Goal: Task Accomplishment & Management: Complete application form

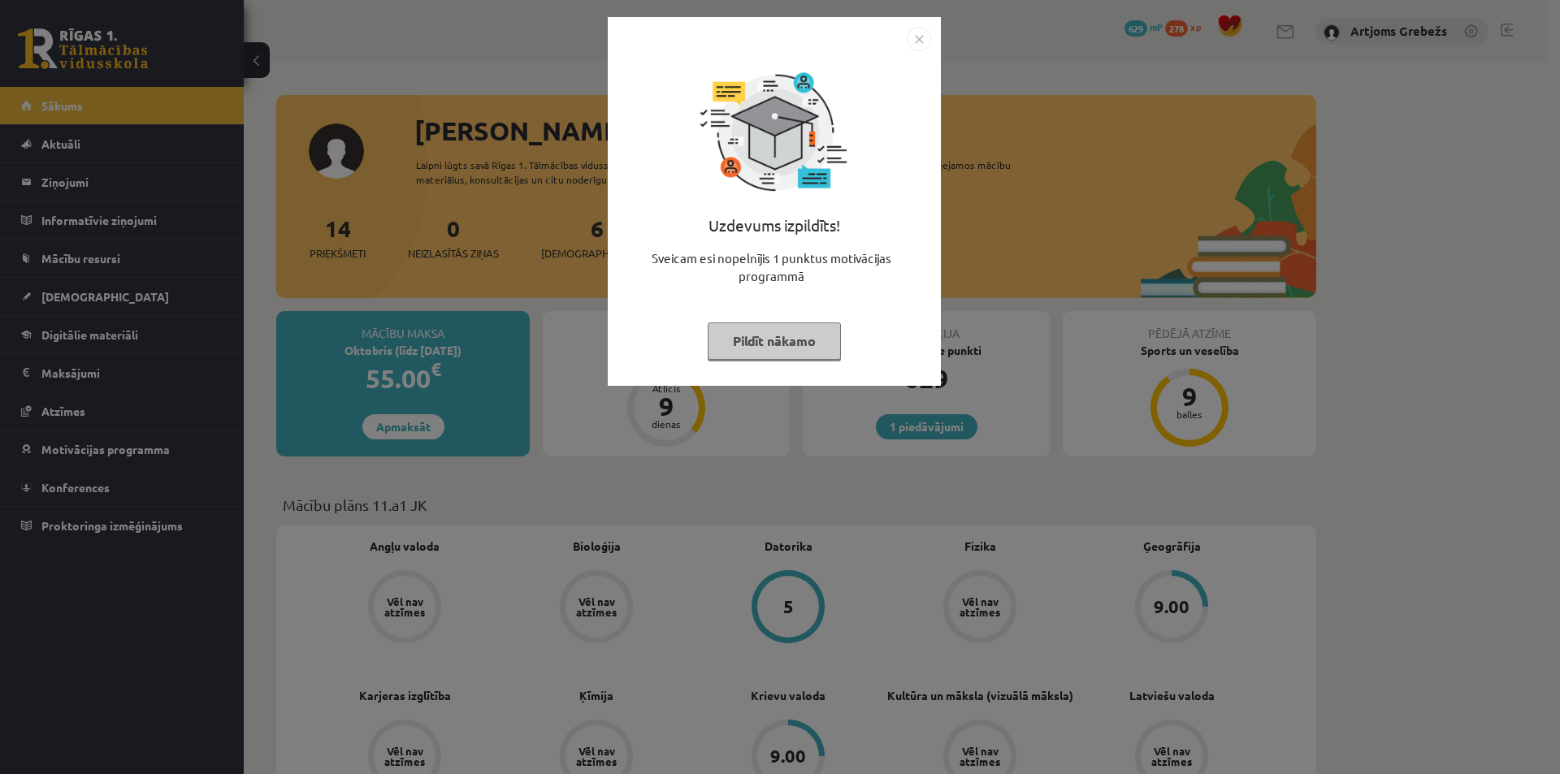
click at [802, 345] on button "Pildīt nākamo" at bounding box center [774, 341] width 133 height 37
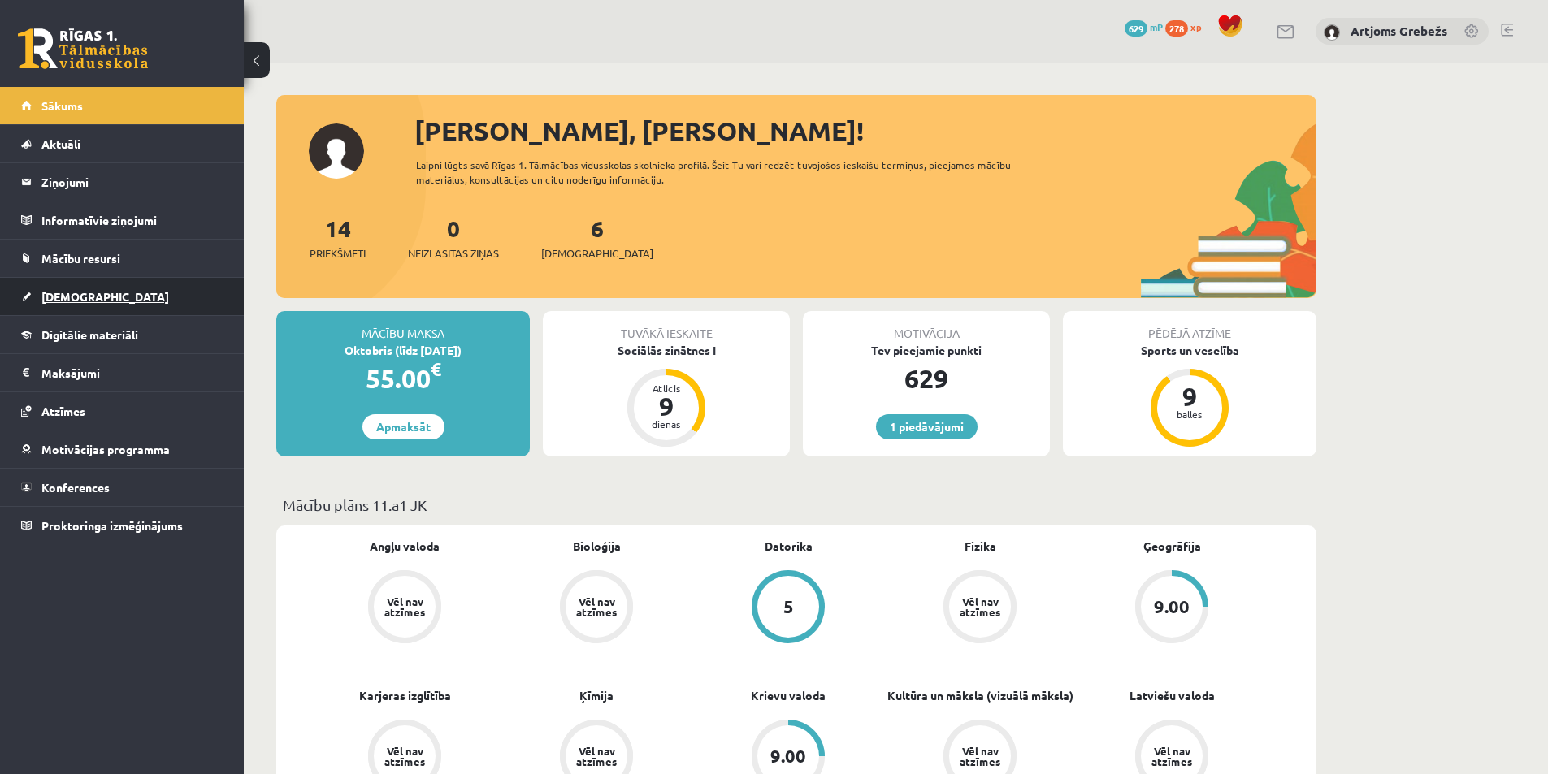
click at [141, 305] on link "[DEMOGRAPHIC_DATA]" at bounding box center [122, 296] width 202 height 37
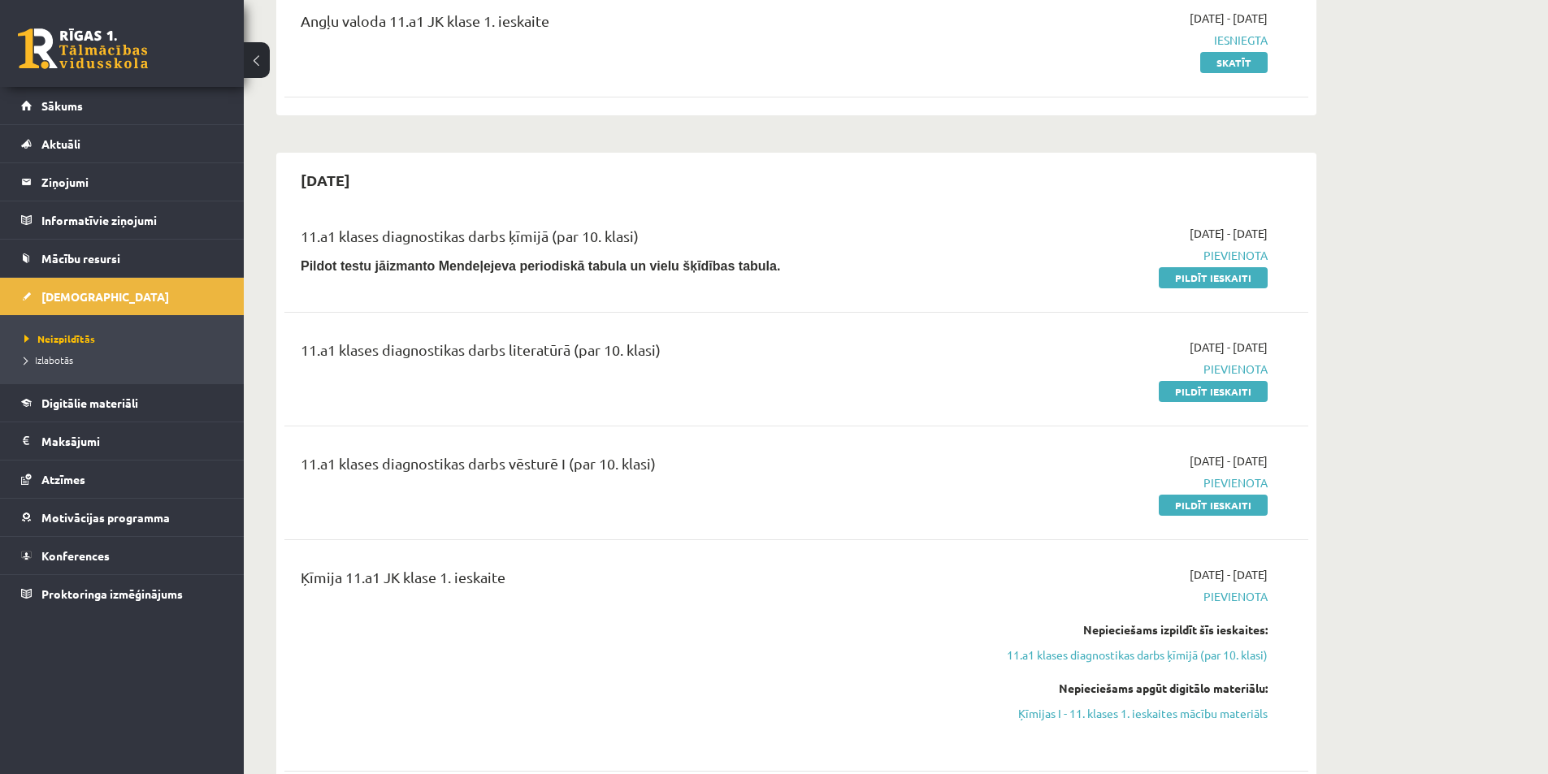
scroll to position [162, 0]
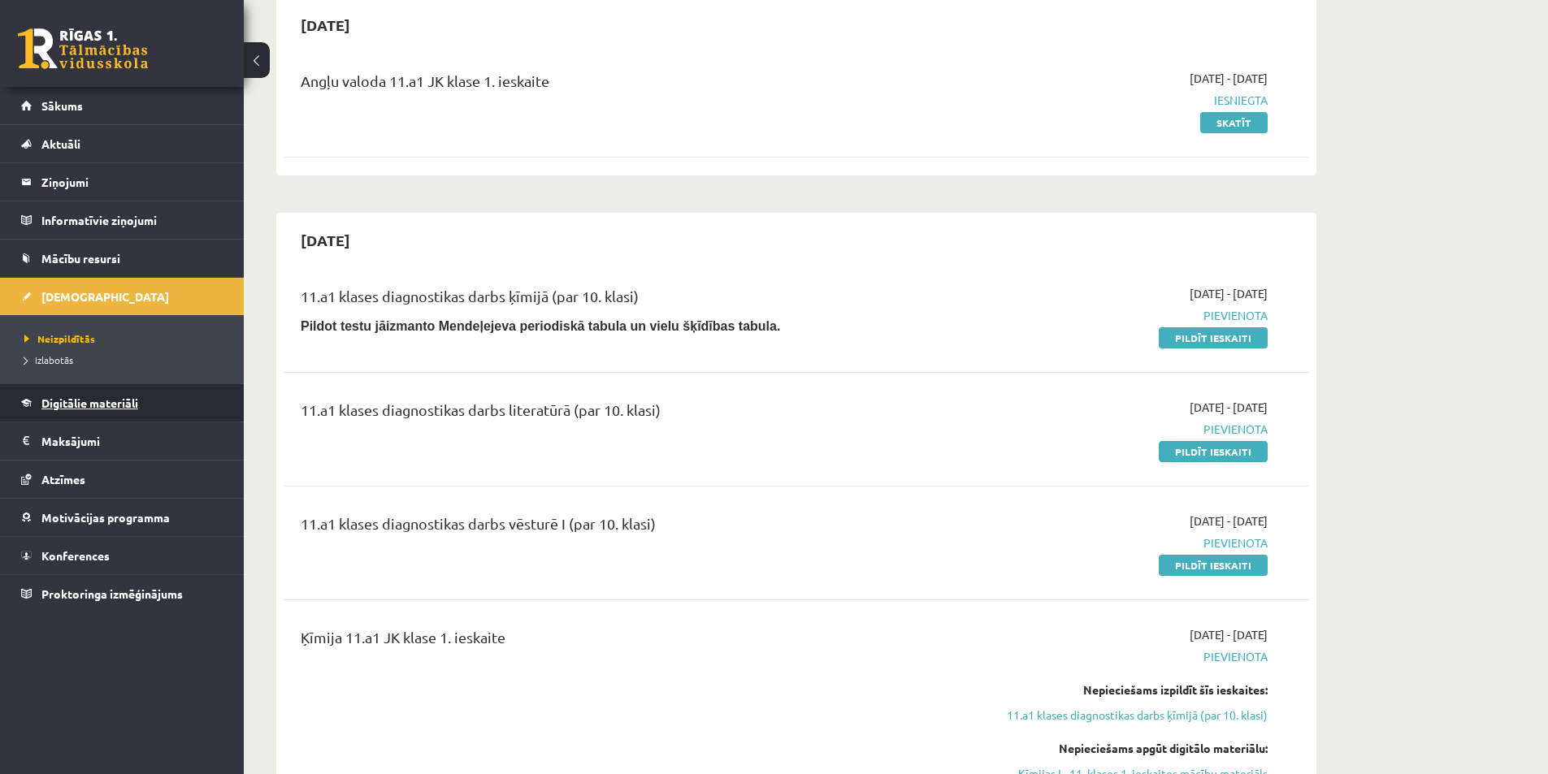
click at [108, 392] on link "Digitālie materiāli" at bounding box center [122, 402] width 202 height 37
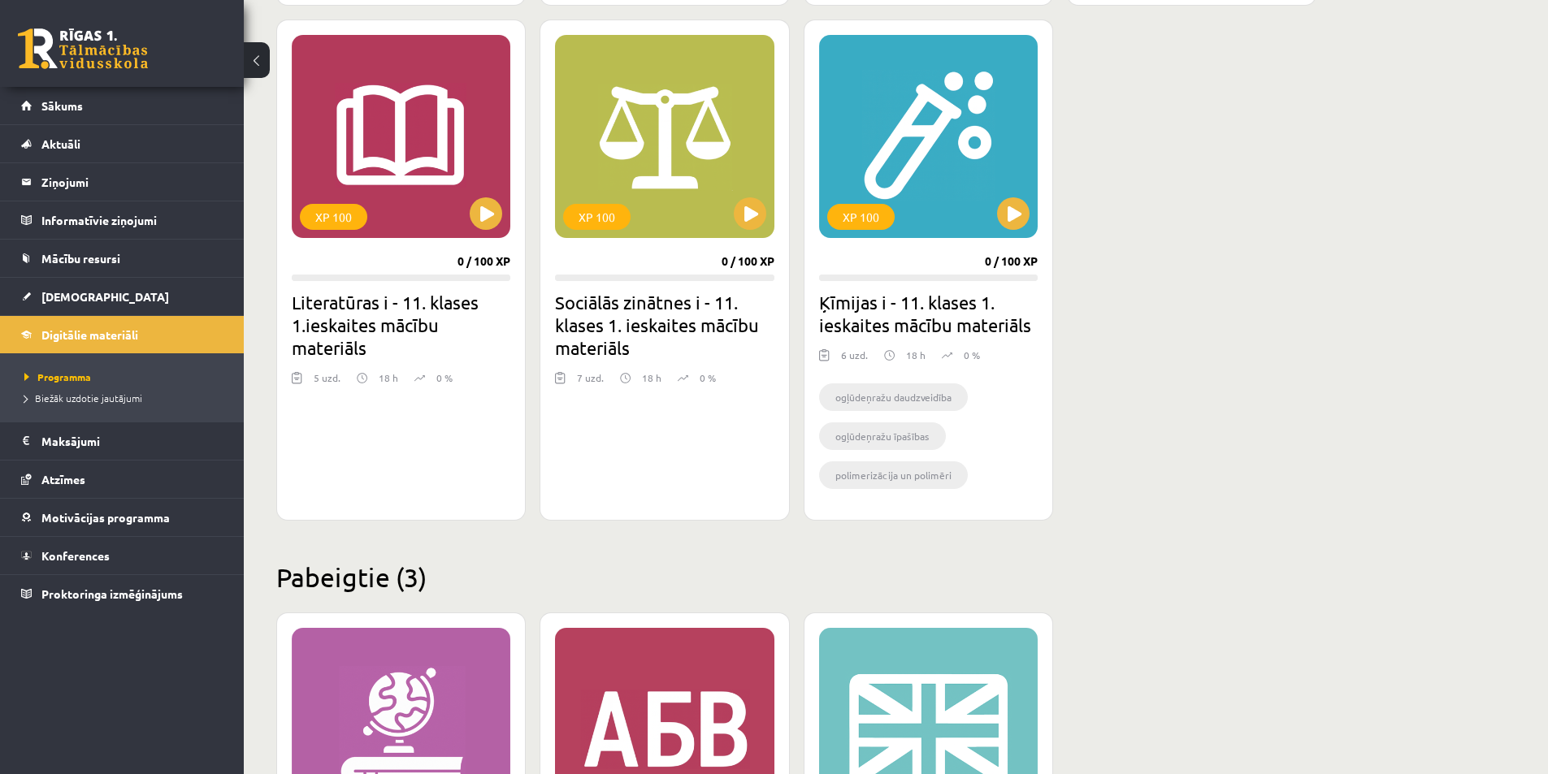
scroll to position [1381, 0]
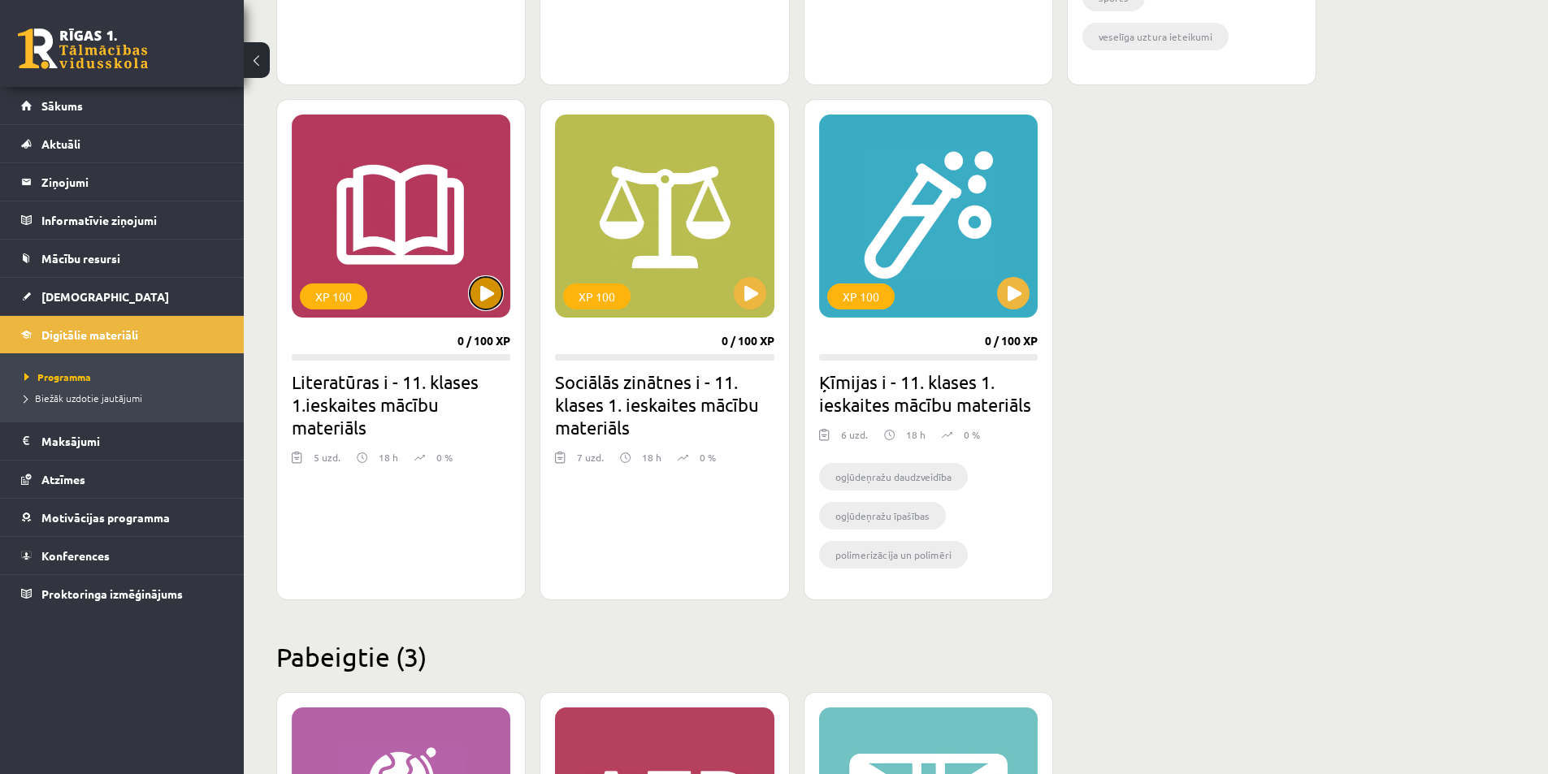
click at [478, 294] on button at bounding box center [486, 293] width 32 height 32
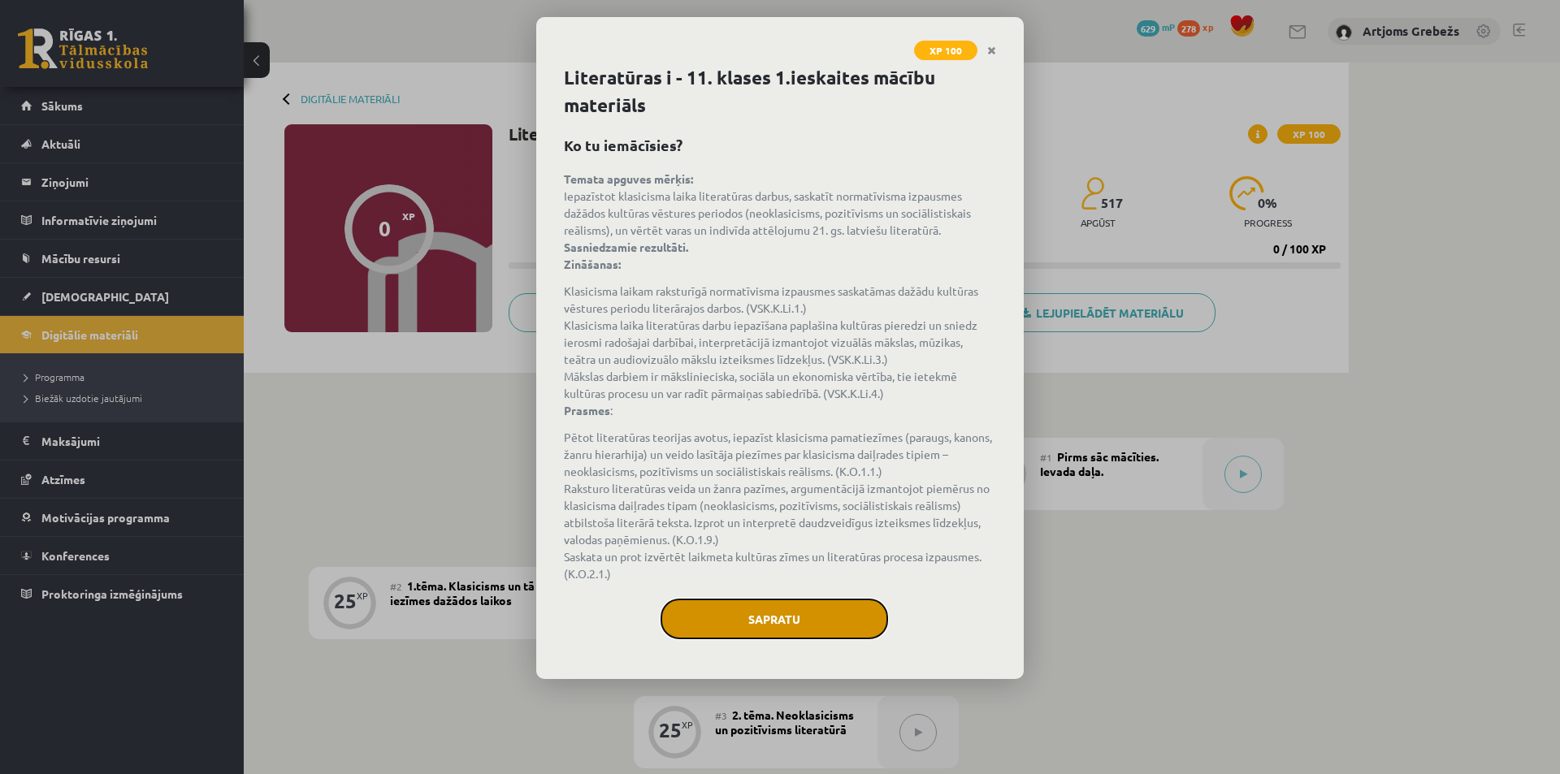
click at [825, 633] on button "Sapratu" at bounding box center [773, 619] width 227 height 41
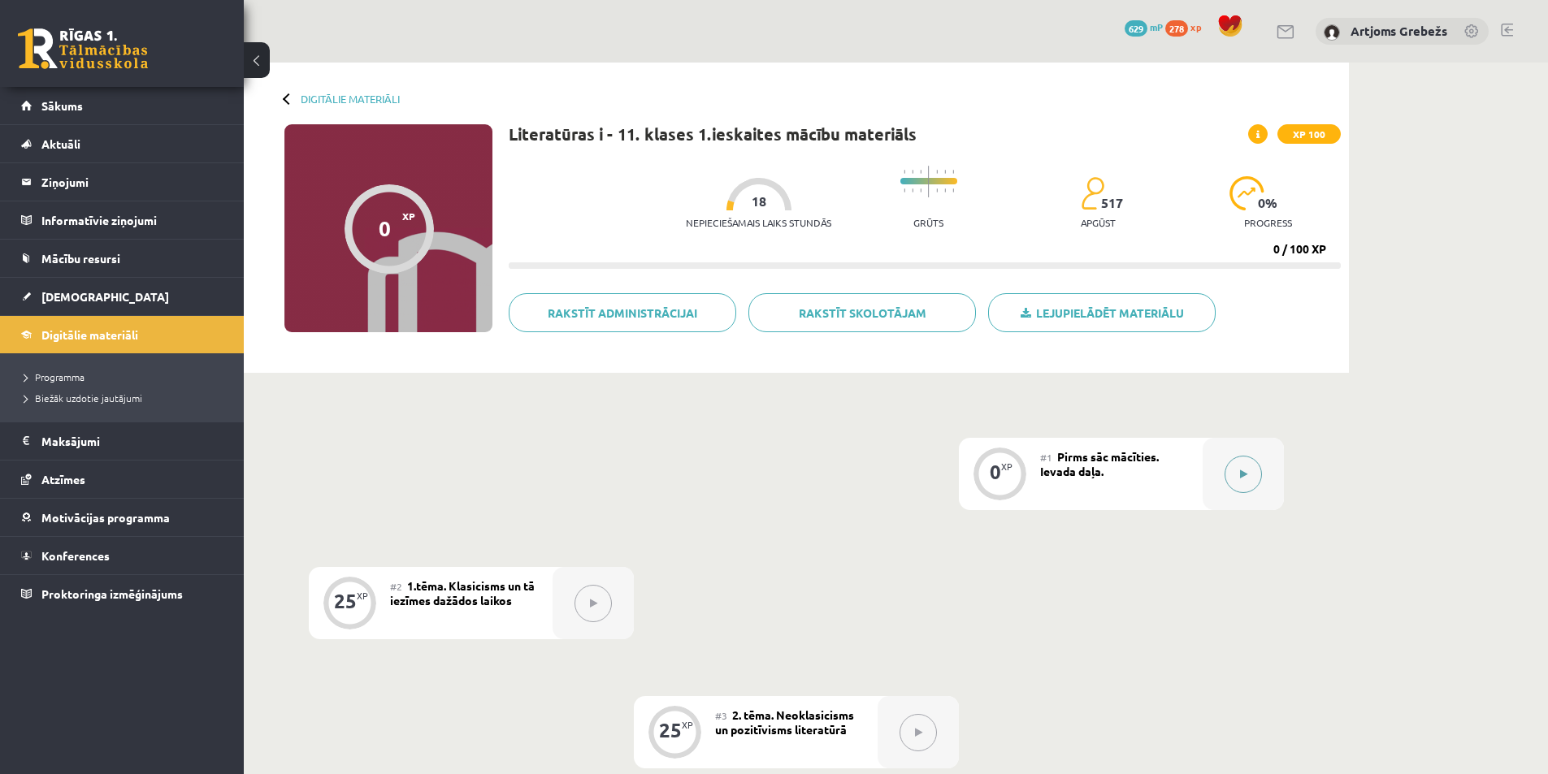
click at [1254, 466] on button at bounding box center [1242, 474] width 37 height 37
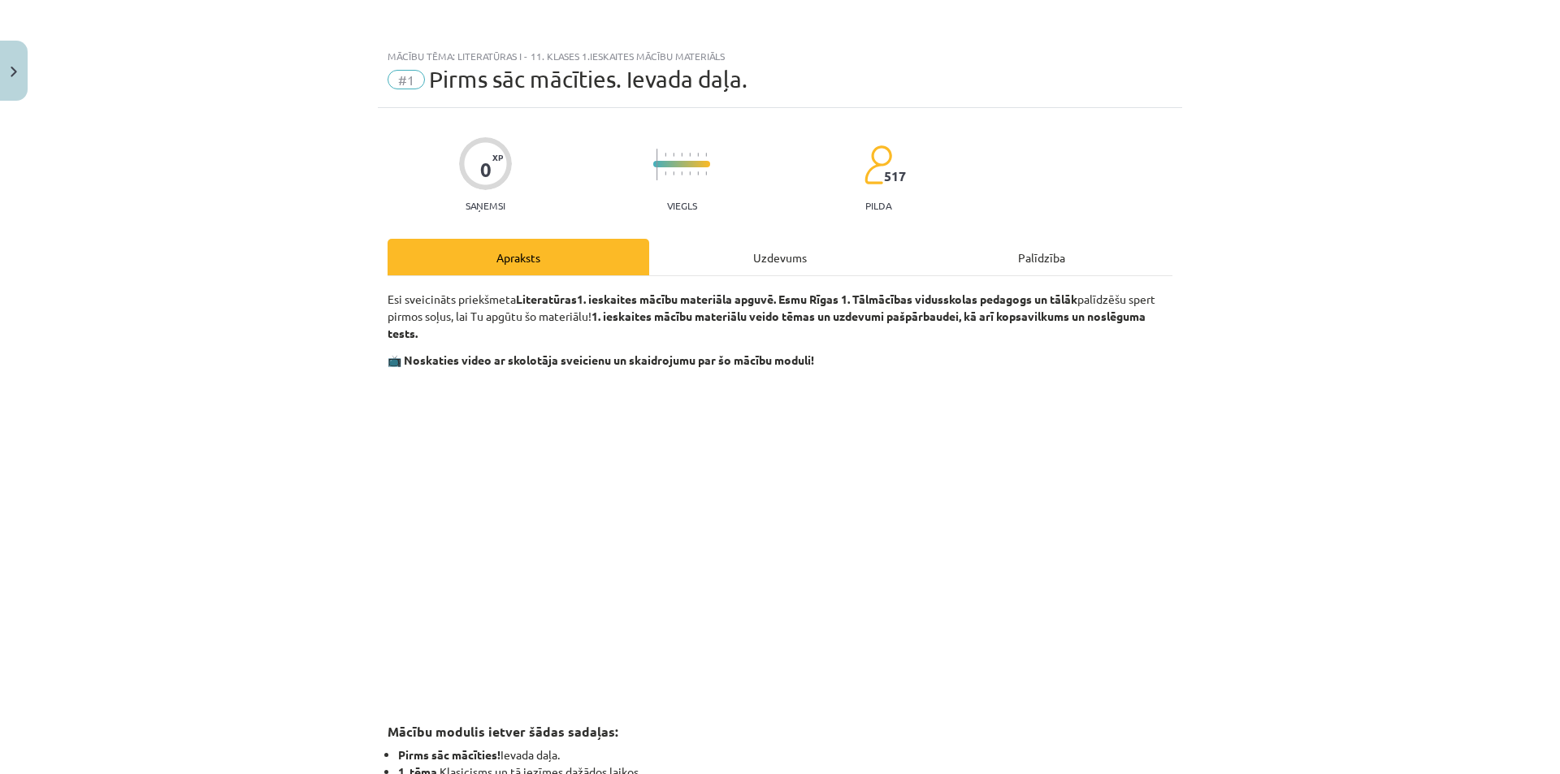
click at [856, 266] on div "Uzdevums" at bounding box center [780, 257] width 262 height 37
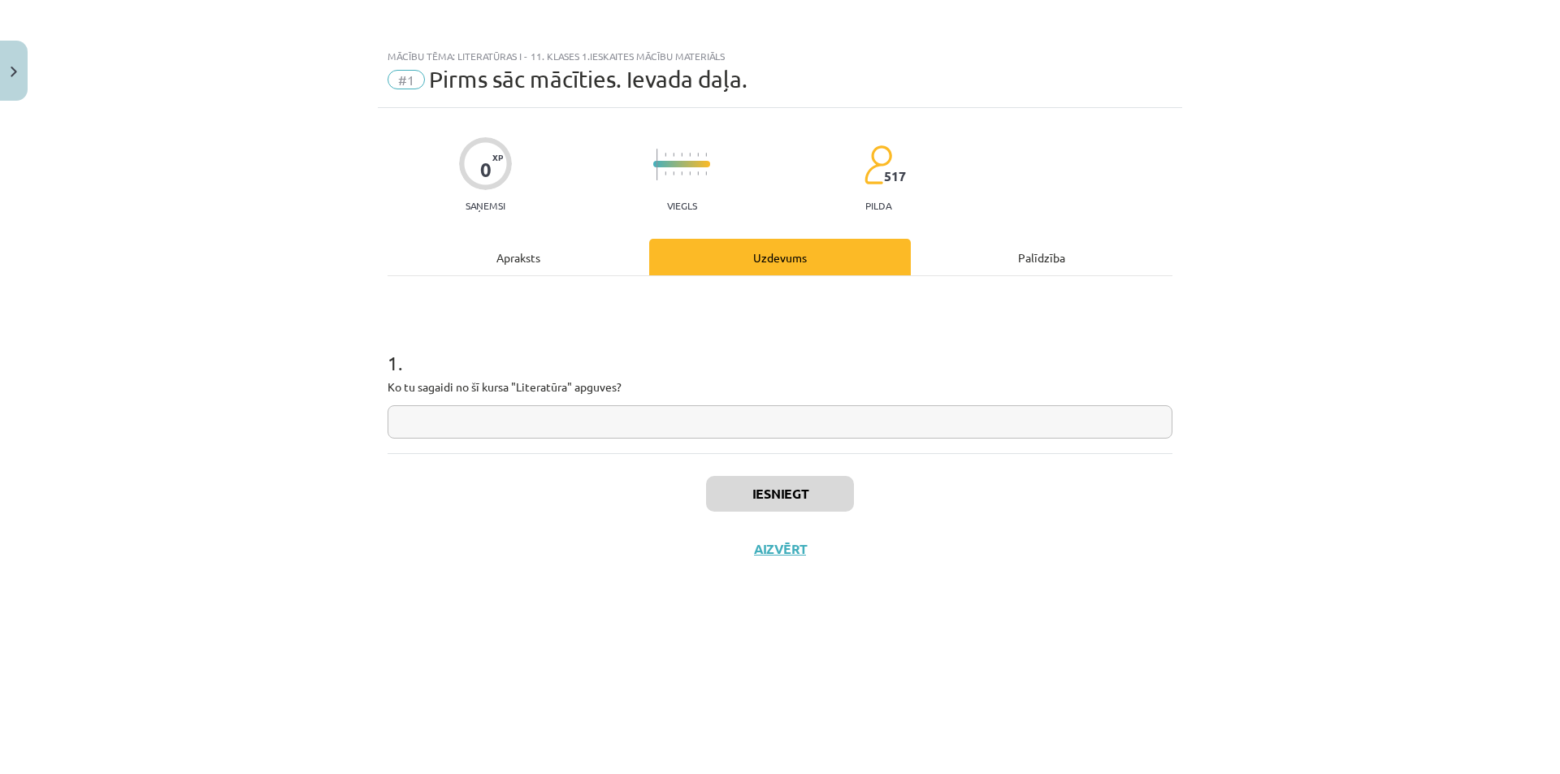
click at [853, 421] on input "text" at bounding box center [780, 421] width 785 height 33
type input "**********"
click at [807, 505] on button "Iesniegt" at bounding box center [780, 494] width 148 height 36
click at [743, 557] on button "Nākamā nodarbība" at bounding box center [779, 559] width 159 height 37
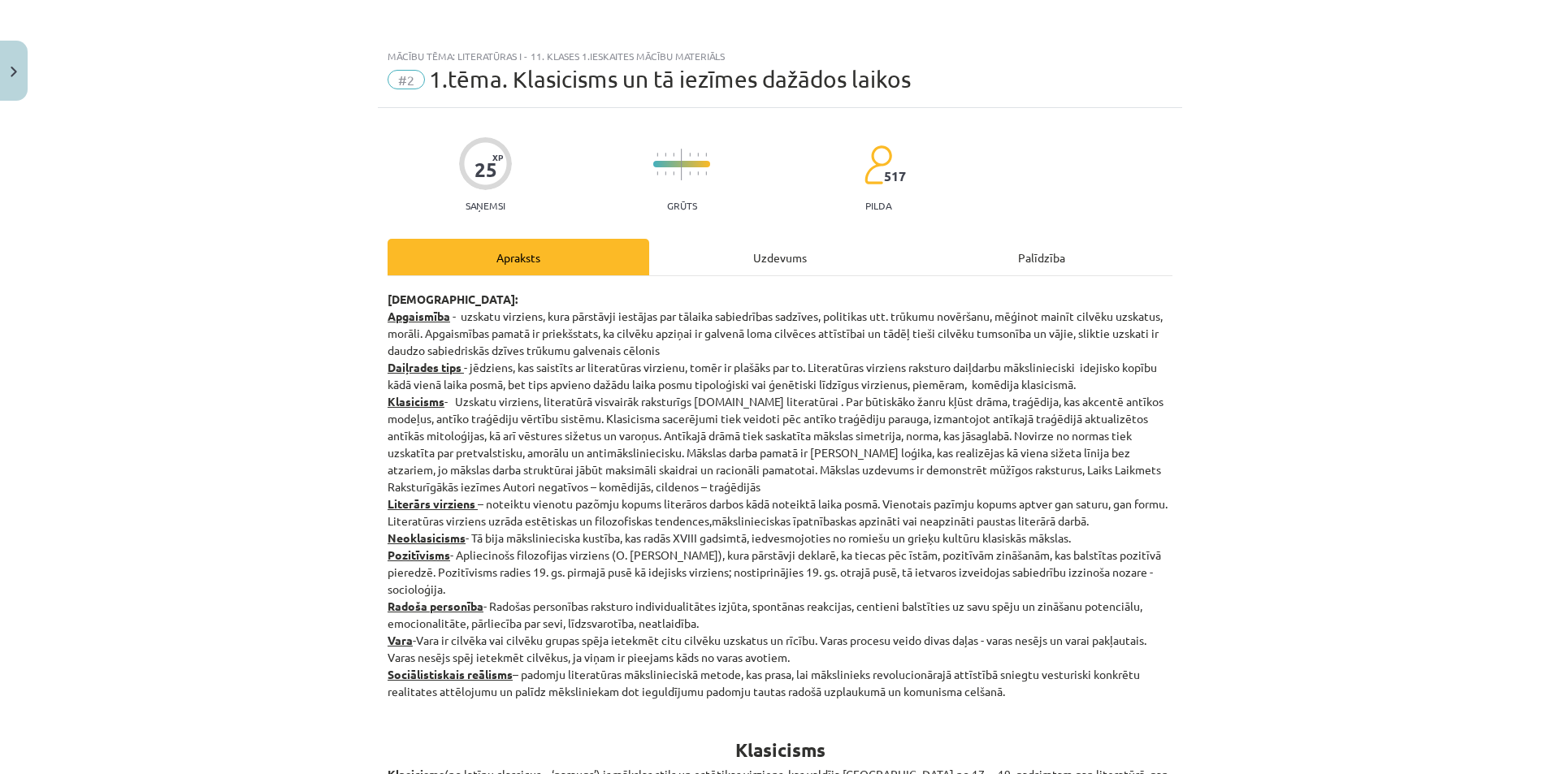
click at [743, 246] on div "Uzdevums" at bounding box center [780, 257] width 262 height 37
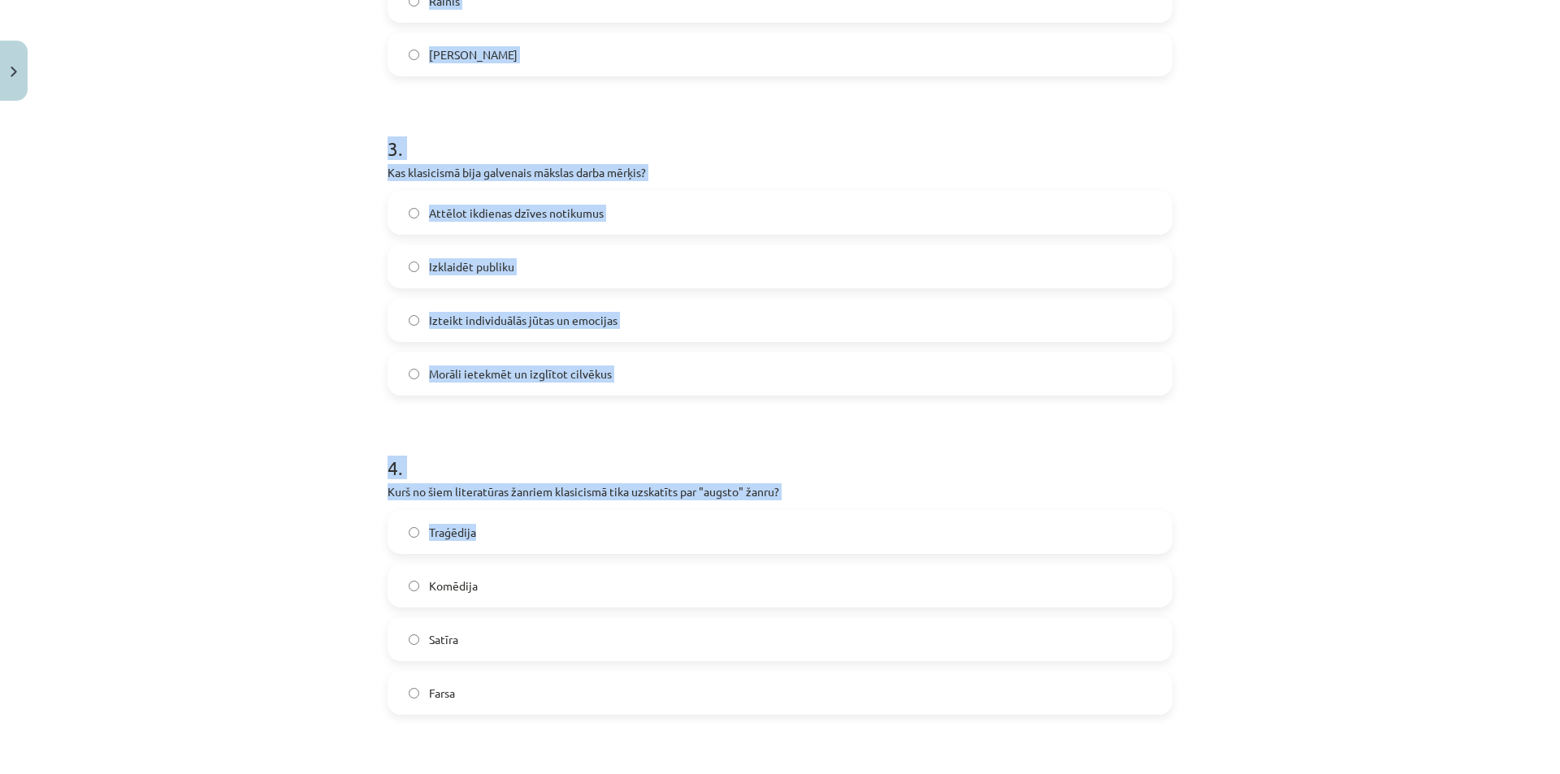
scroll to position [1301, 0]
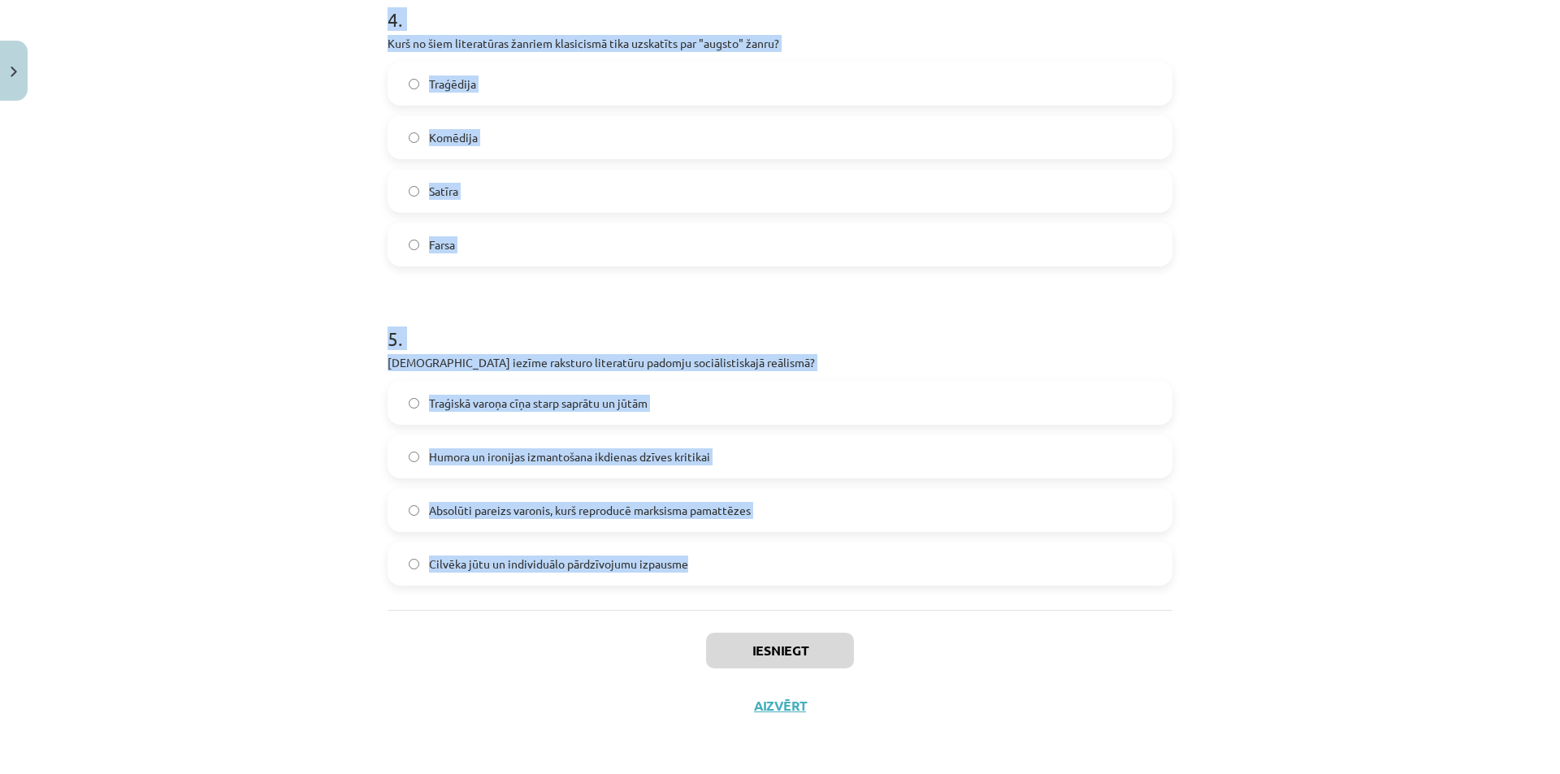
drag, startPoint x: 363, startPoint y: 309, endPoint x: 837, endPoint y: 545, distance: 529.3
click at [837, 545] on div "Mācību tēma: Literatūras i - 11. klases 1.ieskaites mācību materiāls #2 1.tēma.…" at bounding box center [780, 387] width 1560 height 774
copy form "1 . Kas bija klasicisma pamatā esošā filozofija? Empīrisms Racionālisms Eksiste…"
drag, startPoint x: 1367, startPoint y: 451, endPoint x: 1508, endPoint y: 481, distance: 143.7
click at [1367, 451] on div "Mācību tēma: Literatūras i - 11. klases 1.ieskaites mācību materiāls #2 1.tēma.…" at bounding box center [780, 387] width 1560 height 774
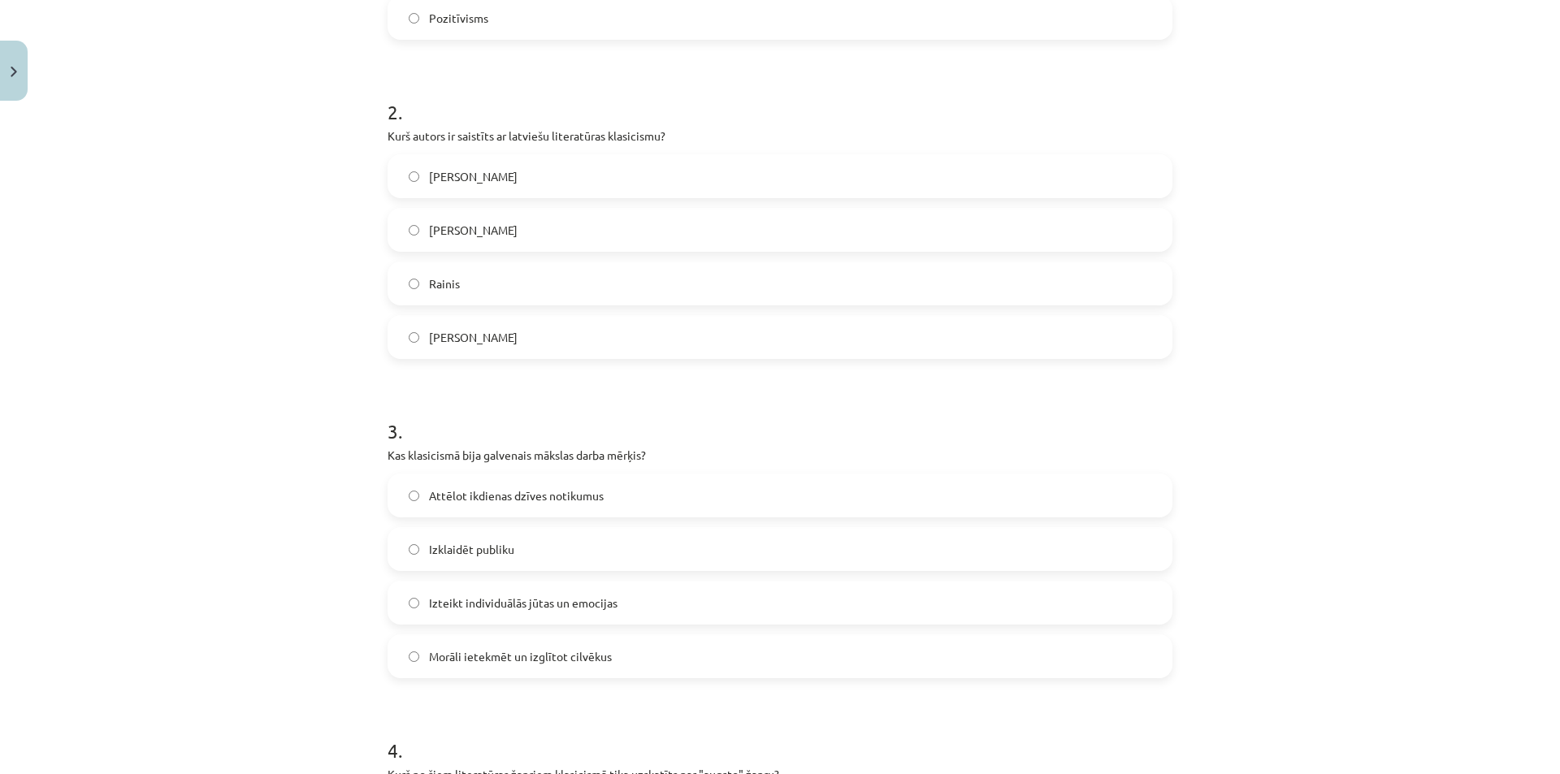
scroll to position [0, 0]
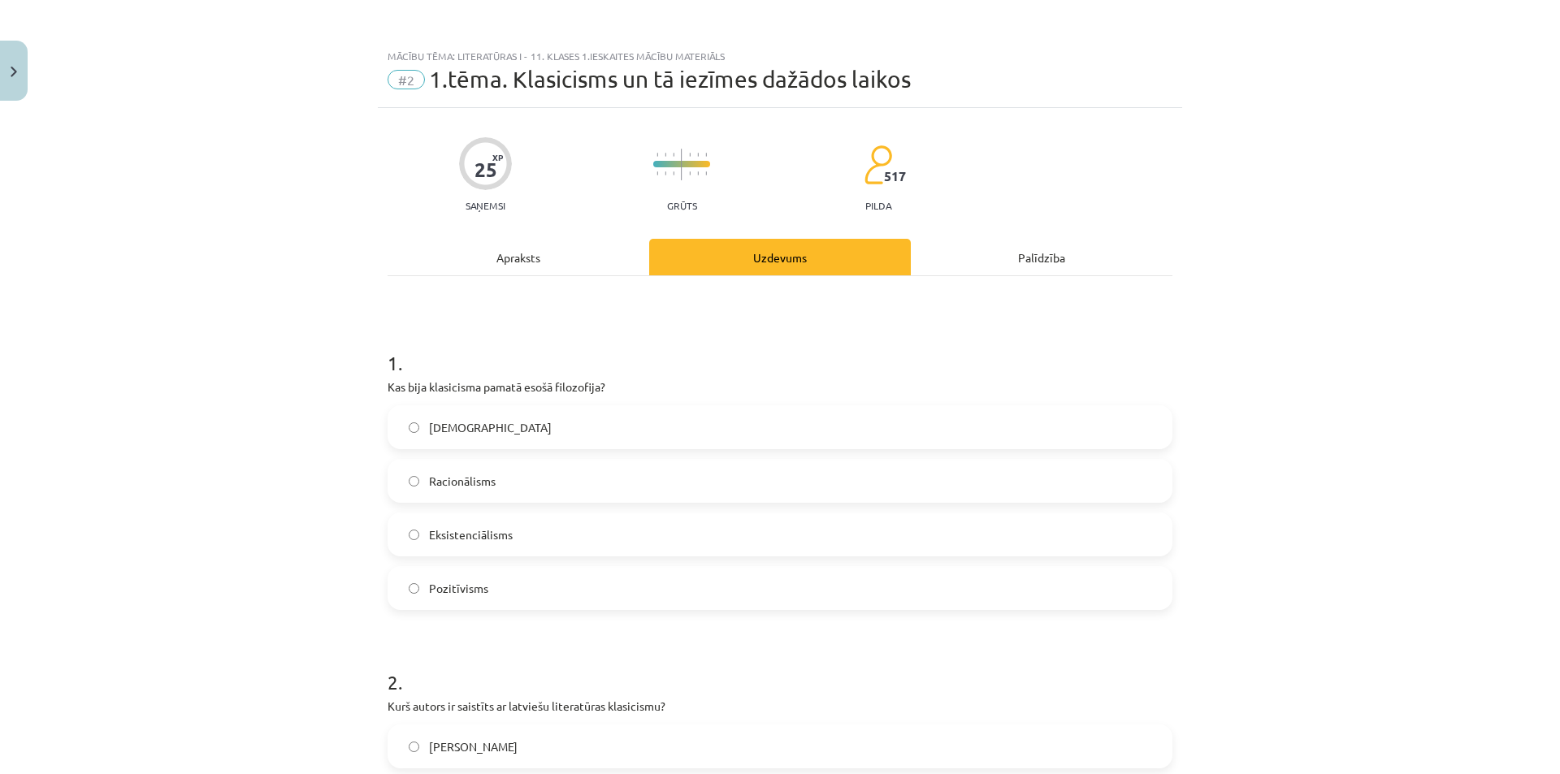
click at [491, 474] on label "Racionālisms" at bounding box center [780, 481] width 782 height 41
click at [1355, 517] on div "Mācību tēma: Literatūras i - 11. klases 1.ieskaites mācību materiāls #2 1.tēma.…" at bounding box center [780, 387] width 1560 height 774
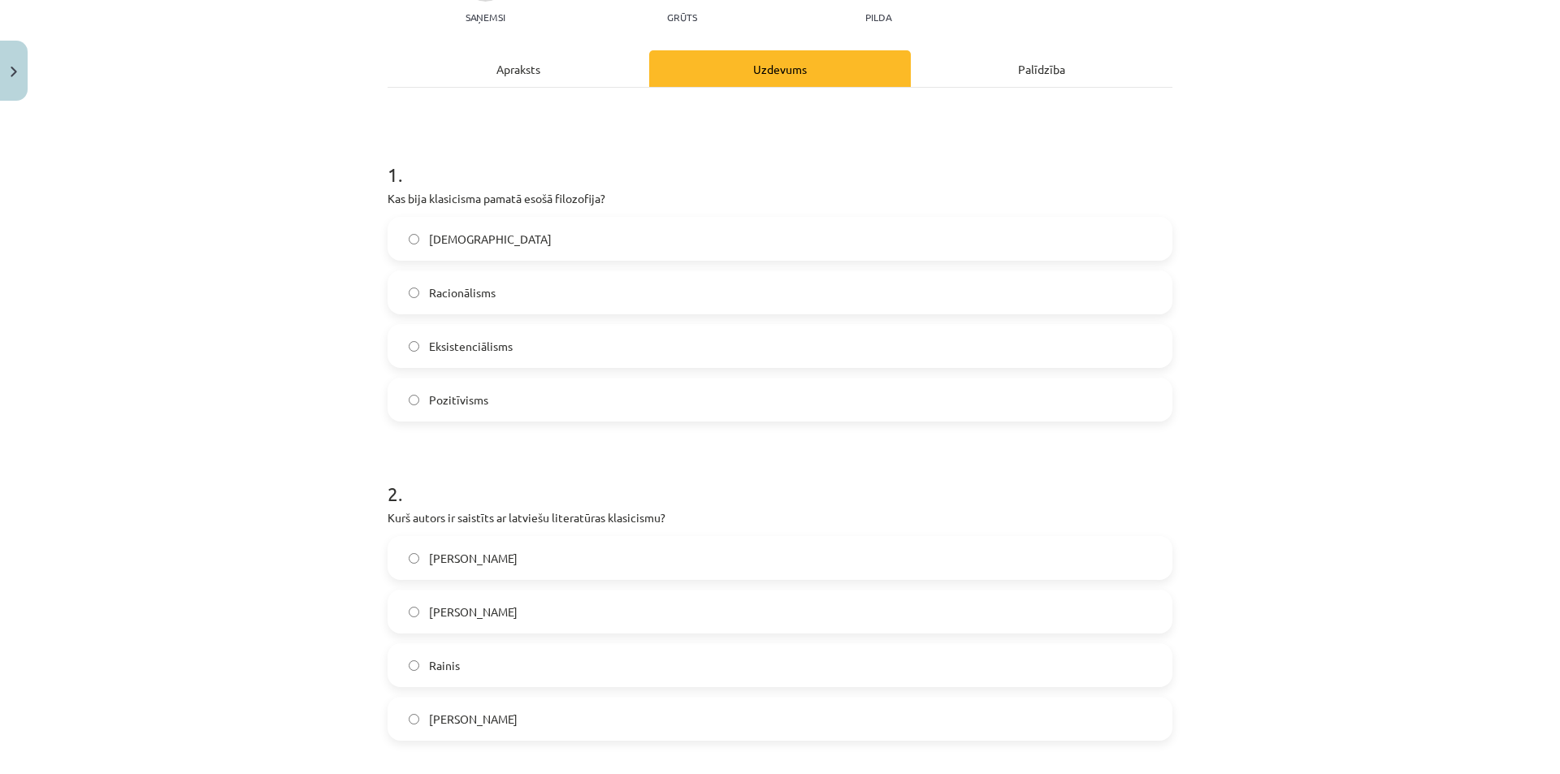
scroll to position [244, 0]
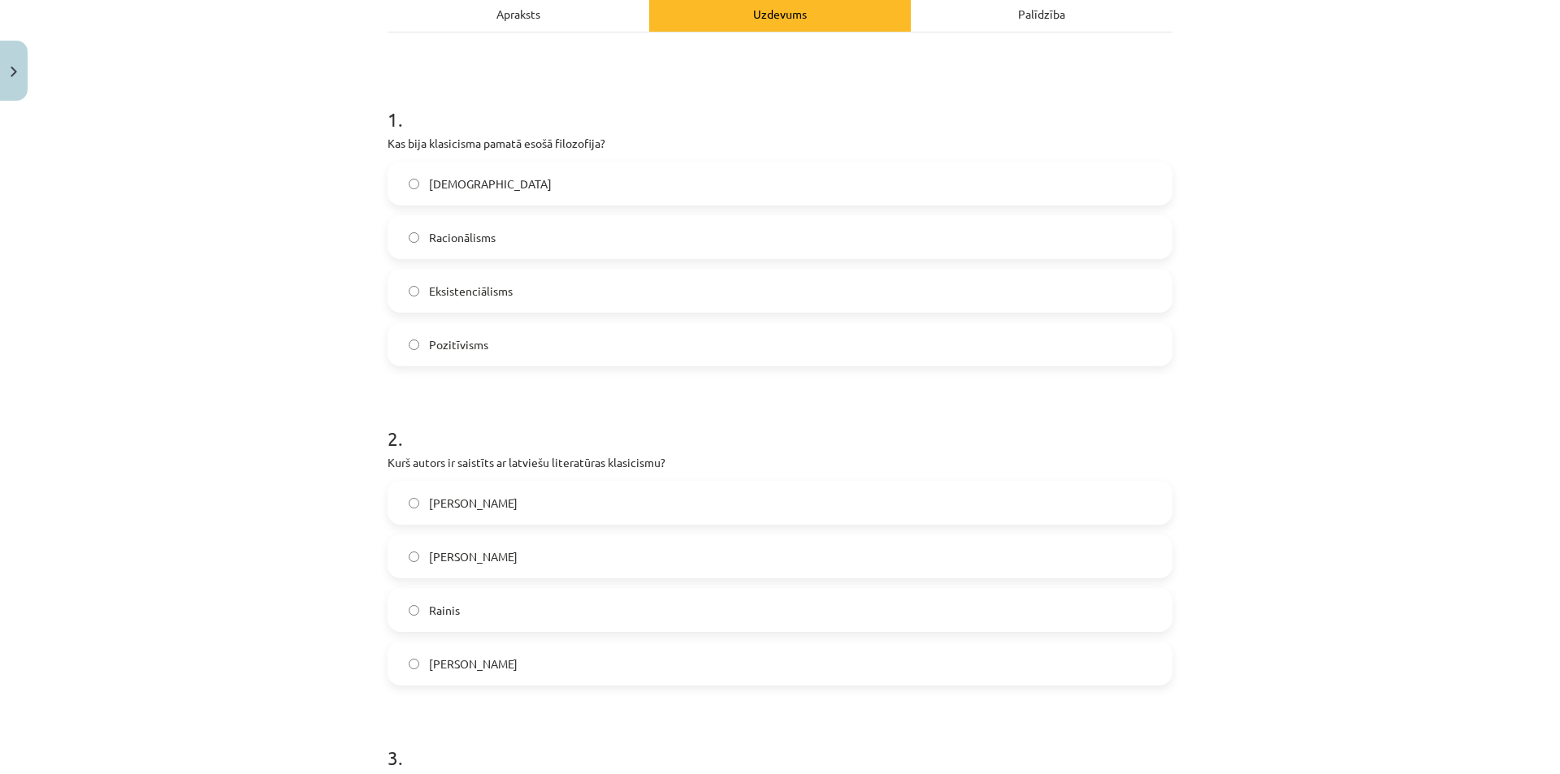
click at [465, 659] on span "Kristofers Fīrekers" at bounding box center [473, 664] width 89 height 17
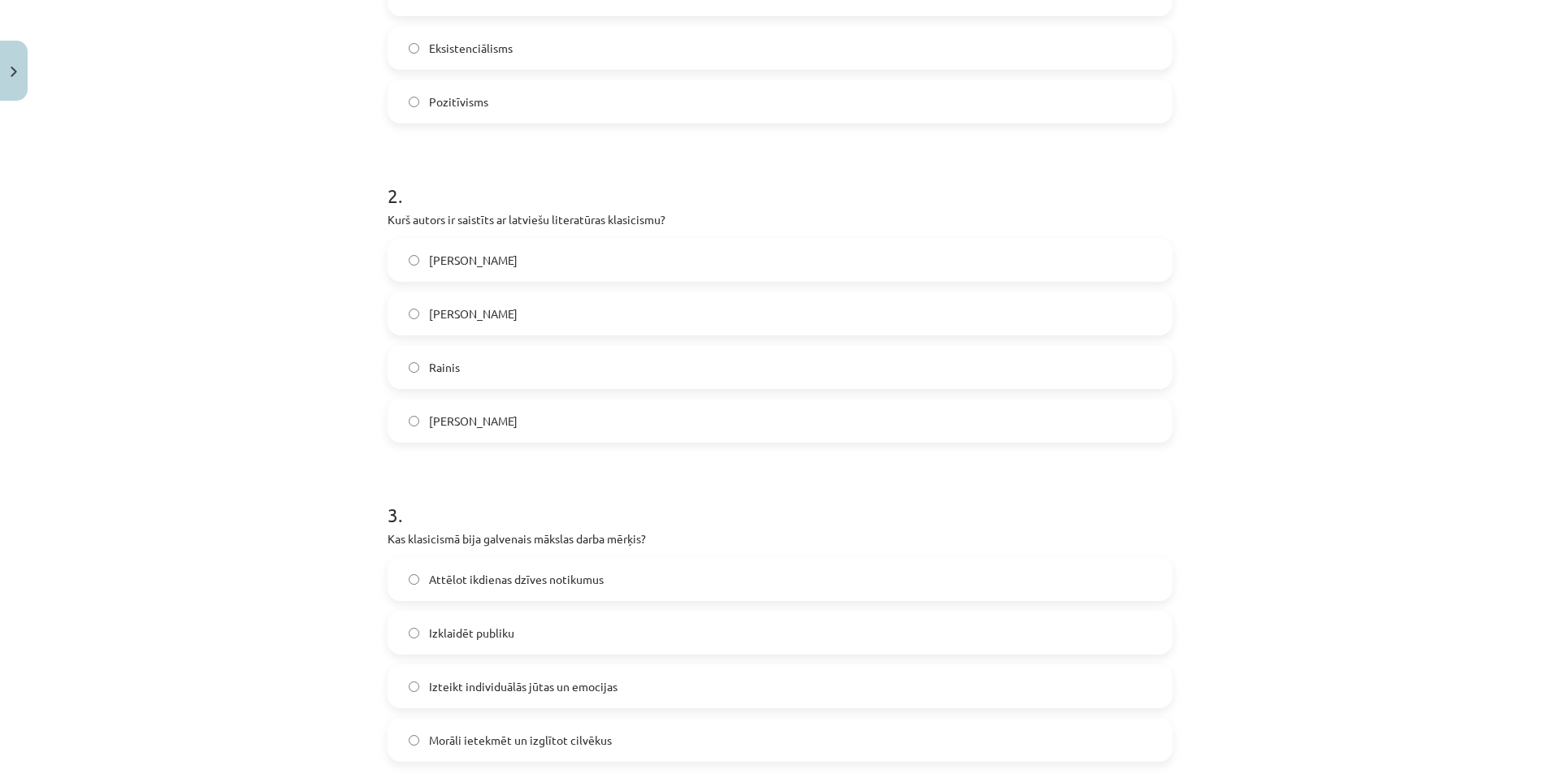
scroll to position [487, 0]
click at [533, 738] on span "Morāli ietekmēt un izglītot cilvēkus" at bounding box center [520, 739] width 183 height 17
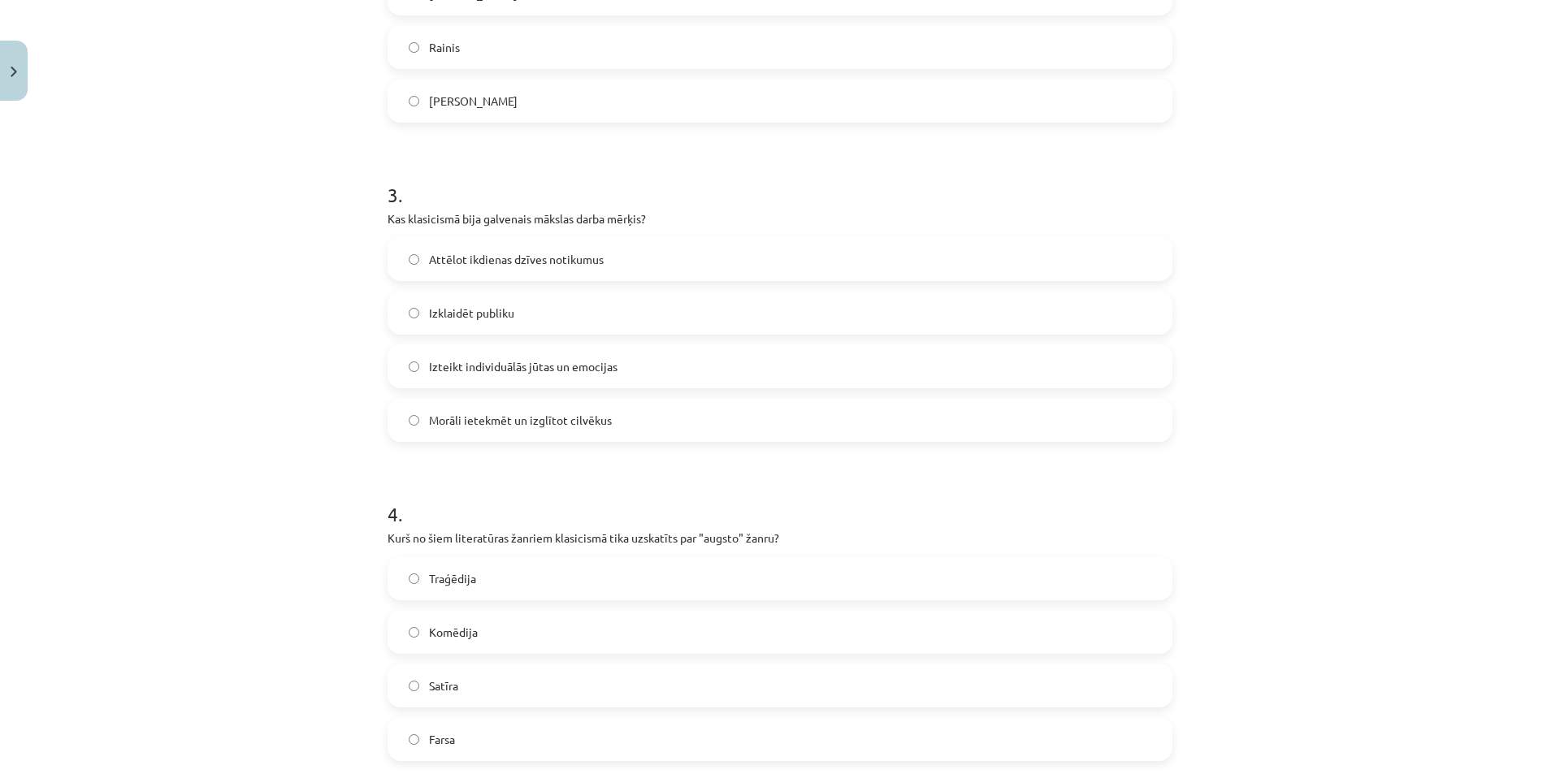
scroll to position [894, 0]
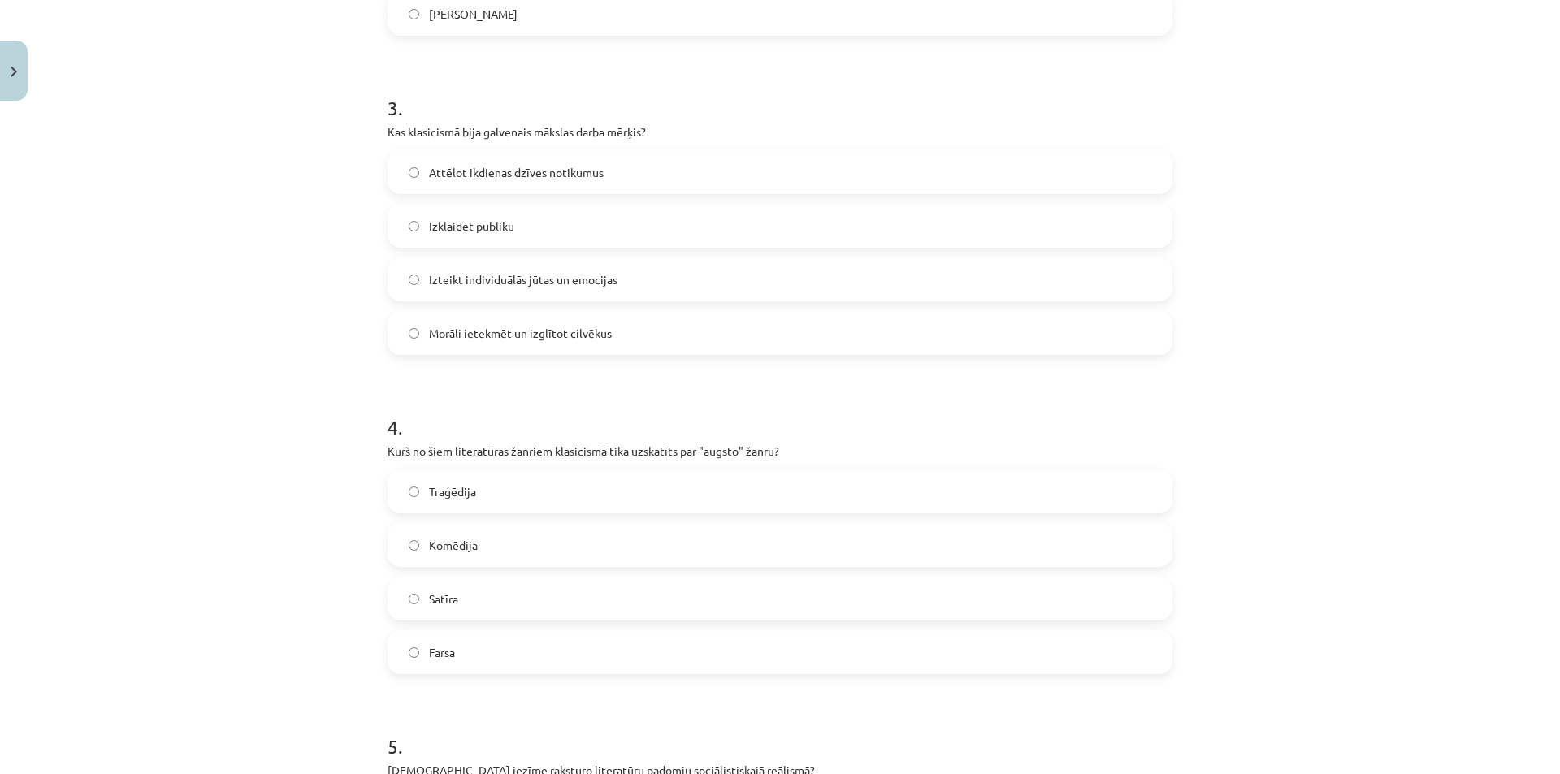
click at [506, 487] on label "Traģēdija" at bounding box center [780, 491] width 782 height 41
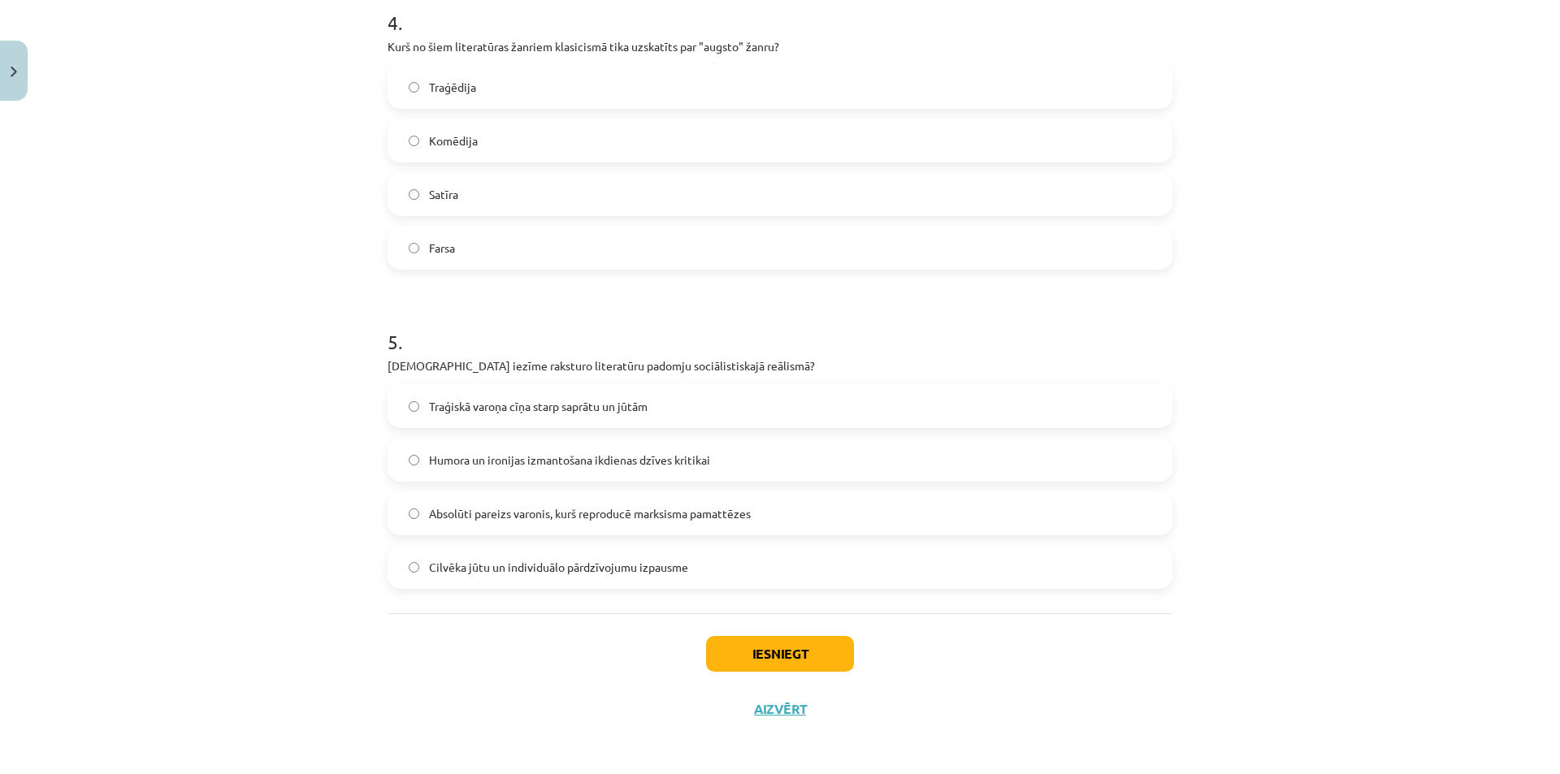
scroll to position [1301, 0]
click at [529, 510] on span "Absolūti pareizs varonis, kurš reproducē marksisma pamattēzes" at bounding box center [590, 510] width 322 height 17
click at [796, 652] on button "Iesniegt" at bounding box center [780, 651] width 148 height 36
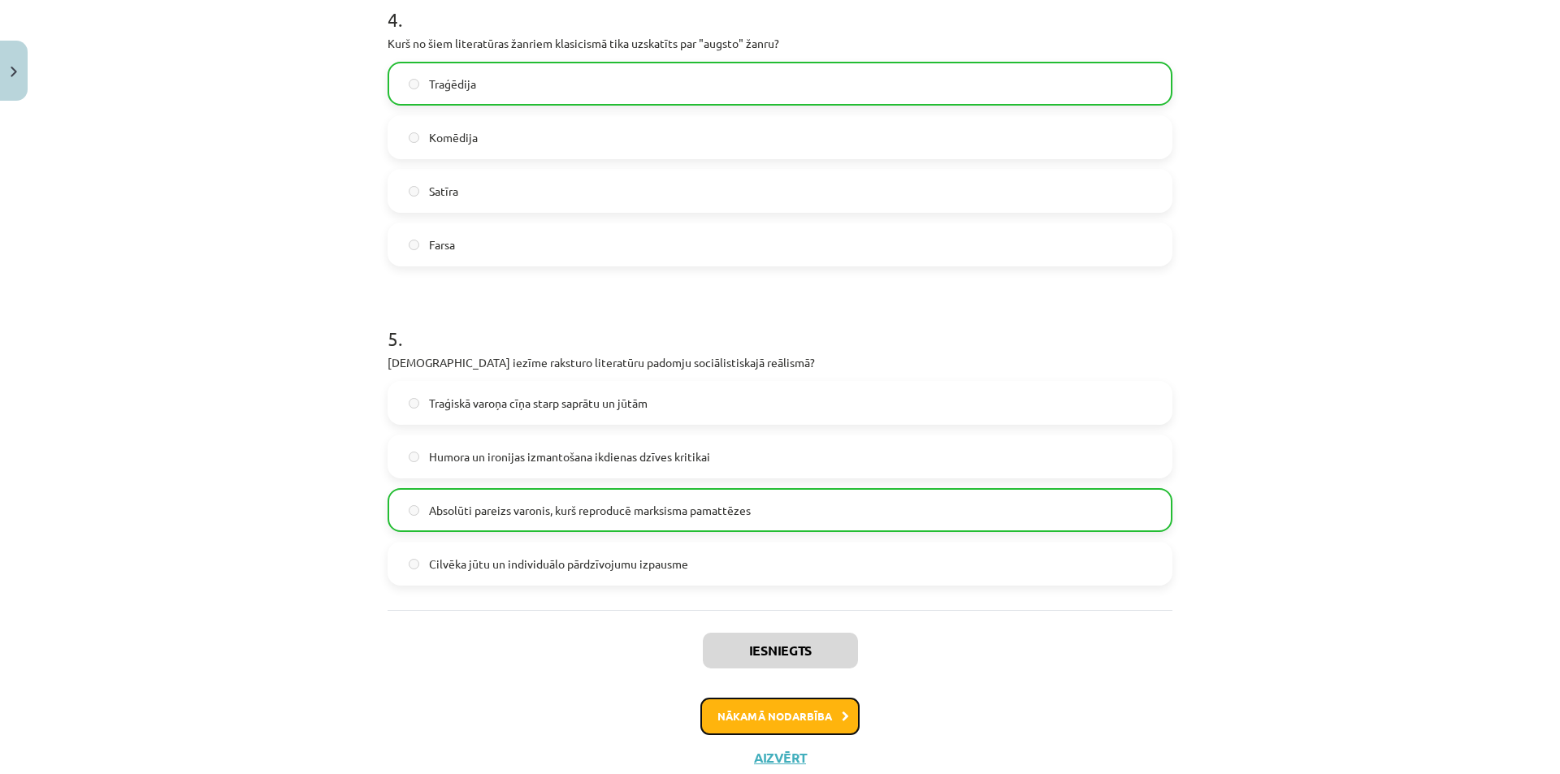
click at [816, 701] on button "Nākamā nodarbība" at bounding box center [779, 716] width 159 height 37
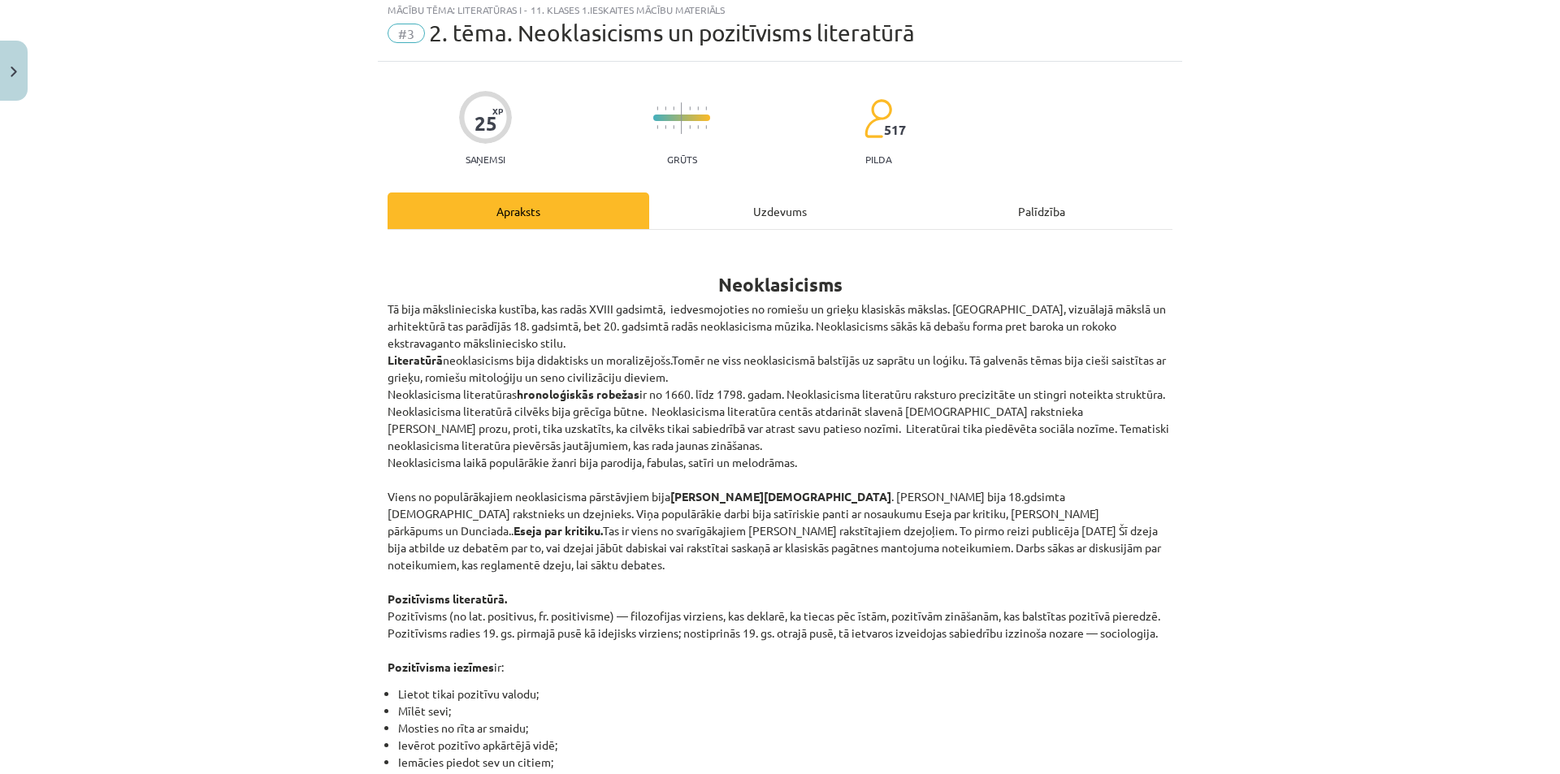
scroll to position [41, 0]
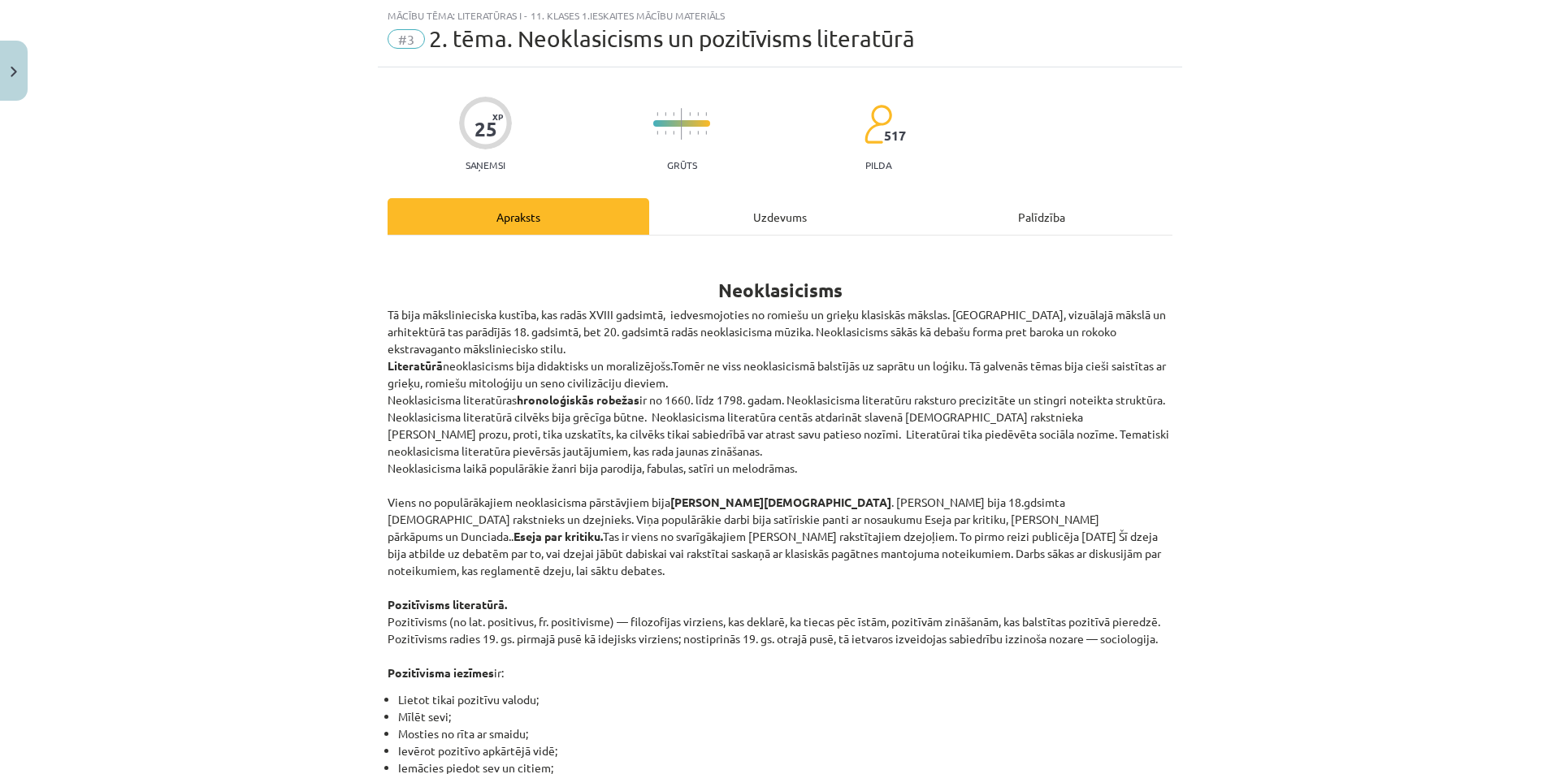
click at [743, 219] on div "Uzdevums" at bounding box center [780, 216] width 262 height 37
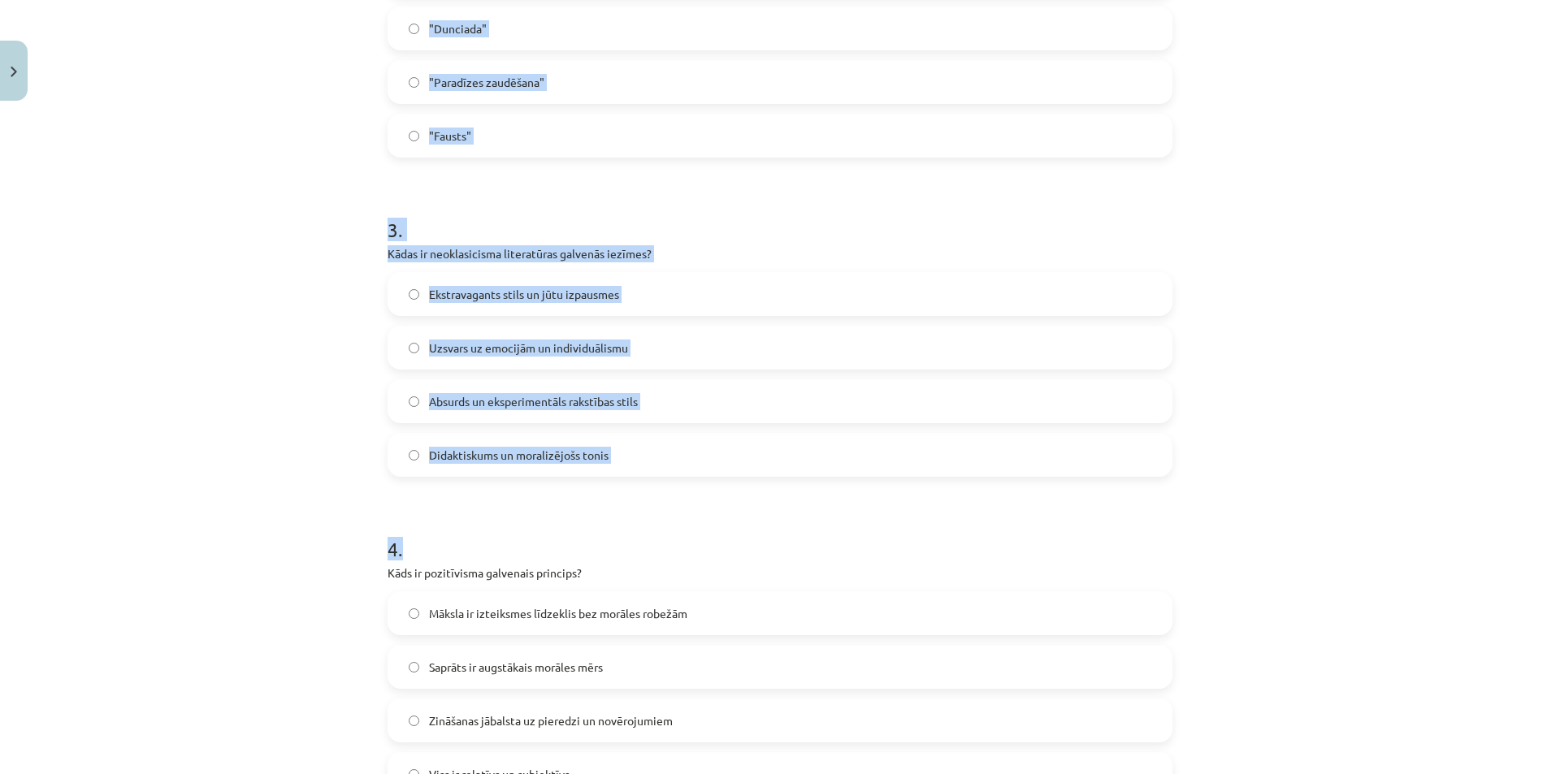
scroll to position [1301, 0]
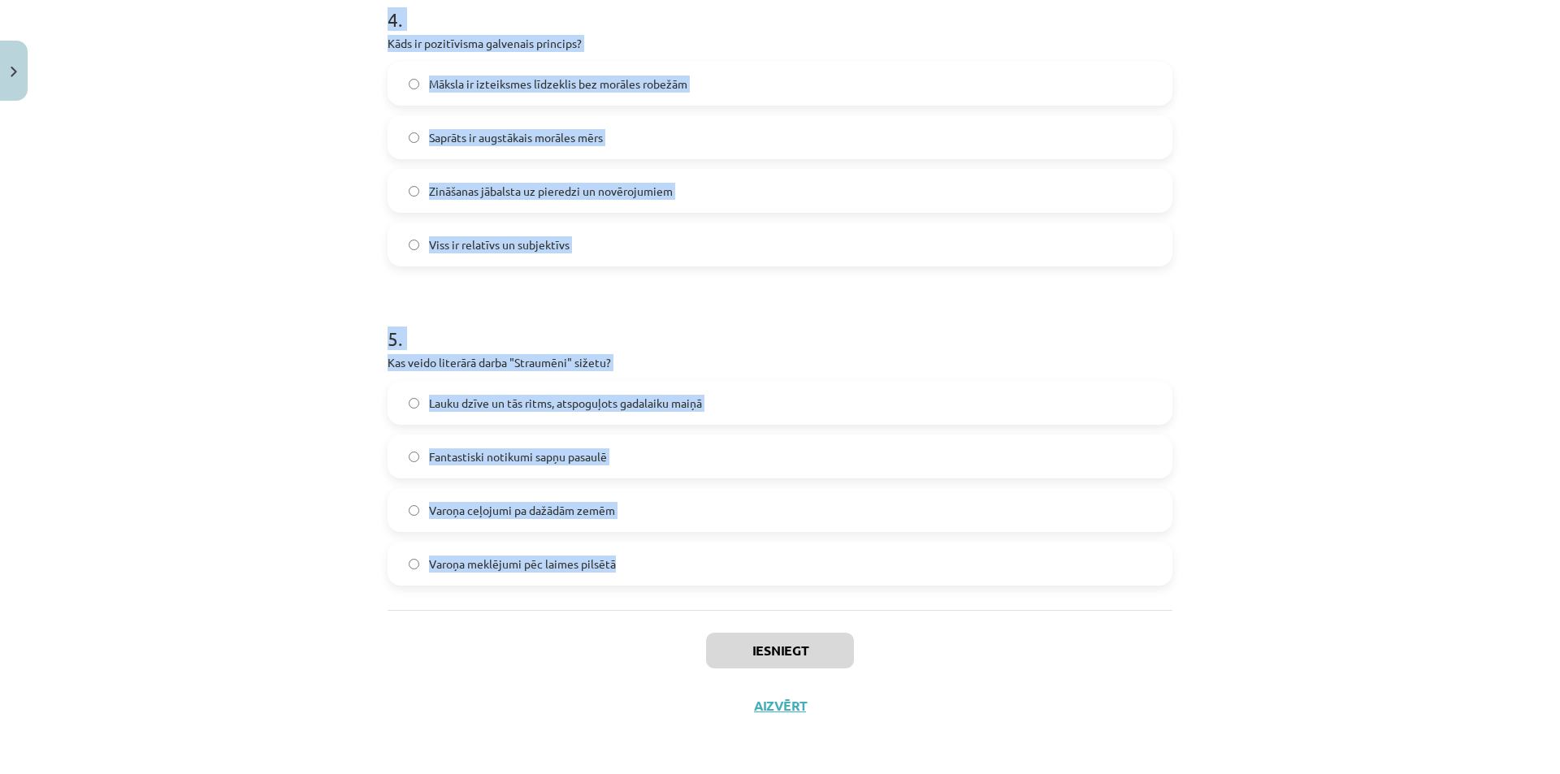
drag, startPoint x: 383, startPoint y: 322, endPoint x: 691, endPoint y: 564, distance: 391.7
click at [691, 564] on div "Mācību tēma: Literatūras i - 11. klases 1.ieskaites mācību materiāls #3 2. tēma…" at bounding box center [780, 387] width 1560 height 774
click at [1457, 472] on div "Mācību tēma: Literatūras i - 11. klases 1.ieskaites mācību materiāls #3 2. tēma…" at bounding box center [780, 387] width 1560 height 774
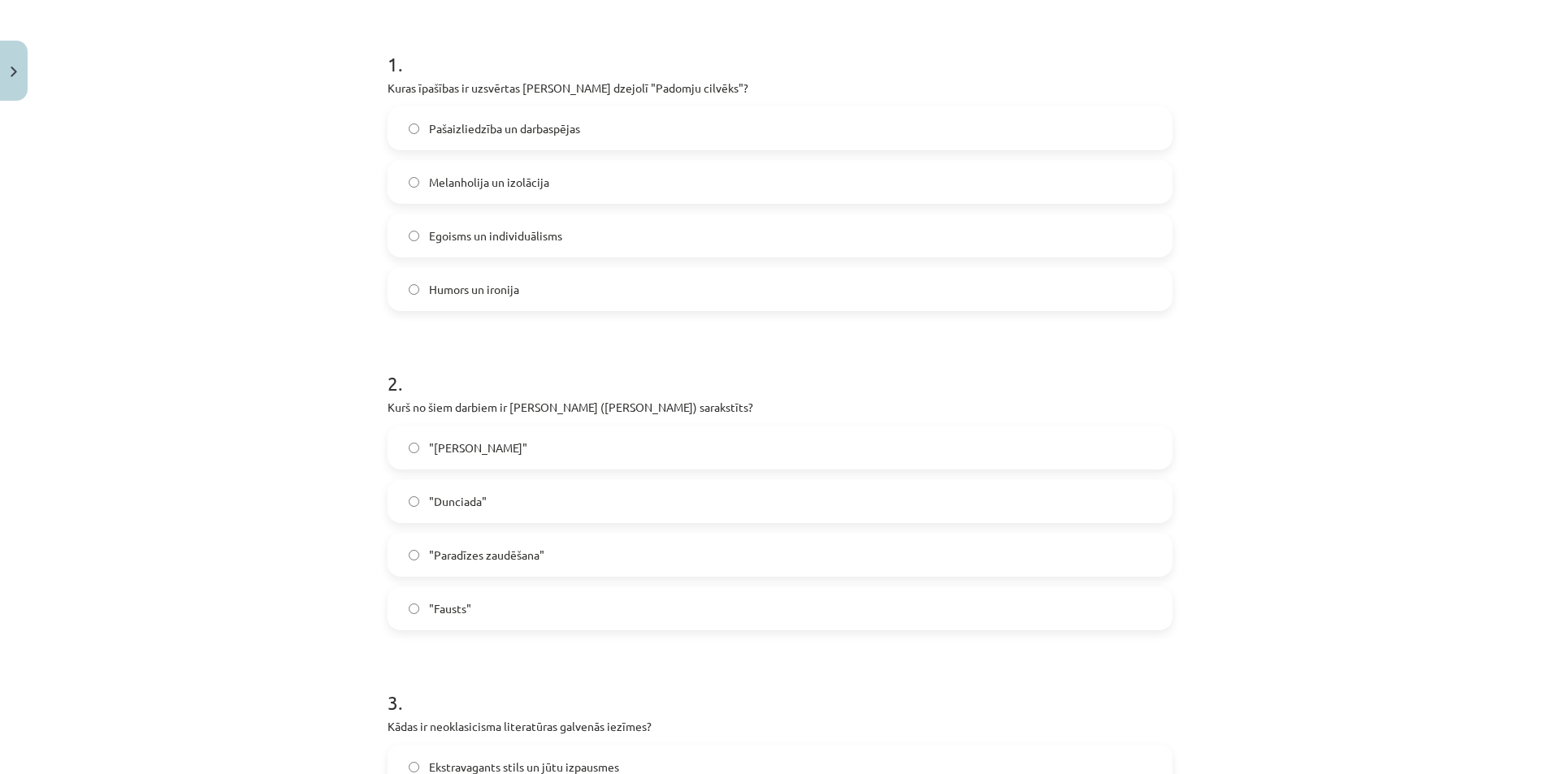
scroll to position [164, 0]
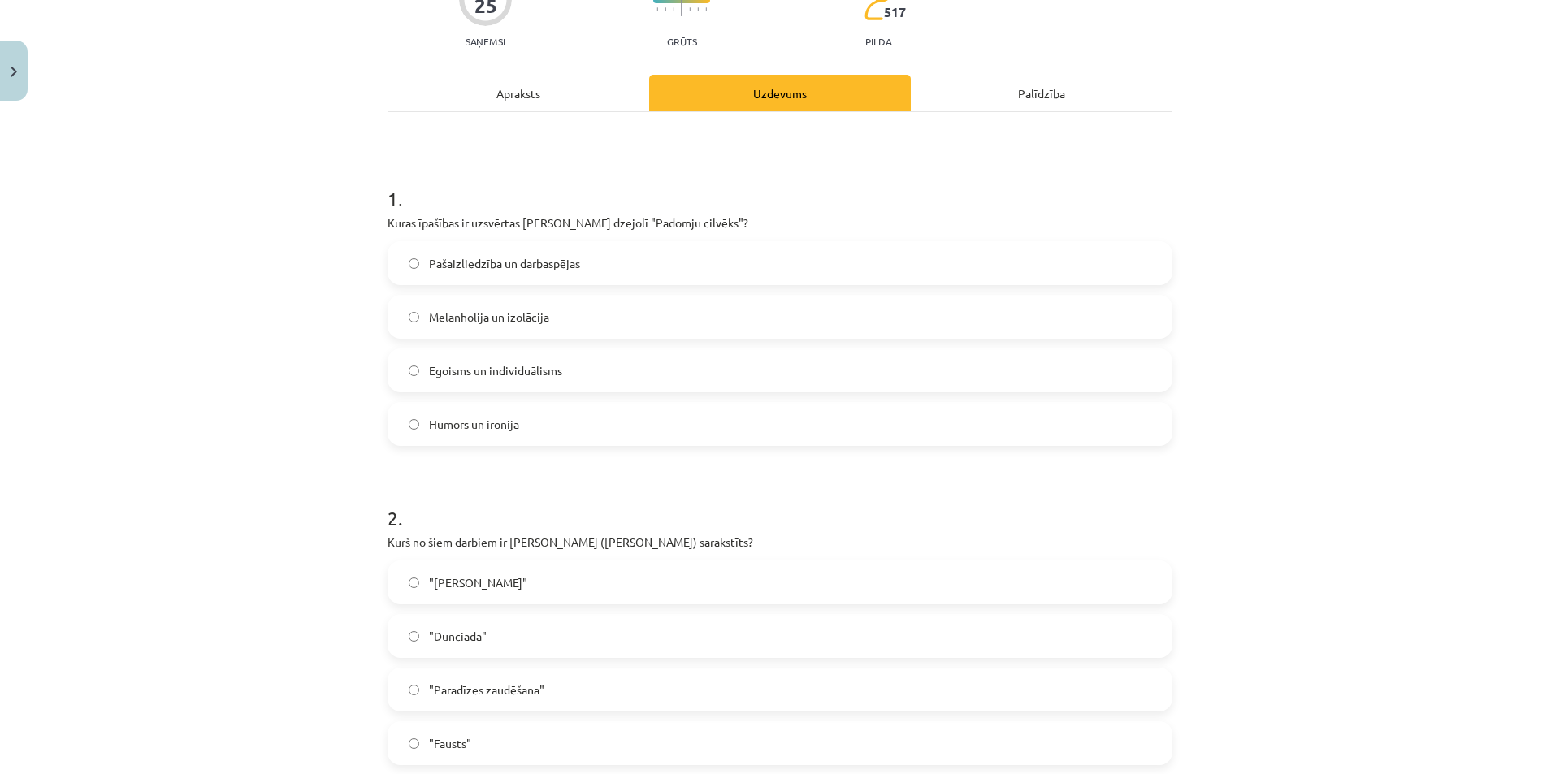
click at [473, 261] on span "Pašaizliedzība un darbaspējas" at bounding box center [504, 263] width 151 height 17
click at [622, 643] on label ""Dunciada"" at bounding box center [780, 636] width 782 height 41
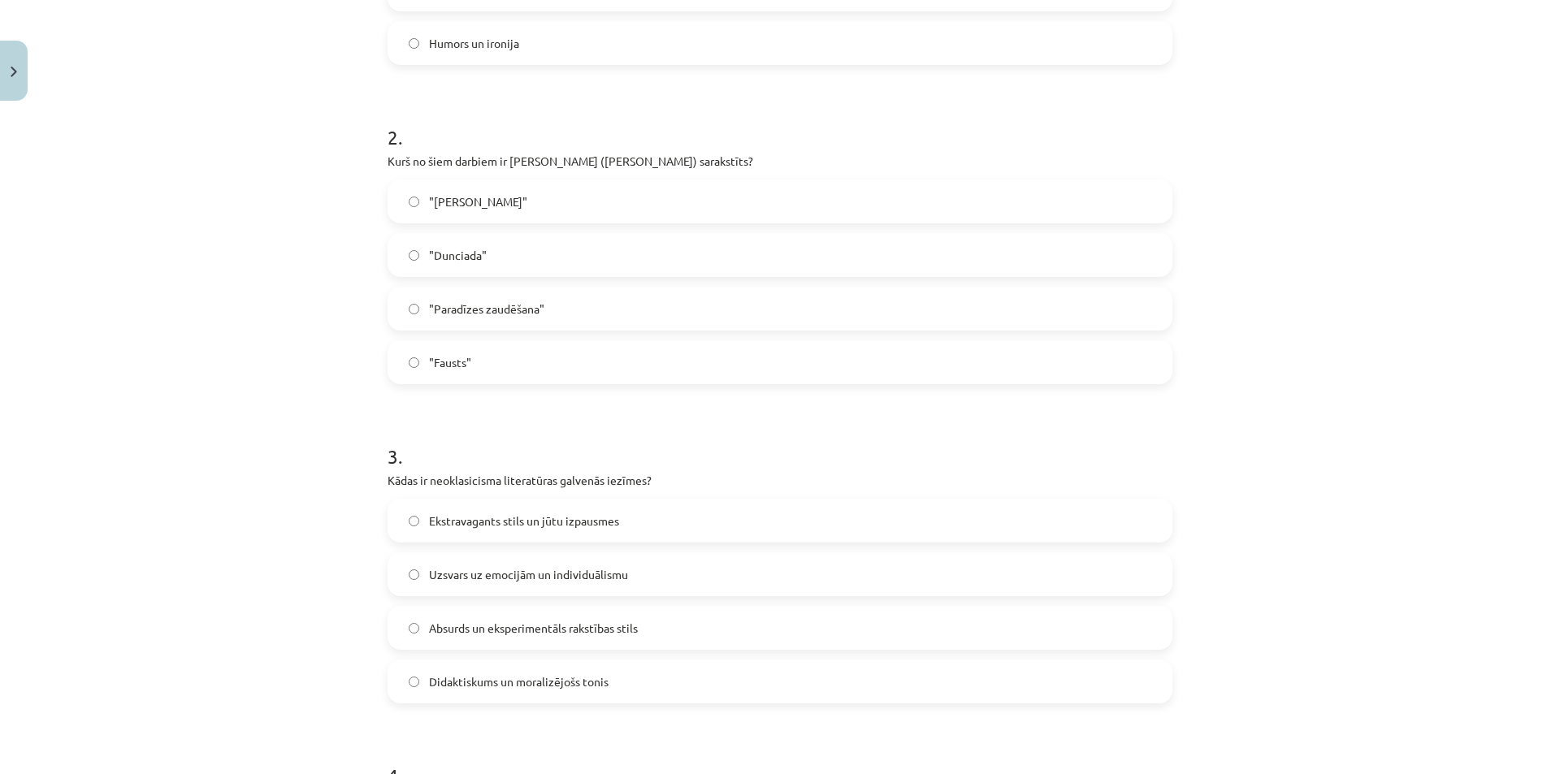
scroll to position [570, 0]
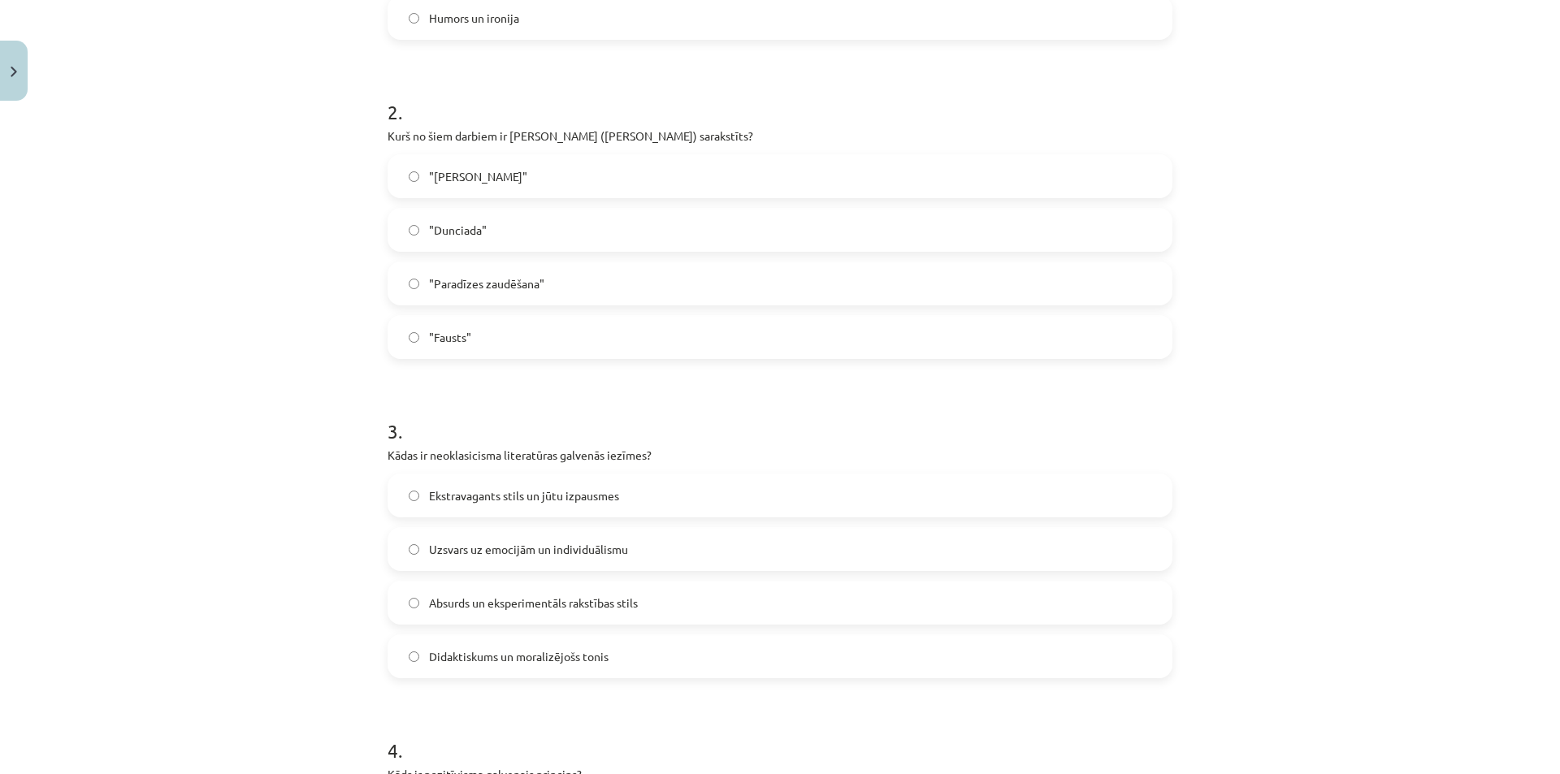
click at [563, 660] on span "Didaktiskums un moralizējošs tonis" at bounding box center [519, 656] width 180 height 17
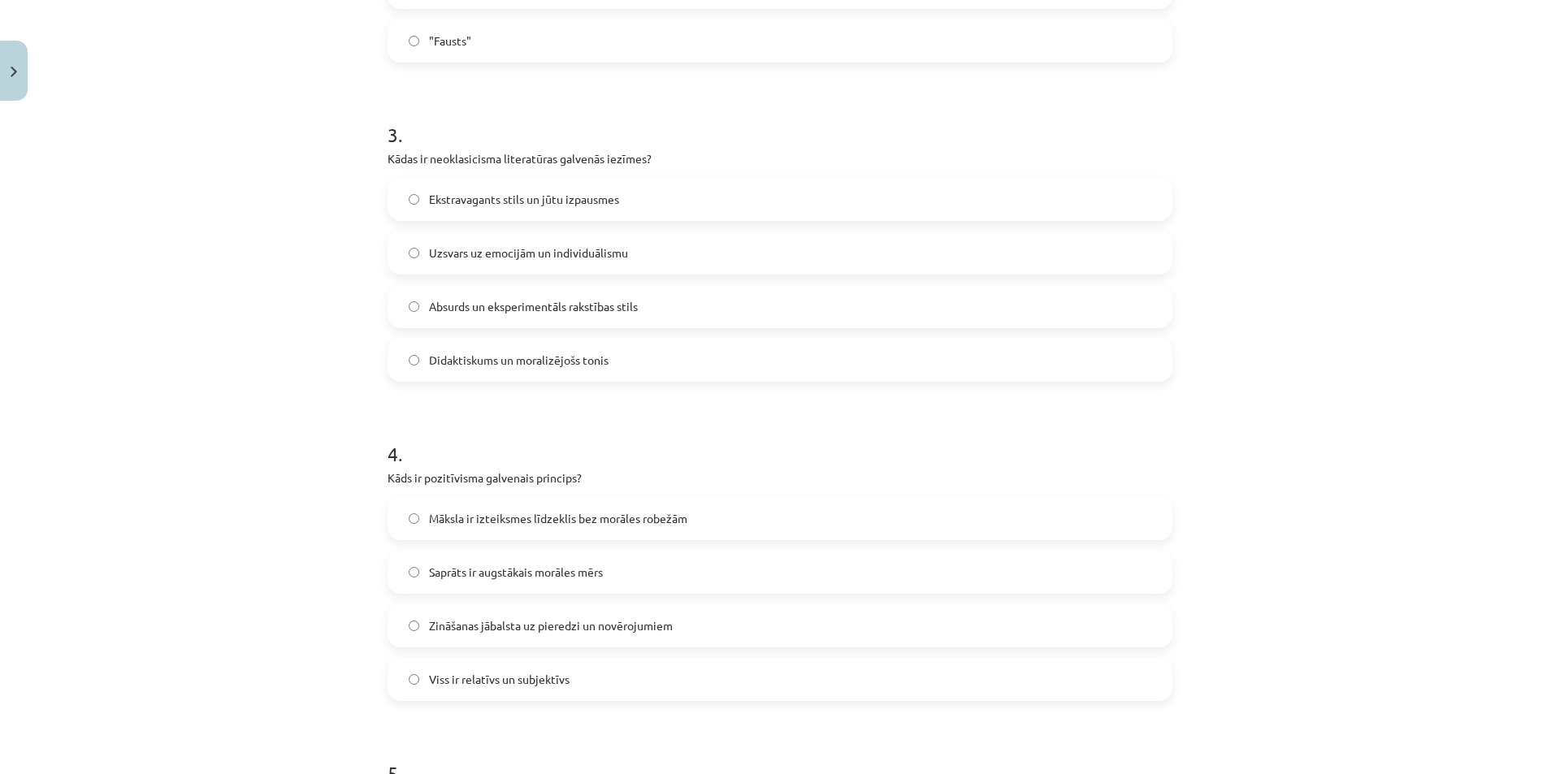
scroll to position [895, 0]
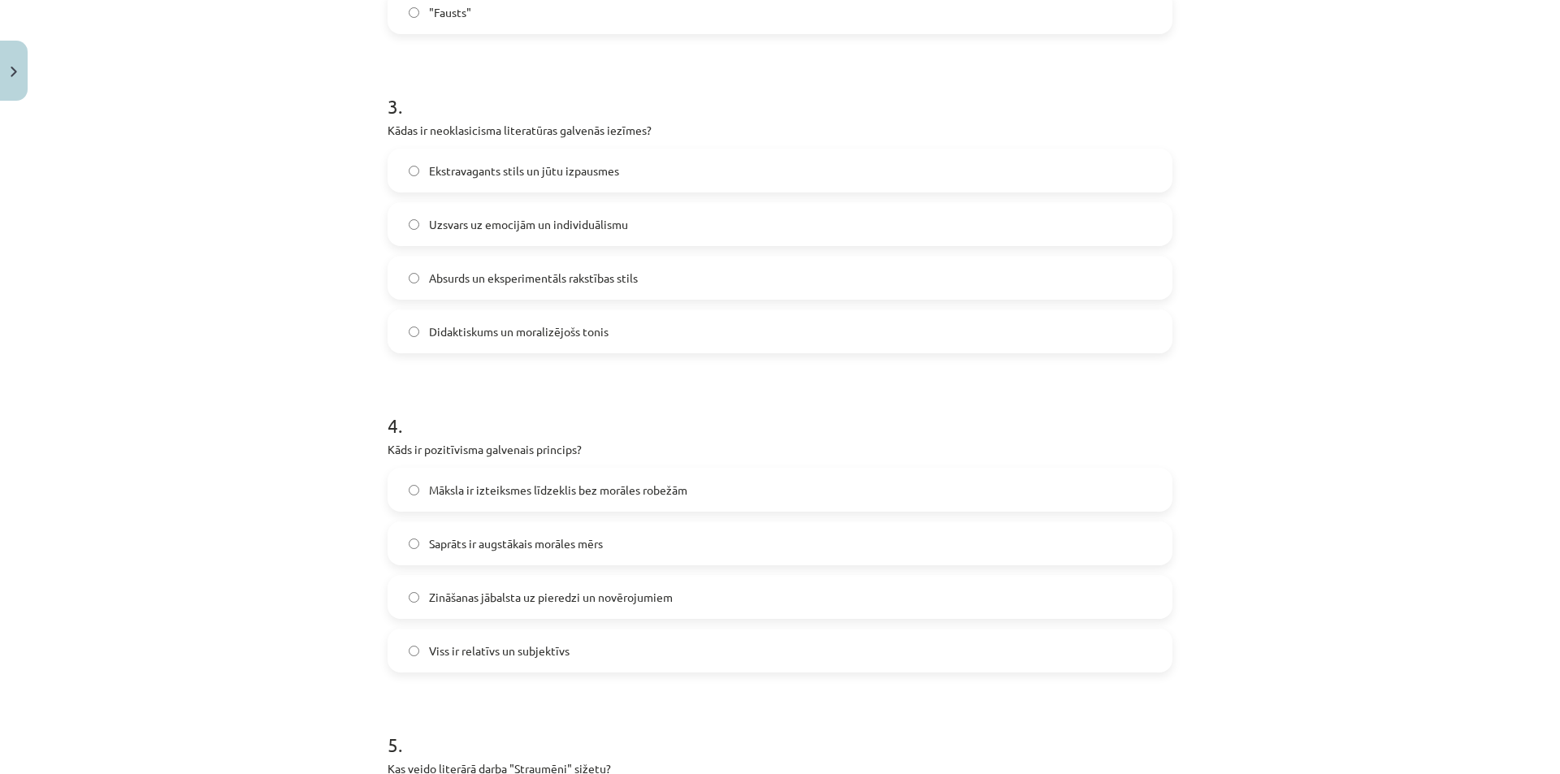
click at [509, 600] on span "Zināšanas jābalsta uz pieredzi un novērojumiem" at bounding box center [551, 597] width 244 height 17
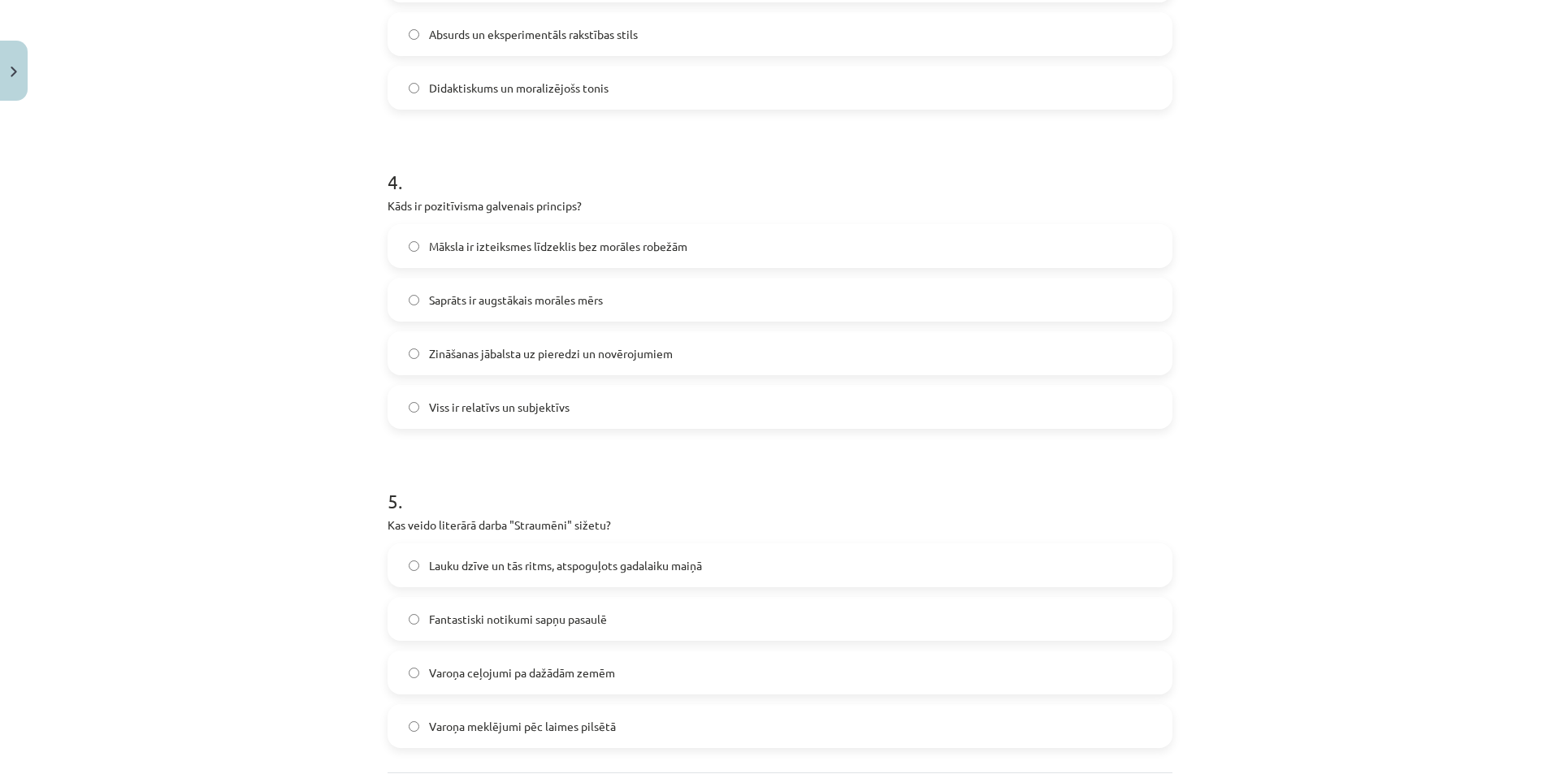
scroll to position [1220, 0]
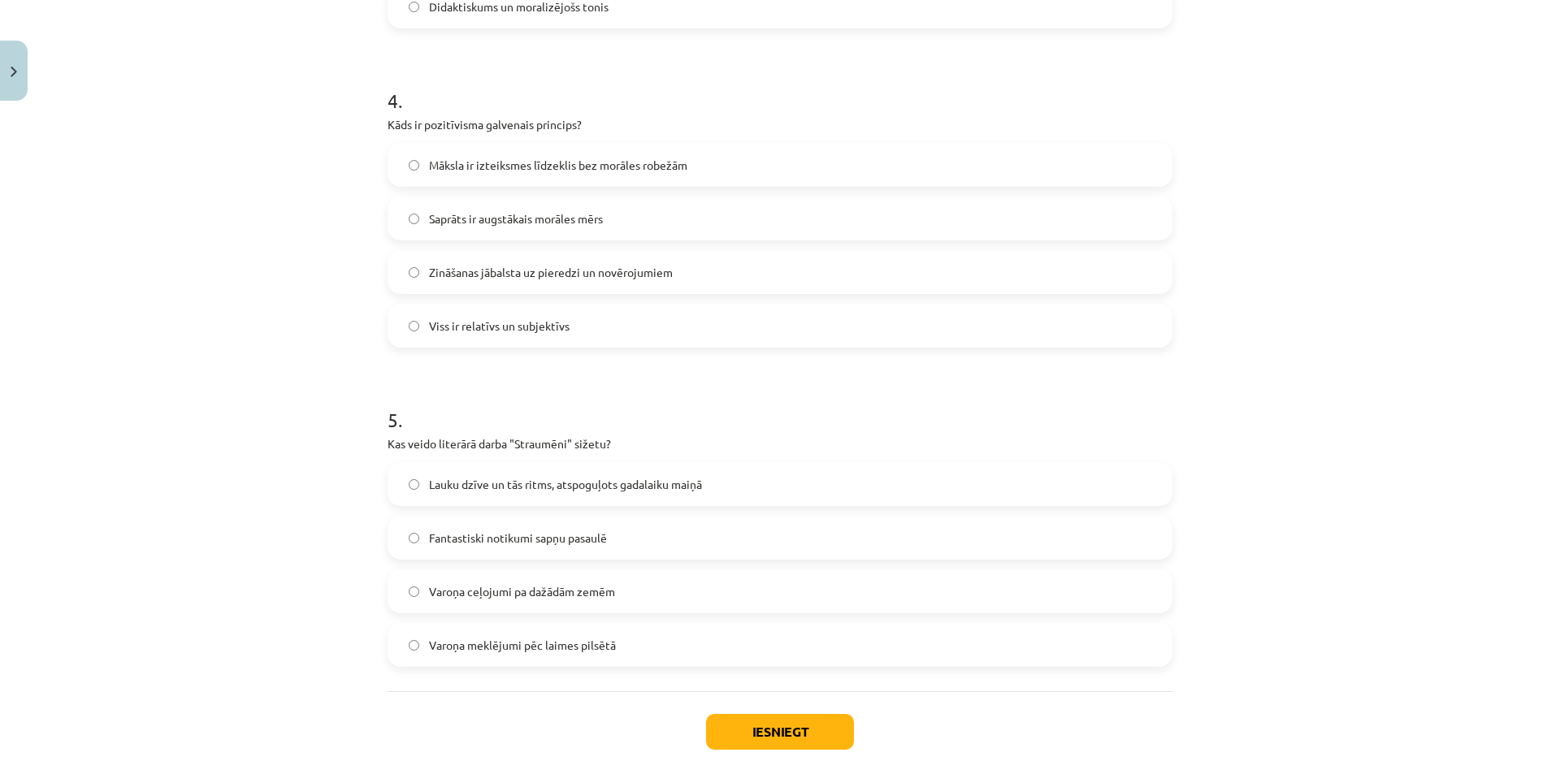
click at [521, 488] on span "Lauku dzīve un tās ritms, atspoguļots gadalaiku maiņā" at bounding box center [565, 484] width 273 height 17
click at [756, 734] on button "Iesniegt" at bounding box center [780, 732] width 148 height 36
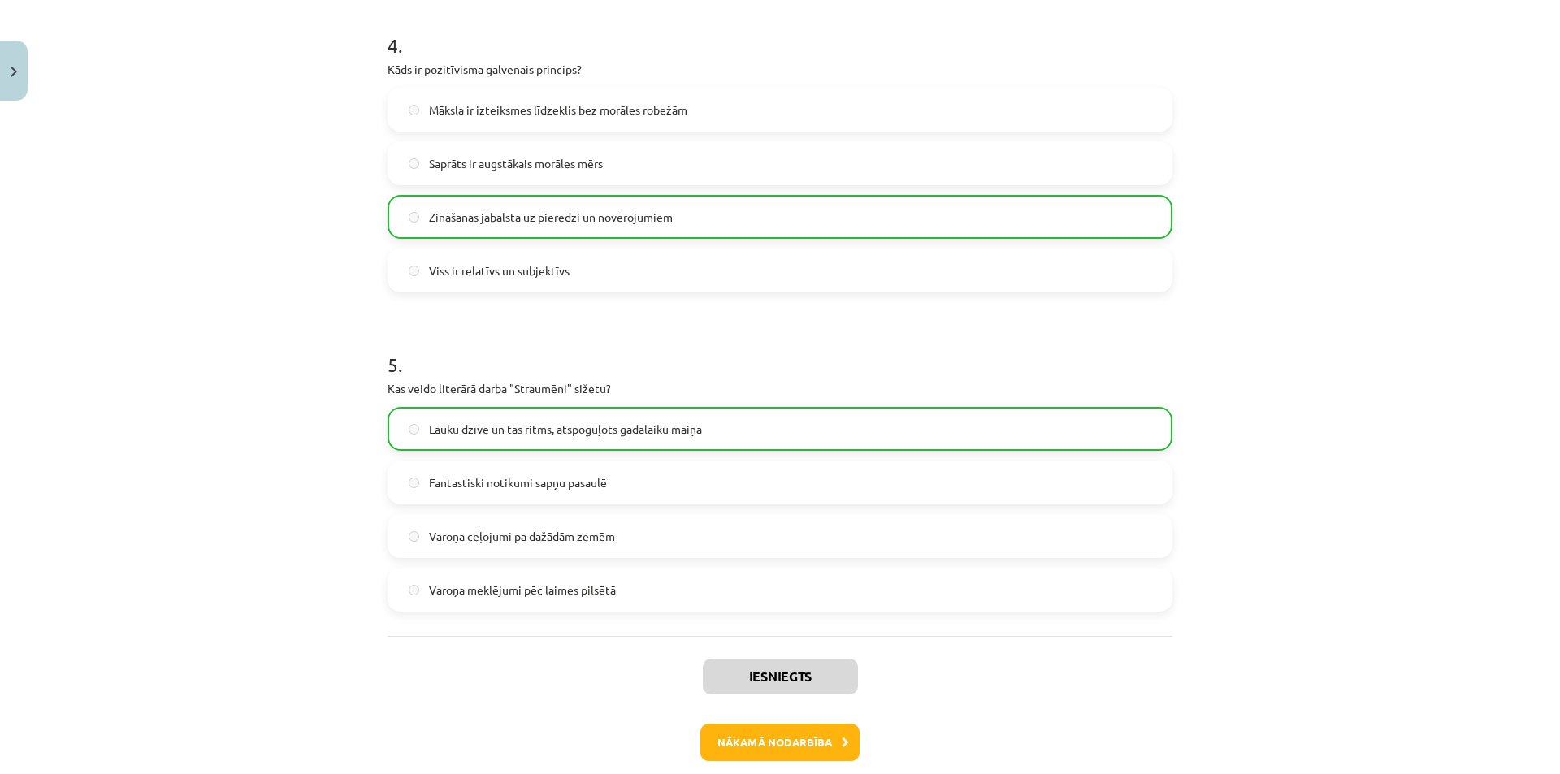
scroll to position [1300, 0]
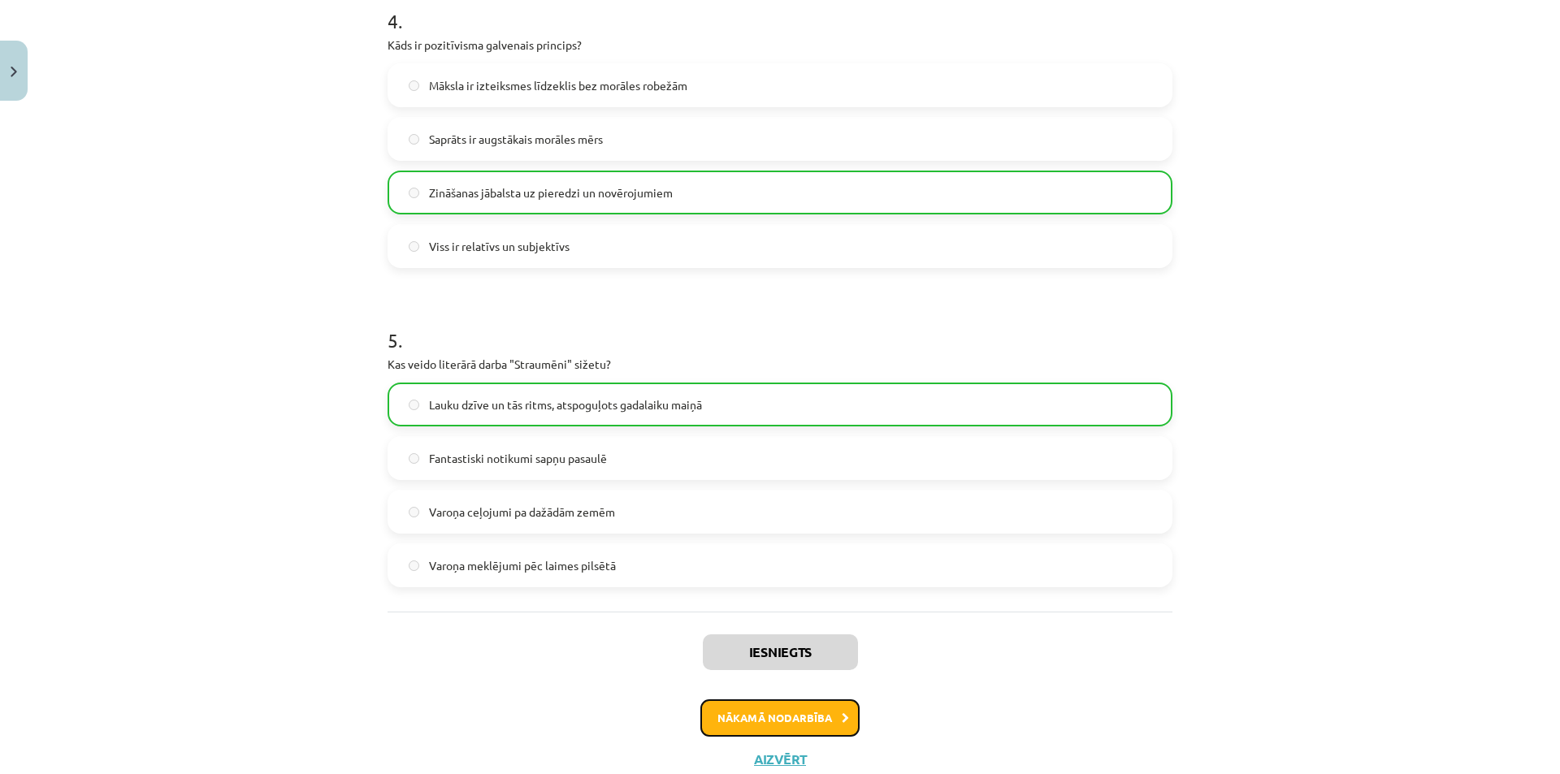
click at [773, 703] on button "Nākamā nodarbība" at bounding box center [779, 717] width 159 height 37
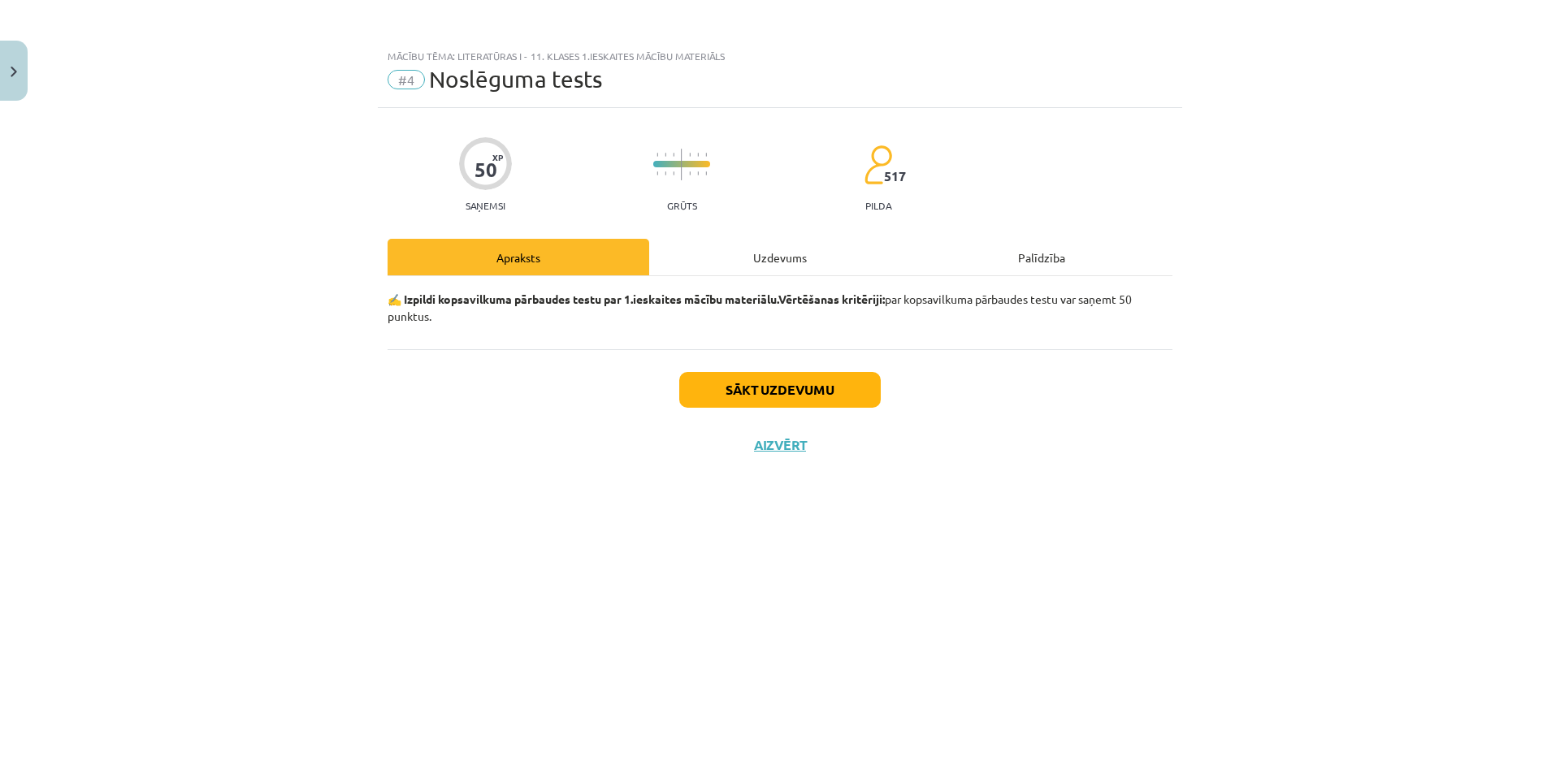
scroll to position [0, 0]
click at [756, 254] on div "Uzdevums" at bounding box center [780, 257] width 262 height 37
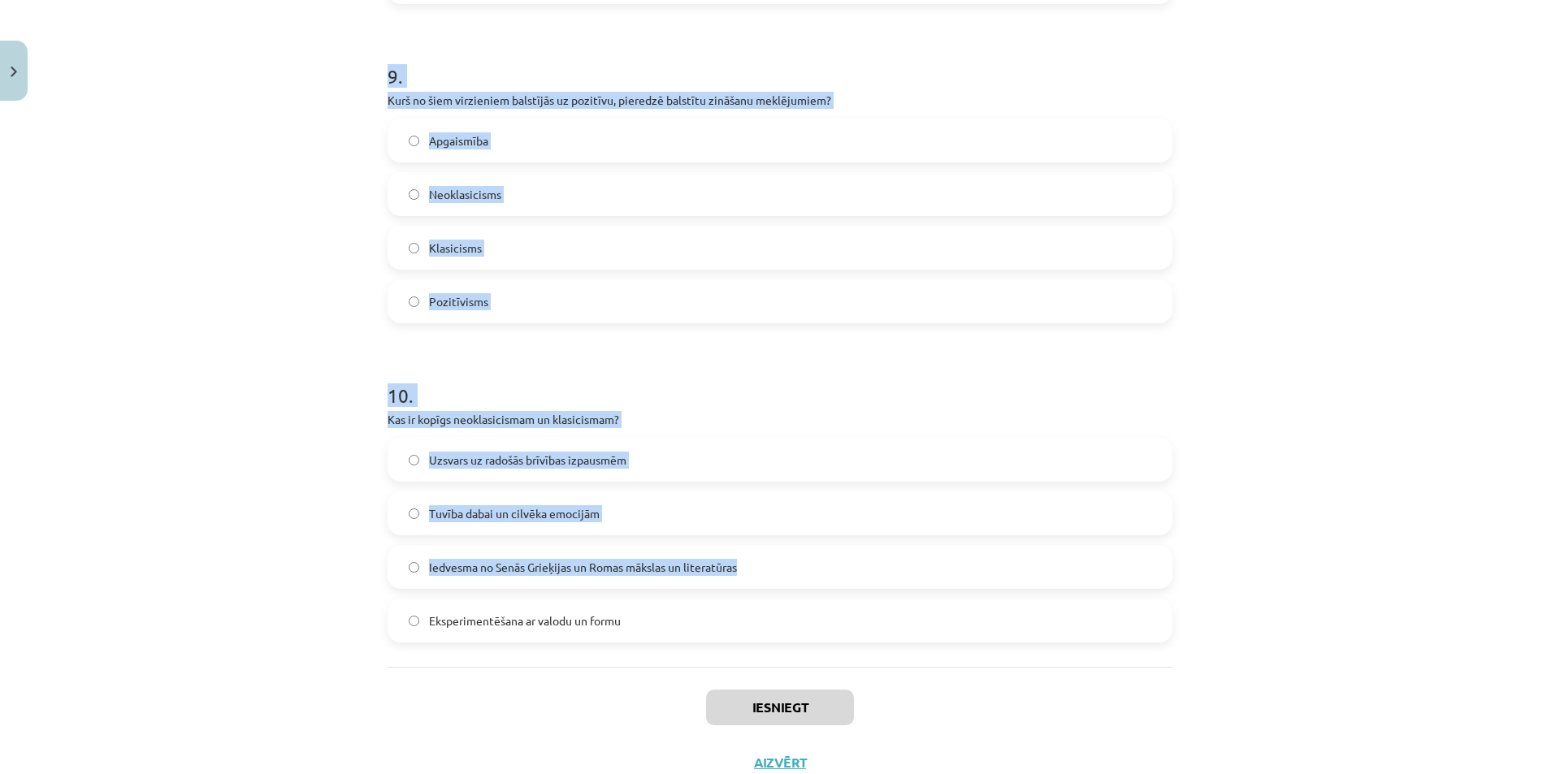
scroll to position [2898, 0]
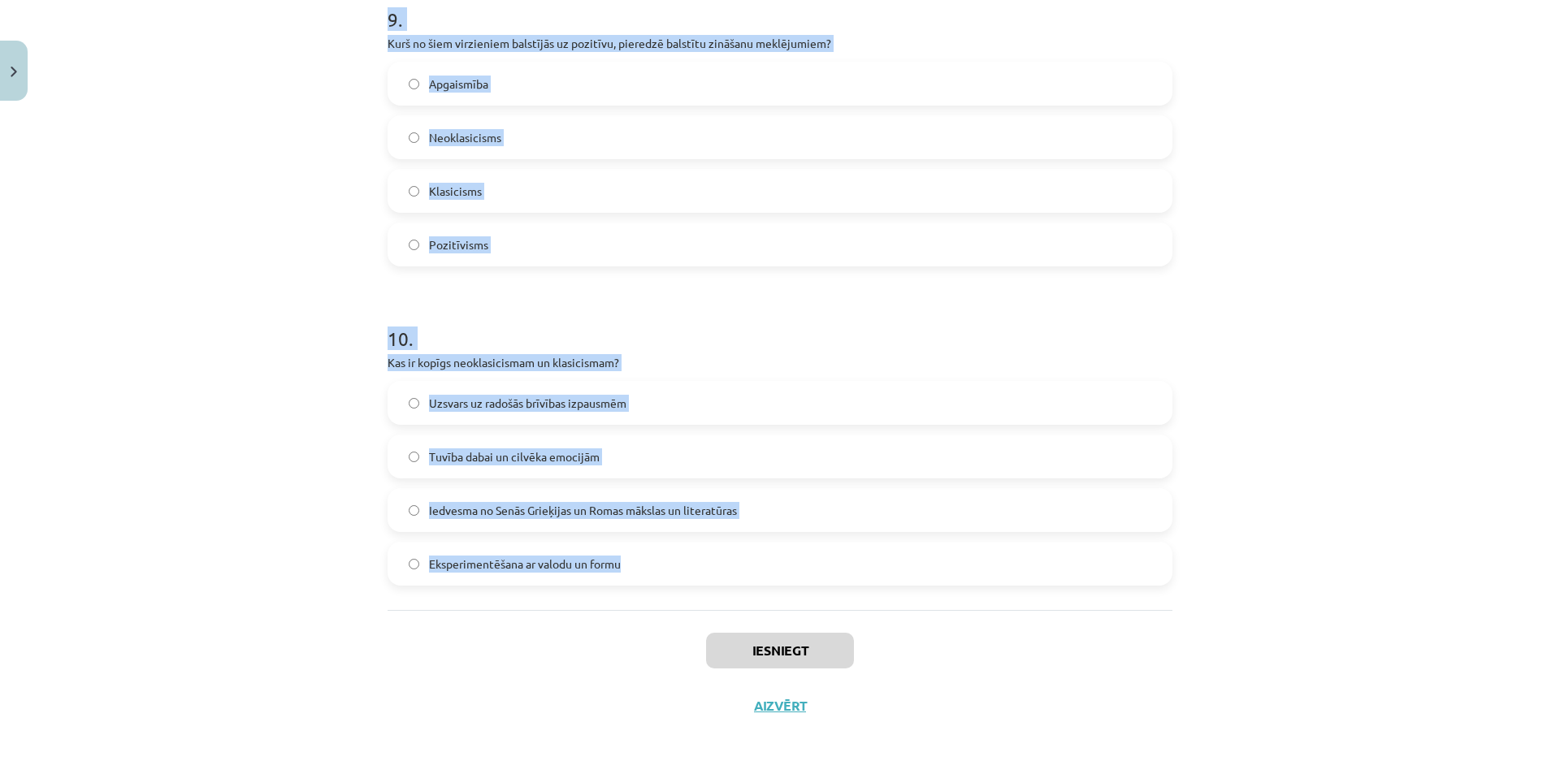
drag, startPoint x: 362, startPoint y: 335, endPoint x: 801, endPoint y: 589, distance: 507.8
click at [801, 589] on div "Mācību tēma: Literatūras i - 11. klases 1.ieskaites mācību materiāls #4 Noslēgu…" at bounding box center [780, 387] width 1560 height 774
copy form "1 . Kāda bija padomju literatūras galvenā ideoloģiskā funkcija? Veicināt indivī…"
click at [1388, 411] on div "Mācību tēma: Literatūras i - 11. klases 1.ieskaites mācību materiāls #4 Noslēgu…" at bounding box center [780, 387] width 1560 height 774
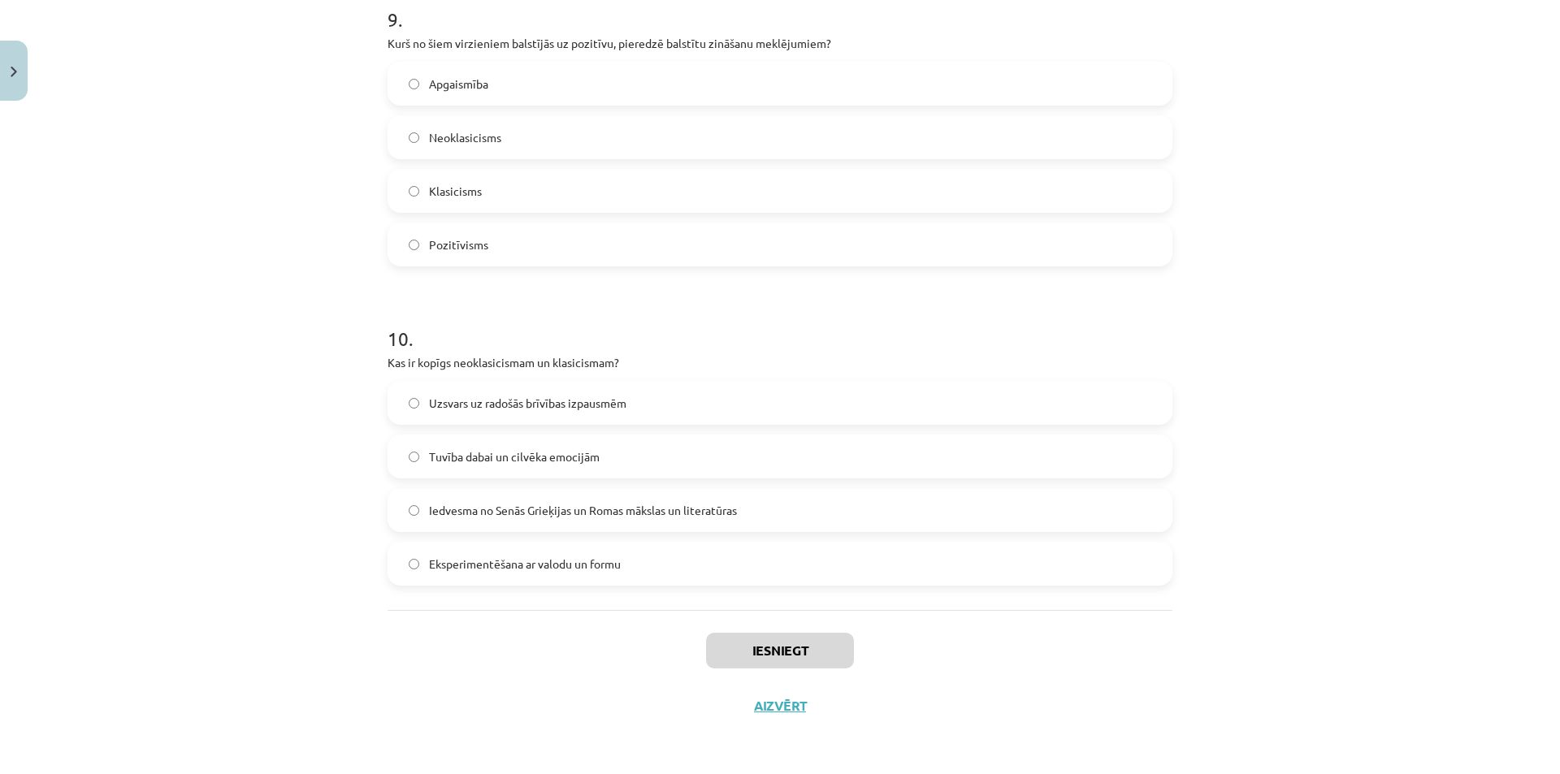
click at [1388, 409] on div "Mācību tēma: Literatūras i - 11. klases 1.ieskaites mācību materiāls #4 Noslēgu…" at bounding box center [780, 387] width 1560 height 774
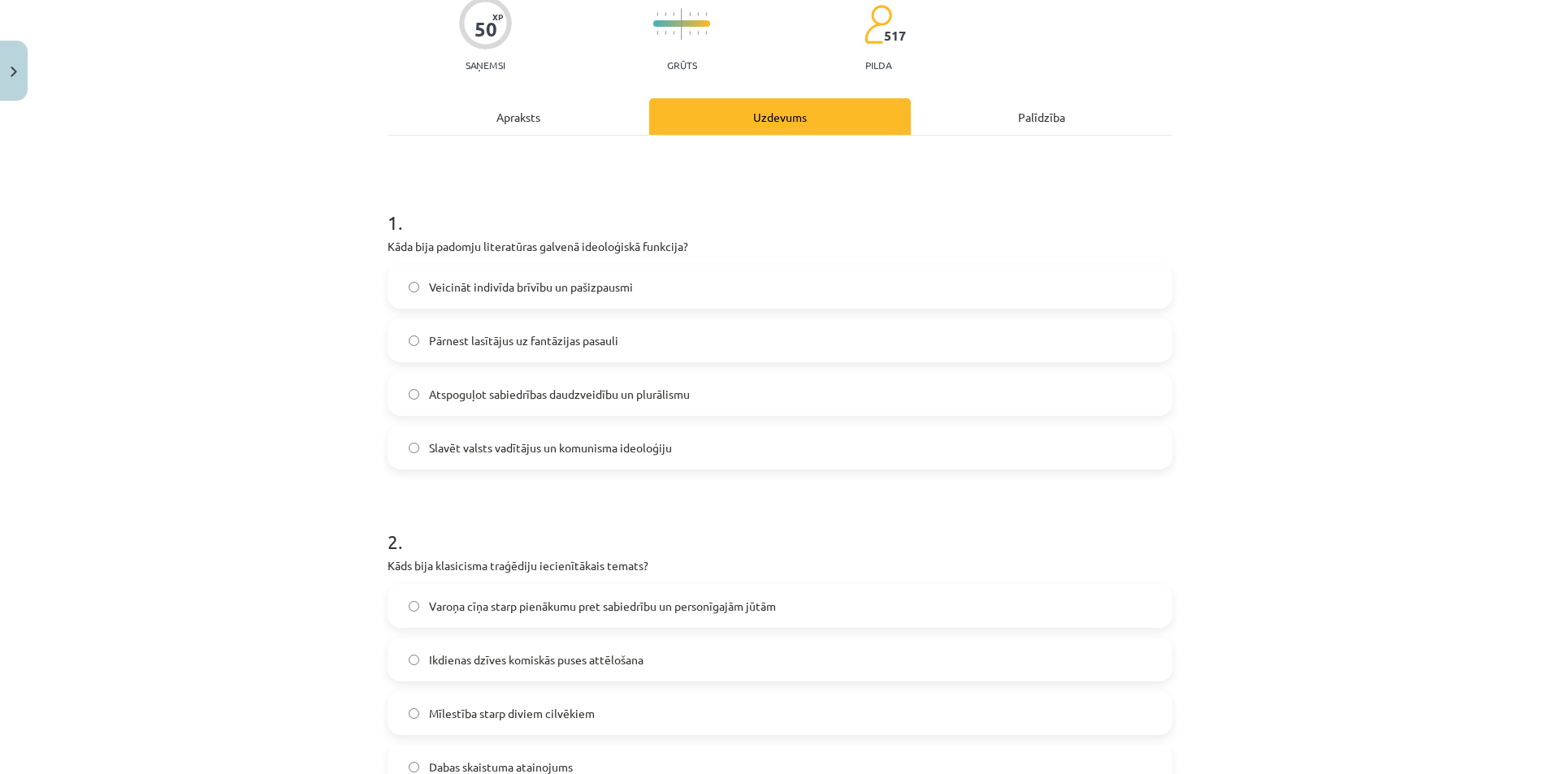
scroll to position [136, 0]
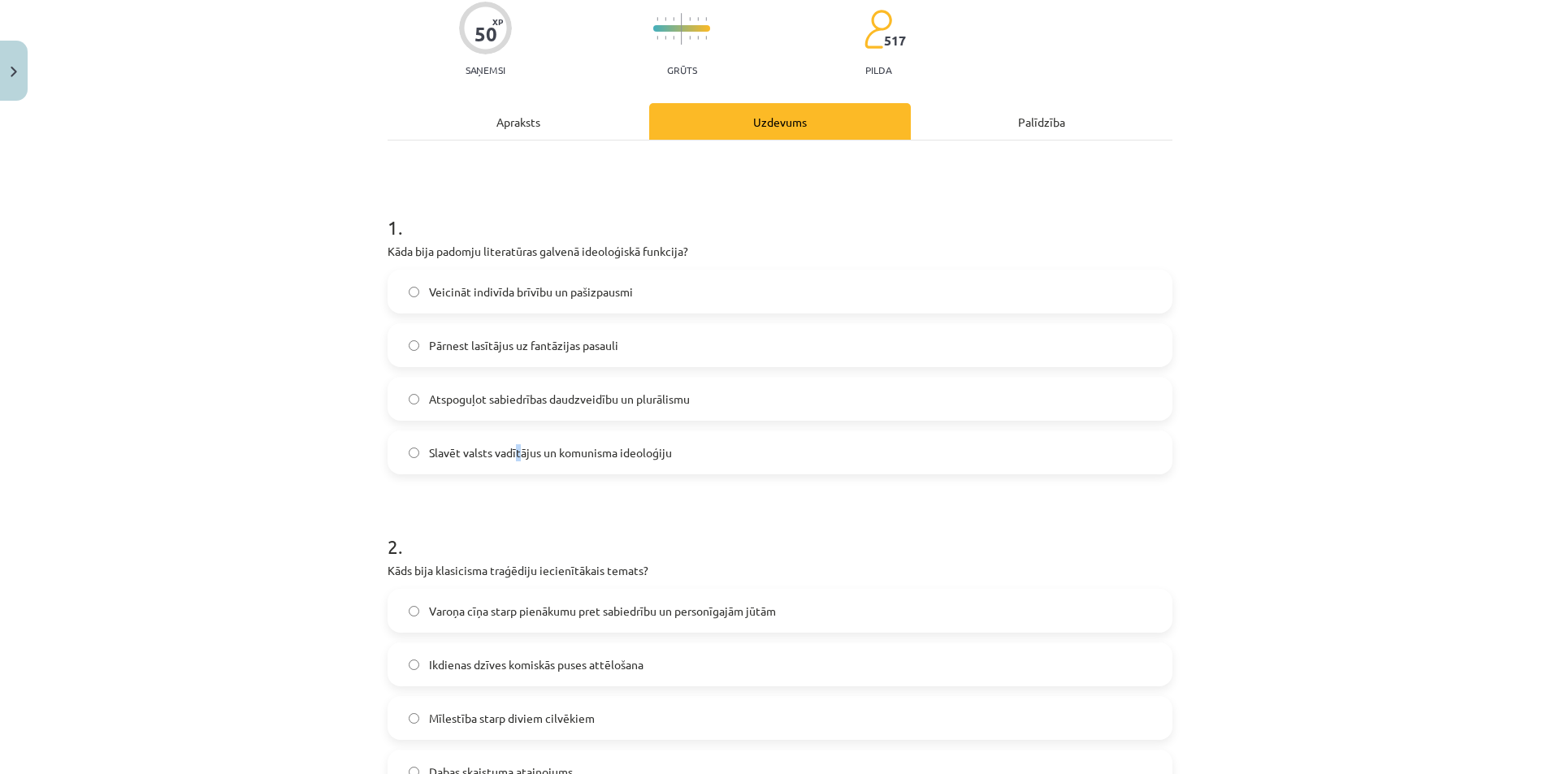
click at [513, 448] on span "Slavēt valsts vadītājus un komunisma ideoloģiju" at bounding box center [550, 452] width 243 height 17
click at [525, 449] on span "Slavēt valsts vadītājus un komunisma ideoloģiju" at bounding box center [550, 452] width 243 height 17
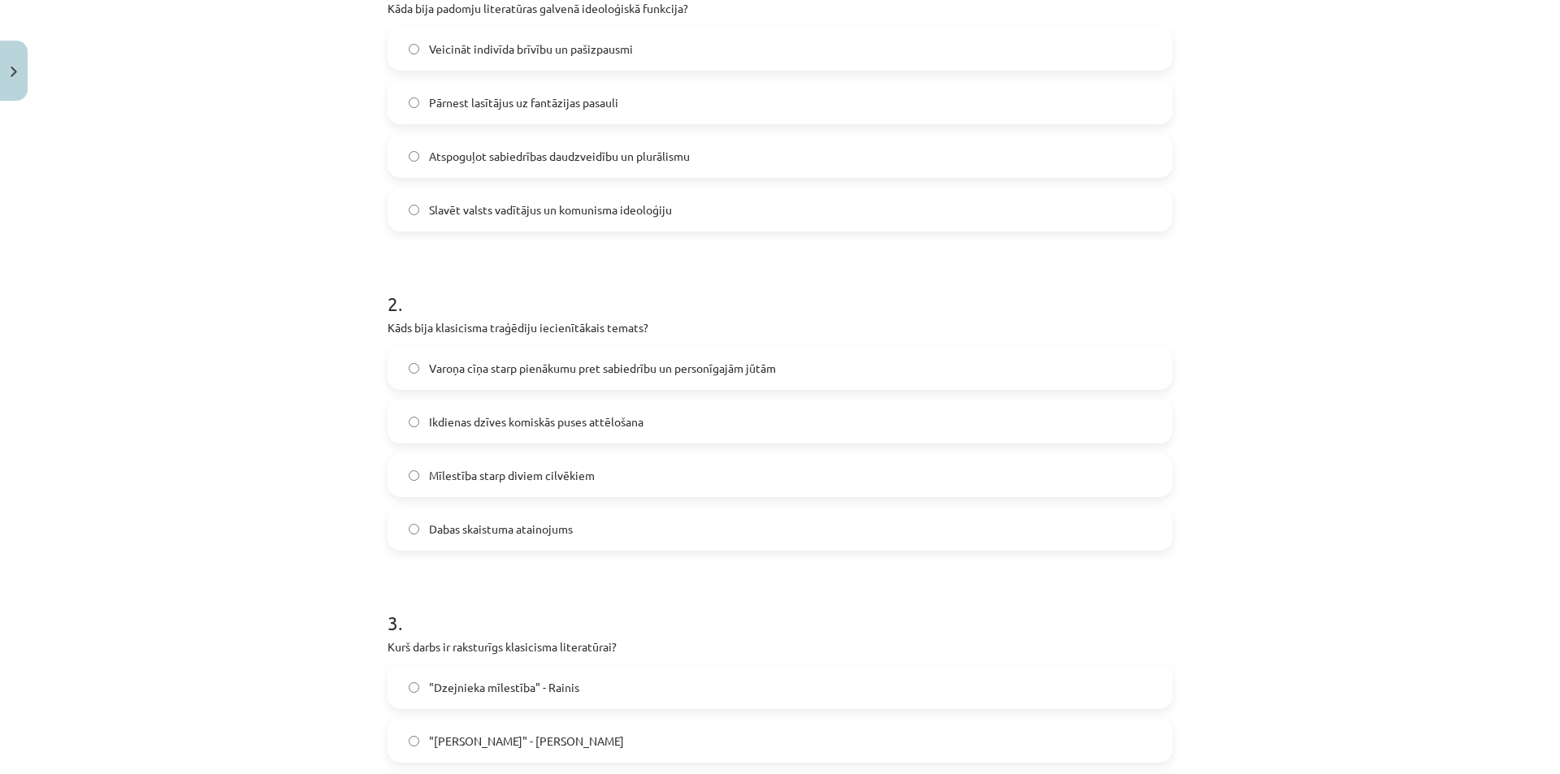
scroll to position [379, 0]
click at [440, 374] on span "Varoņa cīņa starp pienākumu pret sabiedrību un personīgajām jūtām" at bounding box center [602, 367] width 347 height 17
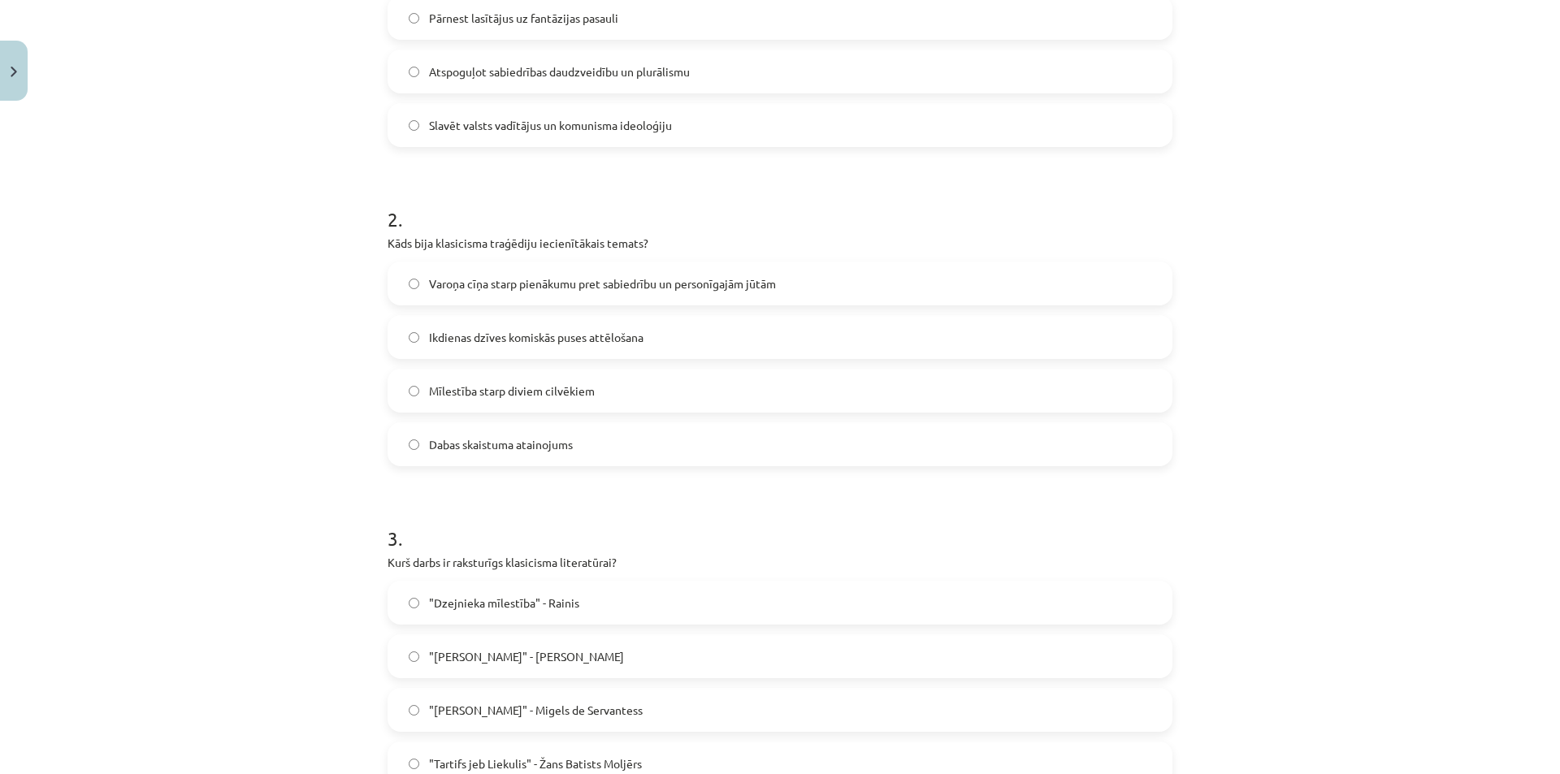
scroll to position [542, 0]
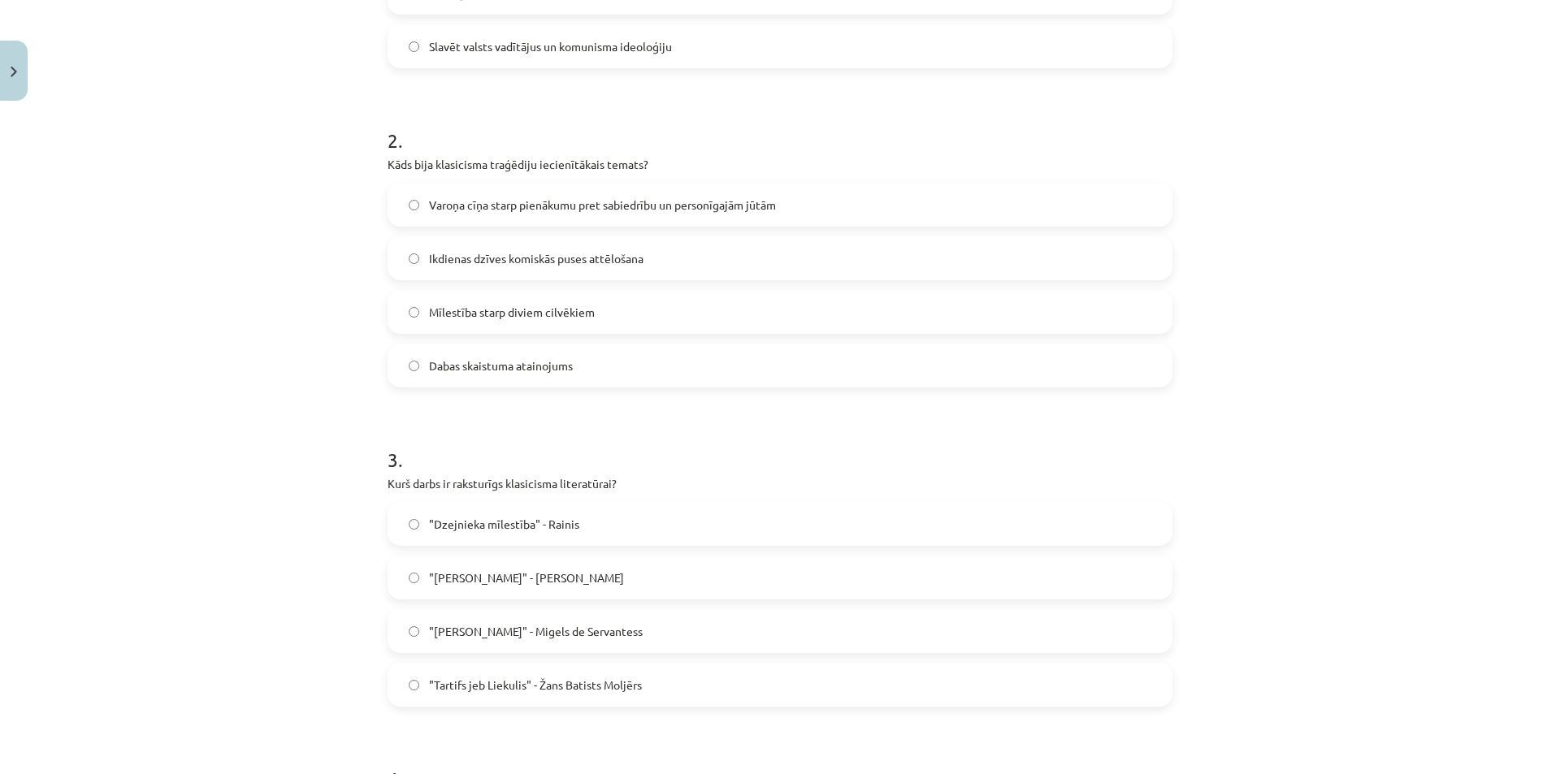
click at [575, 696] on label ""Tartifs jeb Liekulis" - Žans Batists Moljērs" at bounding box center [780, 685] width 782 height 41
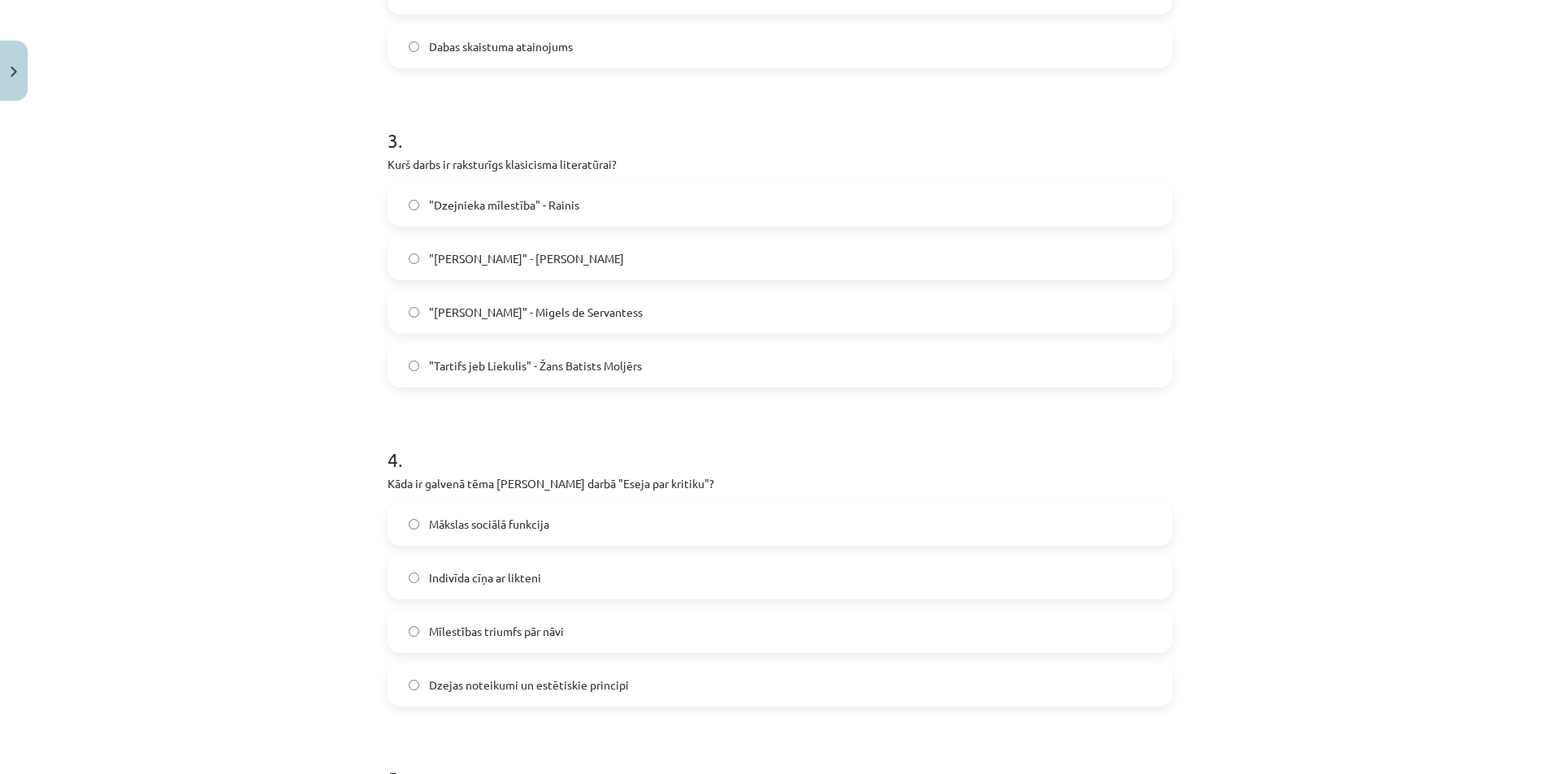
scroll to position [867, 0]
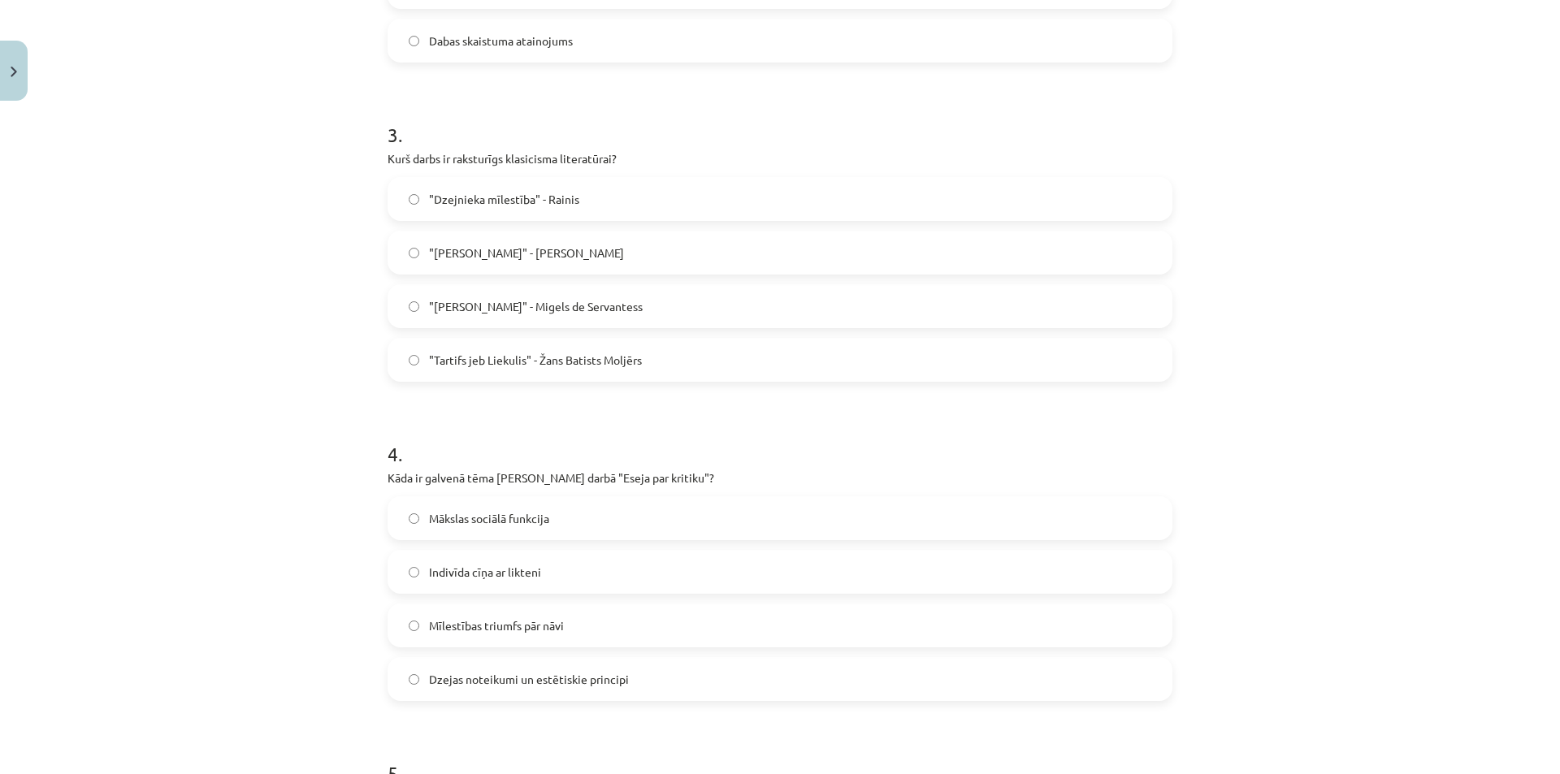
click at [554, 666] on label "Dzejas noteikumi un estētiskie principi" at bounding box center [780, 679] width 782 height 41
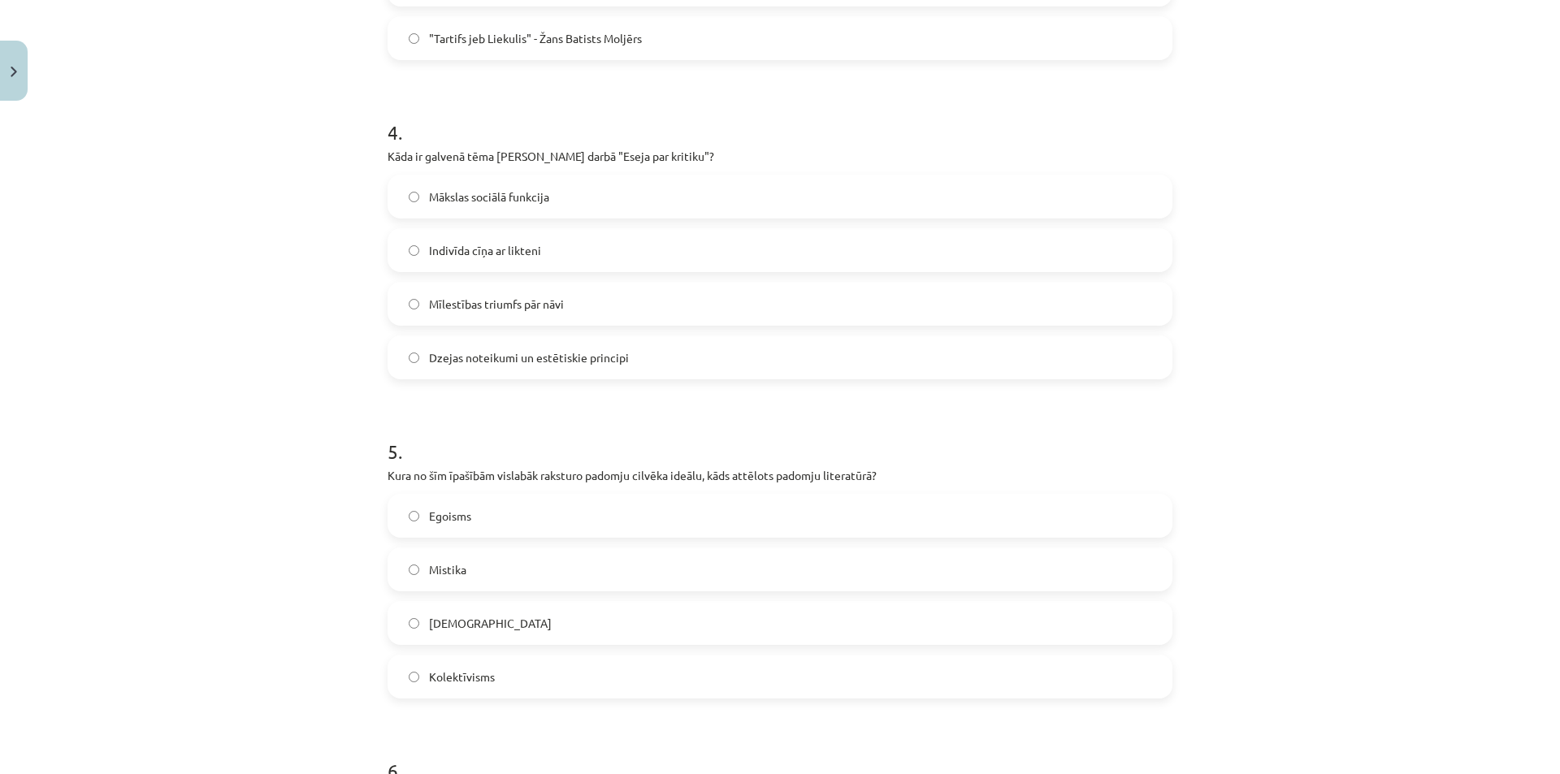
scroll to position [1192, 0]
click at [539, 681] on label "Kolektīvisms" at bounding box center [780, 673] width 782 height 41
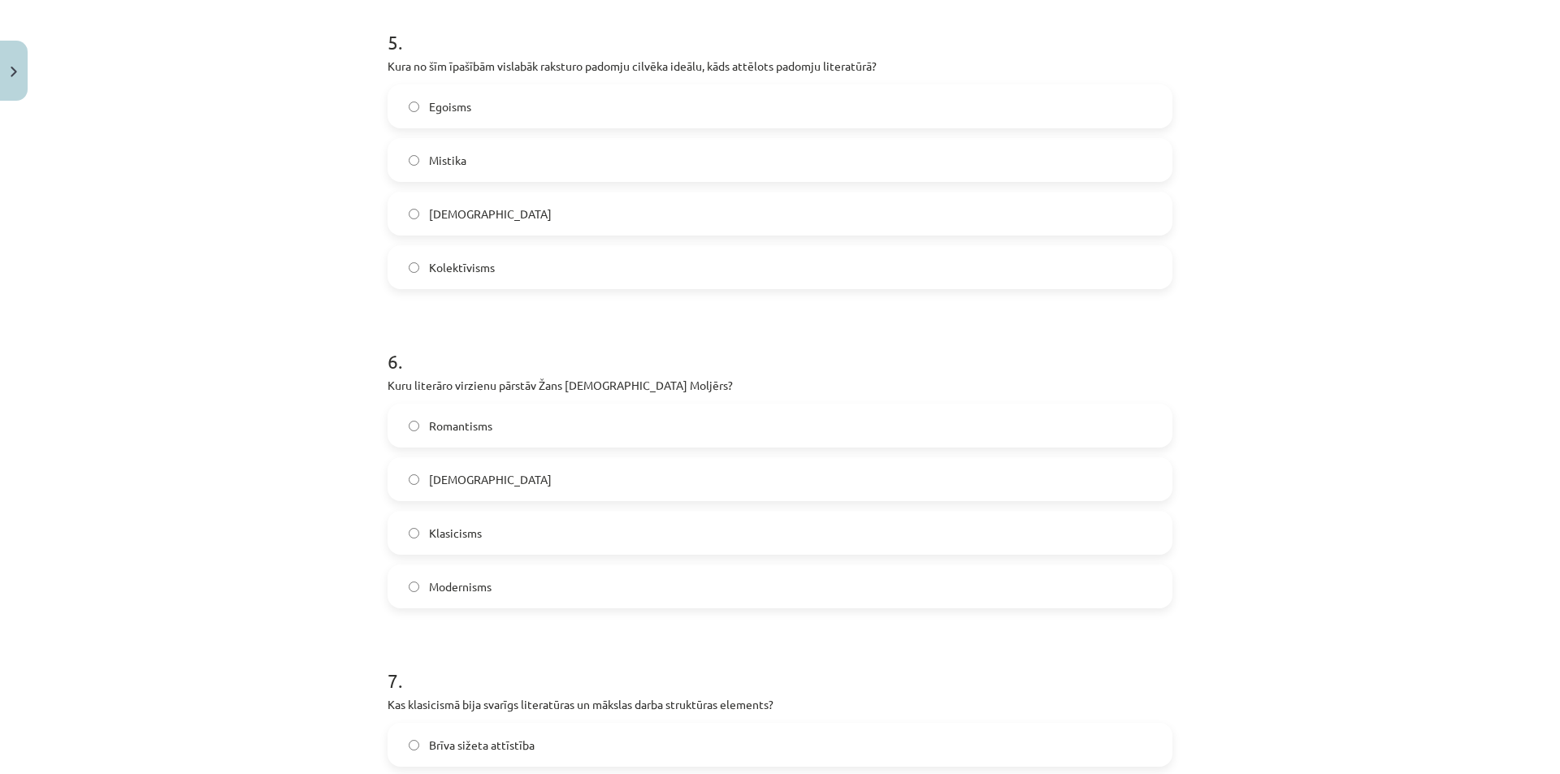
click at [500, 529] on label "Klasicisms" at bounding box center [780, 533] width 782 height 41
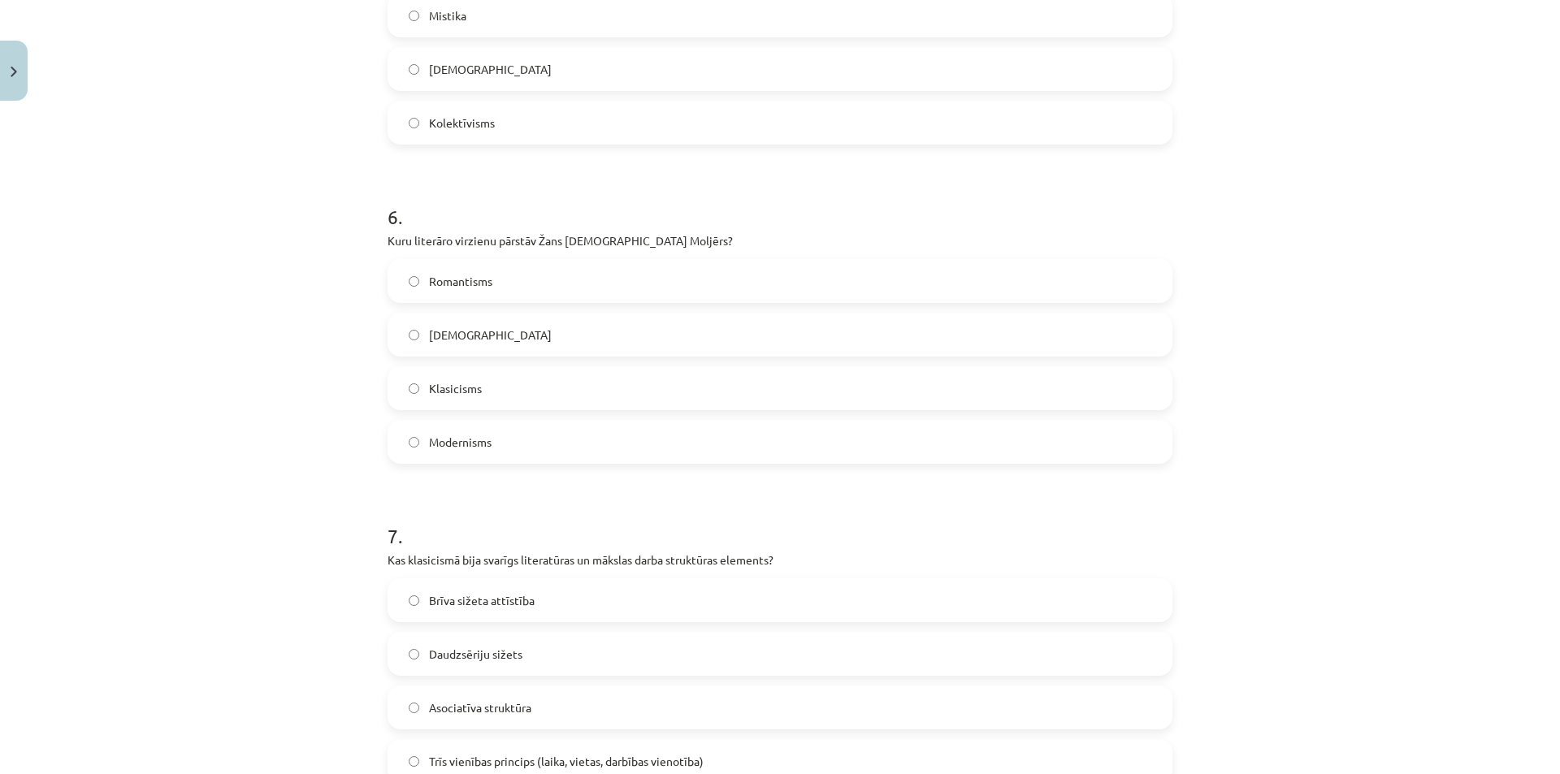
scroll to position [1923, 0]
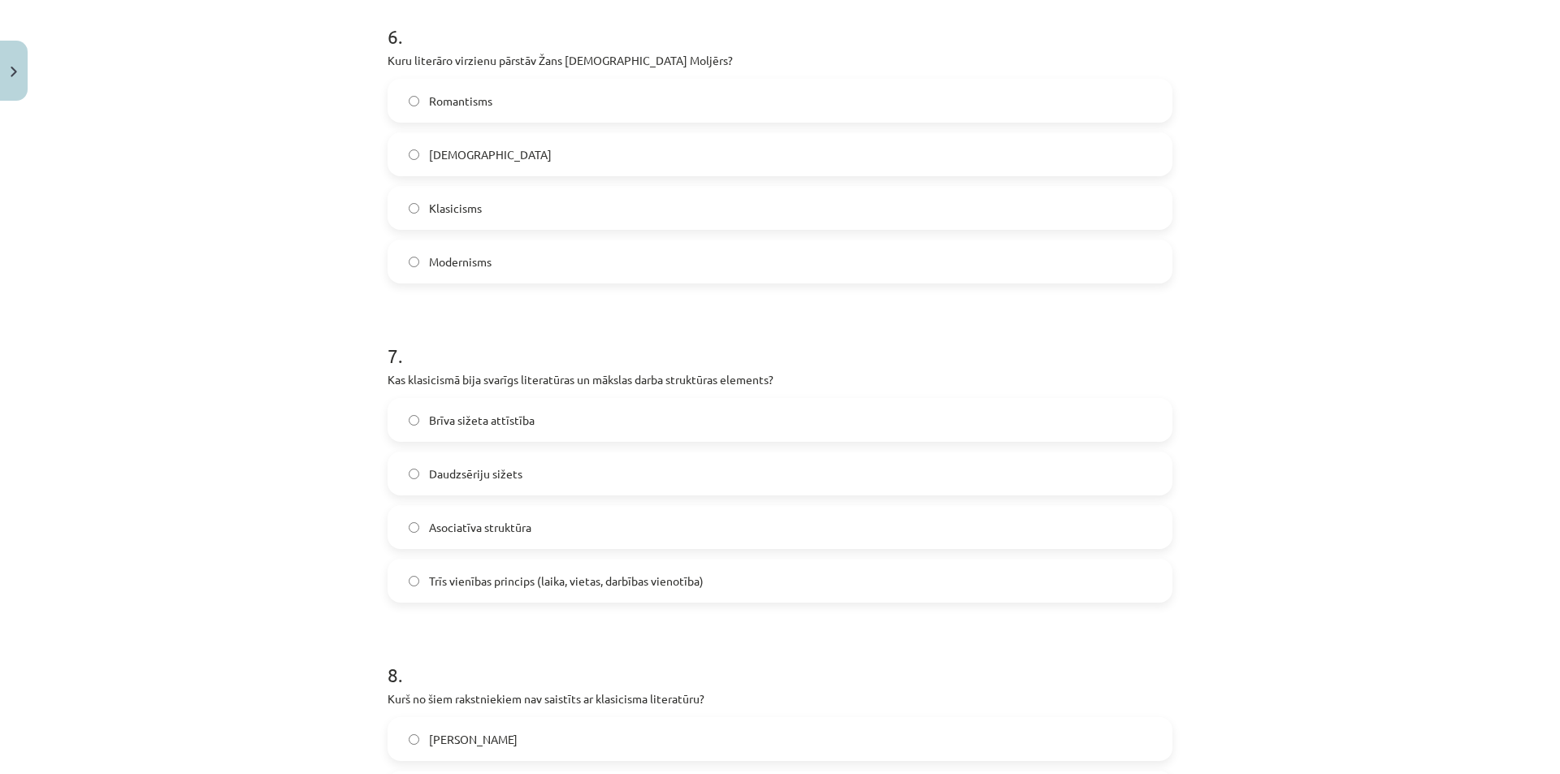
click at [505, 587] on span "Trīs vienības princips (laika, vietas, darbības vienotība)" at bounding box center [566, 581] width 275 height 17
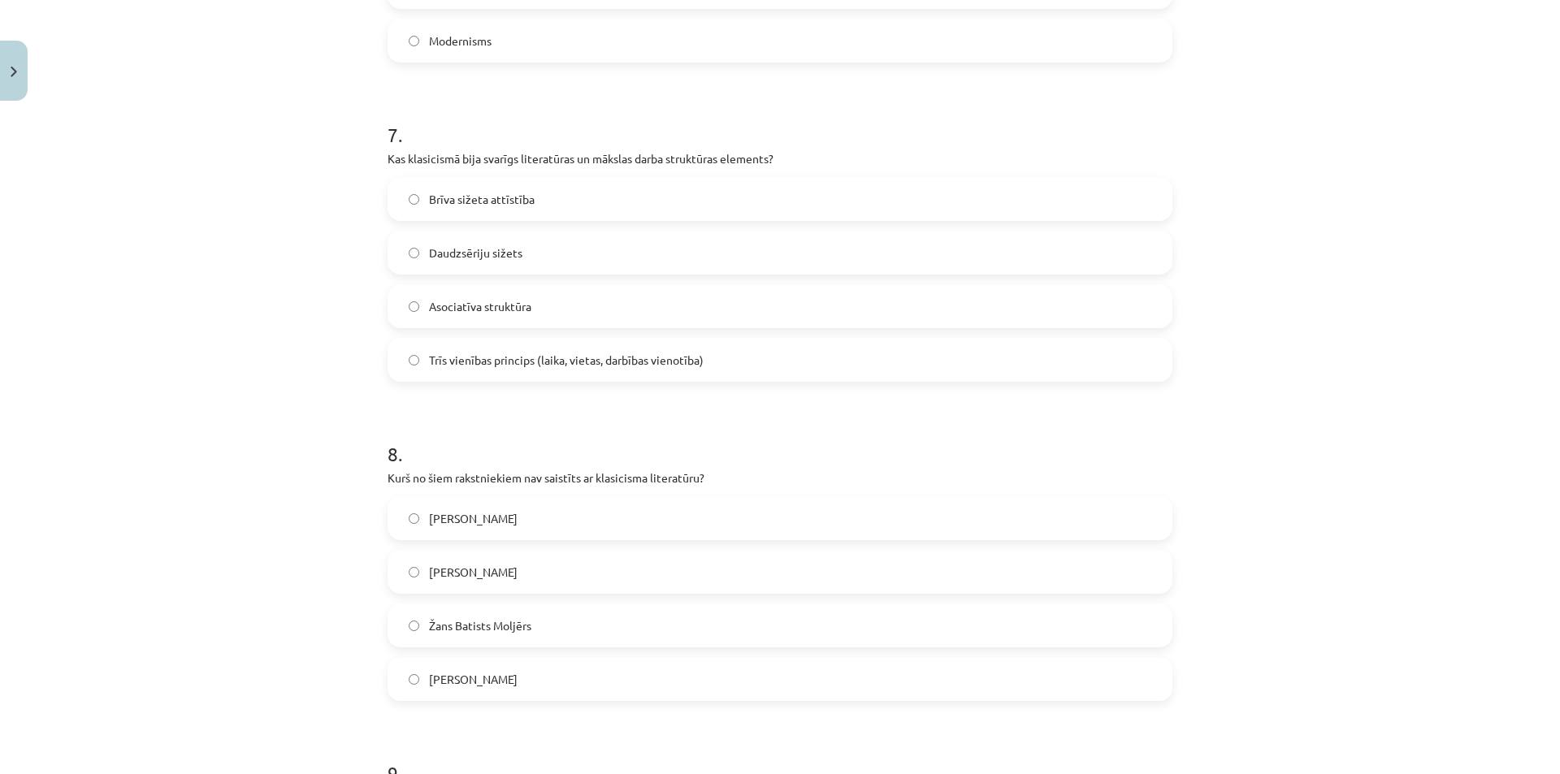
scroll to position [2167, 0]
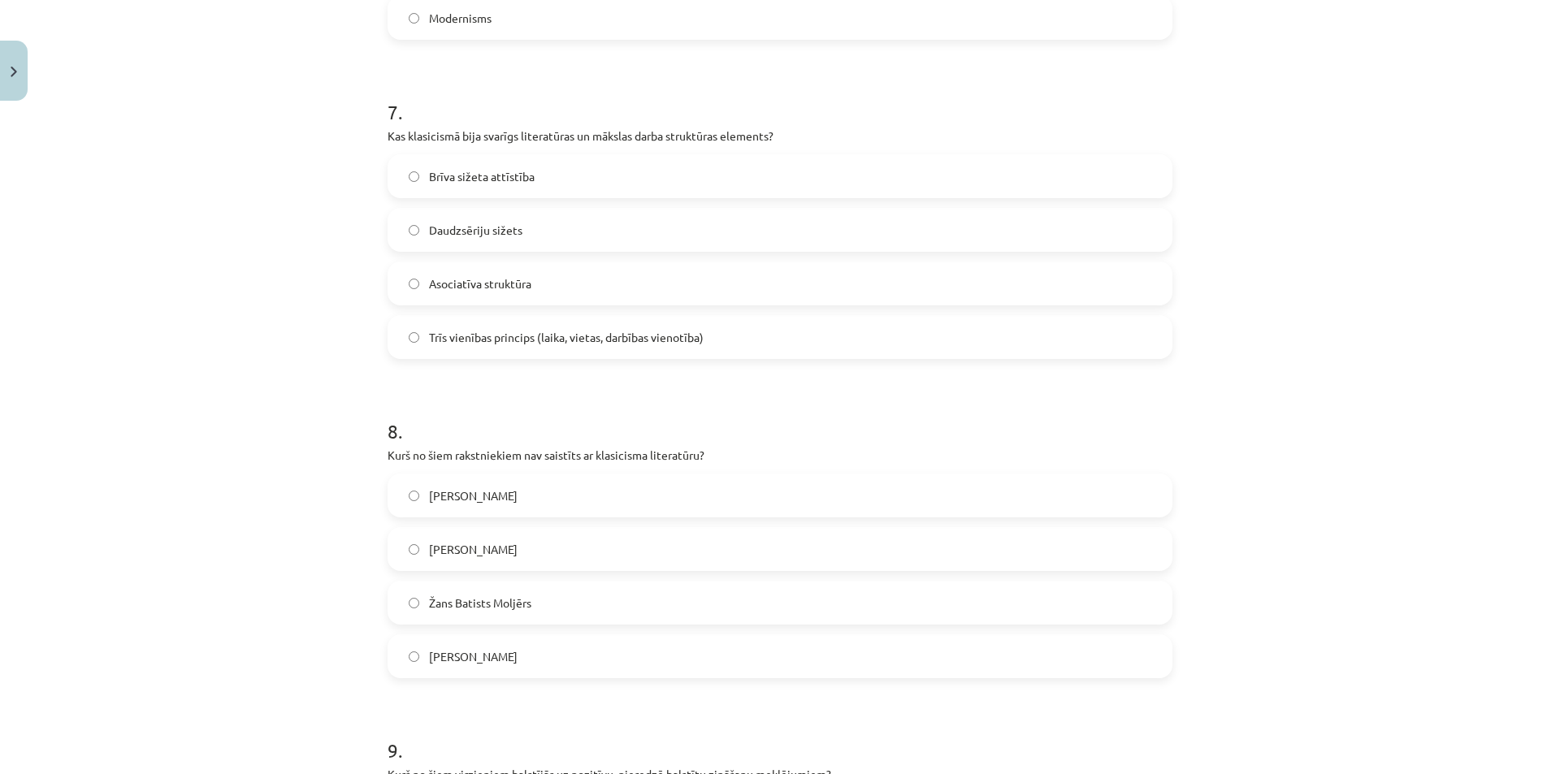
click at [492, 552] on label "Vilis Lācis" at bounding box center [780, 549] width 782 height 41
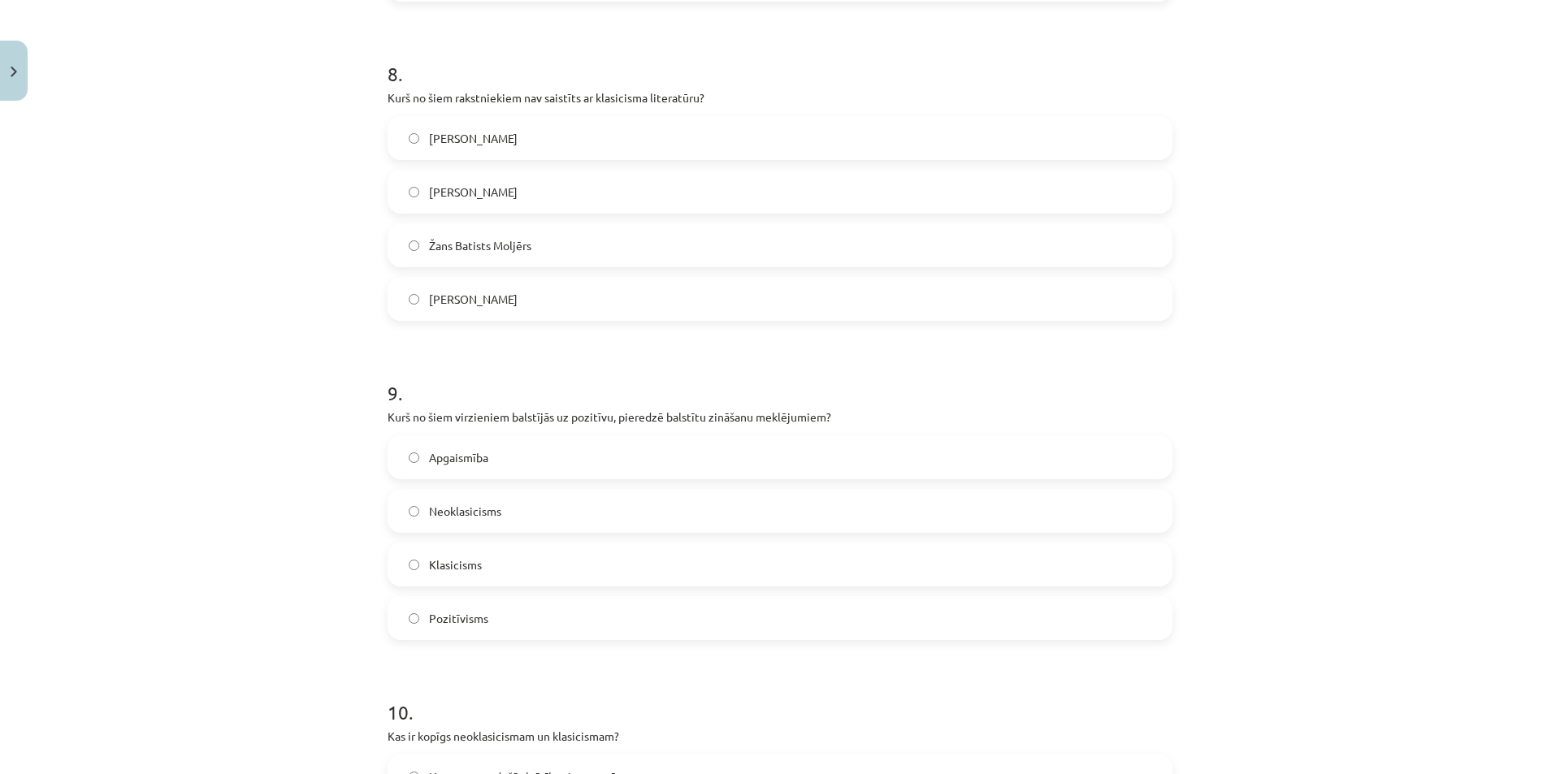
scroll to position [2573, 0]
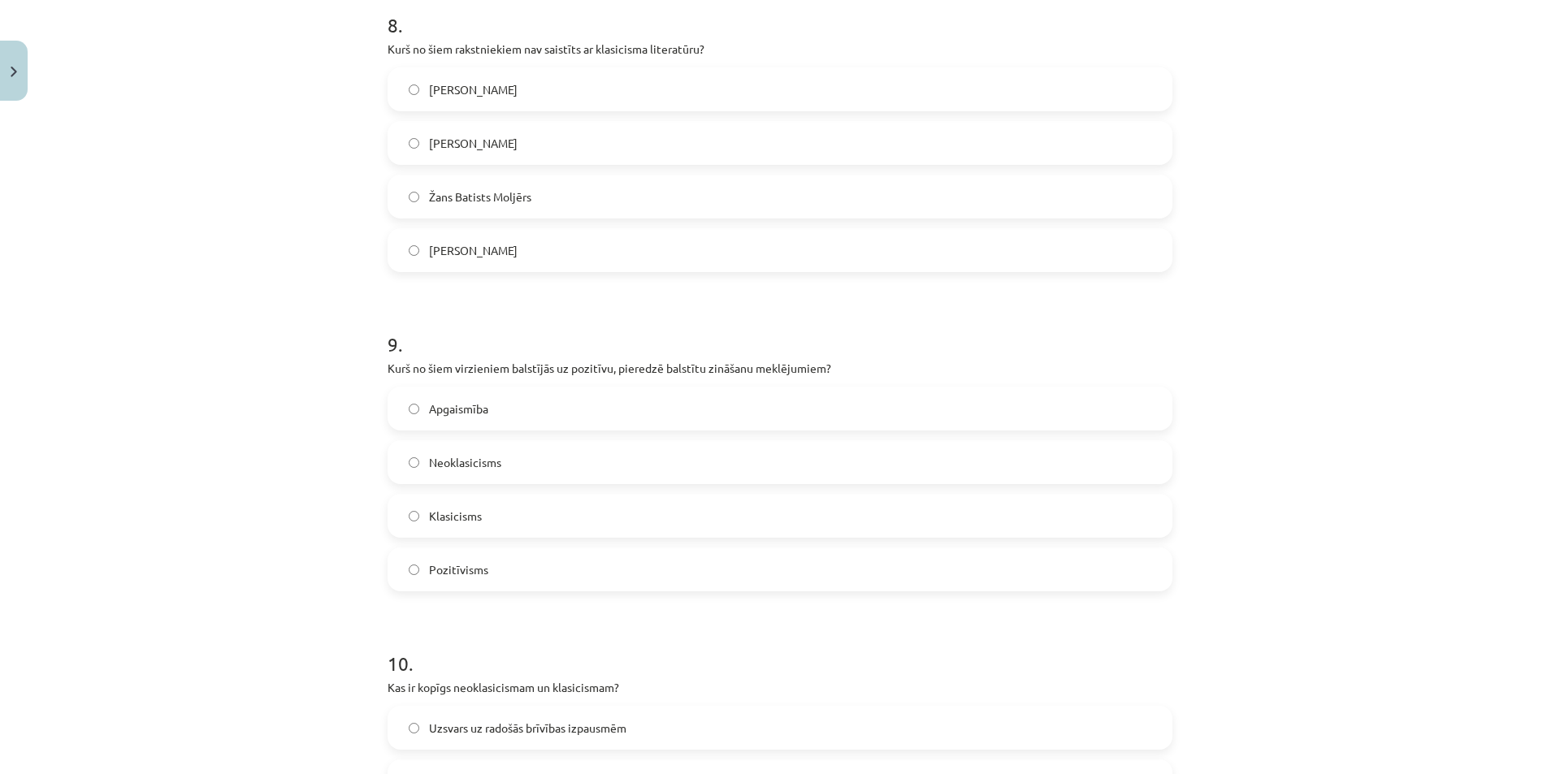
click at [478, 569] on span "Pozitīvisms" at bounding box center [458, 569] width 59 height 17
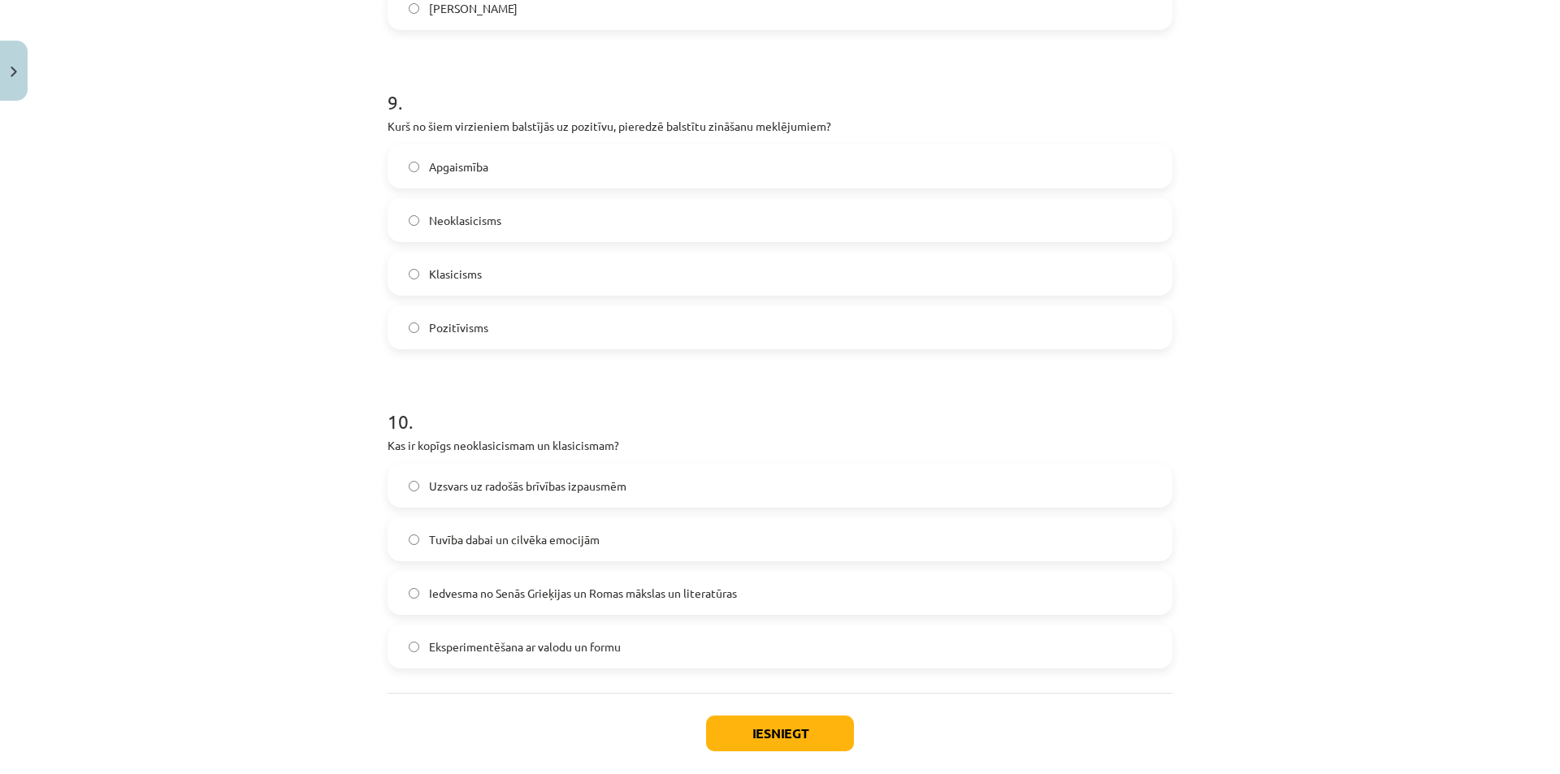
scroll to position [2817, 0]
click at [574, 597] on span "Iedvesma no Senās Grieķijas un Romas mākslas un literatūras" at bounding box center [583, 591] width 308 height 17
click at [803, 740] on button "Iesniegt" at bounding box center [780, 732] width 148 height 36
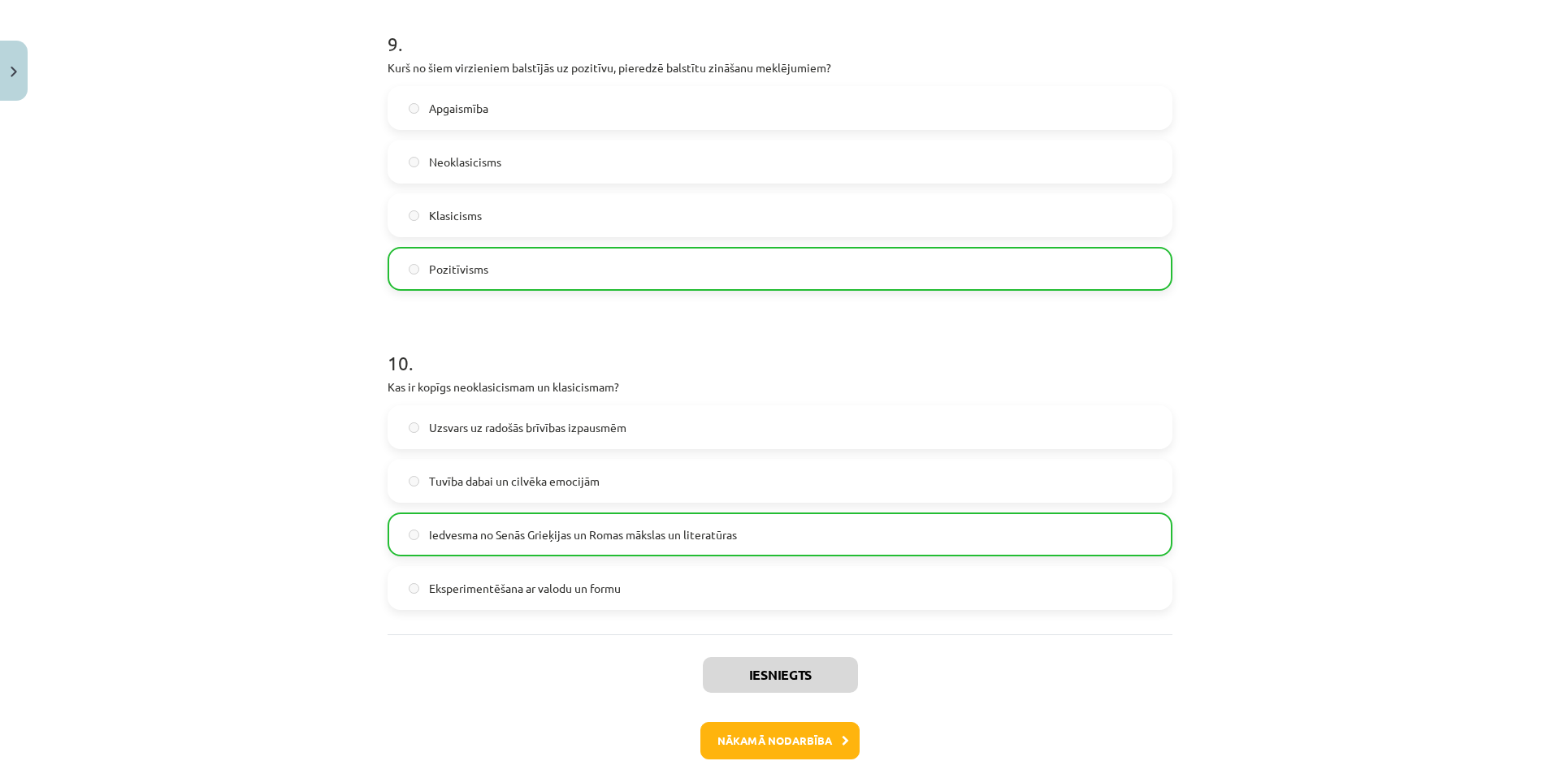
scroll to position [2950, 0]
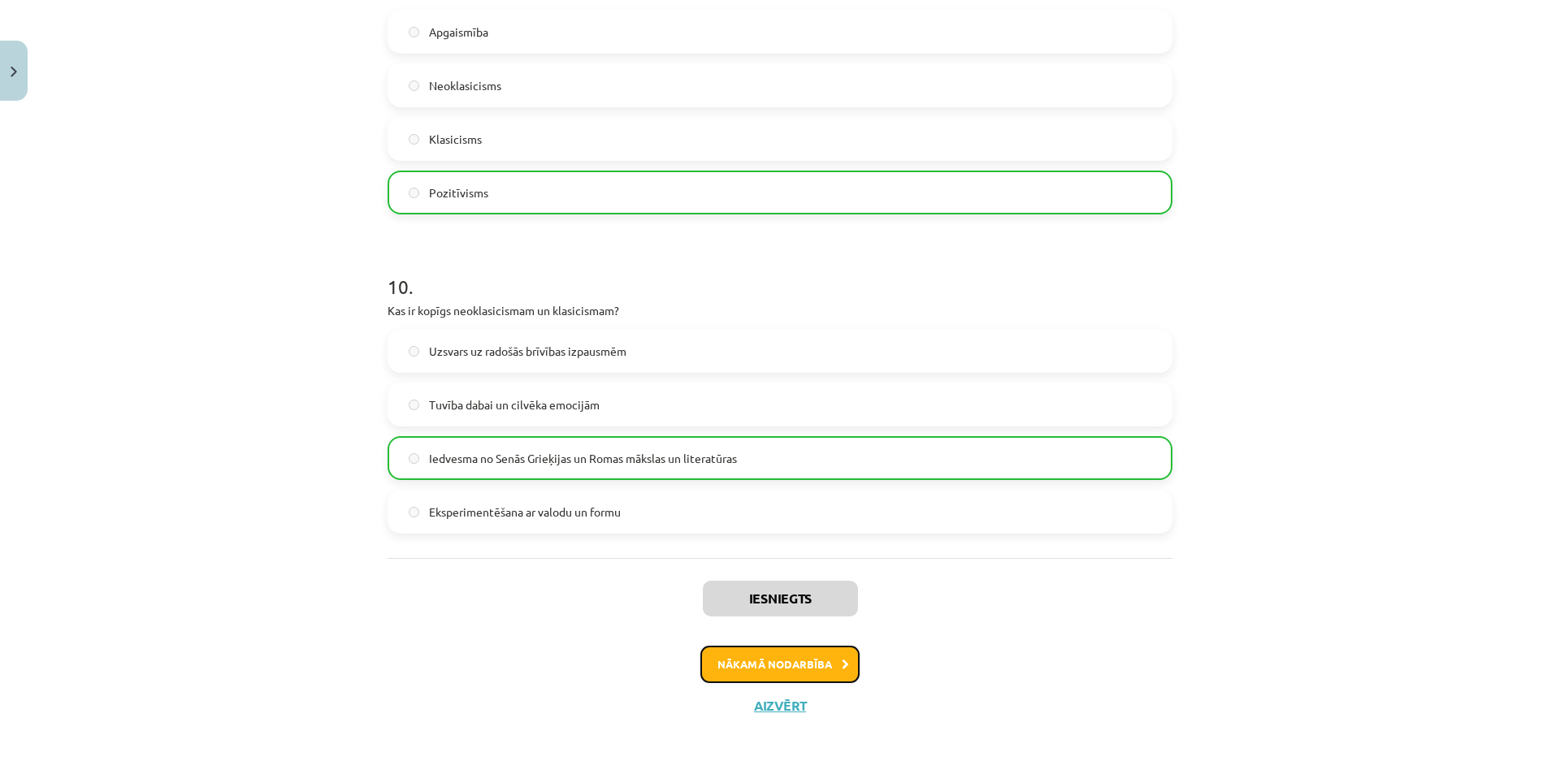
click at [803, 656] on button "Nākamā nodarbība" at bounding box center [779, 664] width 159 height 37
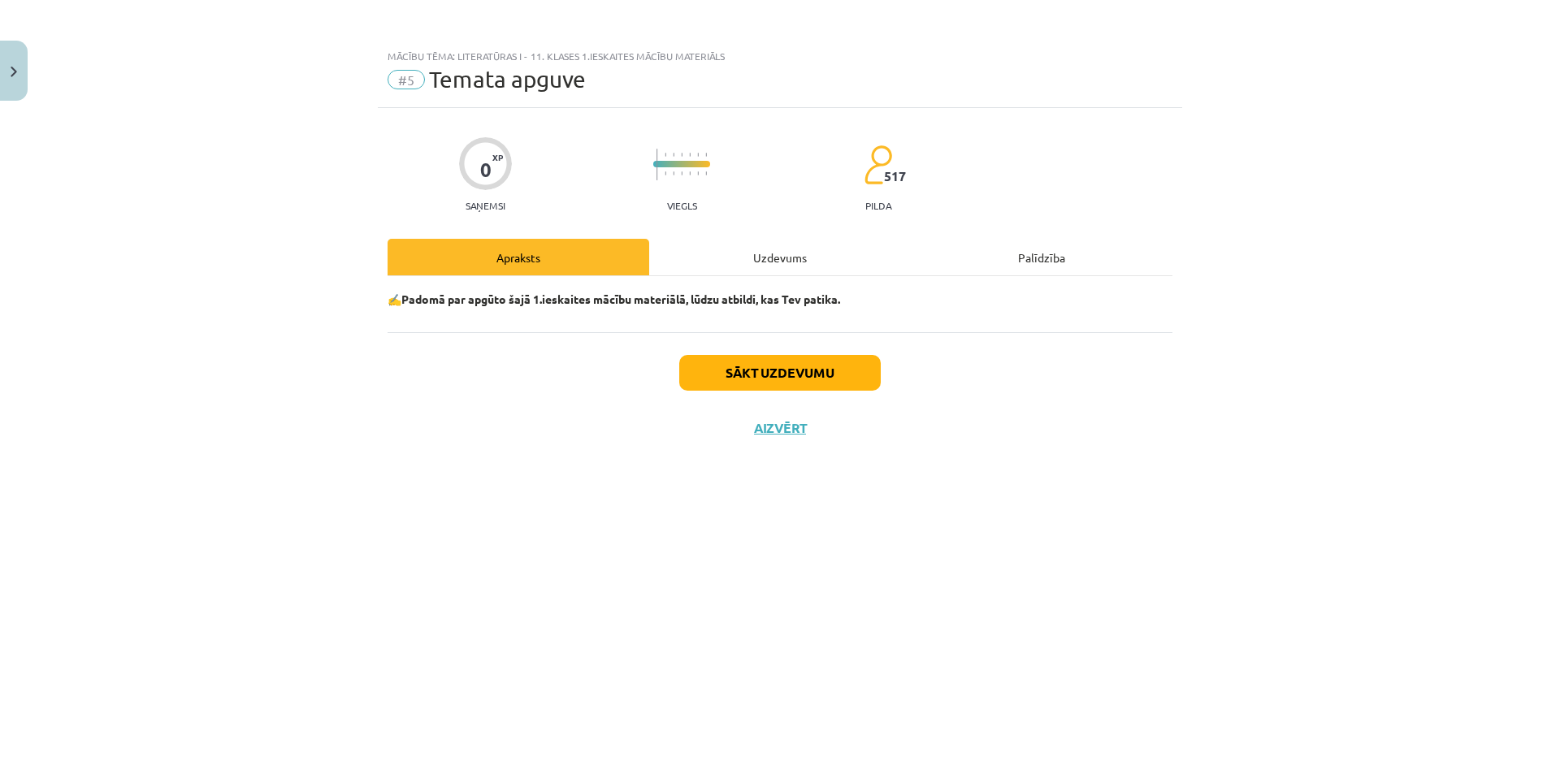
click at [743, 260] on div "Uzdevums" at bounding box center [780, 257] width 262 height 37
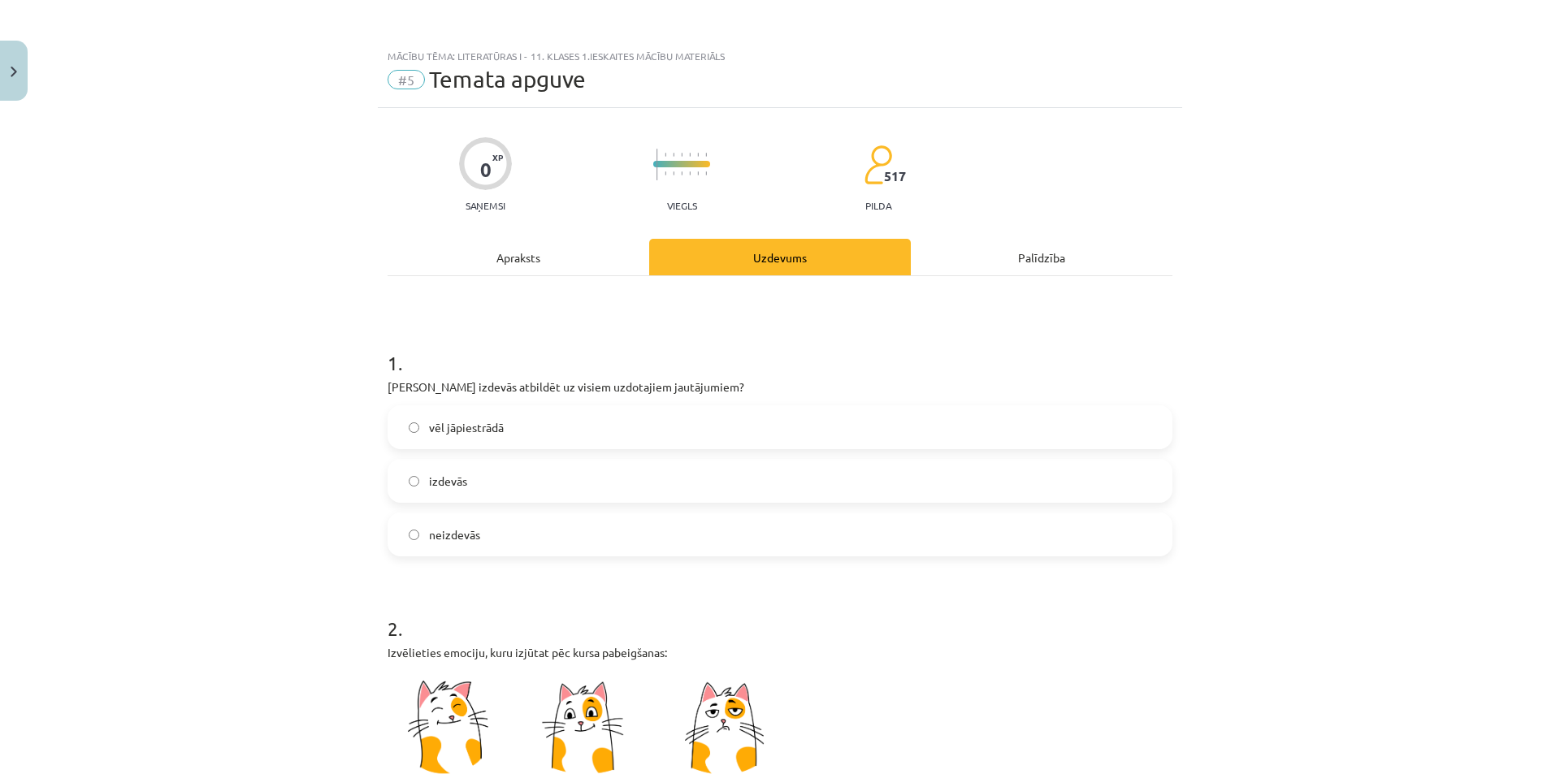
click at [459, 473] on span "izdevās" at bounding box center [448, 481] width 38 height 17
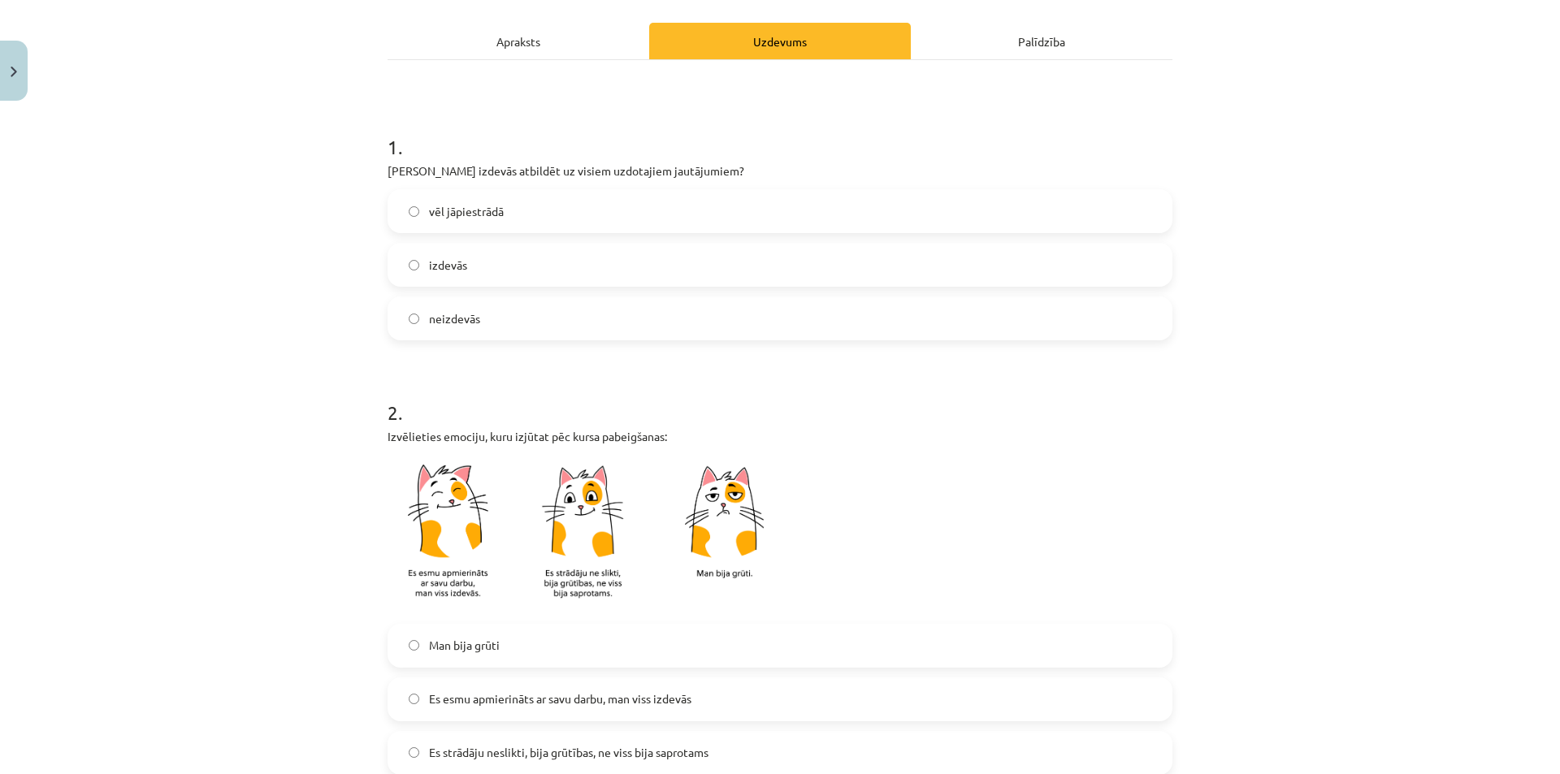
scroll to position [325, 0]
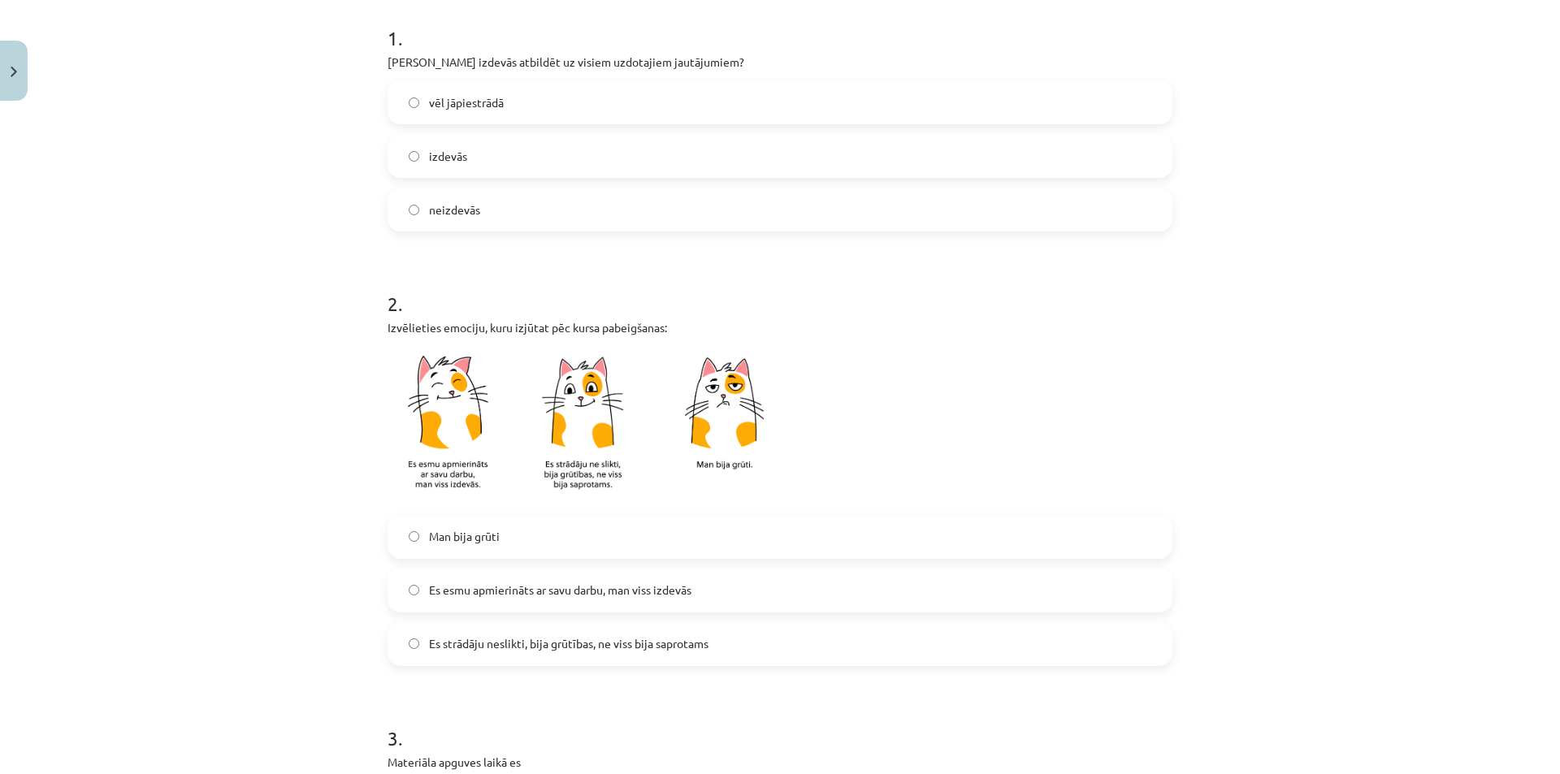
click at [520, 600] on label "Es esmu apmierināts ar savu darbu, man viss izdevās" at bounding box center [780, 590] width 782 height 41
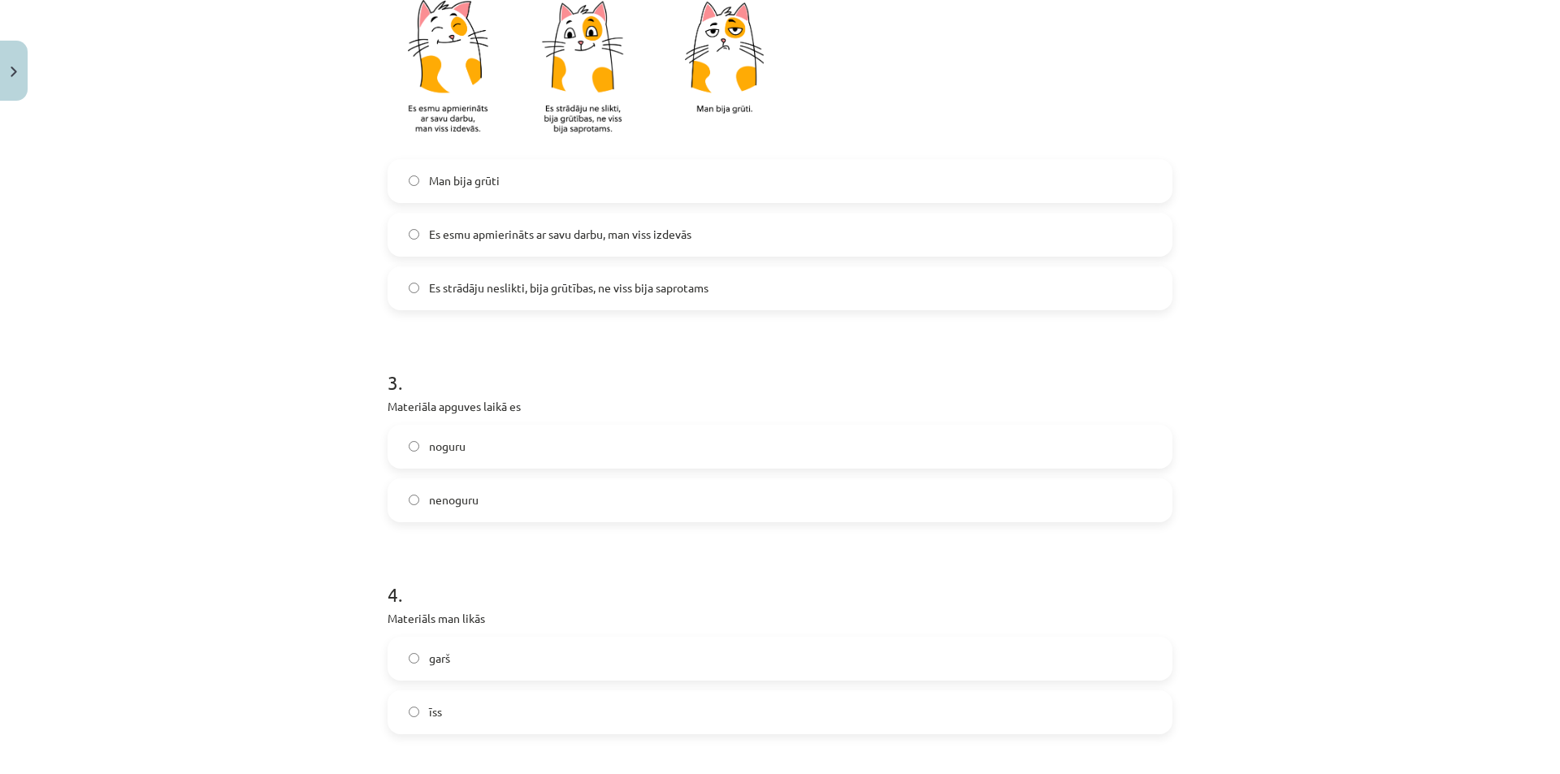
scroll to position [731, 0]
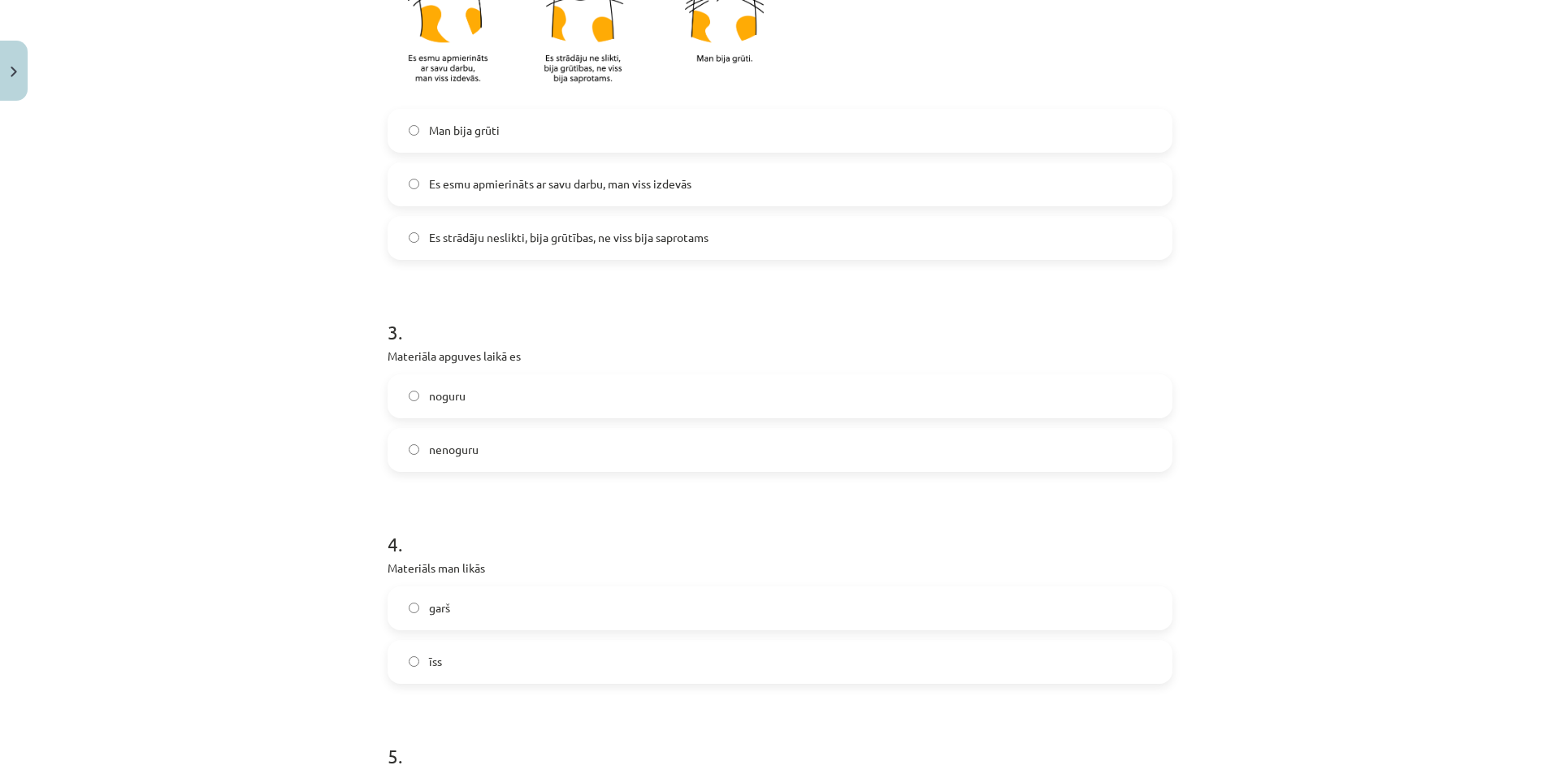
click at [492, 448] on label "nenoguru" at bounding box center [780, 450] width 782 height 41
click at [448, 604] on label "garš" at bounding box center [780, 608] width 782 height 41
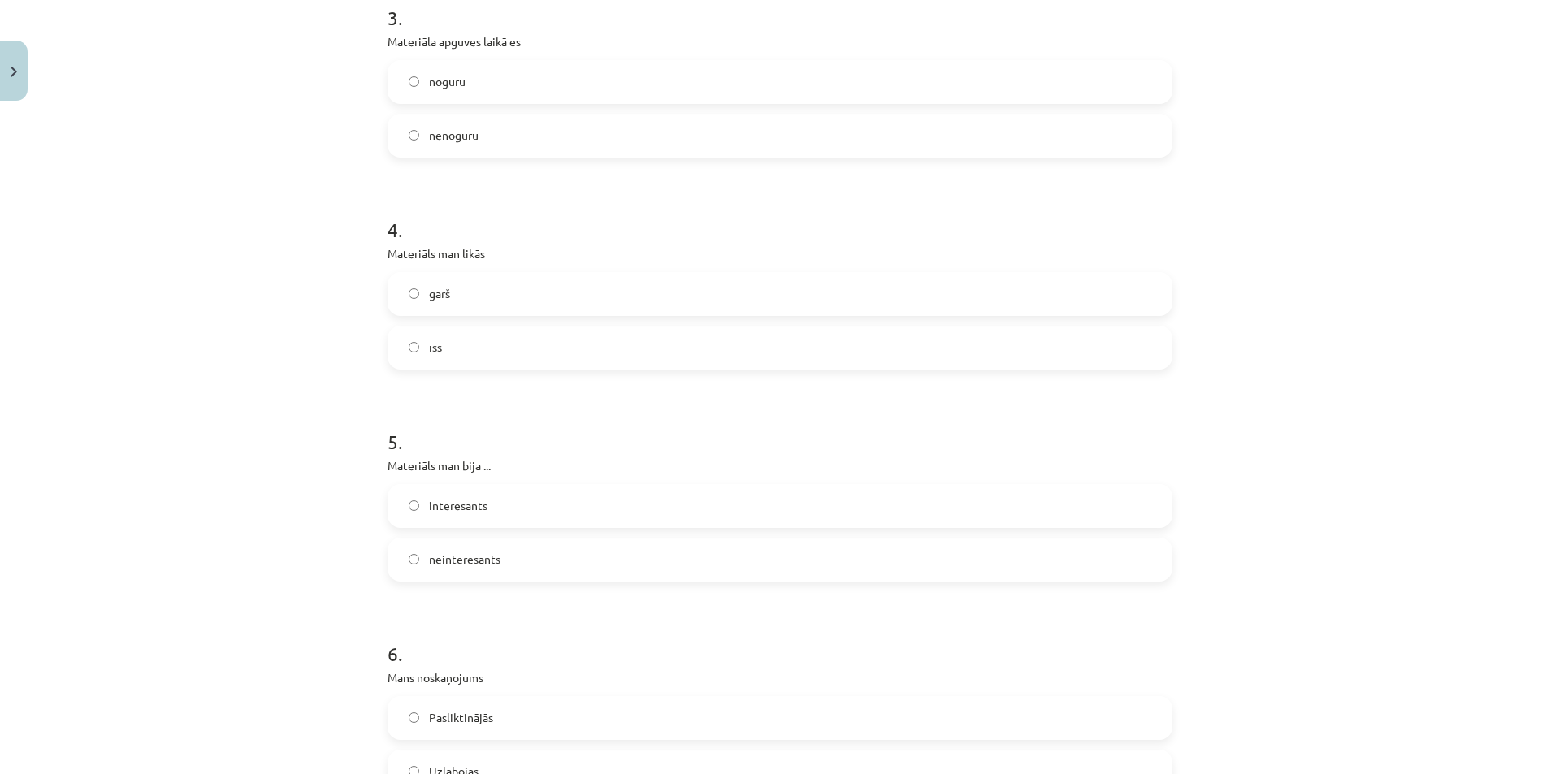
scroll to position [1056, 0]
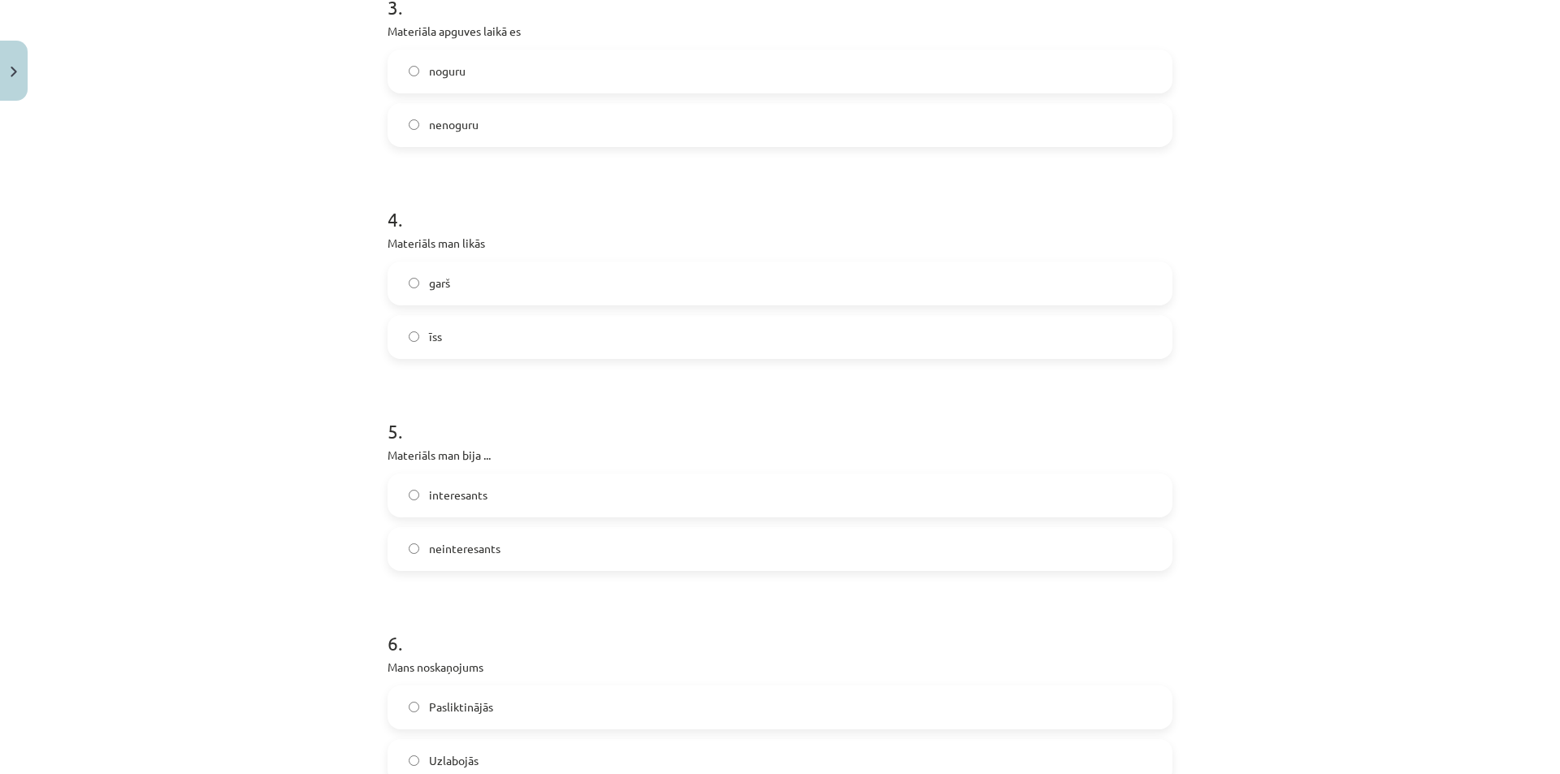
drag, startPoint x: 528, startPoint y: 617, endPoint x: 314, endPoint y: 561, distance: 221.1
click at [314, 561] on div "Mācību tēma: Literatūras i - 11. klases 1.ieskaites mācību materiāls #5 Temata …" at bounding box center [780, 387] width 1560 height 774
drag, startPoint x: 335, startPoint y: 545, endPoint x: 179, endPoint y: 514, distance: 159.0
click at [179, 514] on div "Mācību tēma: Literatūras i - 11. klases 1.ieskaites mācību materiāls #5 Temata …" at bounding box center [780, 387] width 1560 height 774
click at [444, 504] on span "interesants" at bounding box center [458, 495] width 58 height 17
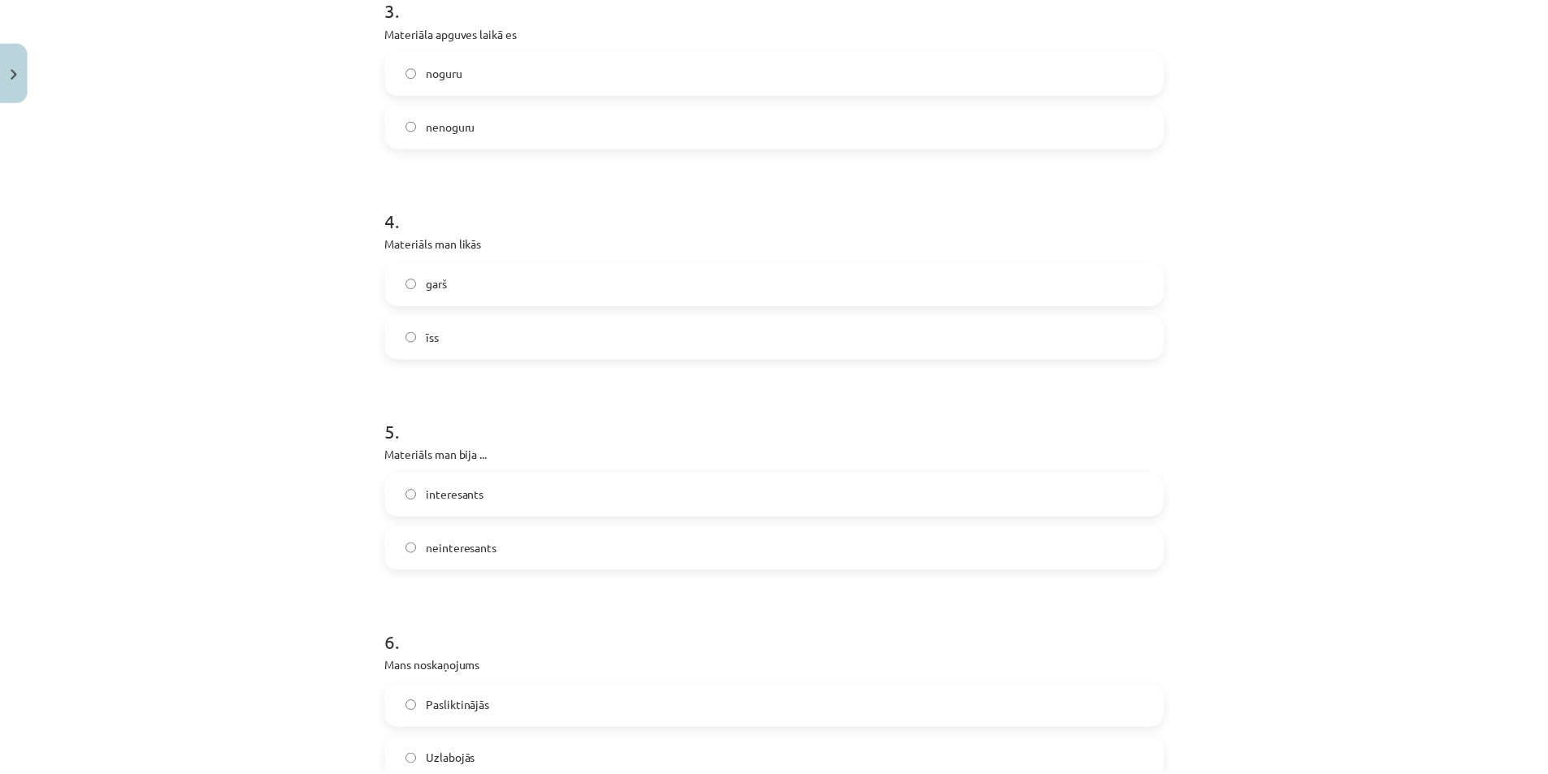
scroll to position [1254, 0]
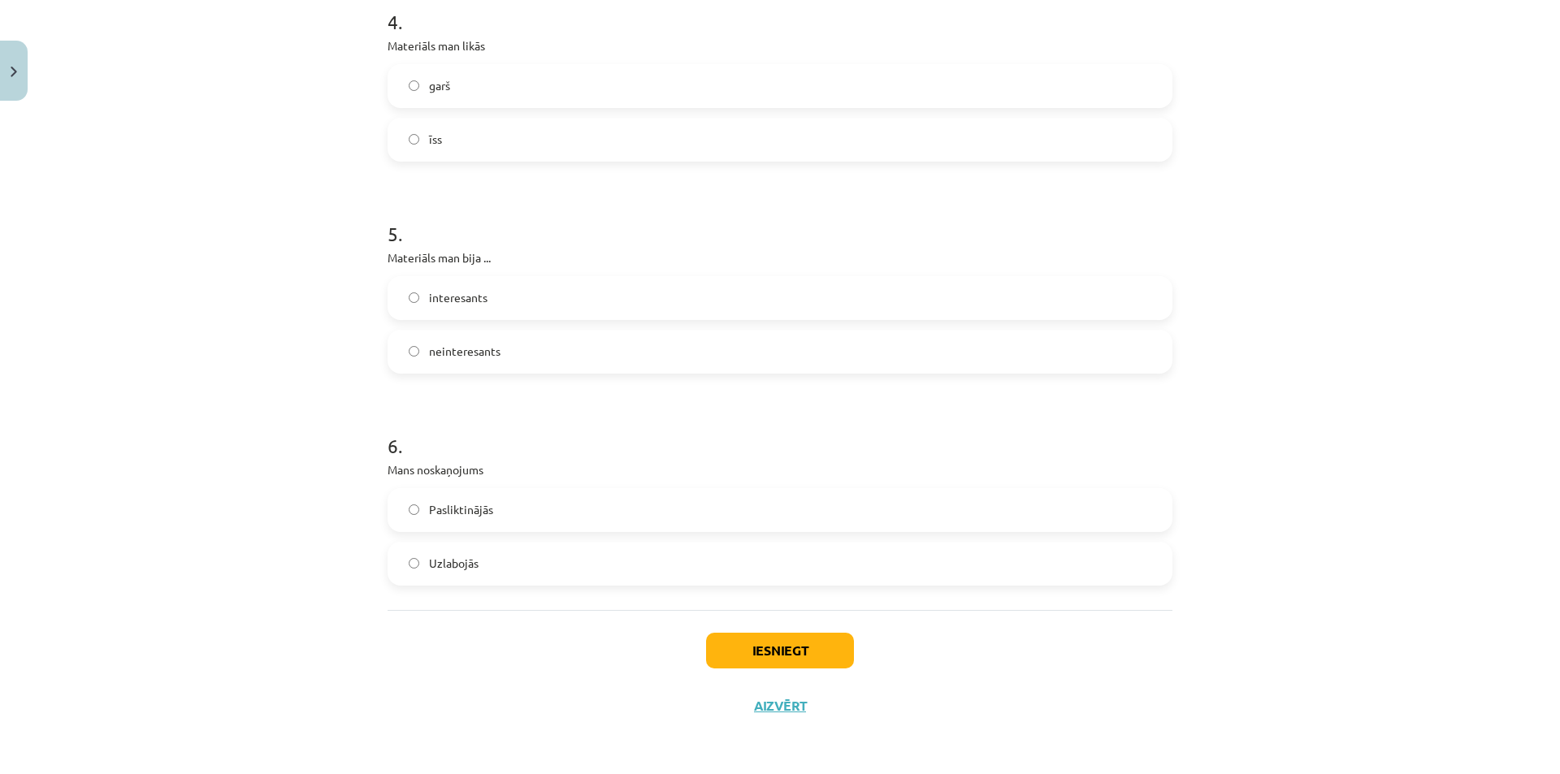
click at [518, 490] on label "Pasliktinājās" at bounding box center [780, 510] width 782 height 41
click at [493, 565] on label "Uzlabojās" at bounding box center [780, 563] width 782 height 41
click at [760, 654] on button "Iesniegt" at bounding box center [780, 651] width 148 height 36
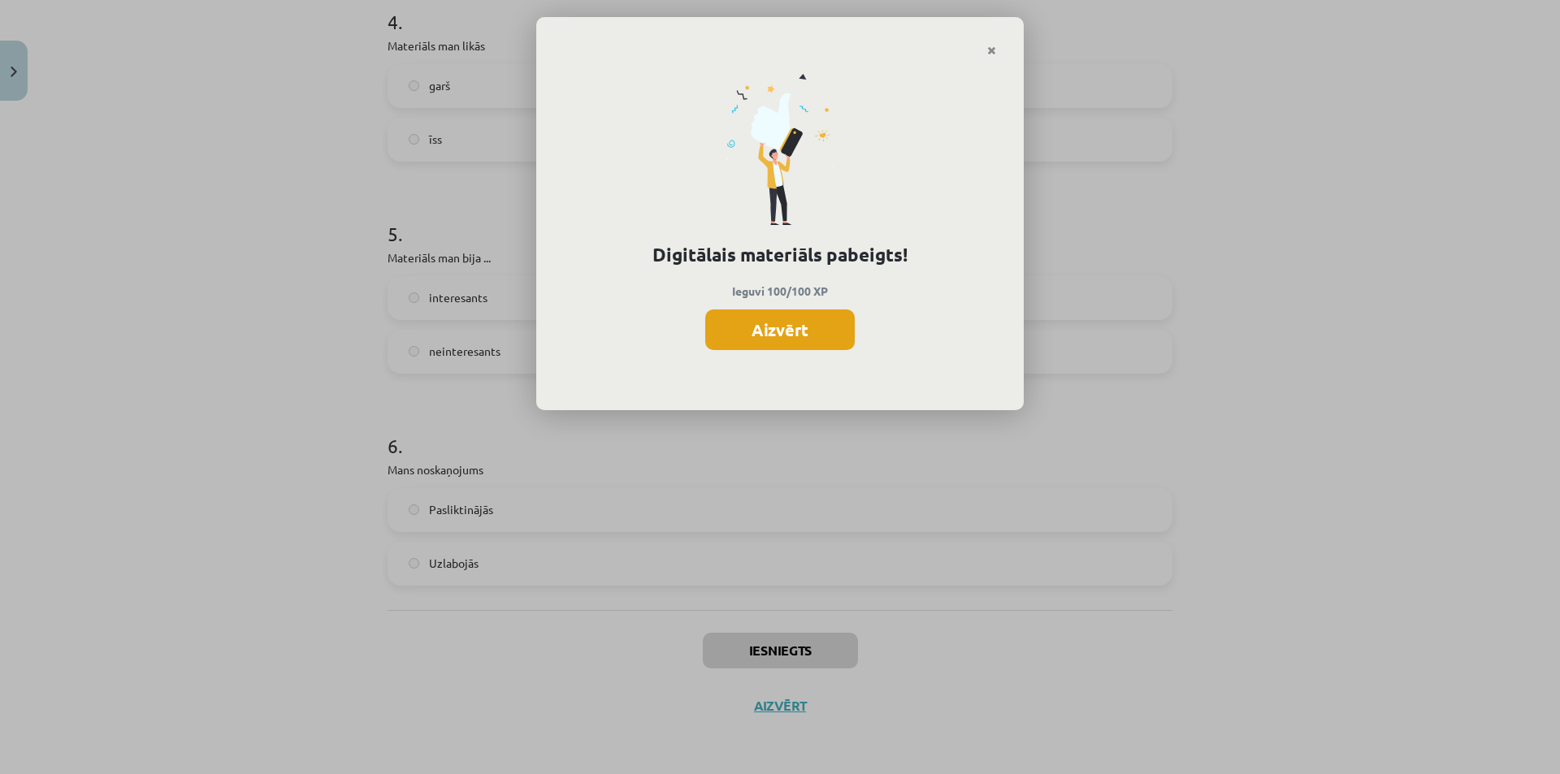
click at [779, 330] on button "Aizvērt" at bounding box center [779, 330] width 149 height 41
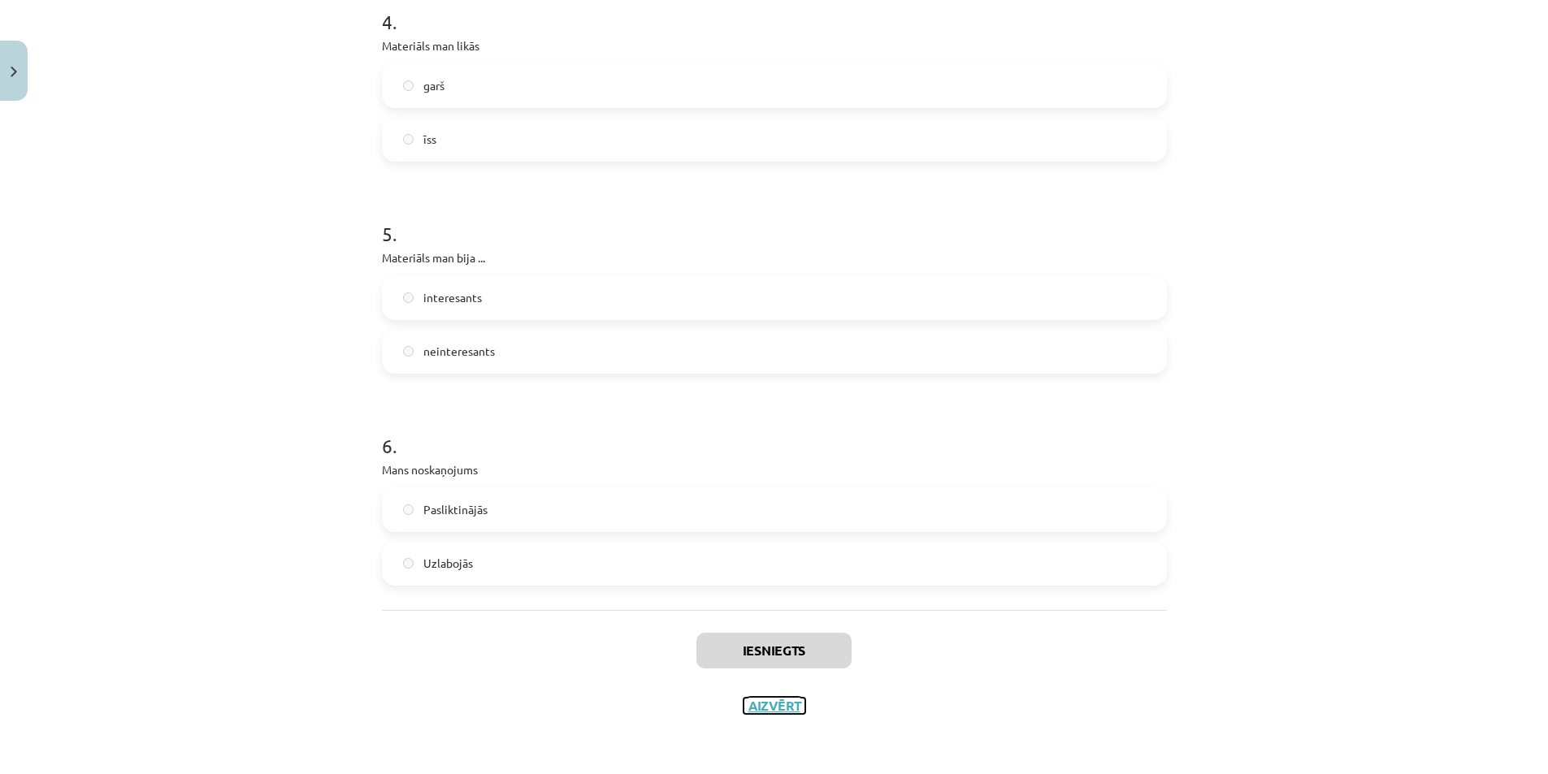
click at [751, 708] on button "Aizvērt" at bounding box center [774, 706] width 62 height 16
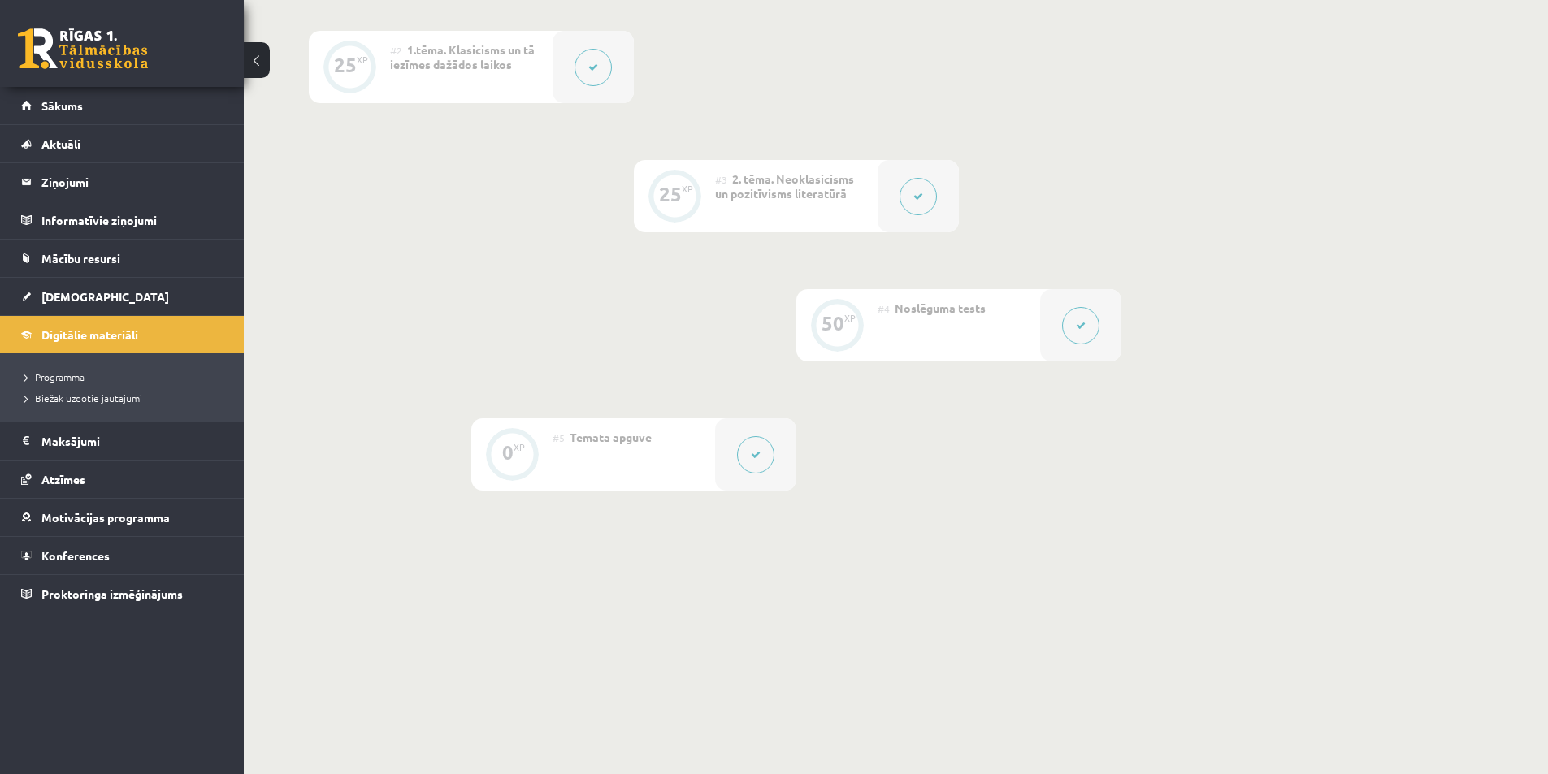
scroll to position [0, 0]
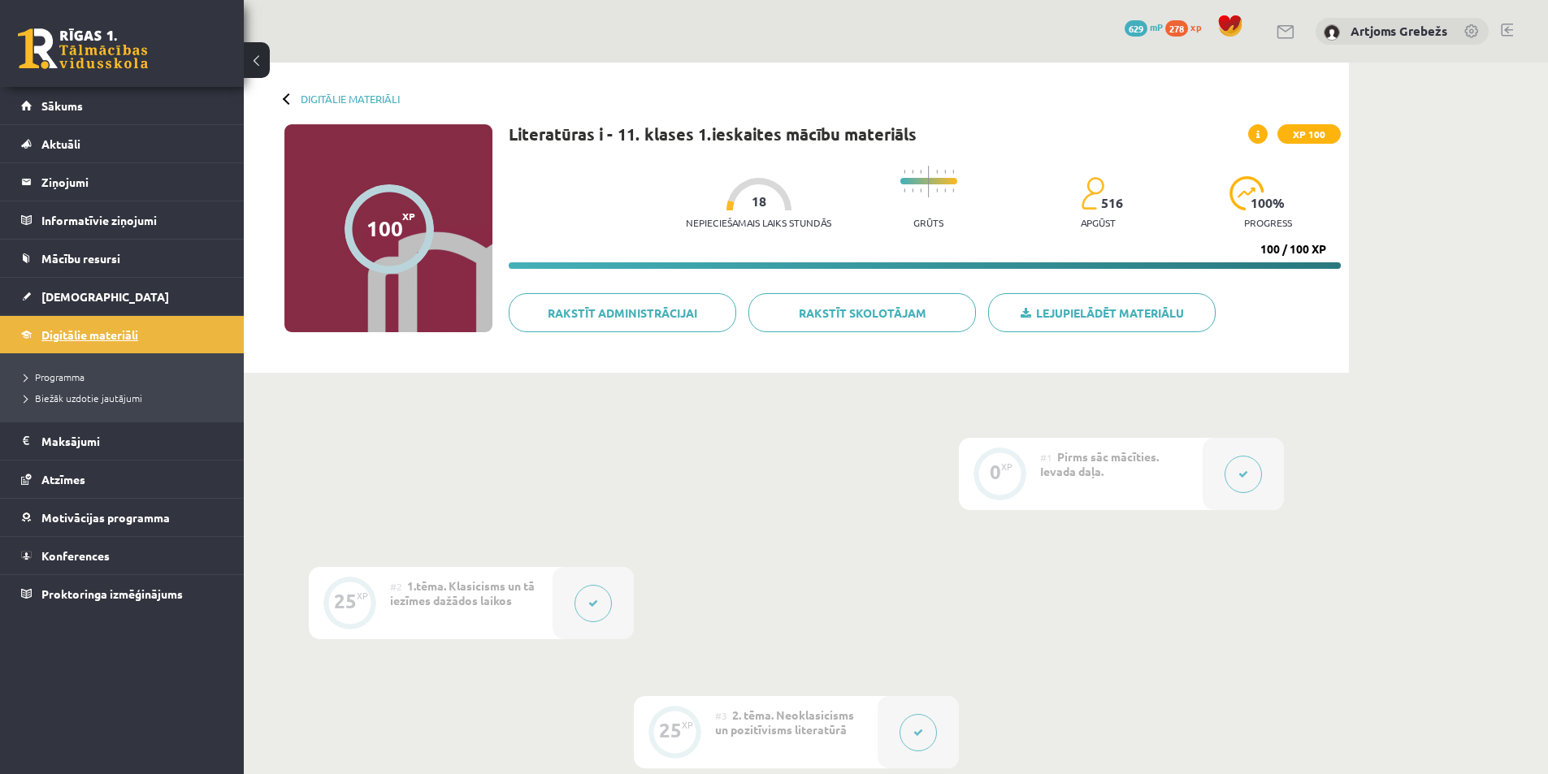
click at [141, 327] on link "Digitālie materiāli" at bounding box center [122, 334] width 202 height 37
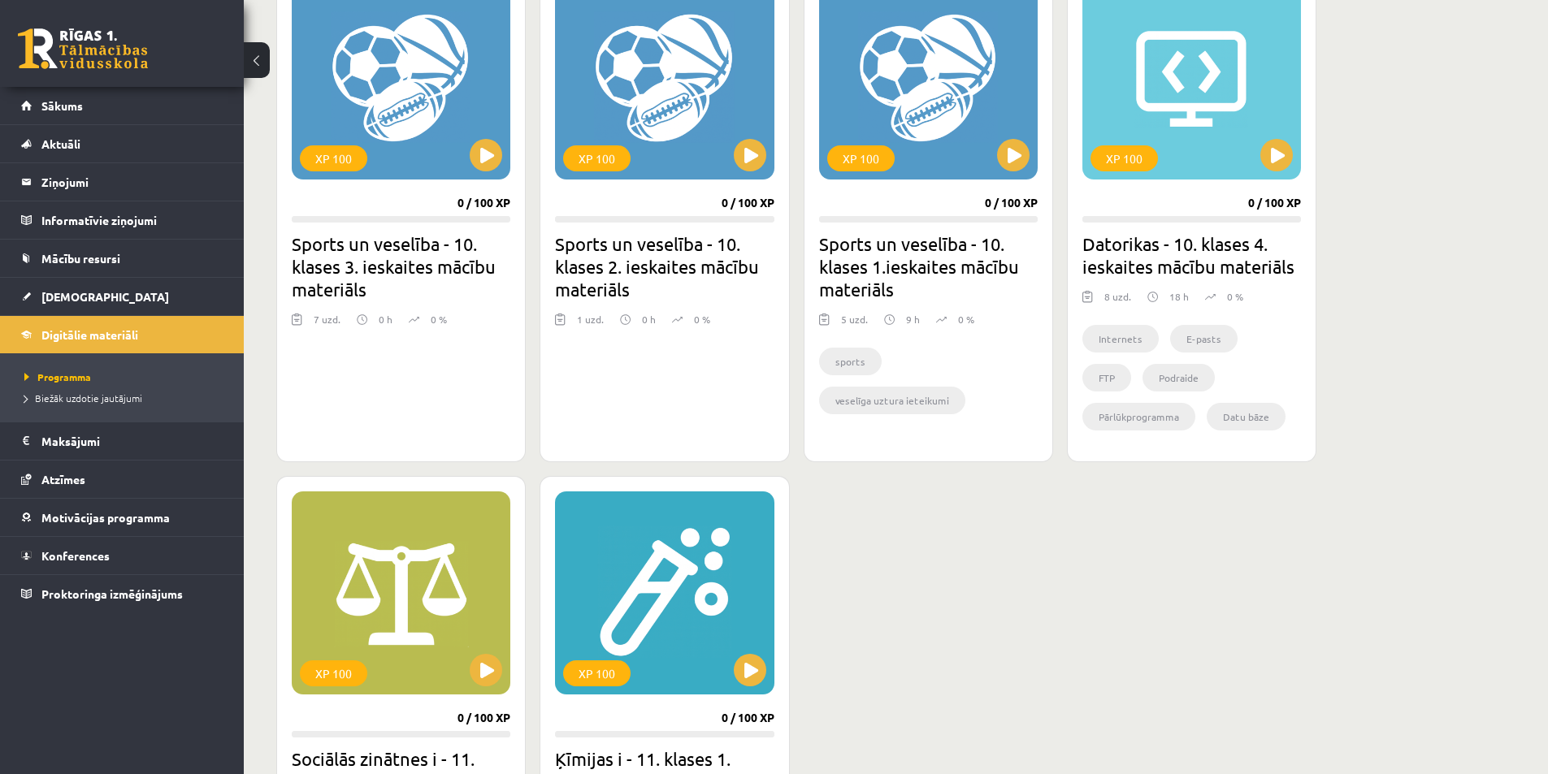
scroll to position [1300, 0]
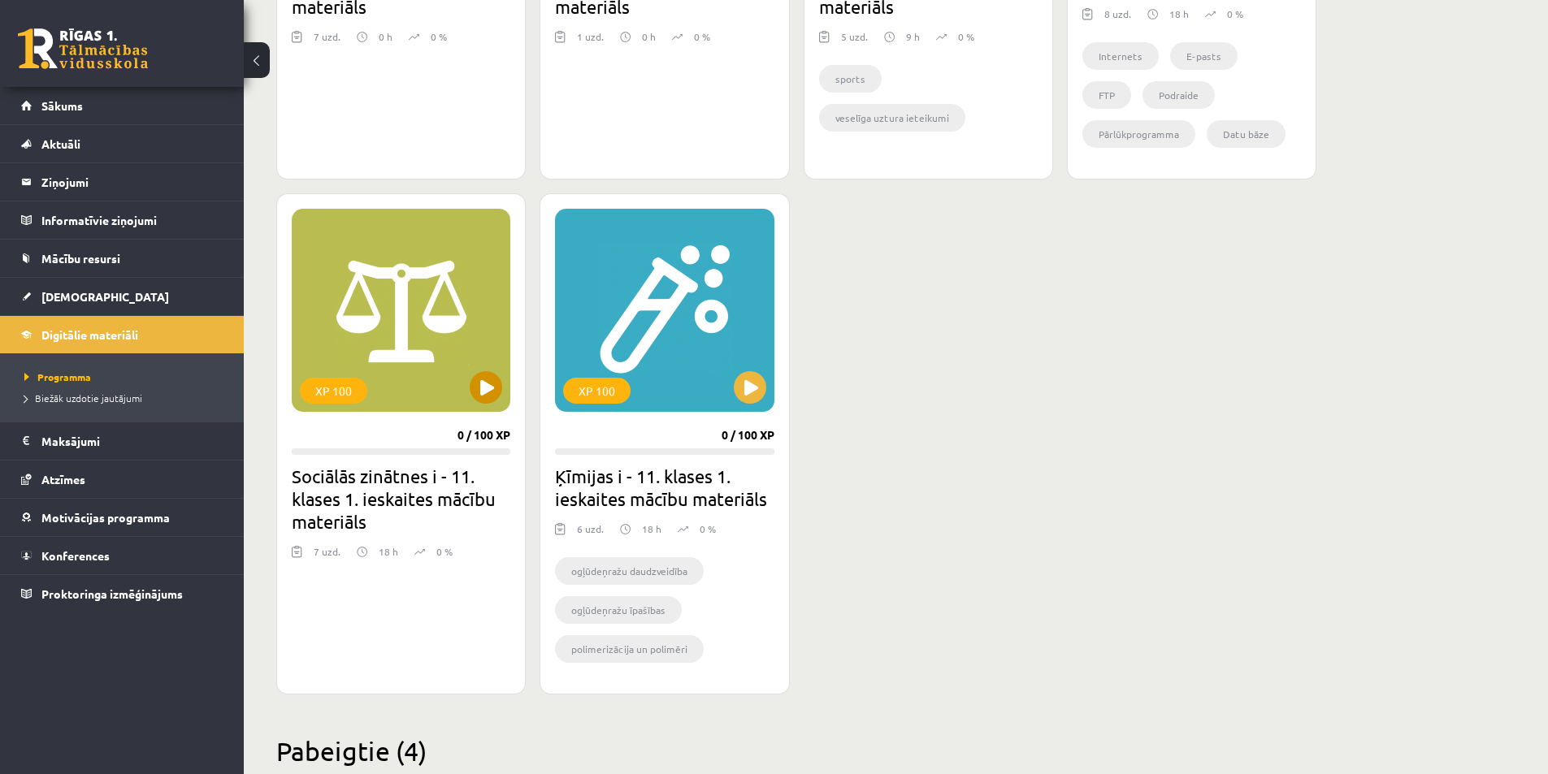
click at [483, 405] on div "XP 100" at bounding box center [401, 310] width 219 height 203
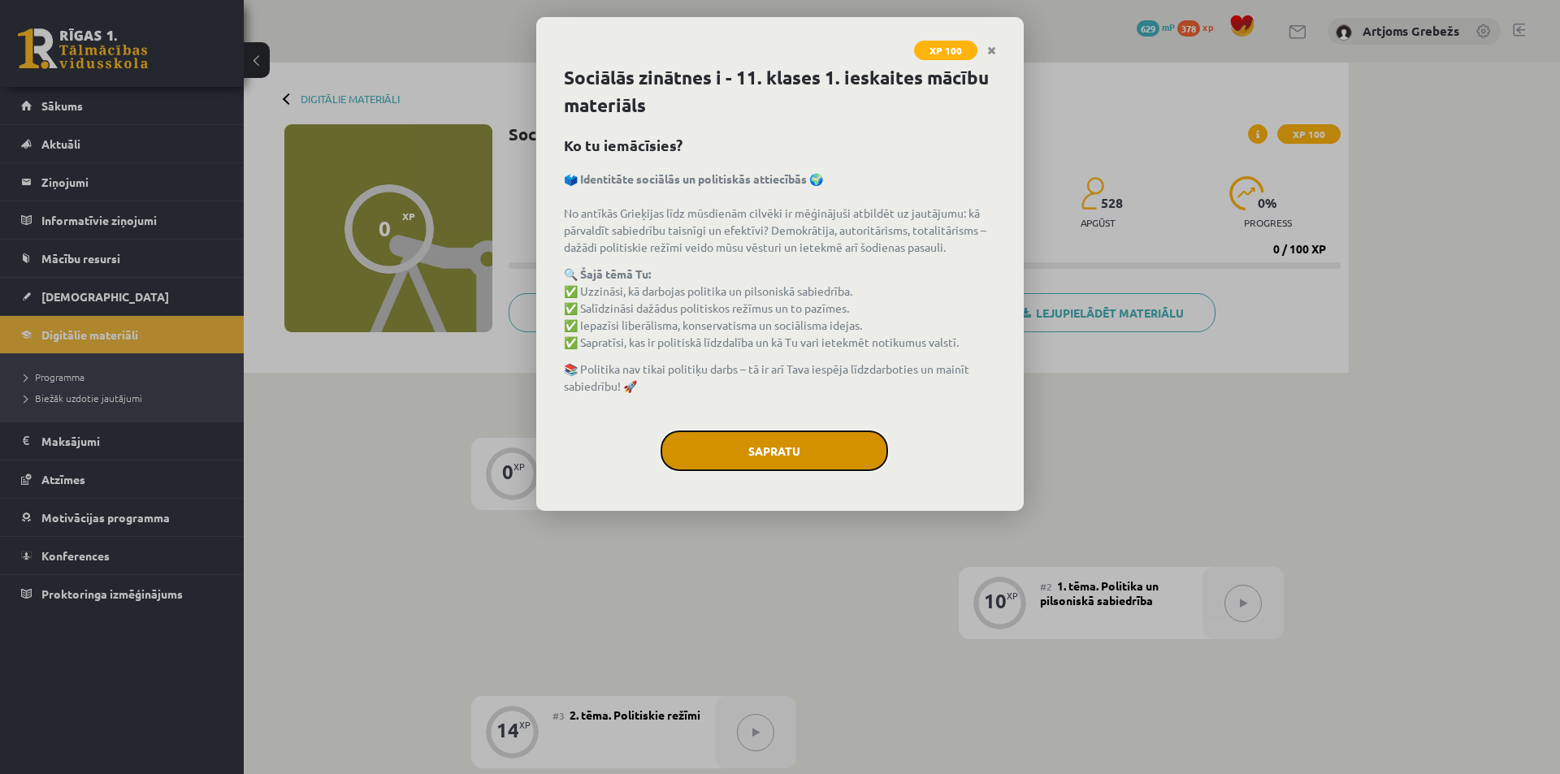
click at [883, 442] on button "Sapratu" at bounding box center [773, 451] width 227 height 41
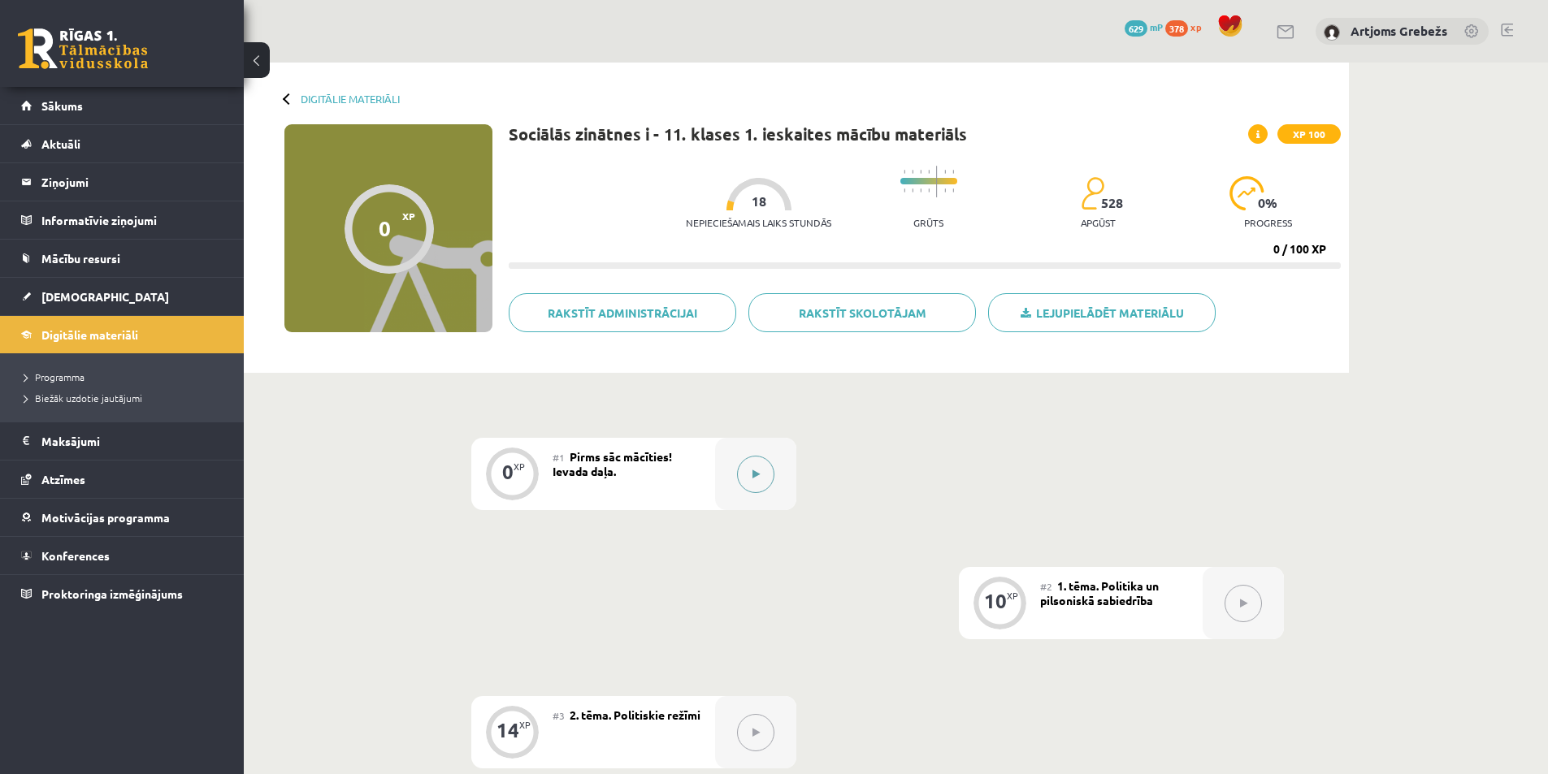
click at [776, 474] on div at bounding box center [755, 474] width 81 height 72
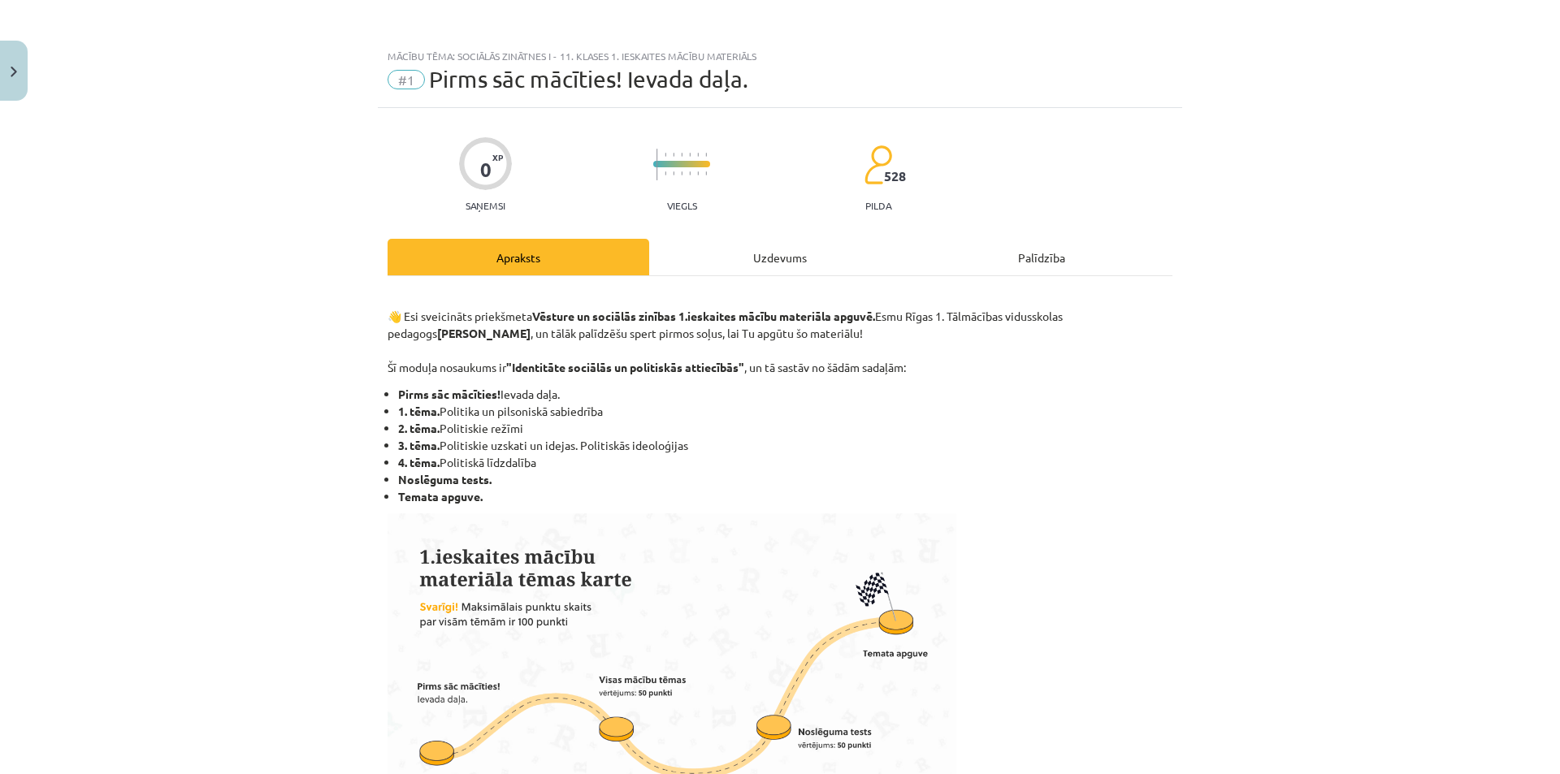
click at [768, 269] on div "Uzdevums" at bounding box center [780, 257] width 262 height 37
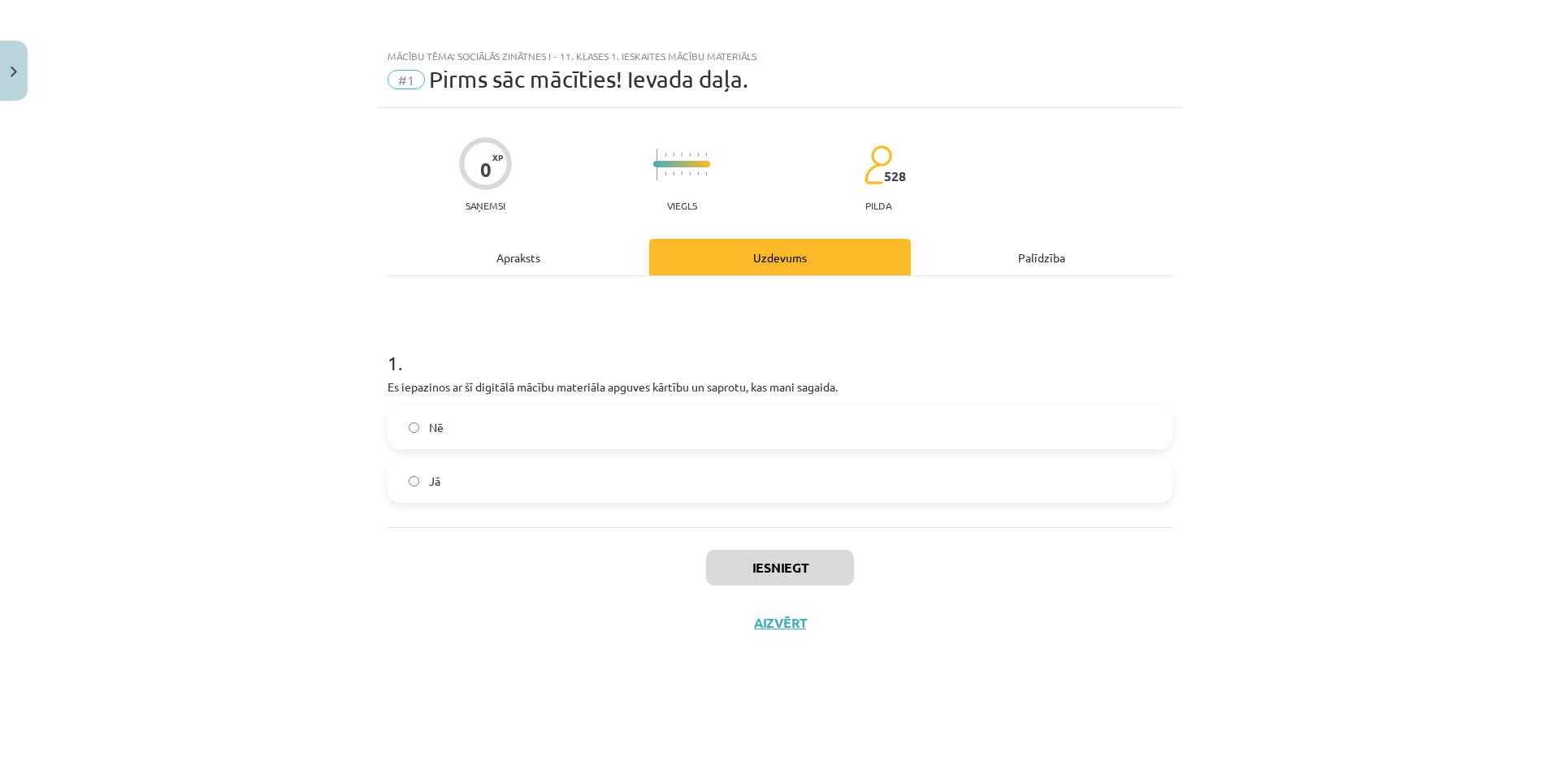
click at [548, 495] on label "Jā" at bounding box center [780, 481] width 782 height 41
click at [817, 575] on button "Iesniegt" at bounding box center [780, 568] width 148 height 36
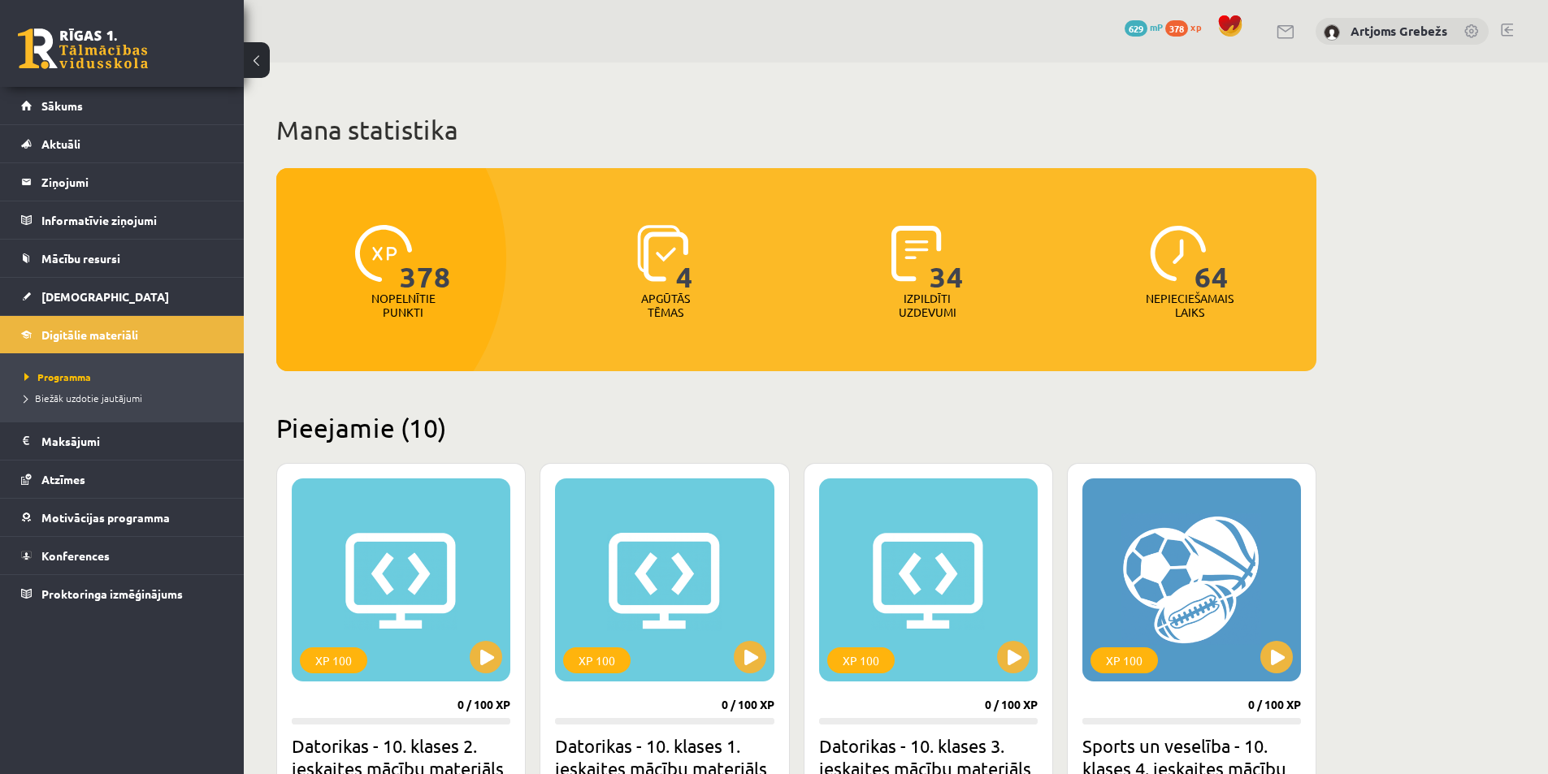
scroll to position [1299, 0]
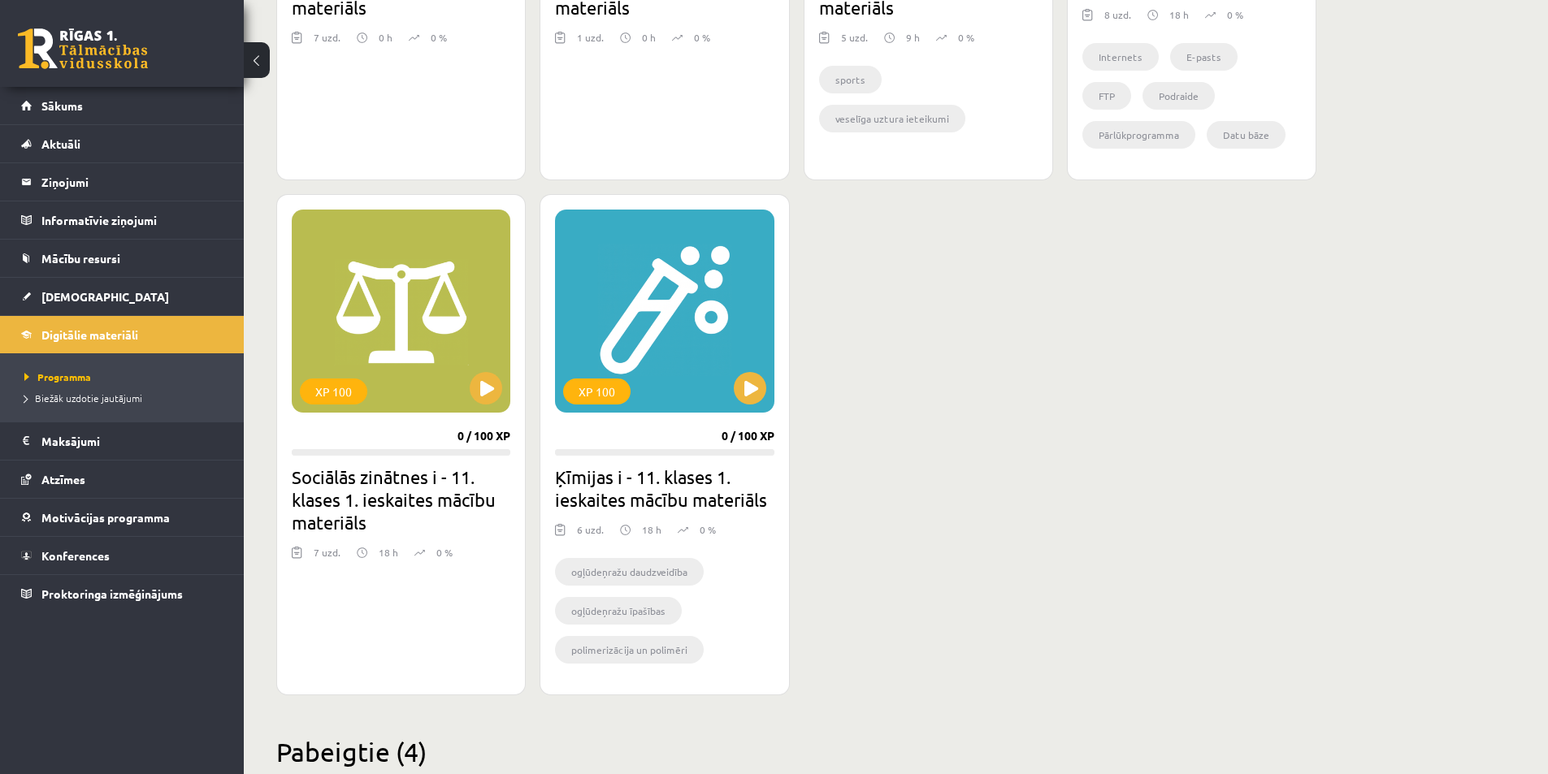
drag, startPoint x: 674, startPoint y: 592, endPoint x: 698, endPoint y: 593, distance: 23.6
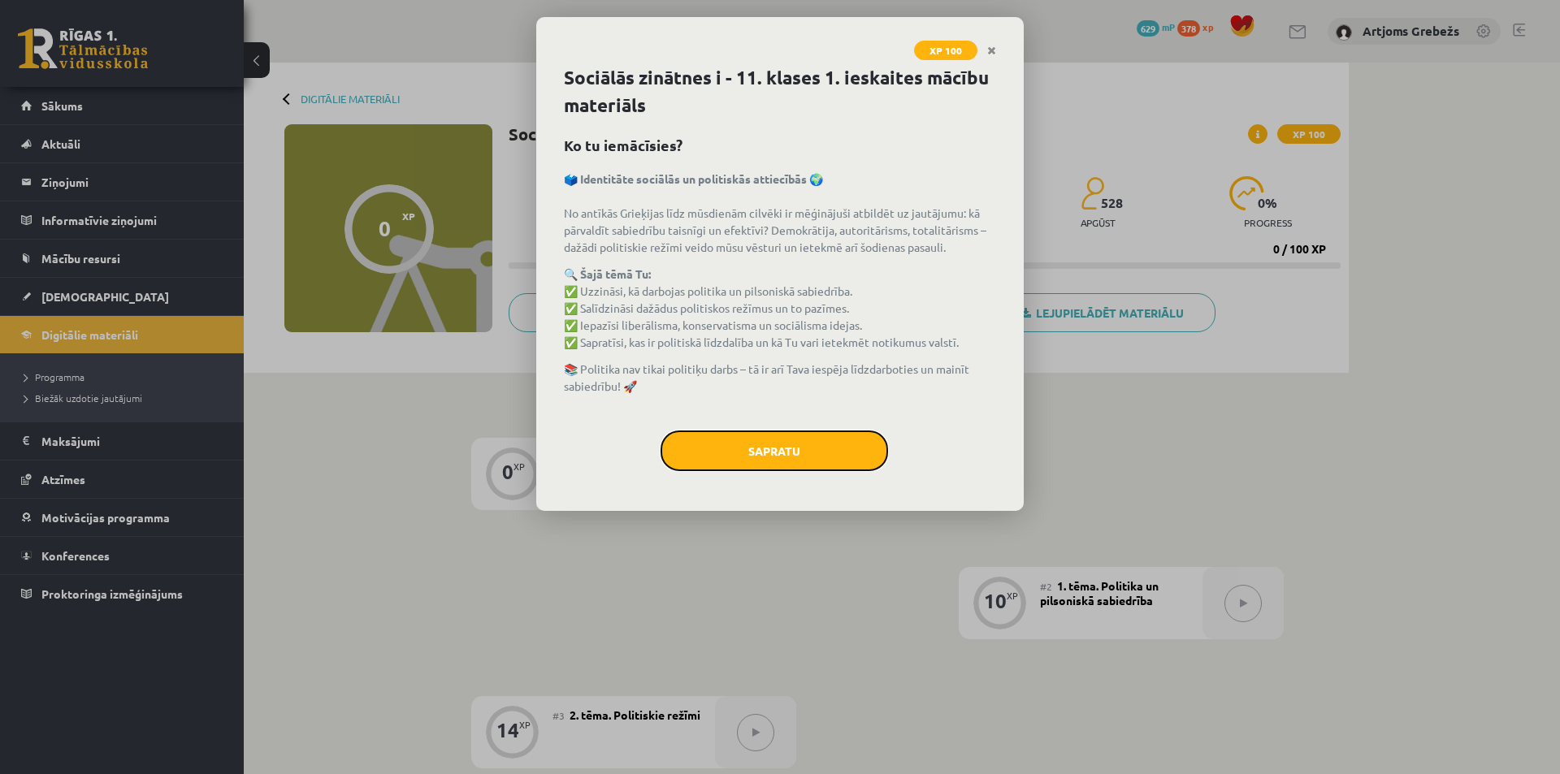
click at [736, 447] on button "Sapratu" at bounding box center [773, 451] width 227 height 41
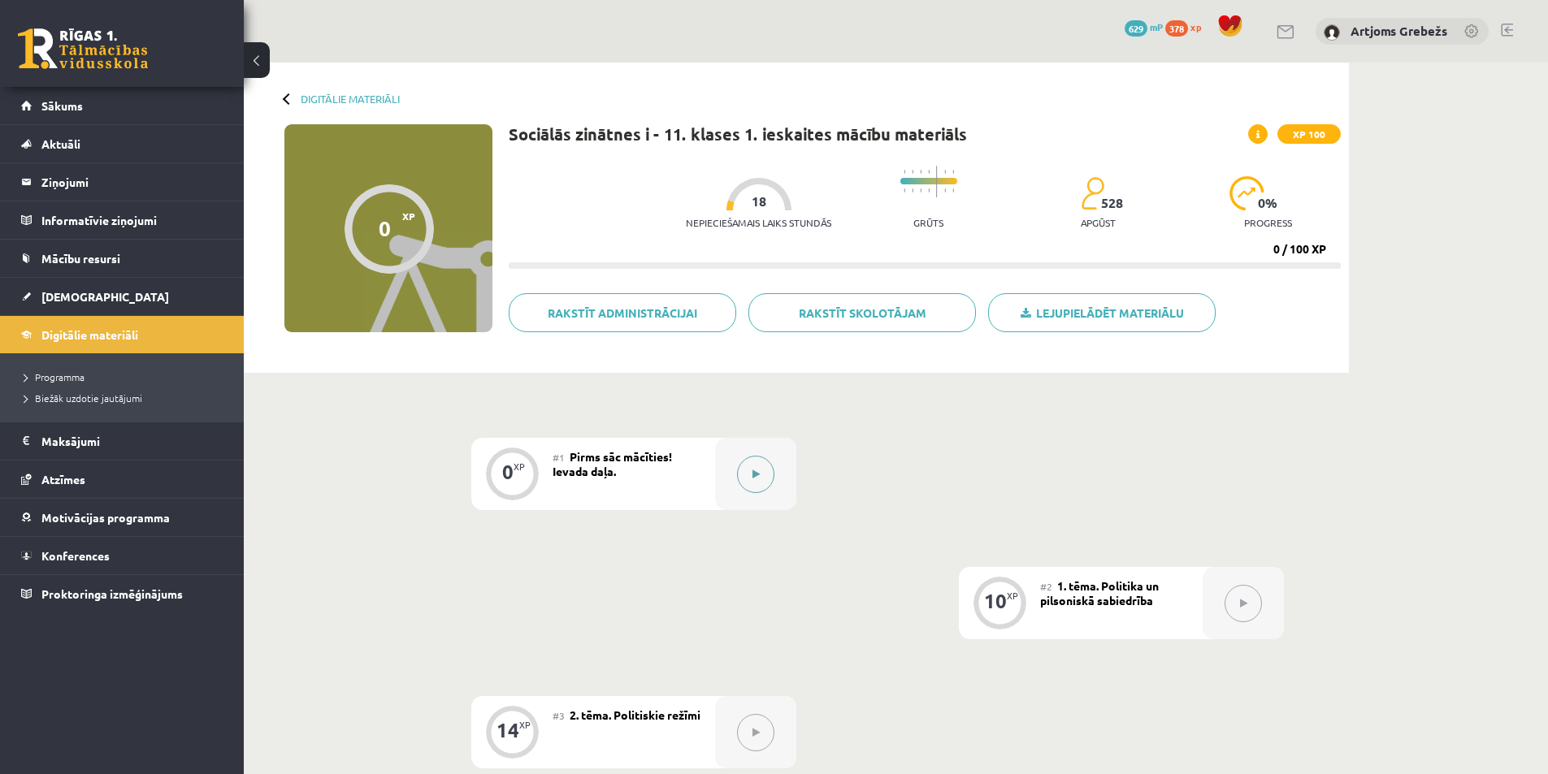
click at [774, 482] on div at bounding box center [755, 474] width 81 height 72
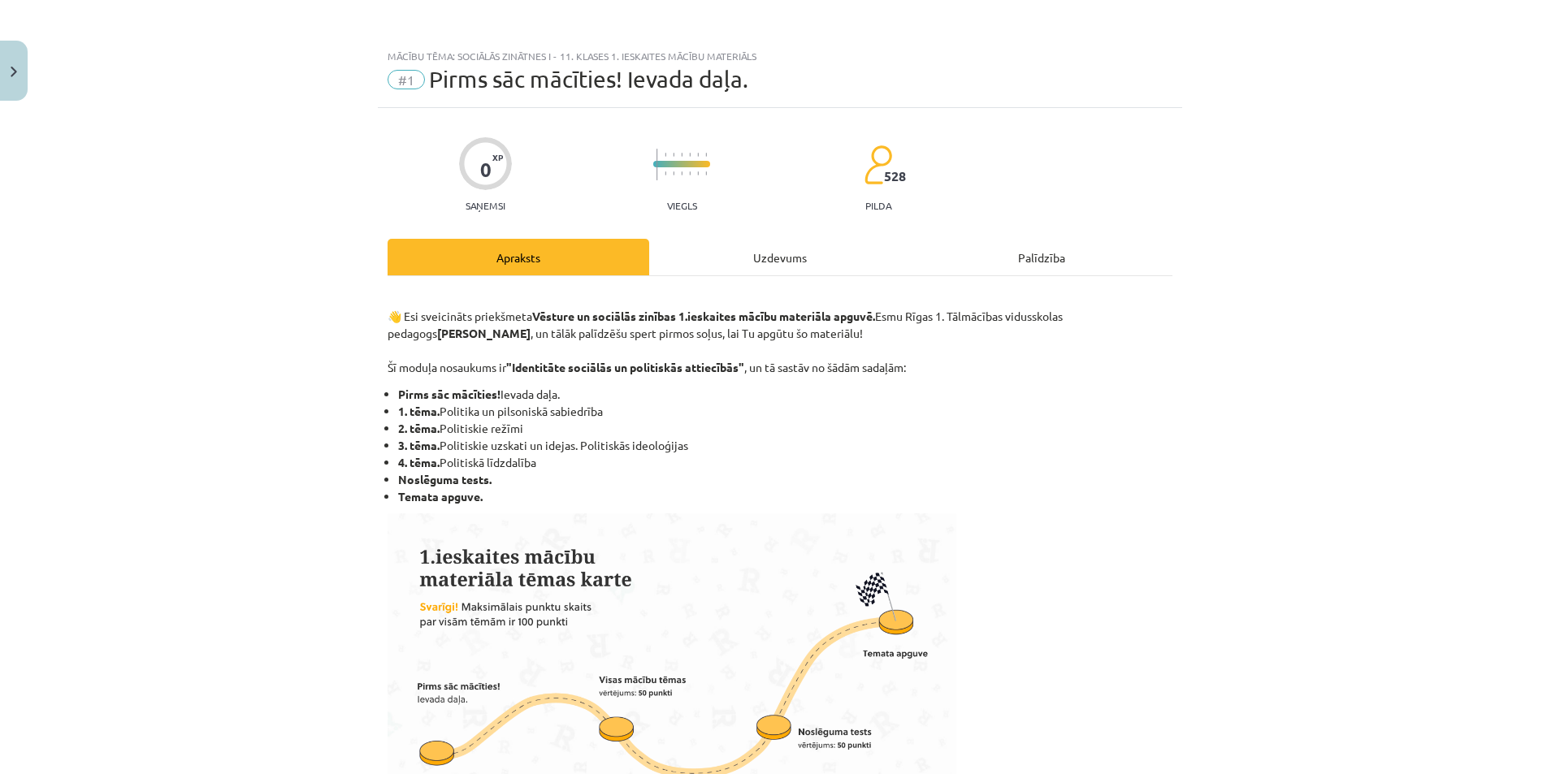
click at [786, 252] on div "Uzdevums" at bounding box center [780, 257] width 262 height 37
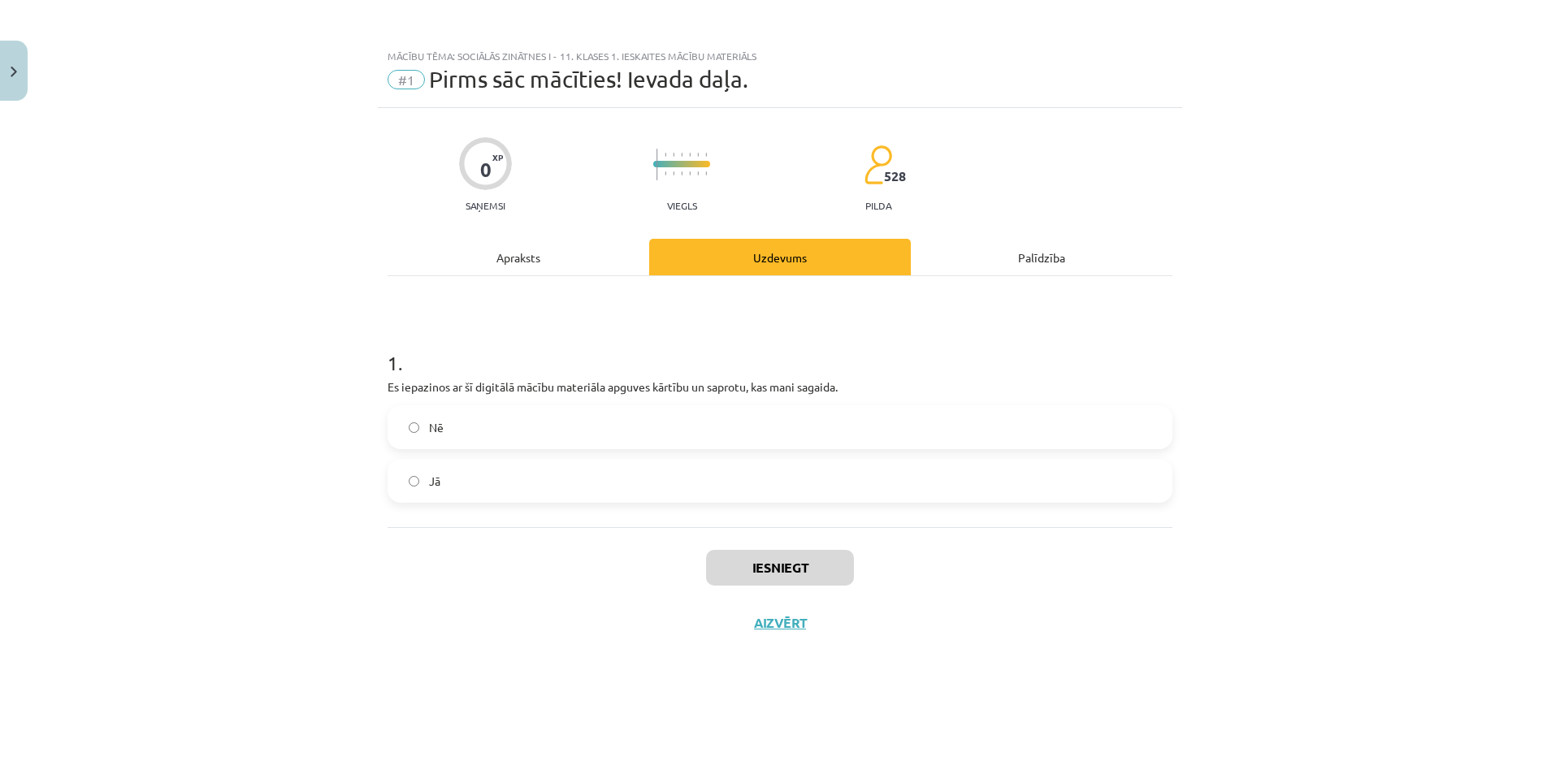
click at [660, 495] on label "Jā" at bounding box center [780, 481] width 782 height 41
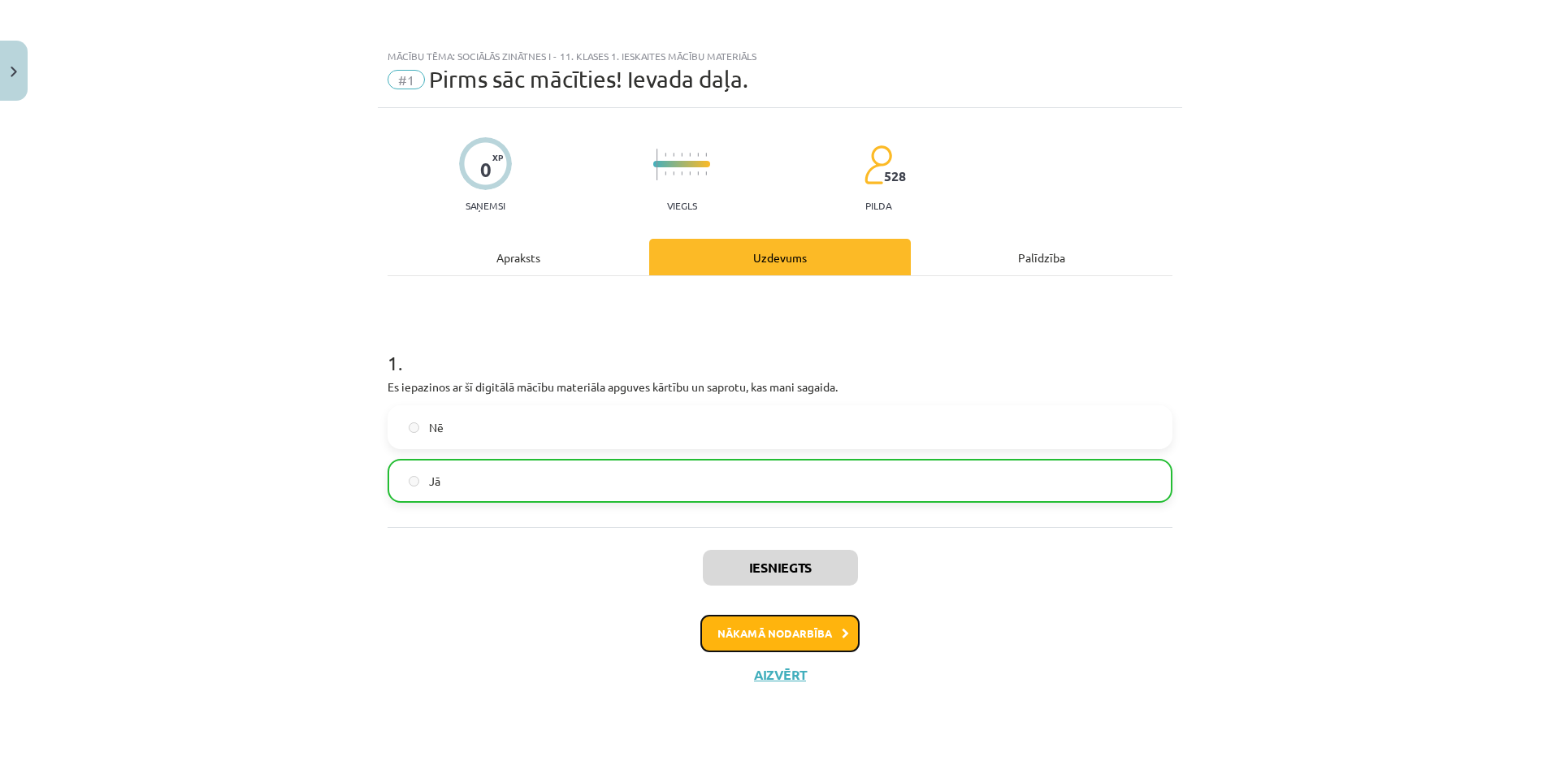
click at [782, 642] on button "Nākamā nodarbība" at bounding box center [779, 633] width 159 height 37
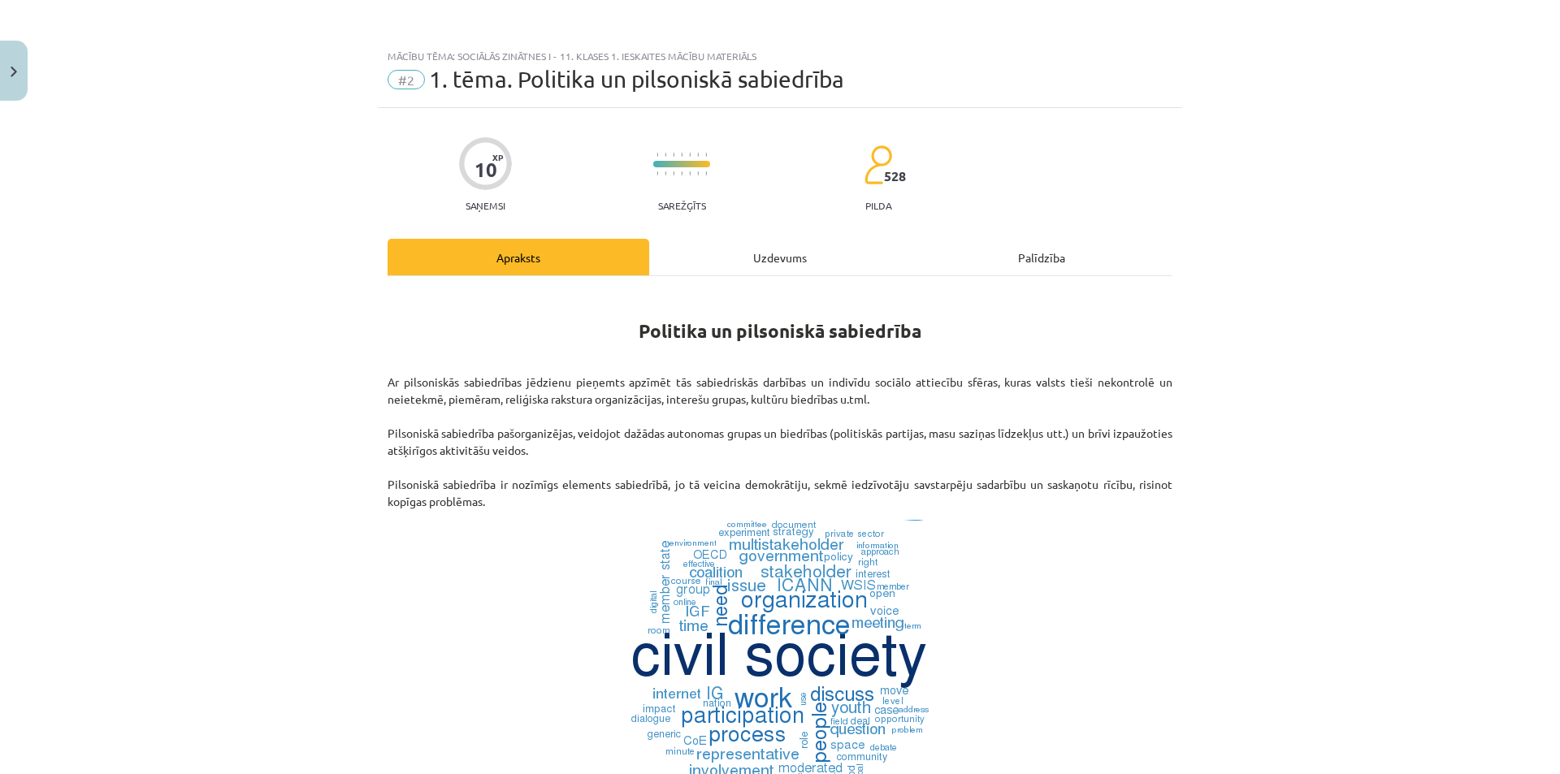
click at [712, 266] on div "Uzdevums" at bounding box center [780, 257] width 262 height 37
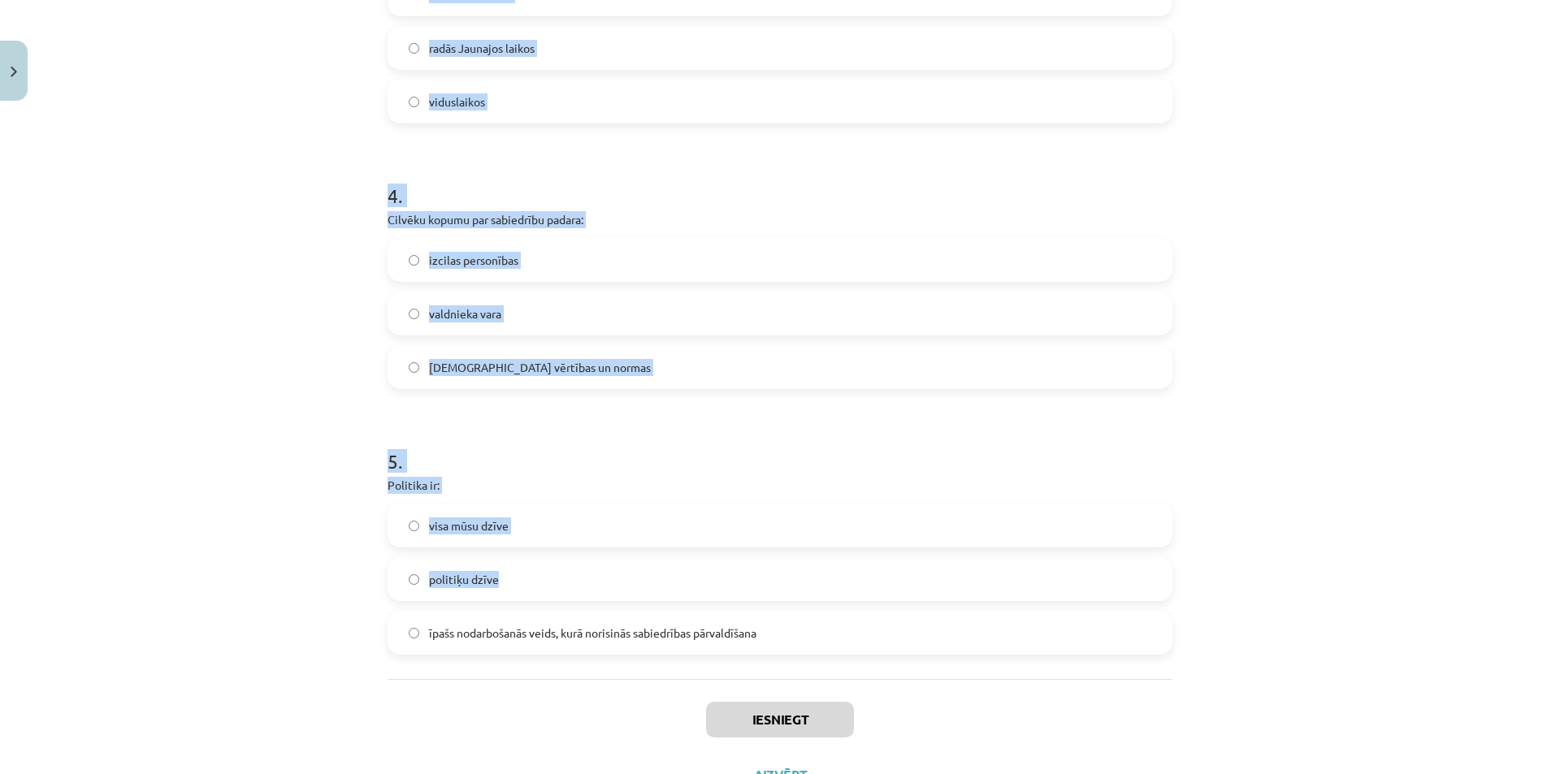
scroll to position [1033, 0]
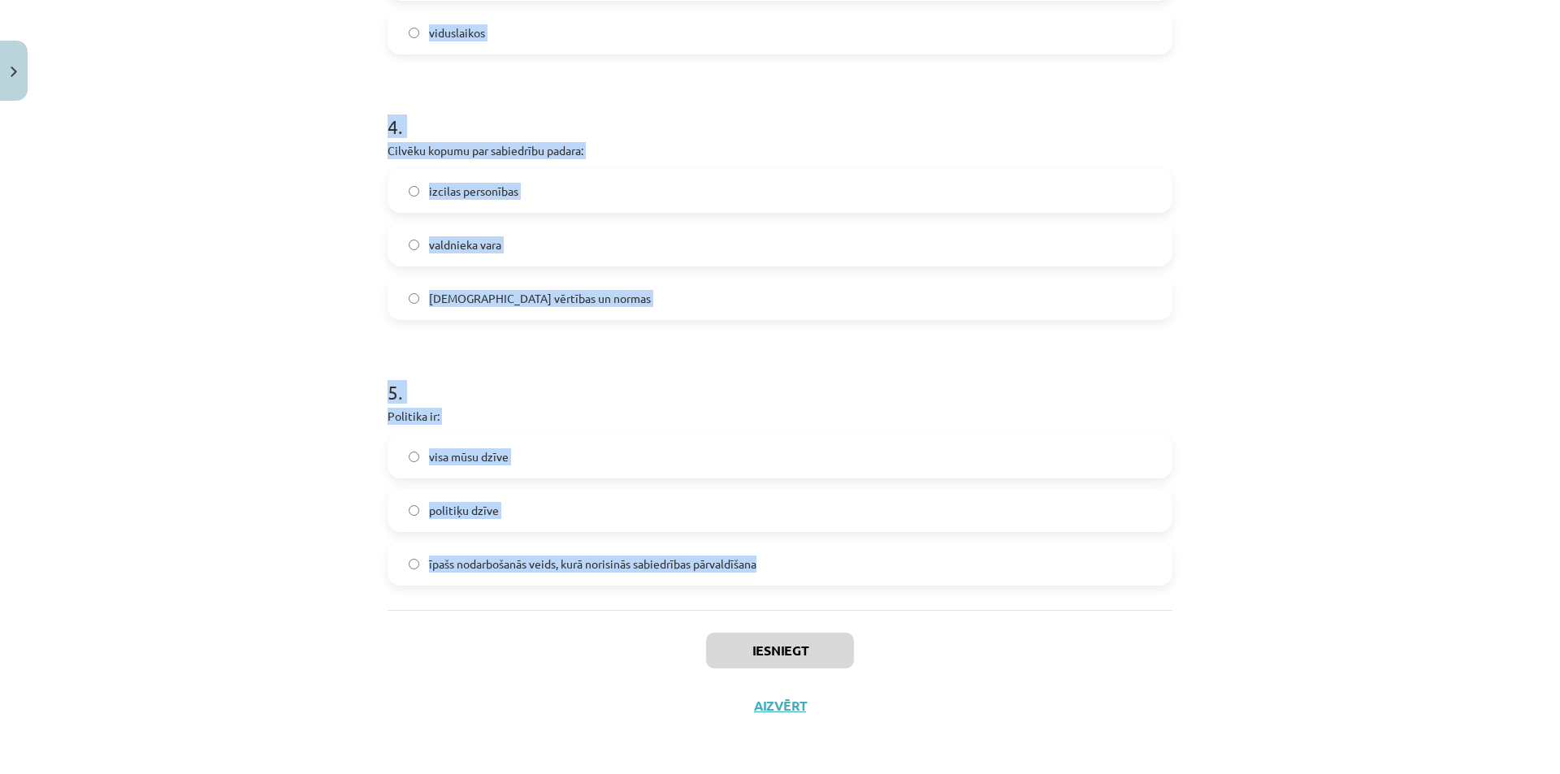
drag, startPoint x: 354, startPoint y: 314, endPoint x: 838, endPoint y: 594, distance: 558.3
click at [838, 594] on div "Mācību tēma: Sociālās zinātnes i - 11. klases 1. ieskaites mācību materiāls #2 …" at bounding box center [780, 387] width 1560 height 774
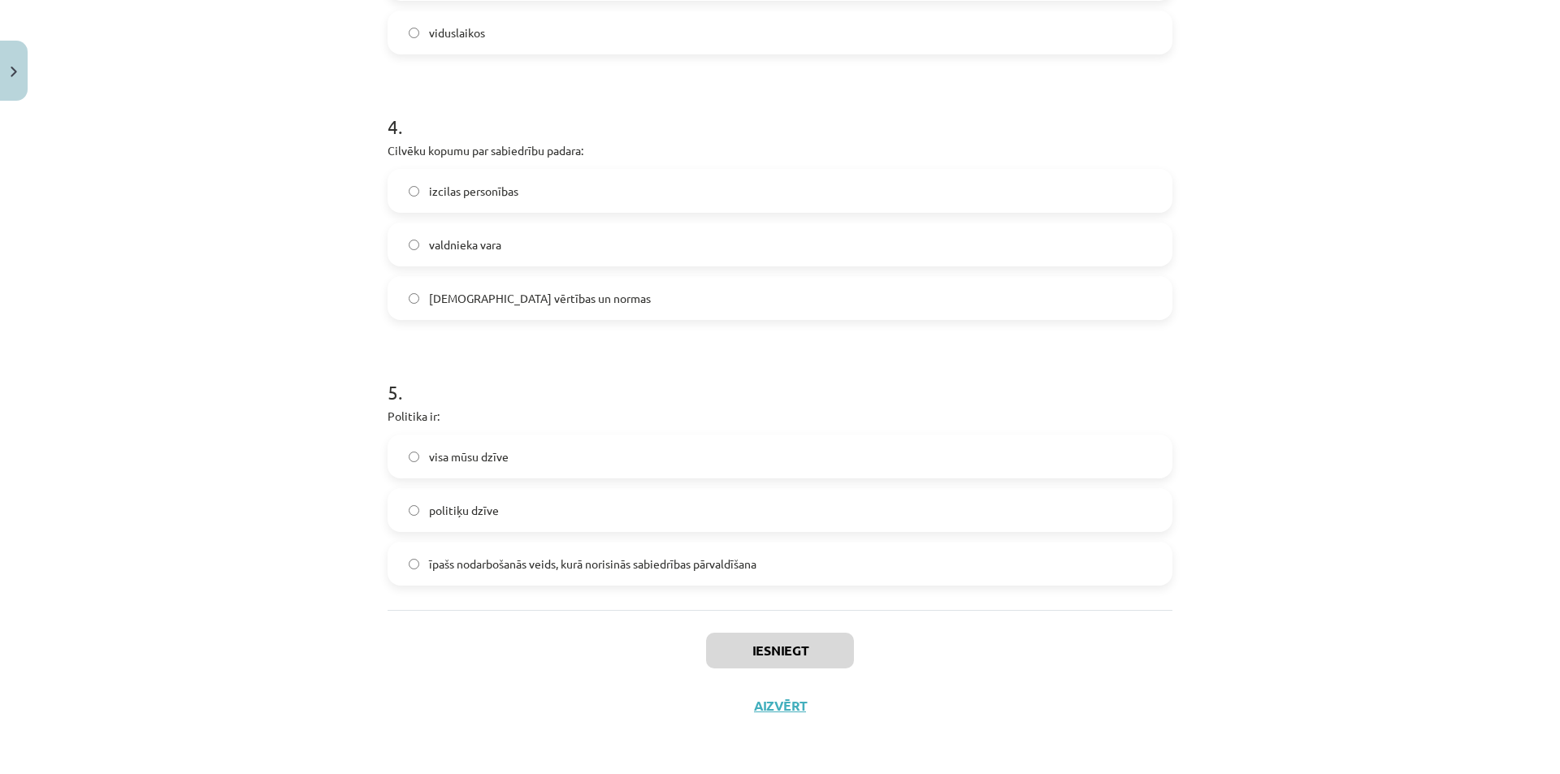
click at [1338, 635] on div "Mācību tēma: Sociālās zinātnes i - 11. klases 1. ieskaites mācību materiāls #2 …" at bounding box center [780, 387] width 1560 height 774
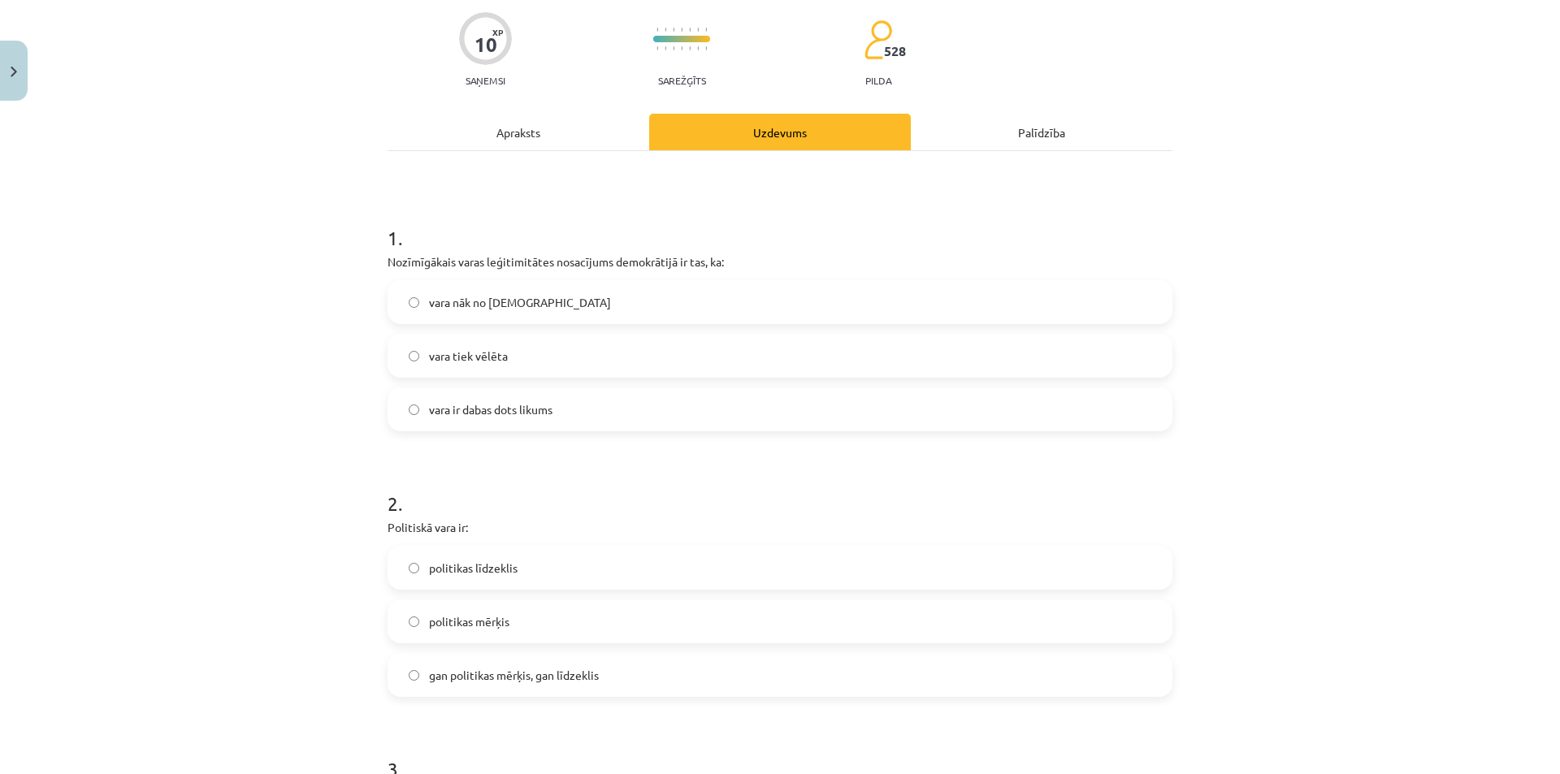
scroll to position [0, 0]
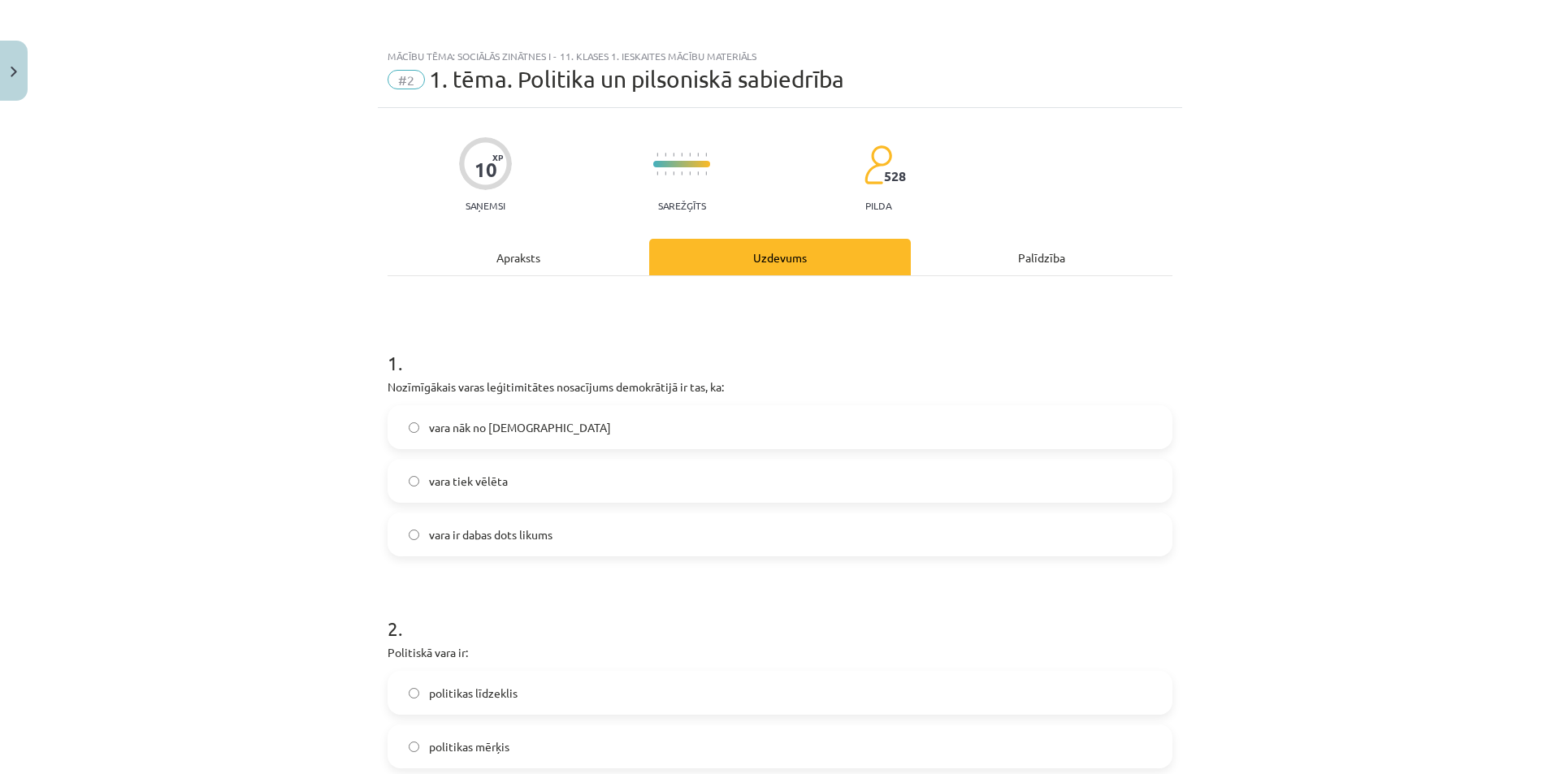
click at [515, 478] on label "vara tiek vēlēta" at bounding box center [780, 481] width 782 height 41
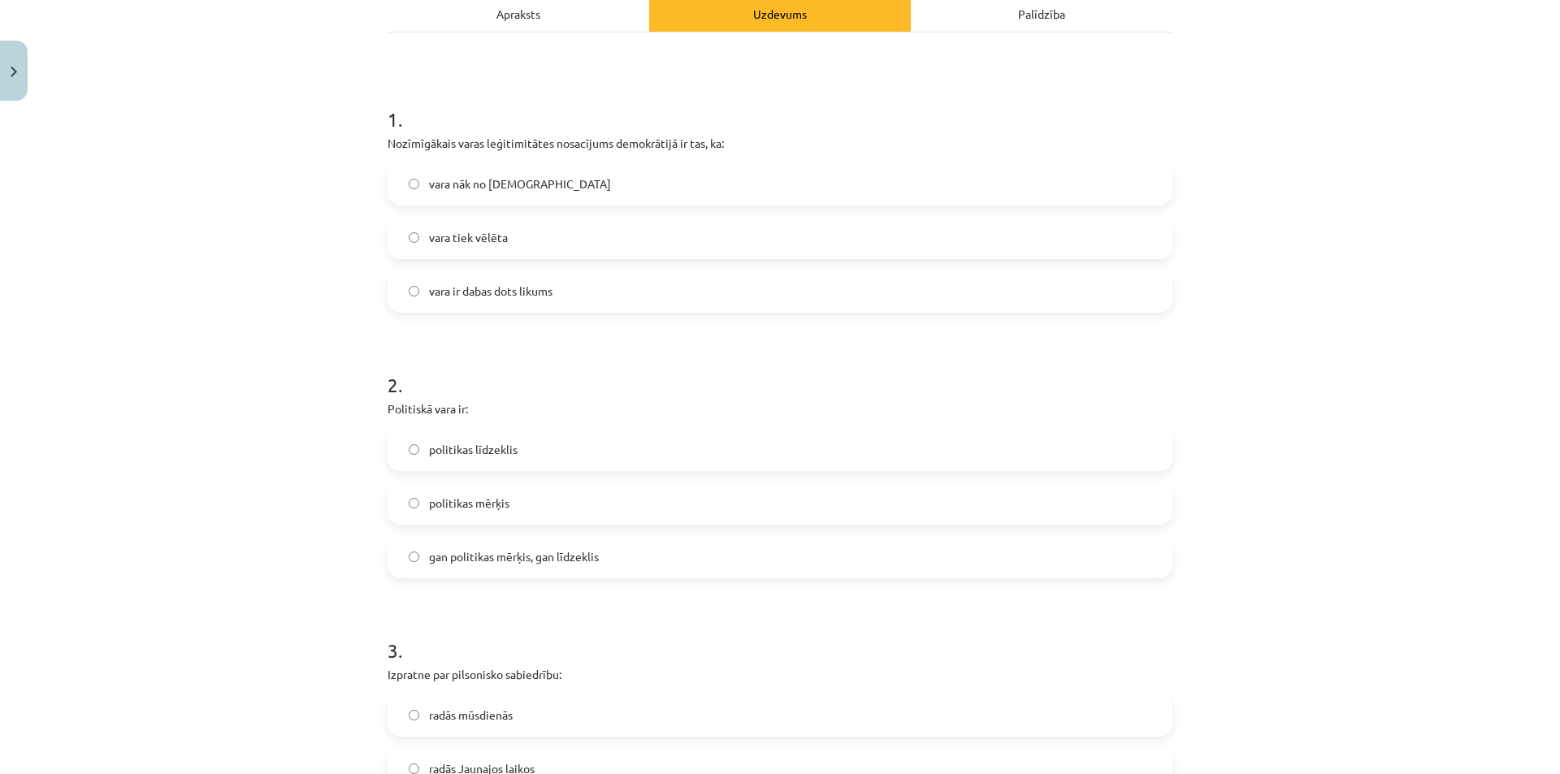
click at [522, 548] on span "gan politikas mērķis, gan līdzeklis" at bounding box center [514, 556] width 170 height 17
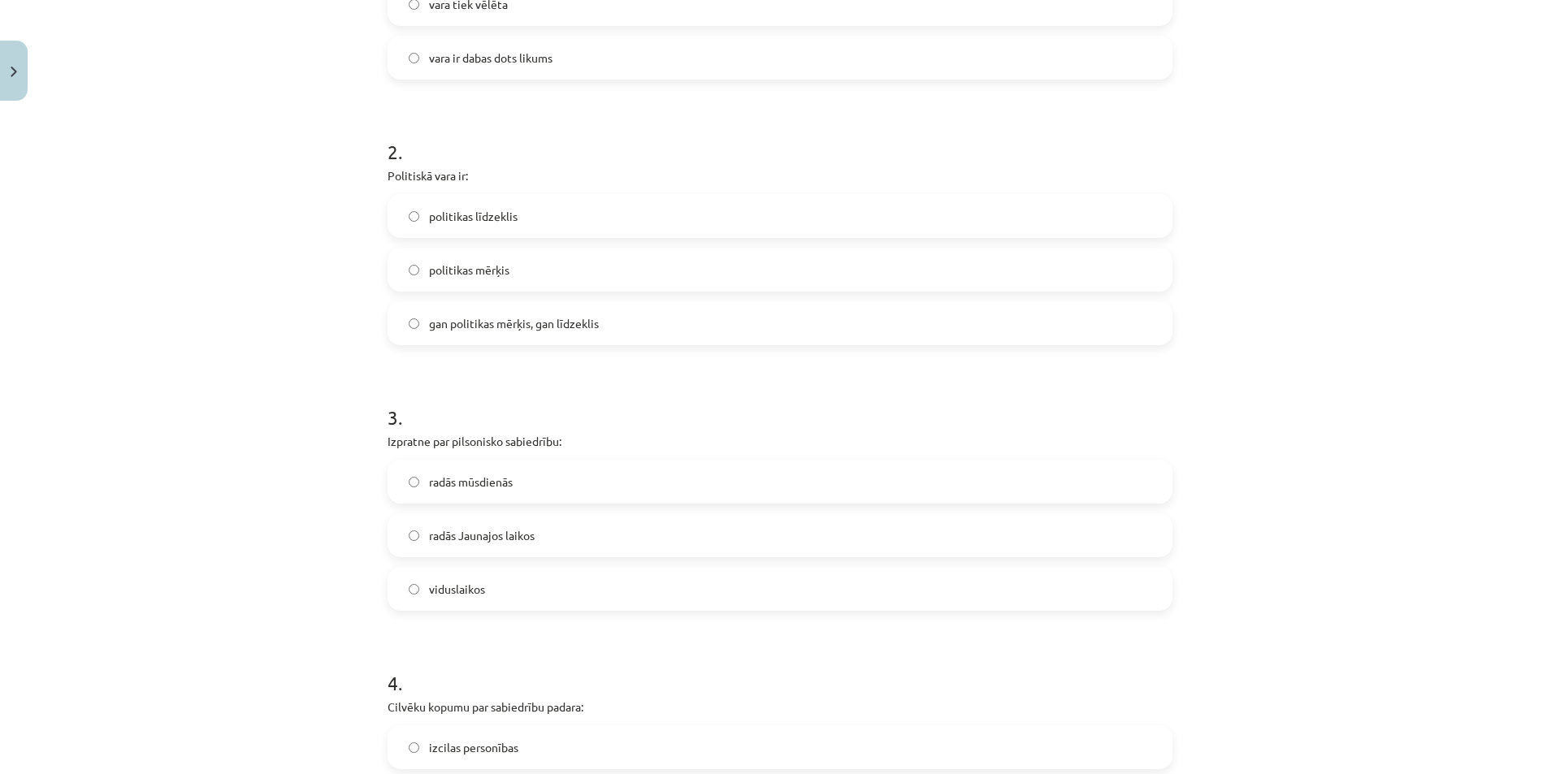
scroll to position [487, 0]
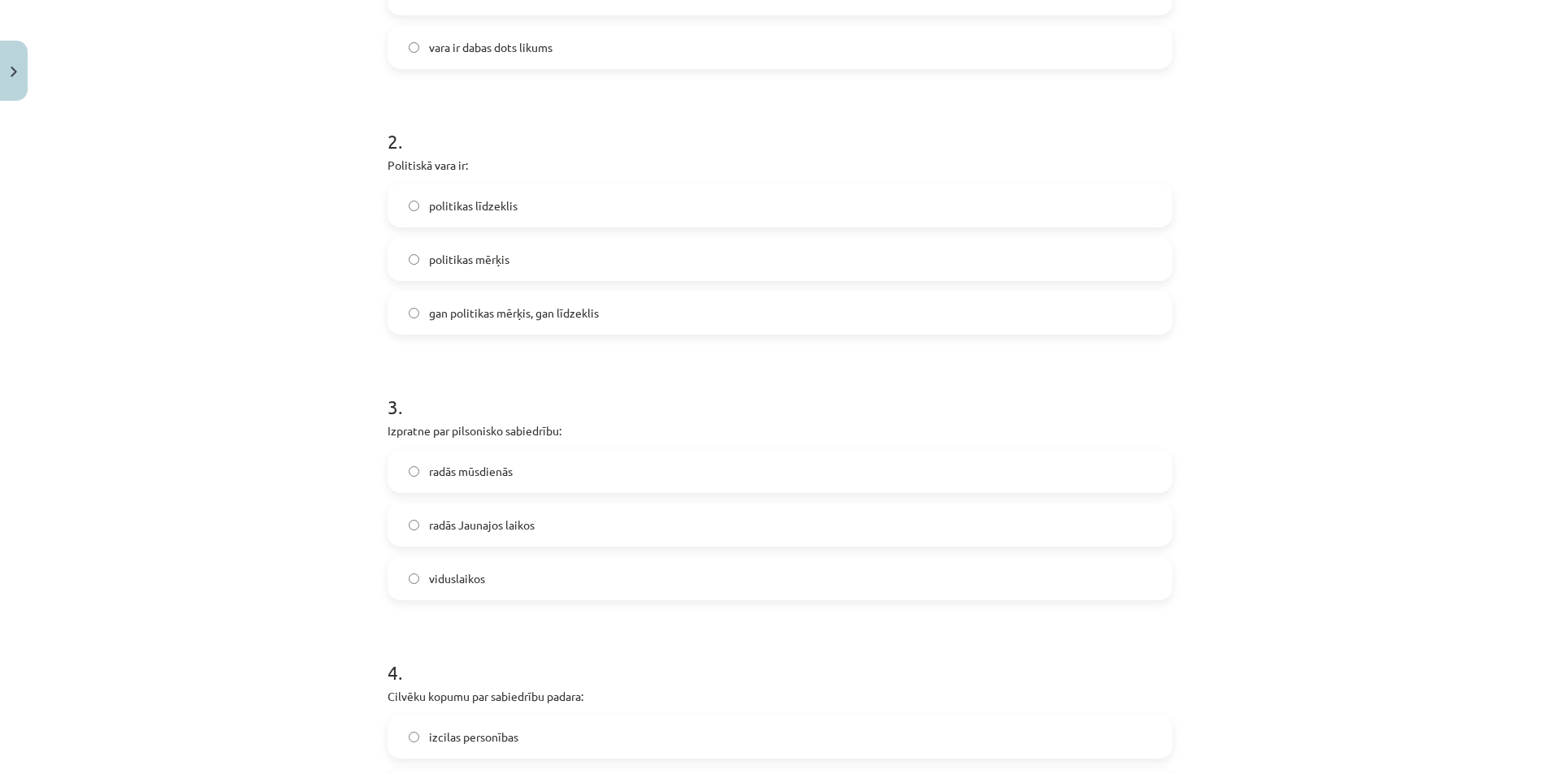
click at [507, 540] on label "radās Jaunajos laikos" at bounding box center [780, 524] width 782 height 41
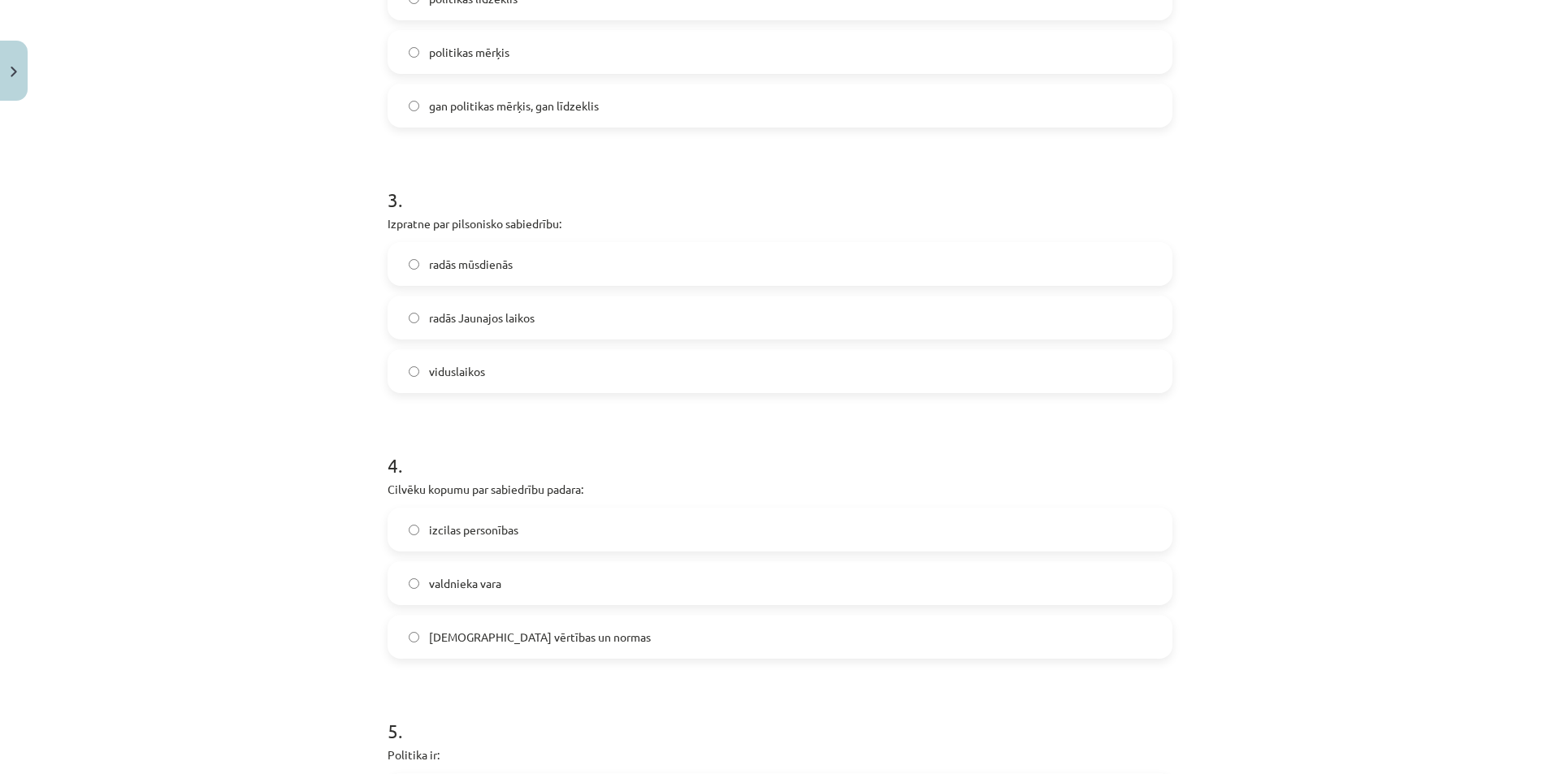
scroll to position [731, 0]
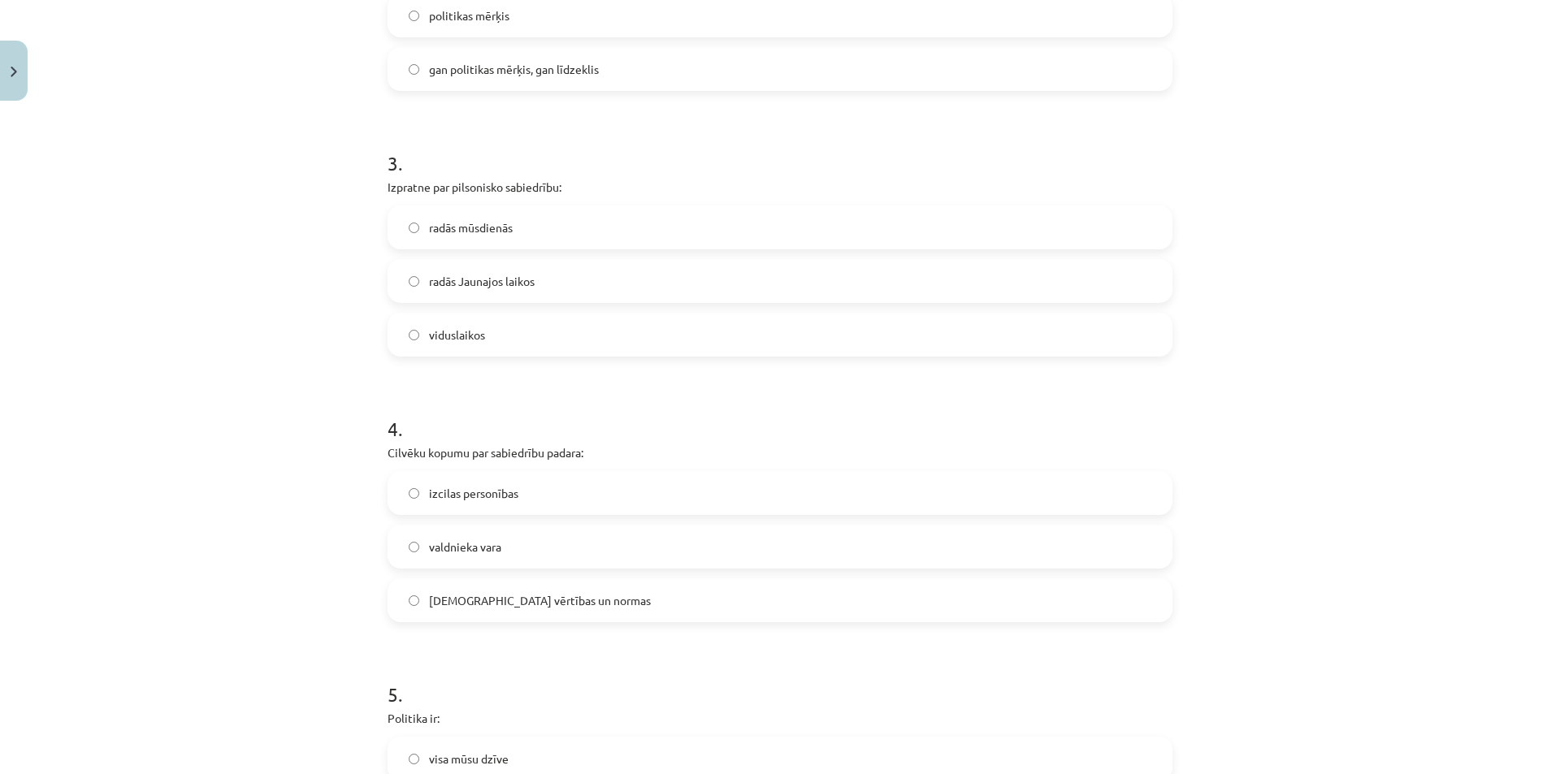
click at [514, 608] on span "kopīgās vērtības un normas" at bounding box center [540, 600] width 222 height 17
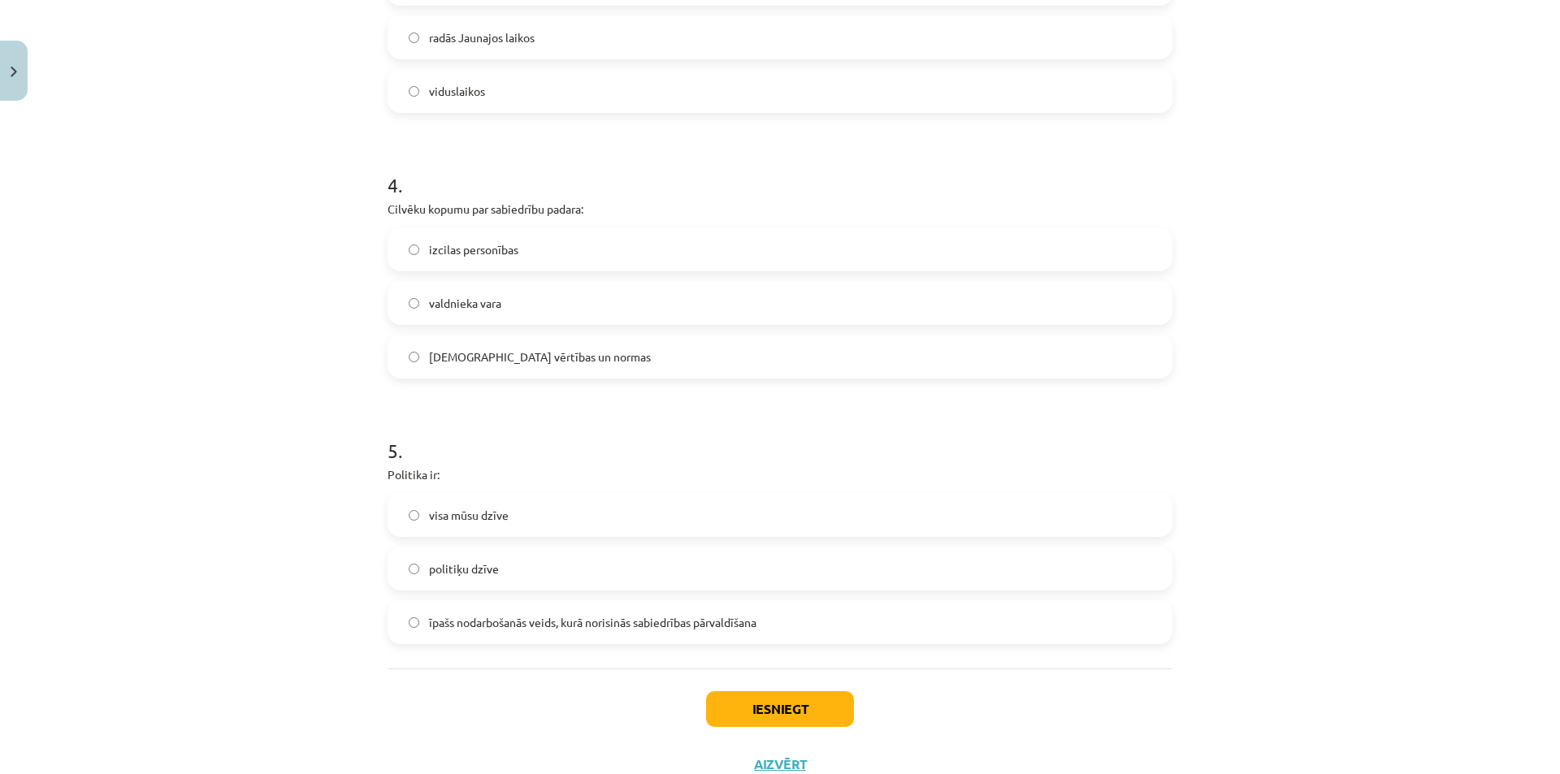
scroll to position [1033, 0]
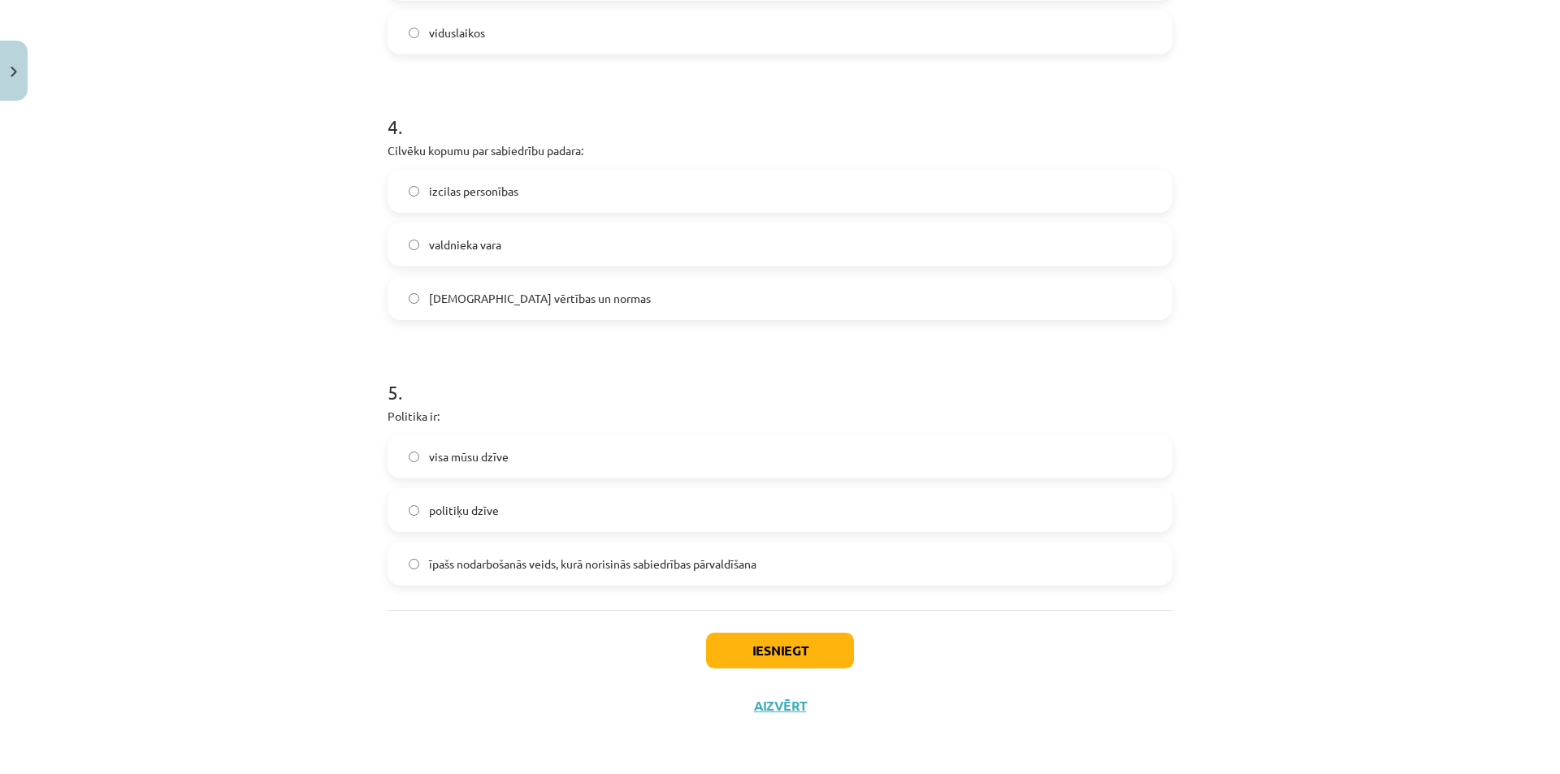
click at [513, 579] on label "īpašs nodarbošanās veids, kurā norisinās sabiedrības pārvaldīšana" at bounding box center [780, 563] width 782 height 41
click at [719, 643] on button "Iesniegt" at bounding box center [780, 651] width 148 height 36
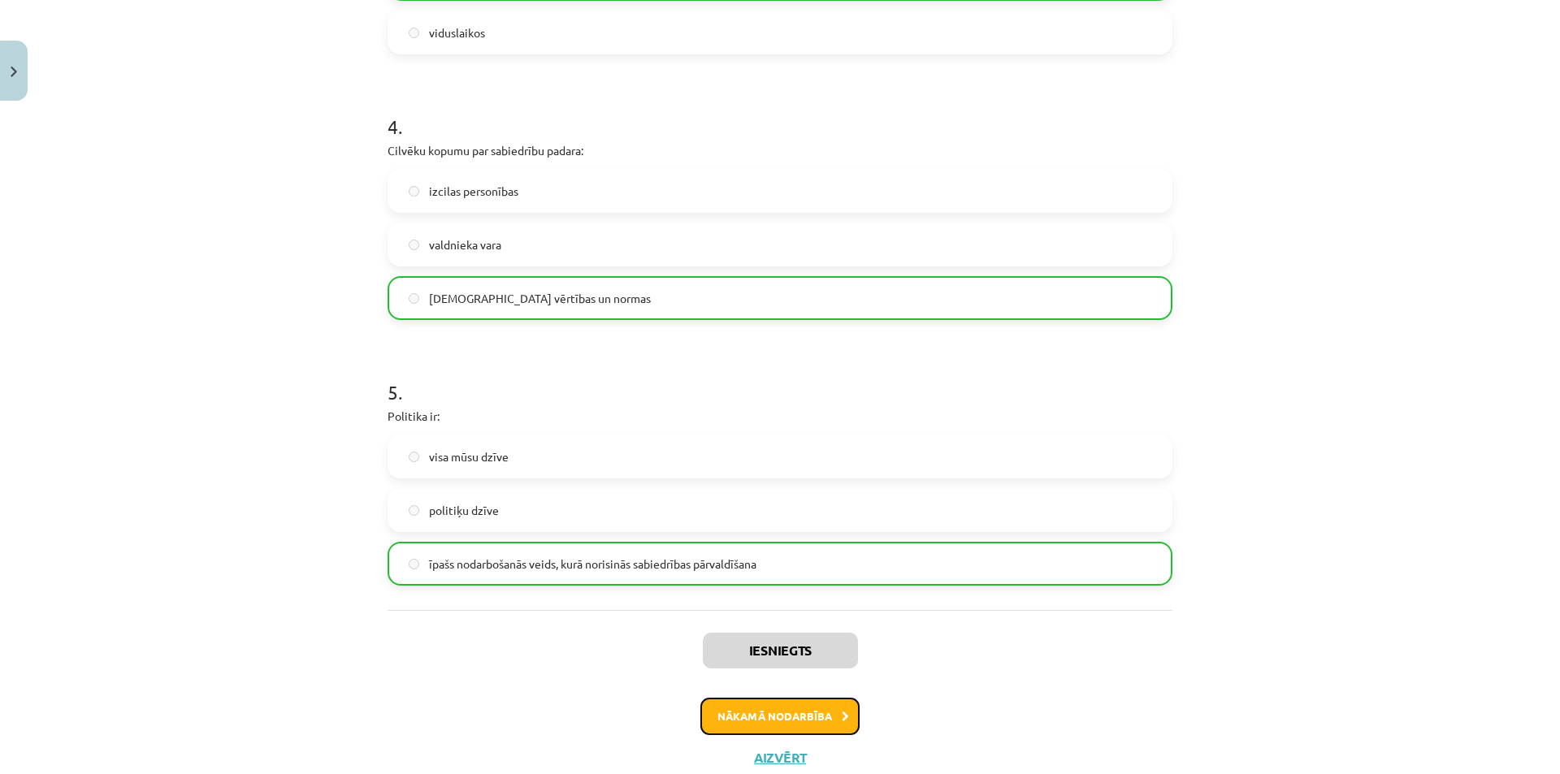
click at [825, 709] on button "Nākamā nodarbība" at bounding box center [779, 716] width 159 height 37
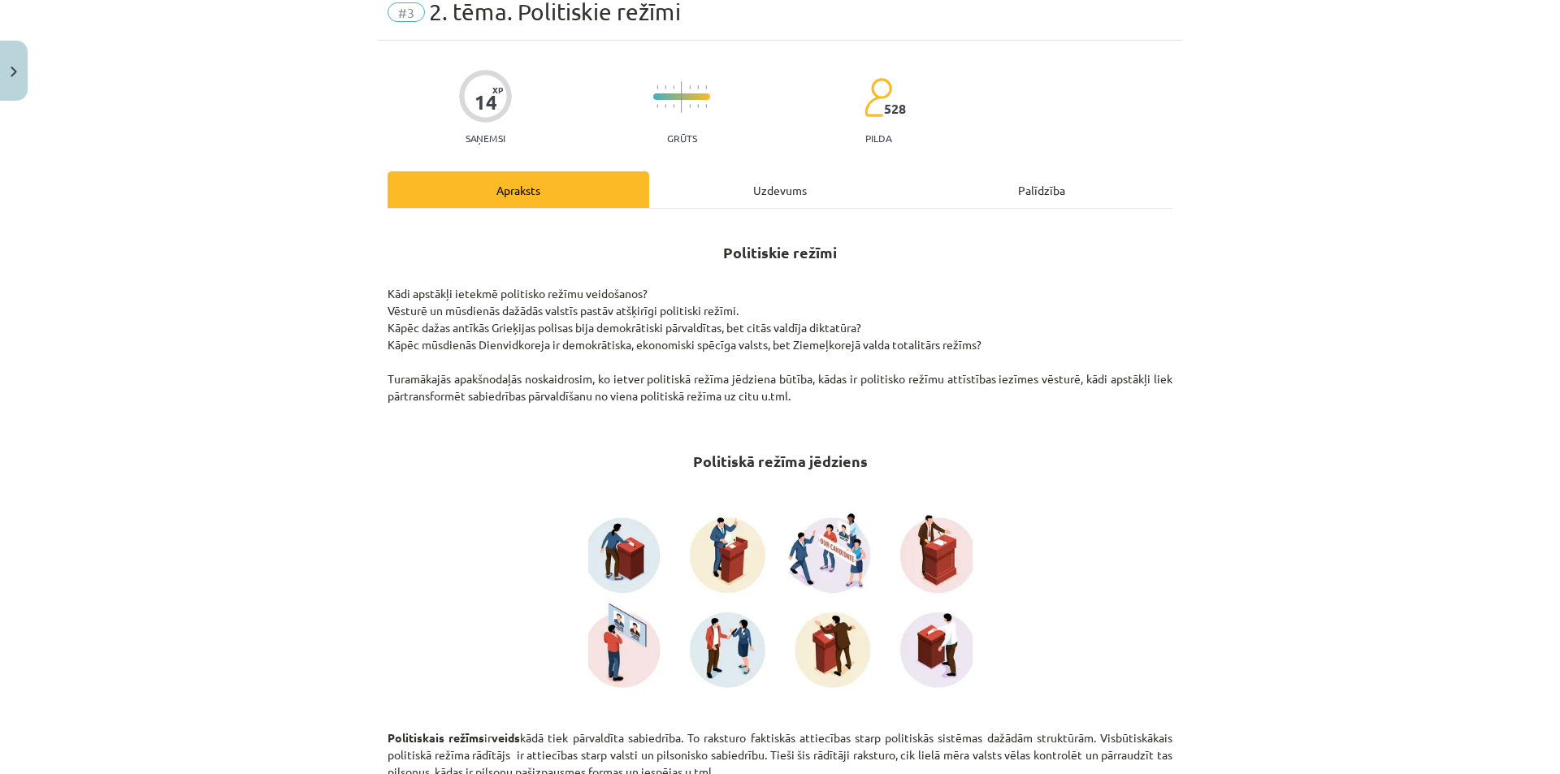
scroll to position [41, 0]
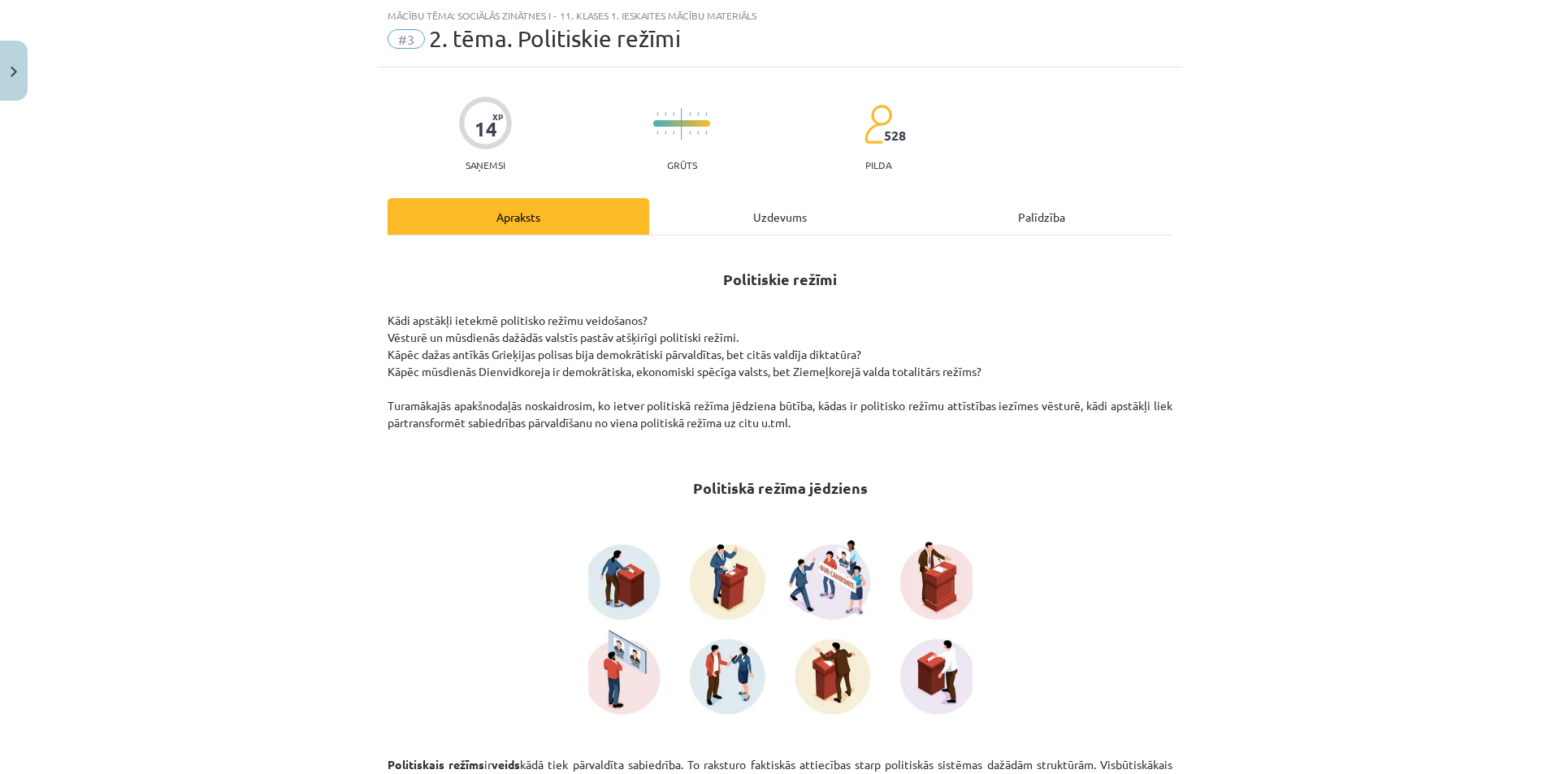
click at [776, 202] on div "Uzdevums" at bounding box center [780, 216] width 262 height 37
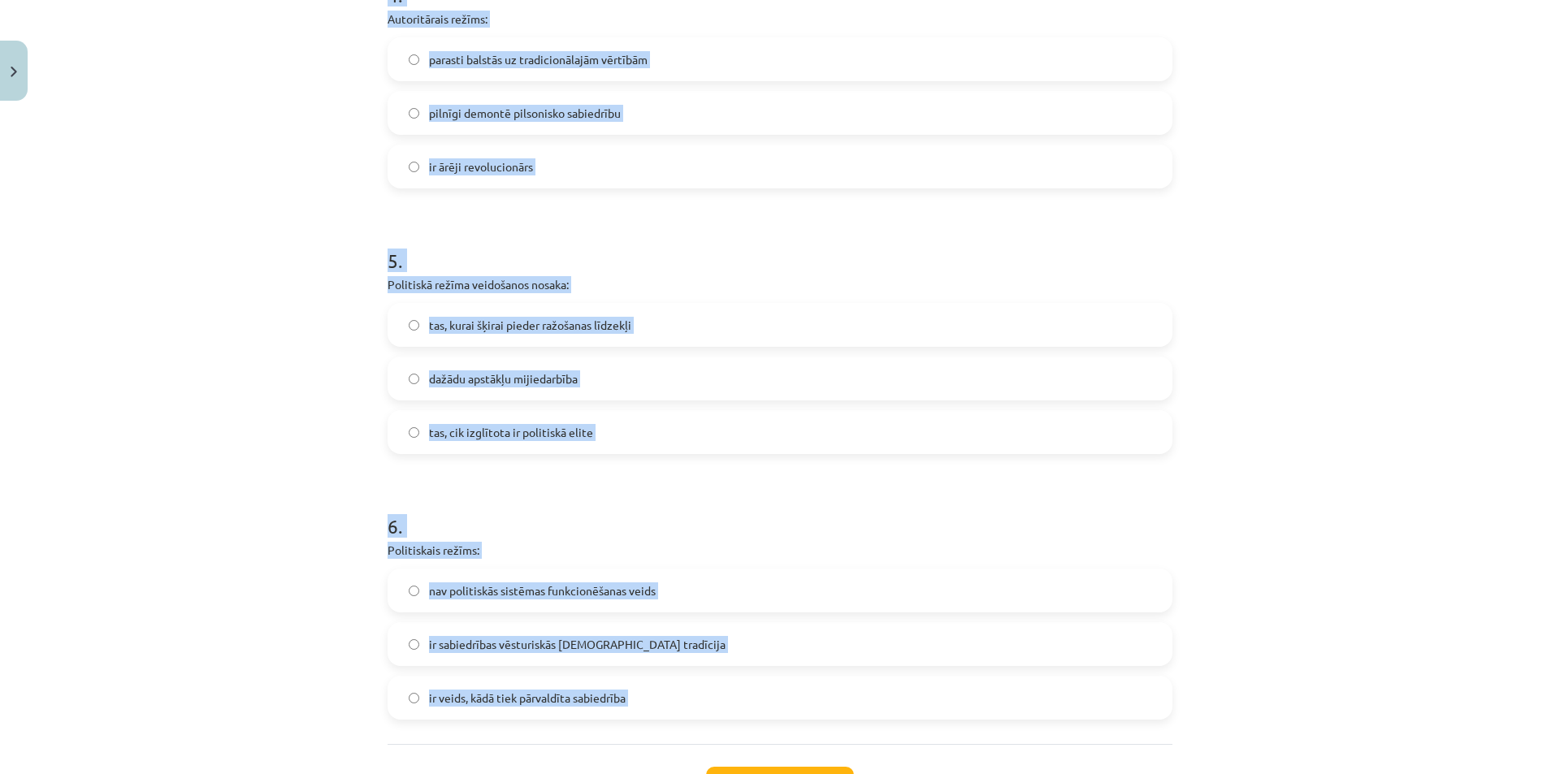
scroll to position [1401, 0]
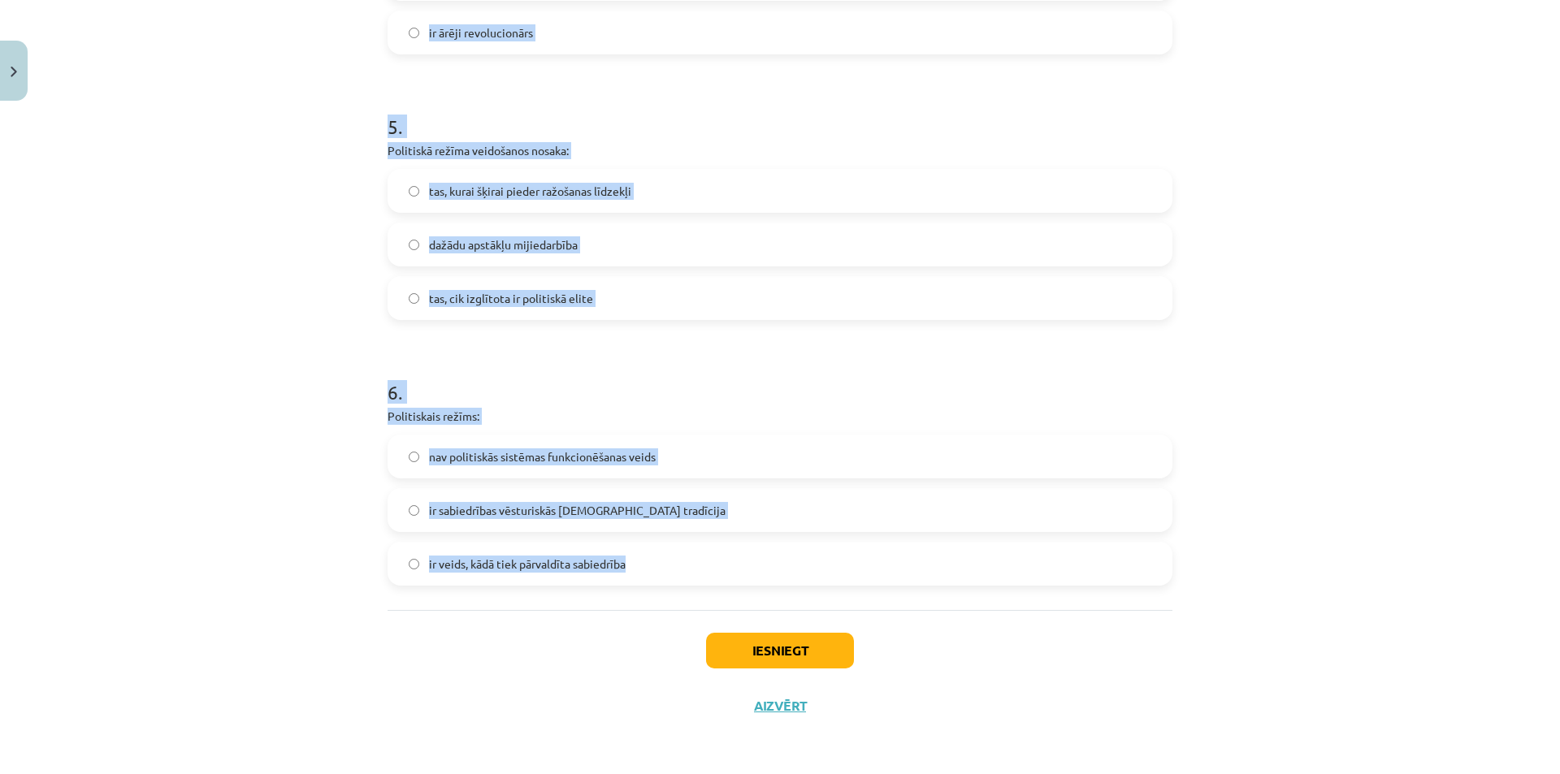
drag, startPoint x: 385, startPoint y: 320, endPoint x: 629, endPoint y: 558, distance: 340.7
click at [1349, 421] on div "Mācību tēma: Sociālās zinātnes i - 11. klases 1. ieskaites mācību materiāls #3 …" at bounding box center [780, 387] width 1560 height 774
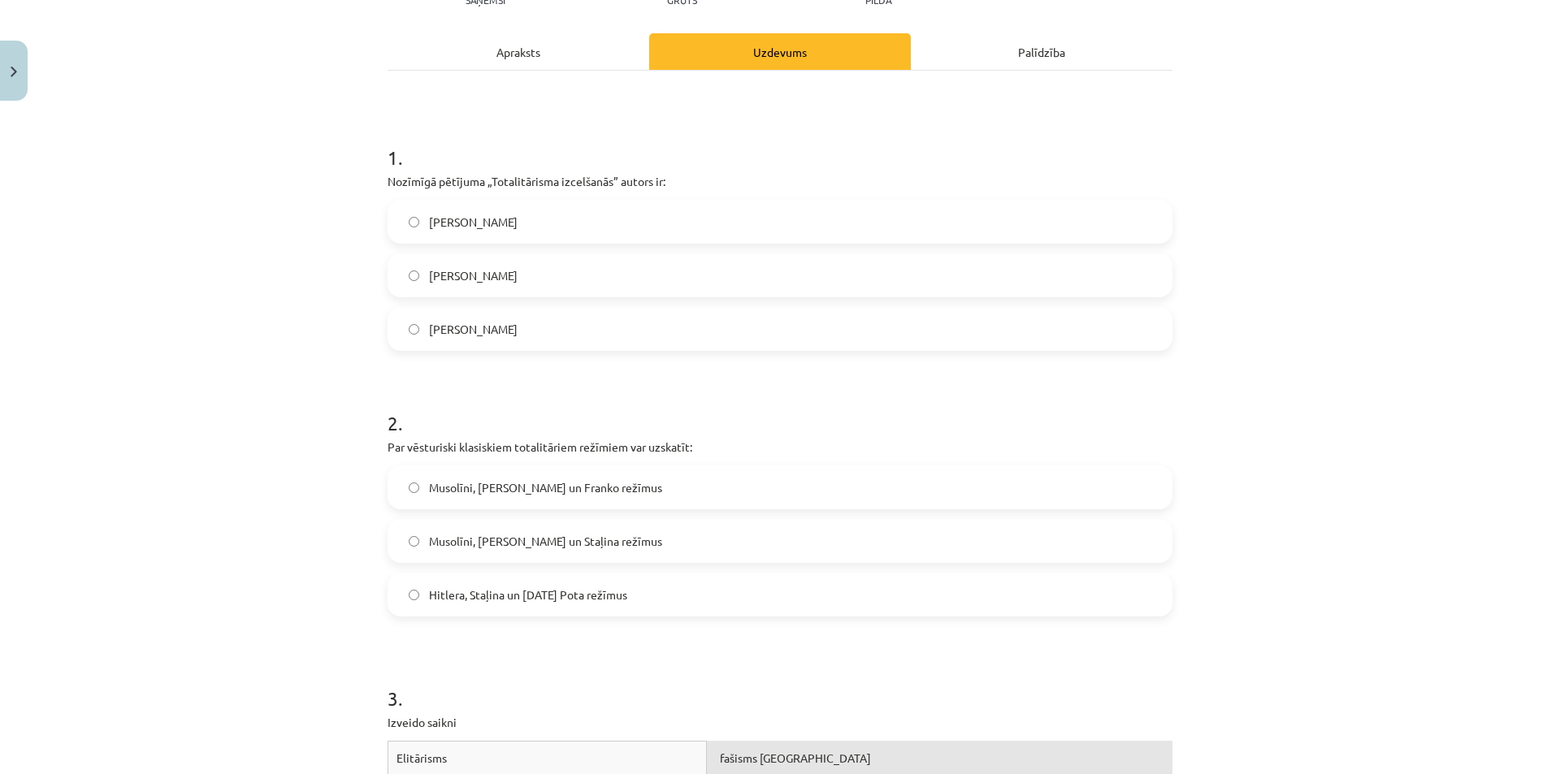
scroll to position [183, 0]
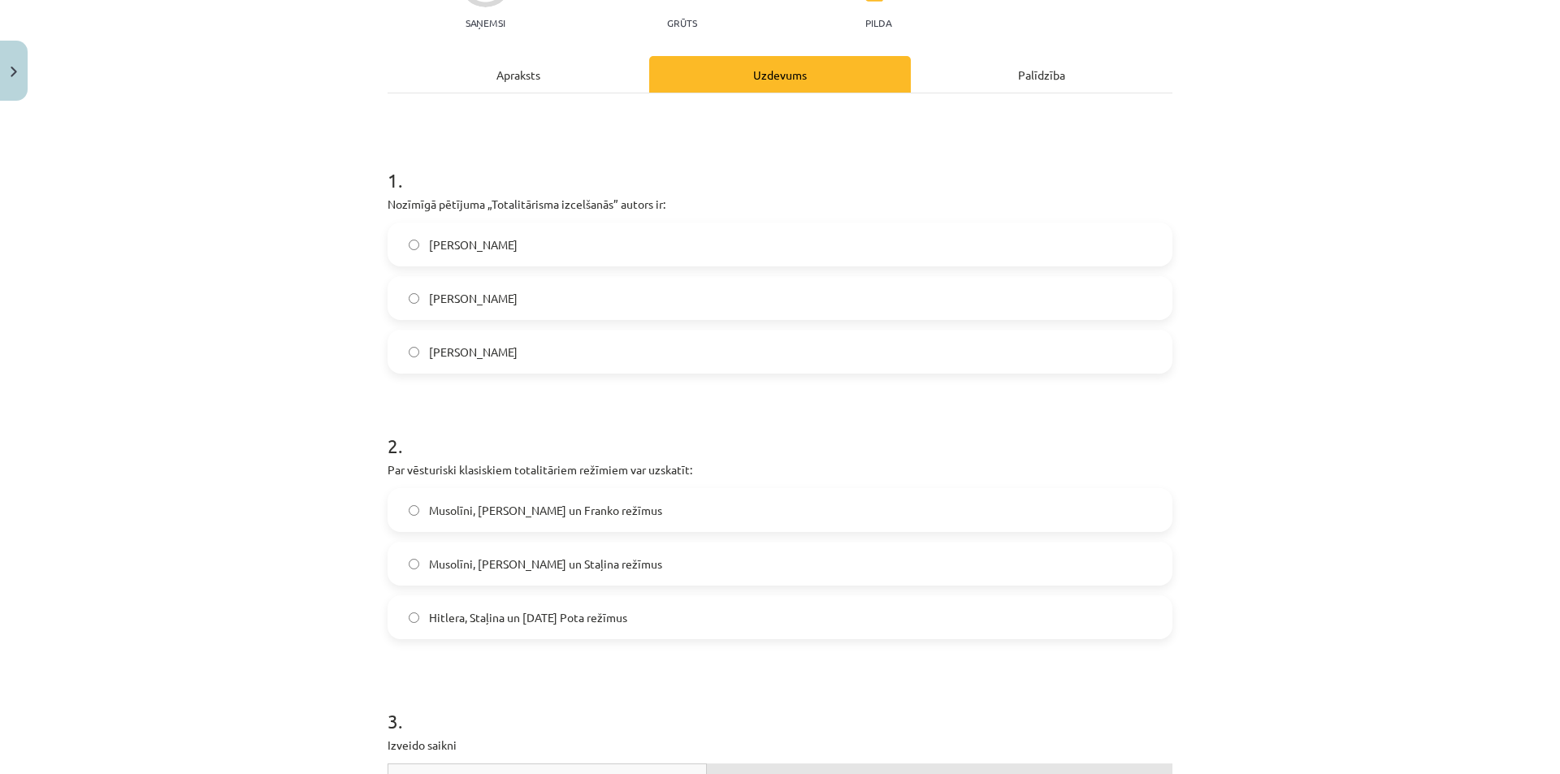
click at [478, 242] on span "Hanna Ārendte" at bounding box center [473, 244] width 89 height 17
click at [534, 572] on span "Musolīni, Hitlera un Staļina režīmus" at bounding box center [545, 564] width 233 height 17
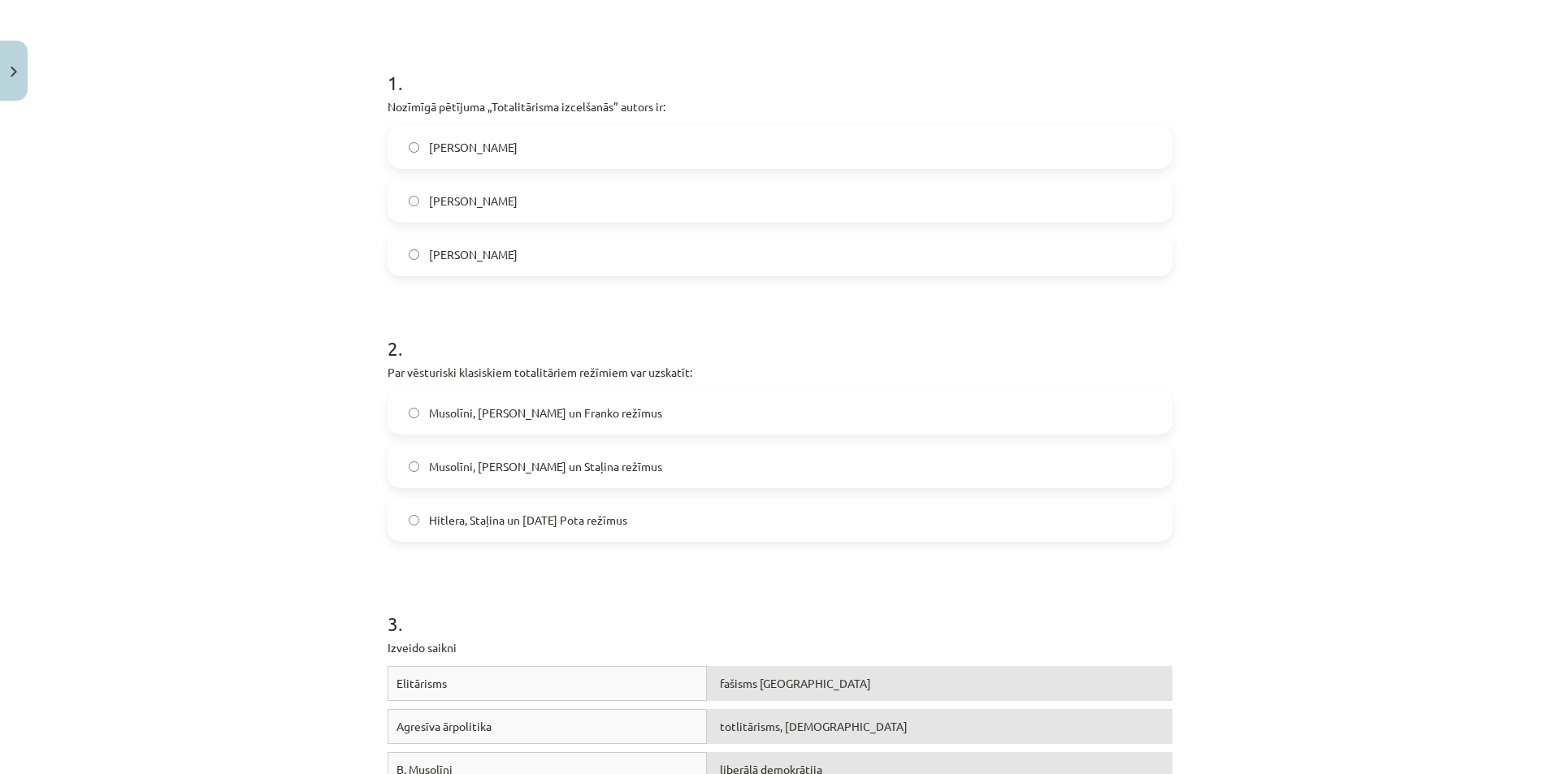
scroll to position [508, 0]
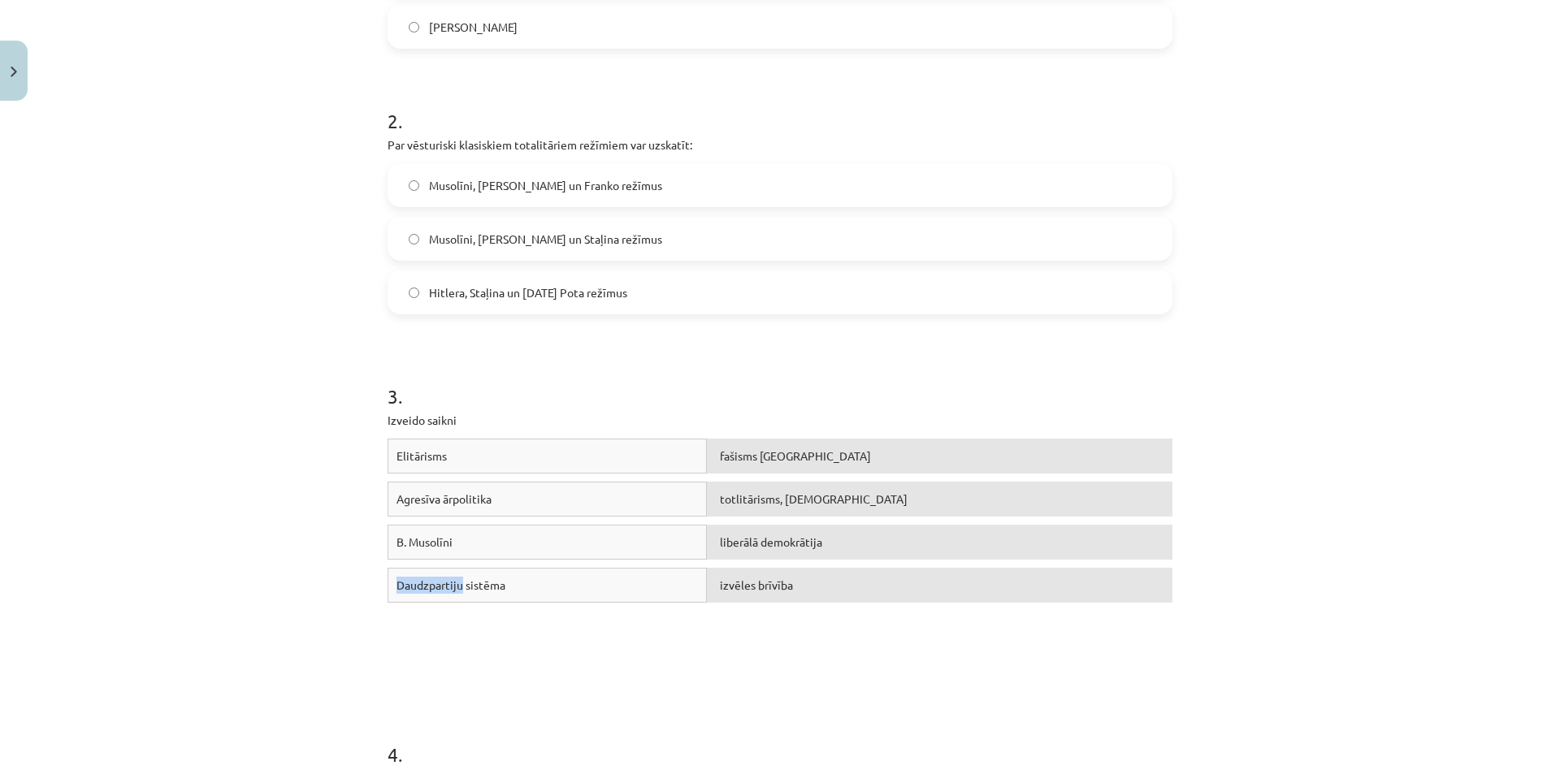
drag, startPoint x: 457, startPoint y: 599, endPoint x: 627, endPoint y: 563, distance: 173.5
click at [627, 563] on div "Elitārisms fašisms Itālijā Agresīva ārpolitika totlitārisms, šovinisms B. Musol…" at bounding box center [780, 561] width 785 height 244
click at [574, 586] on div "Daudzpartiju sistēma" at bounding box center [547, 585] width 319 height 35
click at [733, 585] on span "izvēles brīvība" at bounding box center [756, 585] width 73 height 15
drag, startPoint x: 622, startPoint y: 581, endPoint x: 652, endPoint y: 577, distance: 30.3
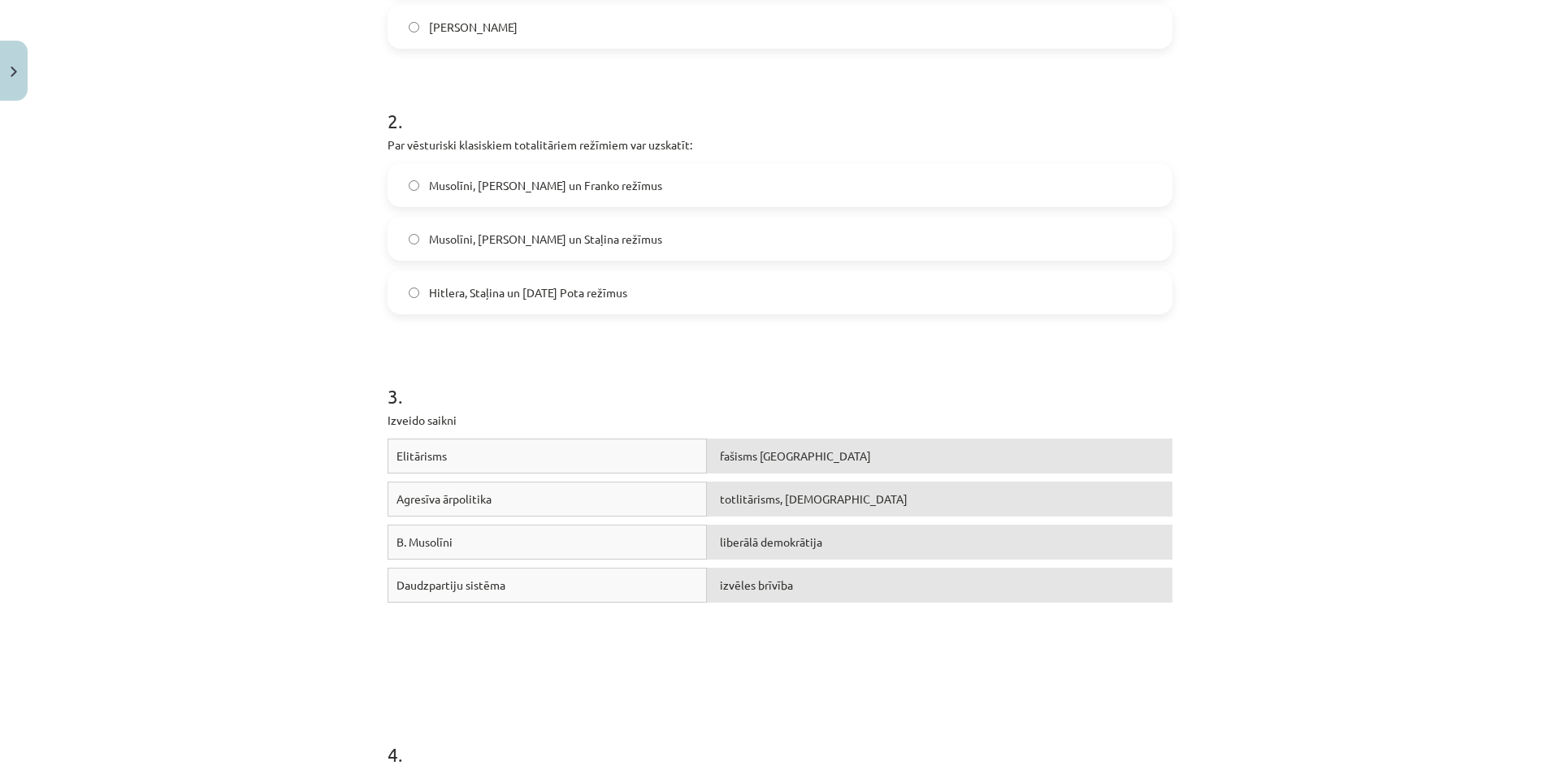
click at [652, 577] on div "Daudzpartiju sistēma" at bounding box center [547, 585] width 319 height 35
drag, startPoint x: 361, startPoint y: 396, endPoint x: 977, endPoint y: 613, distance: 653.4
click at [981, 612] on div "Mācību tēma: Sociālās zinātnes i - 11. klases 1. ieskaites mācību materiāls #3 …" at bounding box center [780, 387] width 1560 height 774
click at [691, 696] on form "1 . Nozīmīgā pētījuma „Totalitārisma izcelšanās” autors ir: Hanna Ārendte Raimo…" at bounding box center [780, 648] width 785 height 1664
drag, startPoint x: 794, startPoint y: 589, endPoint x: 761, endPoint y: 588, distance: 32.5
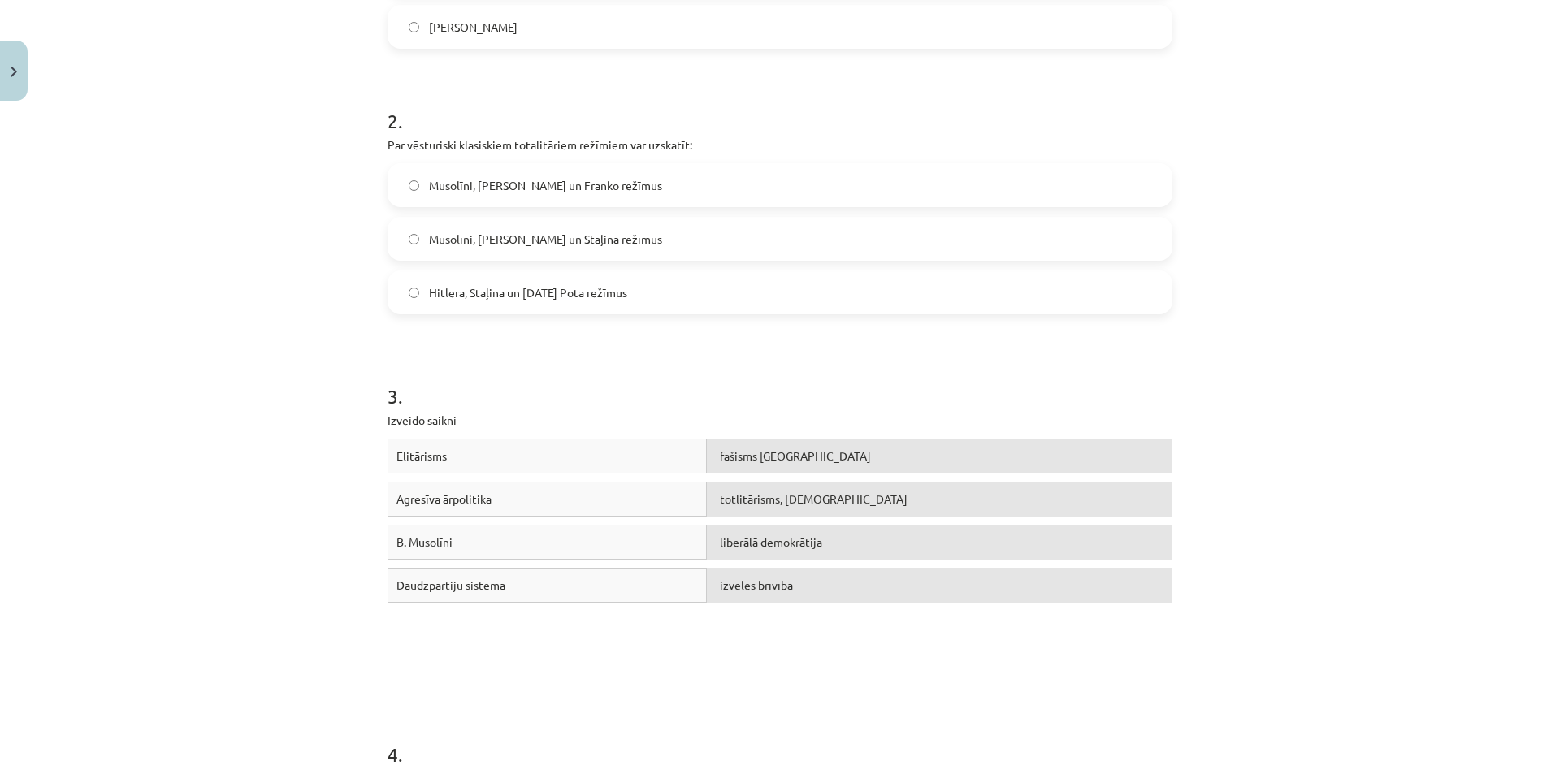
click at [764, 587] on span "izvēles brīvība" at bounding box center [756, 585] width 73 height 15
click at [1416, 254] on div "Mācību tēma: Sociālās zinātnes i - 11. klases 1. ieskaites mācību materiāls #3 …" at bounding box center [780, 387] width 1560 height 774
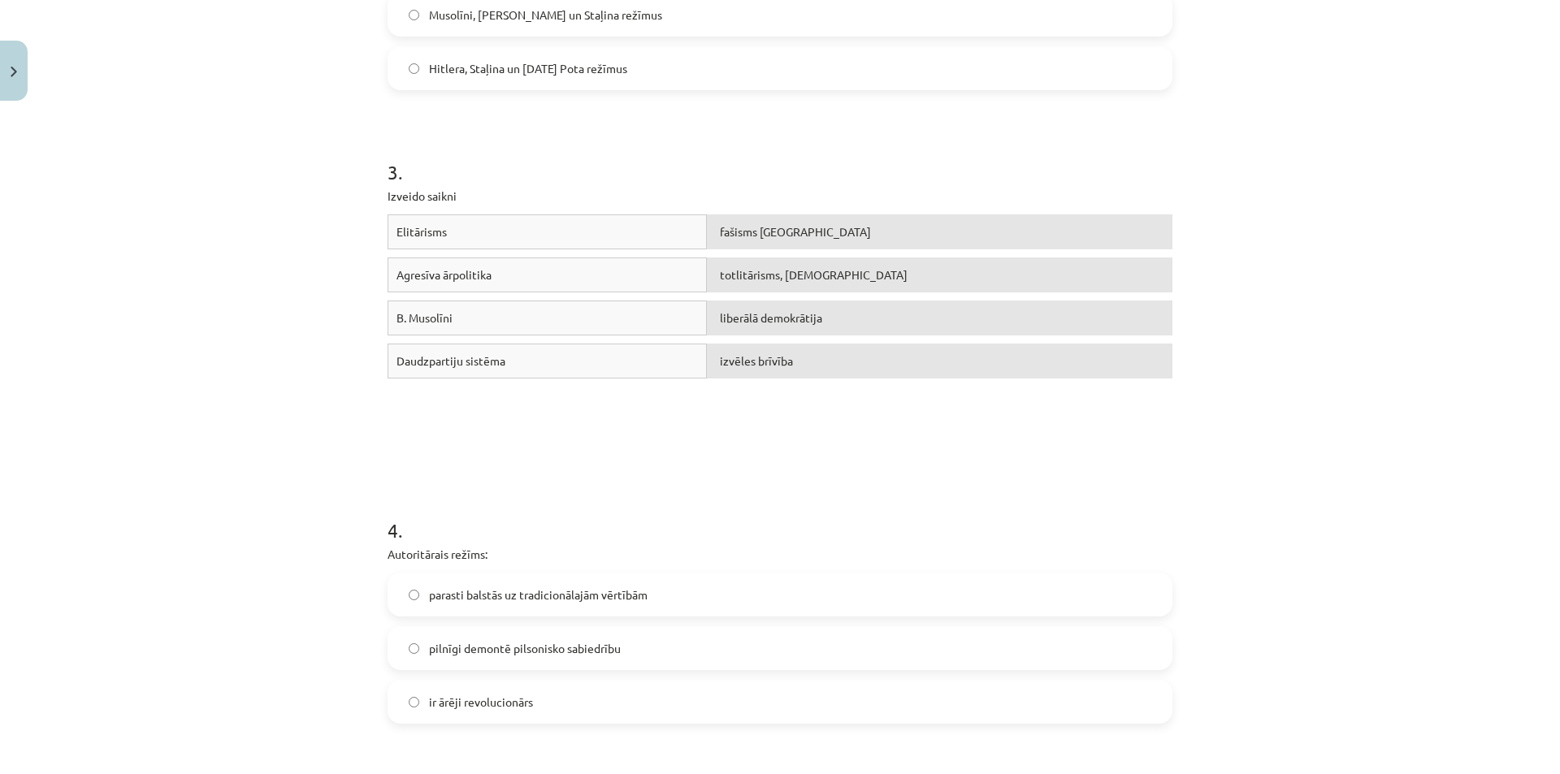
scroll to position [833, 0]
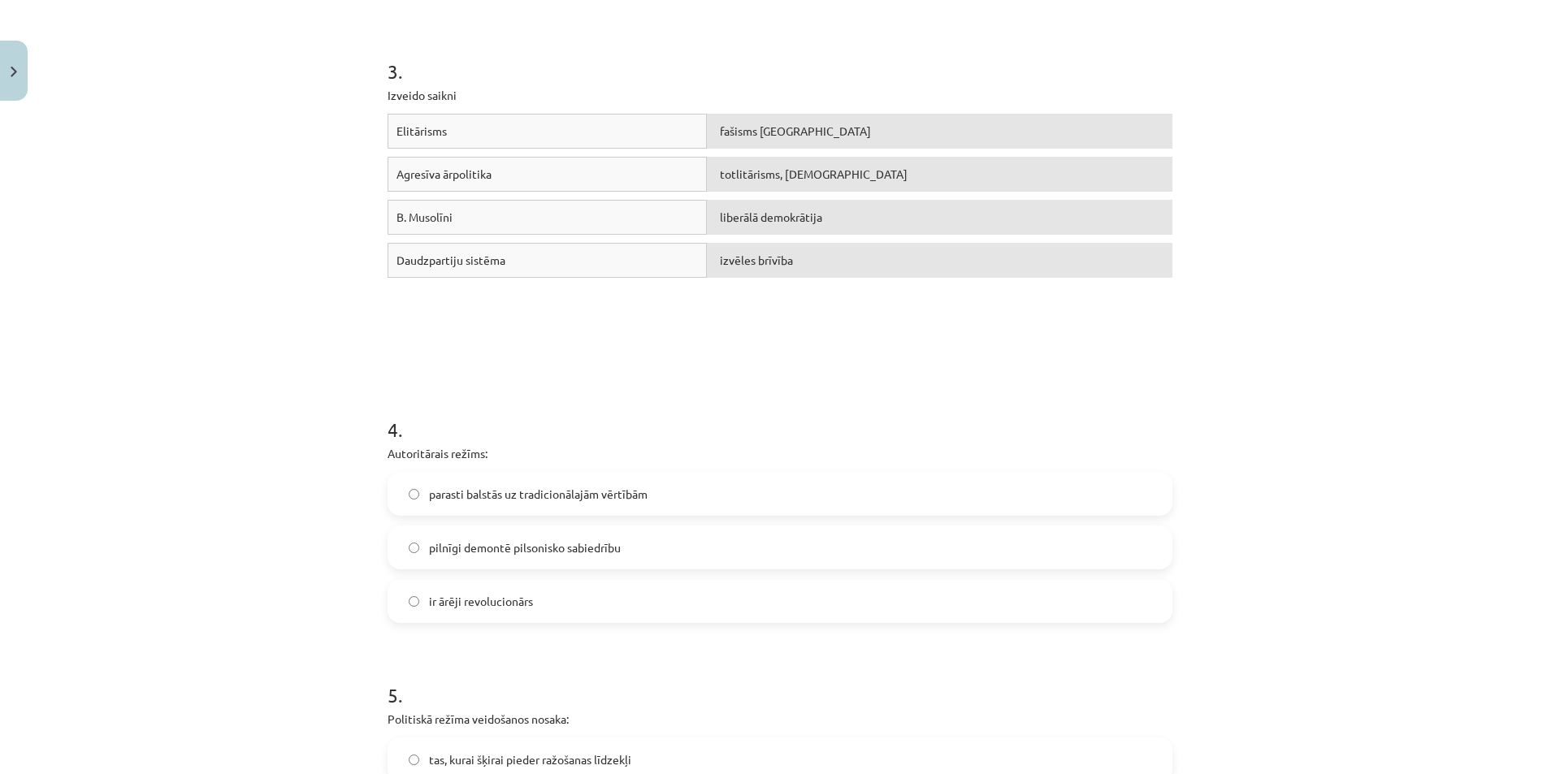
click at [460, 494] on span "parasti balstās uz tradicionālajām vērtībām" at bounding box center [538, 494] width 219 height 17
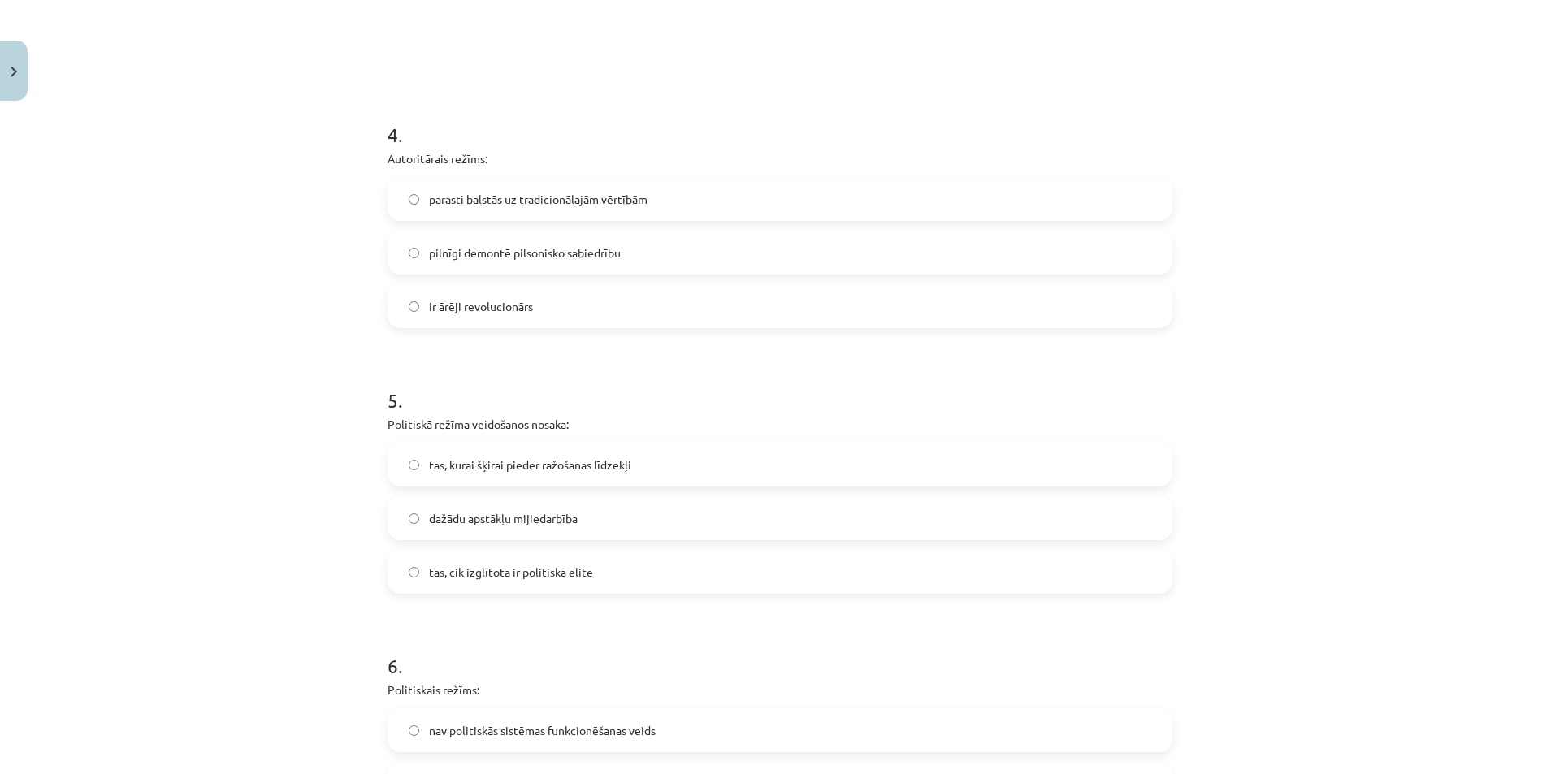
scroll to position [1158, 0]
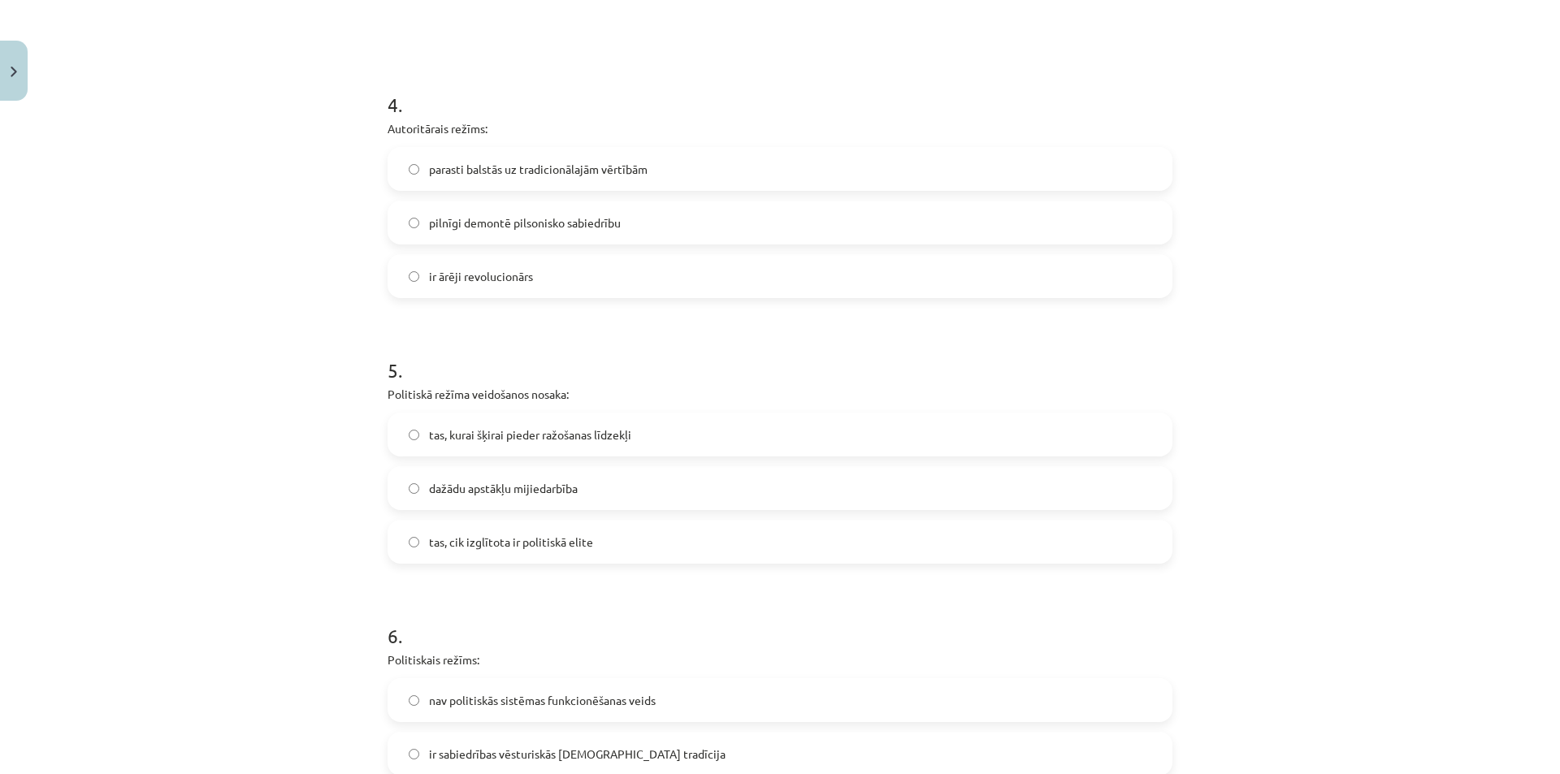
click at [551, 487] on span "dažādu apstākļu mijiedarbība" at bounding box center [503, 488] width 149 height 17
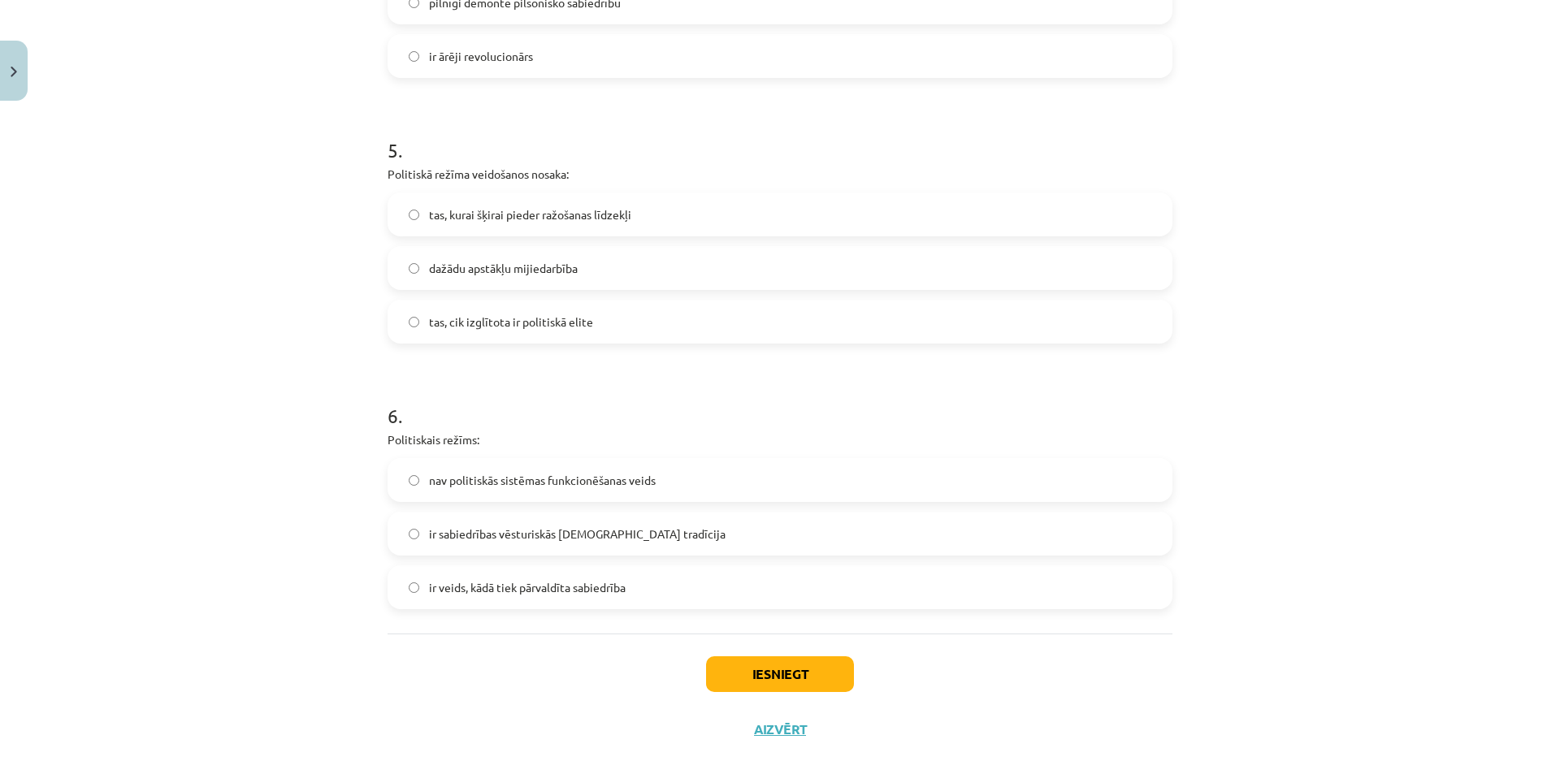
scroll to position [1401, 0]
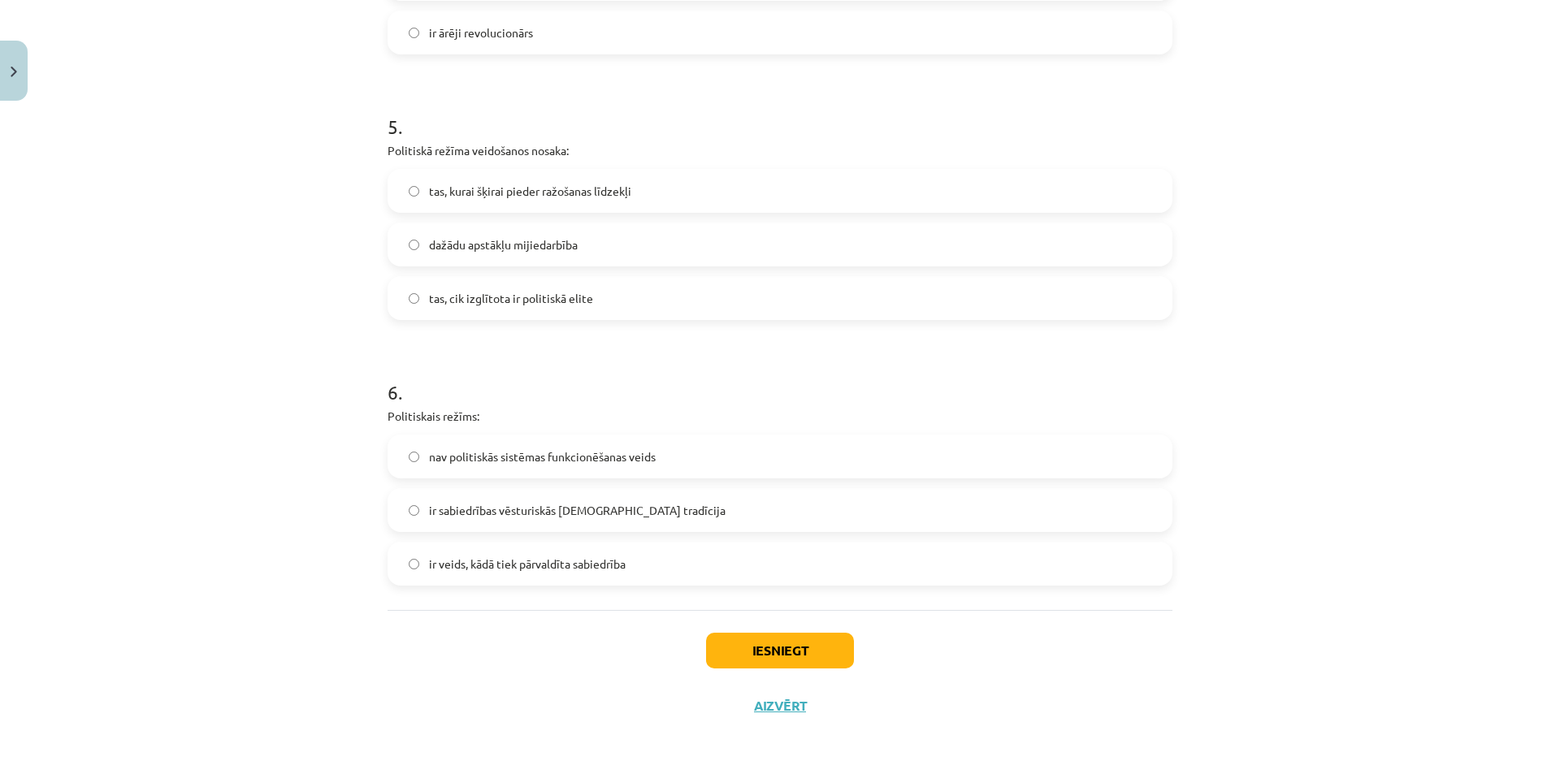
click at [463, 561] on span "ir veids, kādā tiek pārvaldīta sabiedrība" at bounding box center [527, 564] width 197 height 17
click at [759, 647] on button "Iesniegt" at bounding box center [780, 651] width 148 height 36
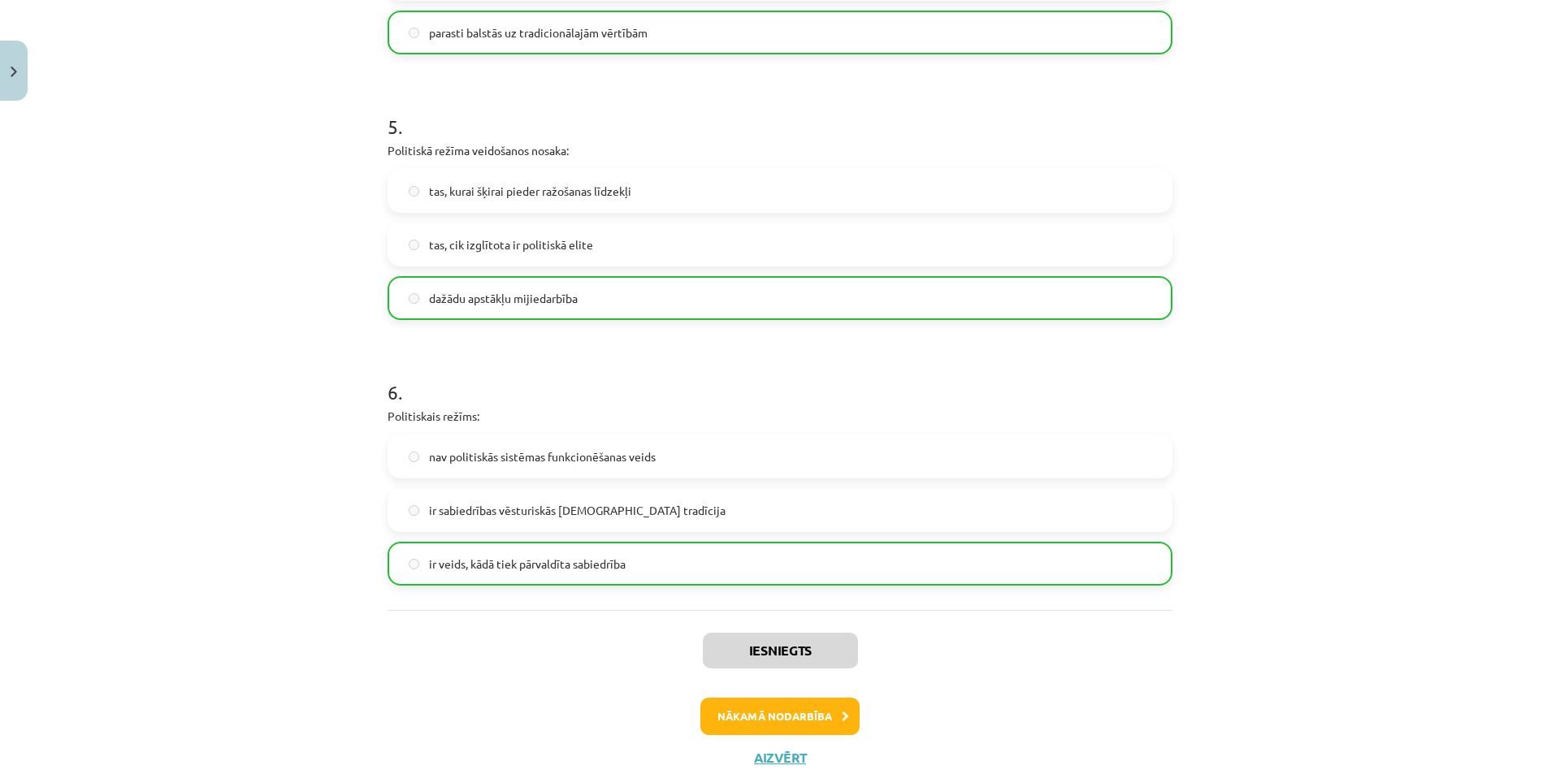
scroll to position [1294, 0]
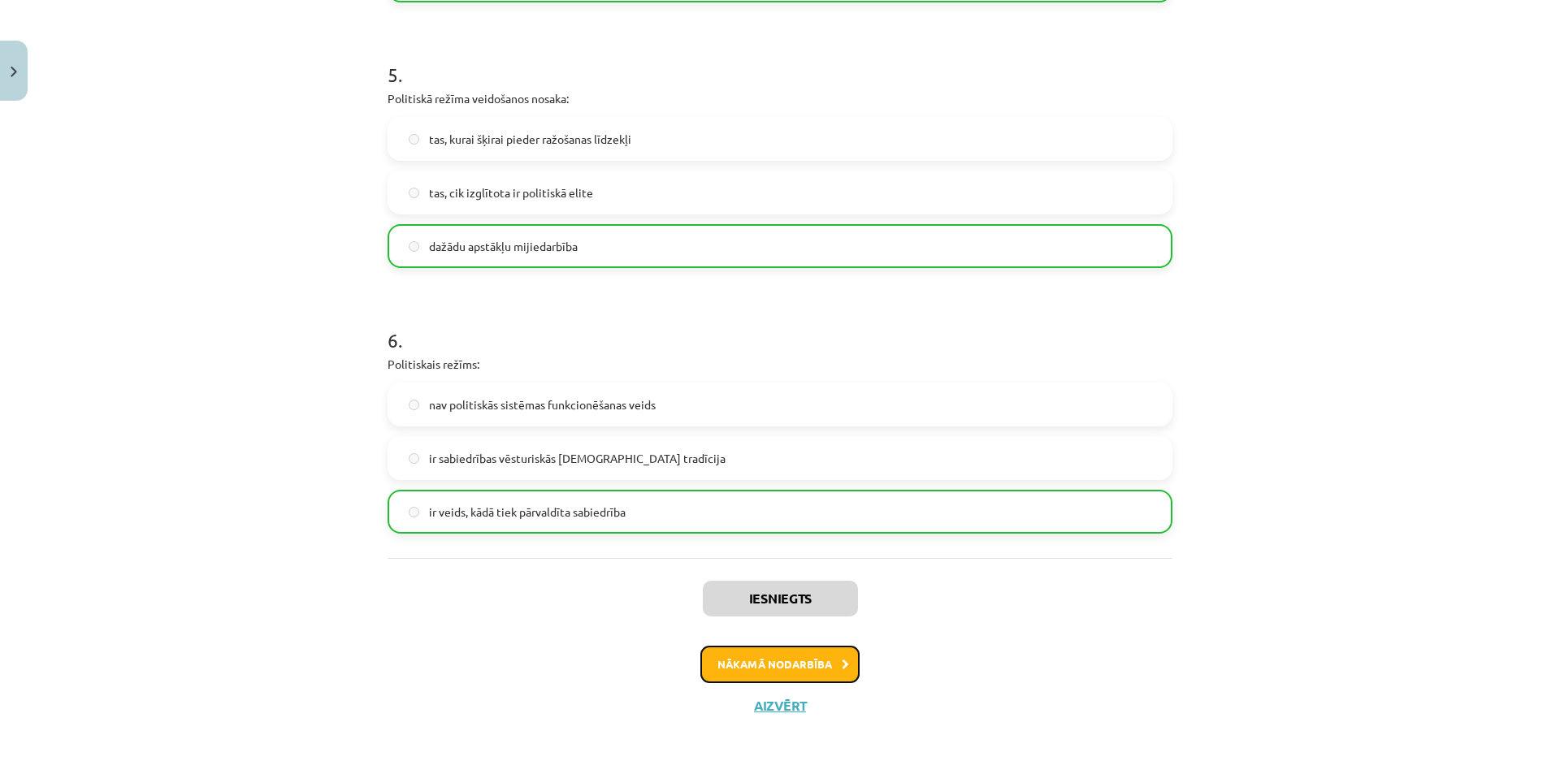
click at [802, 657] on button "Nākamā nodarbība" at bounding box center [779, 664] width 159 height 37
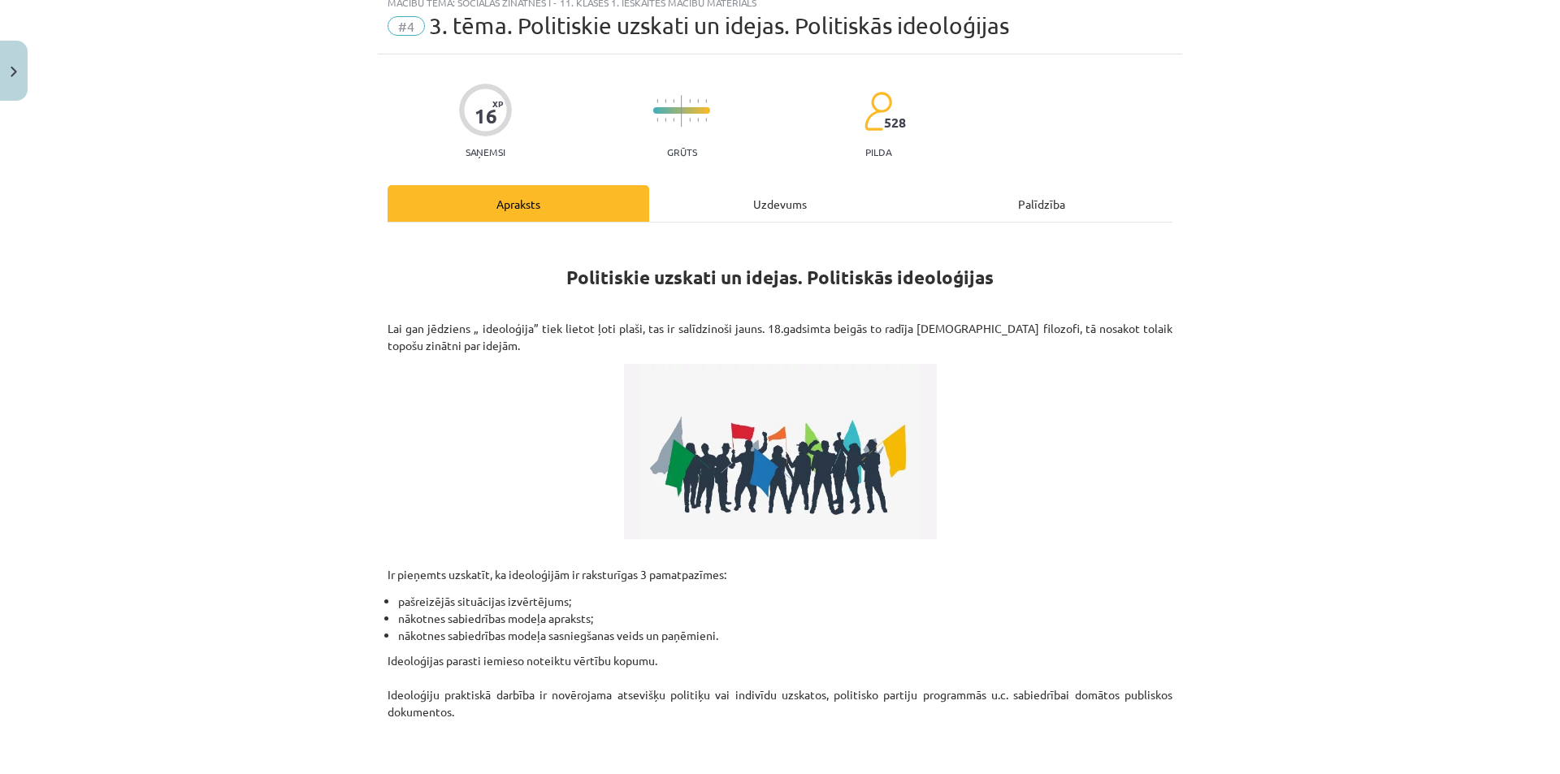
scroll to position [41, 0]
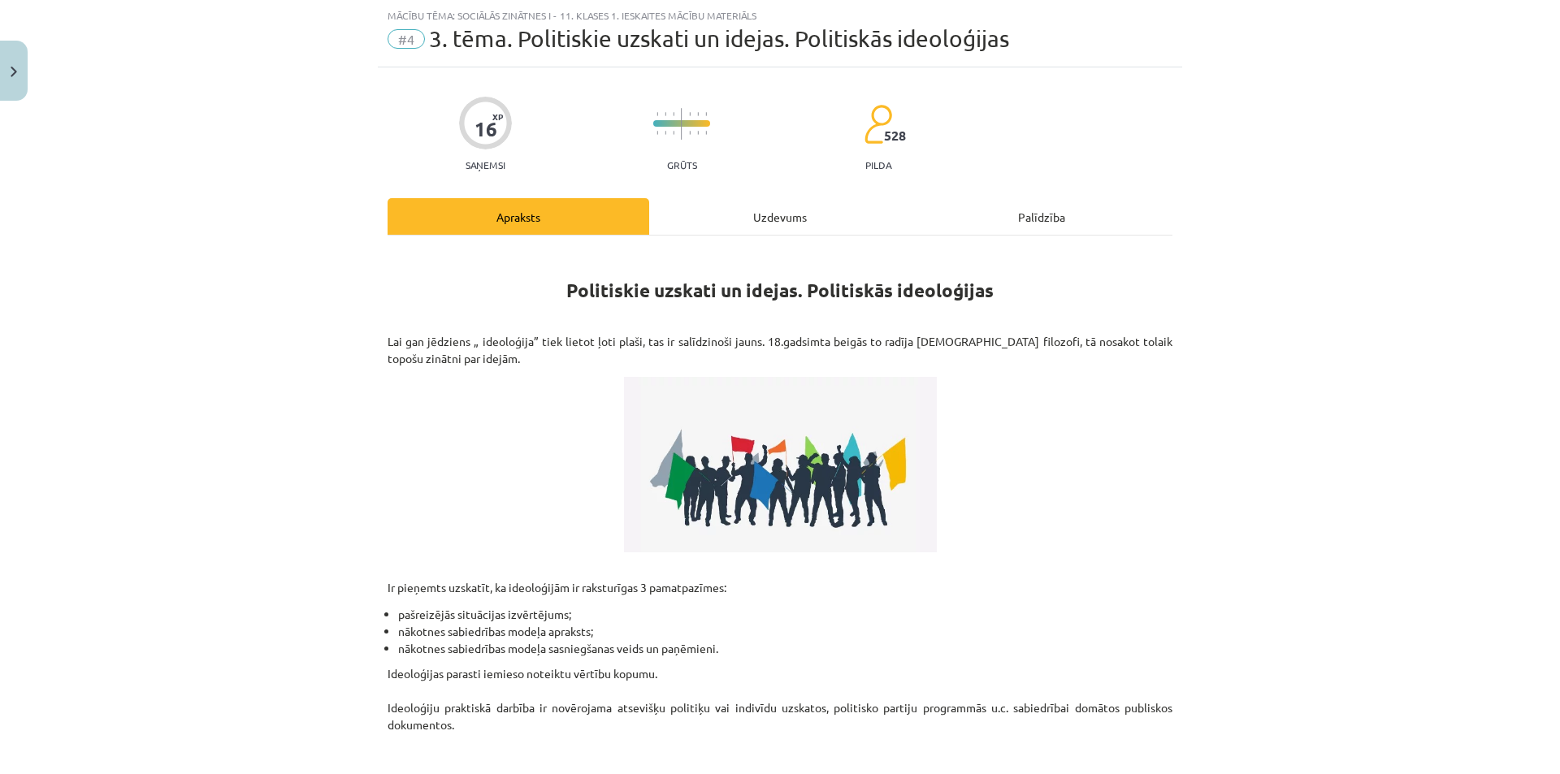
click at [750, 226] on div "Uzdevums" at bounding box center [780, 216] width 262 height 37
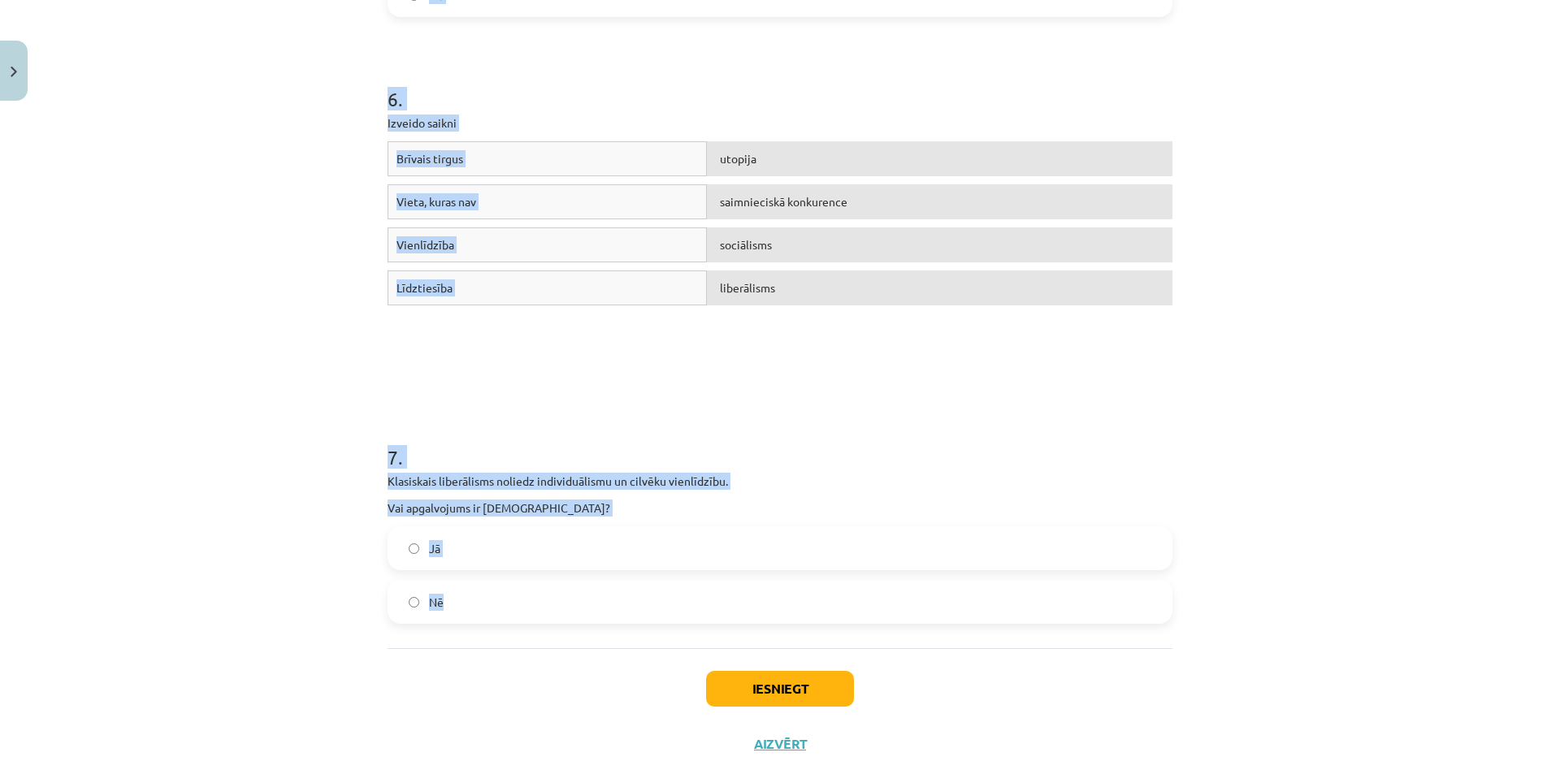
scroll to position [1520, 0]
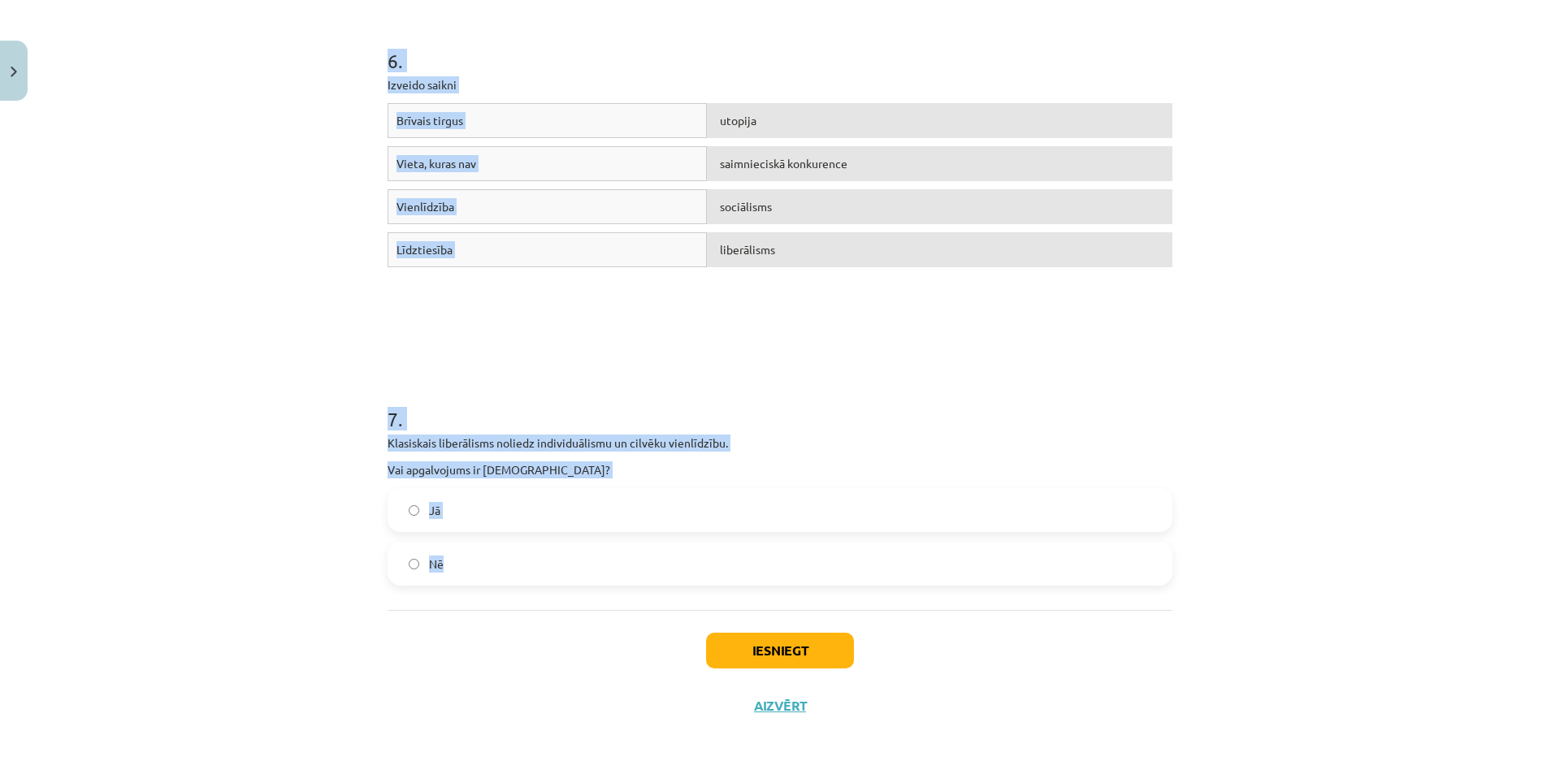
drag, startPoint x: 398, startPoint y: 311, endPoint x: 612, endPoint y: 598, distance: 357.6
click at [612, 598] on div "Mācību tēma: Sociālās zinātnes i - 11. klases 1. ieskaites mācību materiāls #4 …" at bounding box center [780, 387] width 1560 height 774
click at [1400, 471] on div "Mācību tēma: Sociālās zinātnes i - 11. klases 1. ieskaites mācību materiāls #4 …" at bounding box center [780, 387] width 1560 height 774
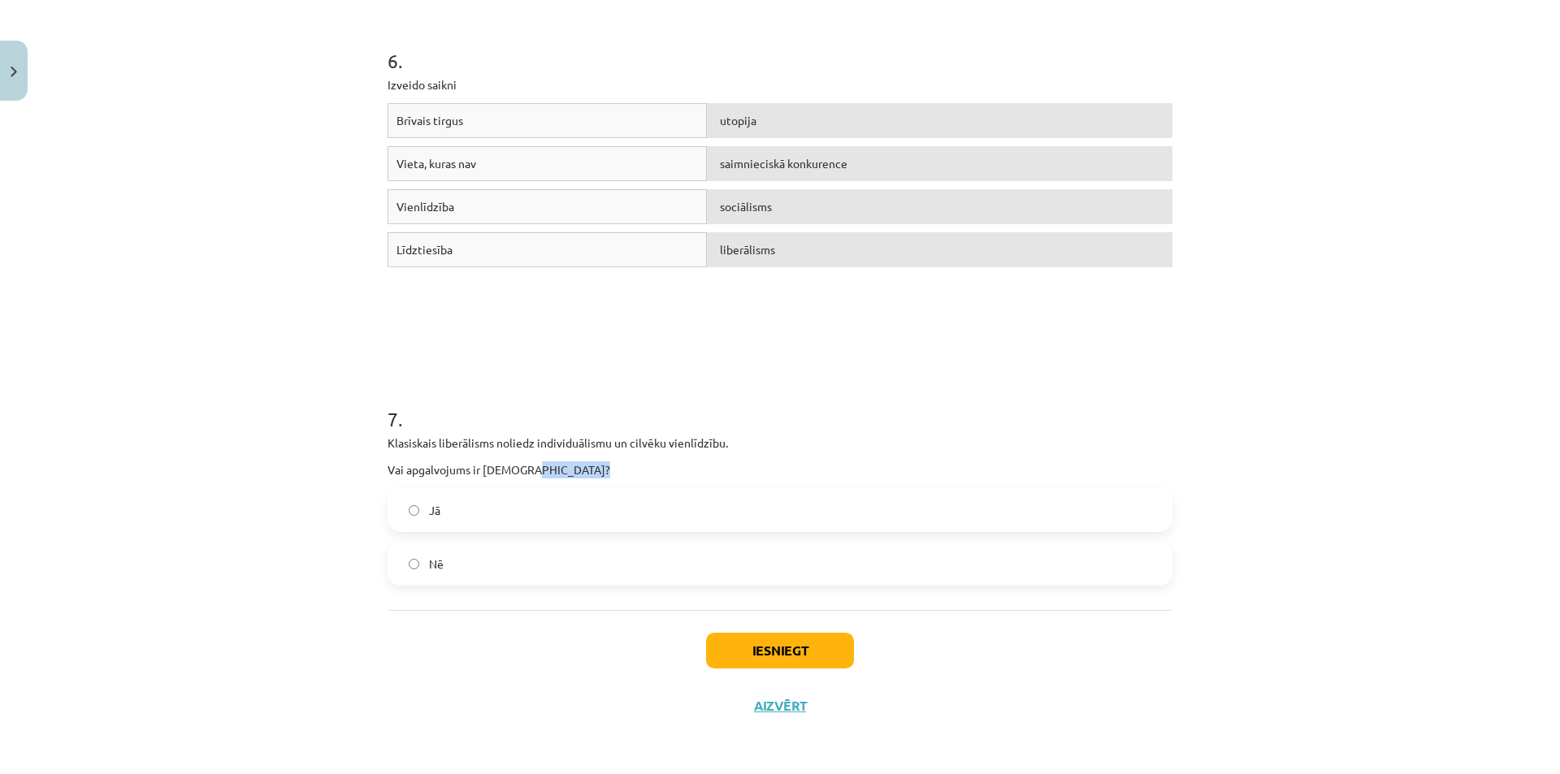
click at [1400, 471] on div "Mācību tēma: Sociālās zinātnes i - 11. klases 1. ieskaites mācību materiāls #4 …" at bounding box center [780, 387] width 1560 height 774
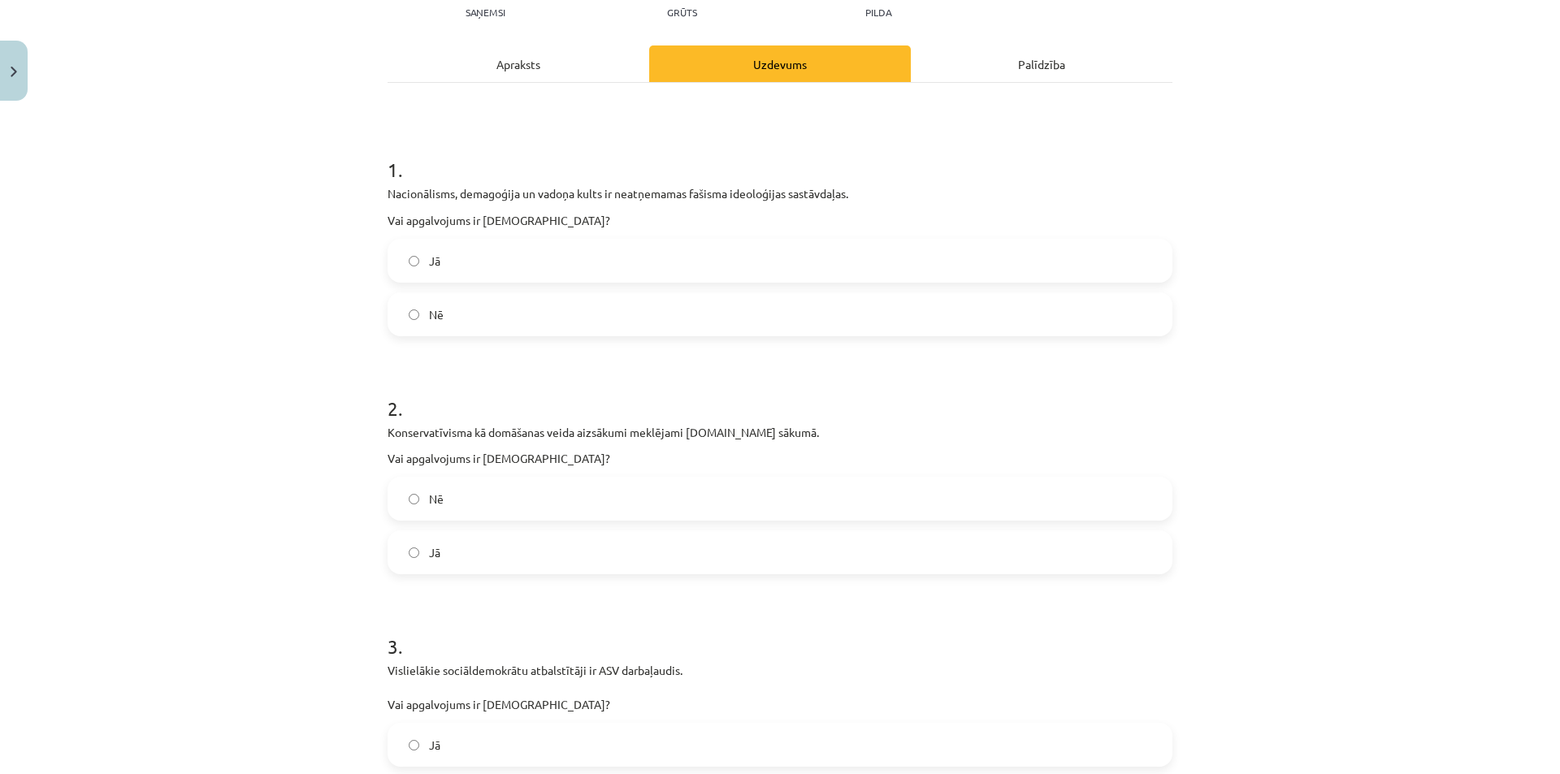
scroll to position [244, 0]
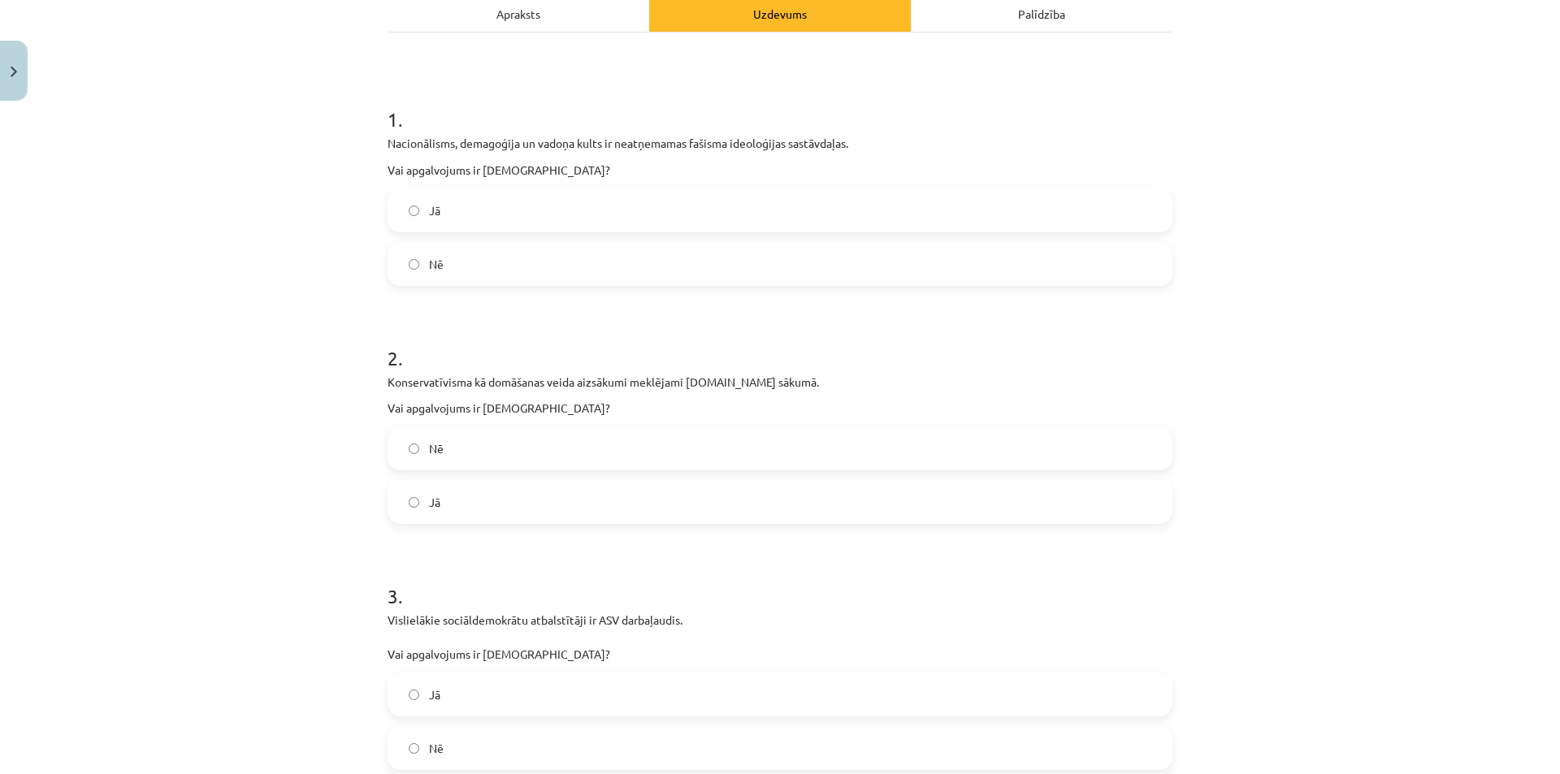
click at [611, 201] on label "Jā" at bounding box center [780, 210] width 782 height 41
click at [489, 445] on label "Nē" at bounding box center [780, 448] width 782 height 41
click at [524, 765] on label "Nē" at bounding box center [780, 748] width 782 height 41
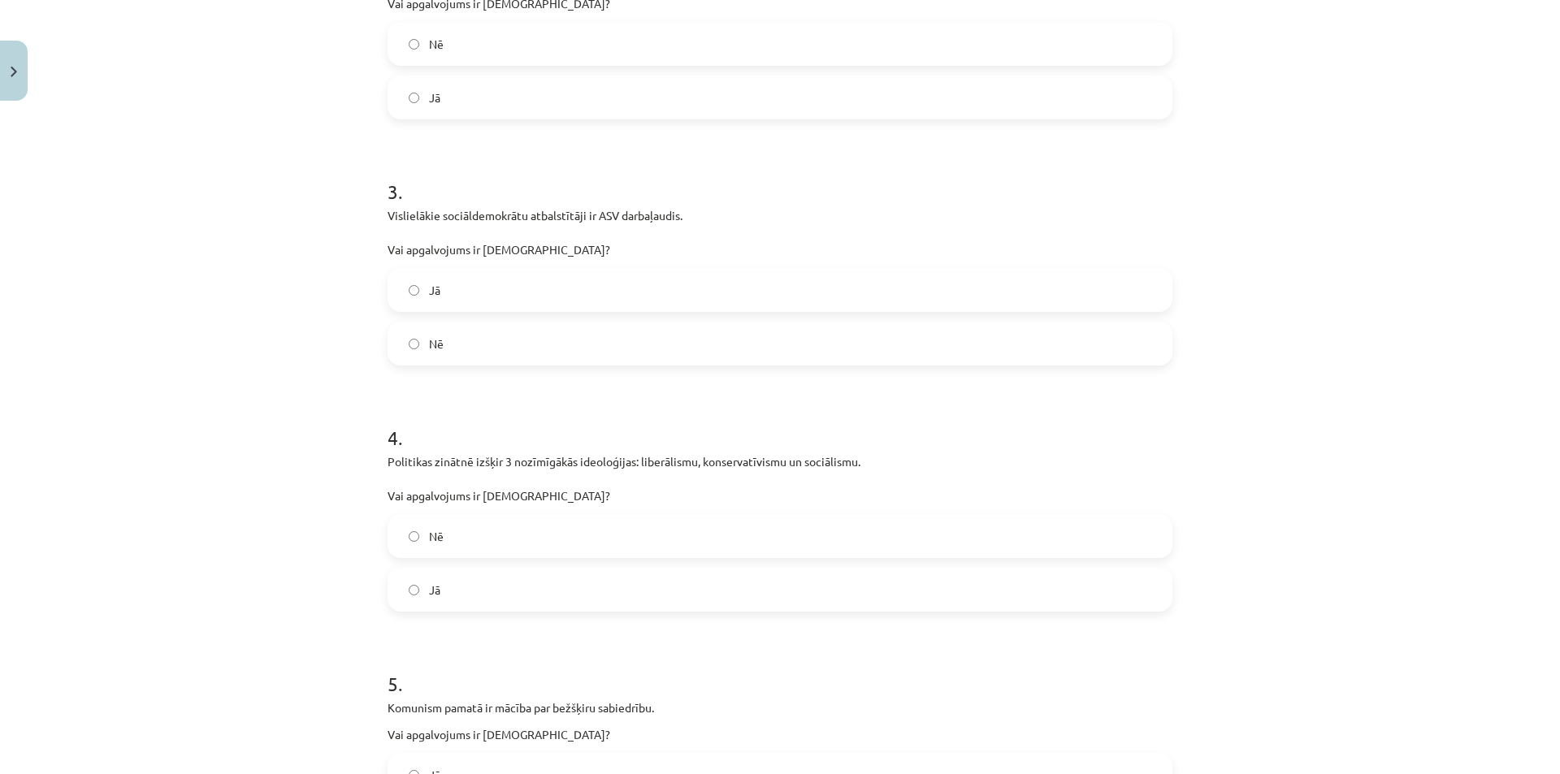
scroll to position [650, 0]
click at [491, 604] on label "Jā" at bounding box center [780, 588] width 782 height 41
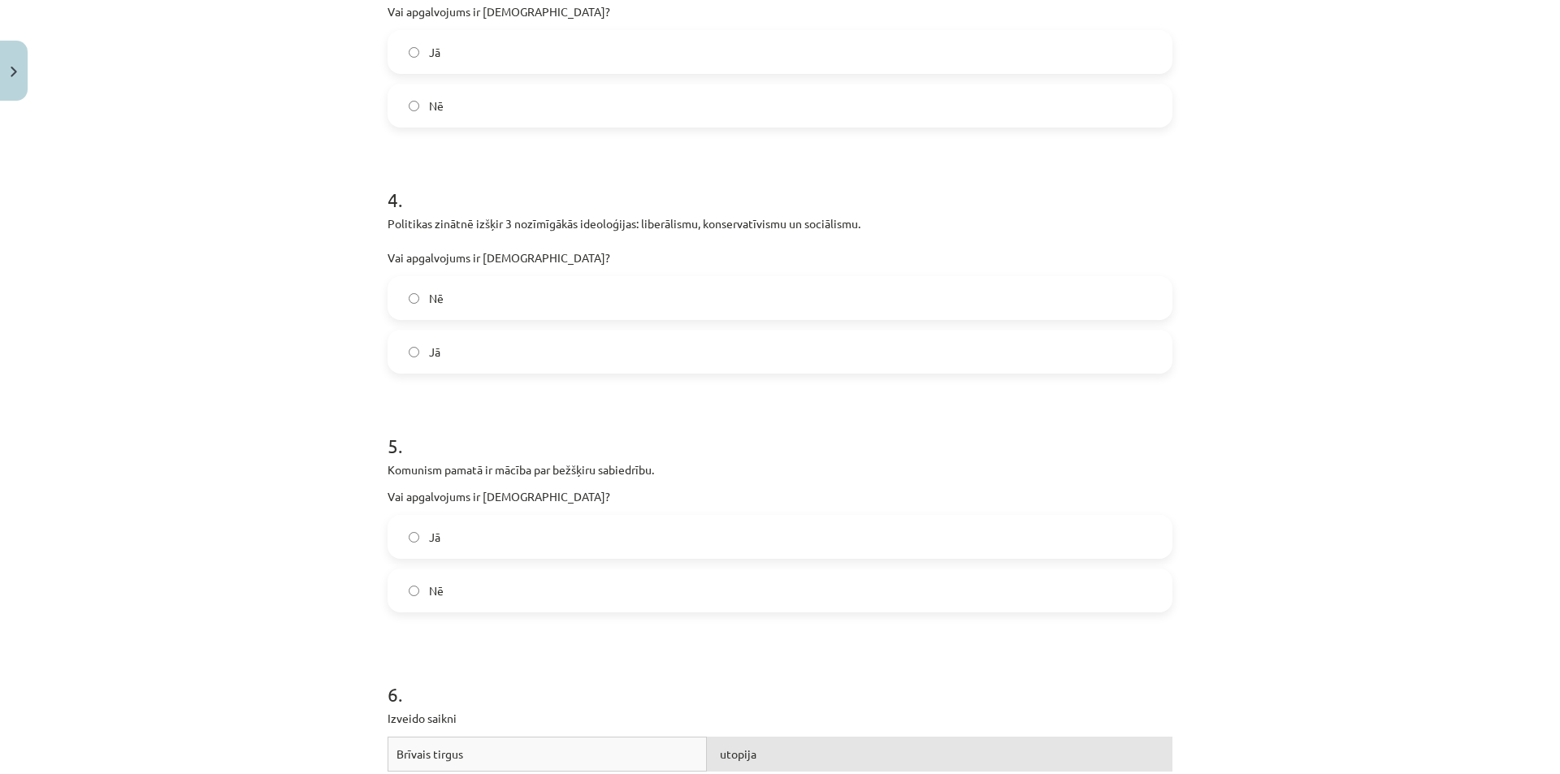
scroll to position [894, 0]
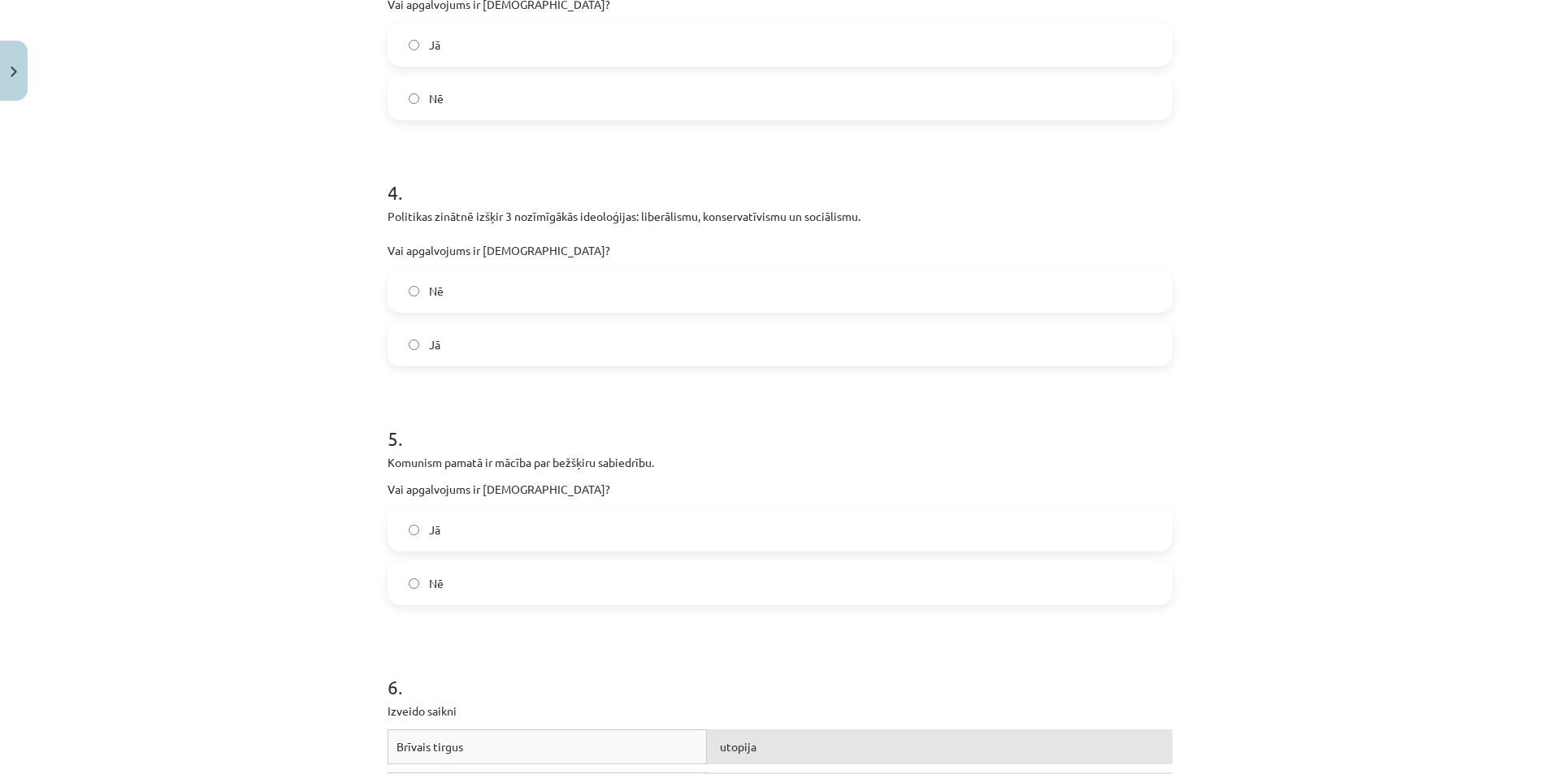
click at [485, 535] on label "Jā" at bounding box center [780, 529] width 782 height 41
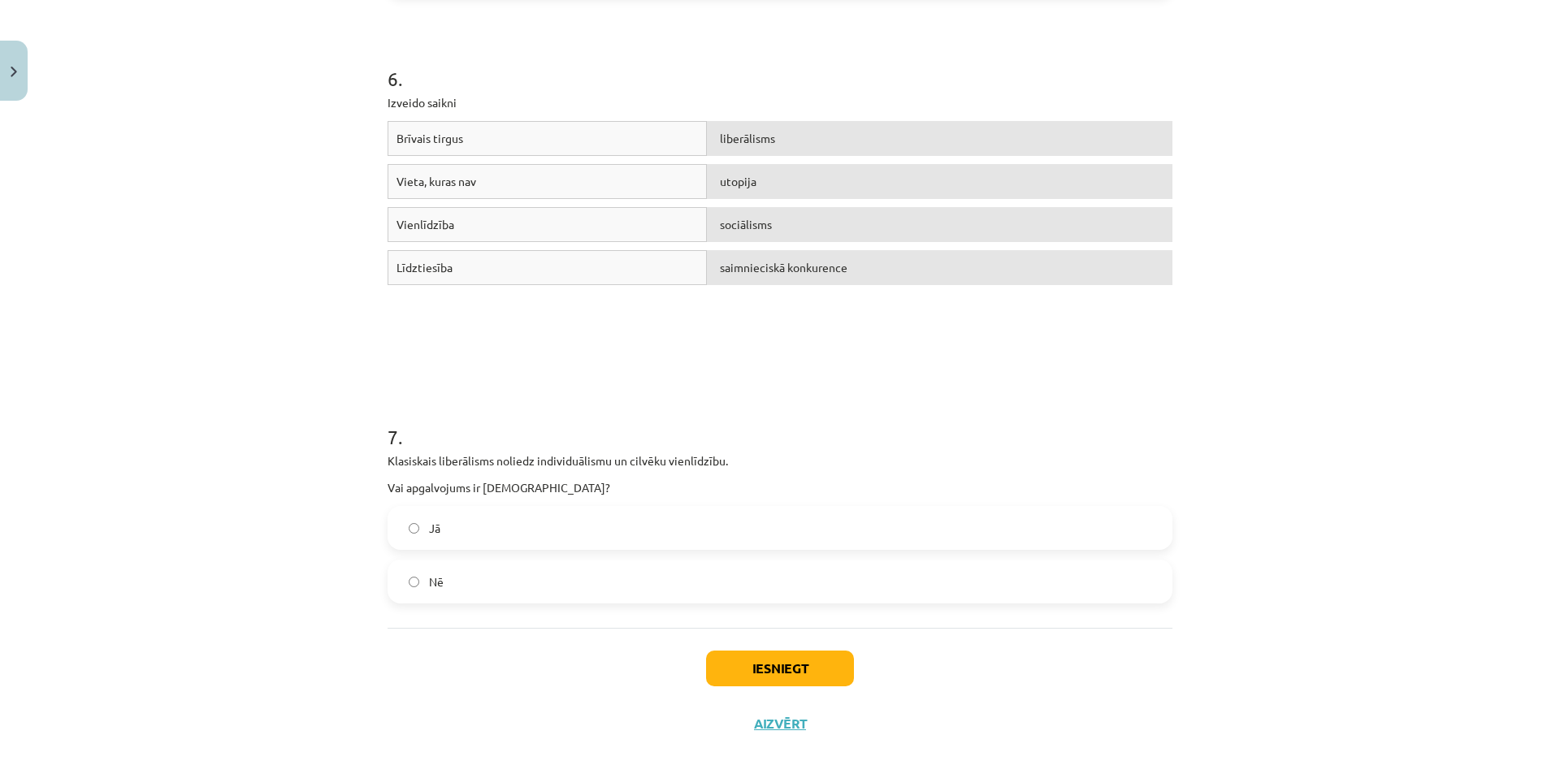
scroll to position [1520, 0]
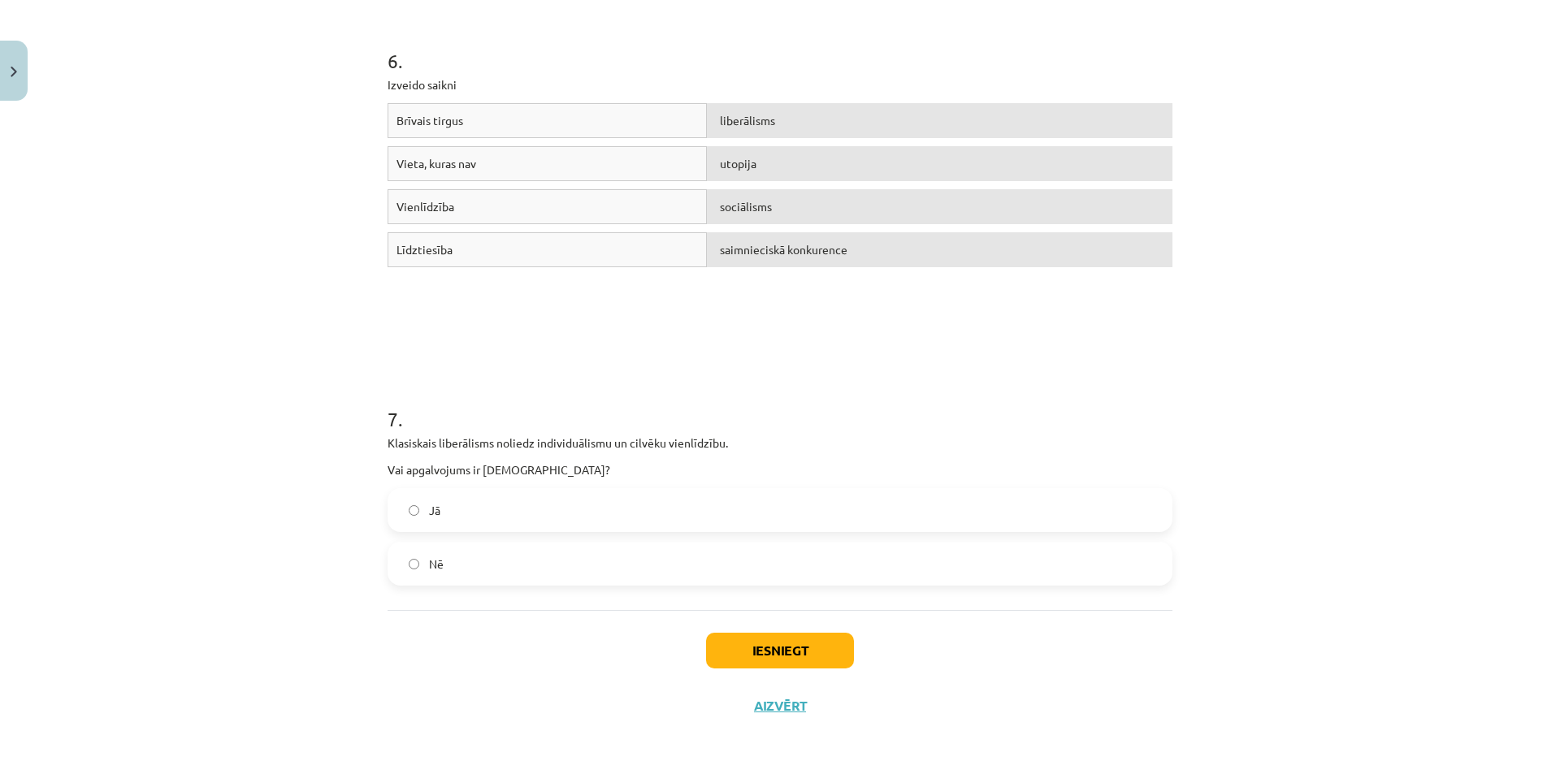
click at [446, 550] on label "Nē" at bounding box center [780, 563] width 782 height 41
click at [782, 658] on button "Iesniegt" at bounding box center [780, 651] width 148 height 36
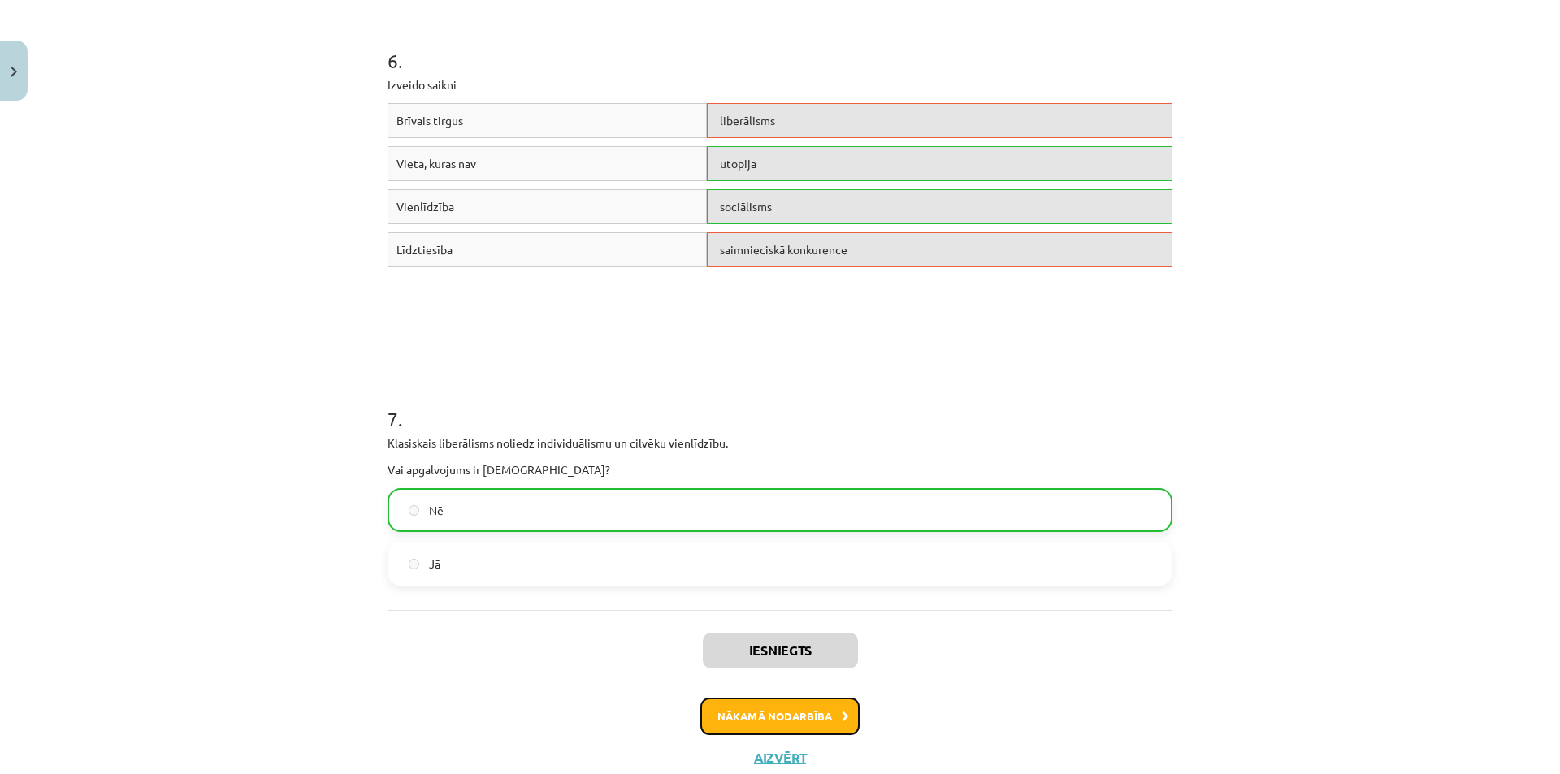
click at [776, 728] on button "Nākamā nodarbība" at bounding box center [779, 716] width 159 height 37
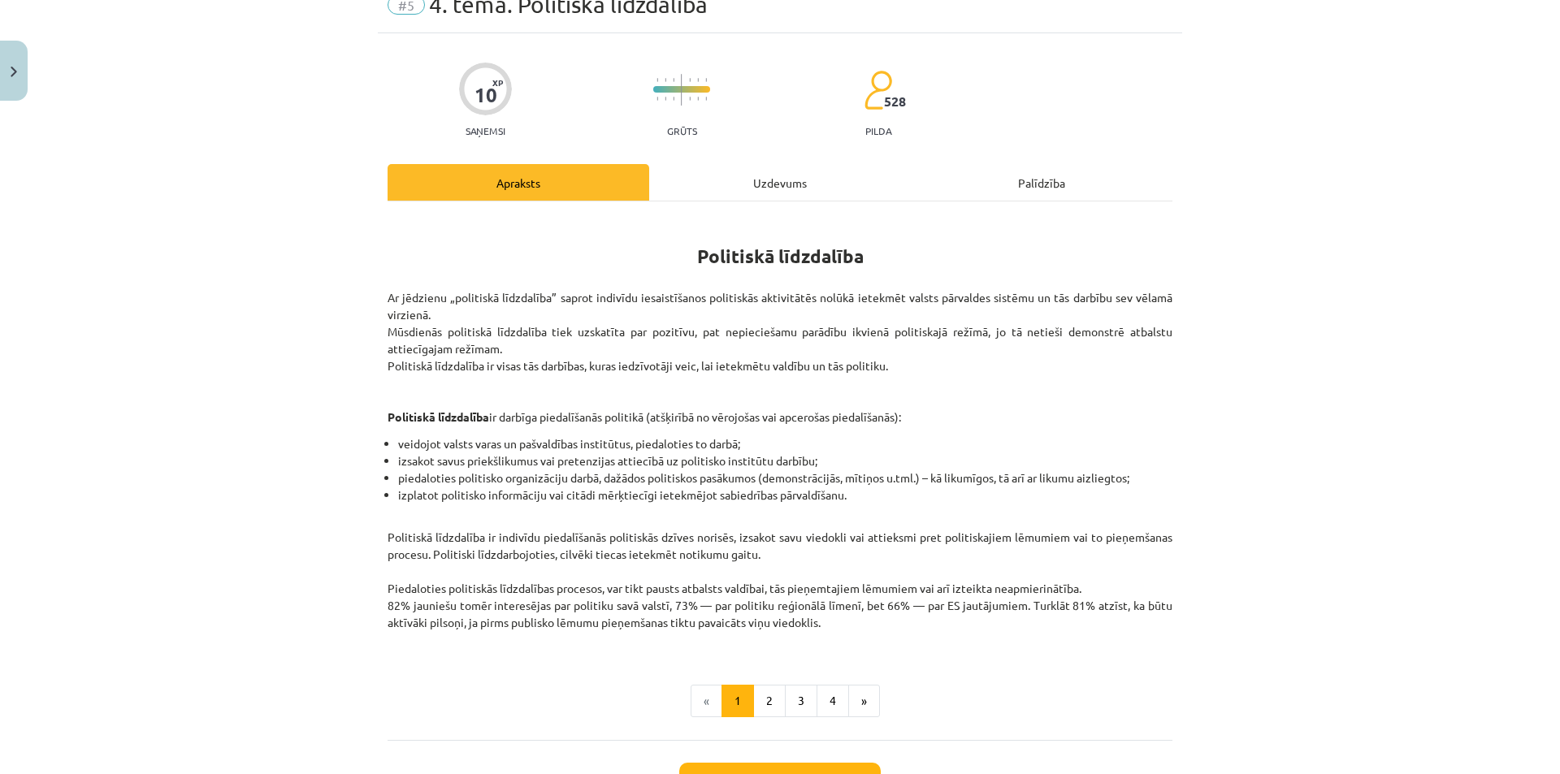
scroll to position [41, 0]
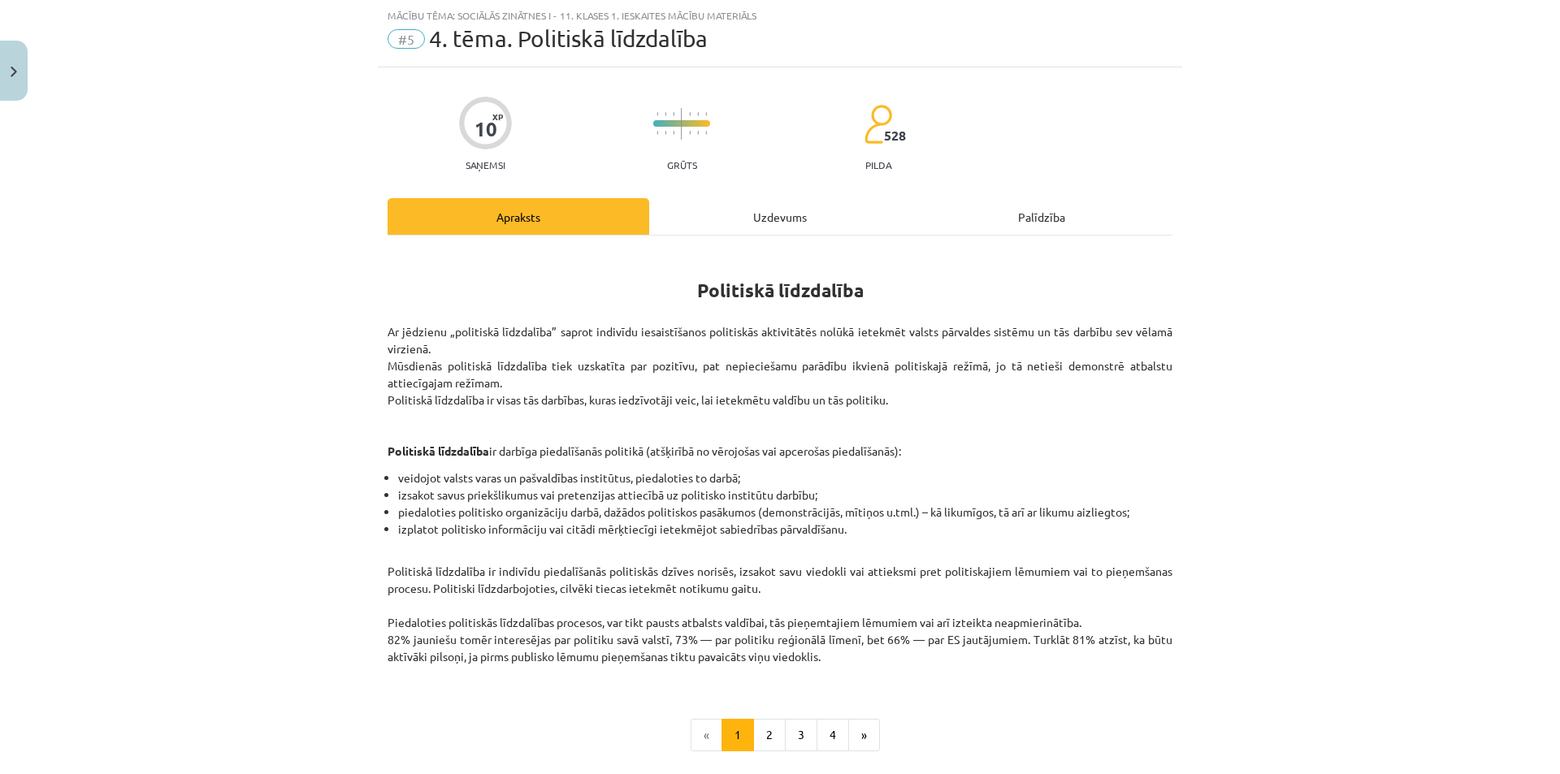
click at [731, 219] on div "Uzdevums" at bounding box center [780, 216] width 262 height 37
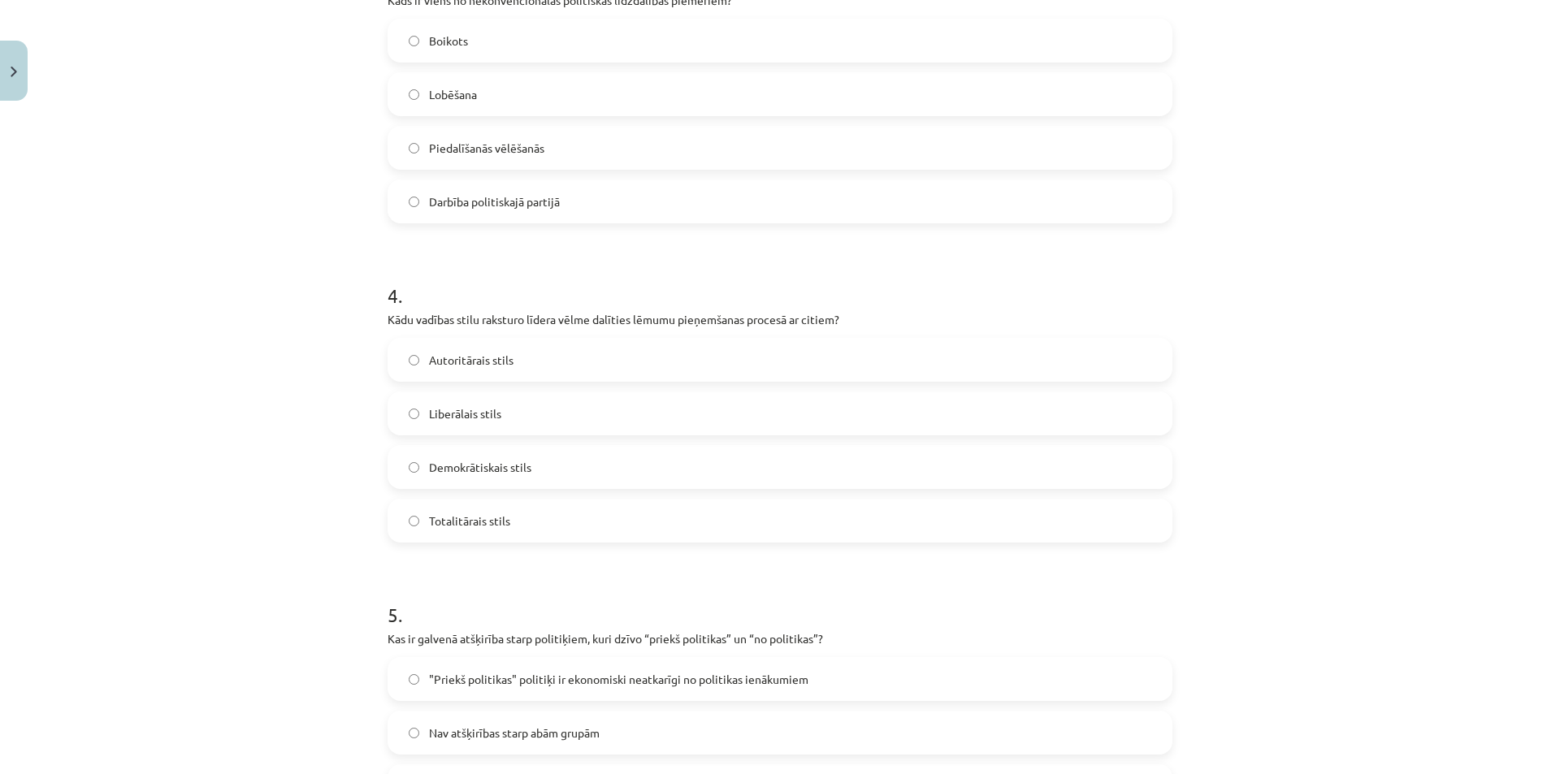
scroll to position [1301, 0]
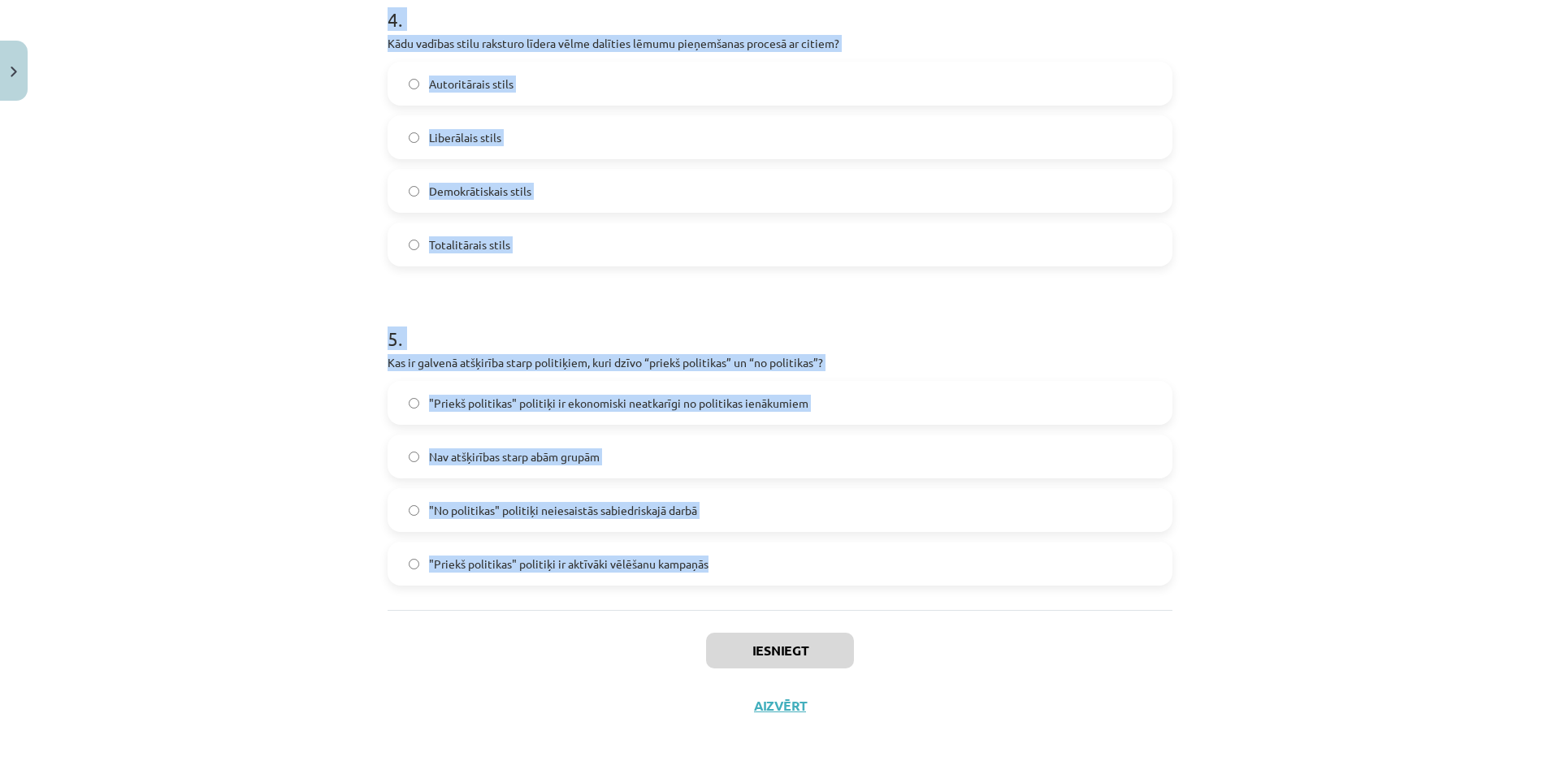
drag, startPoint x: 382, startPoint y: 327, endPoint x: 830, endPoint y: 597, distance: 523.3
click at [830, 597] on div "Mācību tēma: Sociālās zinātnes i - 11. klases 1. ieskaites mācību materiāls #5 …" at bounding box center [780, 387] width 1560 height 774
click at [1470, 236] on div "Mācību tēma: Sociālās zinātnes i - 11. klases 1. ieskaites mācību materiāls #5 …" at bounding box center [780, 387] width 1560 height 774
click at [1468, 235] on div "Mācību tēma: Sociālās zinātnes i - 11. klases 1. ieskaites mācību materiāls #5 …" at bounding box center [780, 387] width 1560 height 774
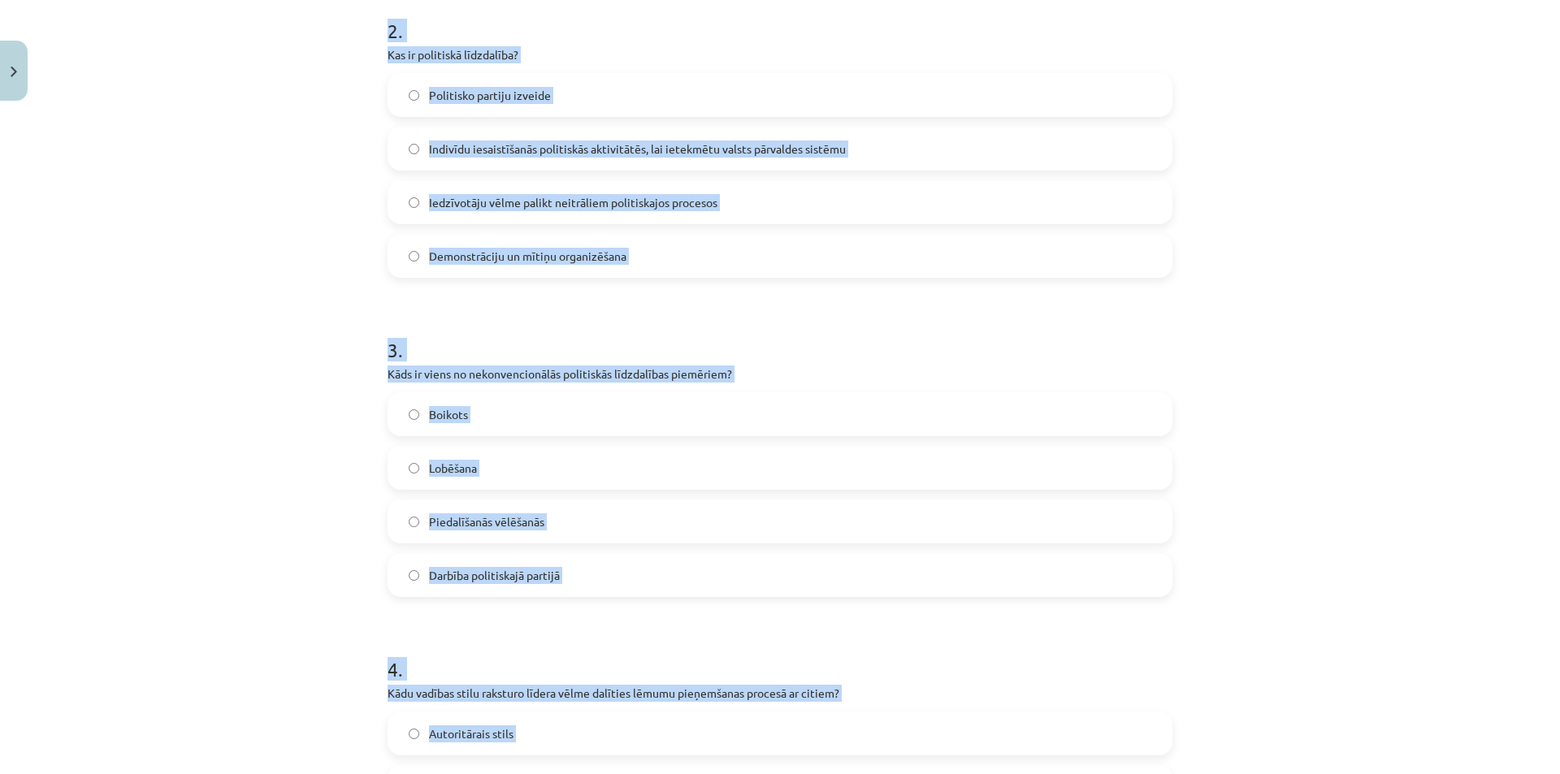
click at [1436, 253] on div "Mācību tēma: Sociālās zinātnes i - 11. klases 1. ieskaites mācību materiāls #5 …" at bounding box center [780, 387] width 1560 height 774
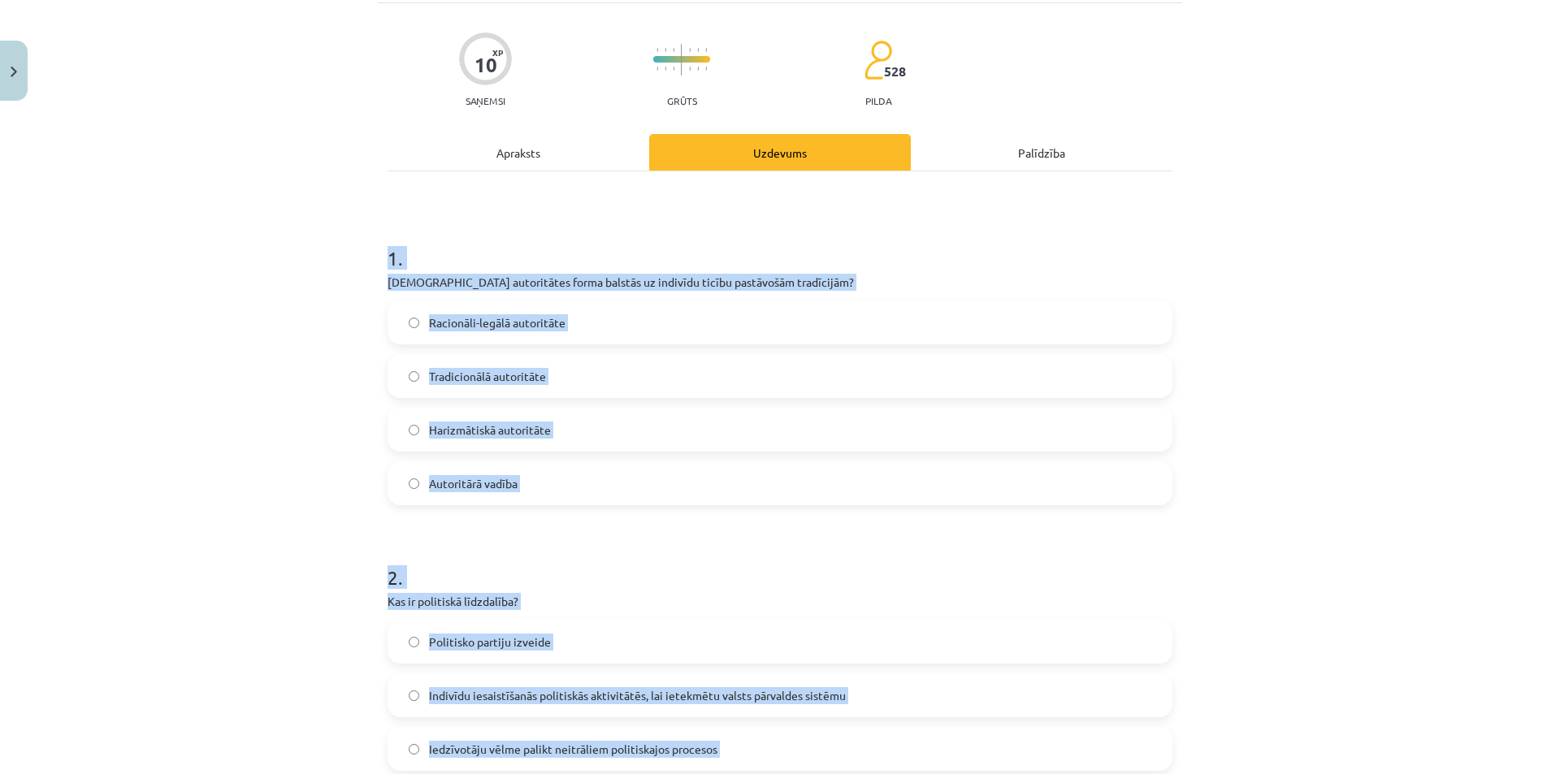
scroll to position [83, 0]
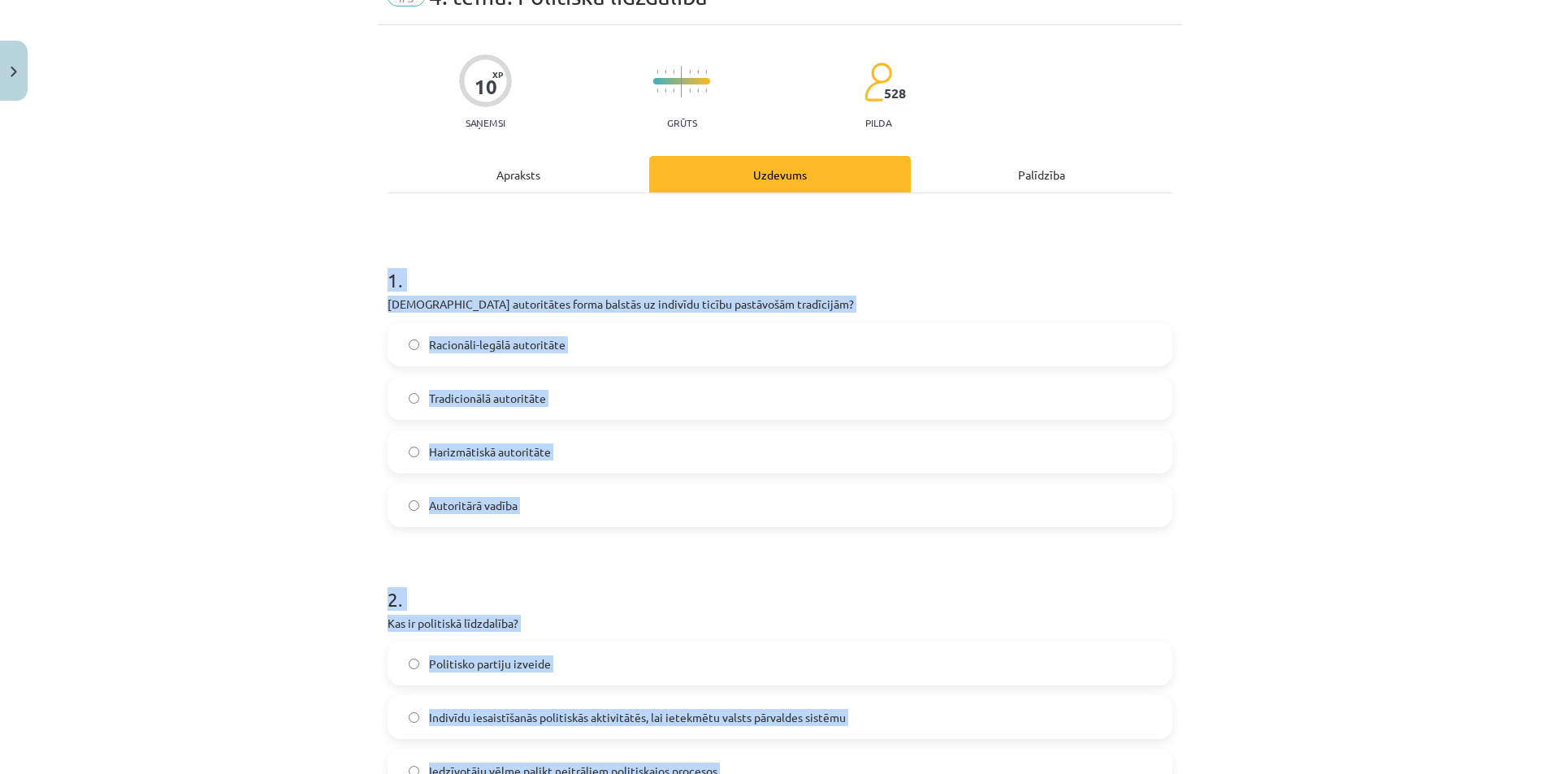
click at [1427, 245] on div "Mācību tēma: Sociālās zinātnes i - 11. klases 1. ieskaites mācību materiāls #5 …" at bounding box center [780, 387] width 1560 height 774
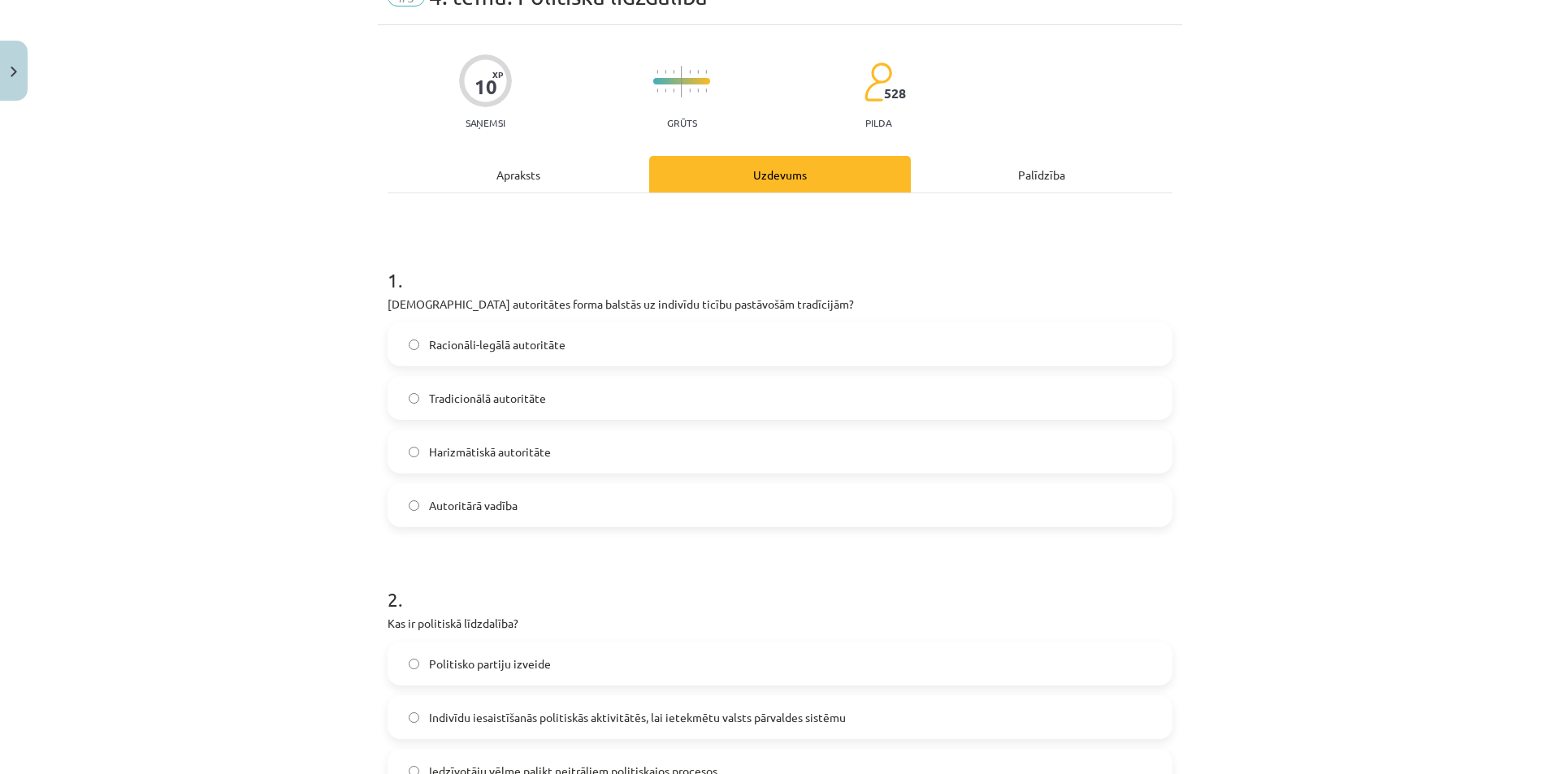
click at [1300, 363] on div "Mācību tēma: Sociālās zinātnes i - 11. klases 1. ieskaites mācību materiāls #5 …" at bounding box center [780, 387] width 1560 height 774
click at [484, 402] on span "Tradicionālā autoritāte" at bounding box center [487, 398] width 117 height 17
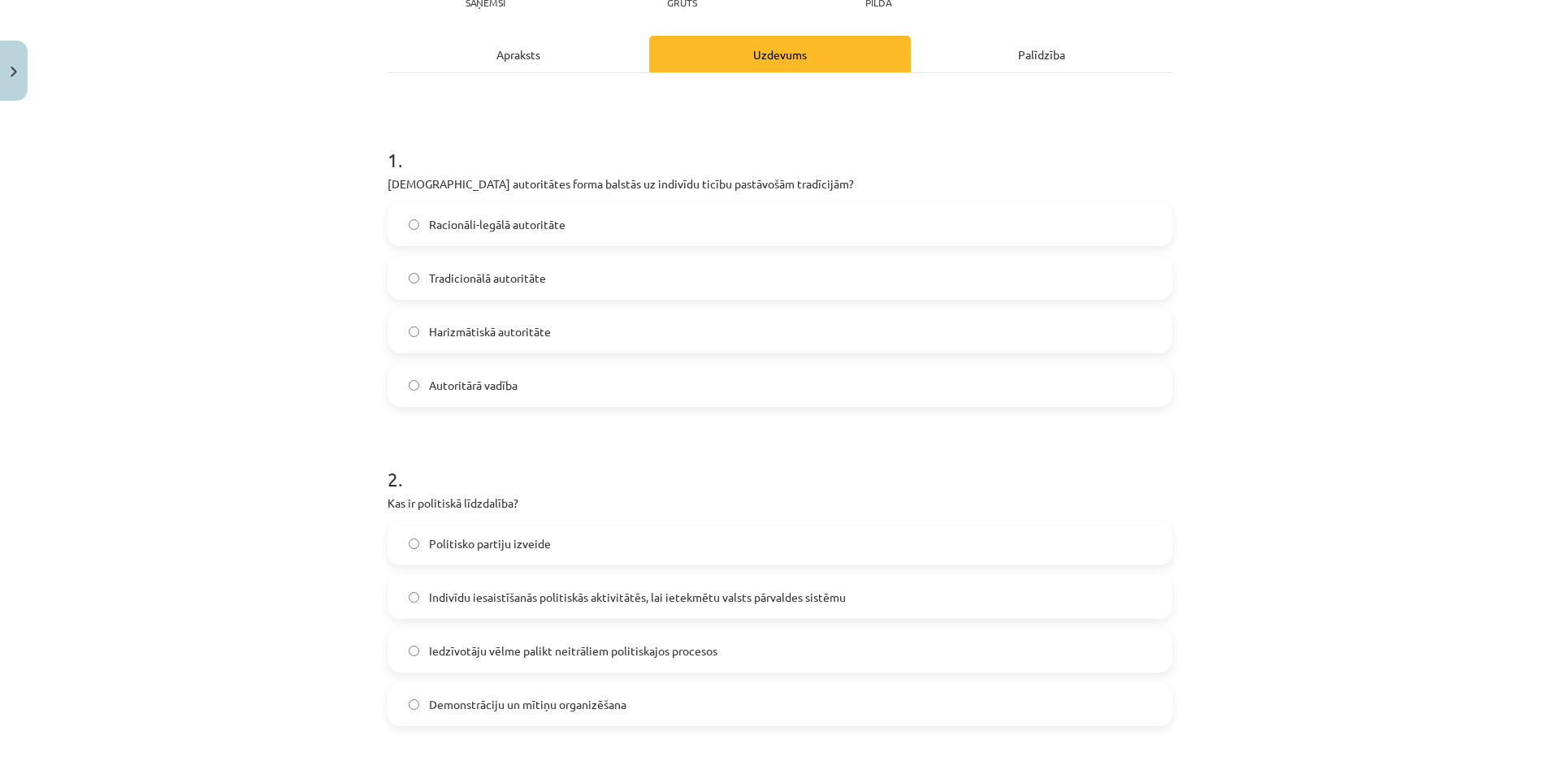
scroll to position [245, 0]
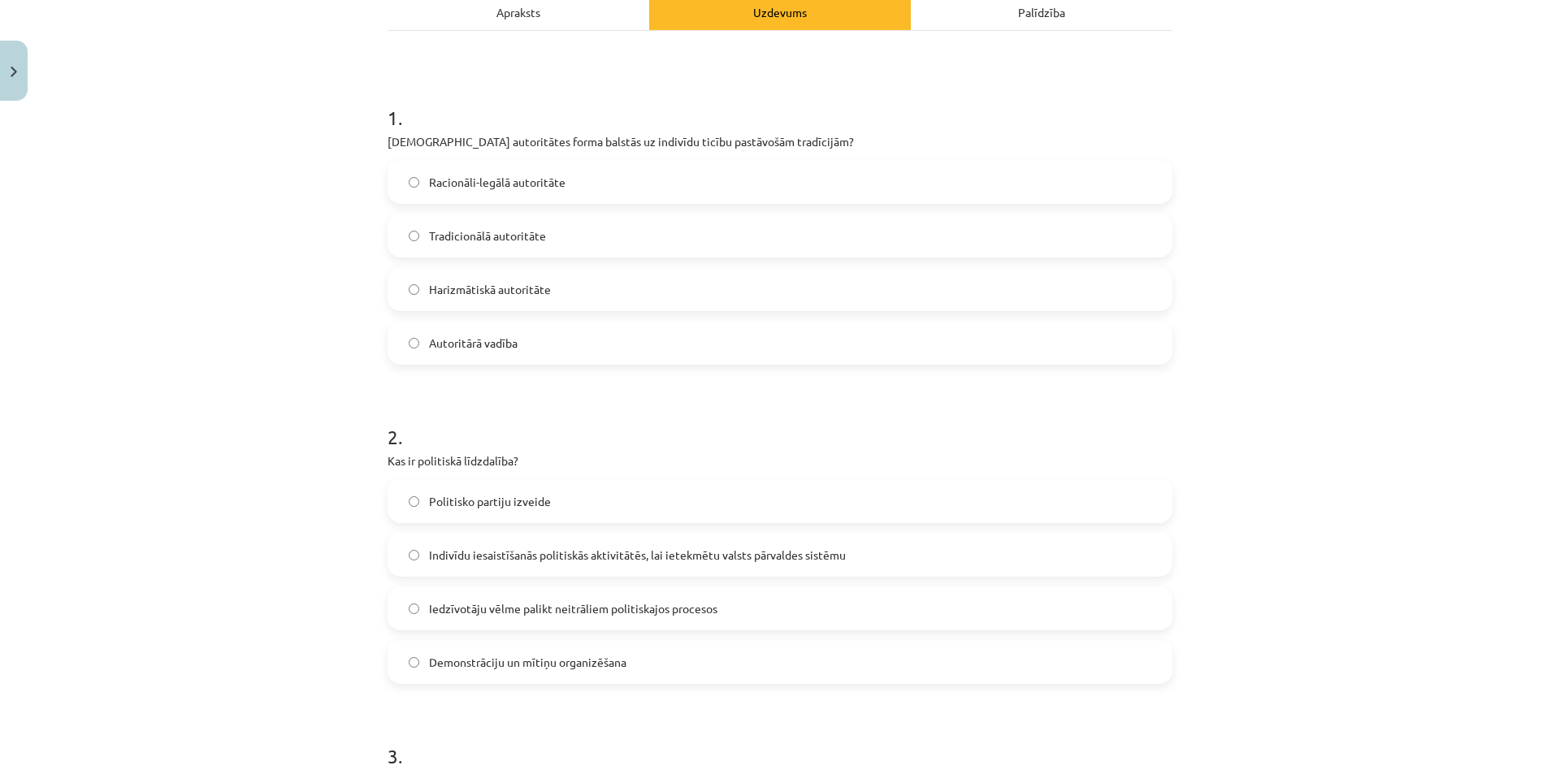
click at [496, 548] on span "Indivīdu iesaistīšanās politiskās aktivitātēs, lai ietekmētu valsts pārvaldes s…" at bounding box center [637, 555] width 417 height 17
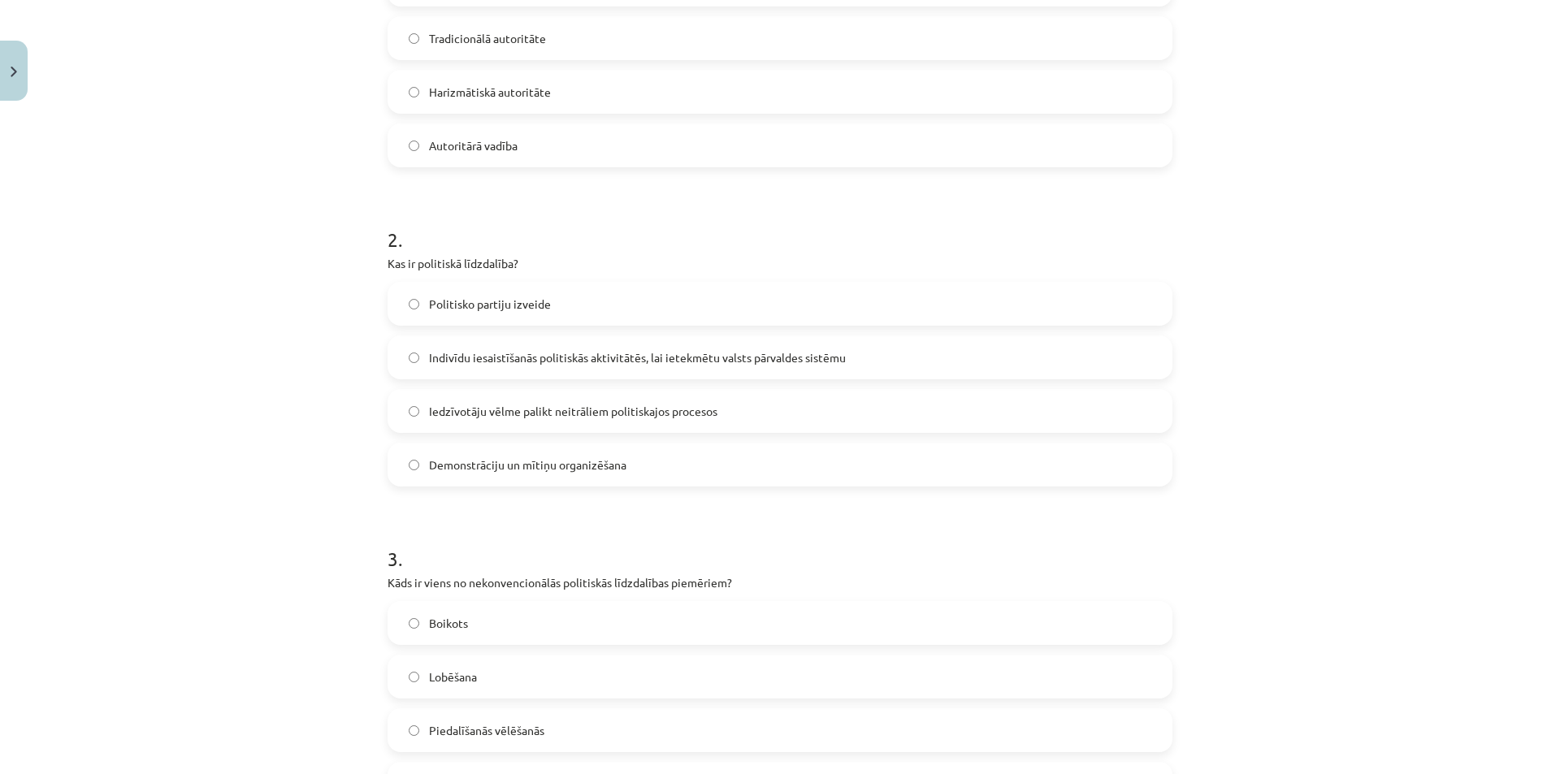
scroll to position [570, 0]
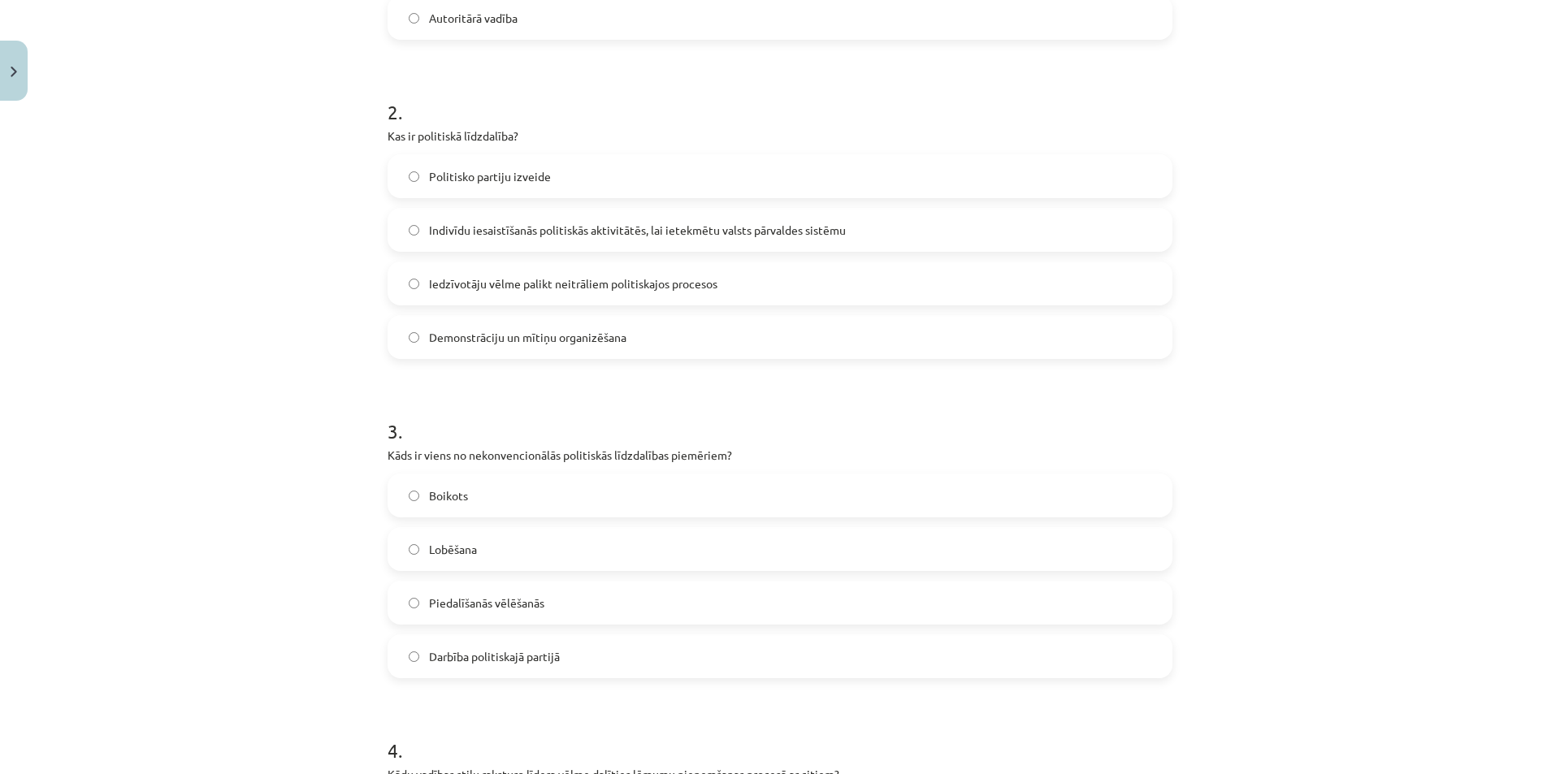
click at [431, 487] on span "Boikots" at bounding box center [448, 495] width 39 height 17
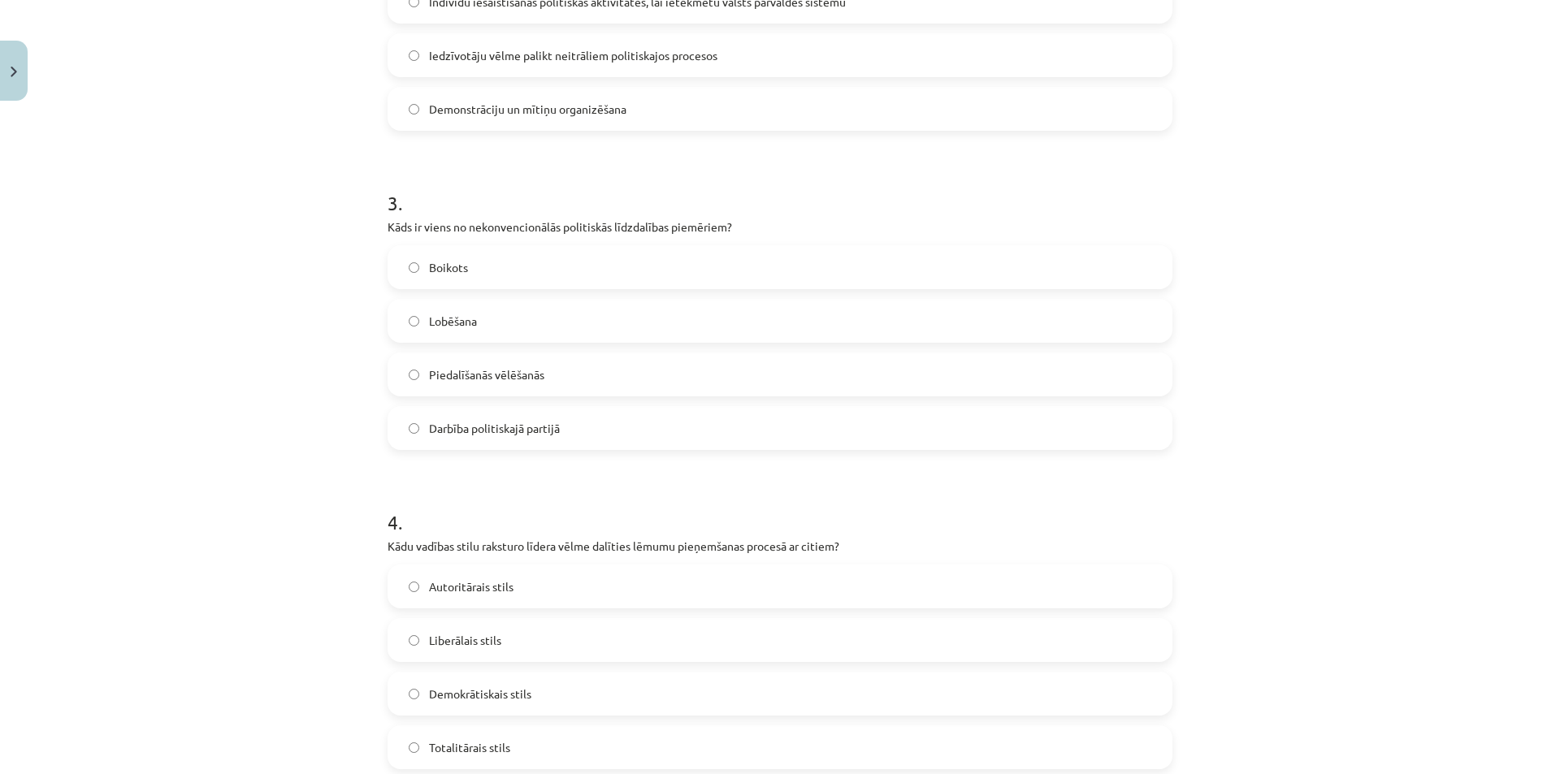
scroll to position [976, 0]
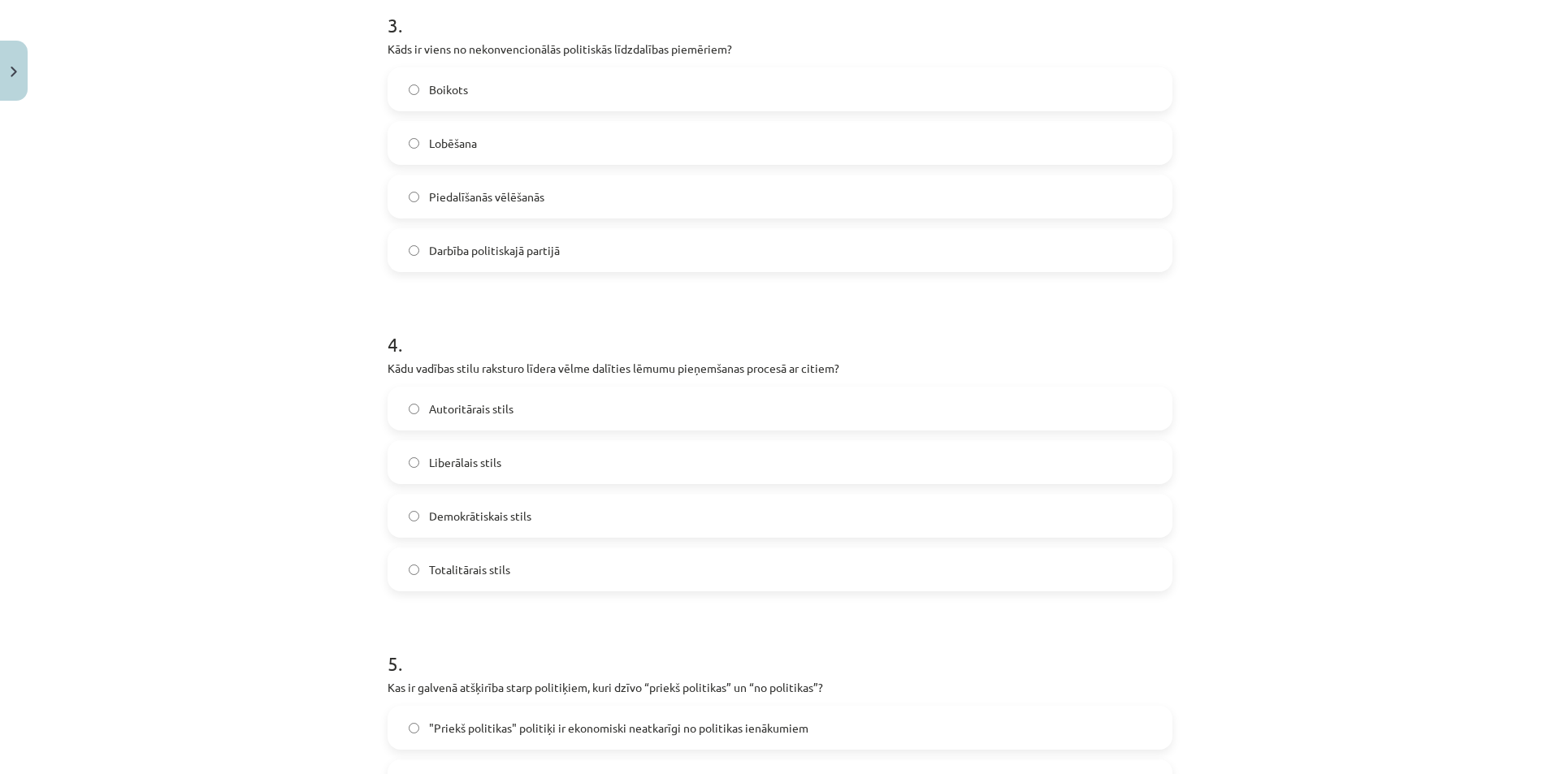
click at [477, 517] on span "Demokrātiskais stils" at bounding box center [480, 516] width 102 height 17
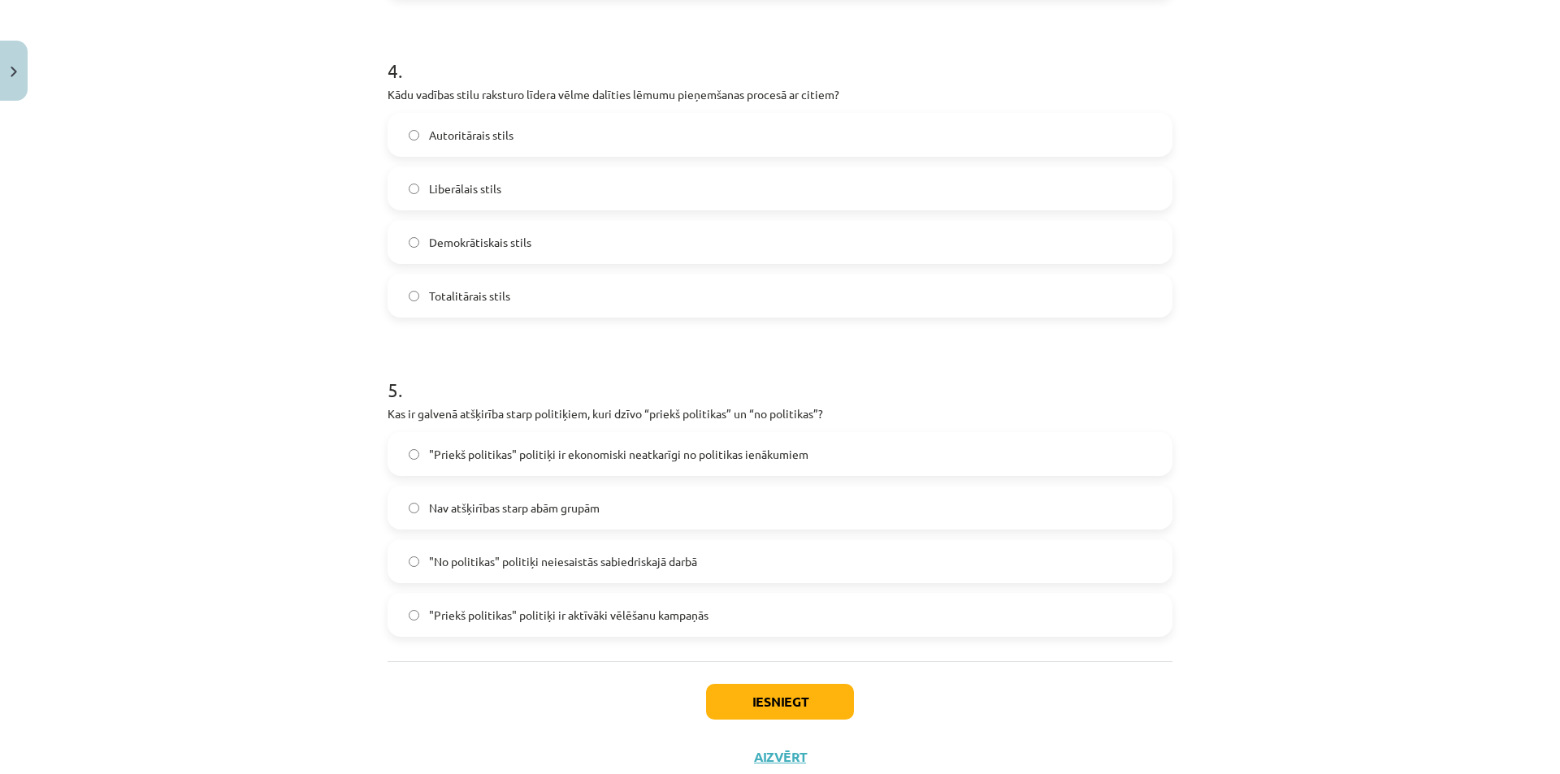
scroll to position [1301, 0]
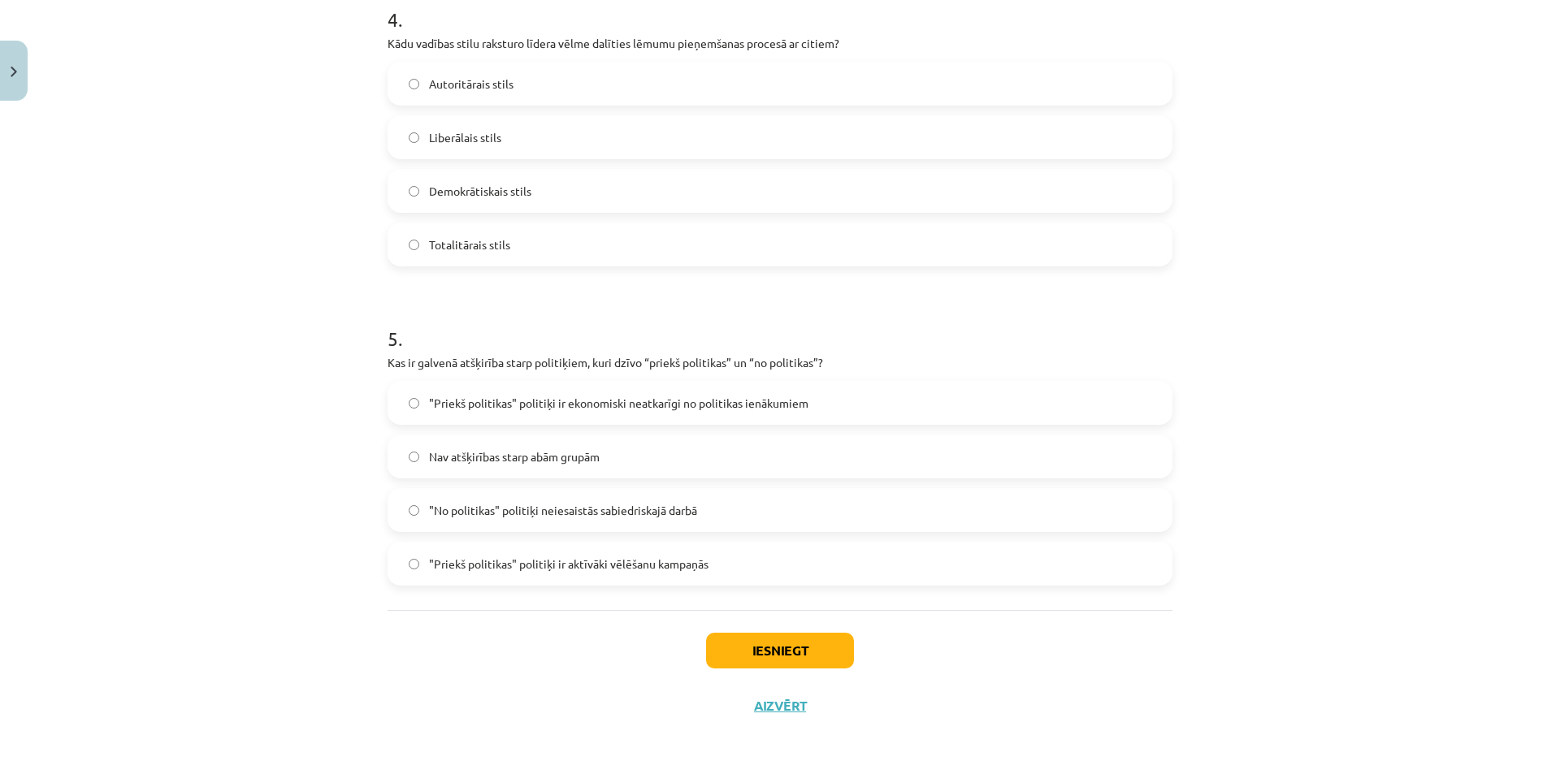
click at [496, 564] on span ""Priekš politikas" politiķi ir aktīvāki vēlēšanu kampaņās" at bounding box center [568, 564] width 279 height 17
click at [522, 396] on span ""Priekš politikas" politiķi ir ekonomiski neatkarīgi no politikas ienākumiem" at bounding box center [618, 403] width 379 height 17
click at [773, 651] on button "Iesniegt" at bounding box center [780, 651] width 148 height 36
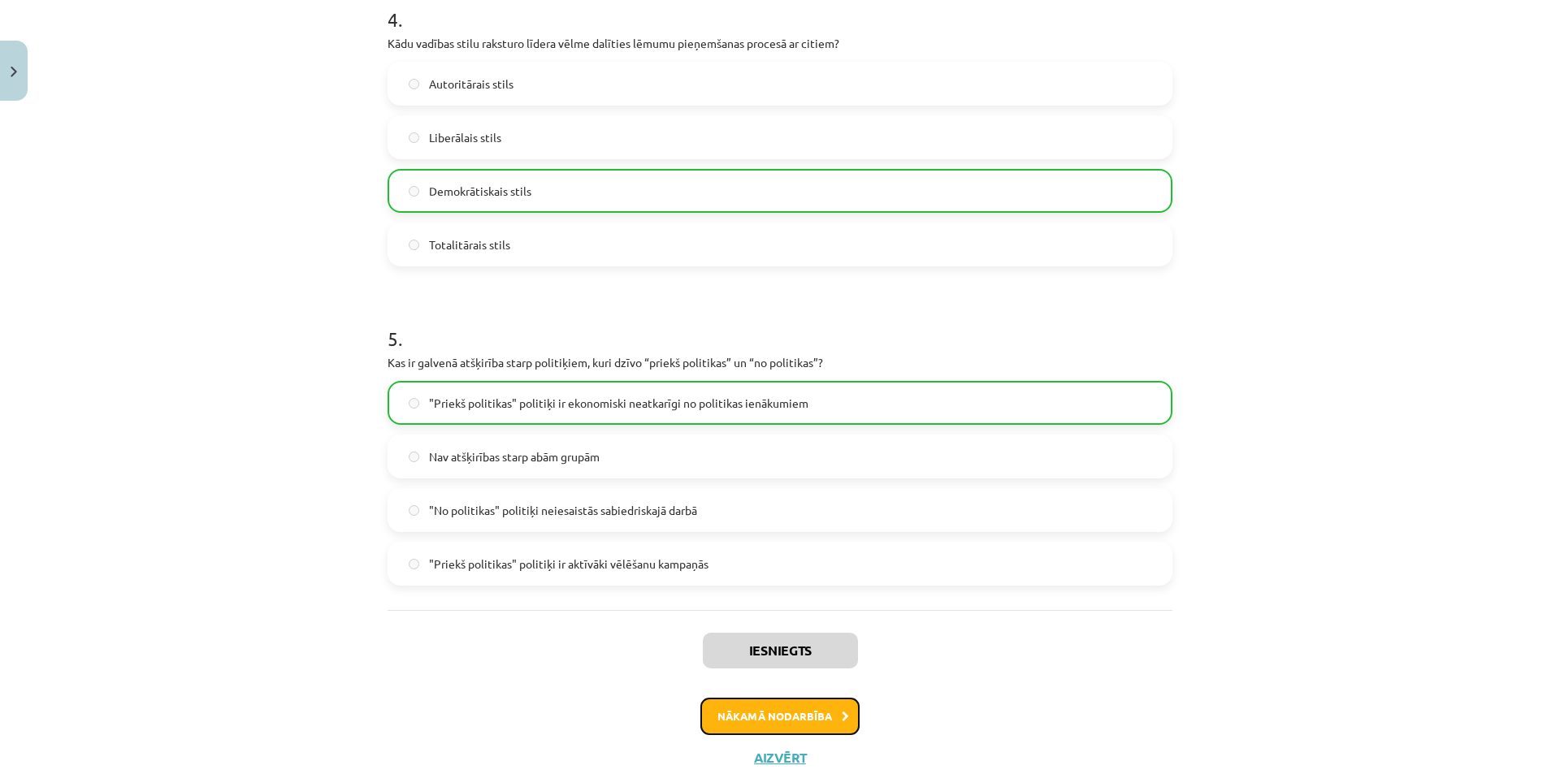
click at [759, 708] on button "Nākamā nodarbība" at bounding box center [779, 716] width 159 height 37
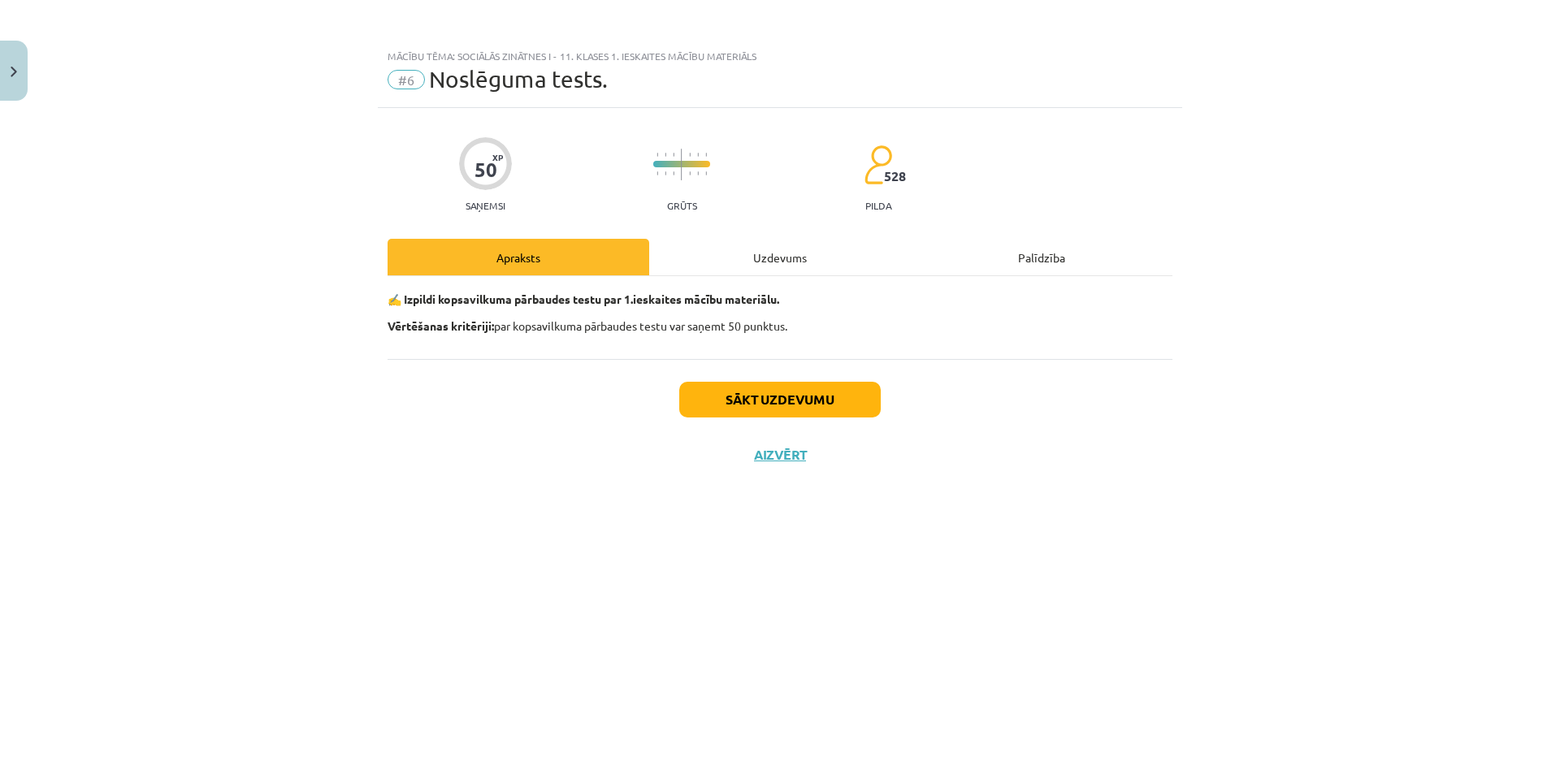
click at [725, 252] on div "Uzdevums" at bounding box center [780, 257] width 262 height 37
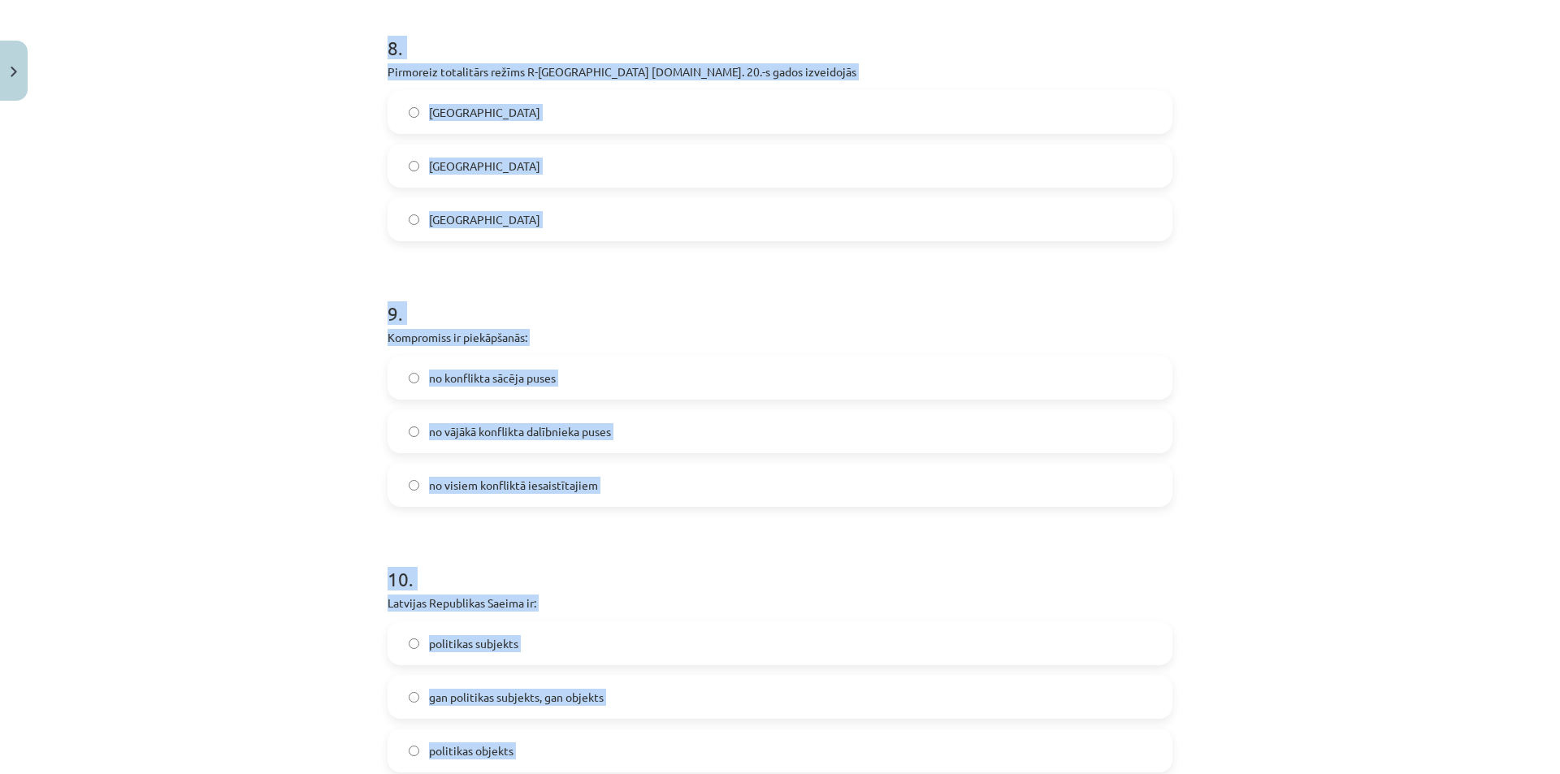
scroll to position [2362, 0]
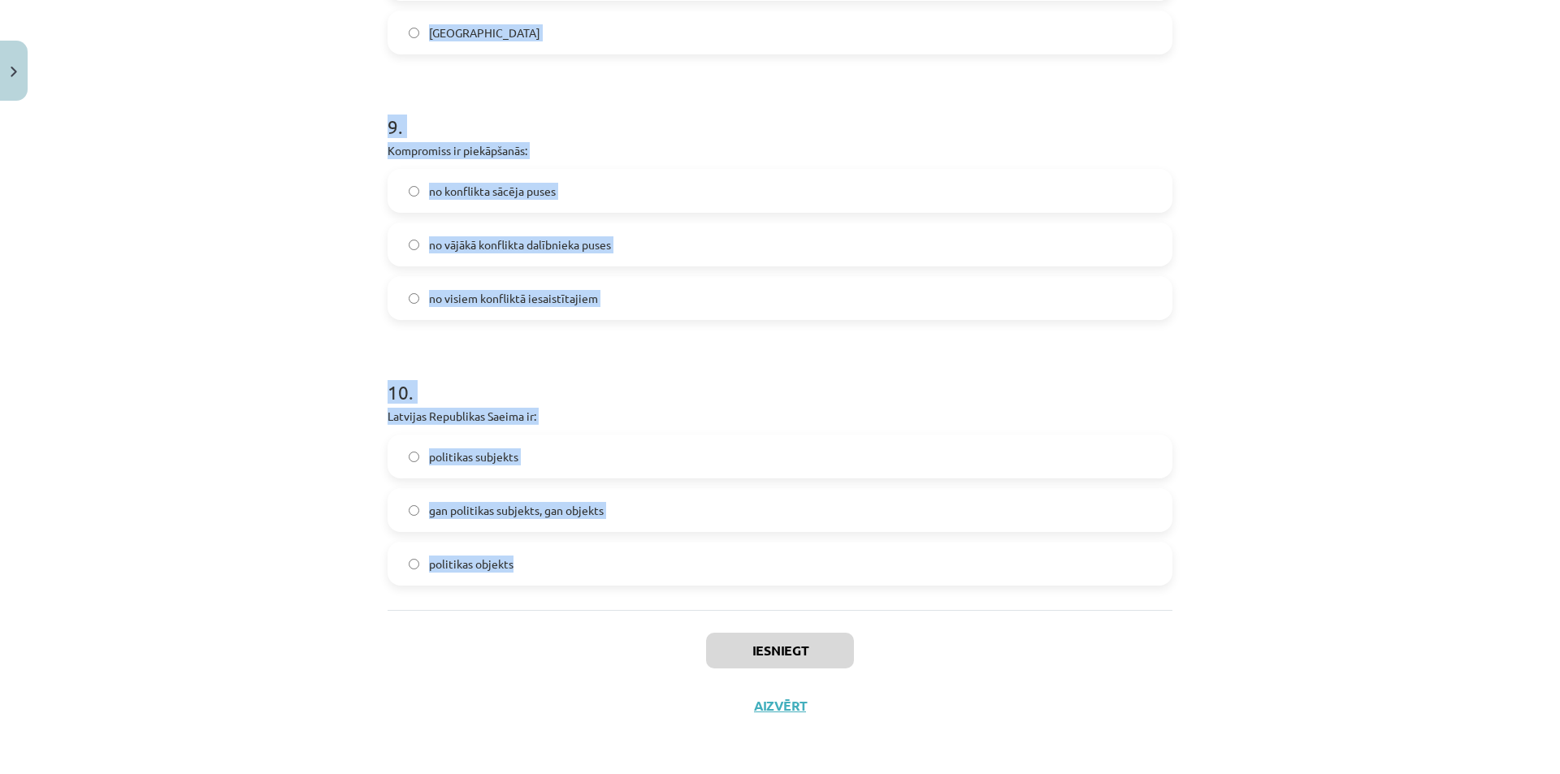
drag, startPoint x: 363, startPoint y: 362, endPoint x: 641, endPoint y: 587, distance: 357.5
click at [641, 587] on div "Mācību tēma: Sociālās zinātnes i - 11. klases 1. ieskaites mācību materiāls #6 …" at bounding box center [780, 387] width 1560 height 774
click at [1249, 266] on div "Mācību tēma: Sociālās zinātnes i - 11. klases 1. ieskaites mācību materiāls #6 …" at bounding box center [780, 387] width 1560 height 774
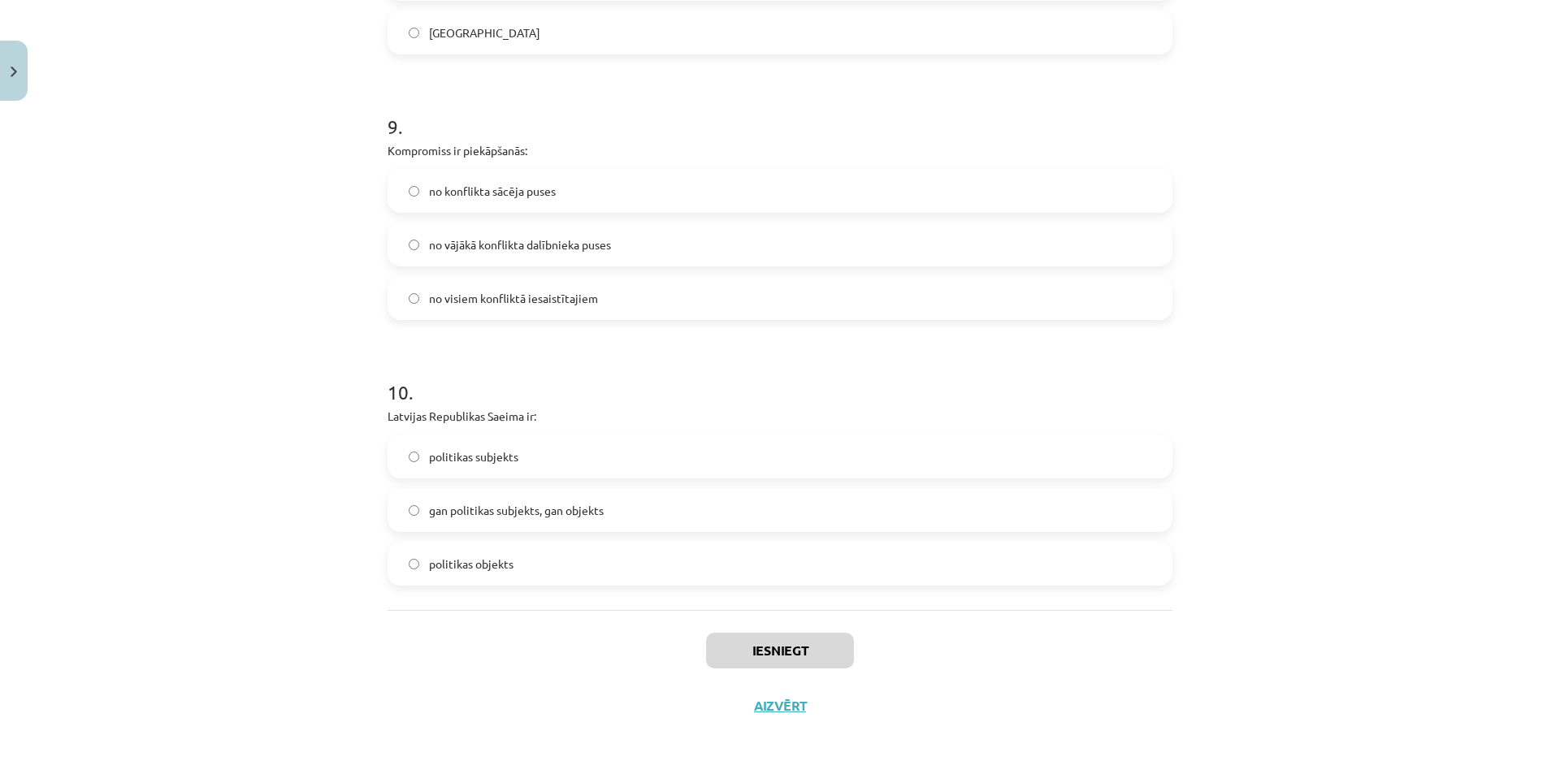
click at [1249, 266] on div "Mācību tēma: Sociālās zinātnes i - 11. klases 1. ieskaites mācību materiāls #6 …" at bounding box center [780, 387] width 1560 height 774
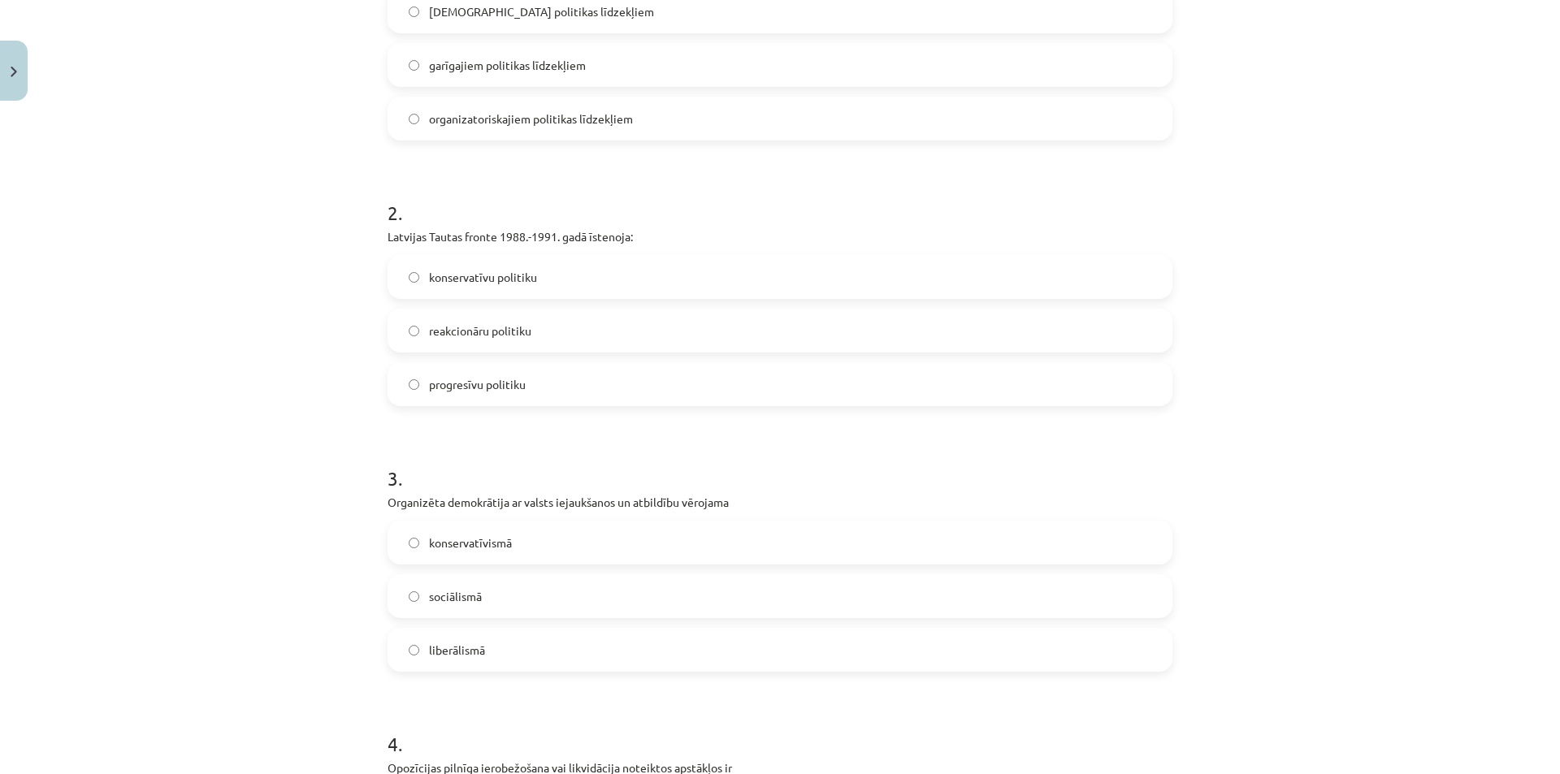
scroll to position [249, 0]
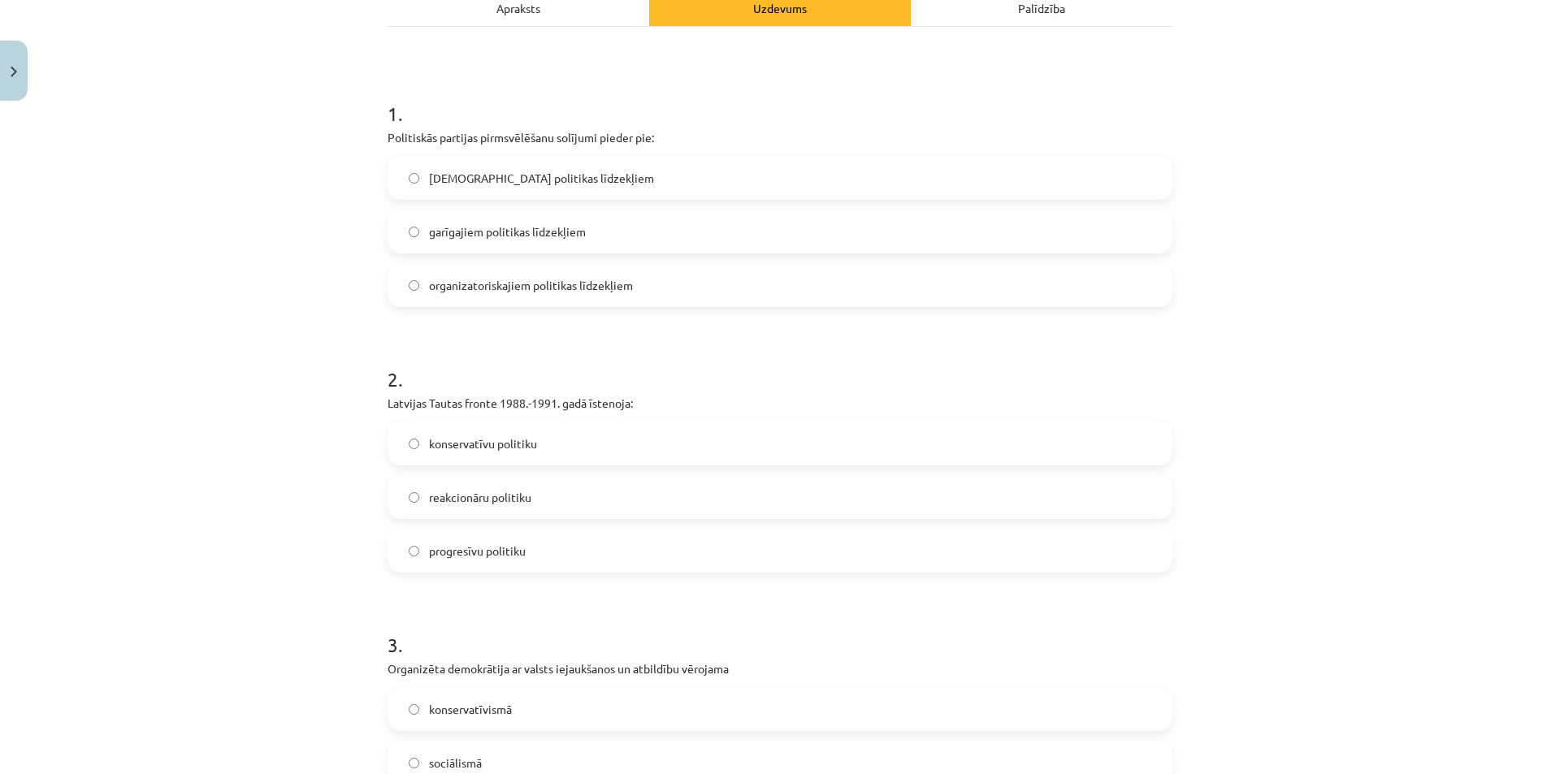
click at [549, 227] on span "garīgajiem politikas līdzekļiem" at bounding box center [507, 231] width 157 height 17
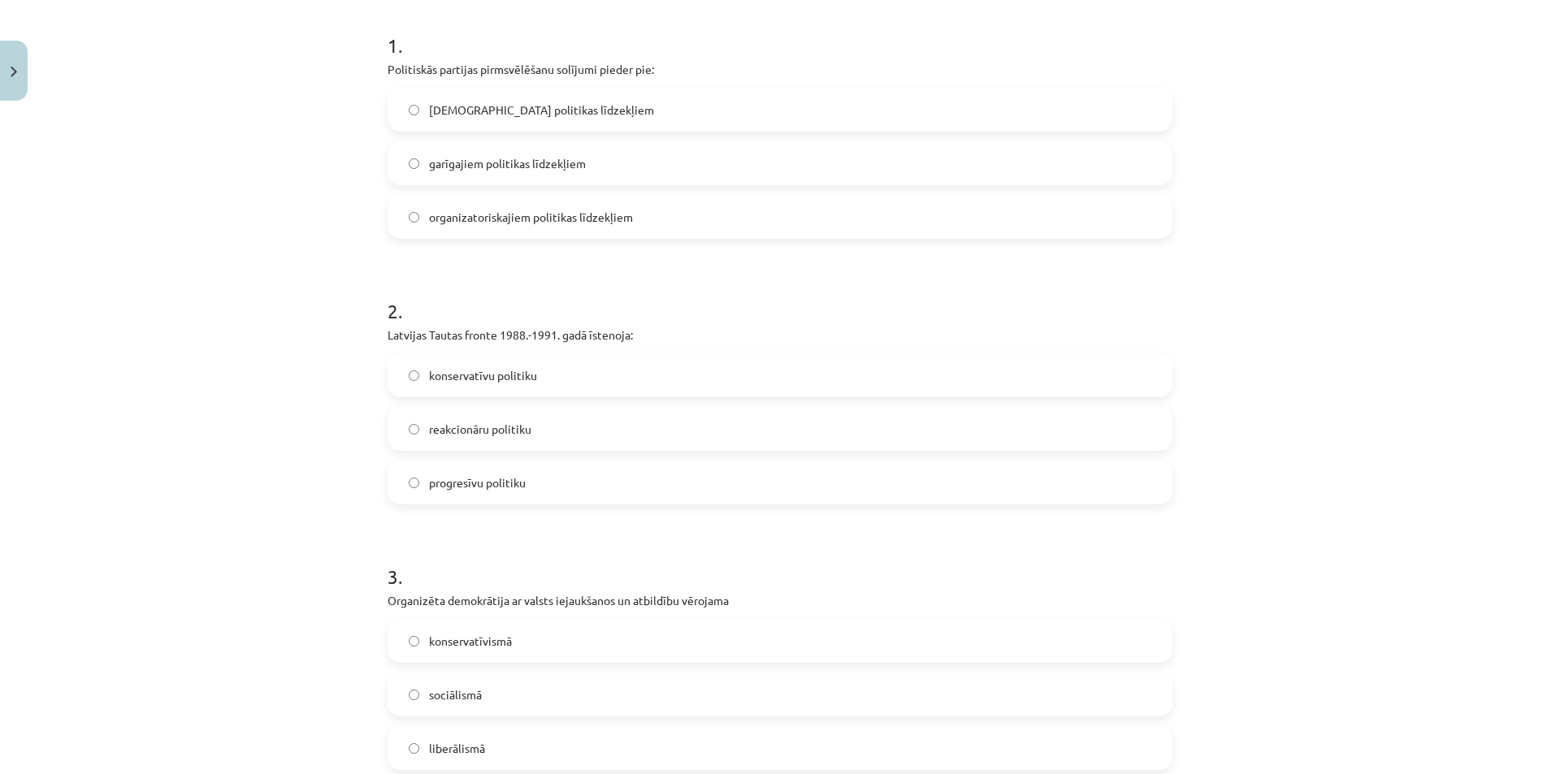
scroll to position [412, 0]
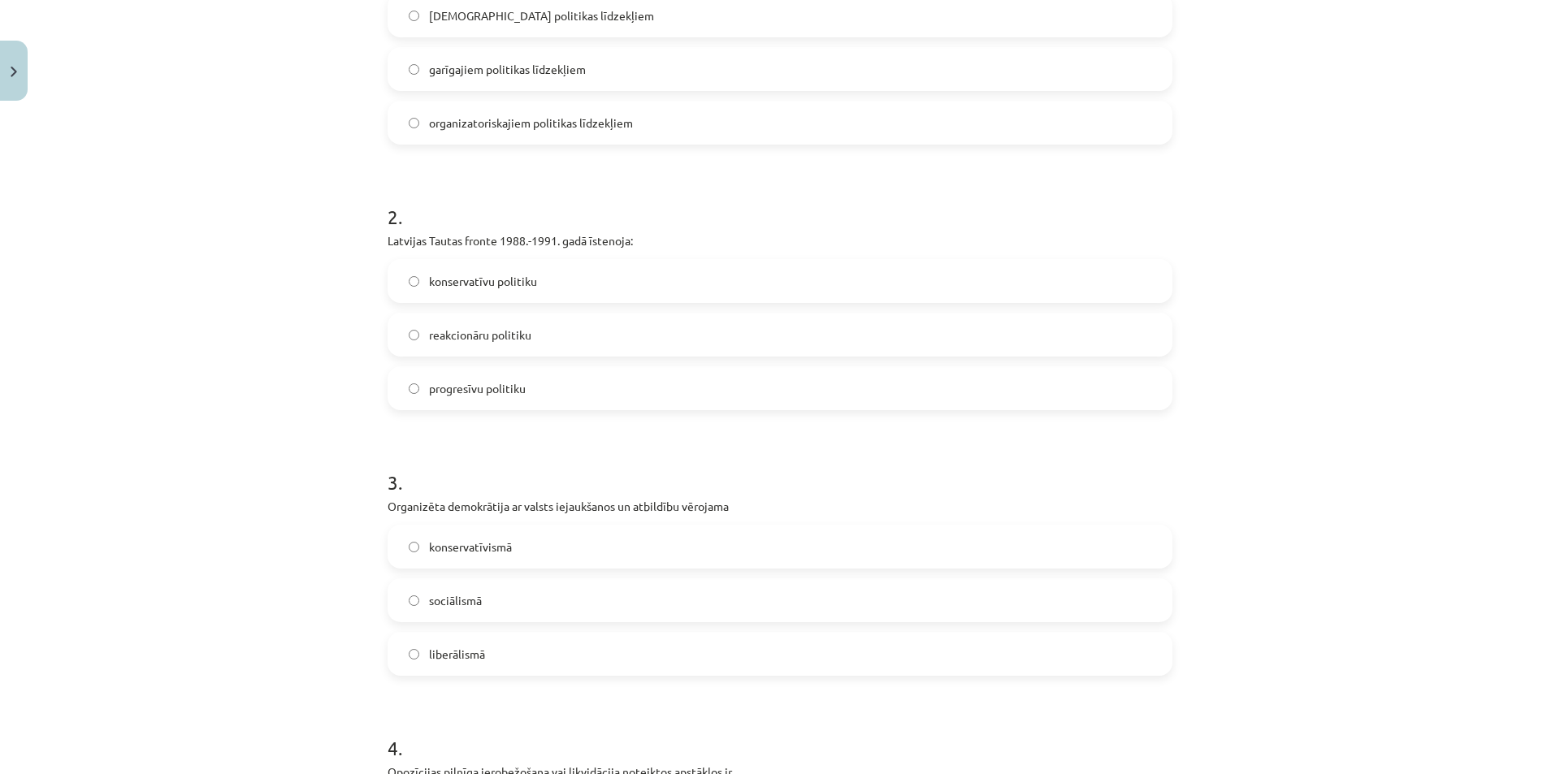
click at [486, 391] on span "progresīvu politiku" at bounding box center [477, 388] width 97 height 17
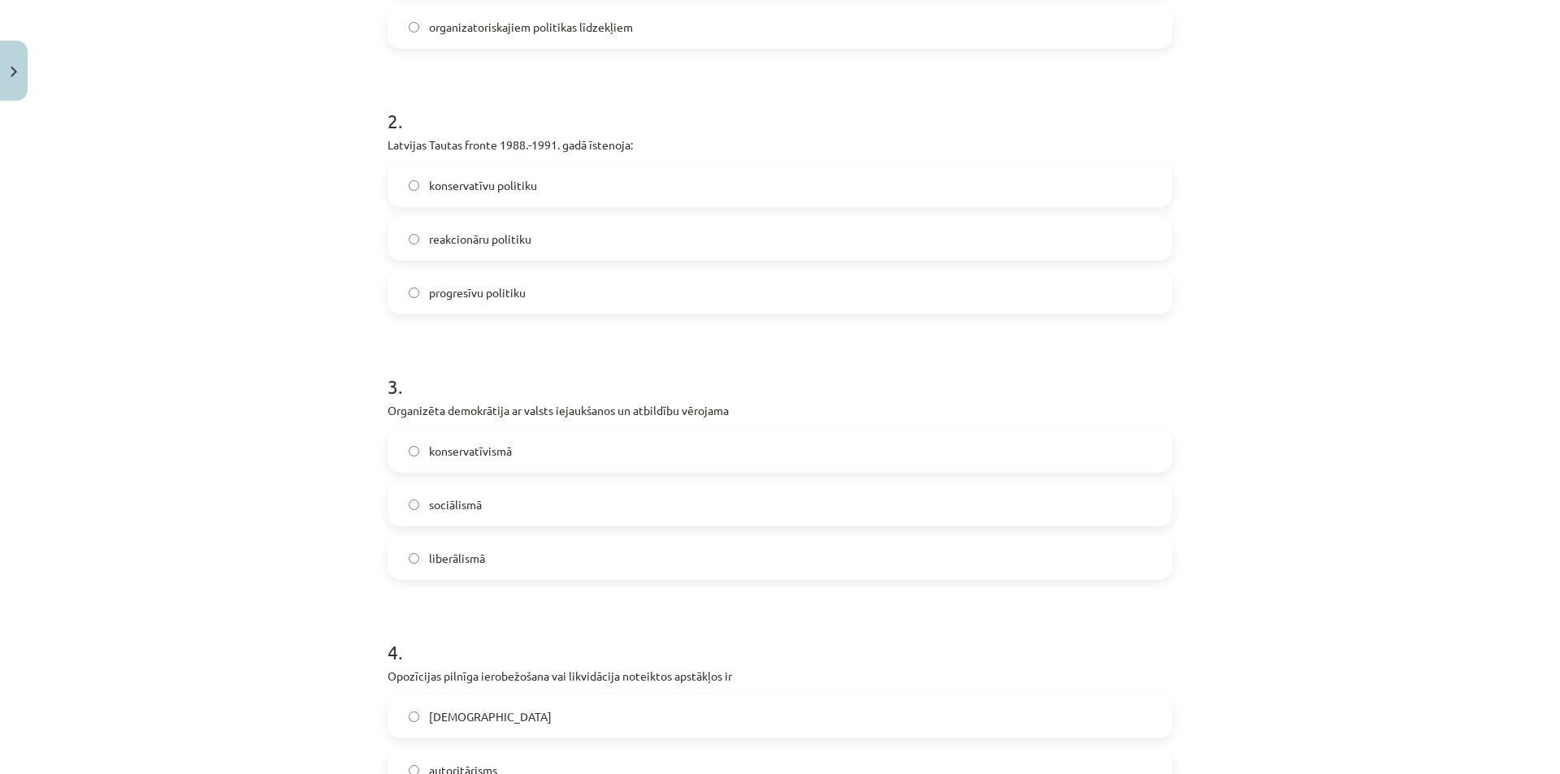
scroll to position [493, 0]
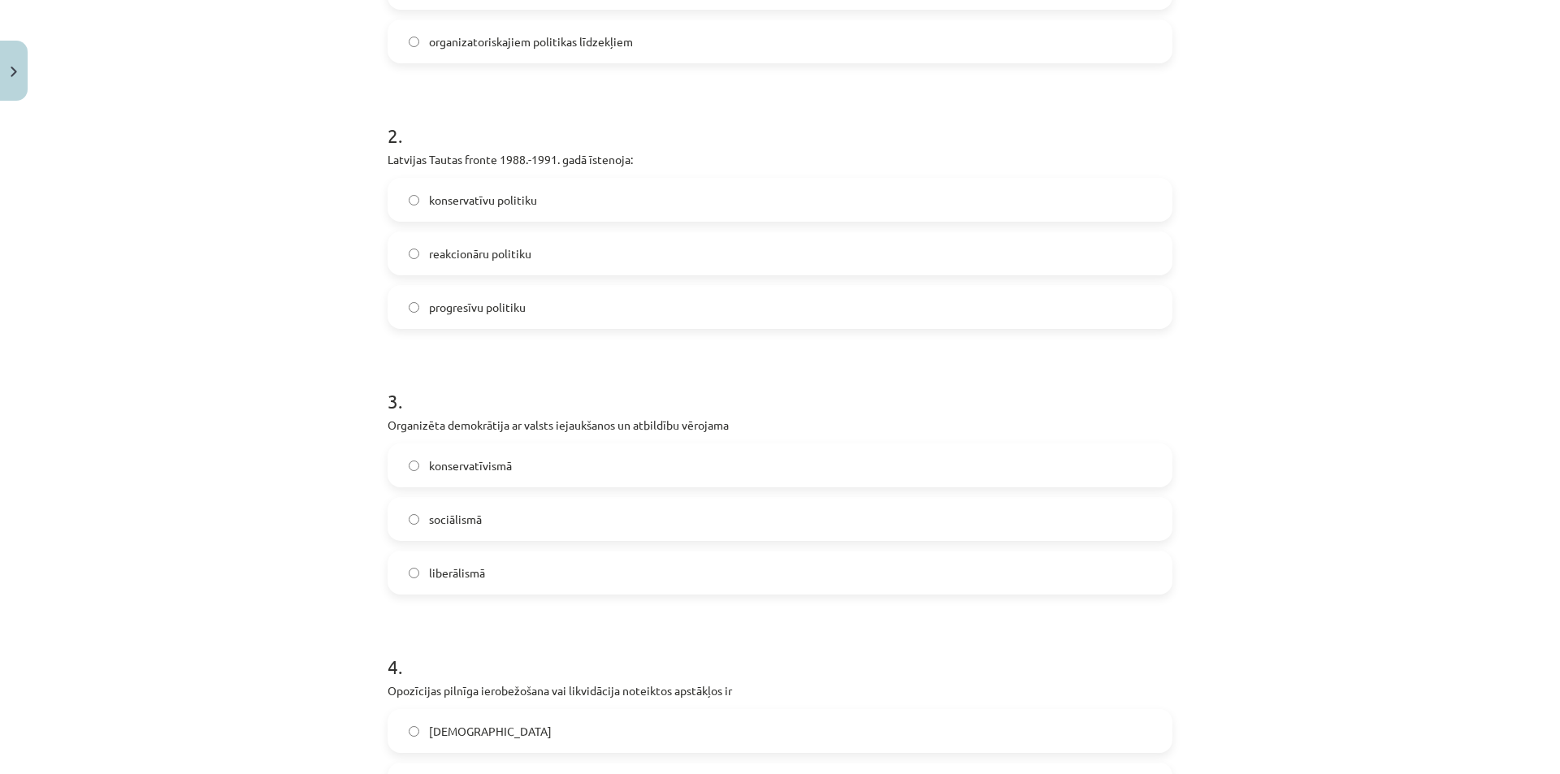
click at [438, 531] on label "sociālismā" at bounding box center [780, 519] width 782 height 41
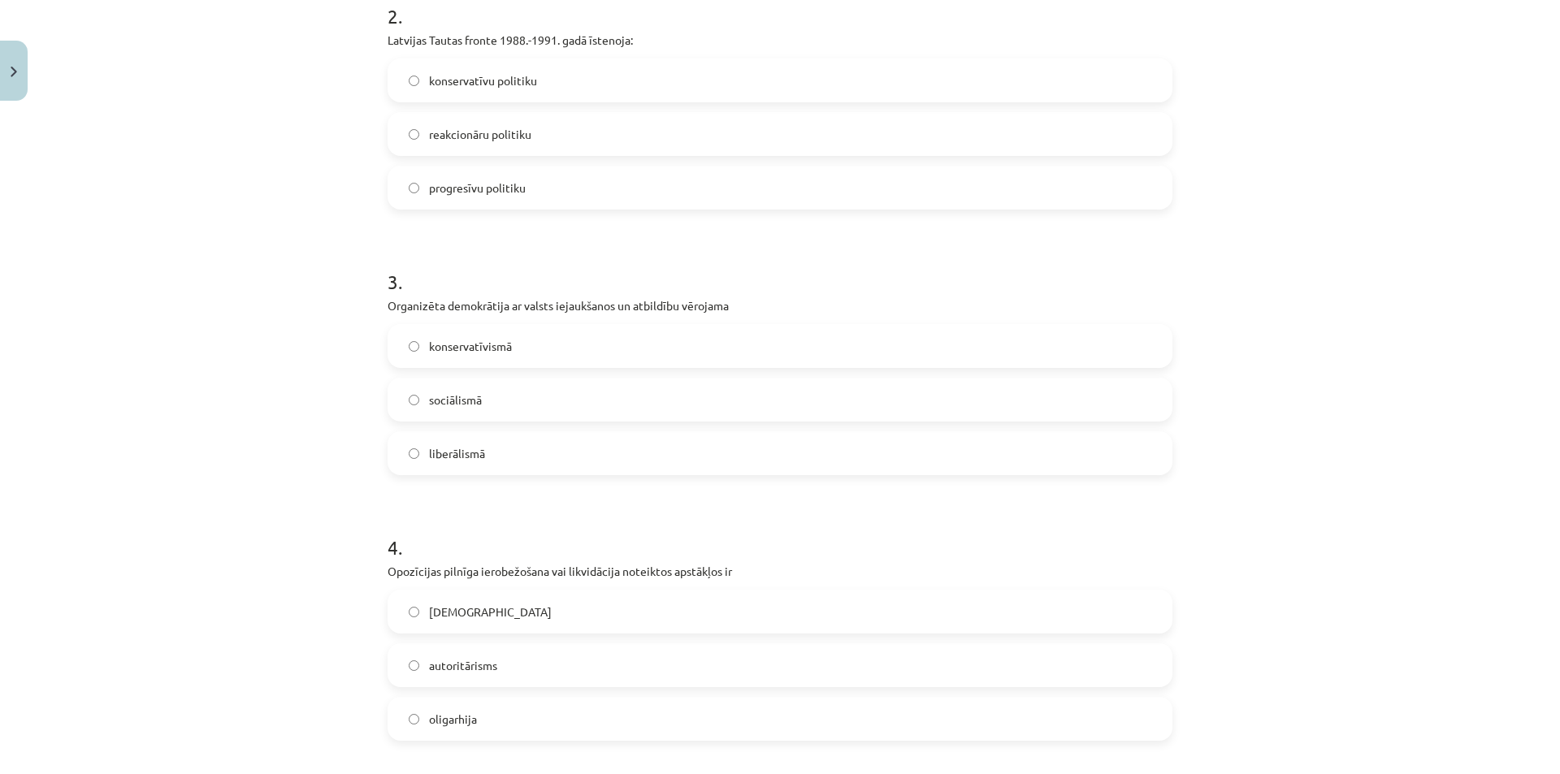
scroll to position [656, 0]
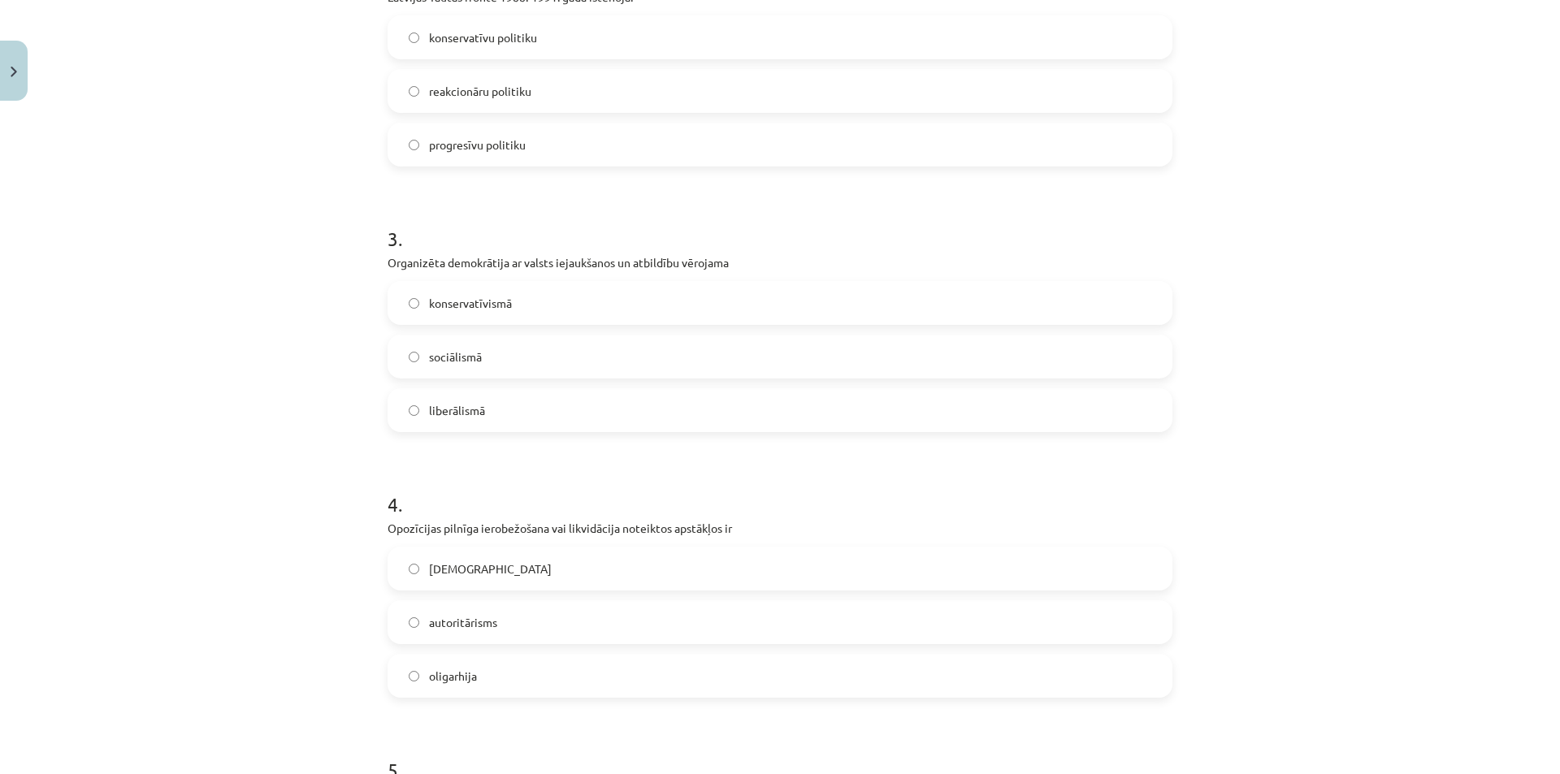
click at [470, 569] on span "totalitārisms" at bounding box center [490, 569] width 123 height 17
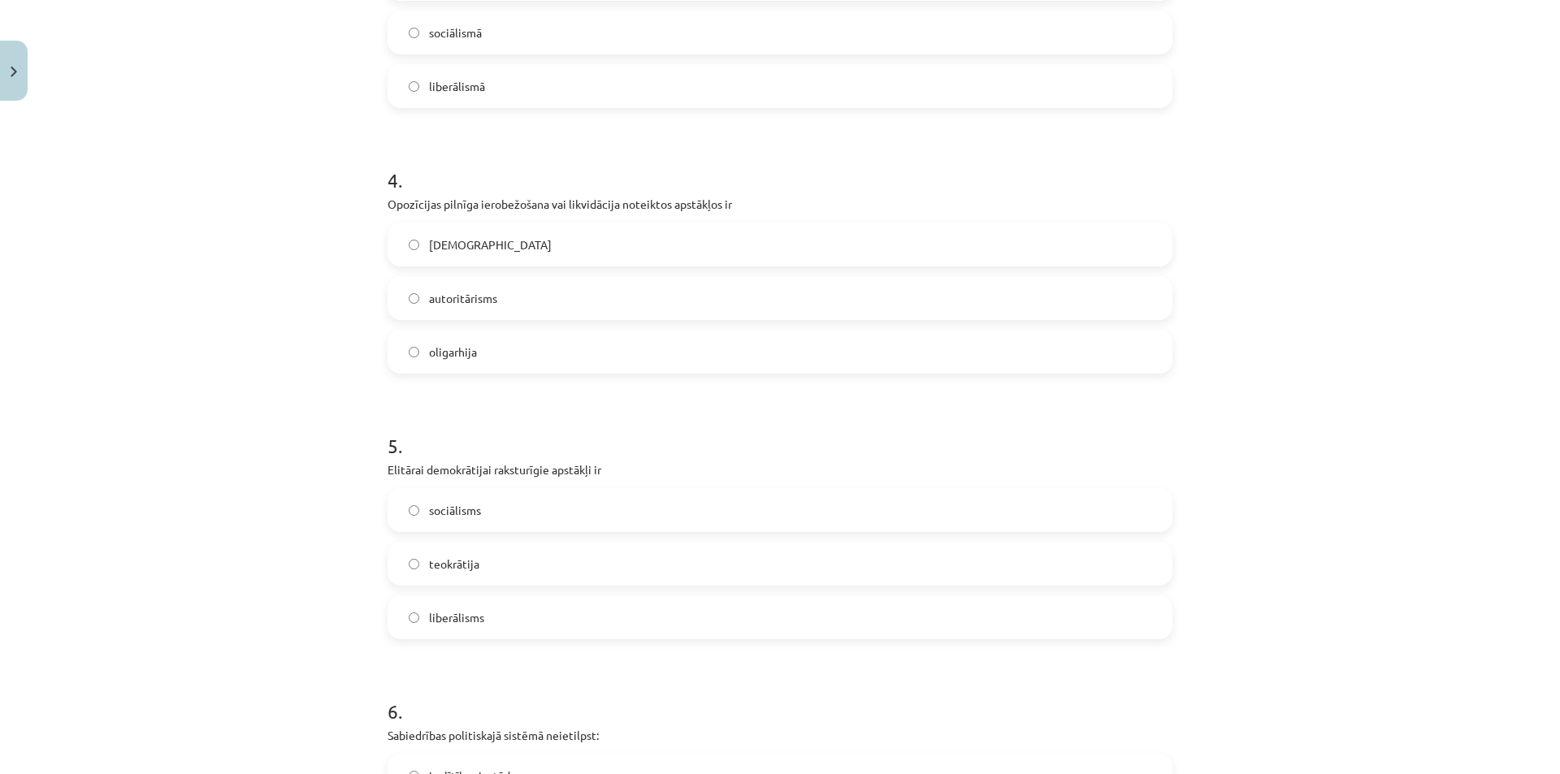
scroll to position [981, 0]
click at [505, 617] on label "liberālisms" at bounding box center [780, 616] width 782 height 41
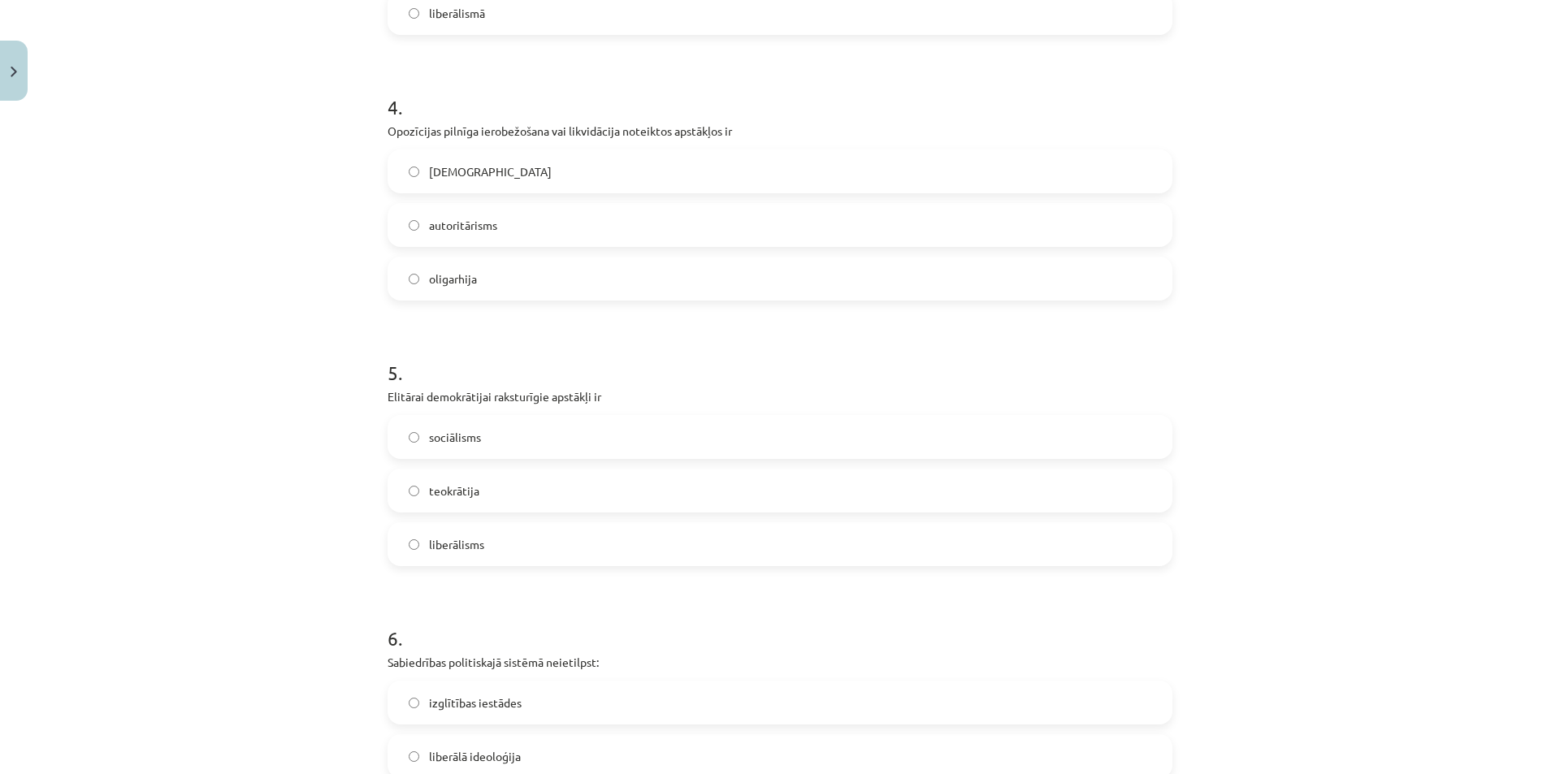
scroll to position [1224, 0]
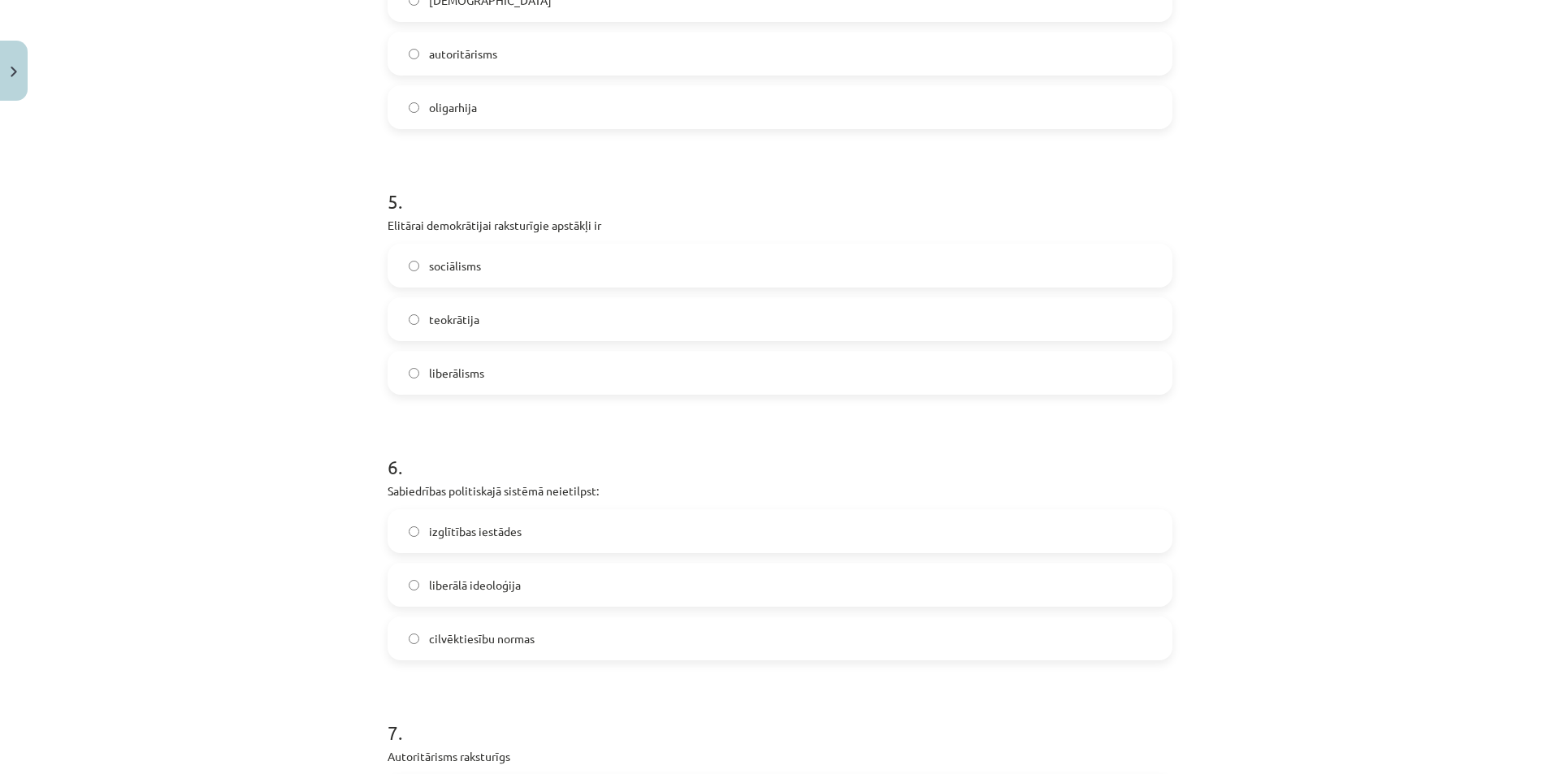
click at [496, 533] on span "izglītības iestādes" at bounding box center [475, 531] width 93 height 17
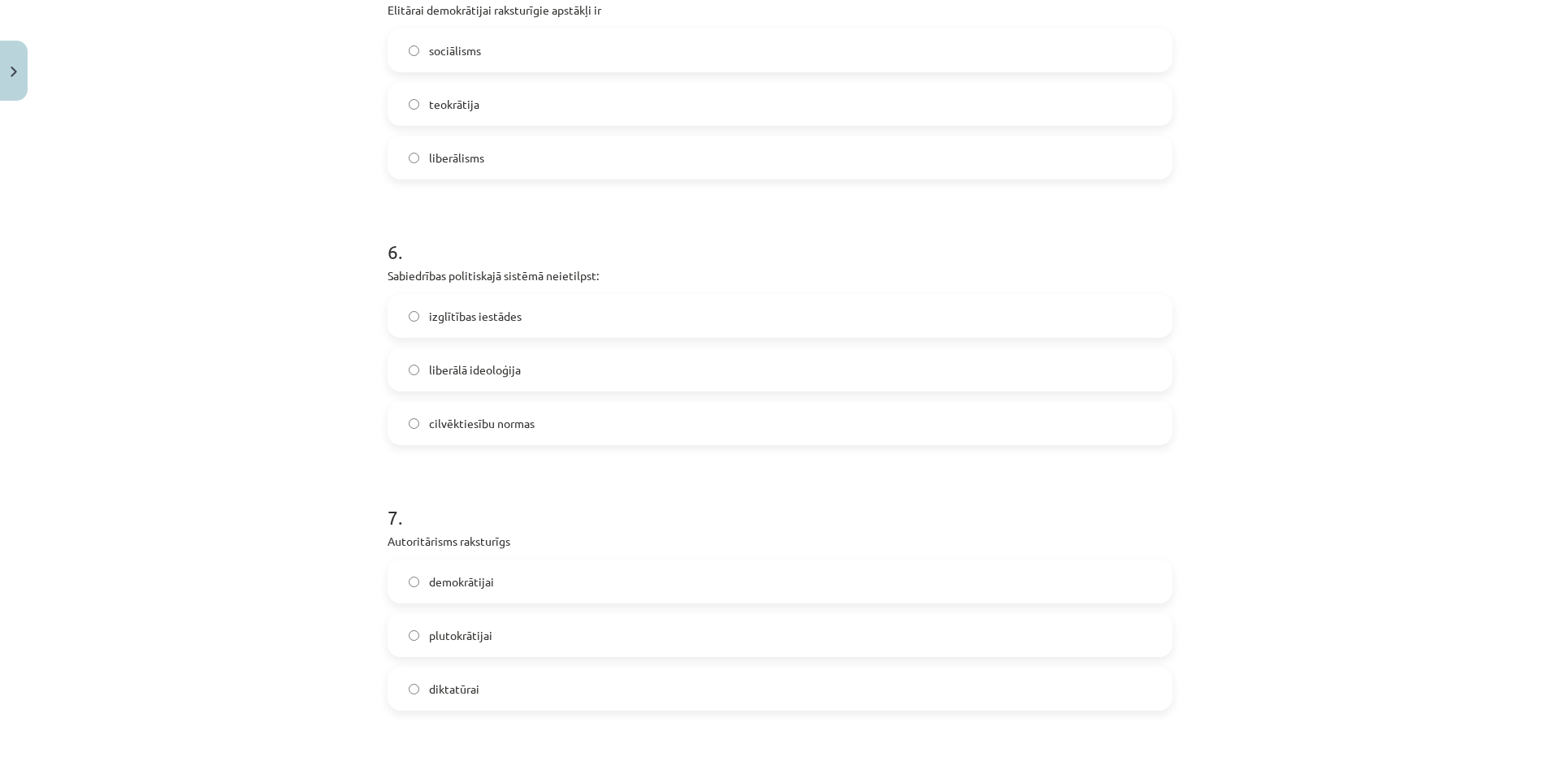
scroll to position [1468, 0]
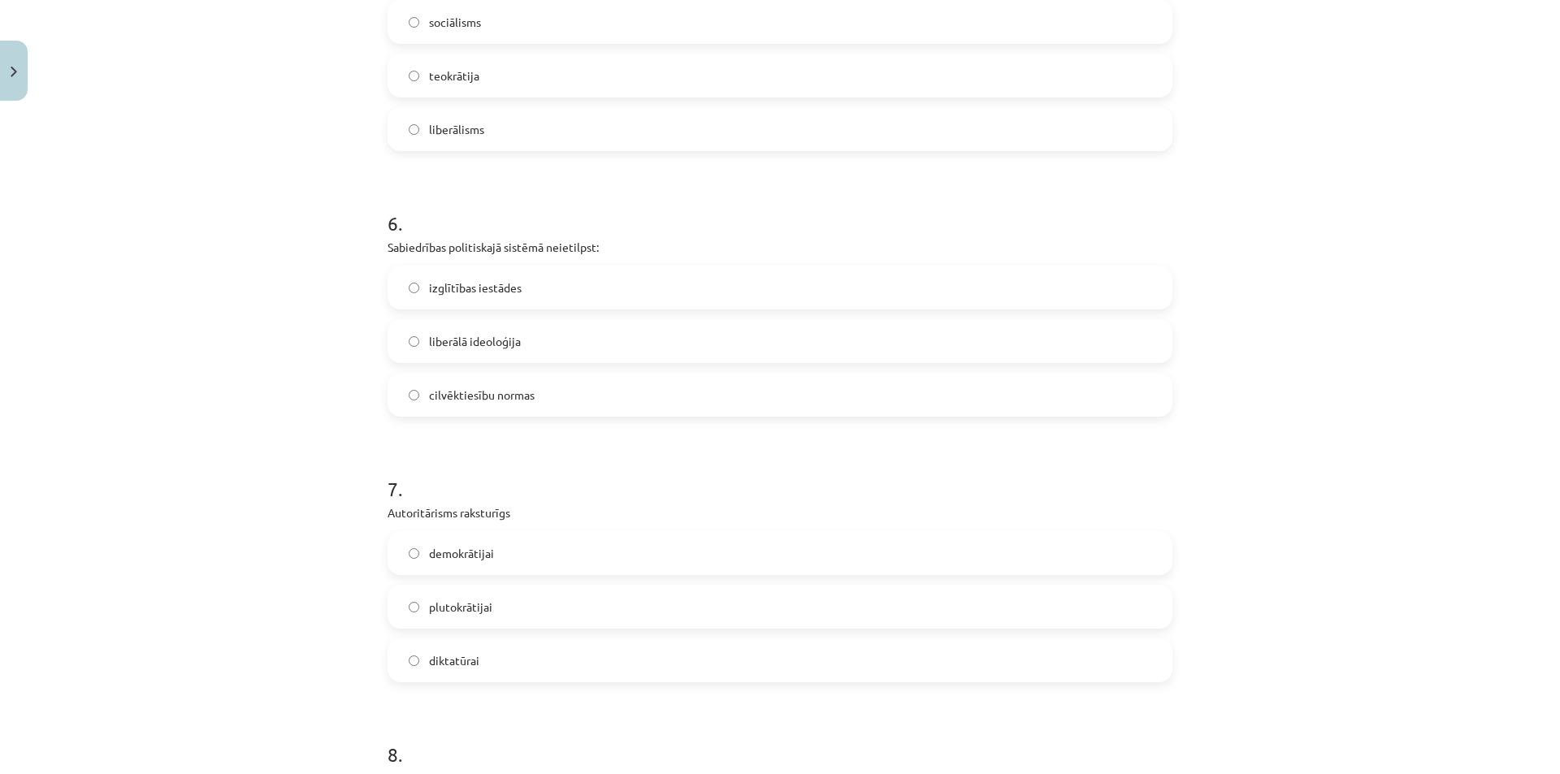
click at [509, 662] on label "diktatūrai" at bounding box center [780, 660] width 782 height 41
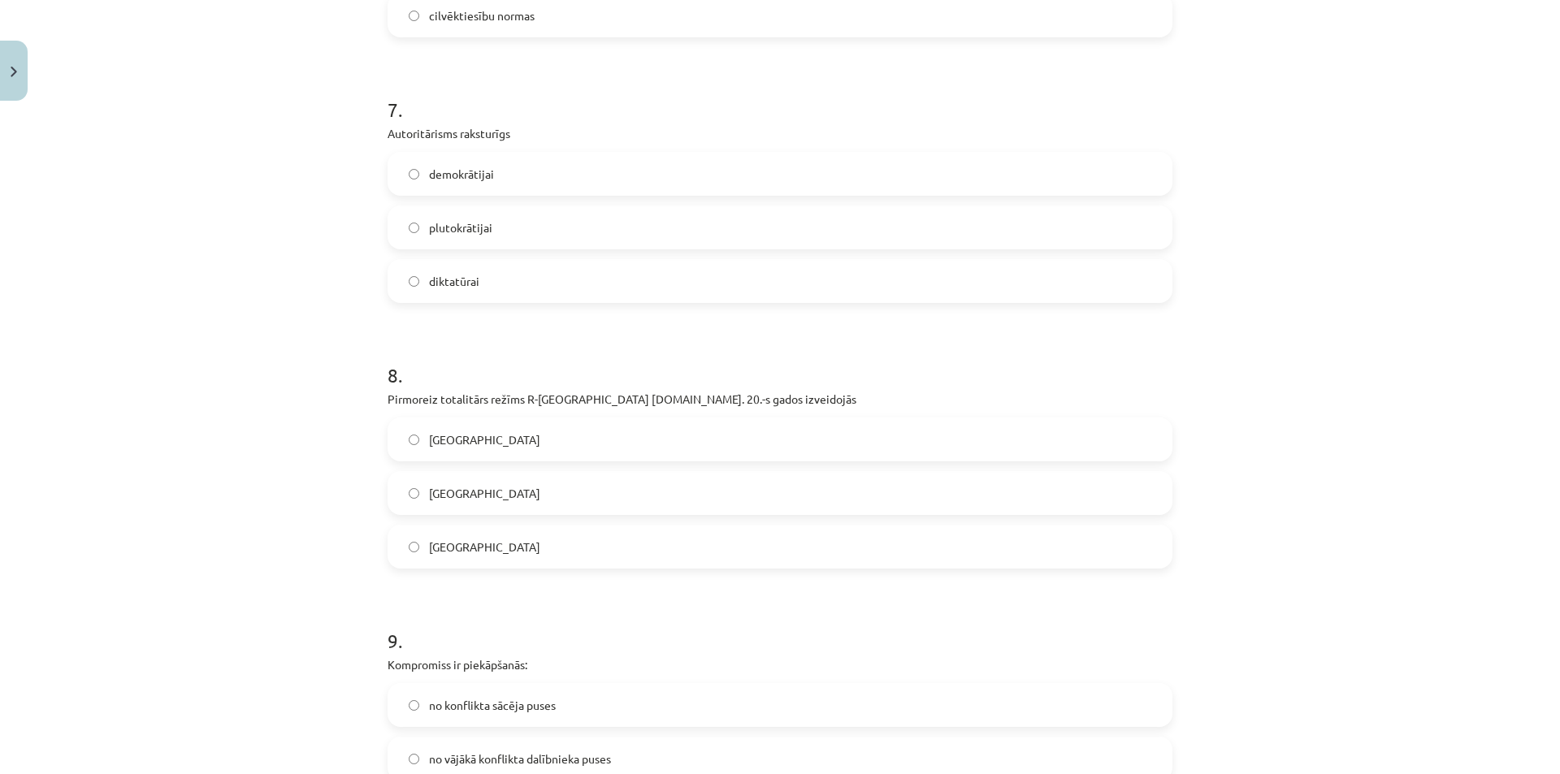
scroll to position [1874, 0]
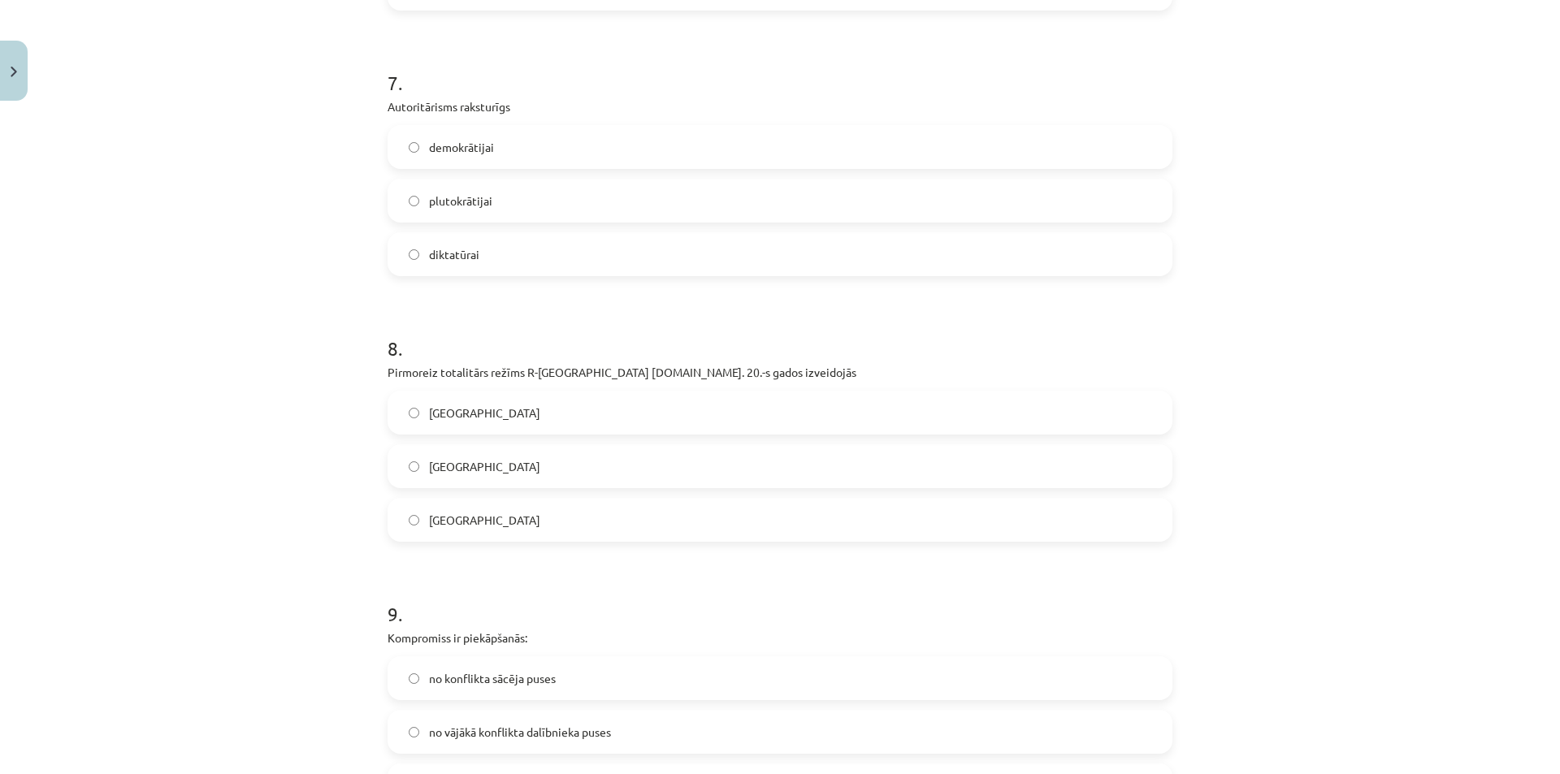
click at [498, 473] on label "Itālijā" at bounding box center [780, 466] width 782 height 41
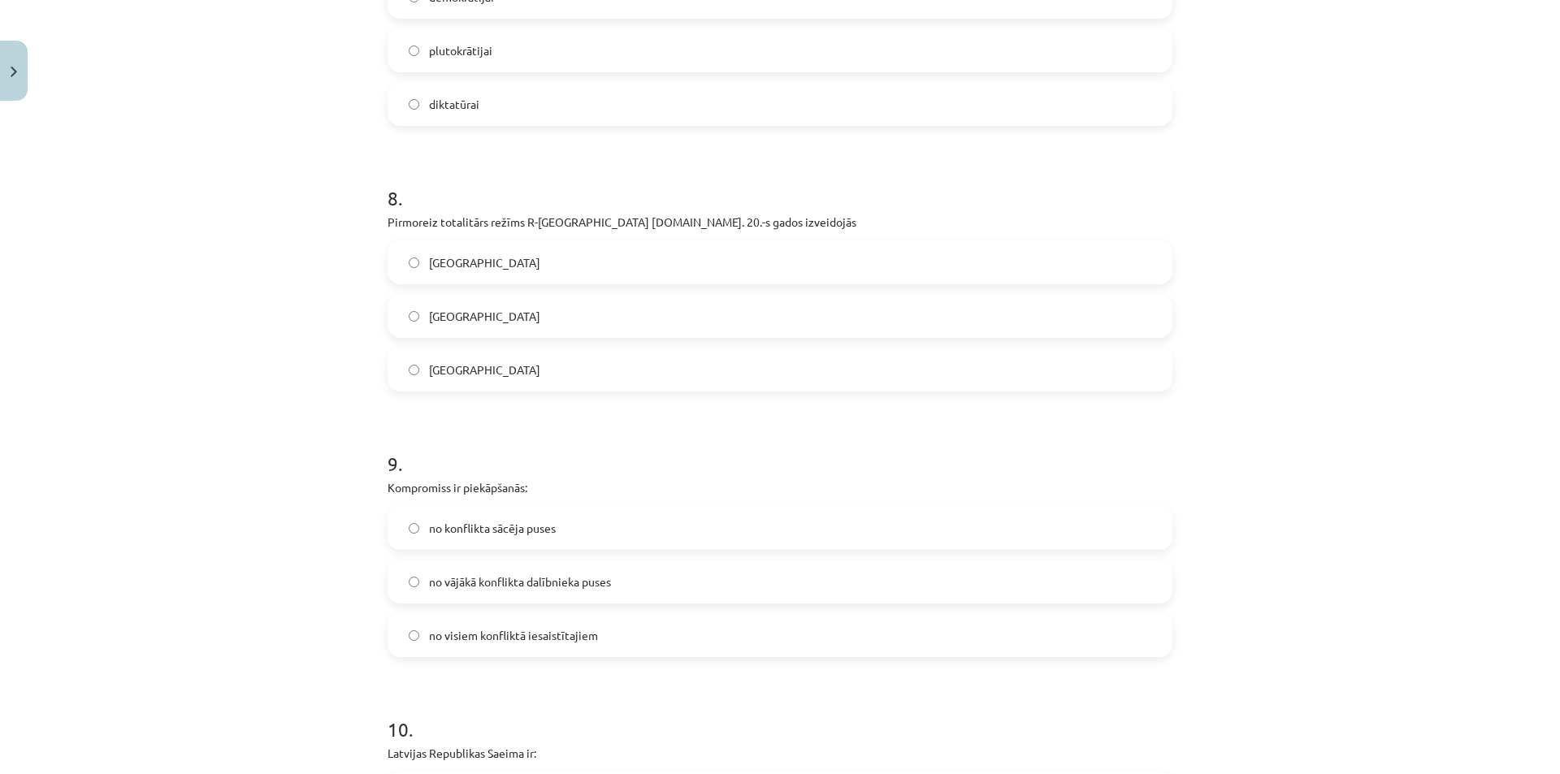
scroll to position [2037, 0]
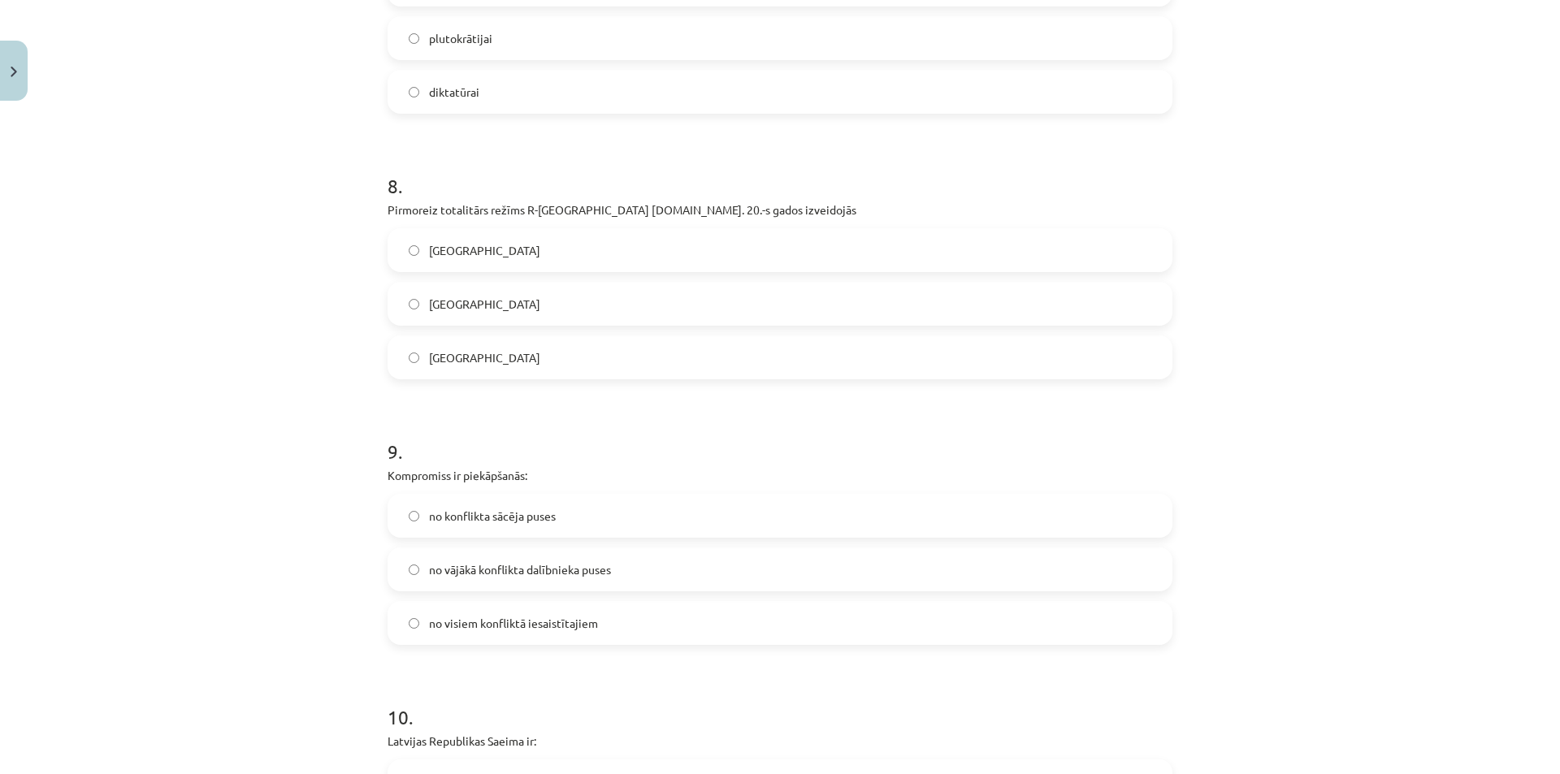
click at [462, 622] on span "no visiem konfliktā iesaistītajiem" at bounding box center [513, 623] width 169 height 17
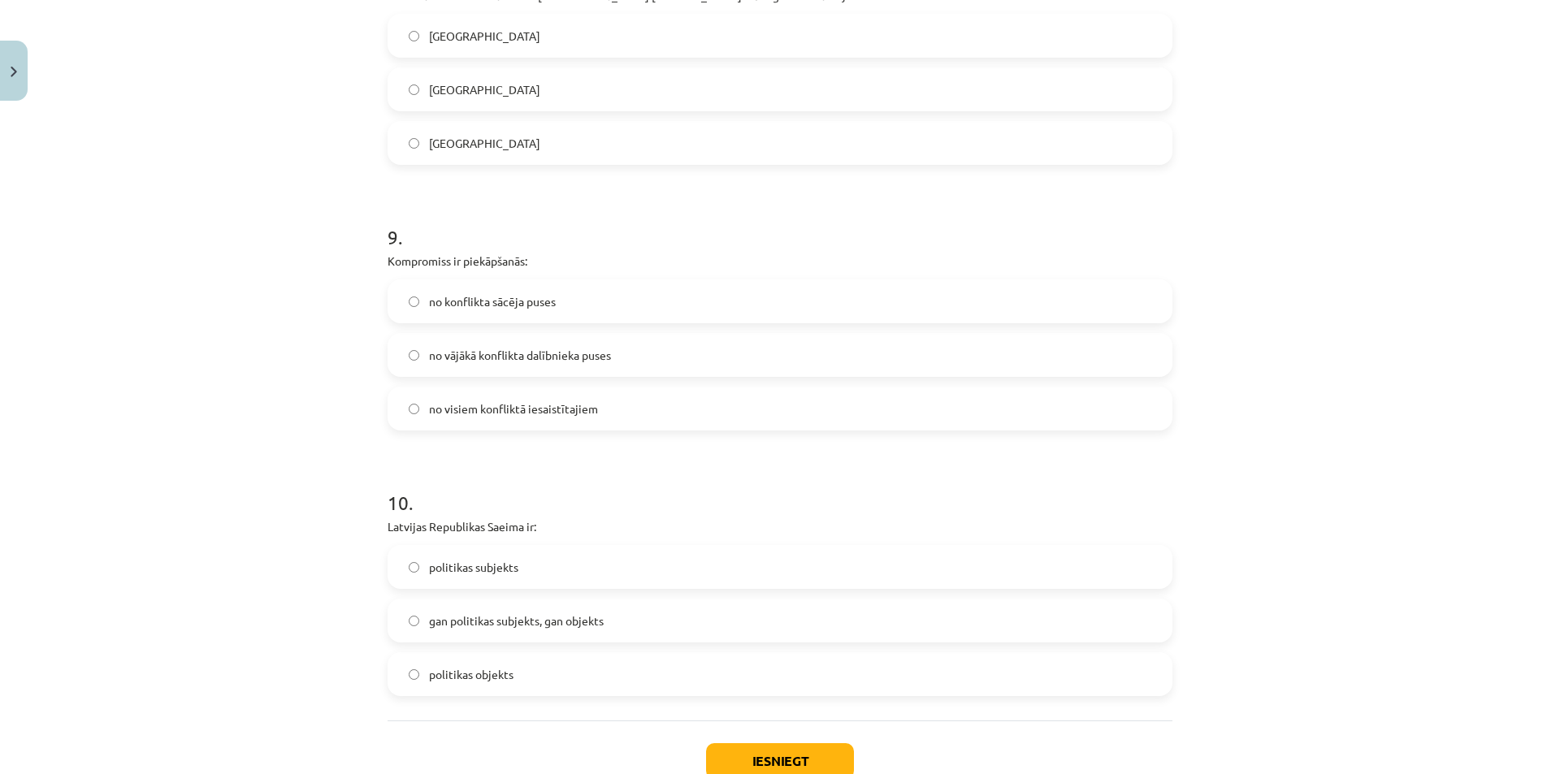
scroll to position [2280, 0]
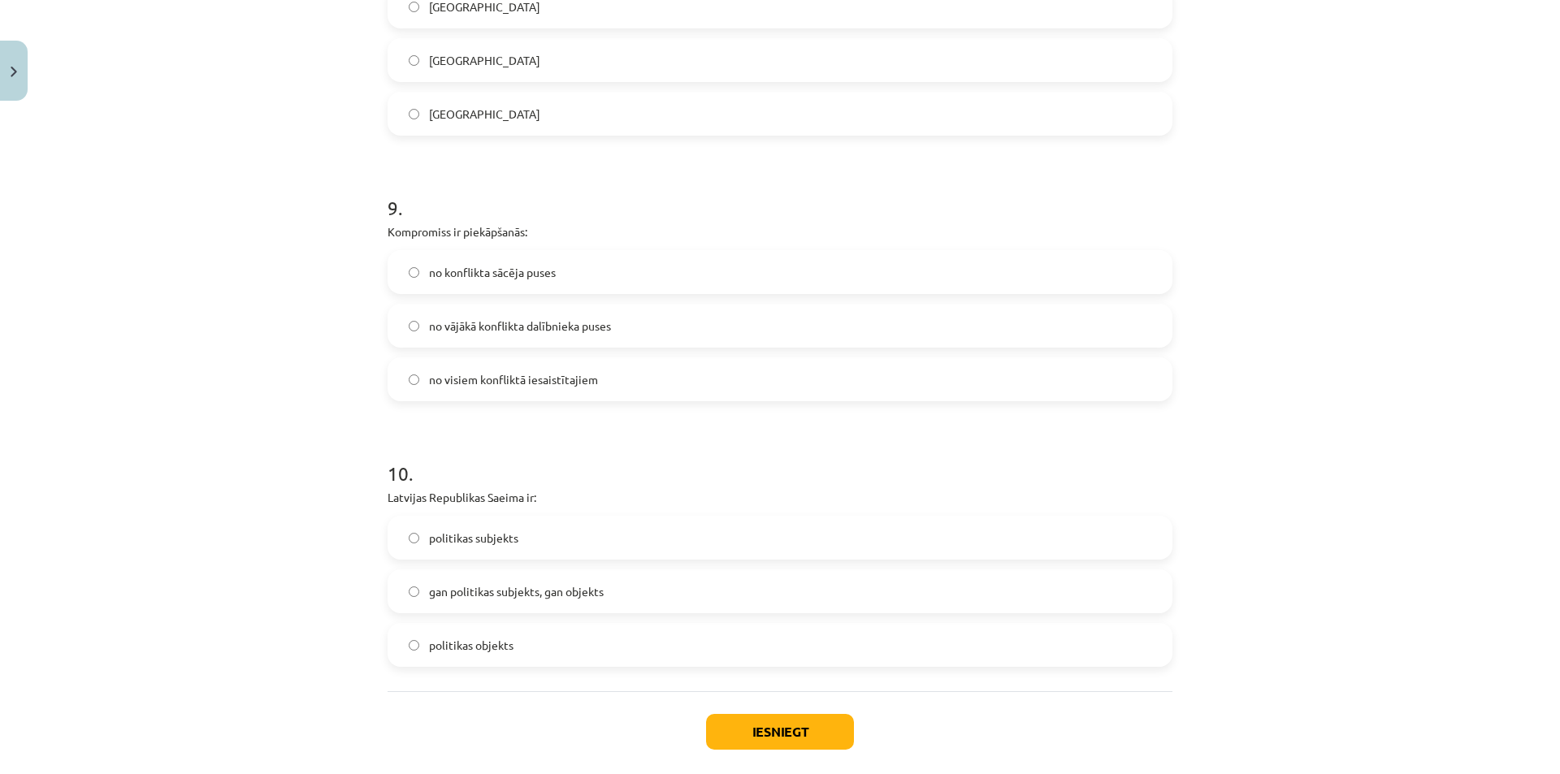
click at [513, 592] on span "gan politikas subjekts, gan objekts" at bounding box center [516, 591] width 175 height 17
click at [799, 719] on button "Iesniegt" at bounding box center [780, 732] width 148 height 36
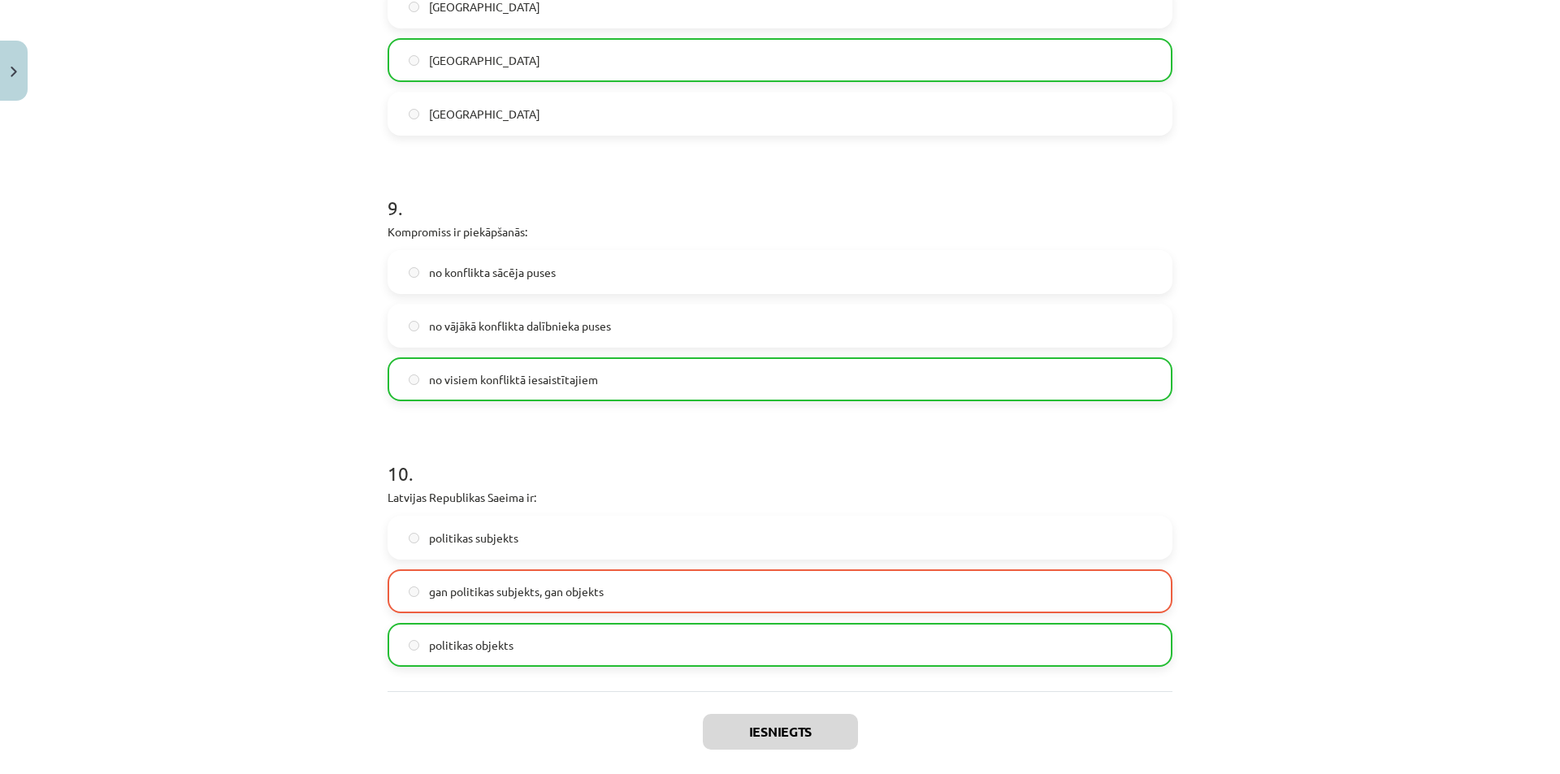
scroll to position [2414, 0]
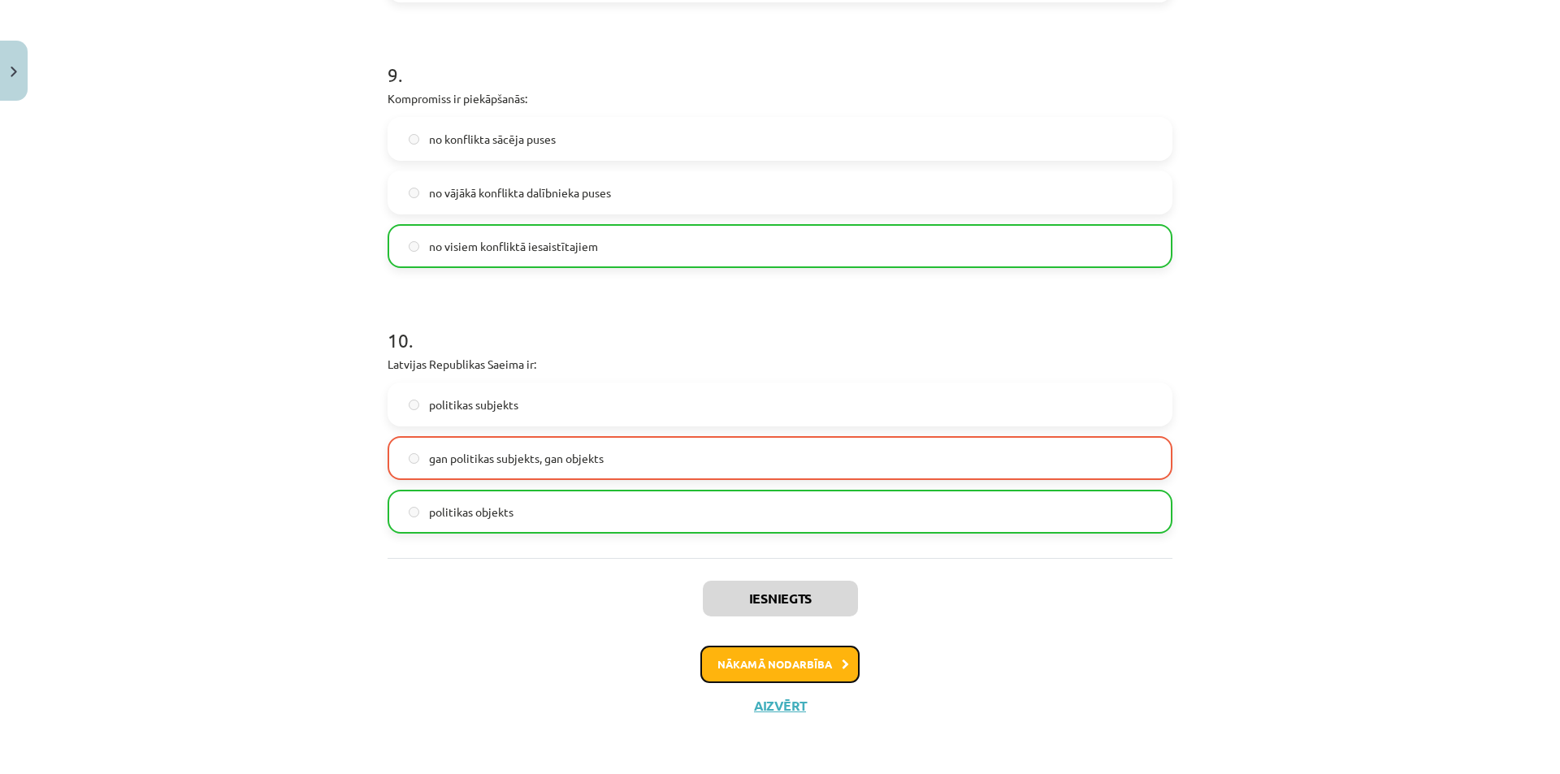
click at [730, 669] on button "Nākamā nodarbība" at bounding box center [779, 664] width 159 height 37
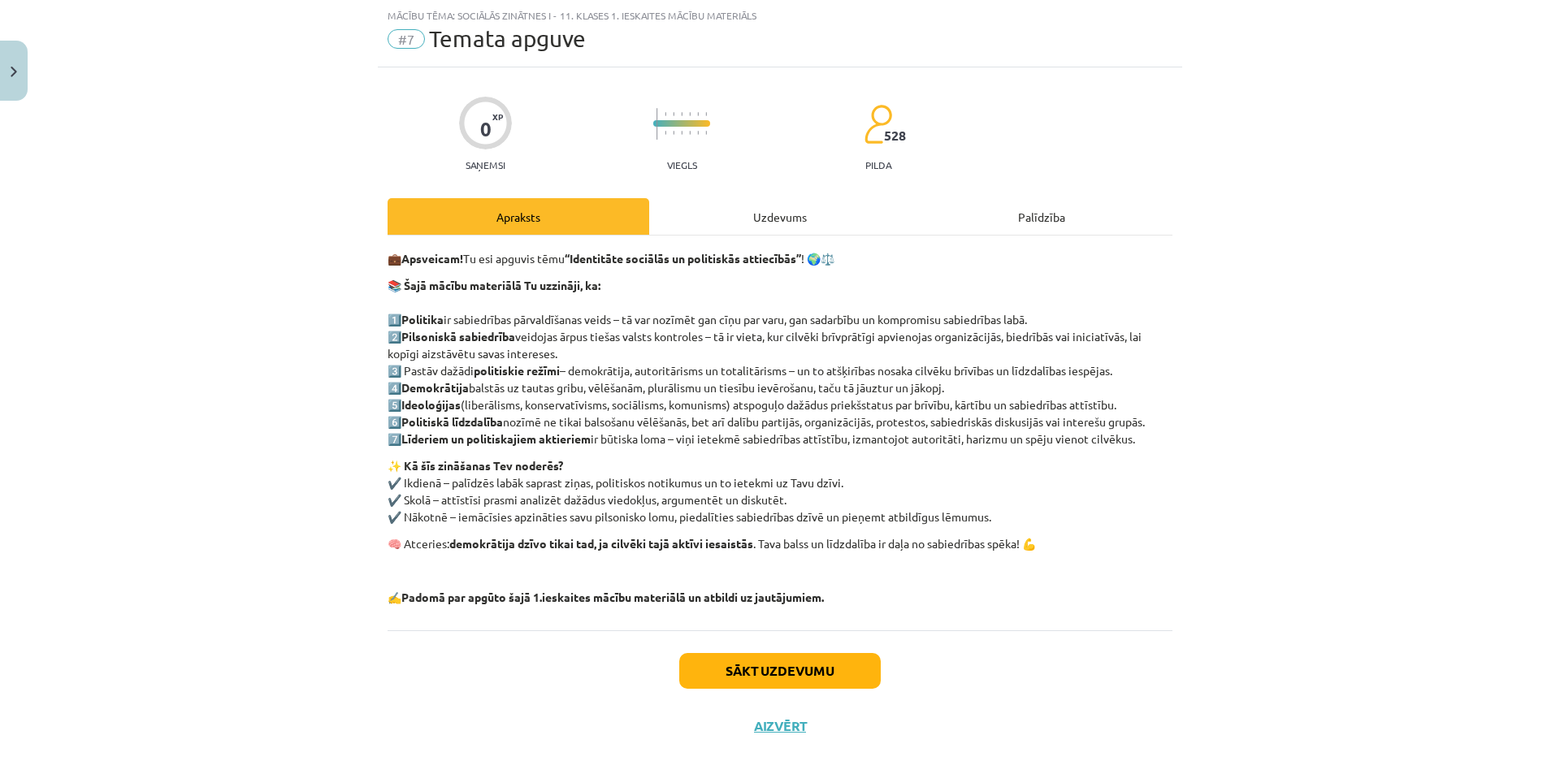
click at [790, 209] on div "Uzdevums" at bounding box center [780, 216] width 262 height 37
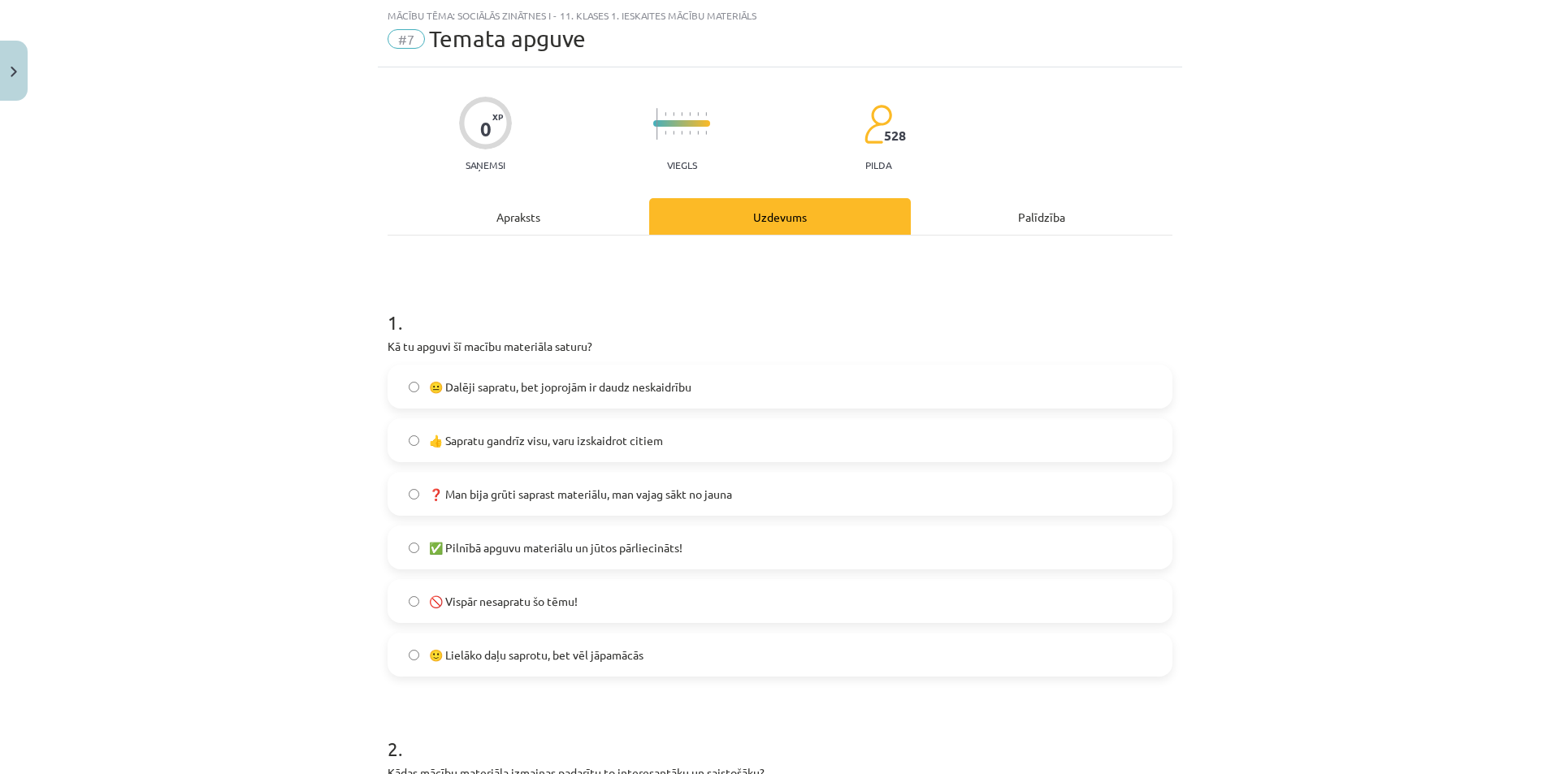
click at [527, 381] on span "😐 Dalēji sapratu, bet joprojām ir daudz neskaidrību" at bounding box center [560, 387] width 262 height 17
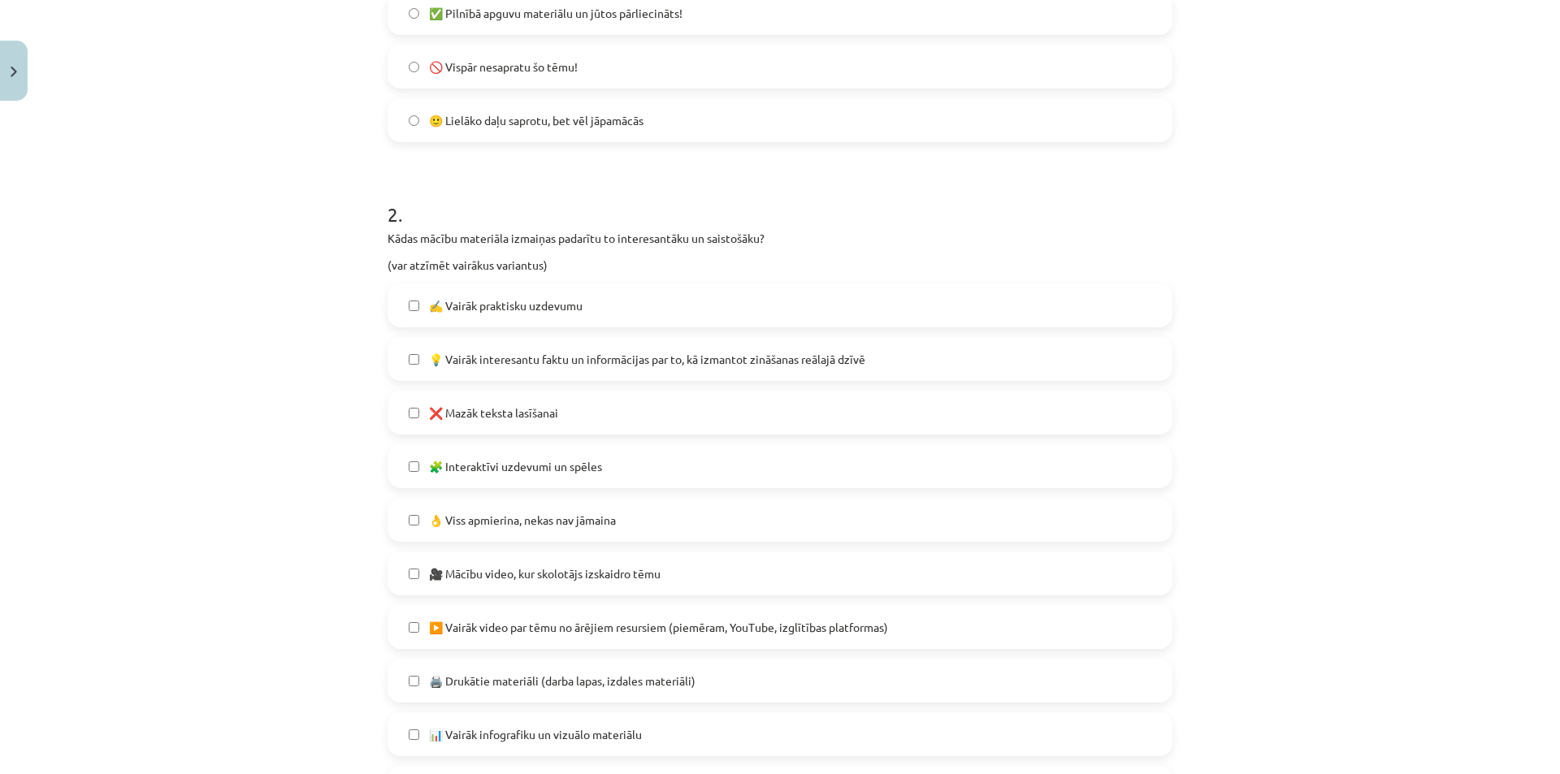
scroll to position [609, 0]
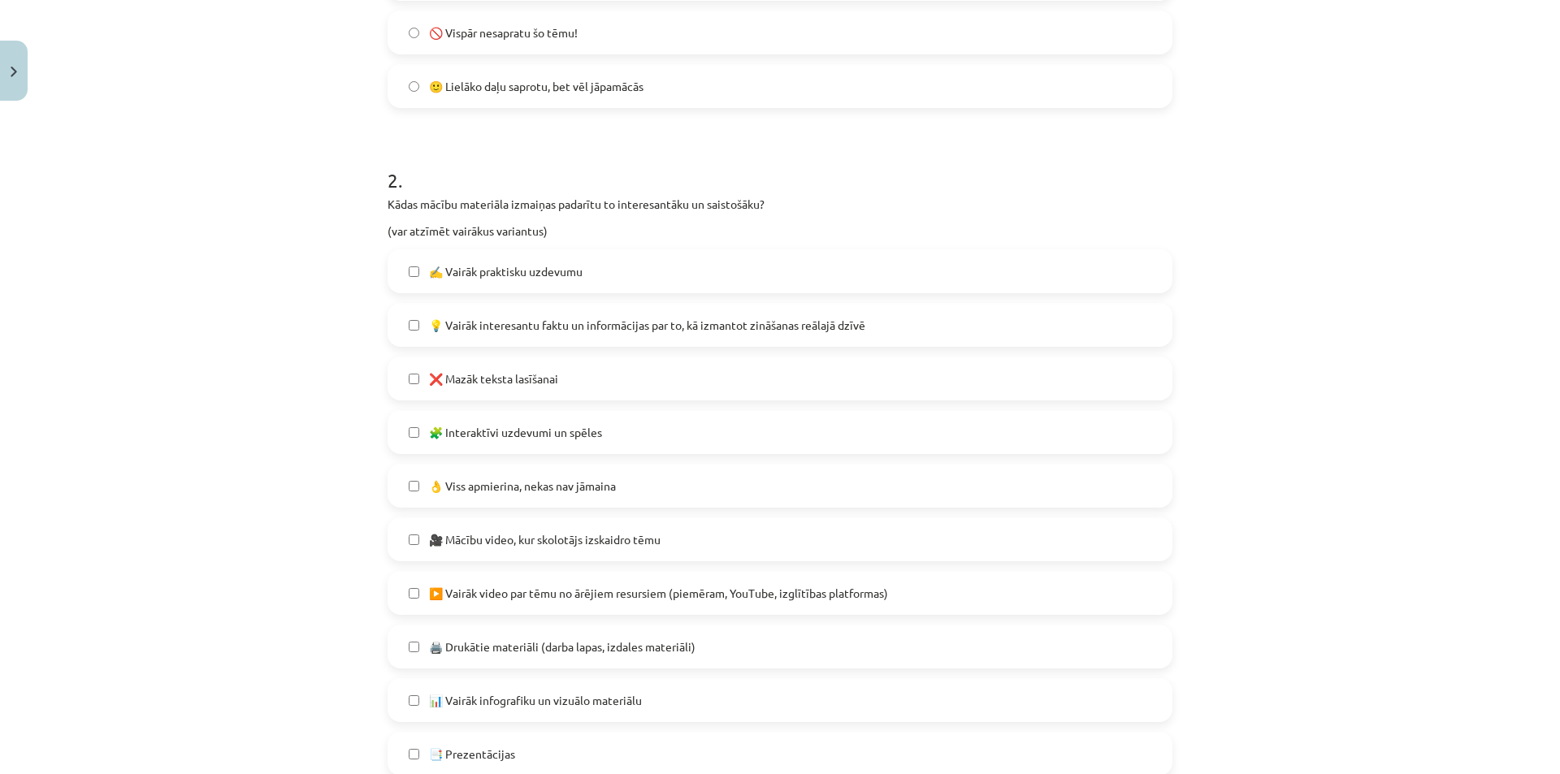
click at [558, 427] on span "🧩 Interaktīvi uzdevumi un spēles" at bounding box center [515, 432] width 173 height 17
click at [515, 484] on span "👌 Viss apmierina, nekas nav jāmaina" at bounding box center [522, 486] width 187 height 17
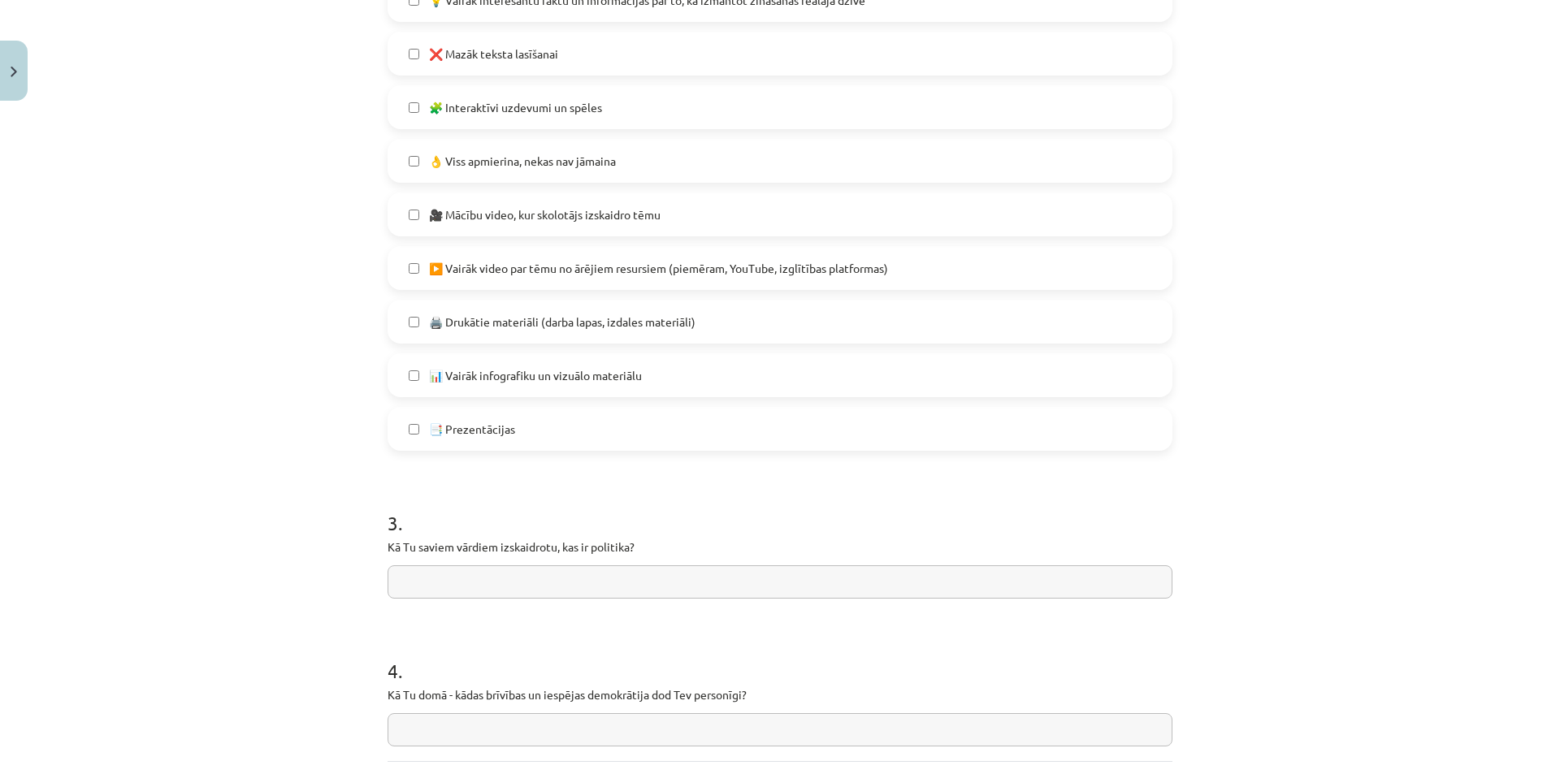
scroll to position [1015, 0]
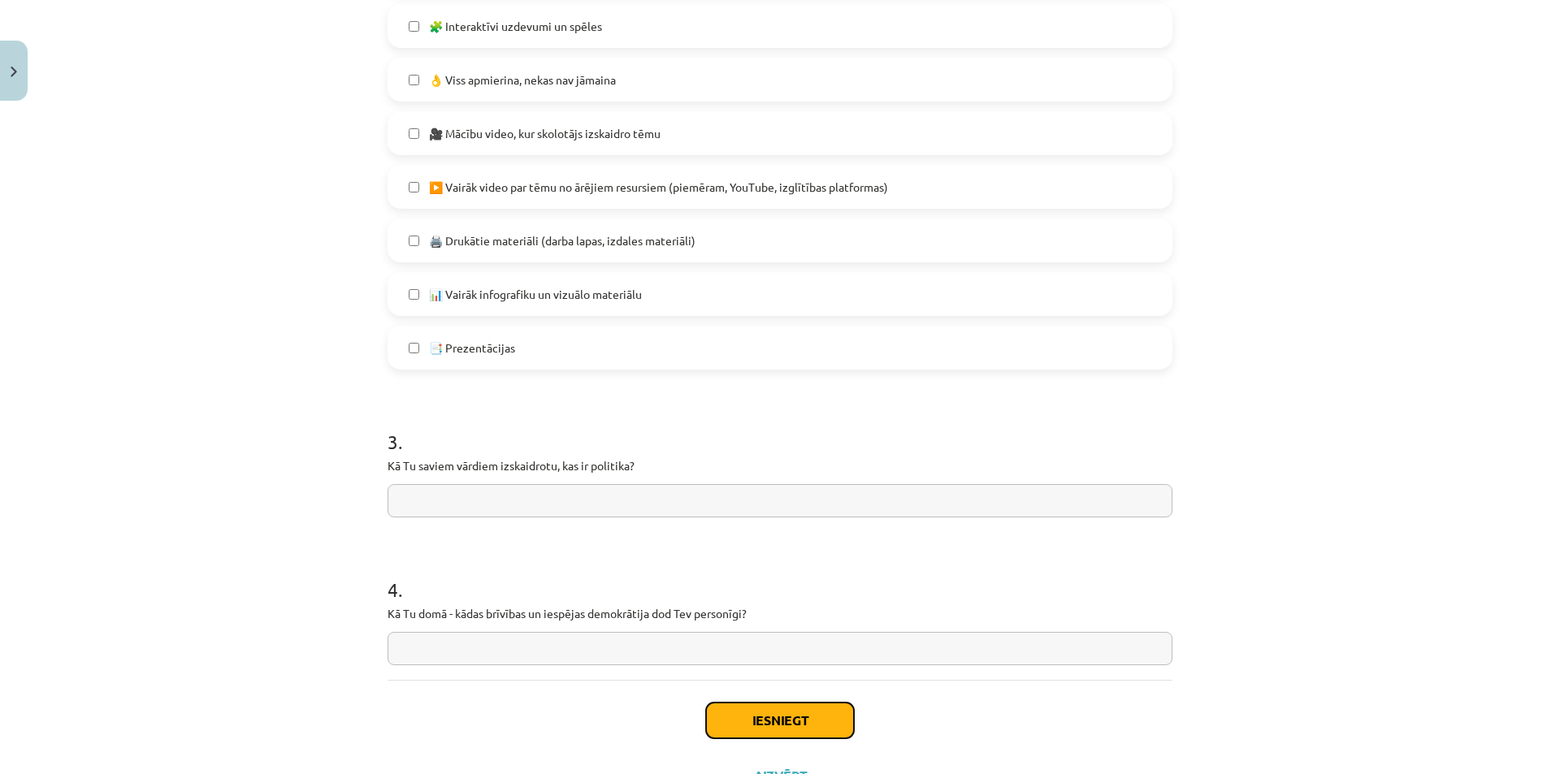
click at [812, 728] on button "Iesniegt" at bounding box center [780, 721] width 148 height 36
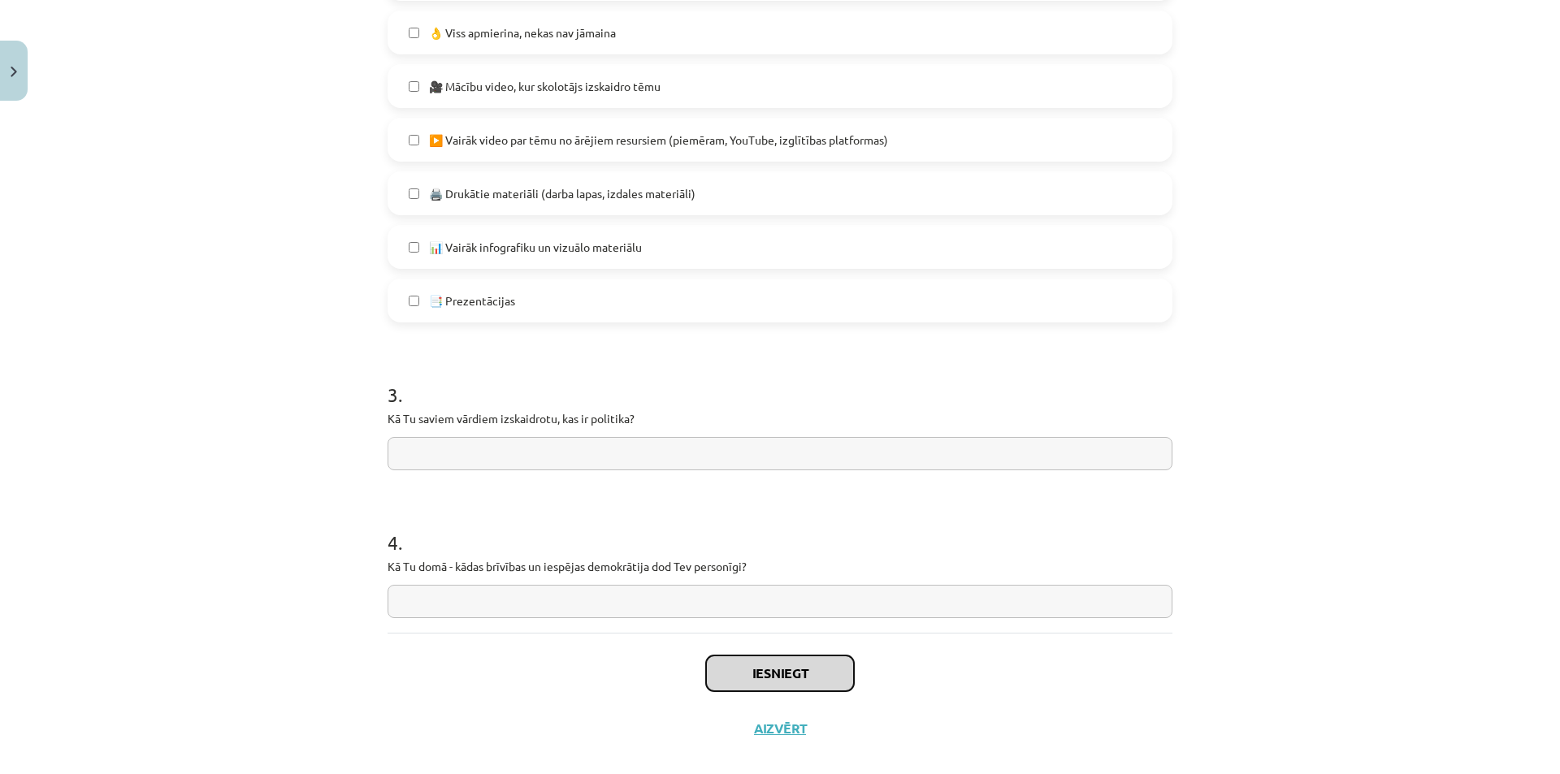
scroll to position [1085, 0]
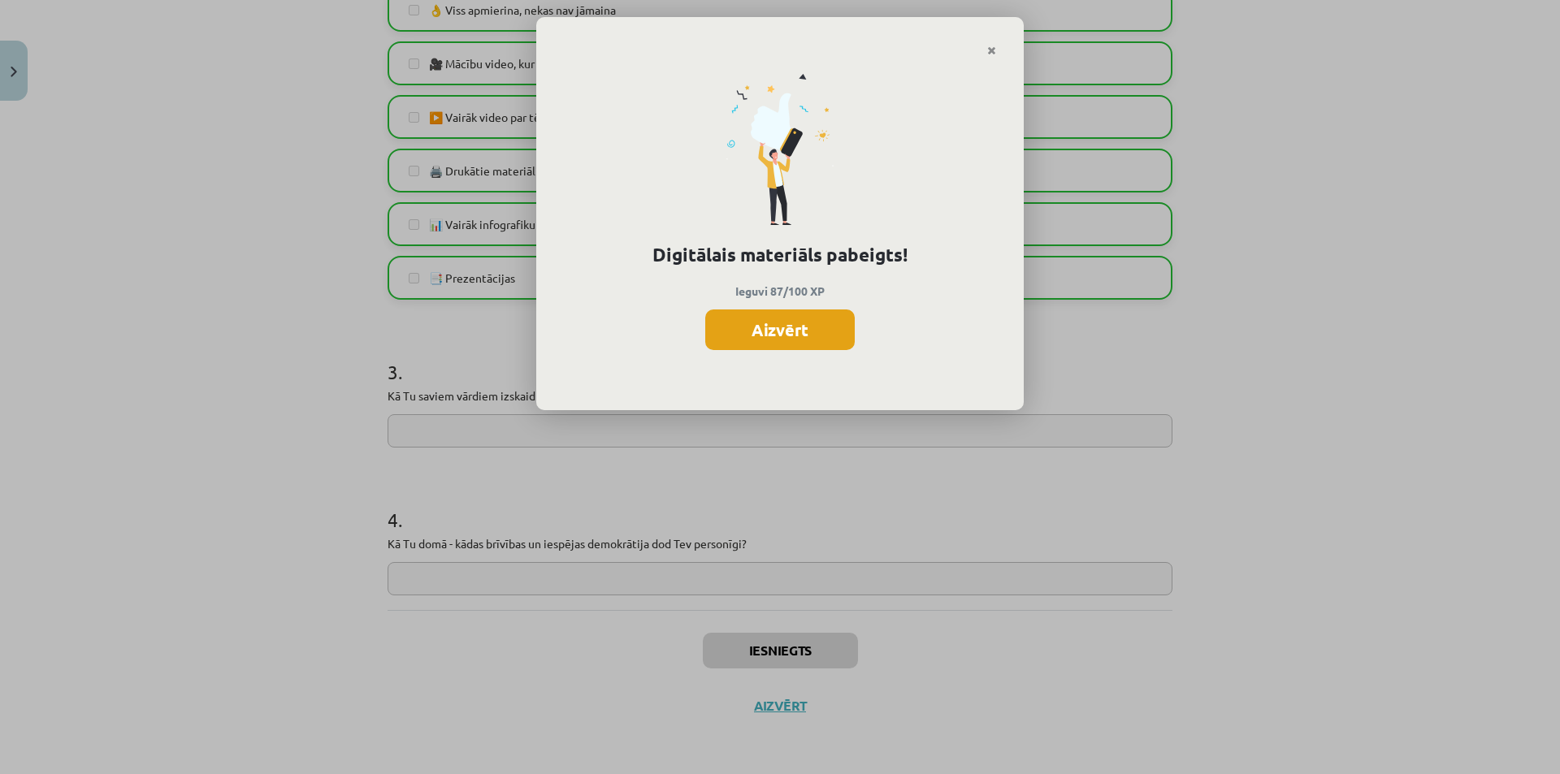
click at [765, 324] on button "Aizvērt" at bounding box center [779, 330] width 149 height 41
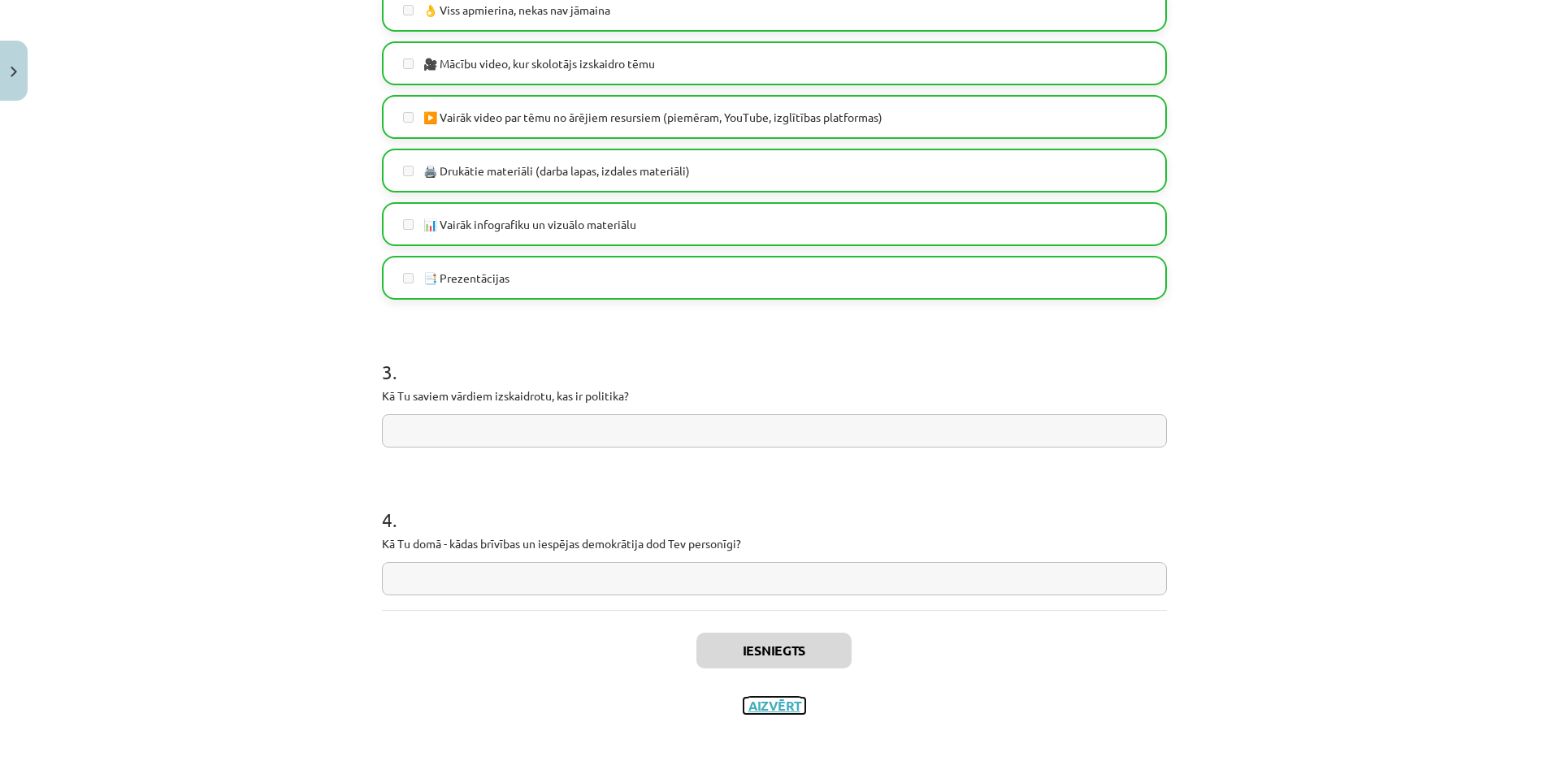
click at [784, 703] on button "Aizvērt" at bounding box center [774, 706] width 62 height 16
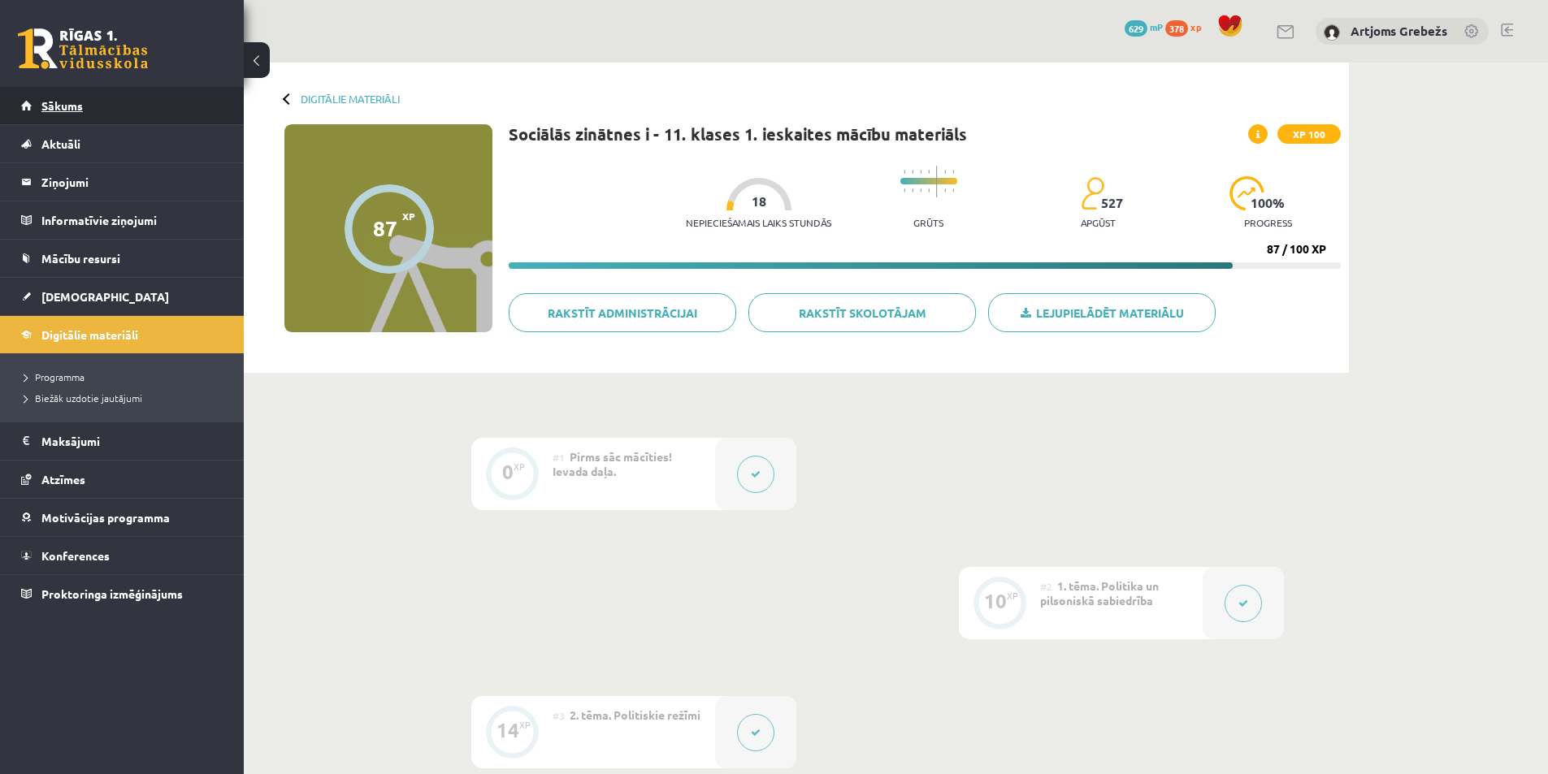
click at [170, 103] on link "Sākums" at bounding box center [122, 105] width 202 height 37
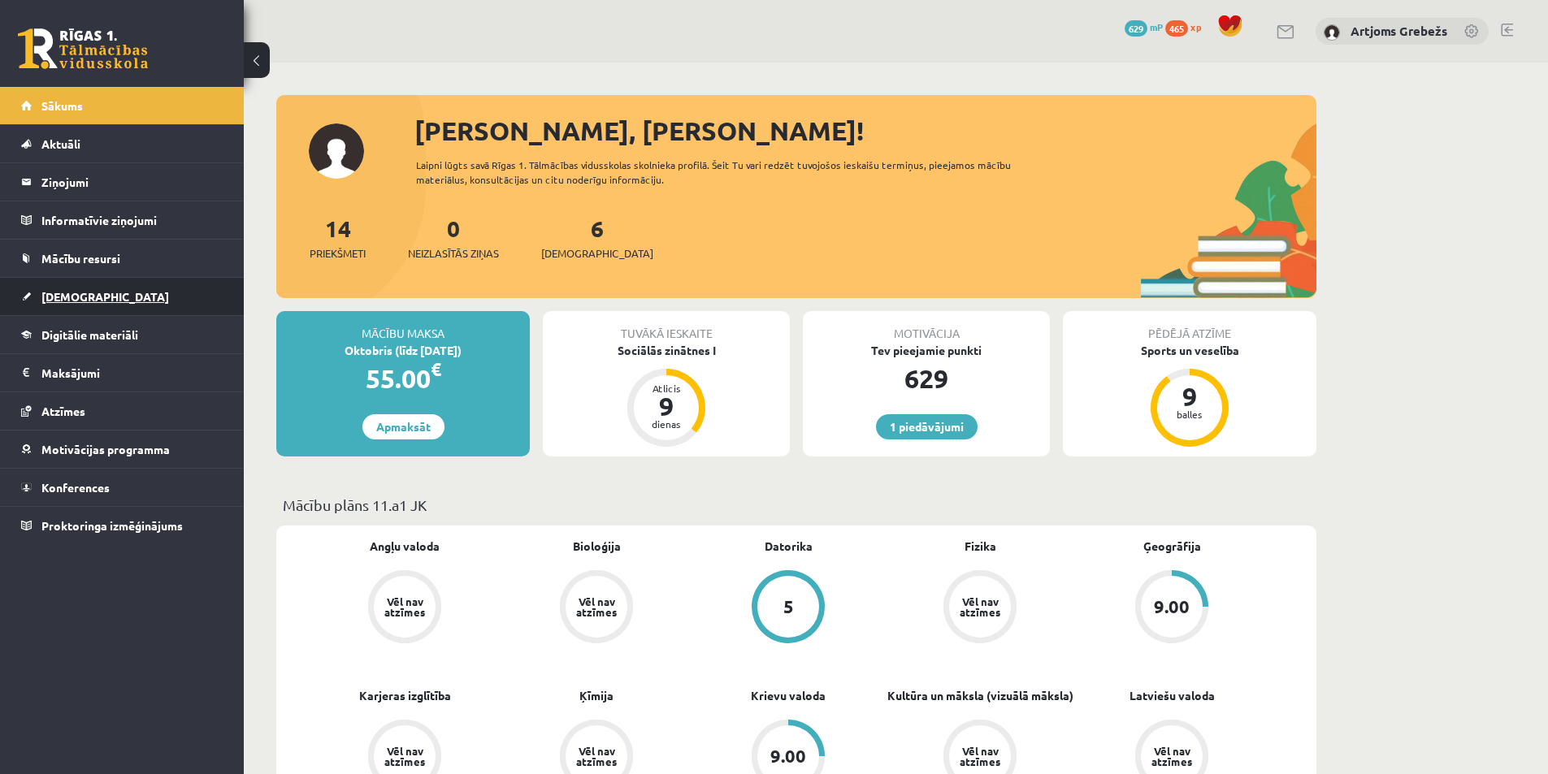
click at [106, 302] on link "[DEMOGRAPHIC_DATA]" at bounding box center [122, 296] width 202 height 37
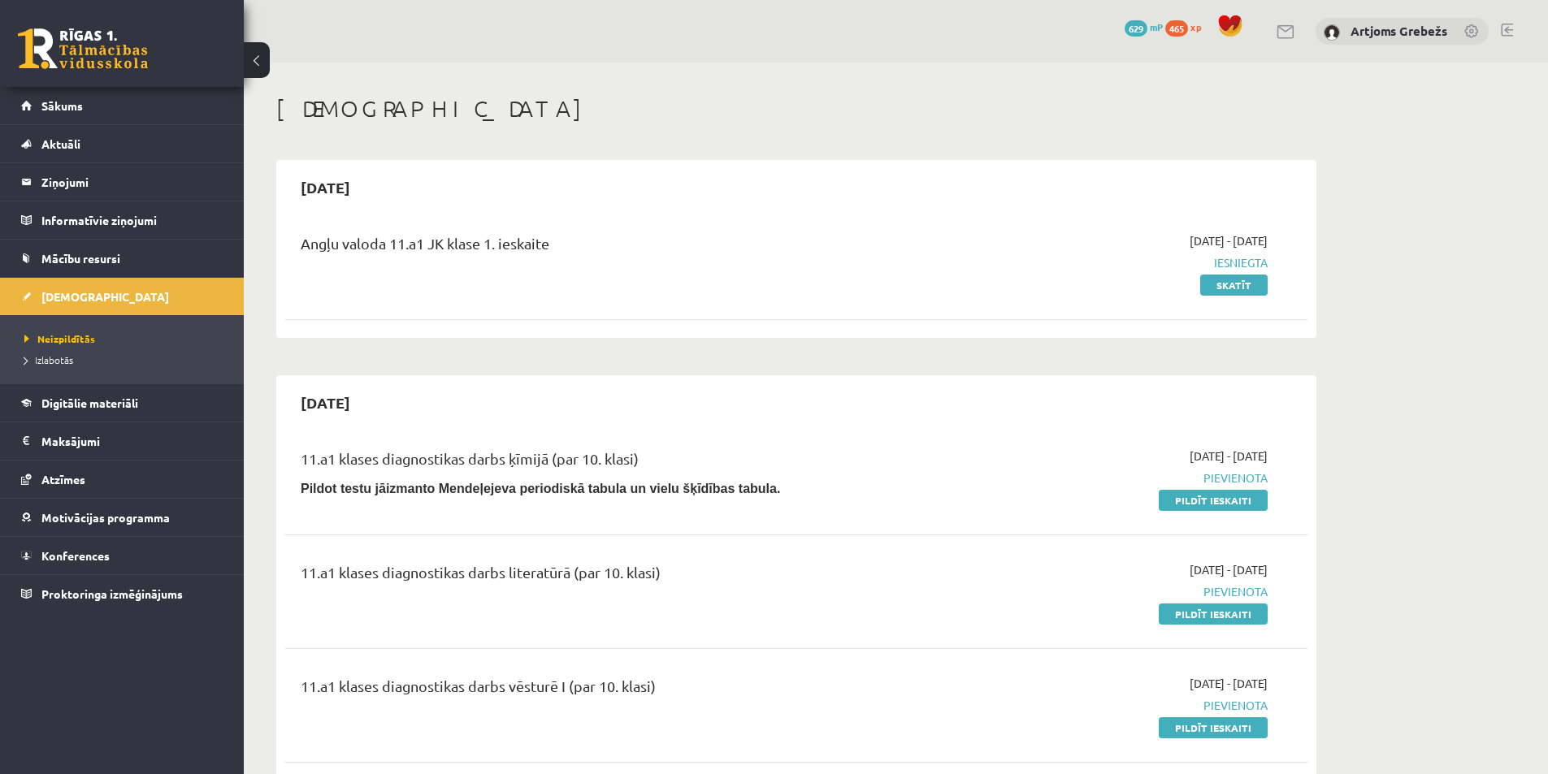
drag, startPoint x: 1430, startPoint y: 508, endPoint x: 1442, endPoint y: 532, distance: 27.2
drag, startPoint x: 1385, startPoint y: 495, endPoint x: 1409, endPoint y: 533, distance: 44.9
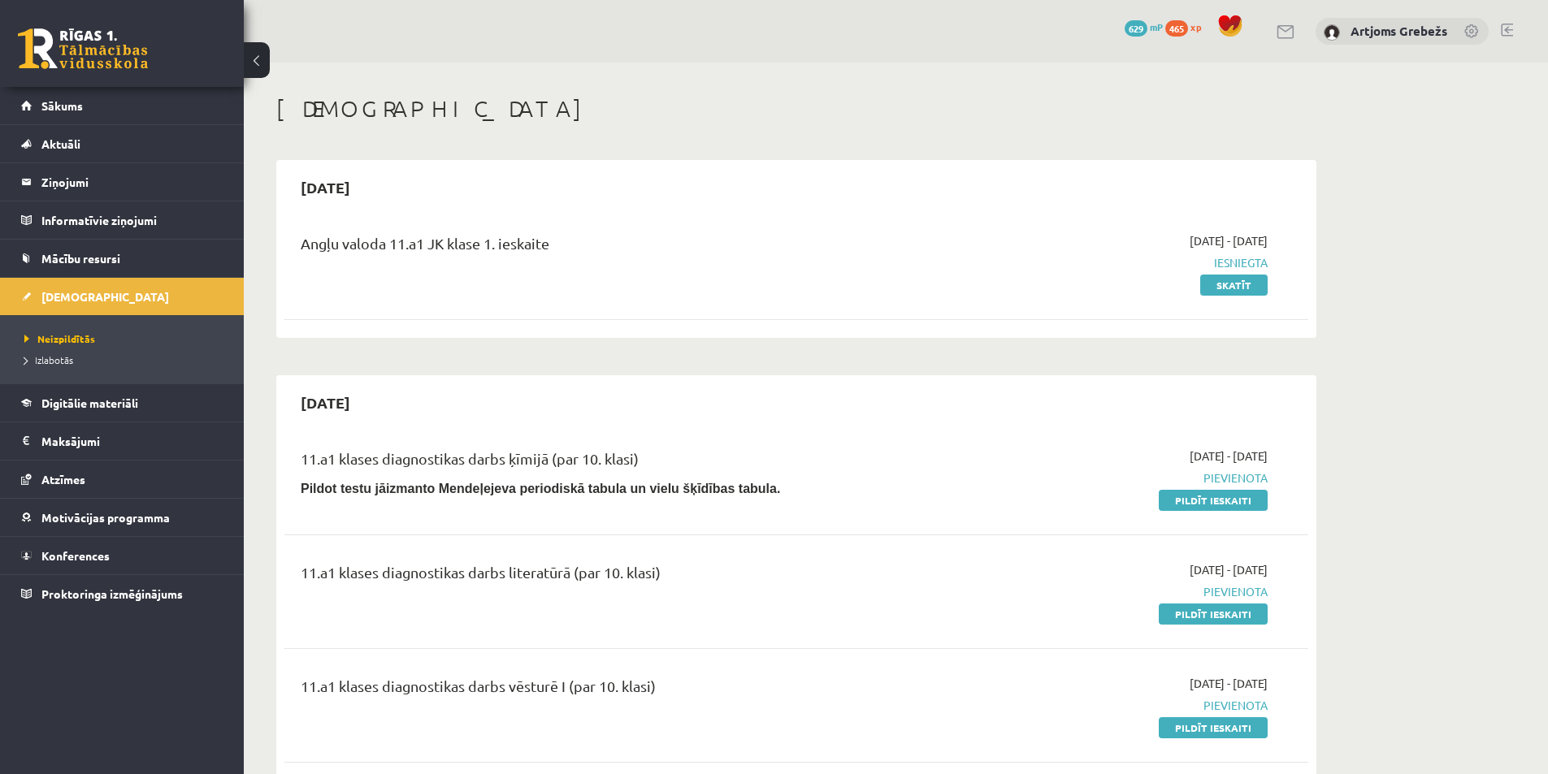
drag, startPoint x: 1401, startPoint y: 523, endPoint x: 1450, endPoint y: 600, distance: 90.6
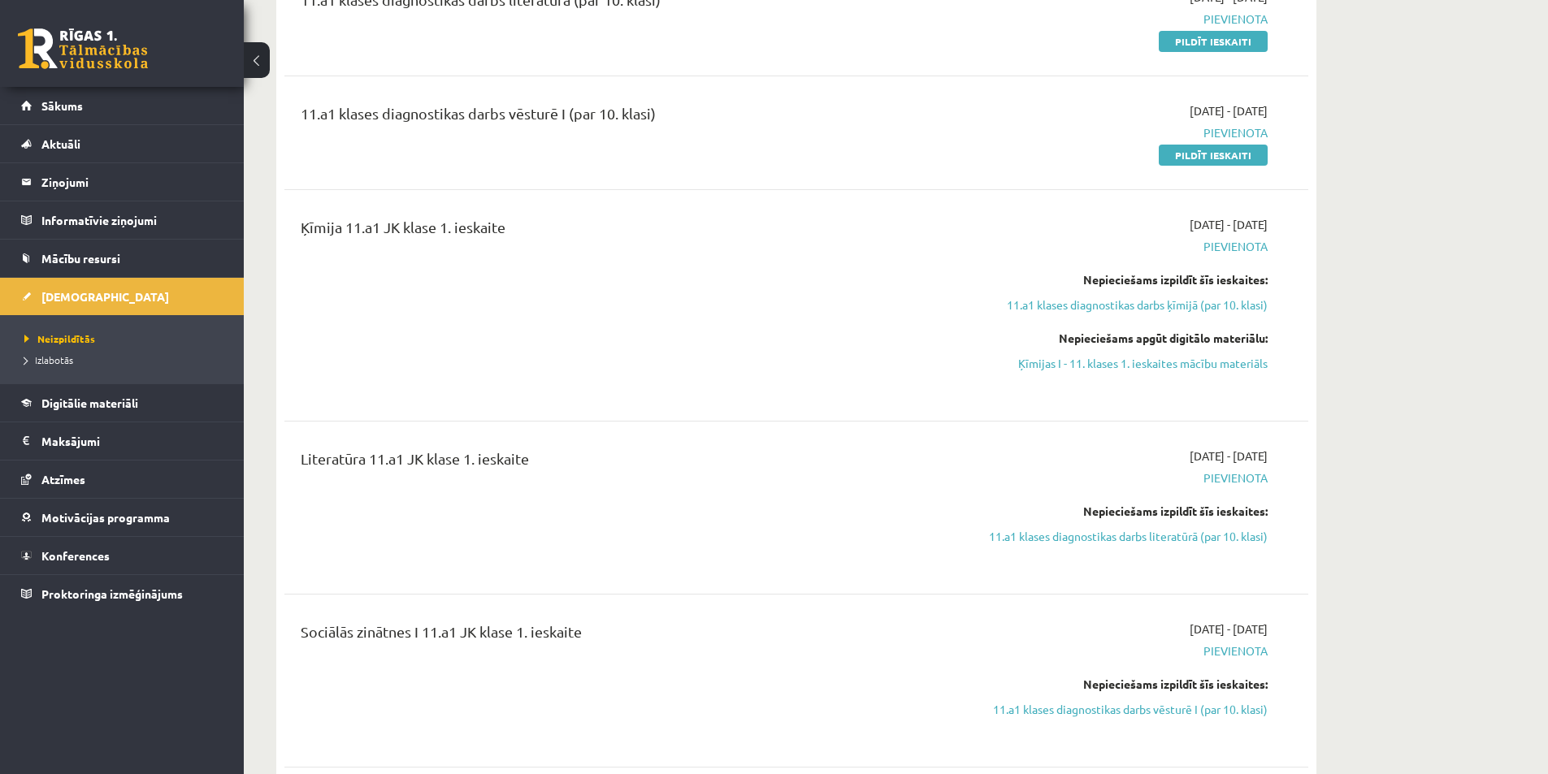
scroll to position [325, 0]
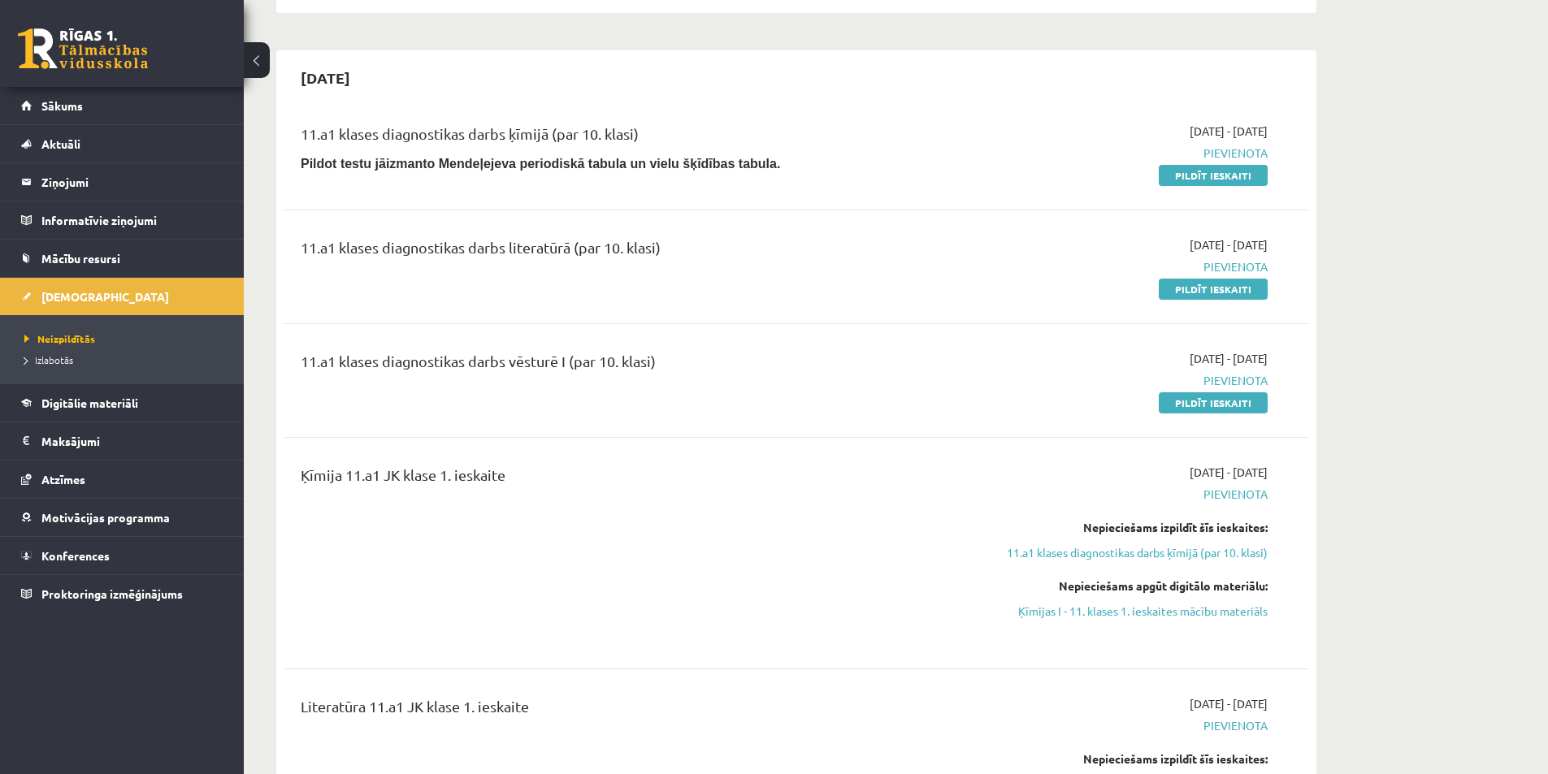
drag, startPoint x: 1214, startPoint y: 287, endPoint x: 824, endPoint y: 76, distance: 443.5
click at [1214, 287] on link "Pildīt ieskaiti" at bounding box center [1212, 289] width 109 height 21
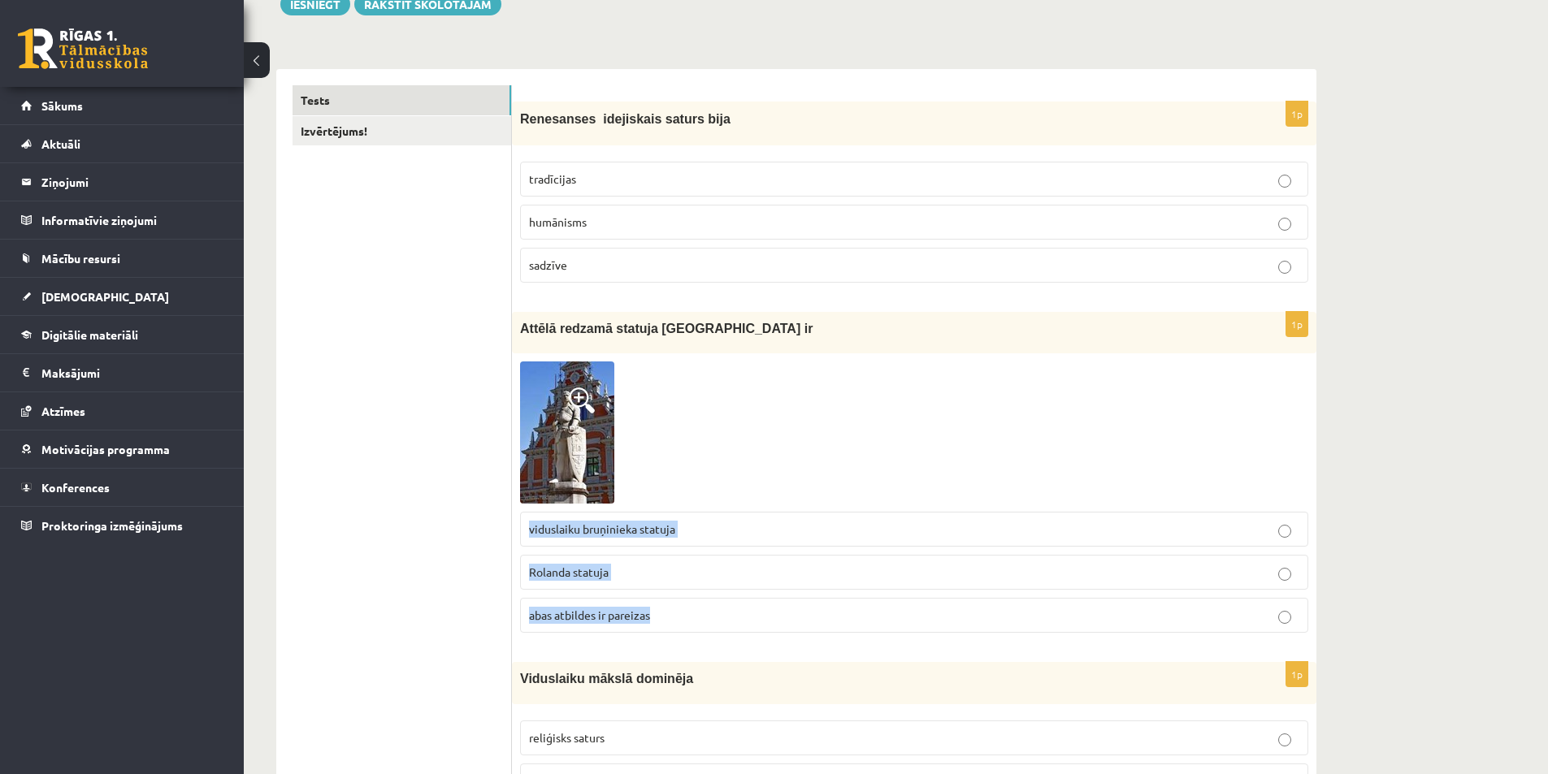
scroll to position [162, 0]
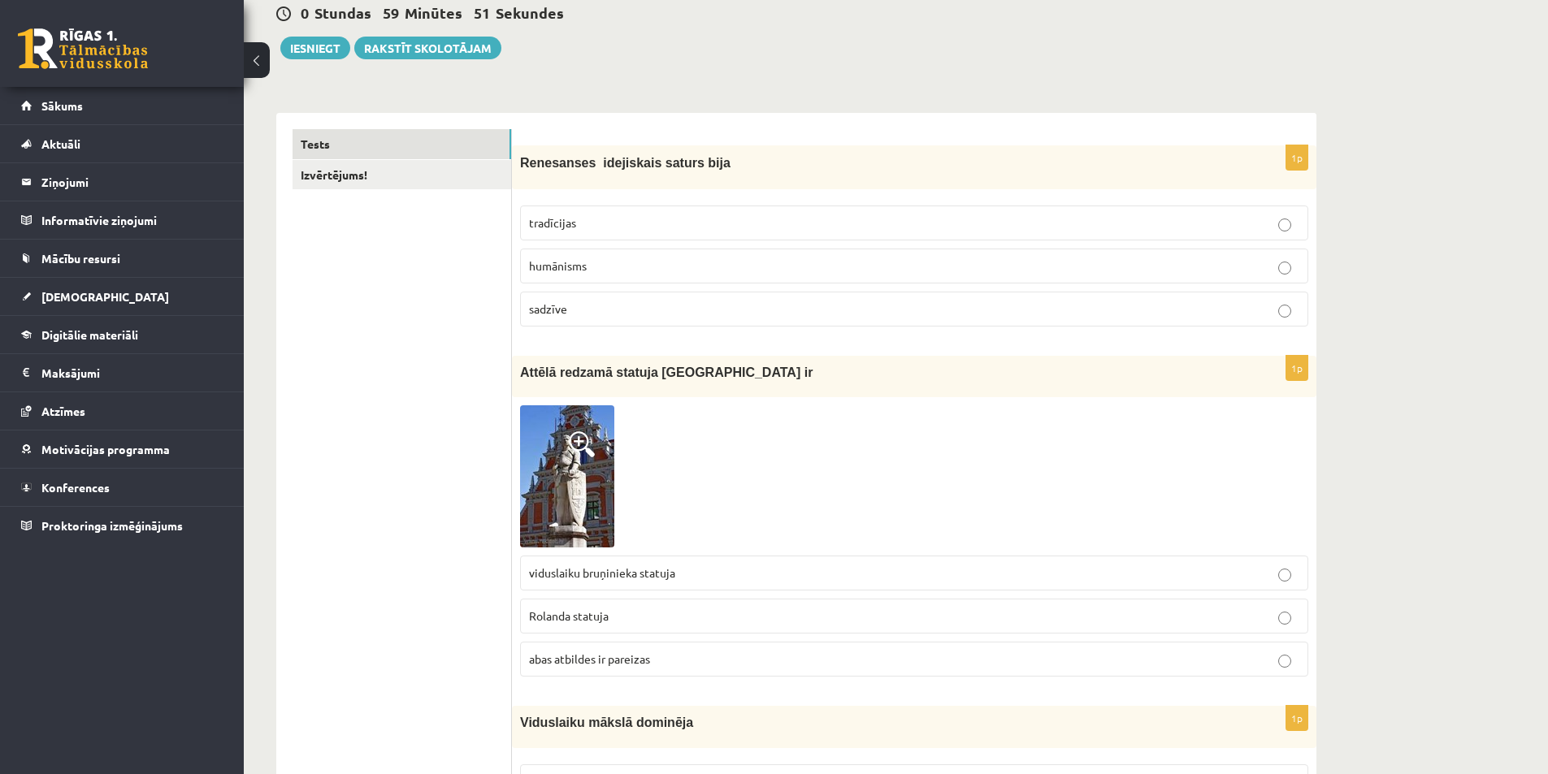
drag, startPoint x: 859, startPoint y: 444, endPoint x: 460, endPoint y: 408, distance: 400.5
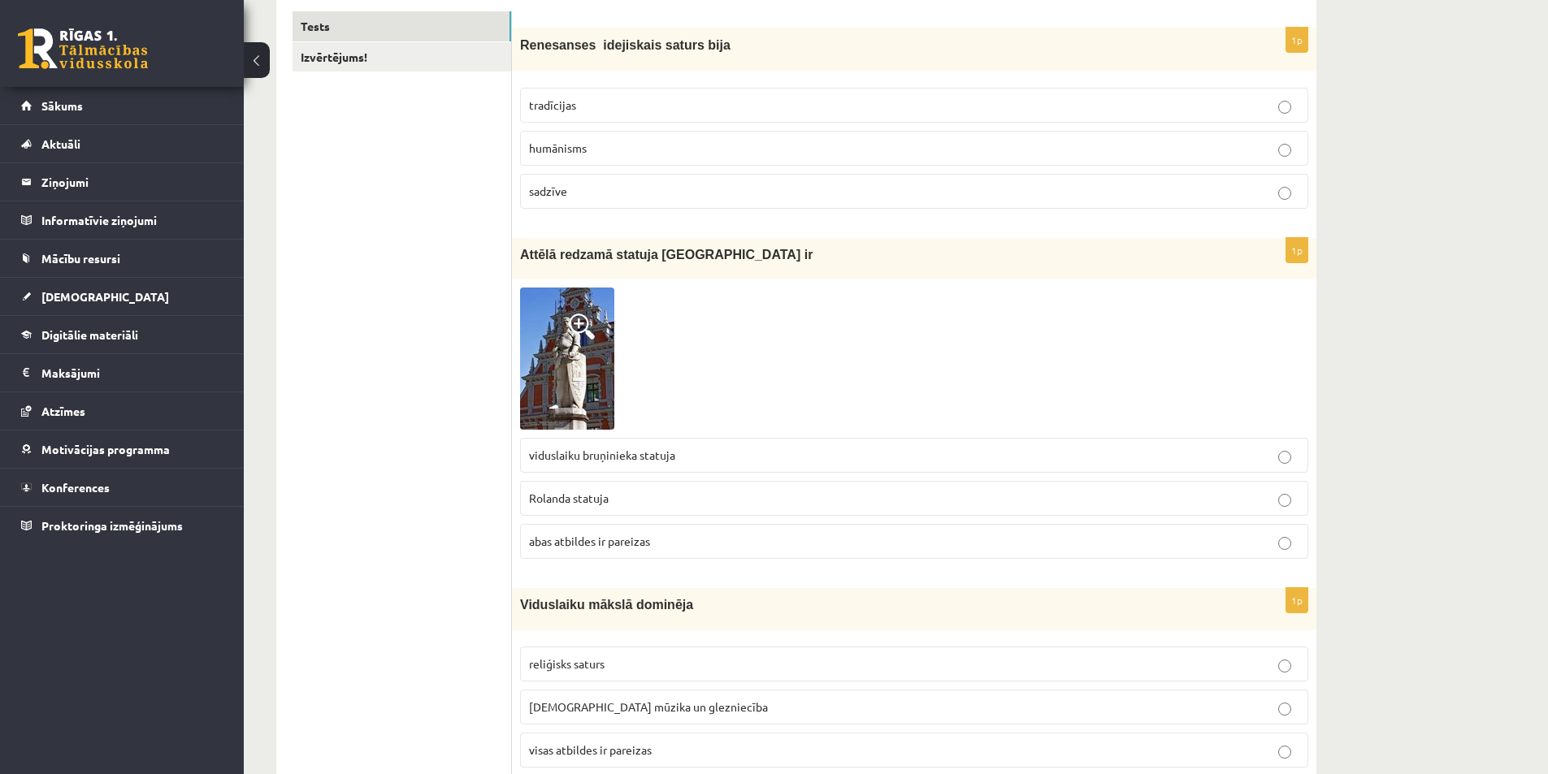
scroll to position [228, 0]
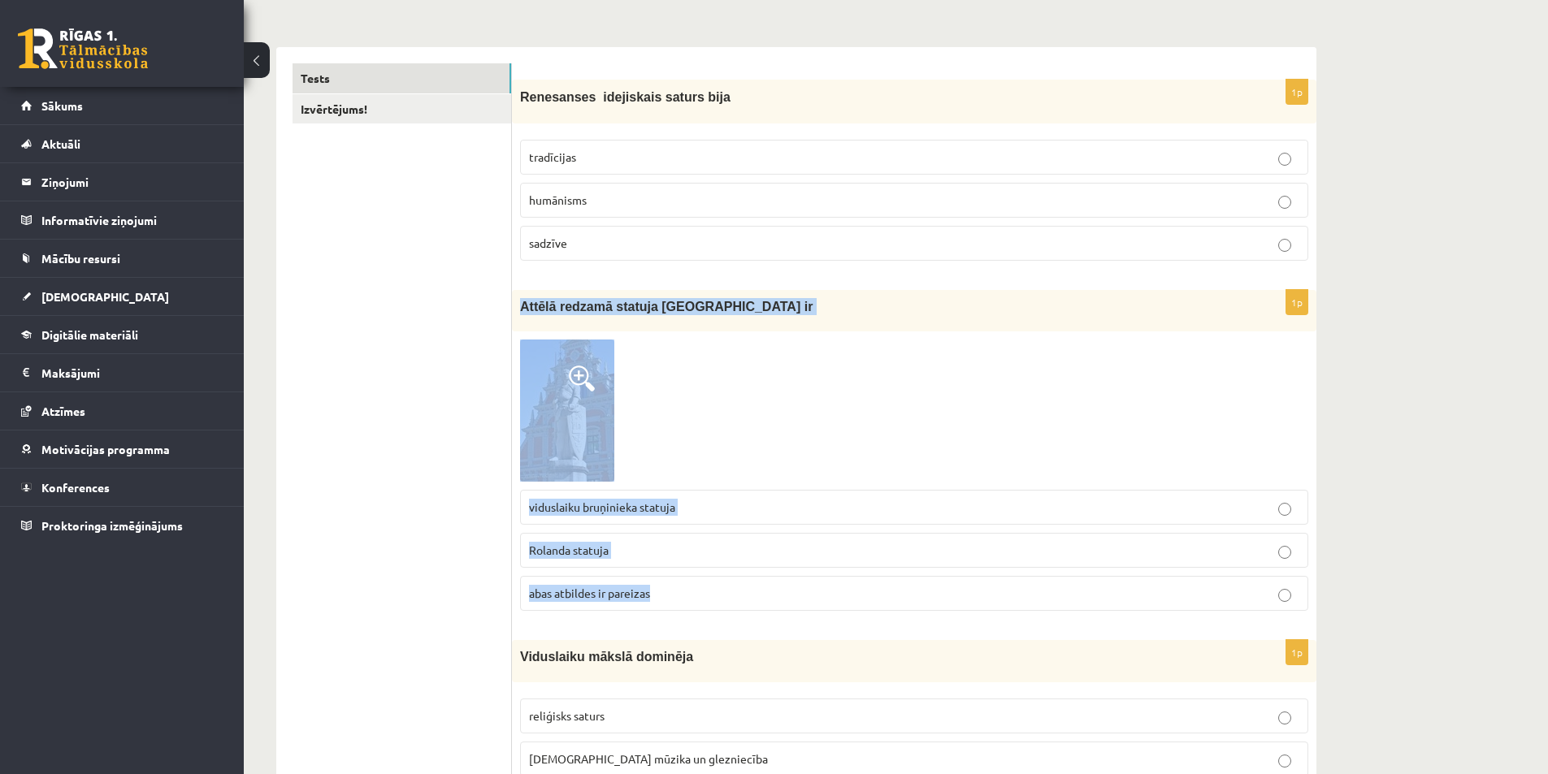
drag, startPoint x: 517, startPoint y: 310, endPoint x: 761, endPoint y: 605, distance: 383.7
click at [761, 605] on div "1p Attēlā redzamā statuja [GEOGRAPHIC_DATA] ir viduslaiku bruņinieka statuja [P…" at bounding box center [914, 457] width 804 height 334
click at [777, 471] on div at bounding box center [914, 411] width 788 height 142
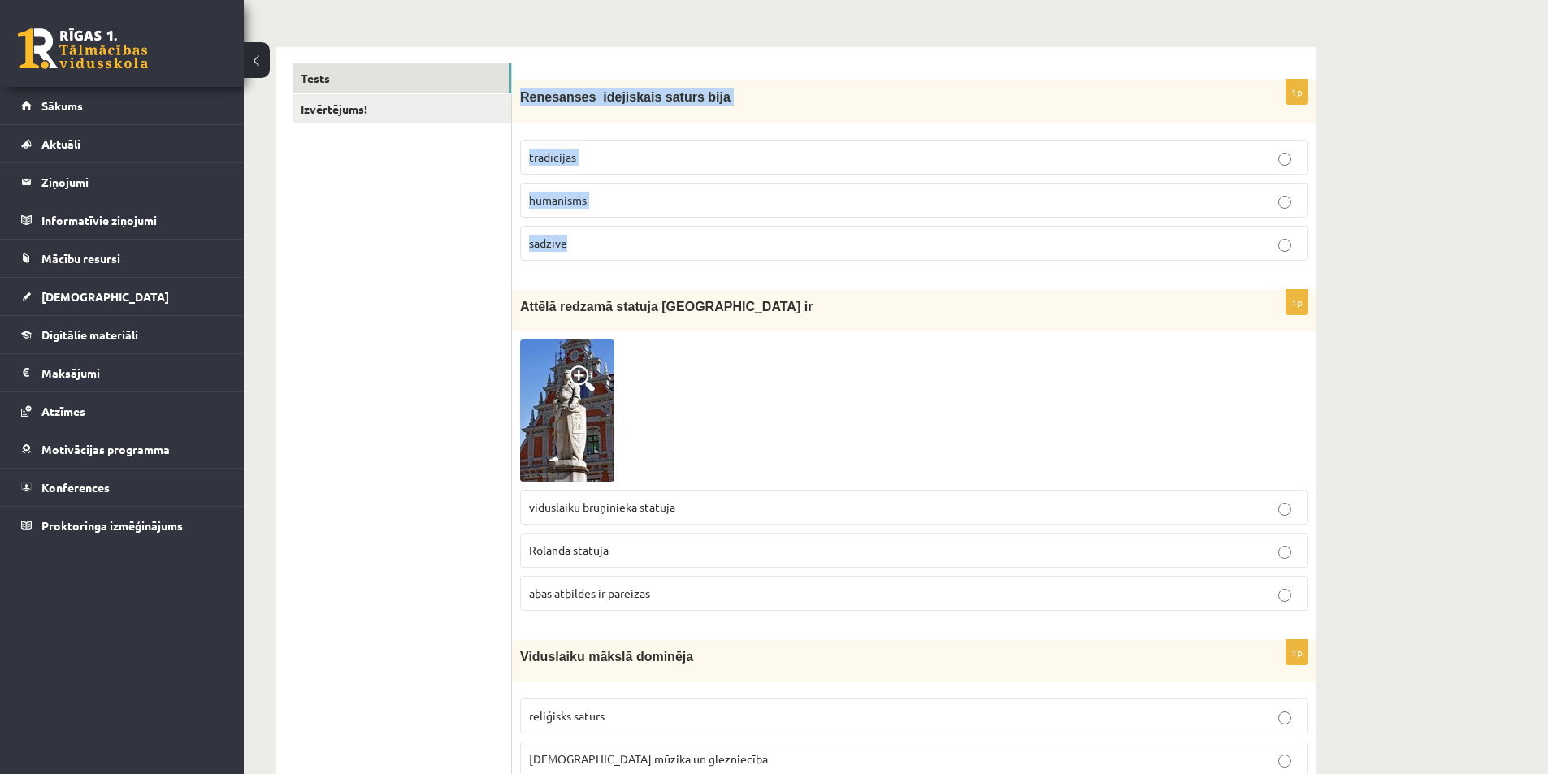
drag, startPoint x: 515, startPoint y: 97, endPoint x: 660, endPoint y: 262, distance: 218.7
click at [660, 262] on div "1p Renesanses idejiskais saturs bija tradīcijas humānisms sadzīve" at bounding box center [914, 177] width 804 height 194
copy div "Renesanses idejiskais saturs bija tradīcijas humānisms sadzīve"
click at [551, 444] on img at bounding box center [567, 411] width 94 height 142
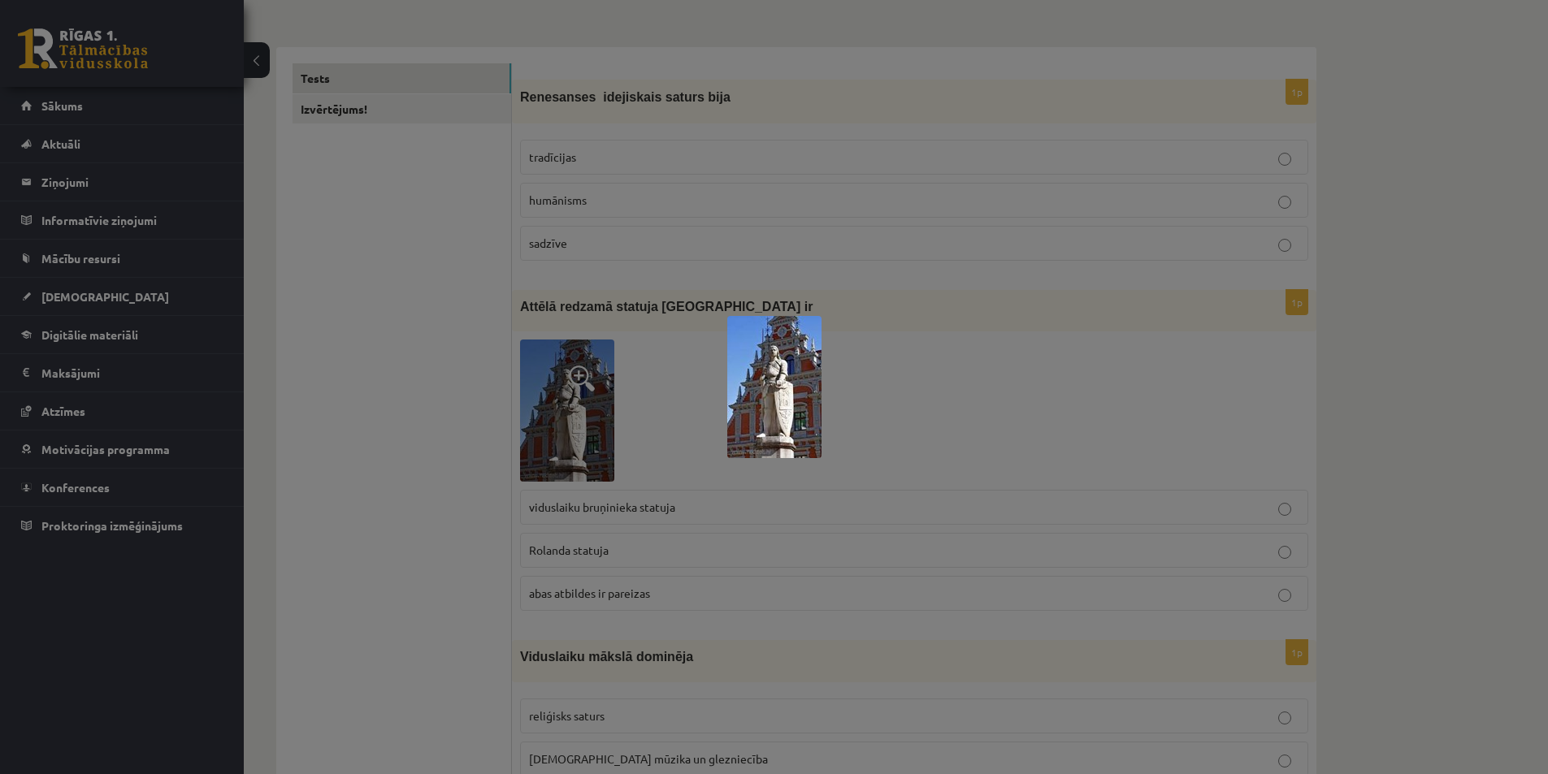
click at [532, 451] on div at bounding box center [774, 387] width 1548 height 774
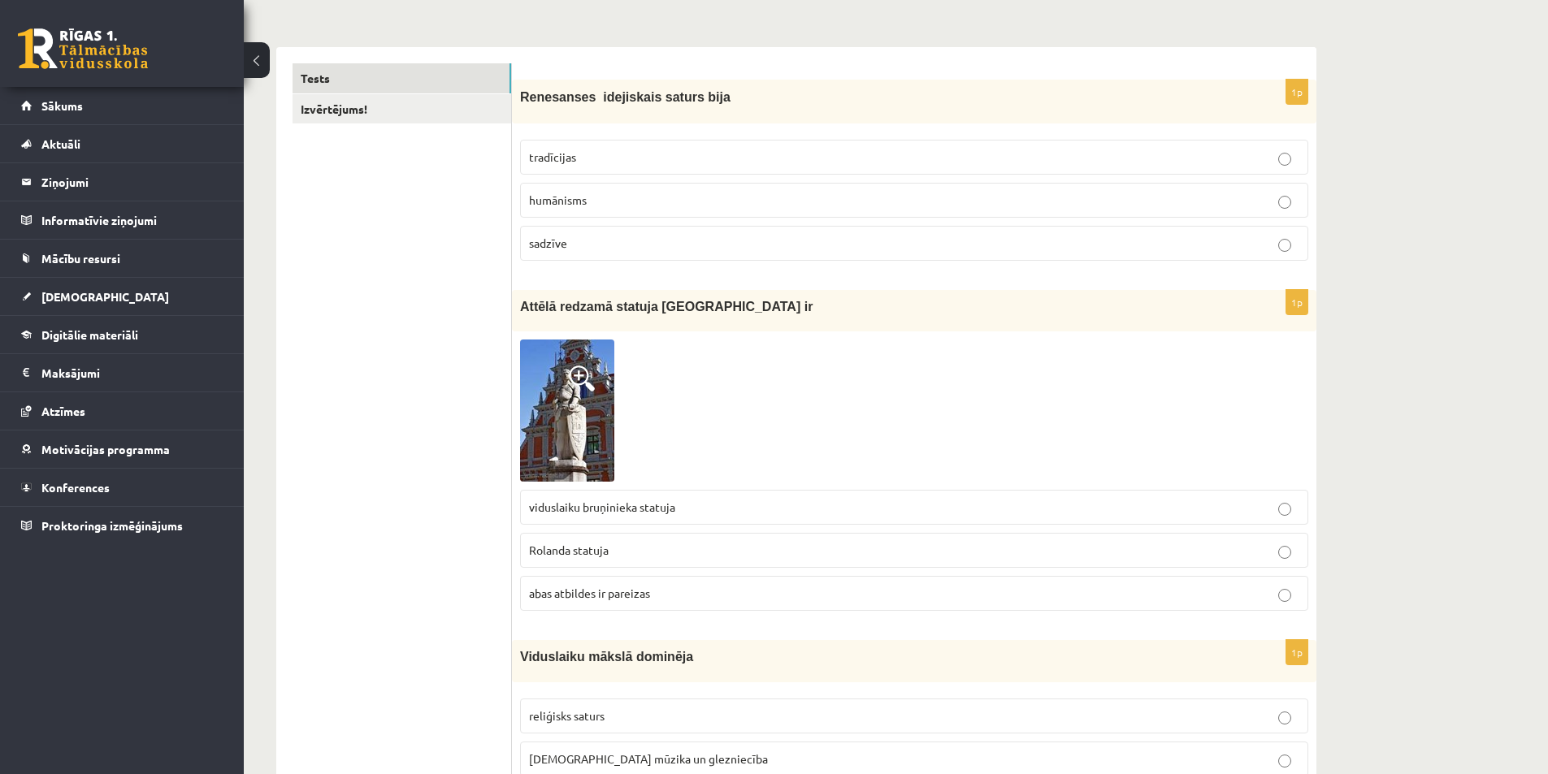
click at [590, 598] on span "abas atbildes ir pareizas" at bounding box center [589, 593] width 121 height 15
click at [611, 197] on p "humānisms" at bounding box center [914, 200] width 770 height 17
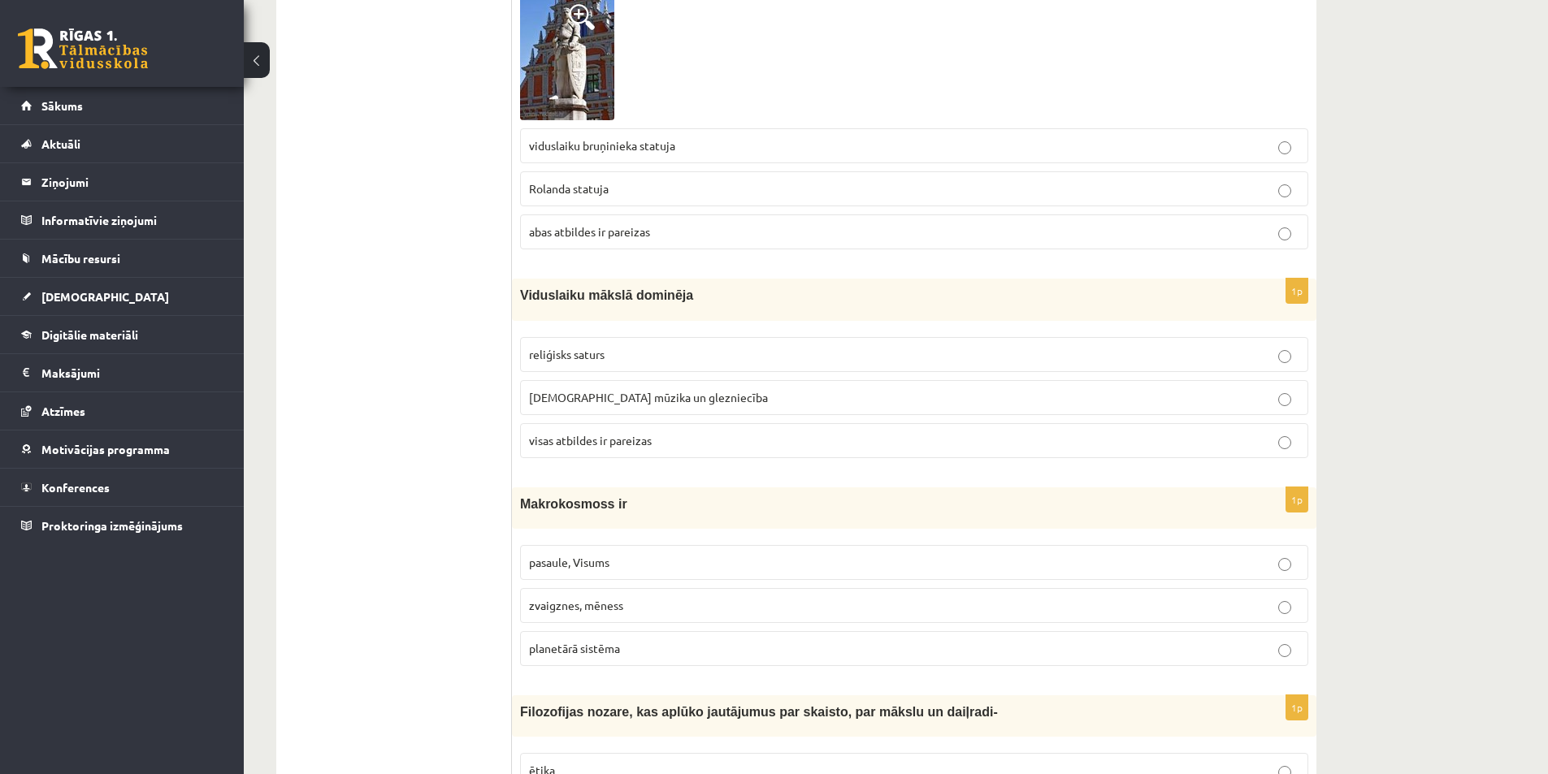
scroll to position [716, 0]
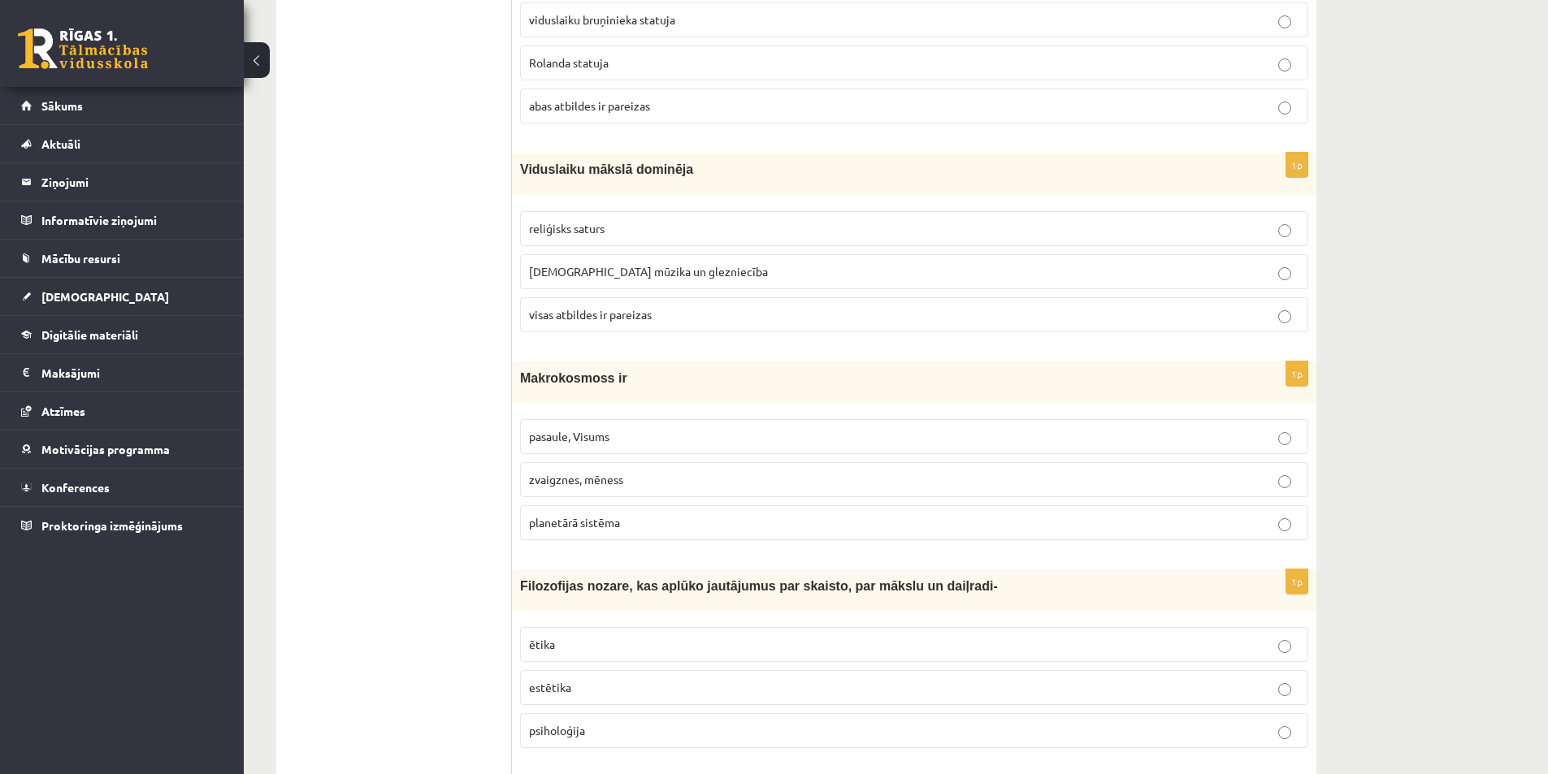
drag, startPoint x: 511, startPoint y: 166, endPoint x: 766, endPoint y: 248, distance: 268.0
click at [575, 173] on span "Viduslaiku mākslā dominēja" at bounding box center [606, 169] width 173 height 14
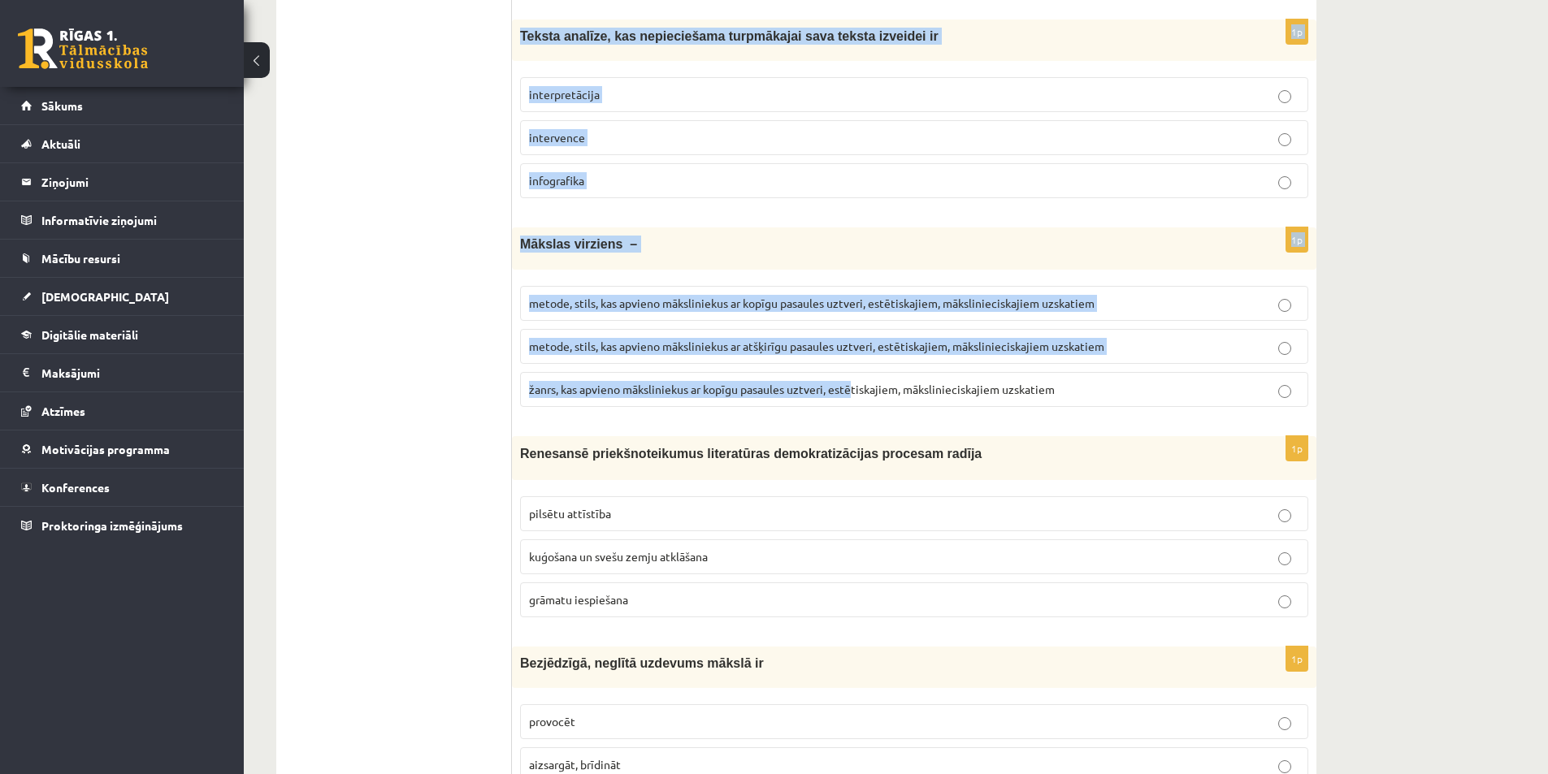
scroll to position [5996, 0]
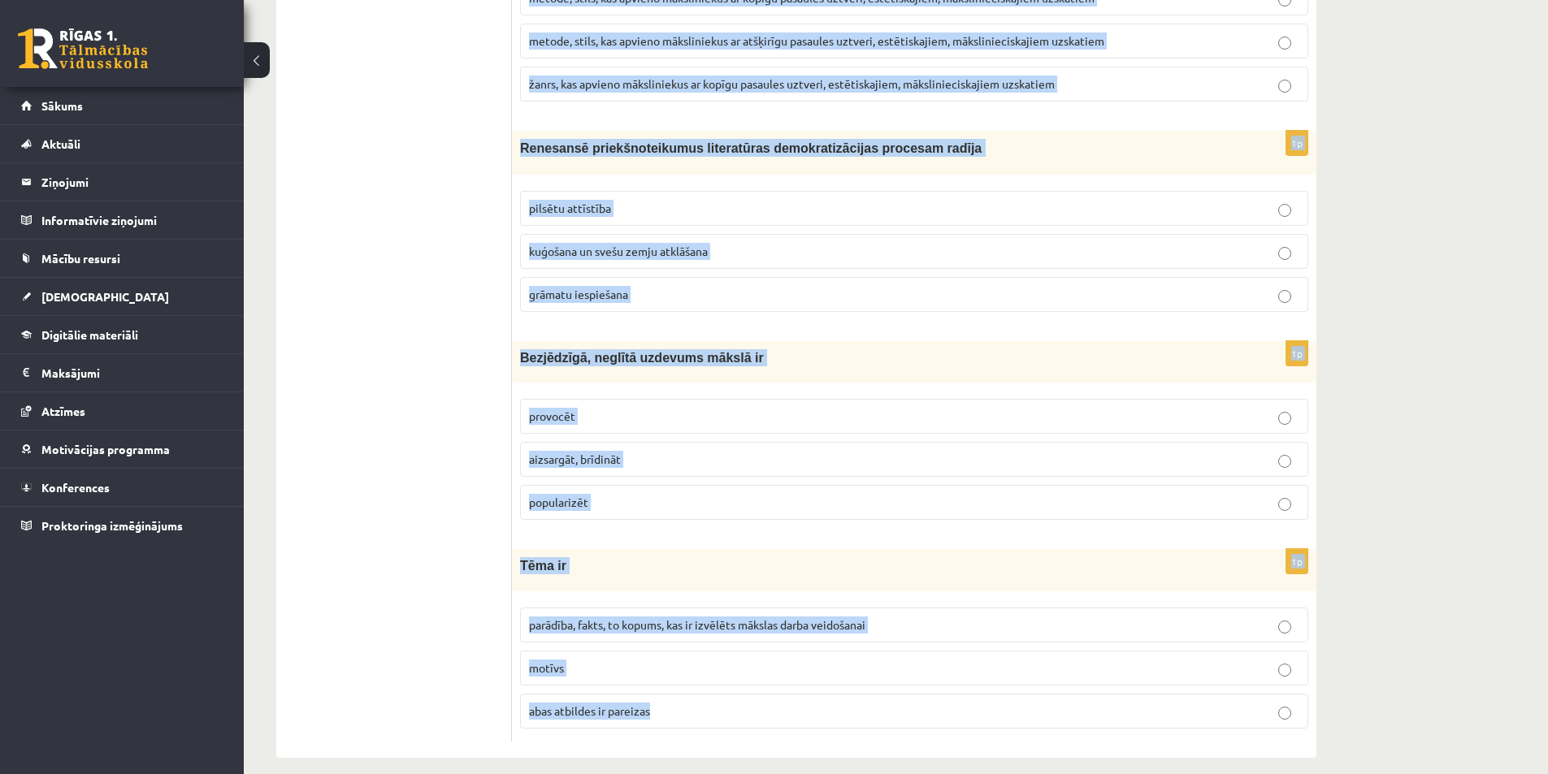
drag, startPoint x: 521, startPoint y: 168, endPoint x: 967, endPoint y: 701, distance: 694.9
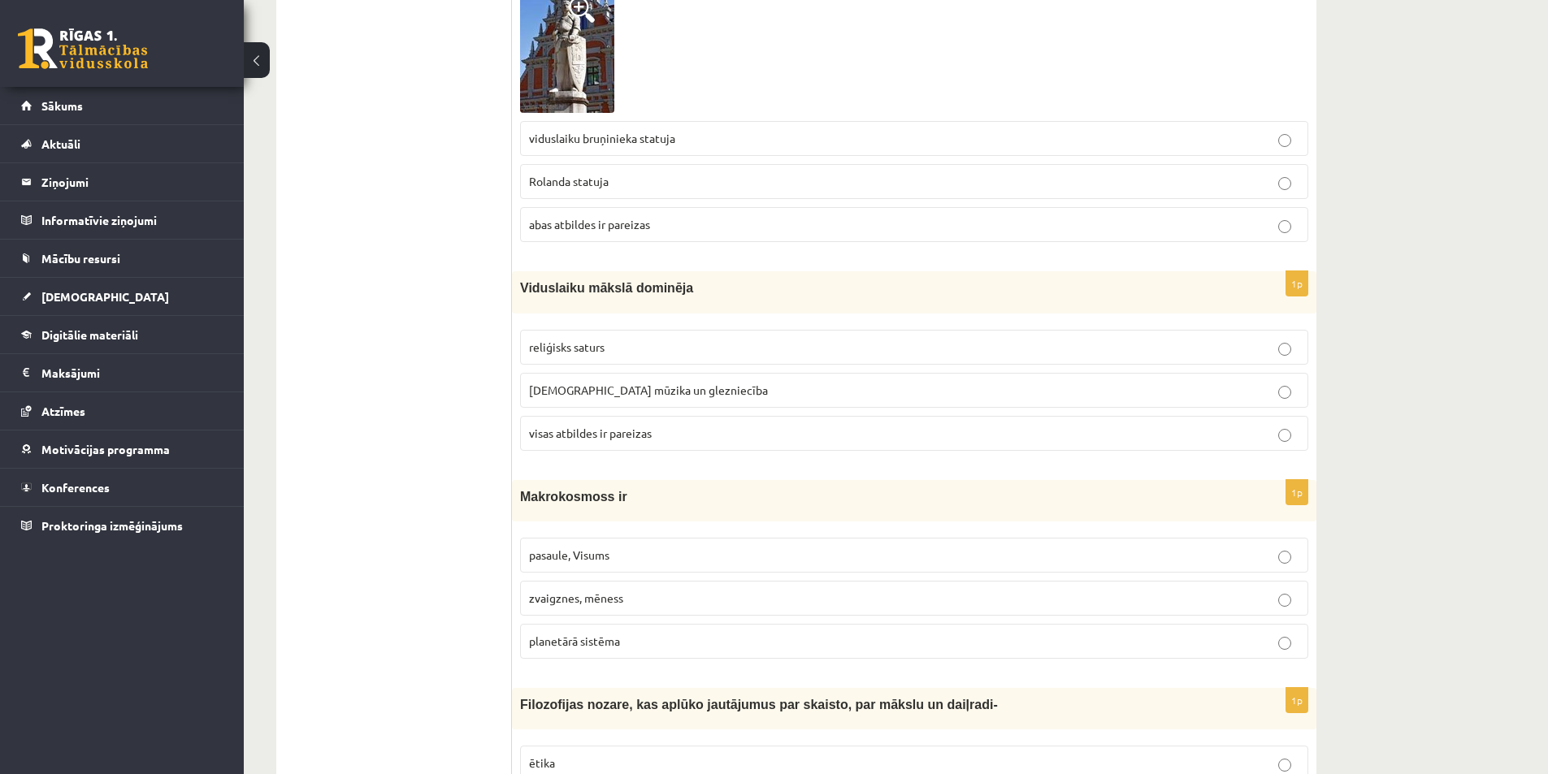
scroll to position [483, 0]
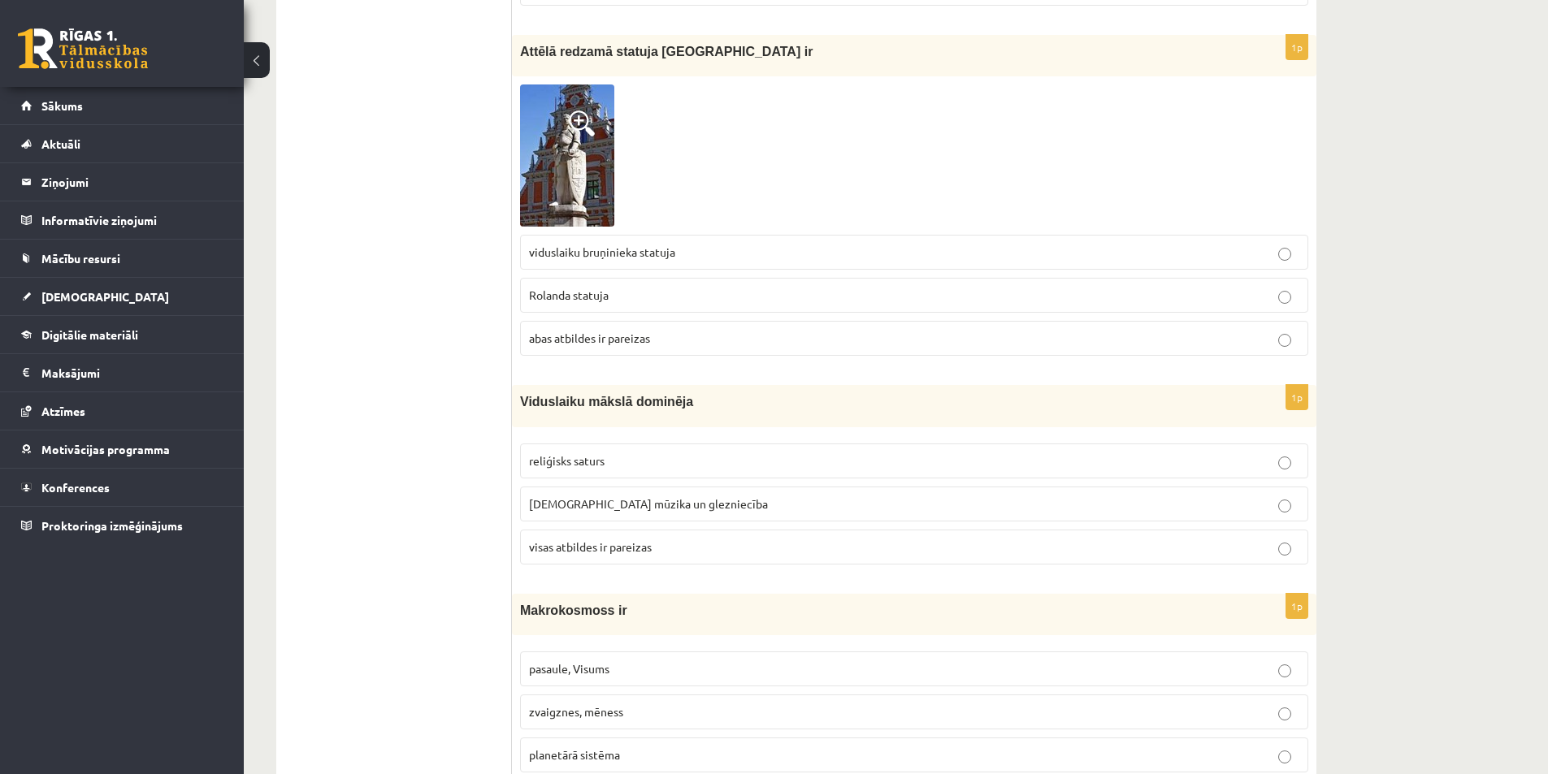
click at [691, 542] on p "visas atbildes ir pareizas" at bounding box center [914, 547] width 770 height 17
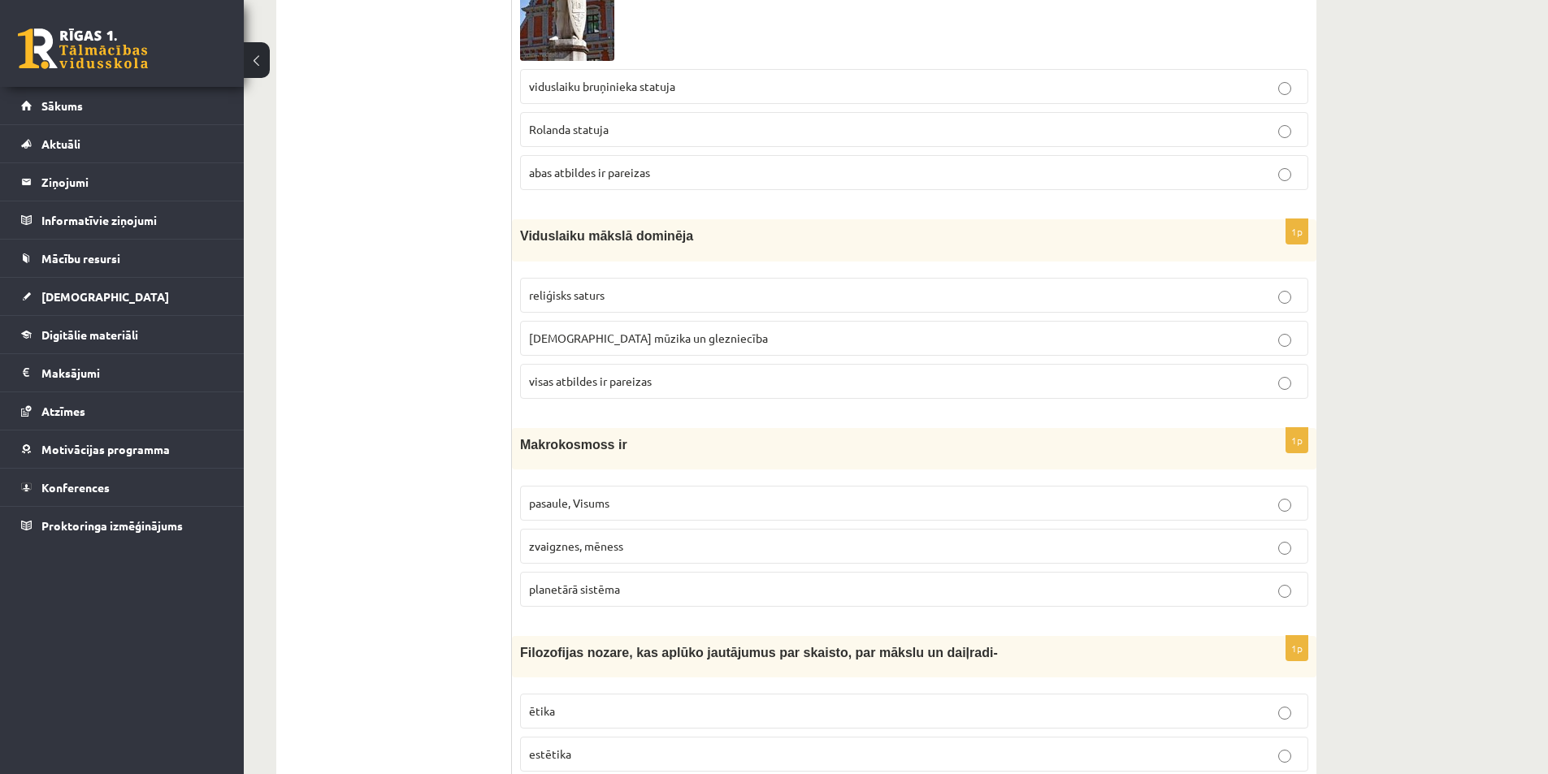
scroll to position [890, 0]
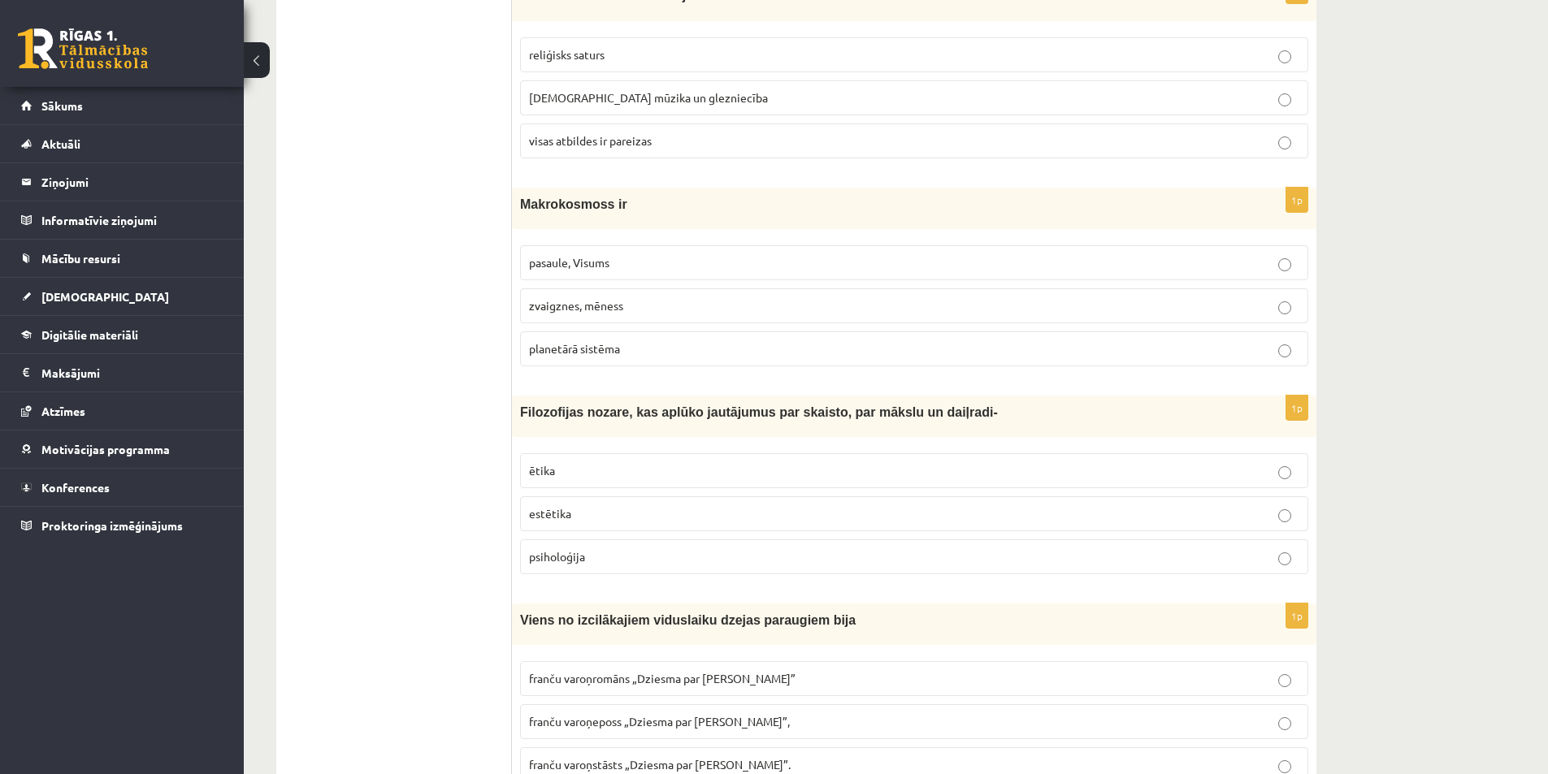
click at [560, 265] on span "pasaule, Visums" at bounding box center [569, 262] width 80 height 15
click at [562, 521] on span "estētika" at bounding box center [550, 513] width 42 height 15
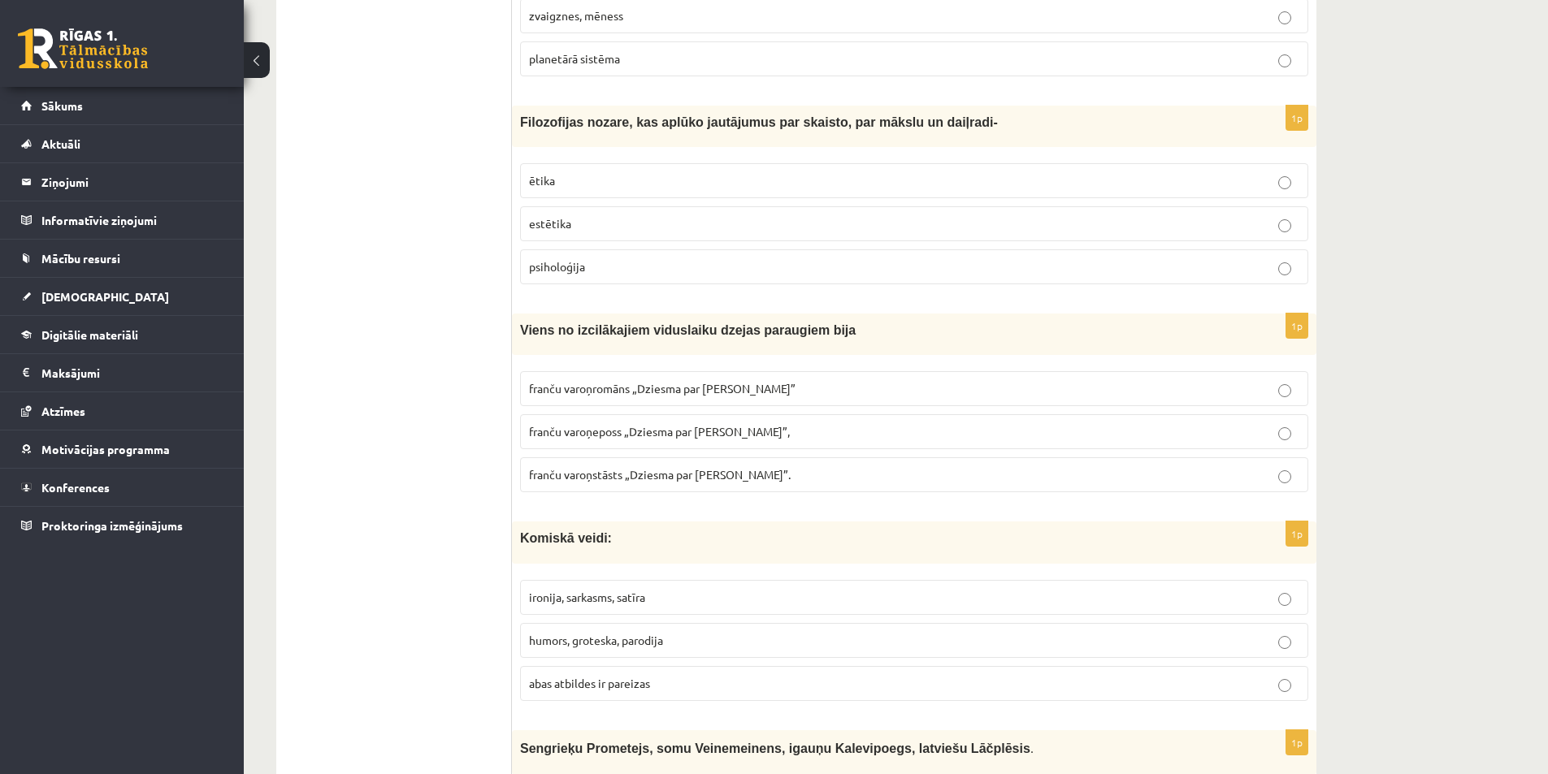
scroll to position [1215, 0]
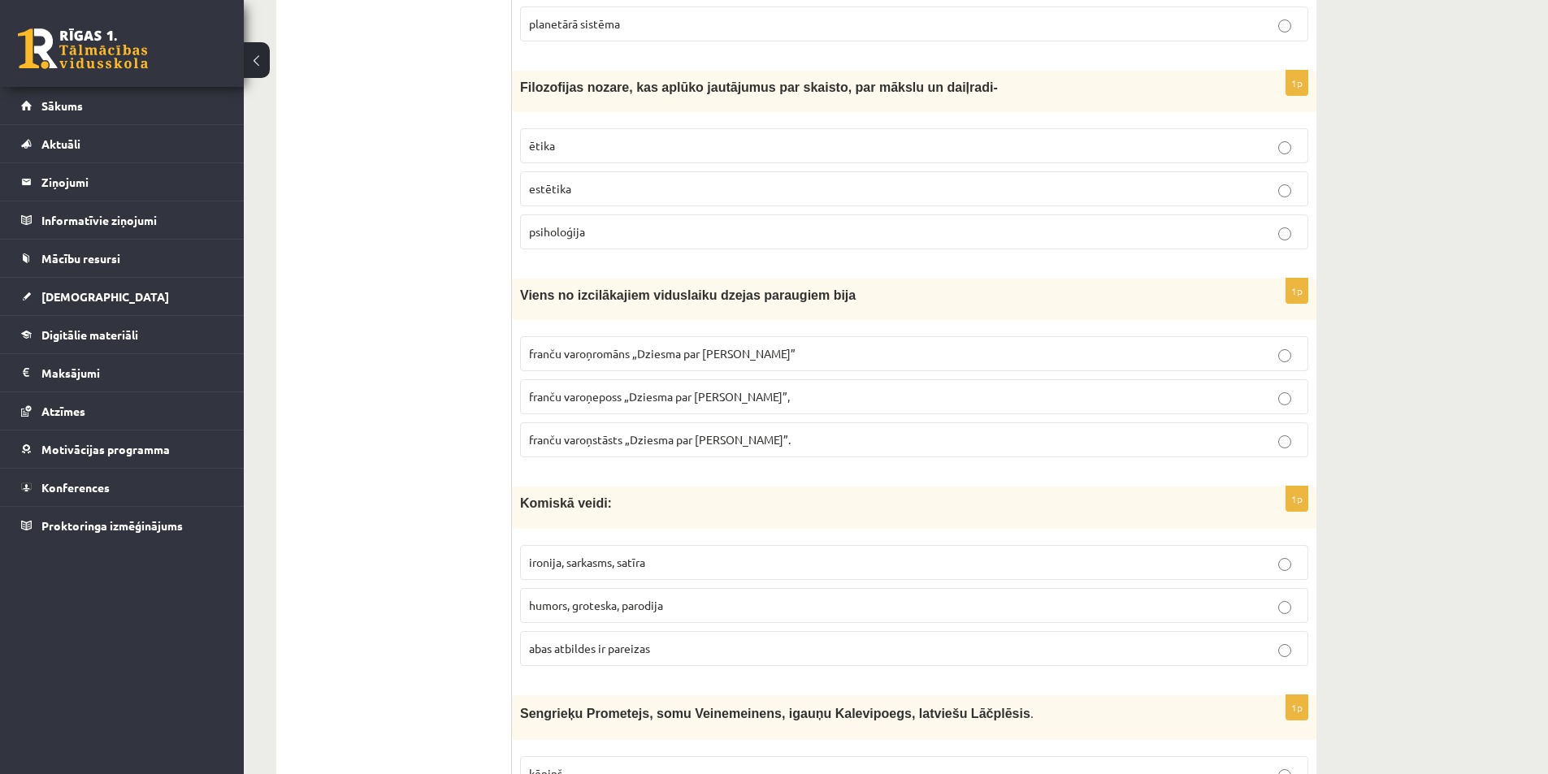
click at [651, 400] on span "franču varoņeposs „Dziesma par [PERSON_NAME]”," at bounding box center [659, 396] width 261 height 15
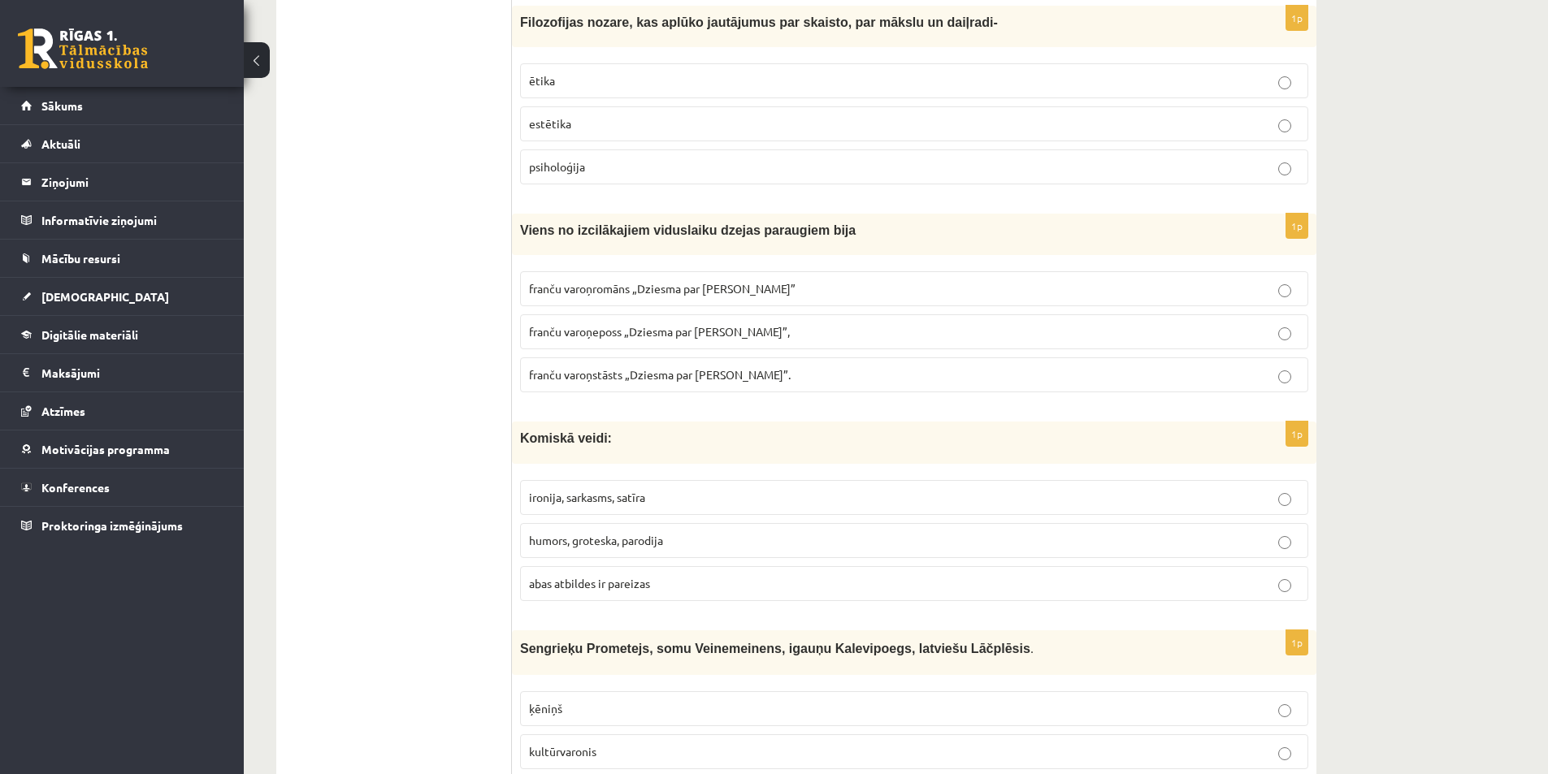
scroll to position [1377, 0]
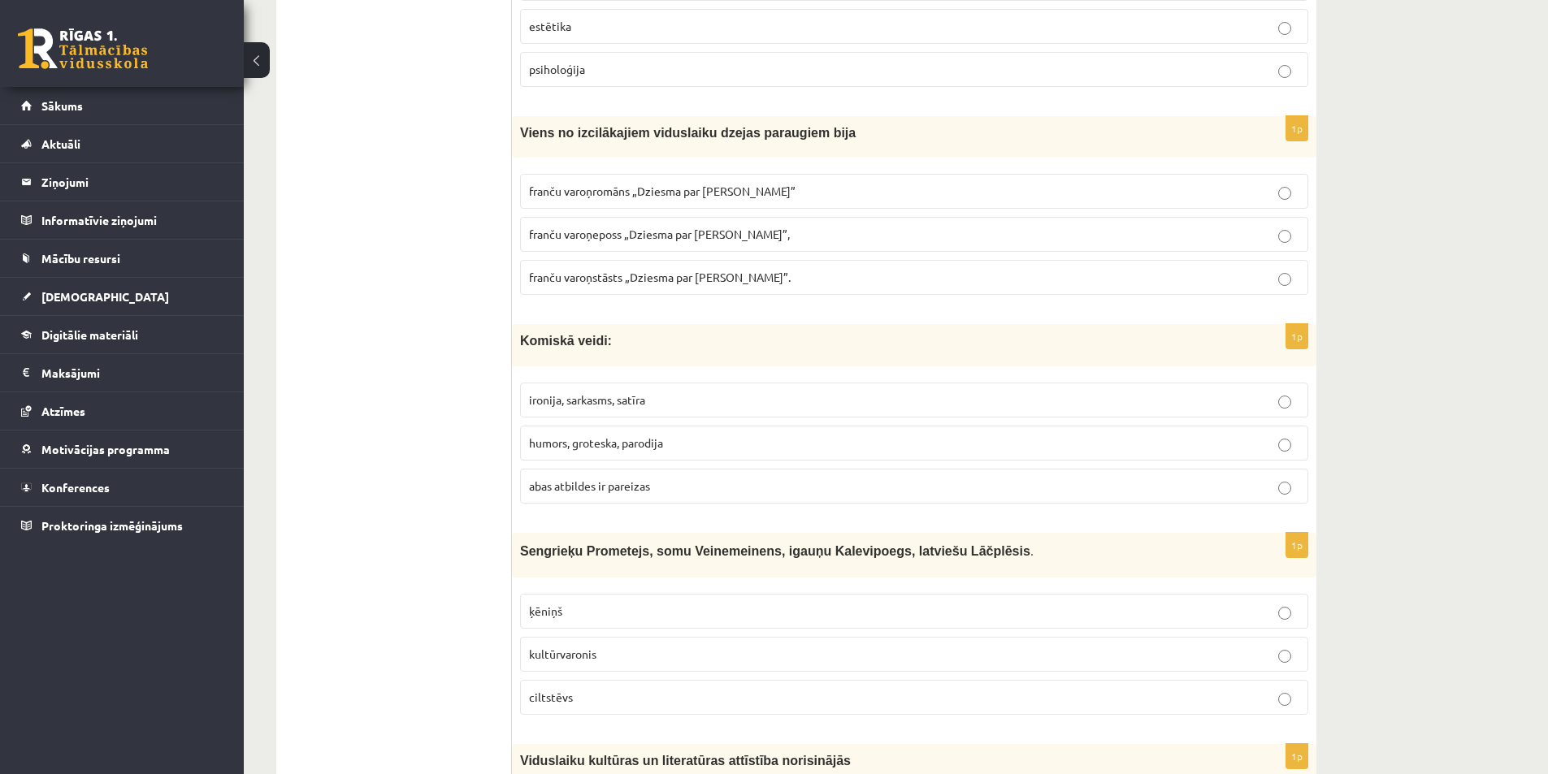
click at [652, 491] on p "abas atbildes ir pareizas" at bounding box center [914, 486] width 770 height 17
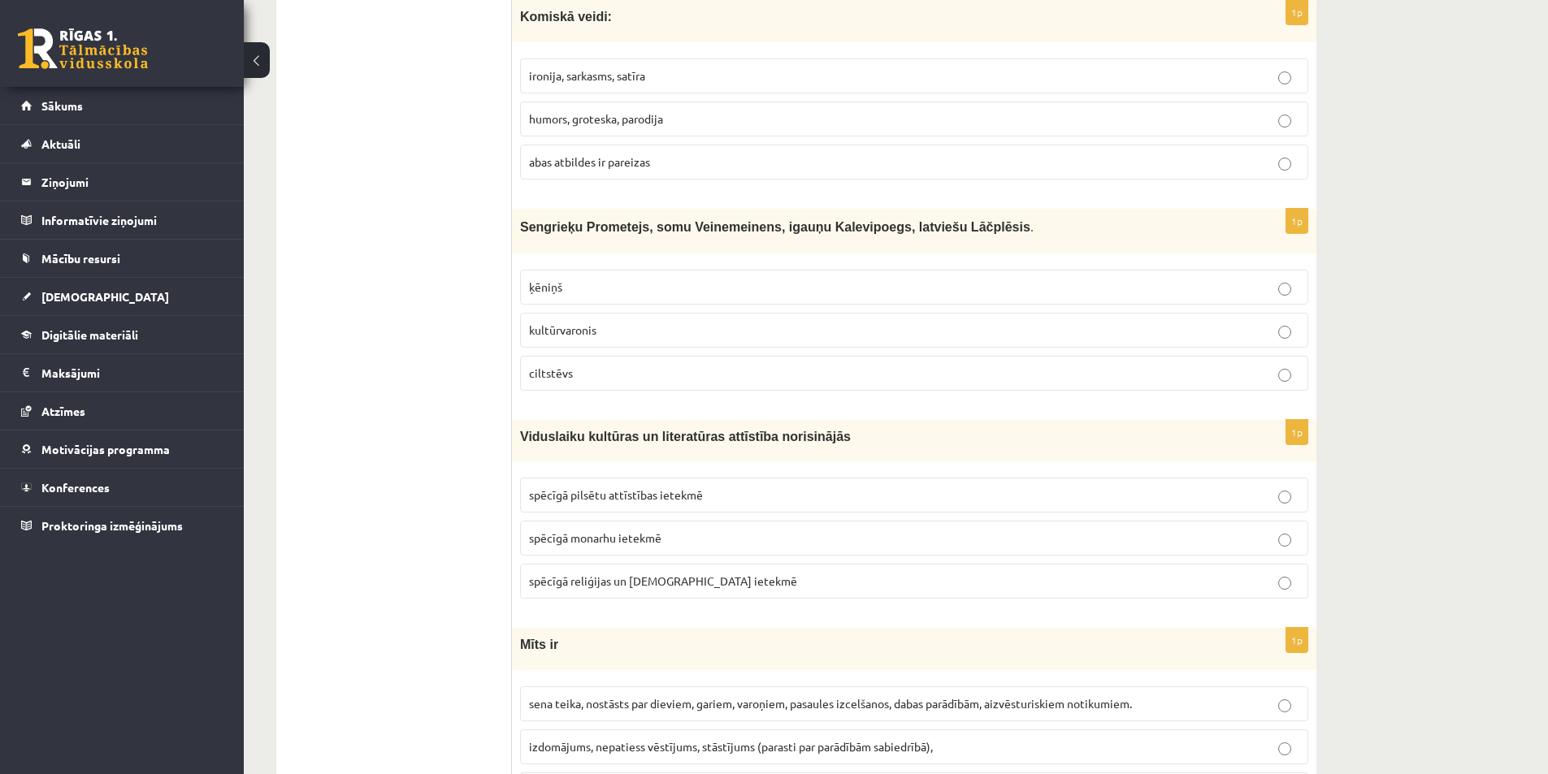
scroll to position [1702, 0]
click at [609, 320] on label "kultūrvaronis" at bounding box center [914, 329] width 788 height 35
click at [665, 570] on label "spēcīgā reliģijas un [DEMOGRAPHIC_DATA] ietekmē" at bounding box center [914, 580] width 788 height 35
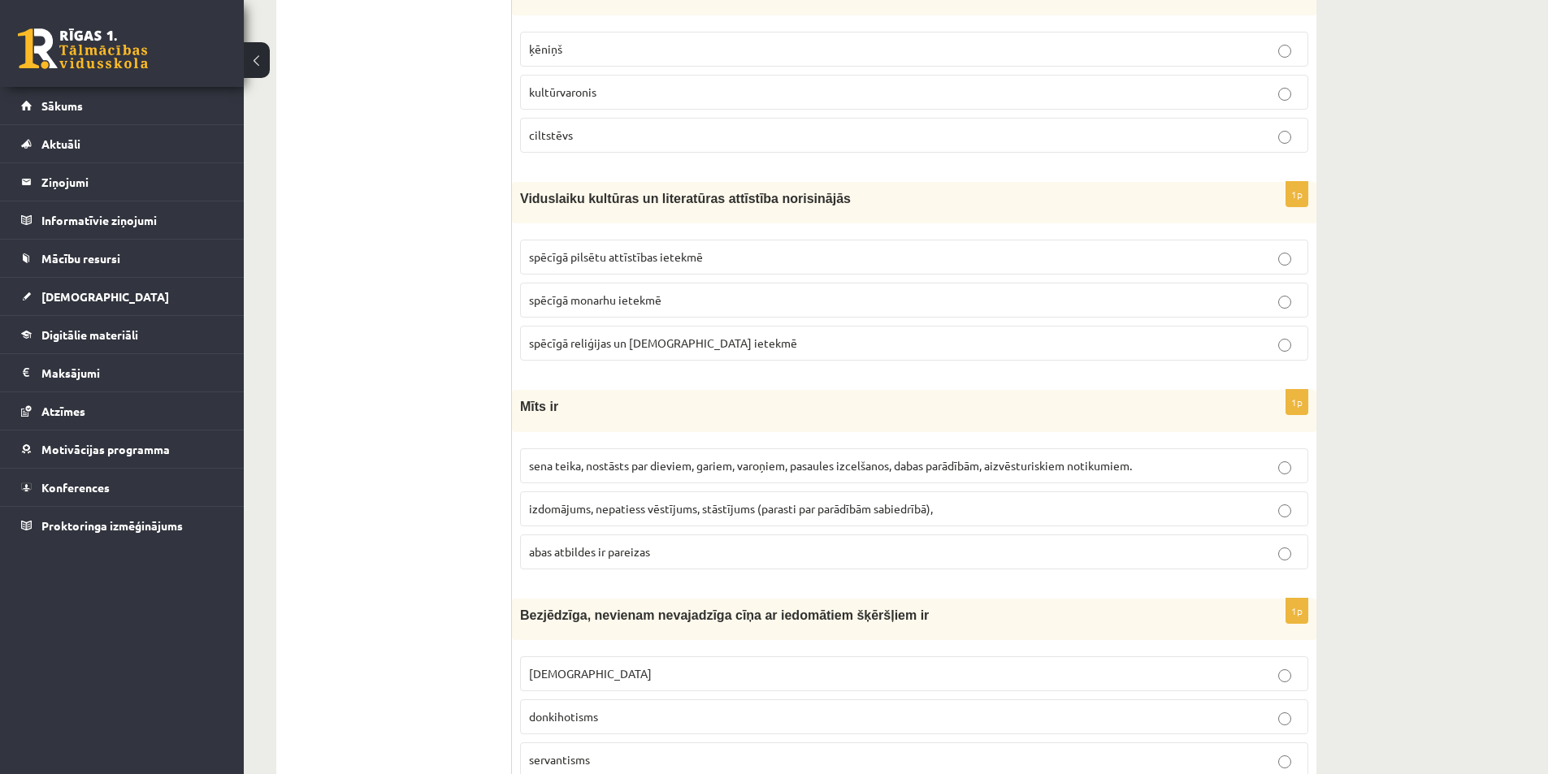
scroll to position [1946, 0]
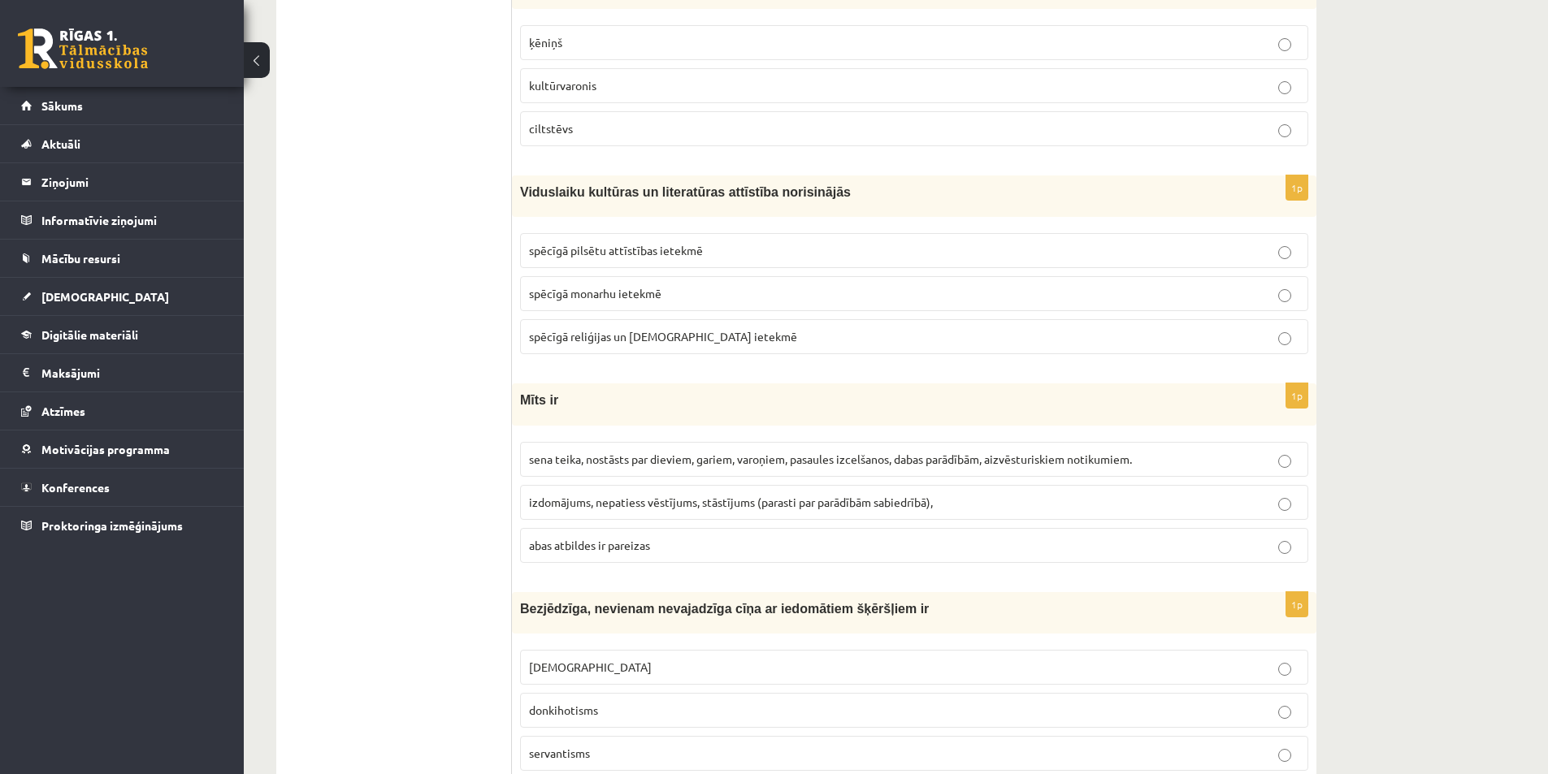
click at [588, 462] on span "sena teika, nostāsts par dieviem, gariem, varoņiem, pasaules izcelšanos, dabas …" at bounding box center [830, 459] width 603 height 15
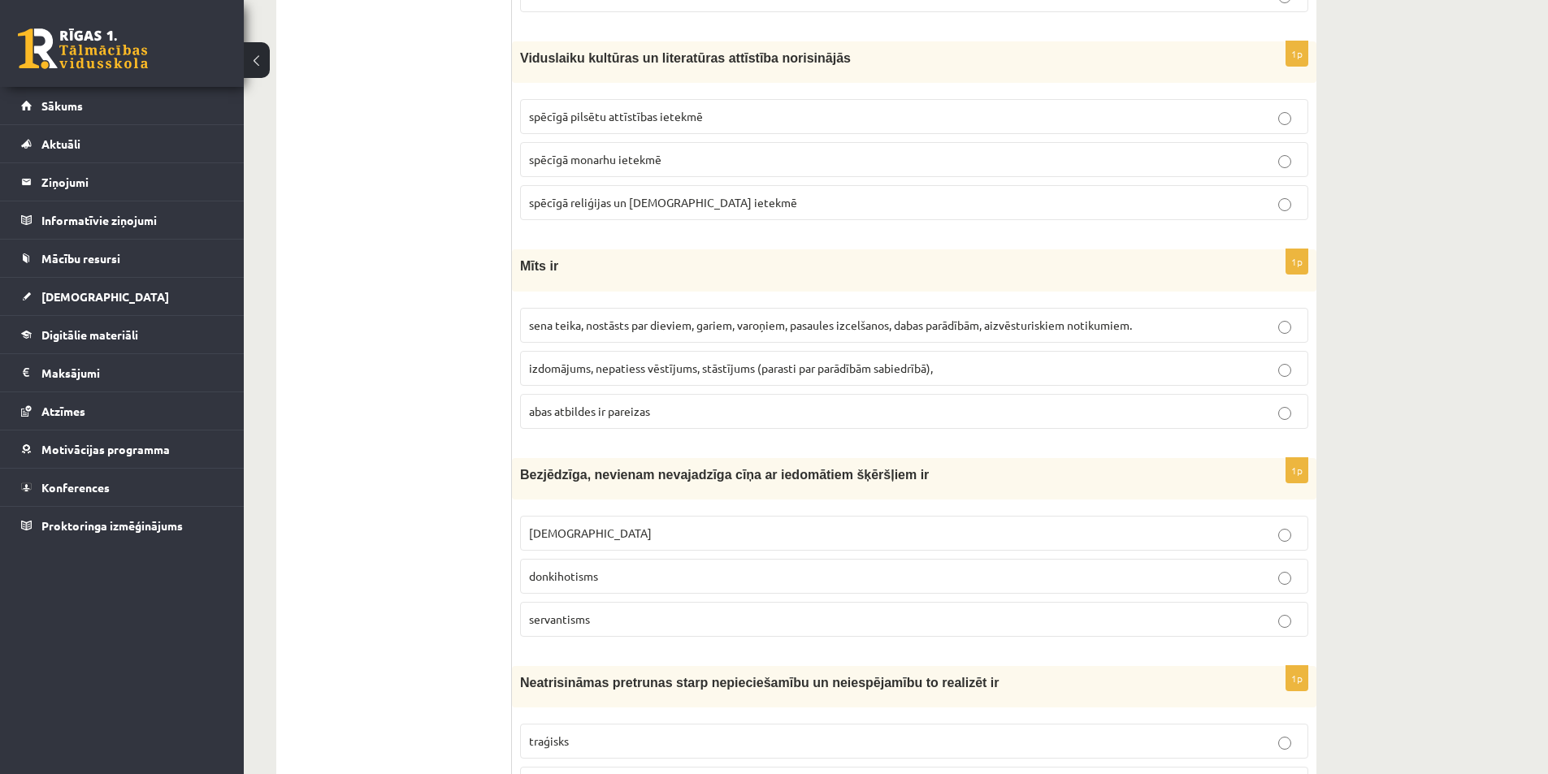
scroll to position [2108, 0]
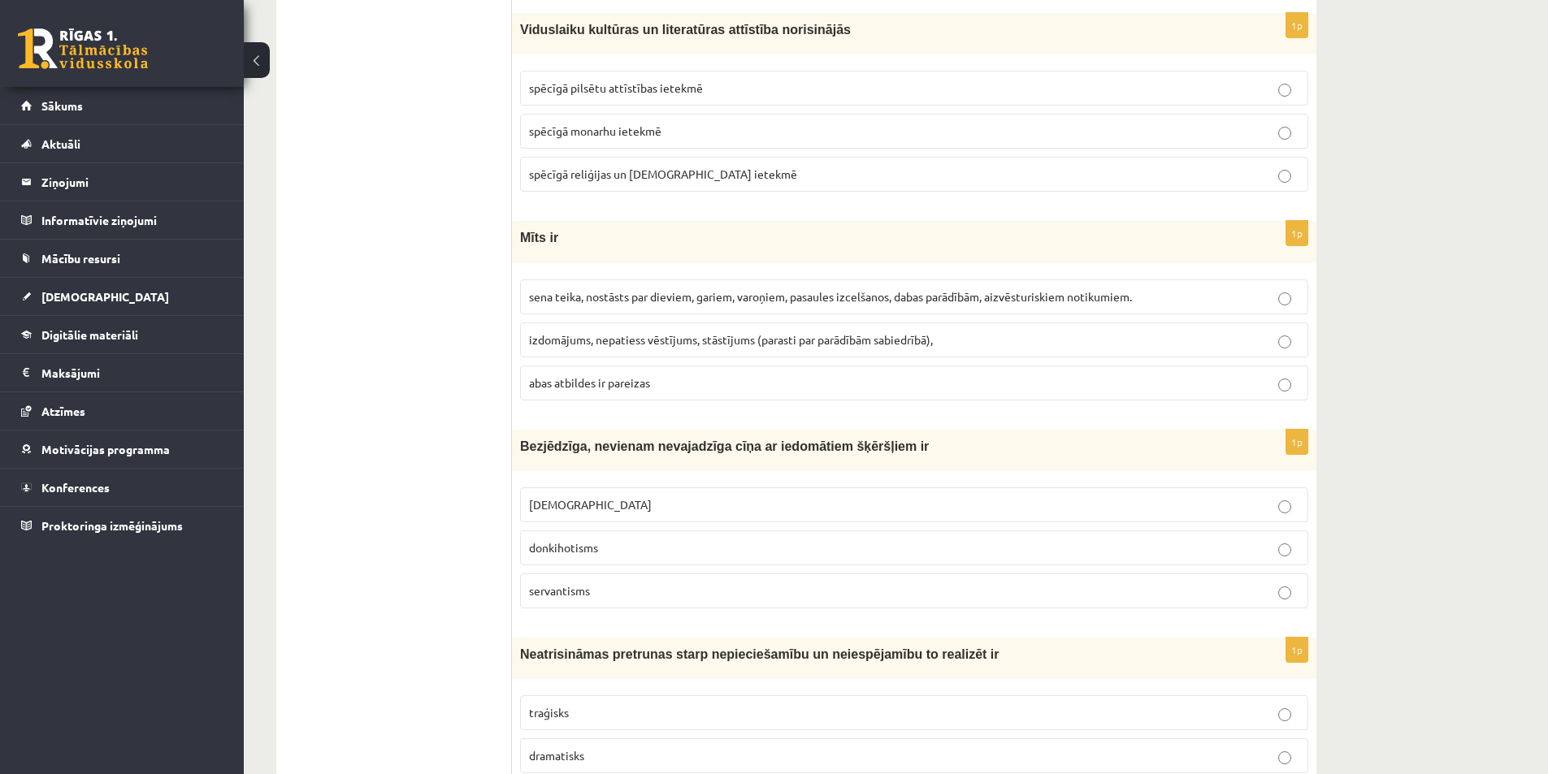
click at [595, 552] on span "donkihotisms" at bounding box center [563, 547] width 69 height 15
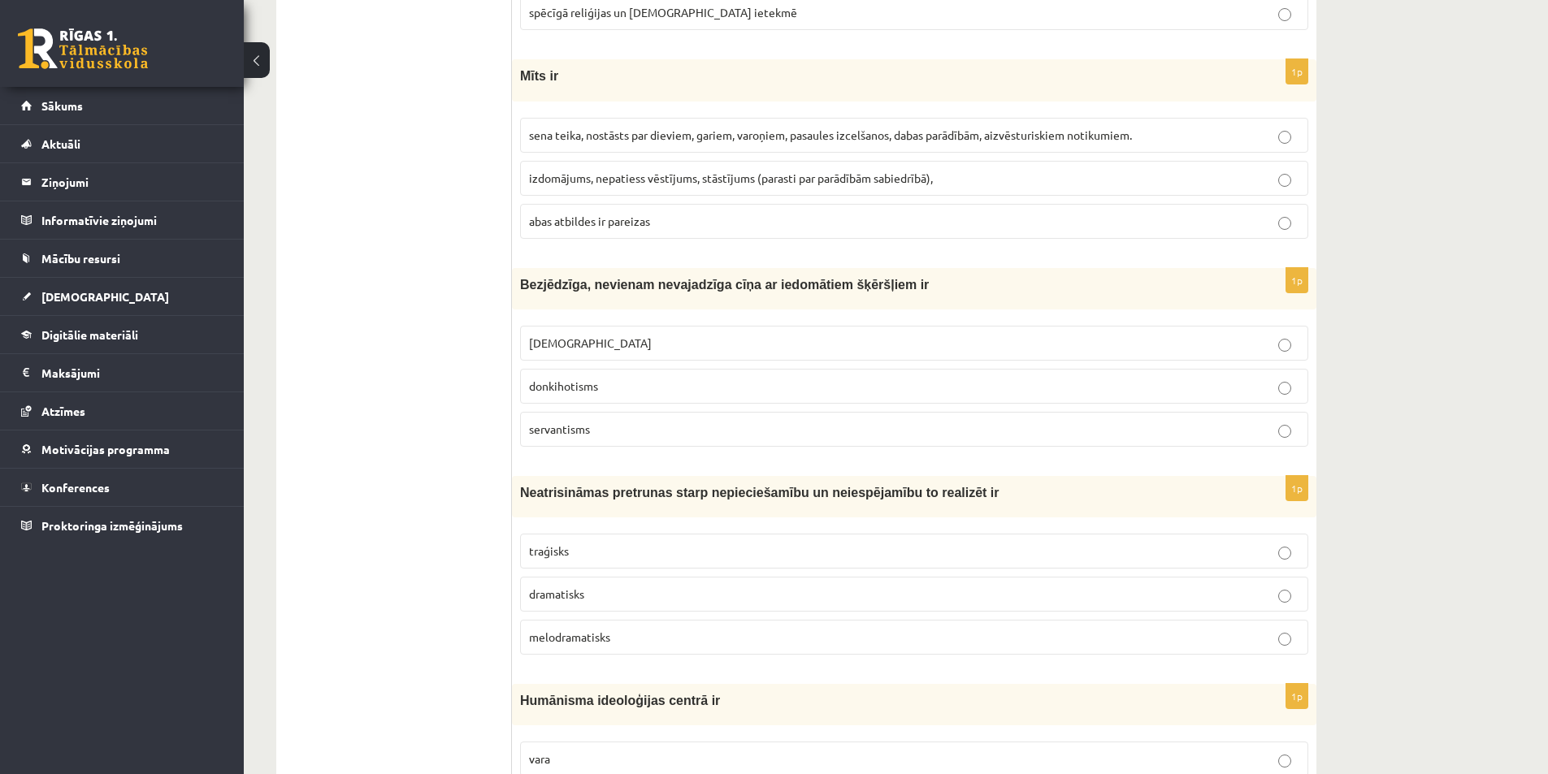
scroll to position [2271, 0]
click at [595, 545] on p "traģisks" at bounding box center [914, 550] width 770 height 17
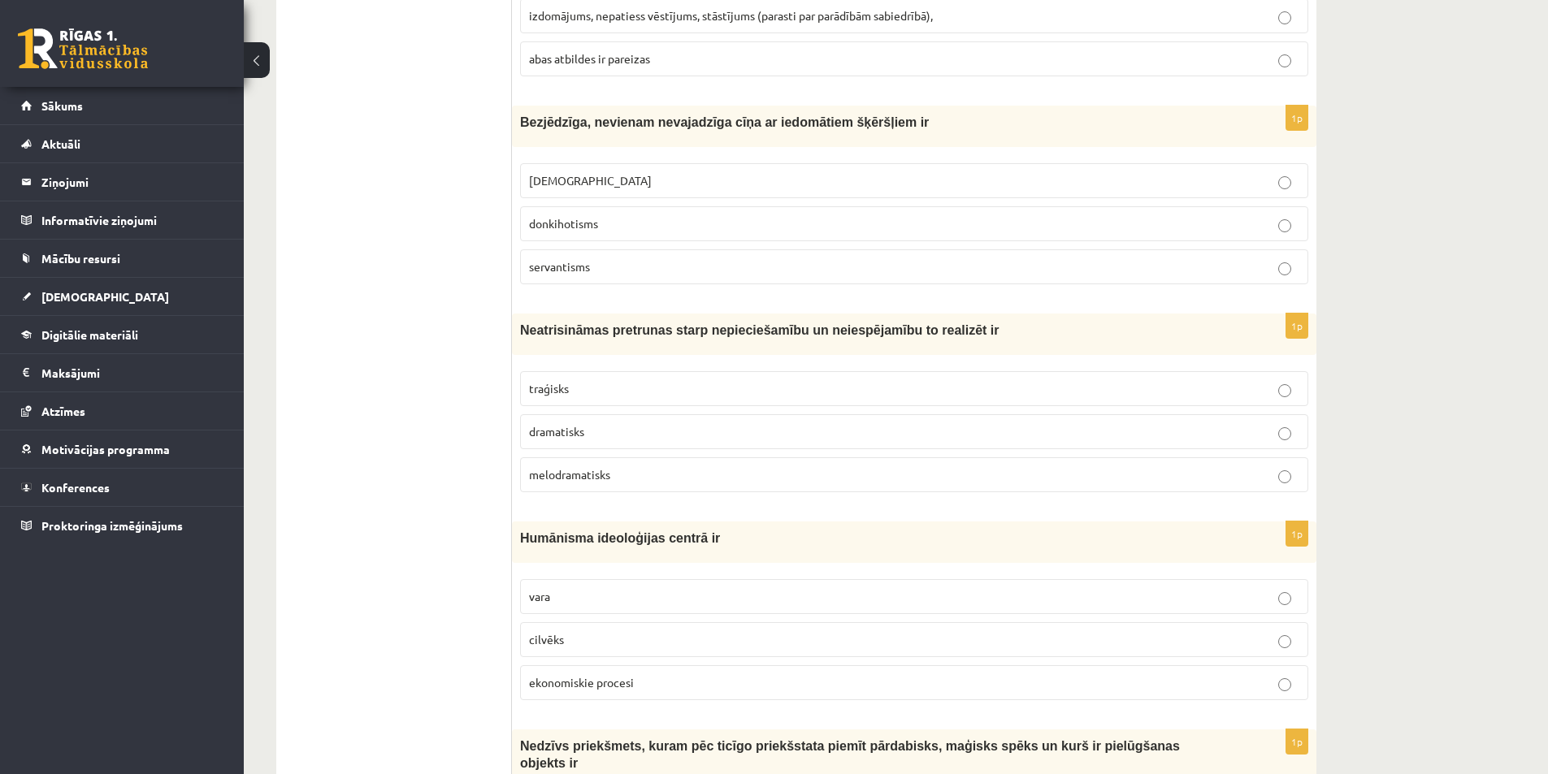
scroll to position [2514, 0]
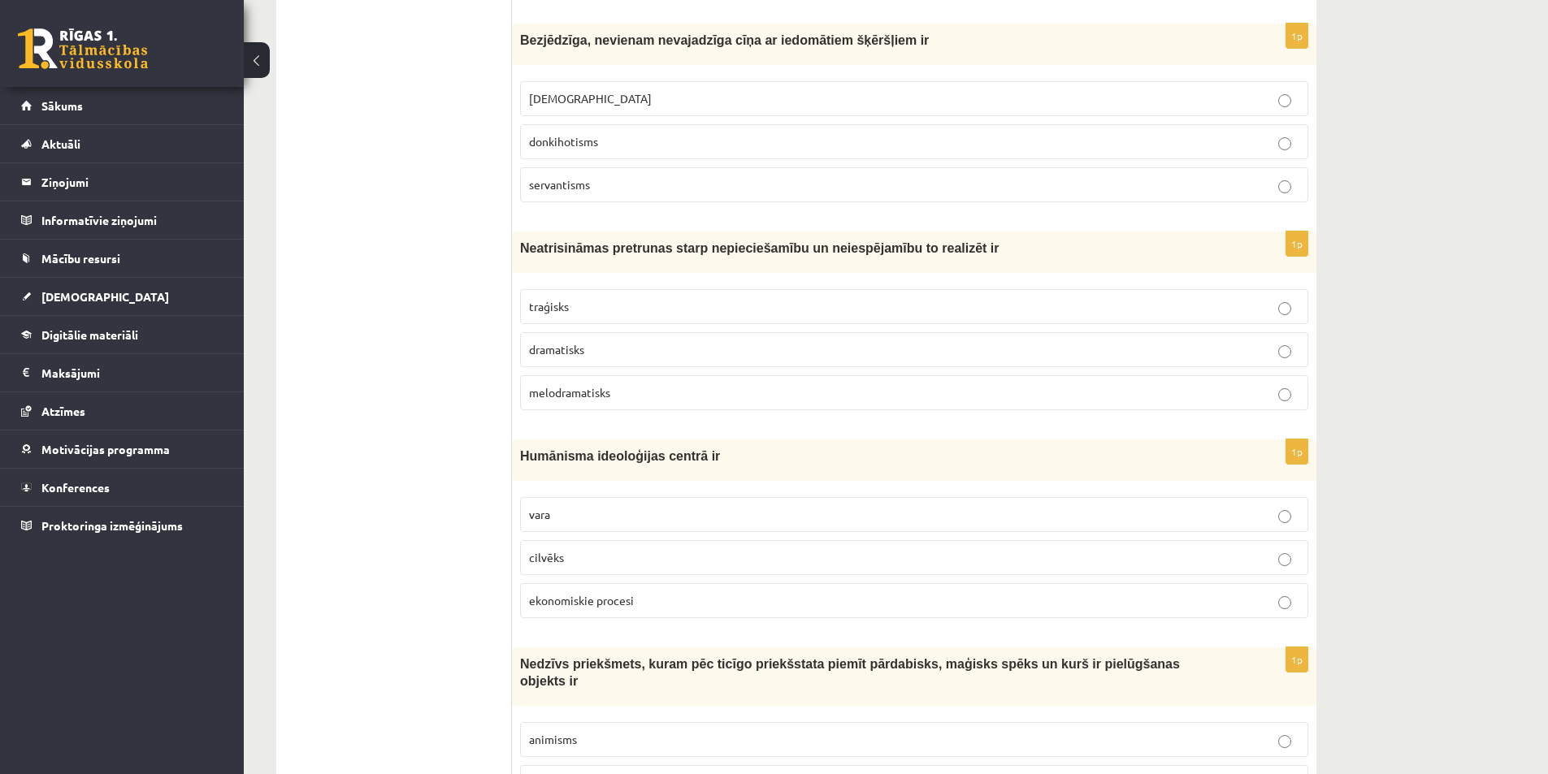
click at [589, 555] on p "cilvēks" at bounding box center [914, 557] width 770 height 17
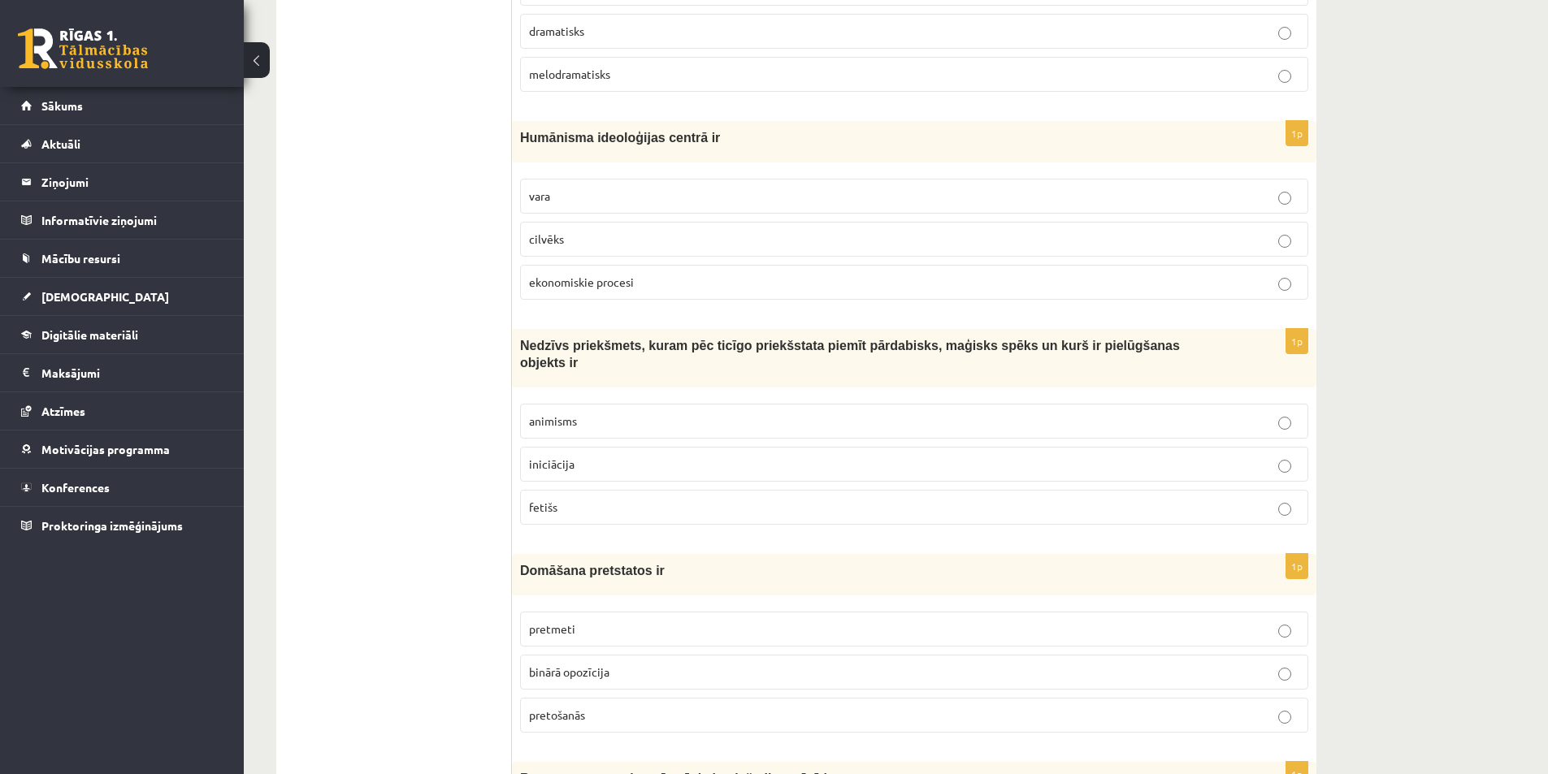
scroll to position [2839, 0]
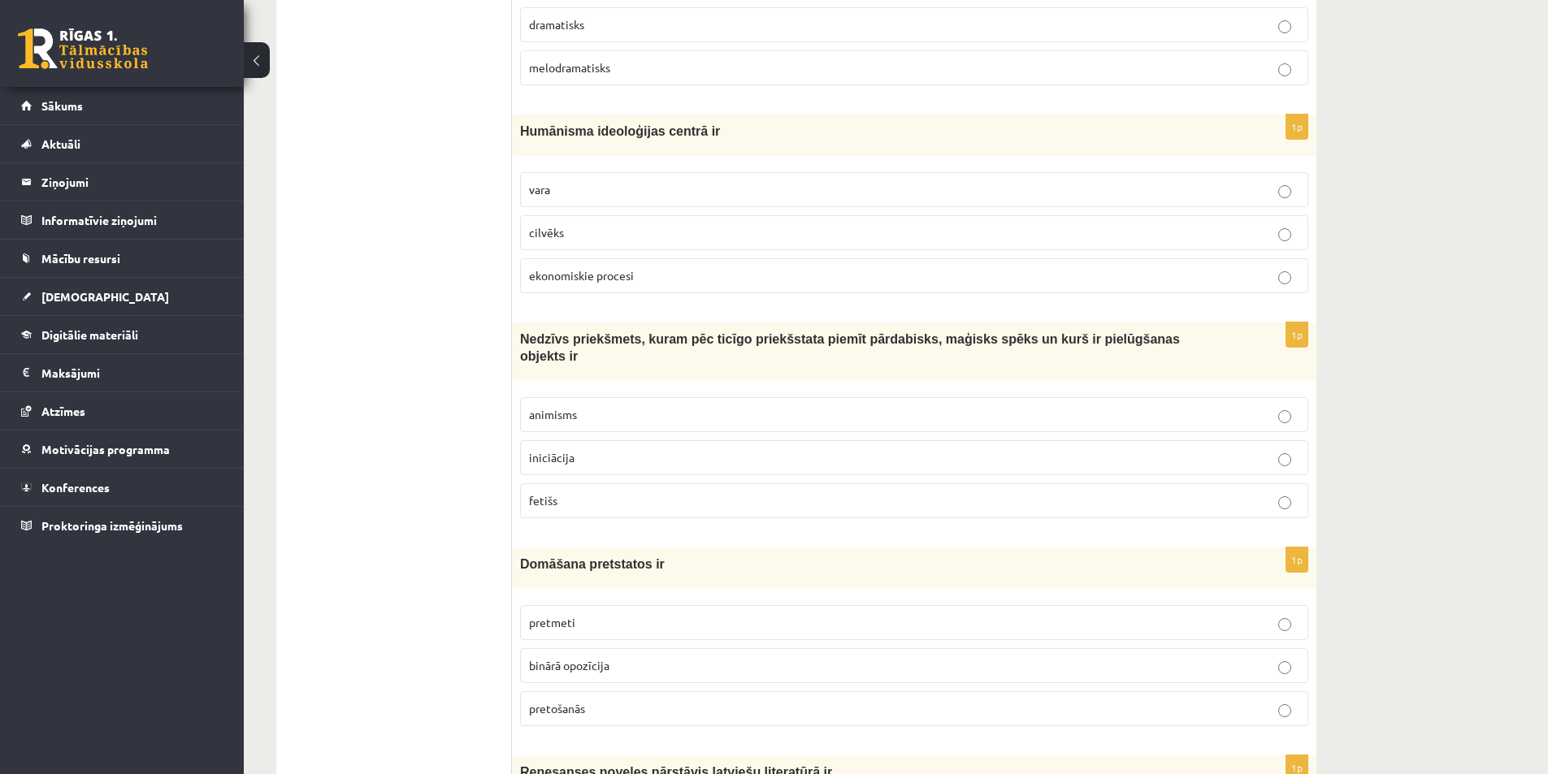
click at [588, 492] on p "fetišs" at bounding box center [914, 500] width 770 height 17
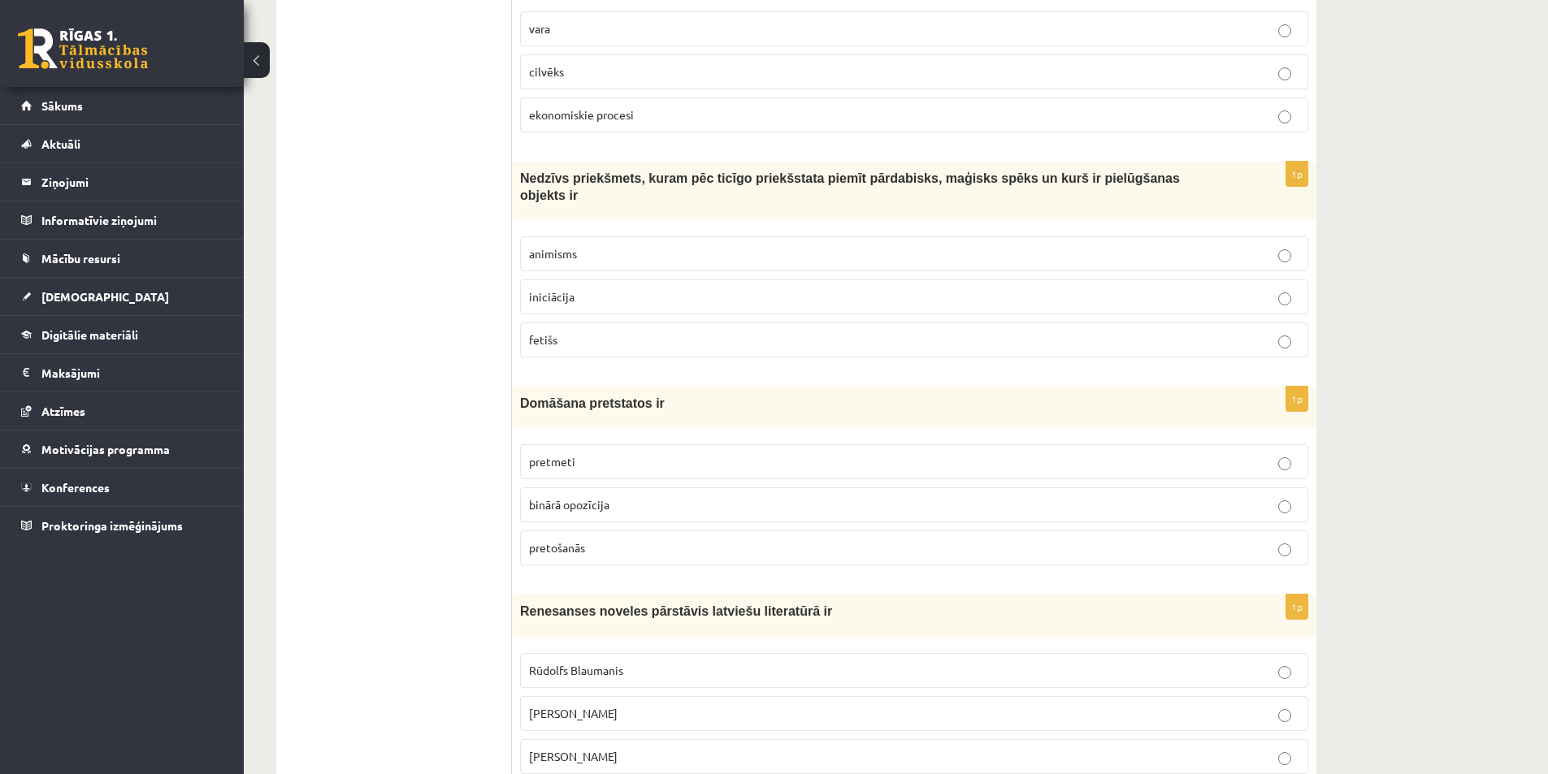
scroll to position [3002, 0]
click at [561, 496] on span "binārā opozīcija" at bounding box center [569, 503] width 80 height 15
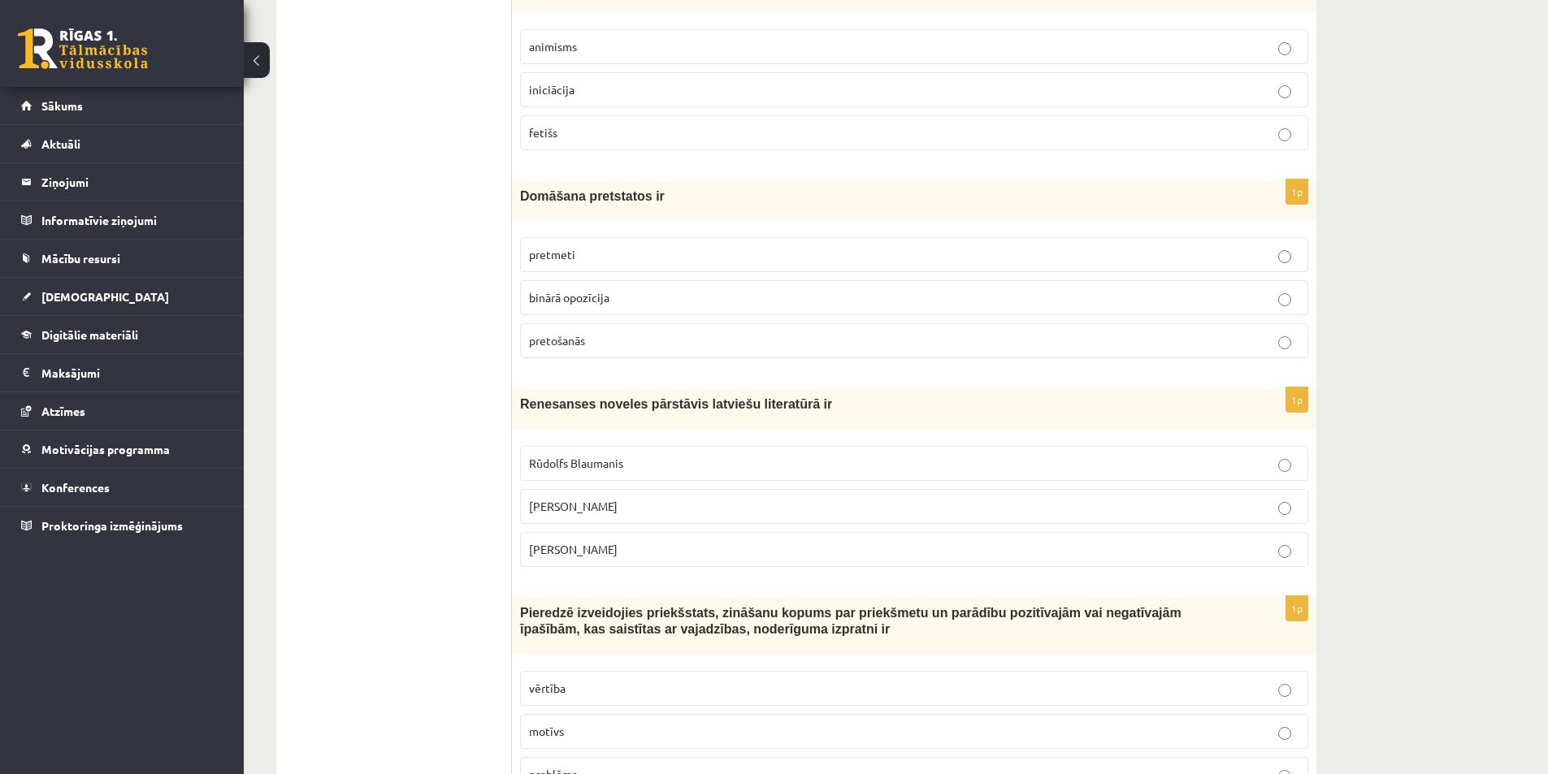
scroll to position [3245, 0]
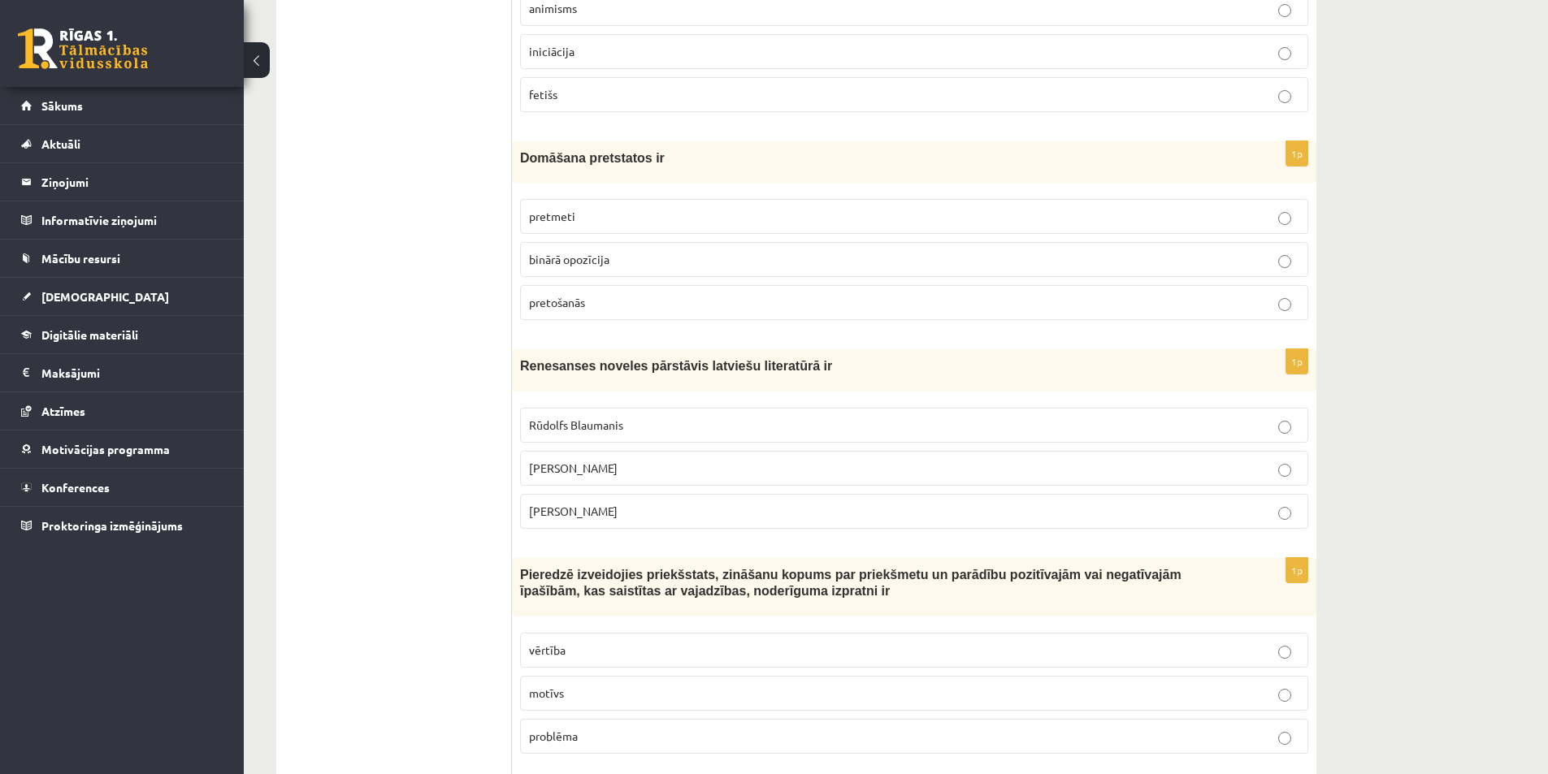
click at [1141, 460] on p "[PERSON_NAME]" at bounding box center [914, 468] width 770 height 17
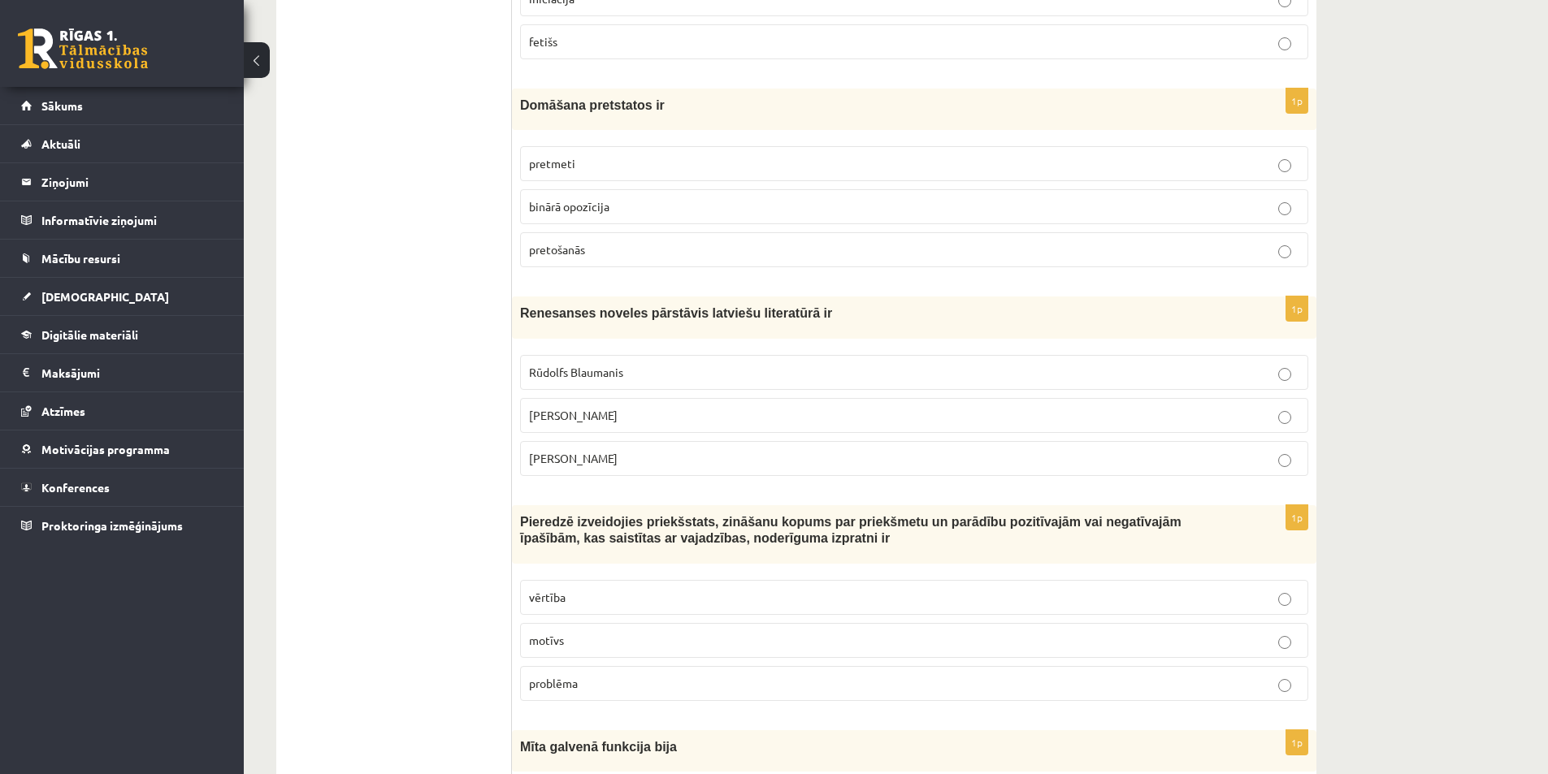
scroll to position [3327, 0]
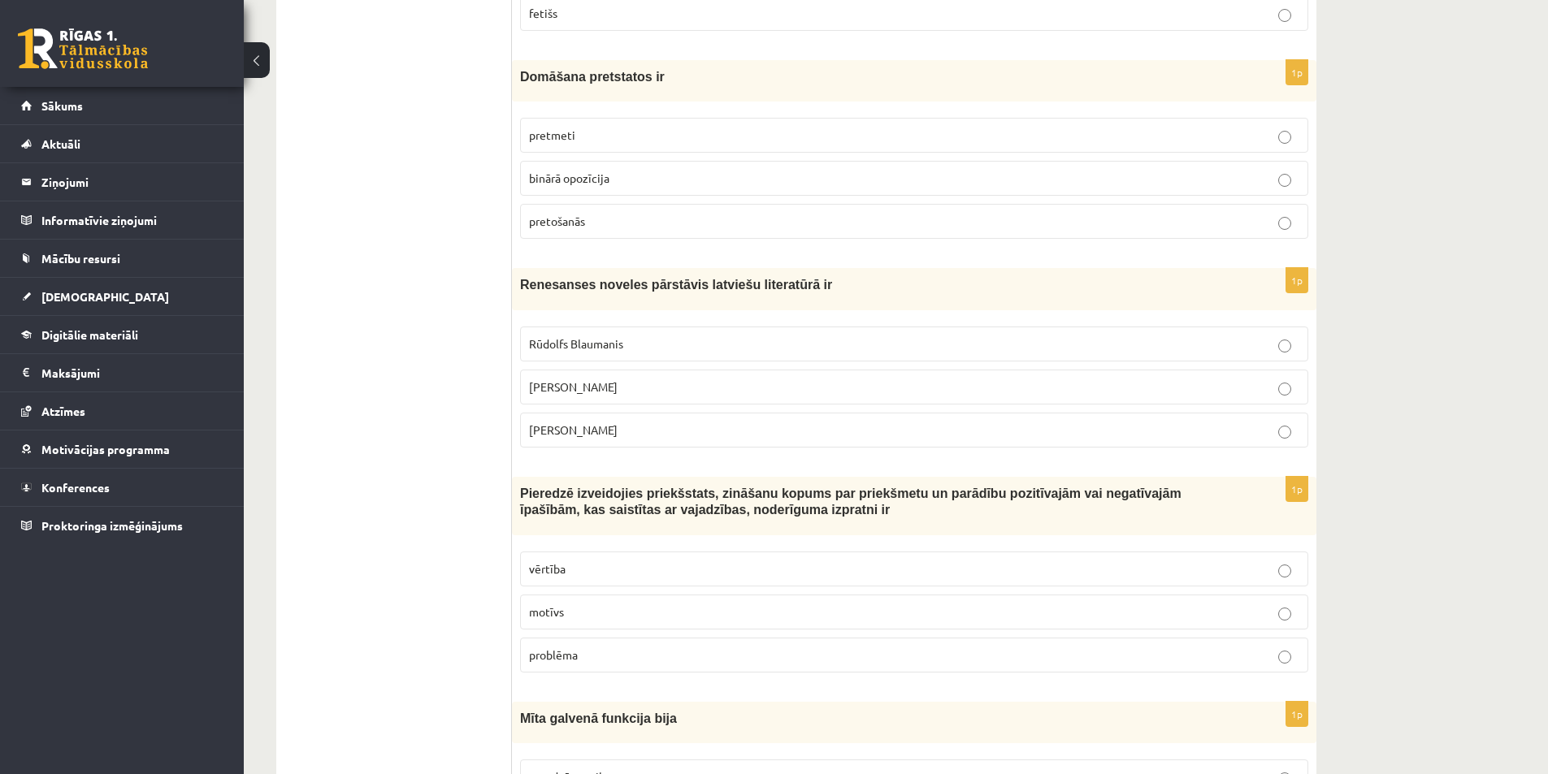
click at [552, 561] on span "vērtība" at bounding box center [547, 568] width 37 height 15
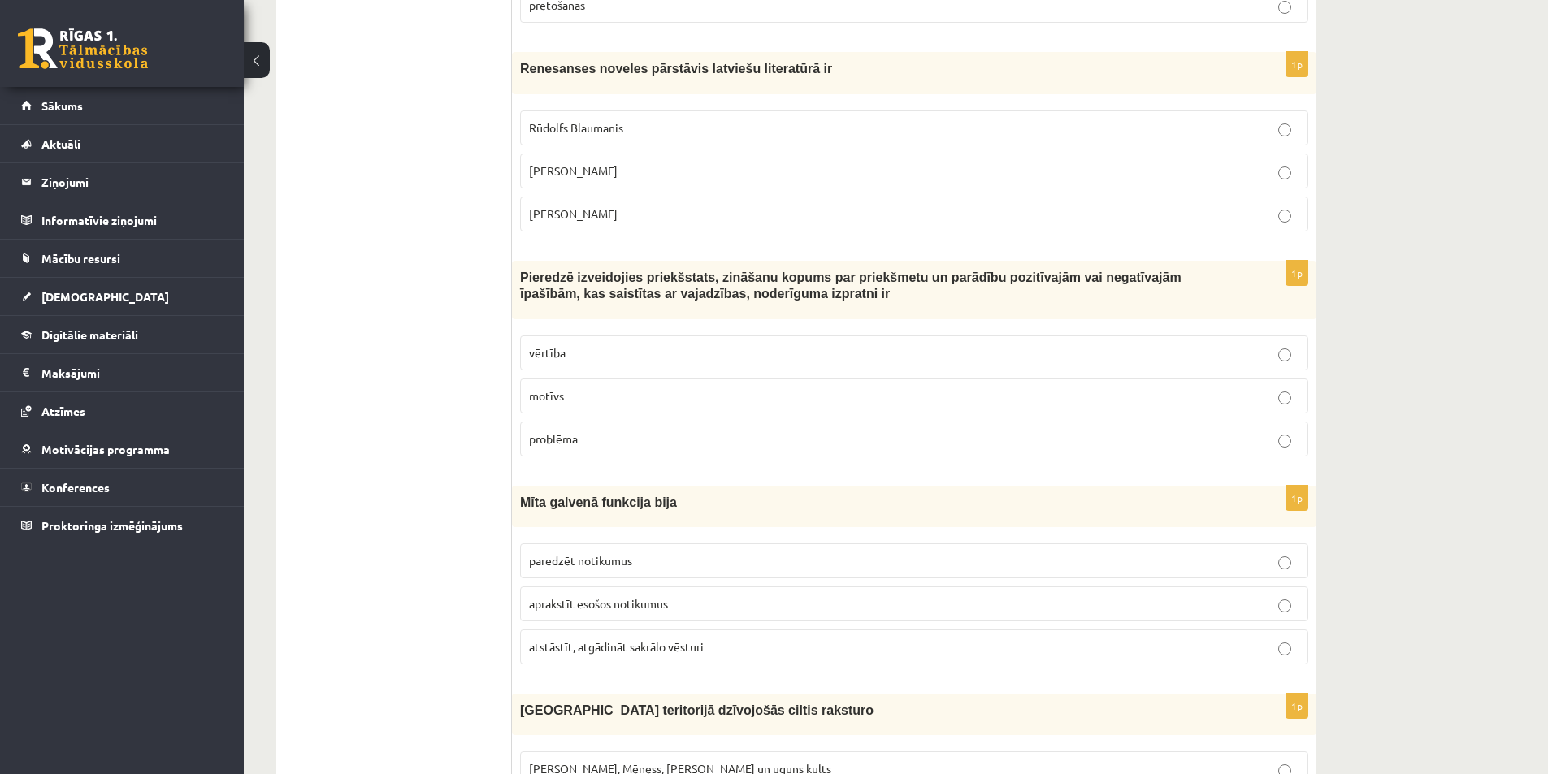
scroll to position [3652, 0]
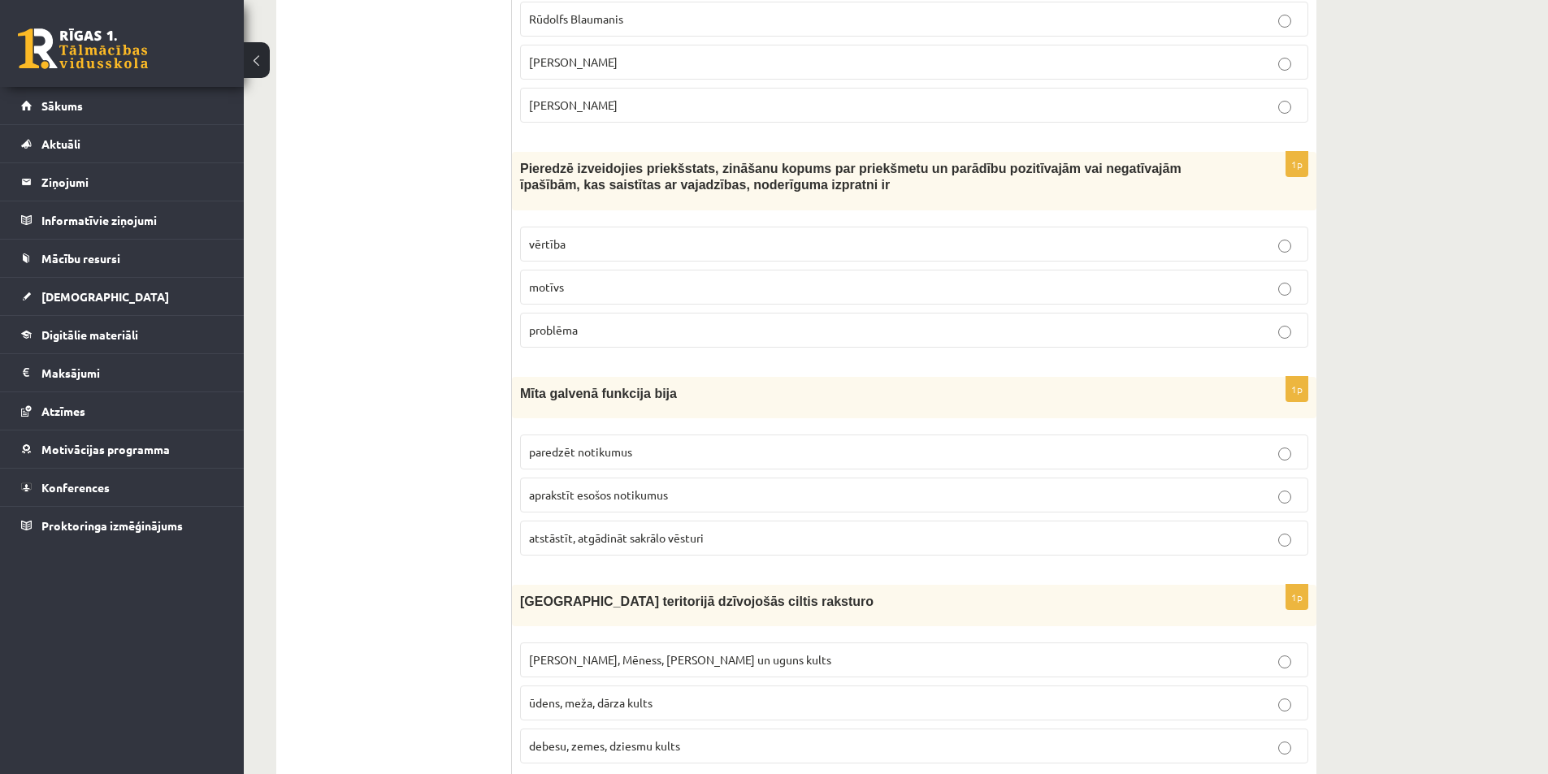
click at [645, 530] on span "atstāstīt, atgādināt sakrālo vēsturi" at bounding box center [616, 537] width 175 height 15
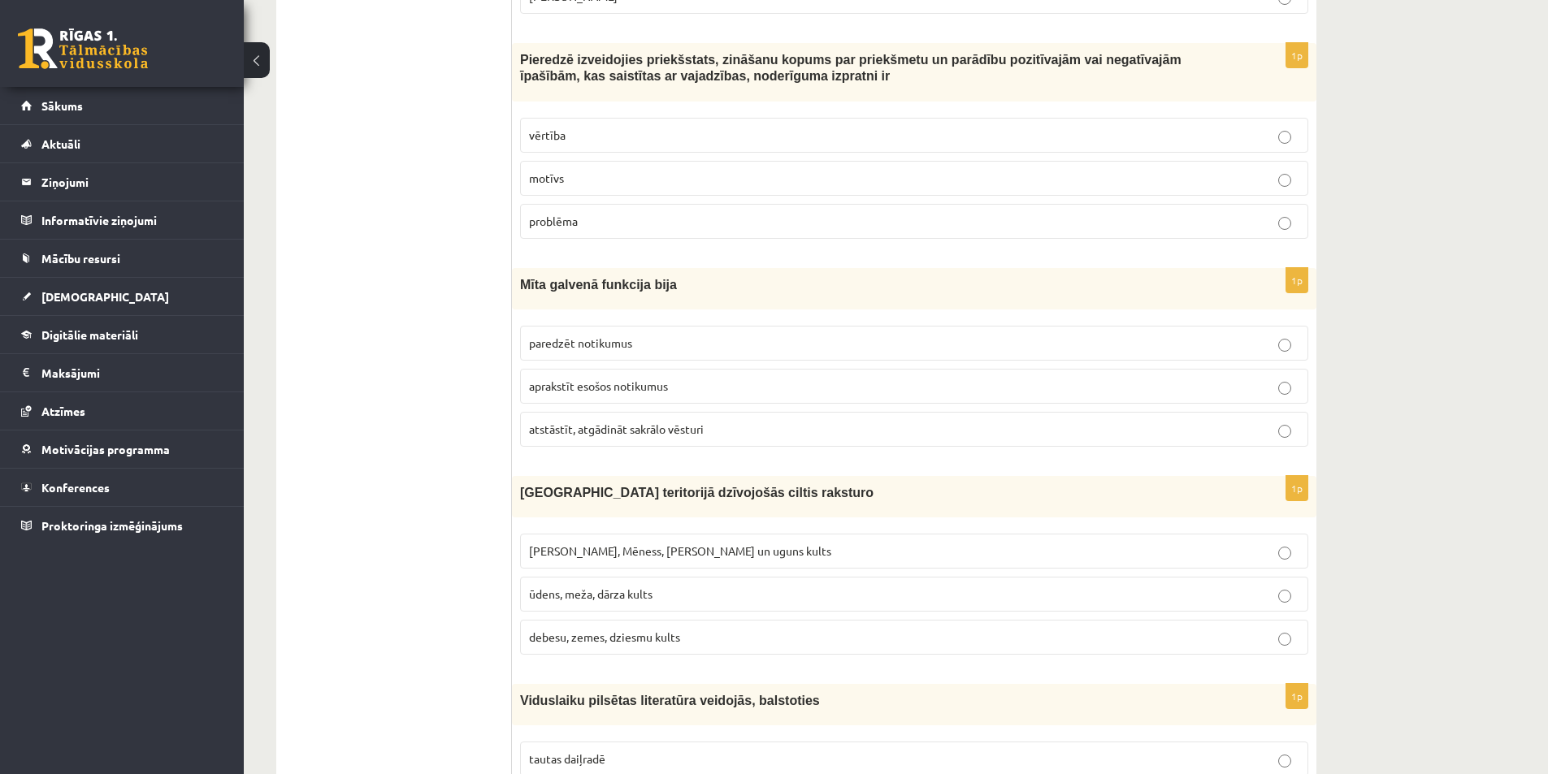
scroll to position [3814, 0]
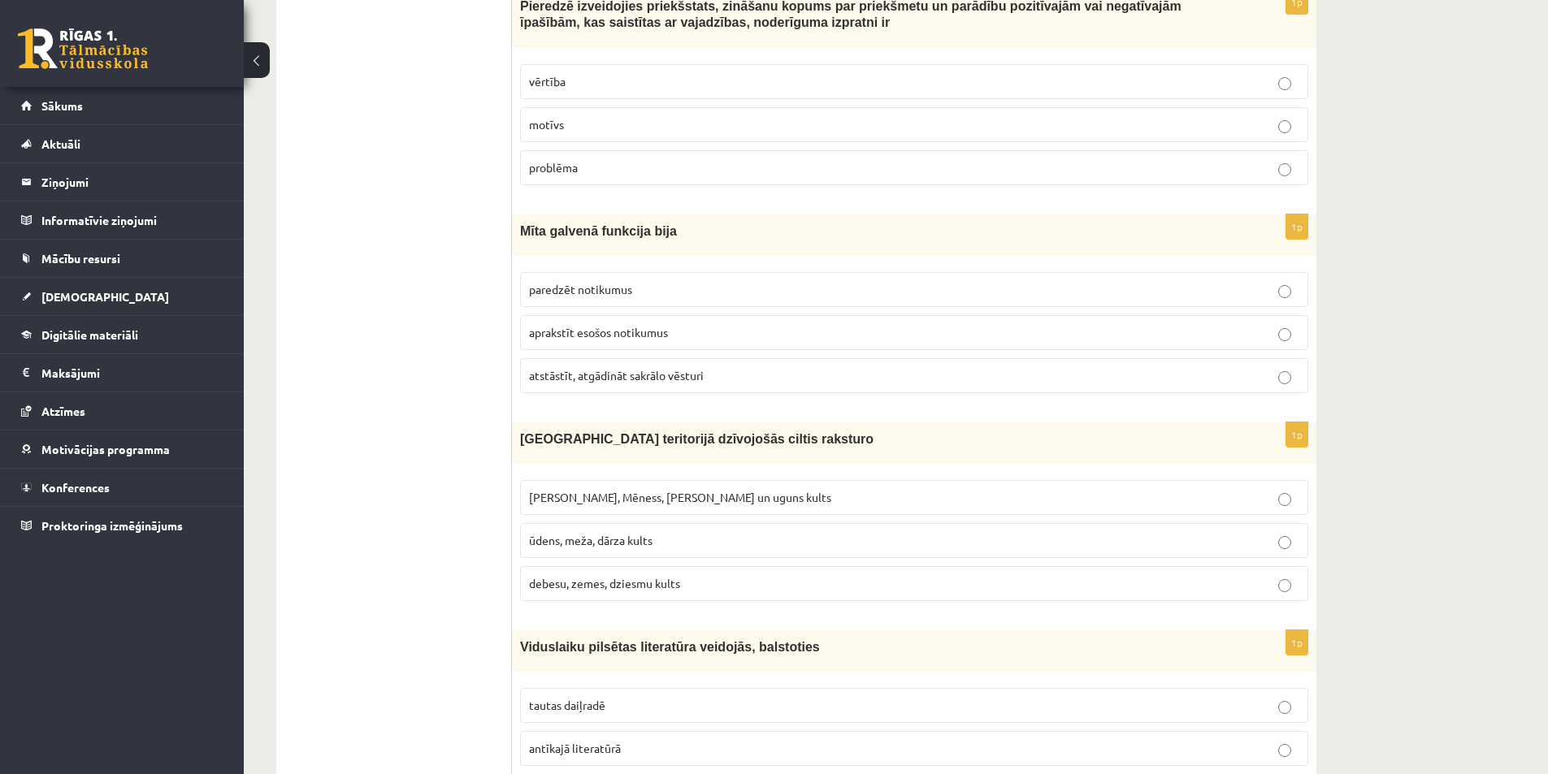
click at [689, 490] on span "[PERSON_NAME], Mēness, [PERSON_NAME] un uguns kults" at bounding box center [680, 497] width 302 height 15
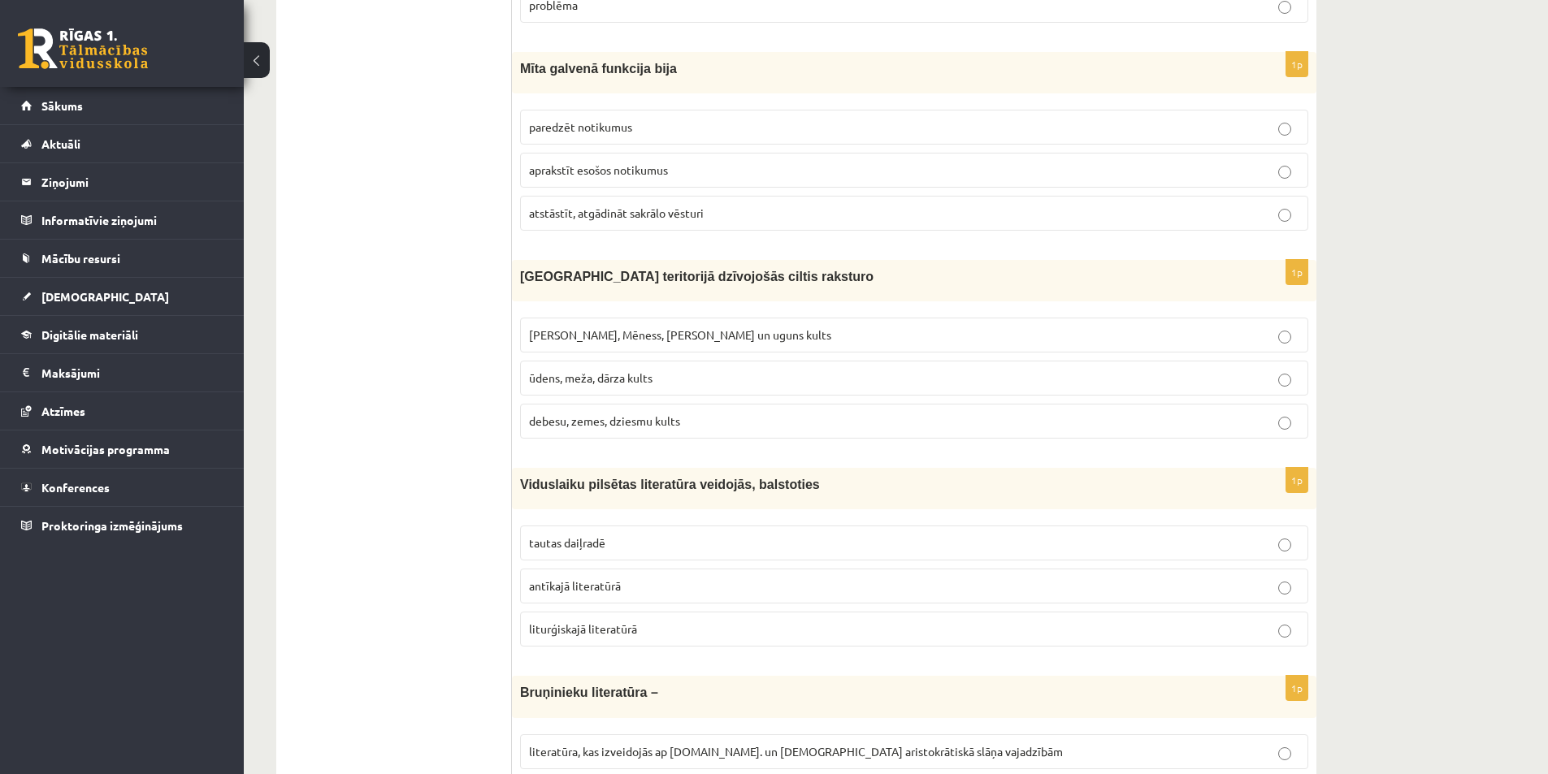
scroll to position [4058, 0]
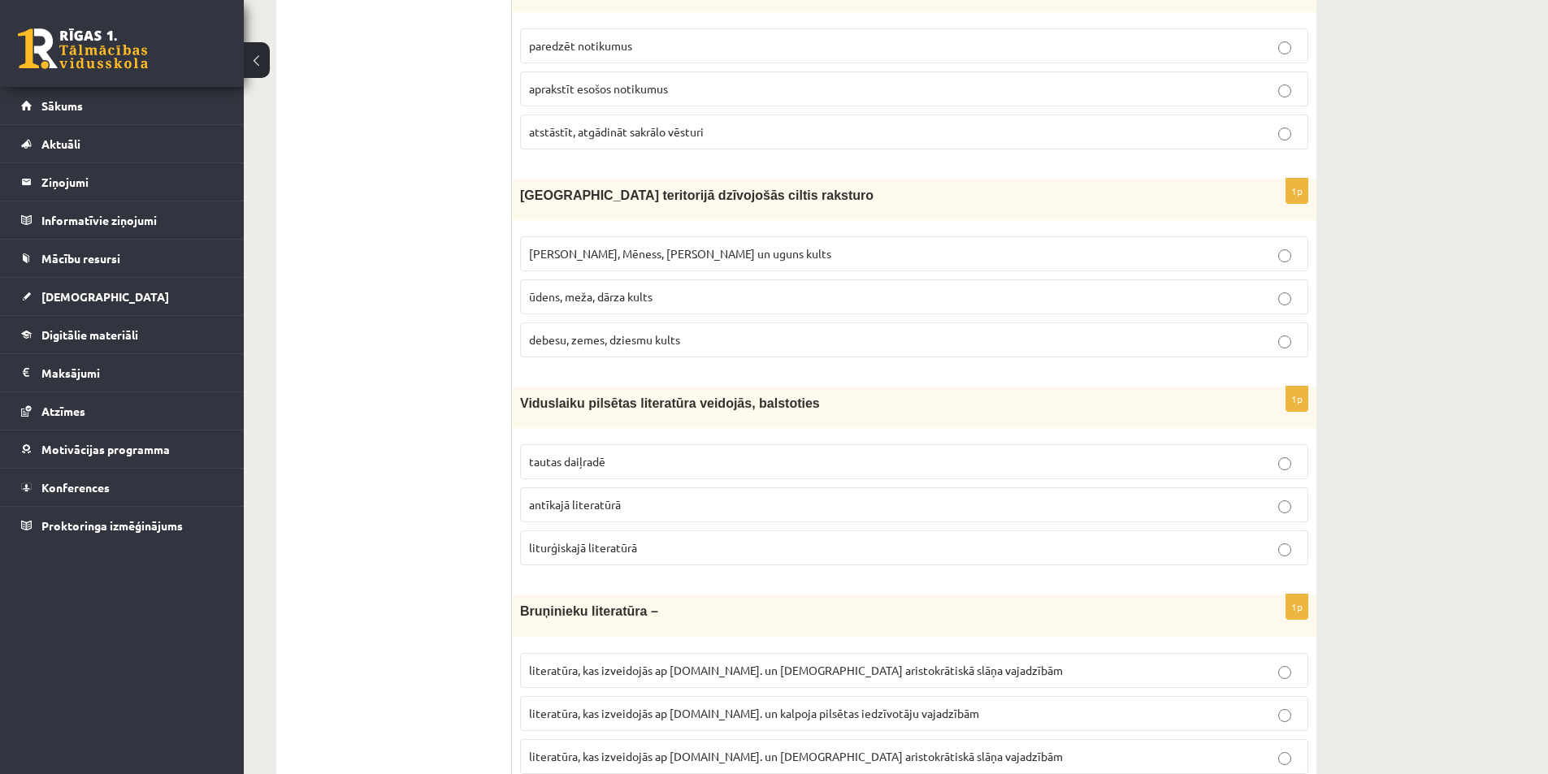
click at [596, 444] on label "tautas daiļradē" at bounding box center [914, 461] width 788 height 35
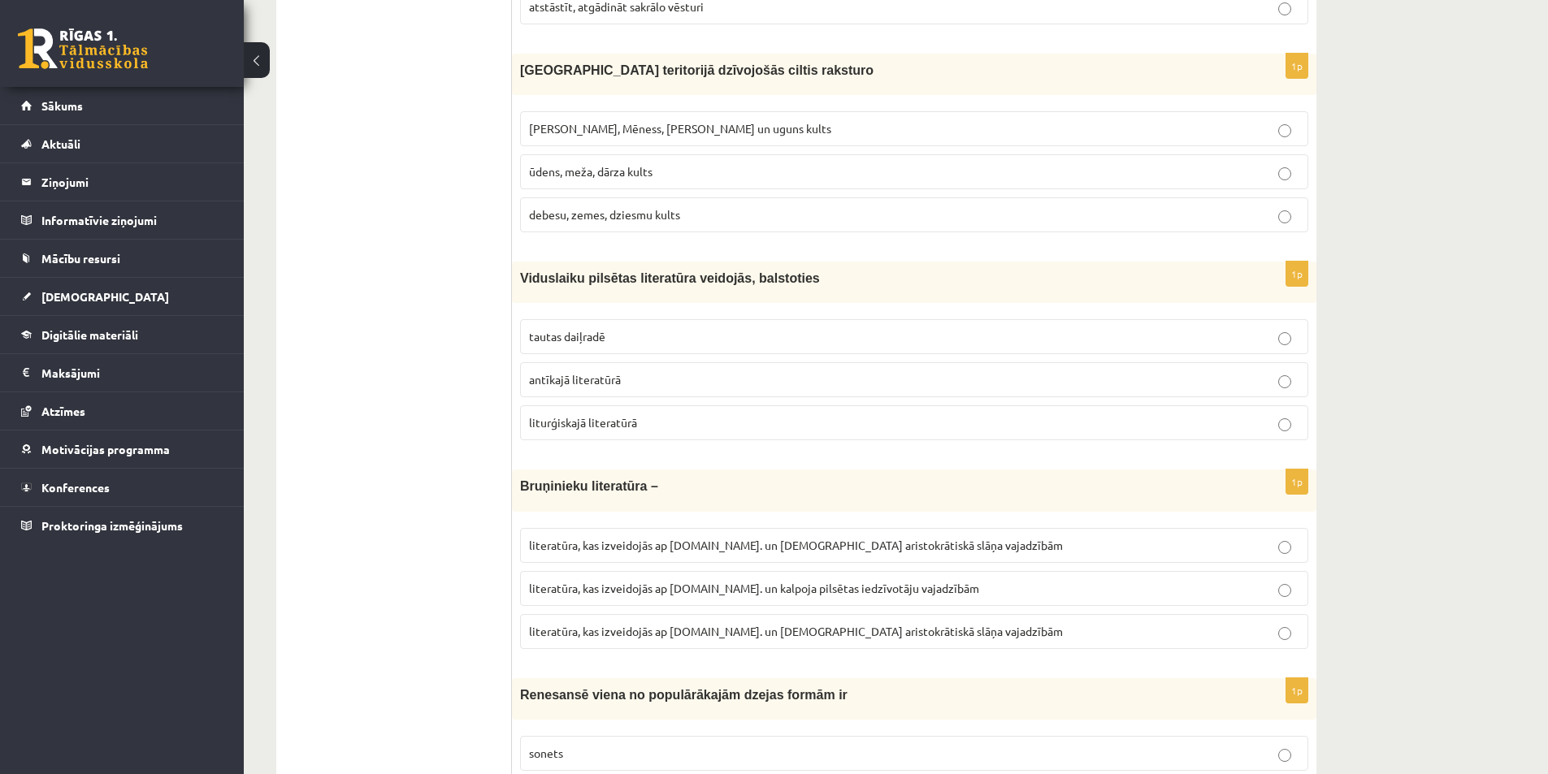
scroll to position [4220, 0]
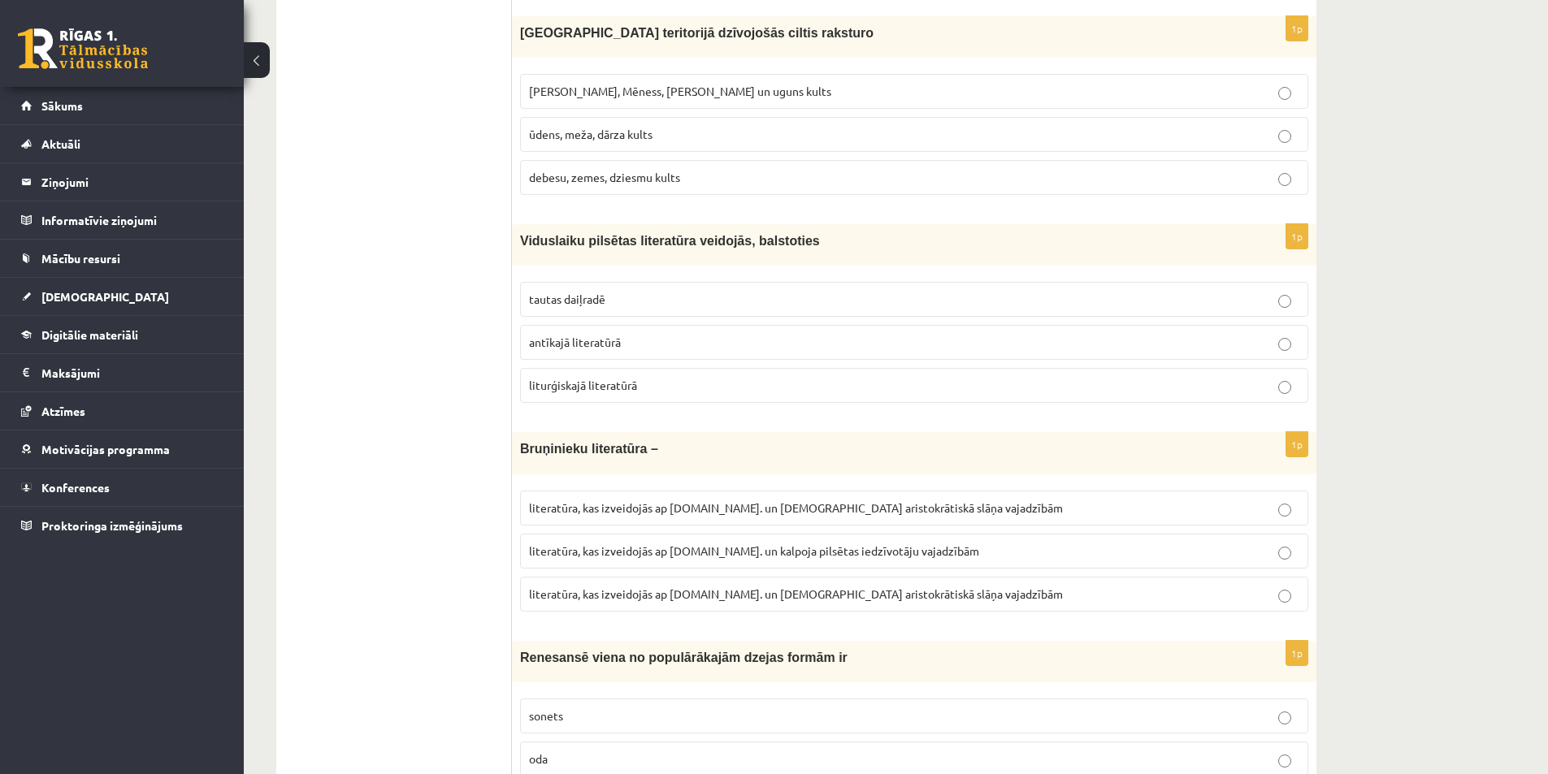
drag, startPoint x: 664, startPoint y: 538, endPoint x: 440, endPoint y: 474, distance: 233.0
click at [671, 586] on p "literatūra, kas izveidojās ap [DOMAIN_NAME]. un [DEMOGRAPHIC_DATA] aristokrātis…" at bounding box center [914, 594] width 770 height 17
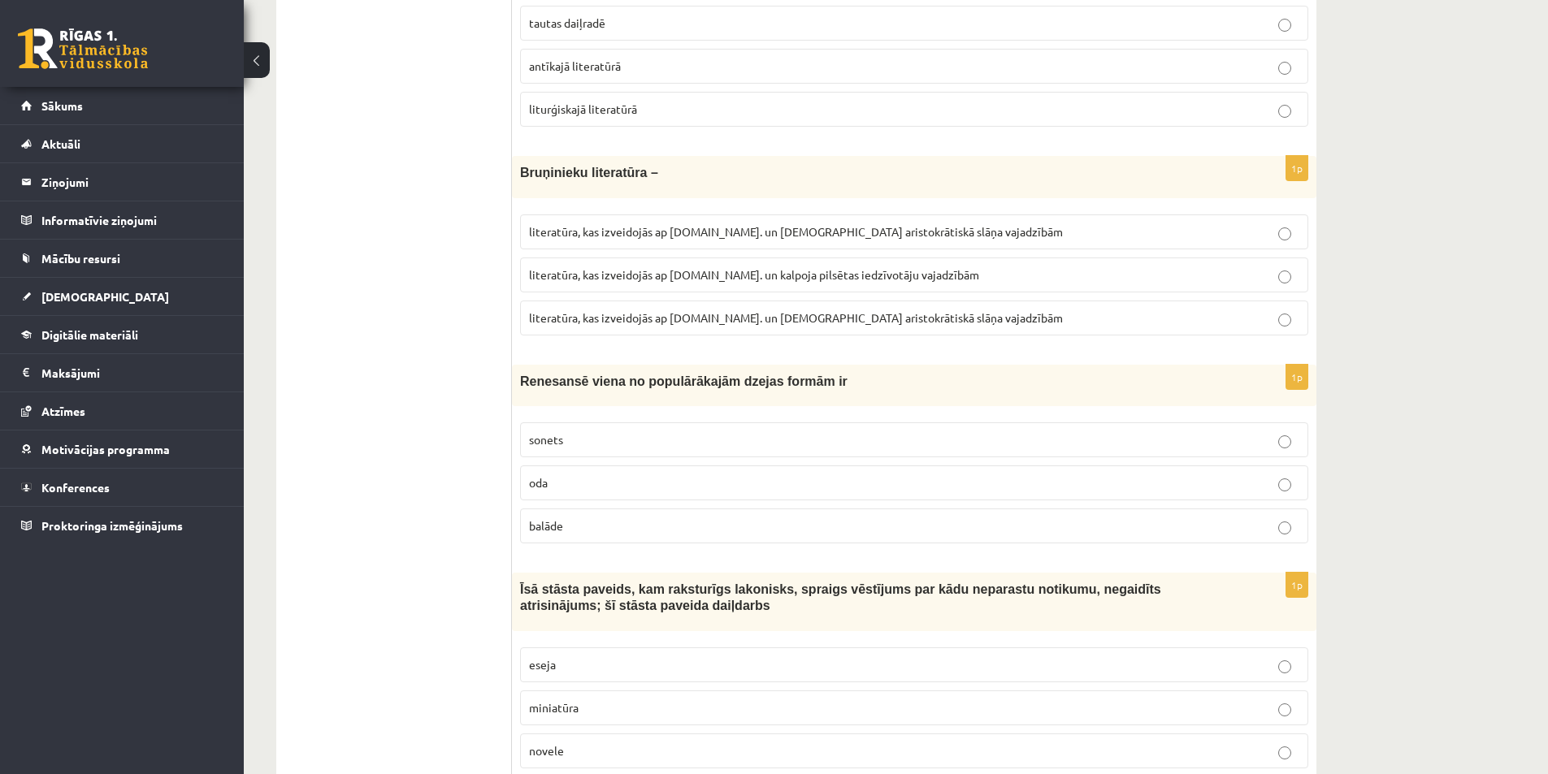
scroll to position [4545, 0]
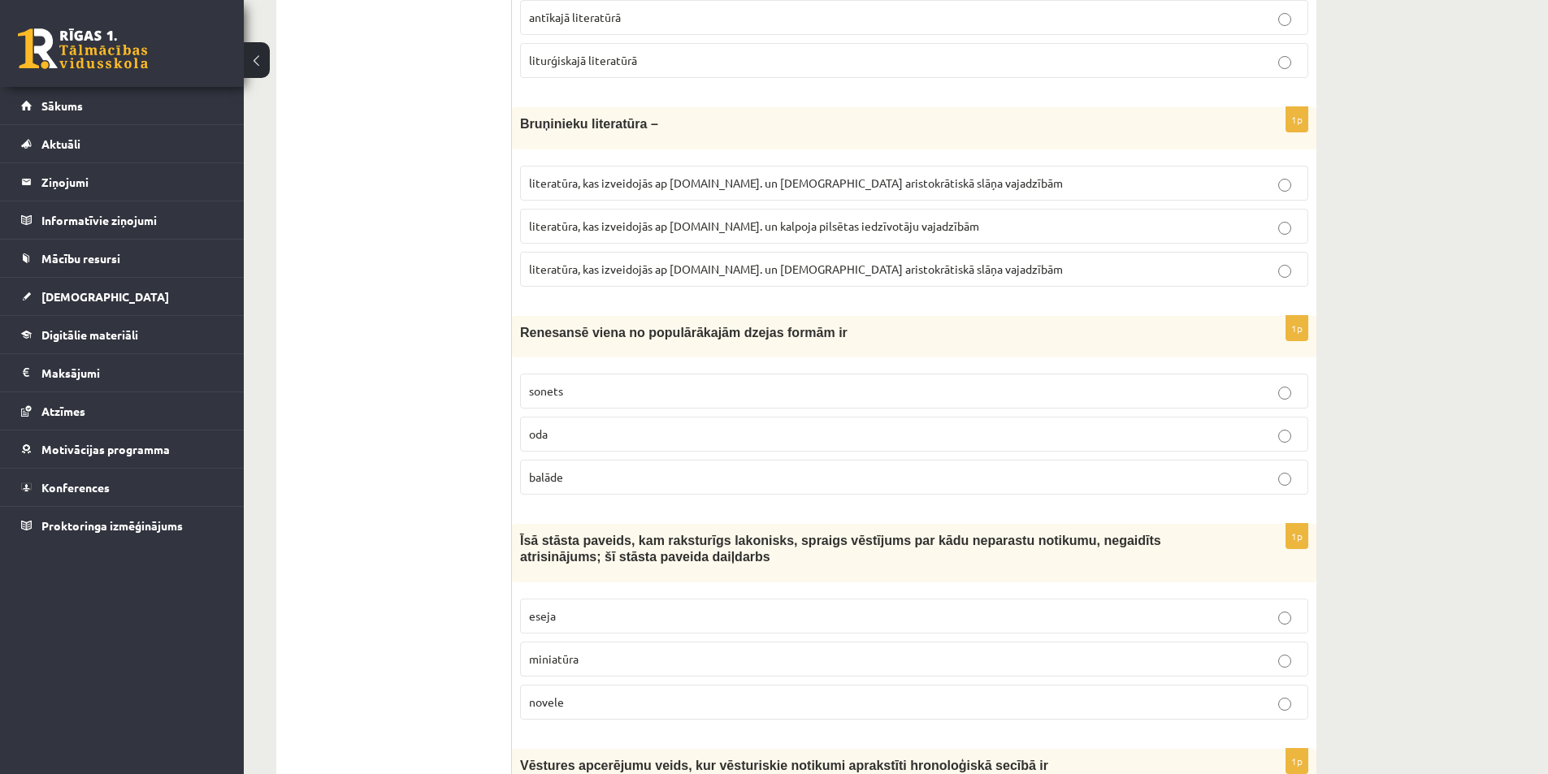
click at [591, 383] on p "sonets" at bounding box center [914, 391] width 770 height 17
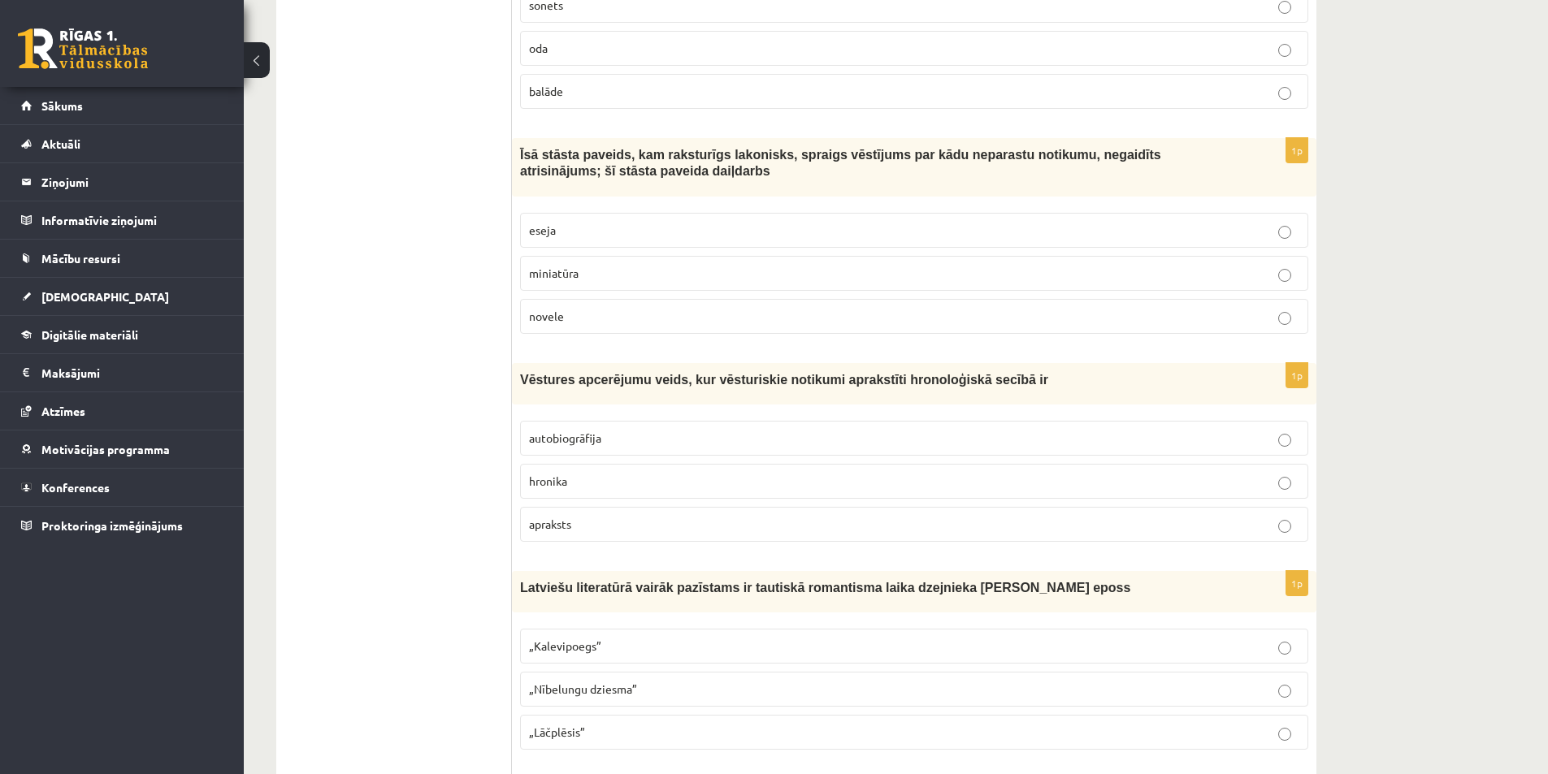
scroll to position [5033, 0]
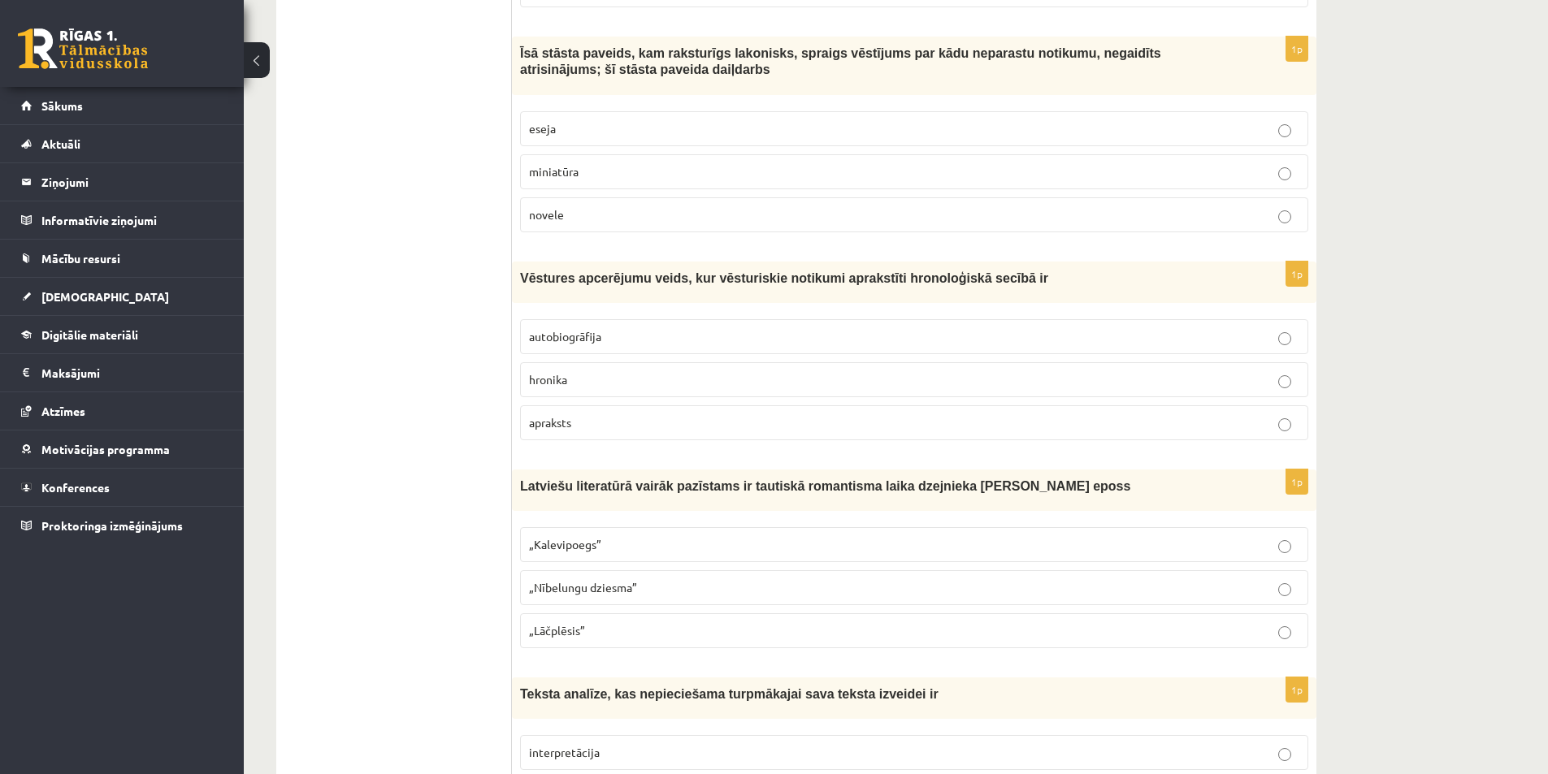
click at [556, 207] on span "novele" at bounding box center [546, 214] width 35 height 15
click at [609, 371] on p "hronika" at bounding box center [914, 379] width 770 height 17
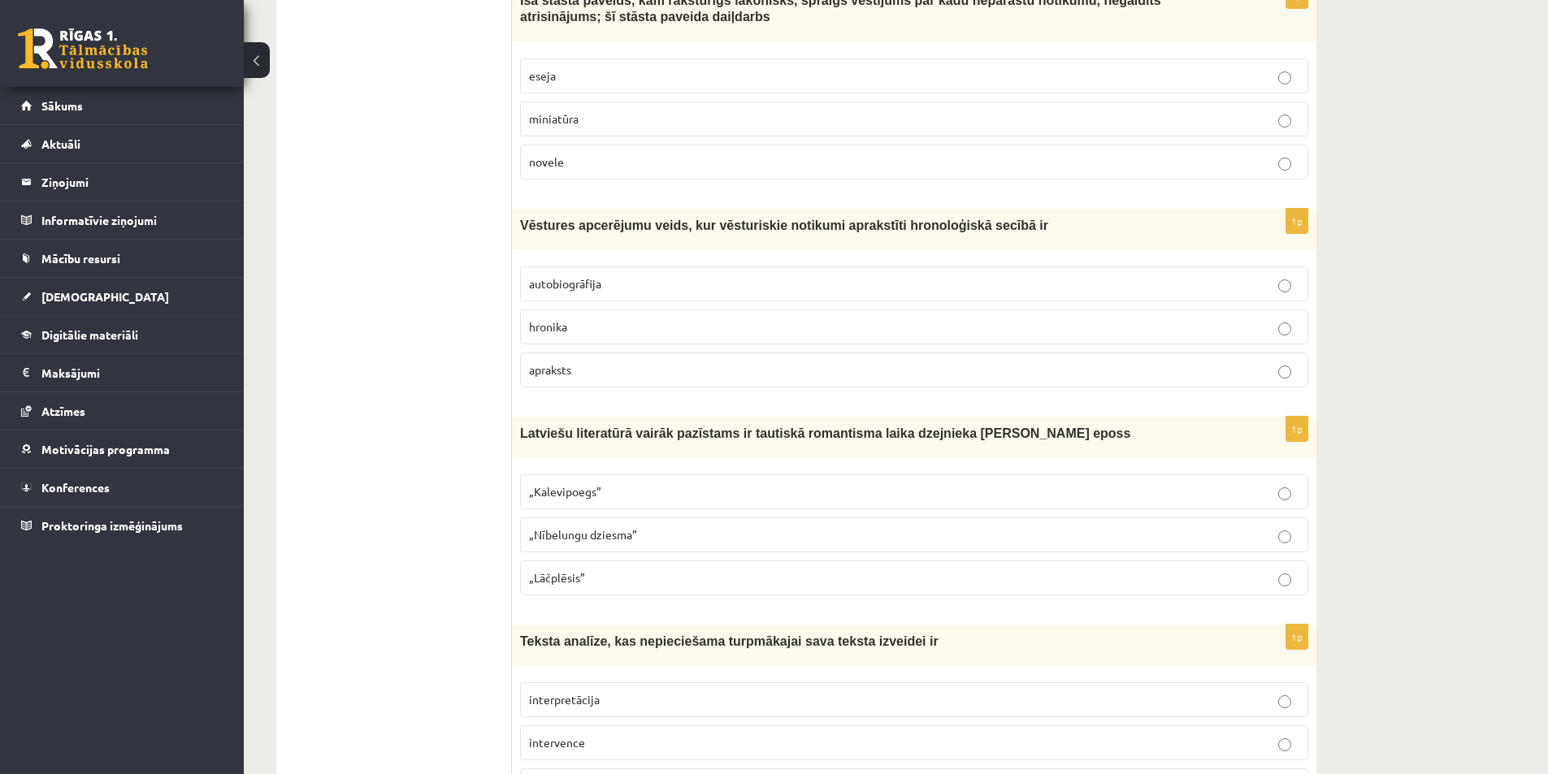
scroll to position [5114, 0]
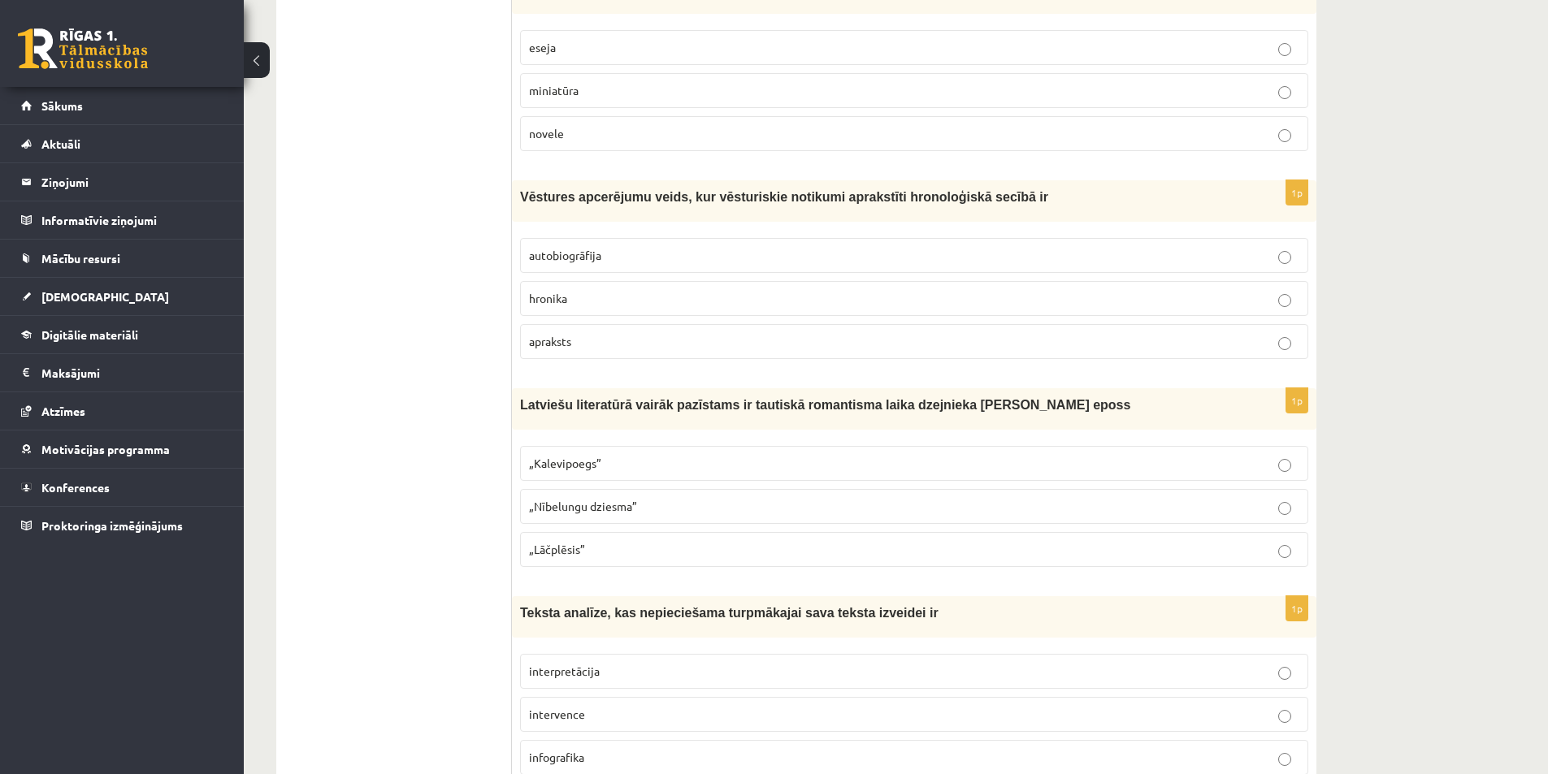
click at [626, 455] on p "„Kalevipoegs”" at bounding box center [914, 463] width 770 height 17
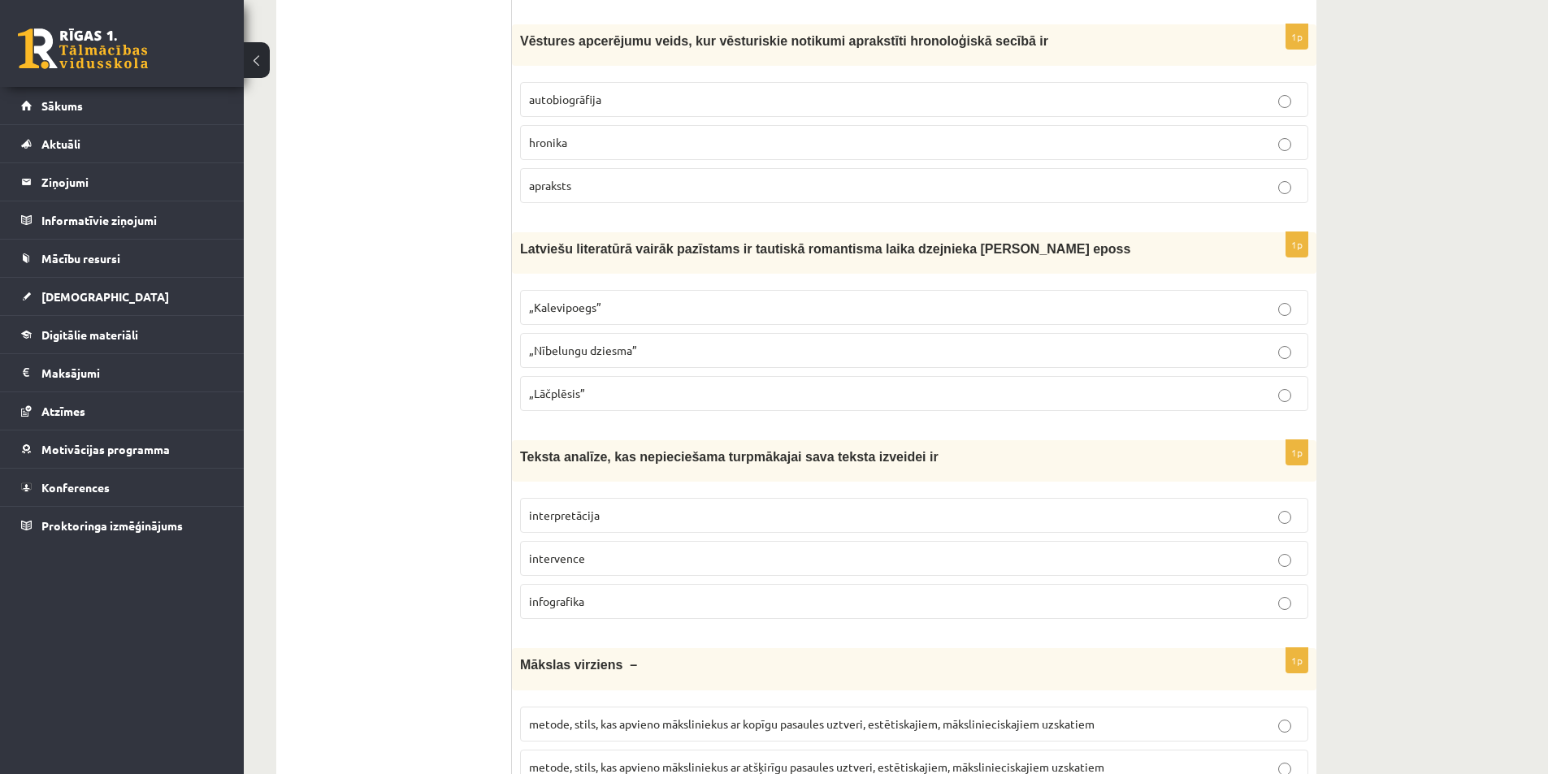
scroll to position [5276, 0]
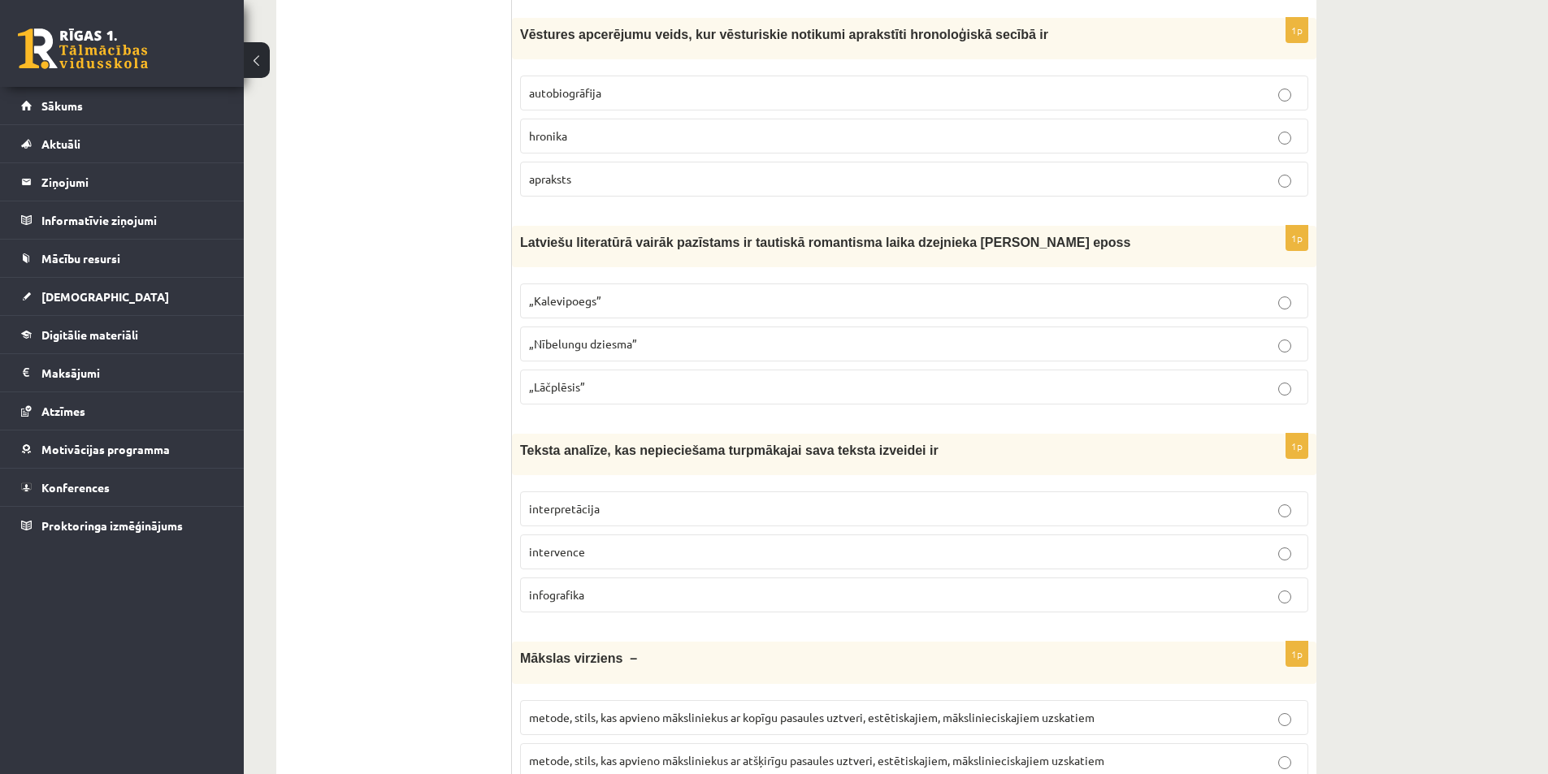
click at [607, 500] on p "interpretācija" at bounding box center [914, 508] width 770 height 17
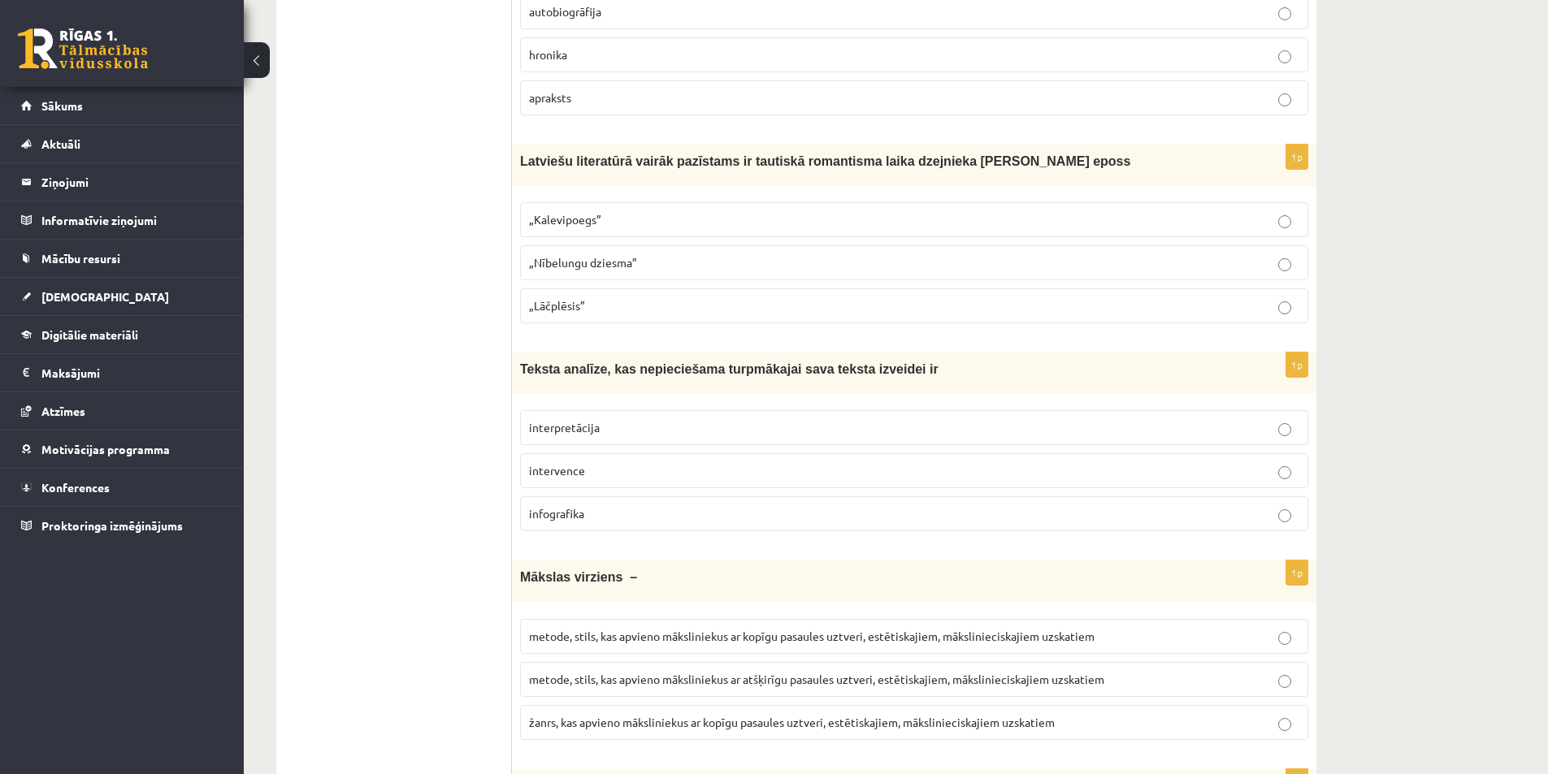
scroll to position [5439, 0]
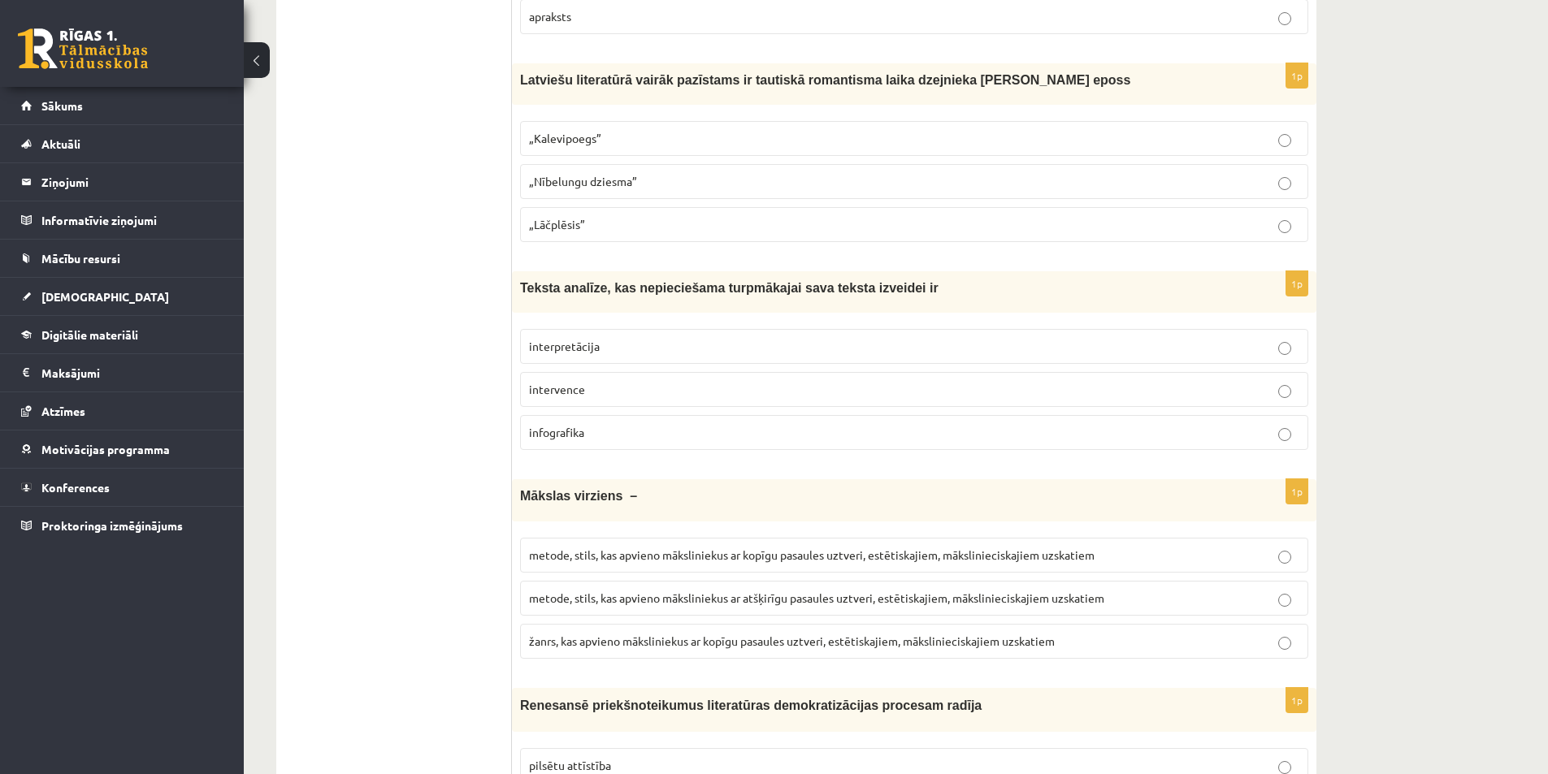
click at [767, 634] on span "žanrs, kas apvieno māksliniekus ar kopīgu pasaules uztveri, estētiskajiem, māks…" at bounding box center [792, 641] width 526 height 15
click at [798, 548] on span "metode, stils, kas apvieno māksliniekus ar kopīgu pasaules uztveri, estētiskaji…" at bounding box center [811, 555] width 565 height 15
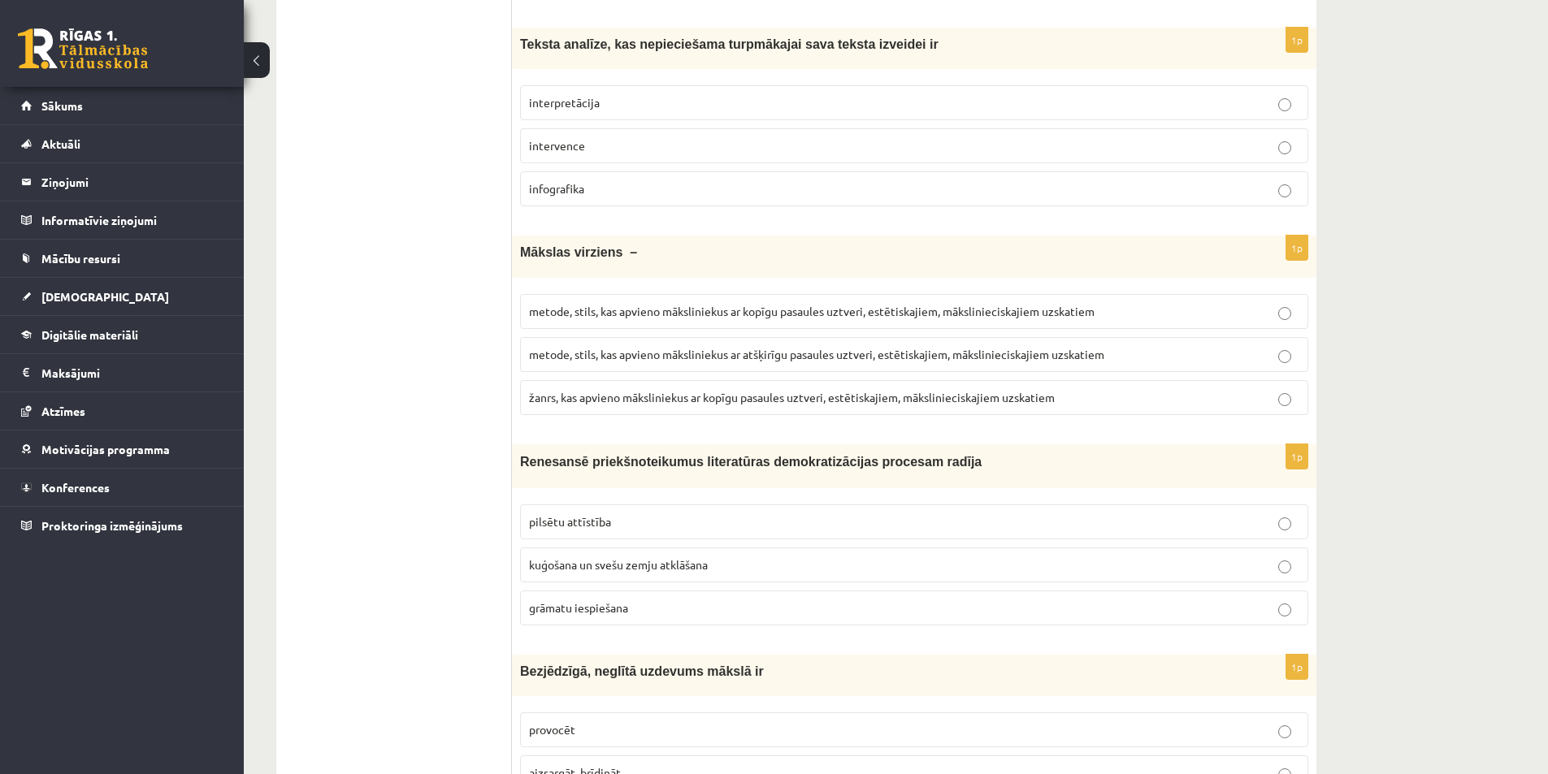
scroll to position [5764, 0]
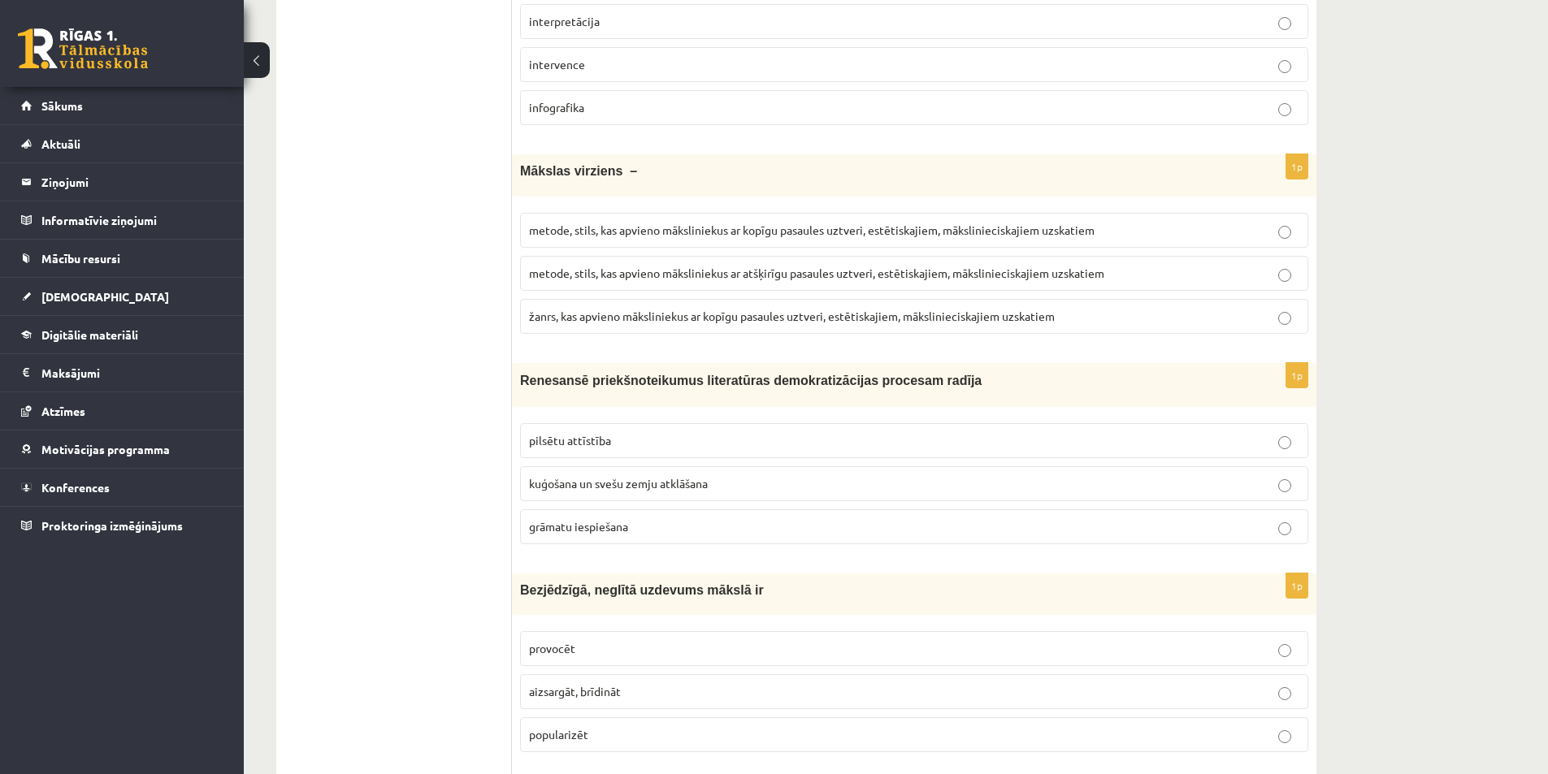
click at [591, 519] on span "grāmatu iespiešana" at bounding box center [578, 526] width 99 height 15
click at [604, 631] on label "provocēt" at bounding box center [914, 648] width 788 height 35
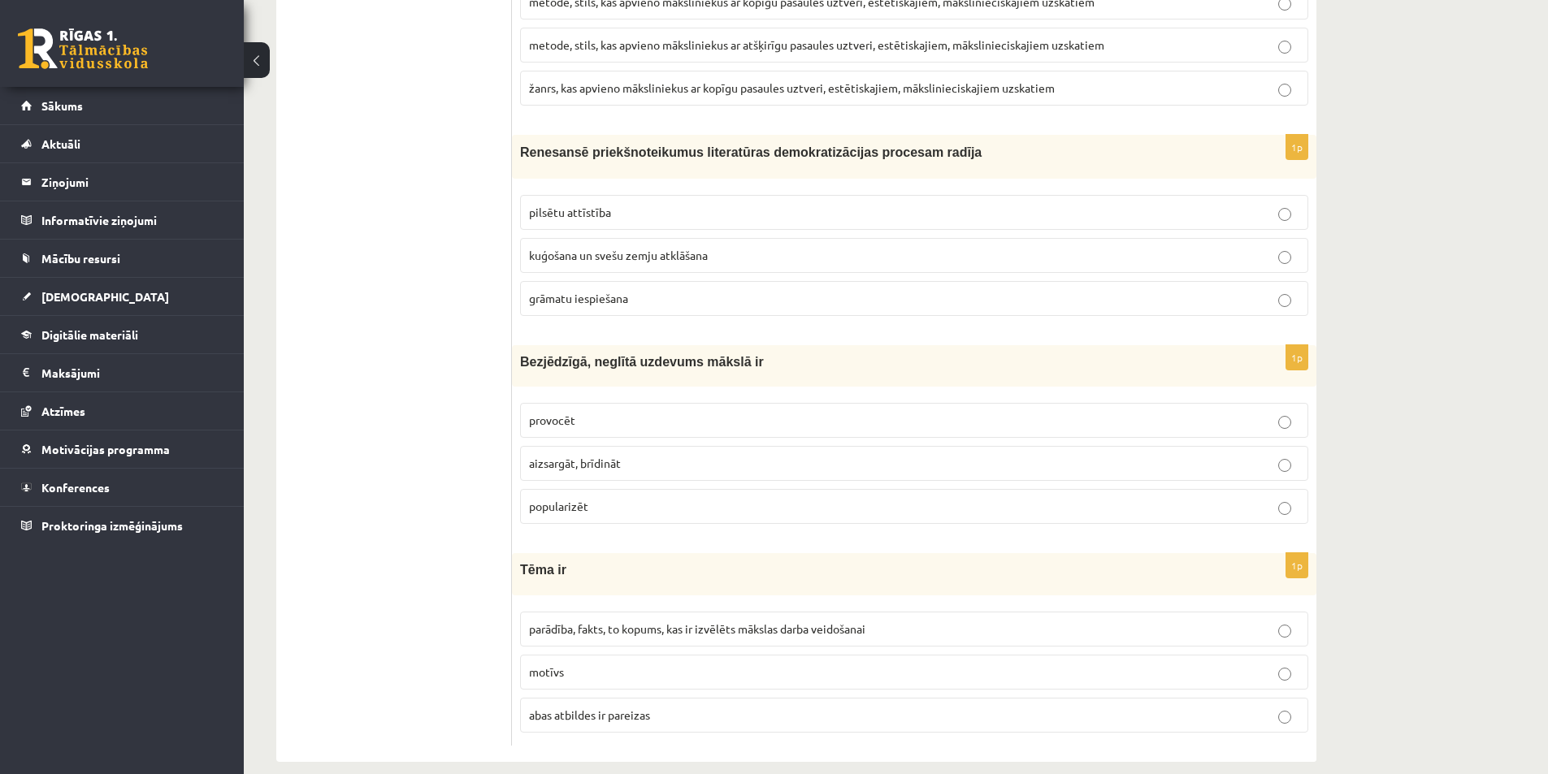
scroll to position [5996, 0]
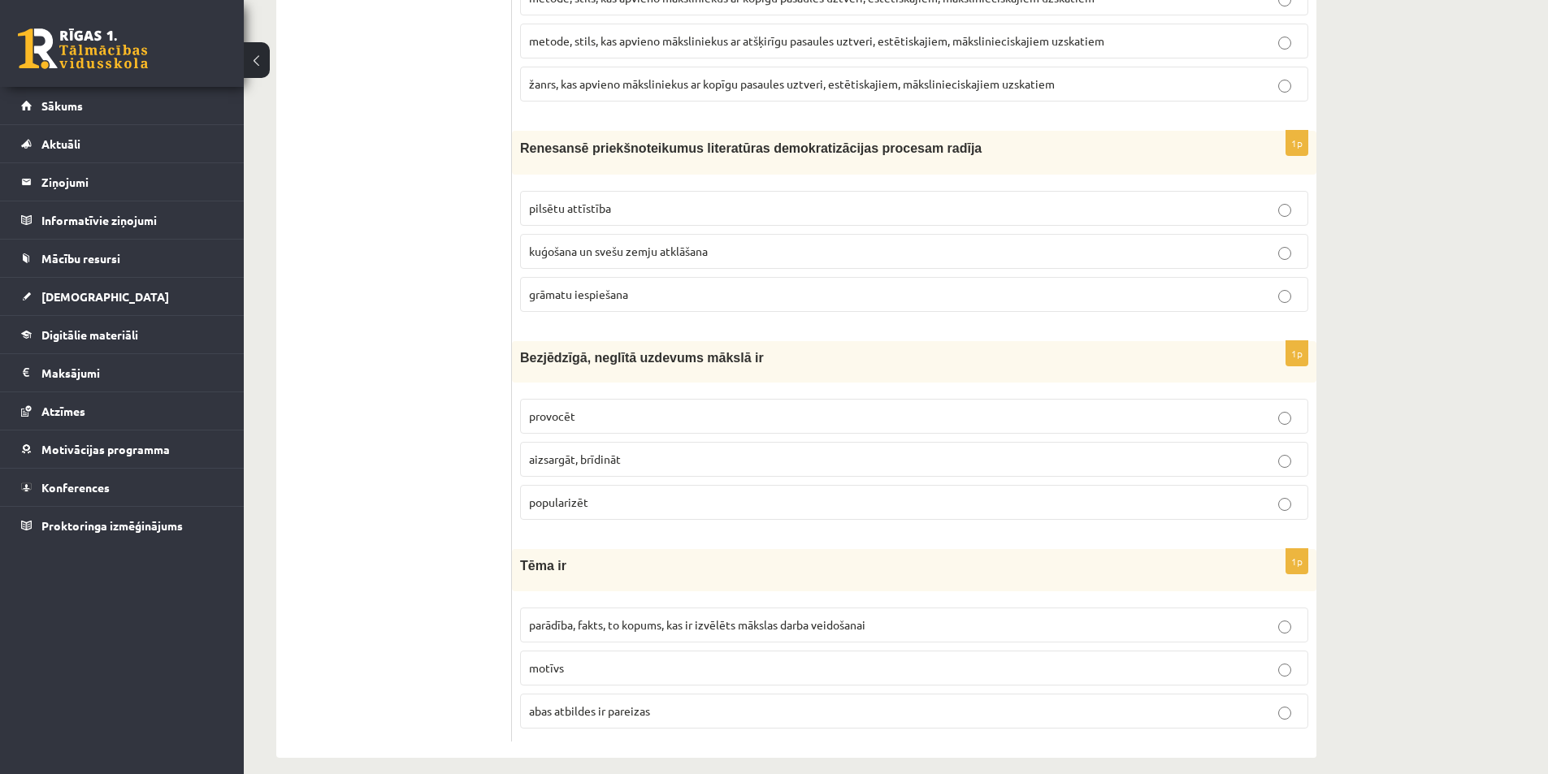
click at [630, 617] on span "parādība, fakts, to kopums, kas ir izvēlēts mākslas darba veidošanai" at bounding box center [697, 624] width 336 height 15
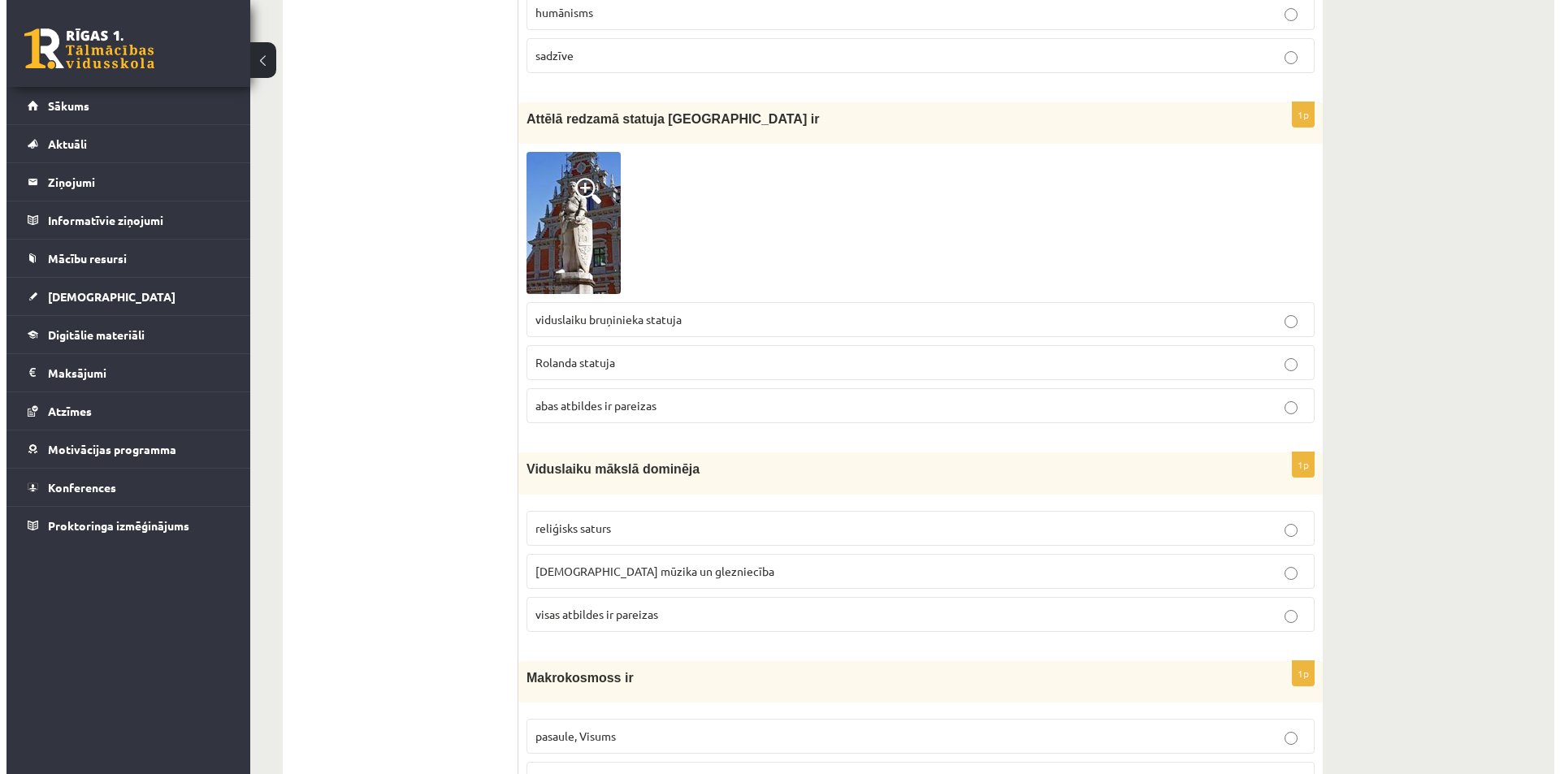
scroll to position [0, 0]
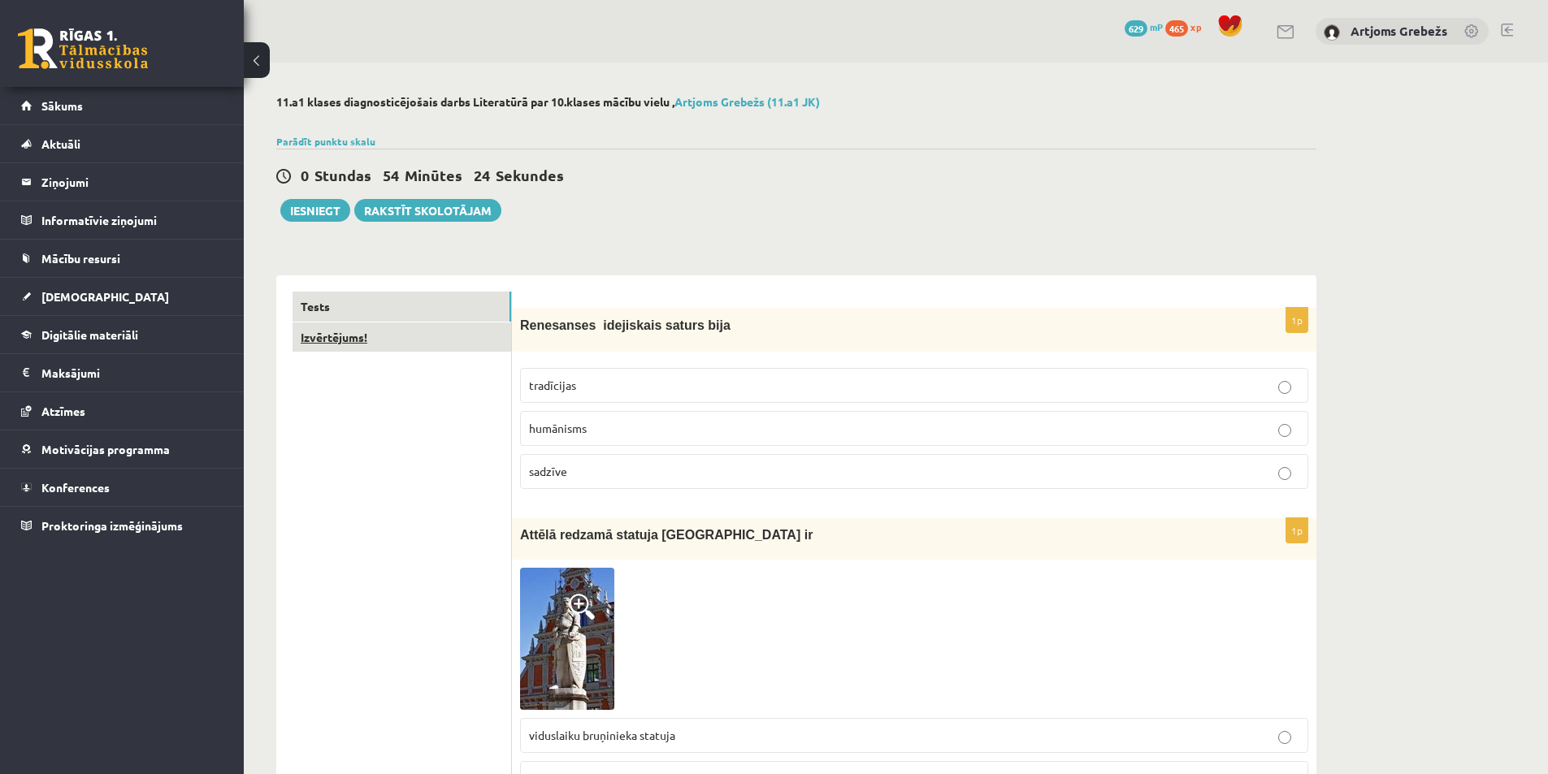
click at [386, 344] on link "Izvērtējums!" at bounding box center [401, 338] width 219 height 30
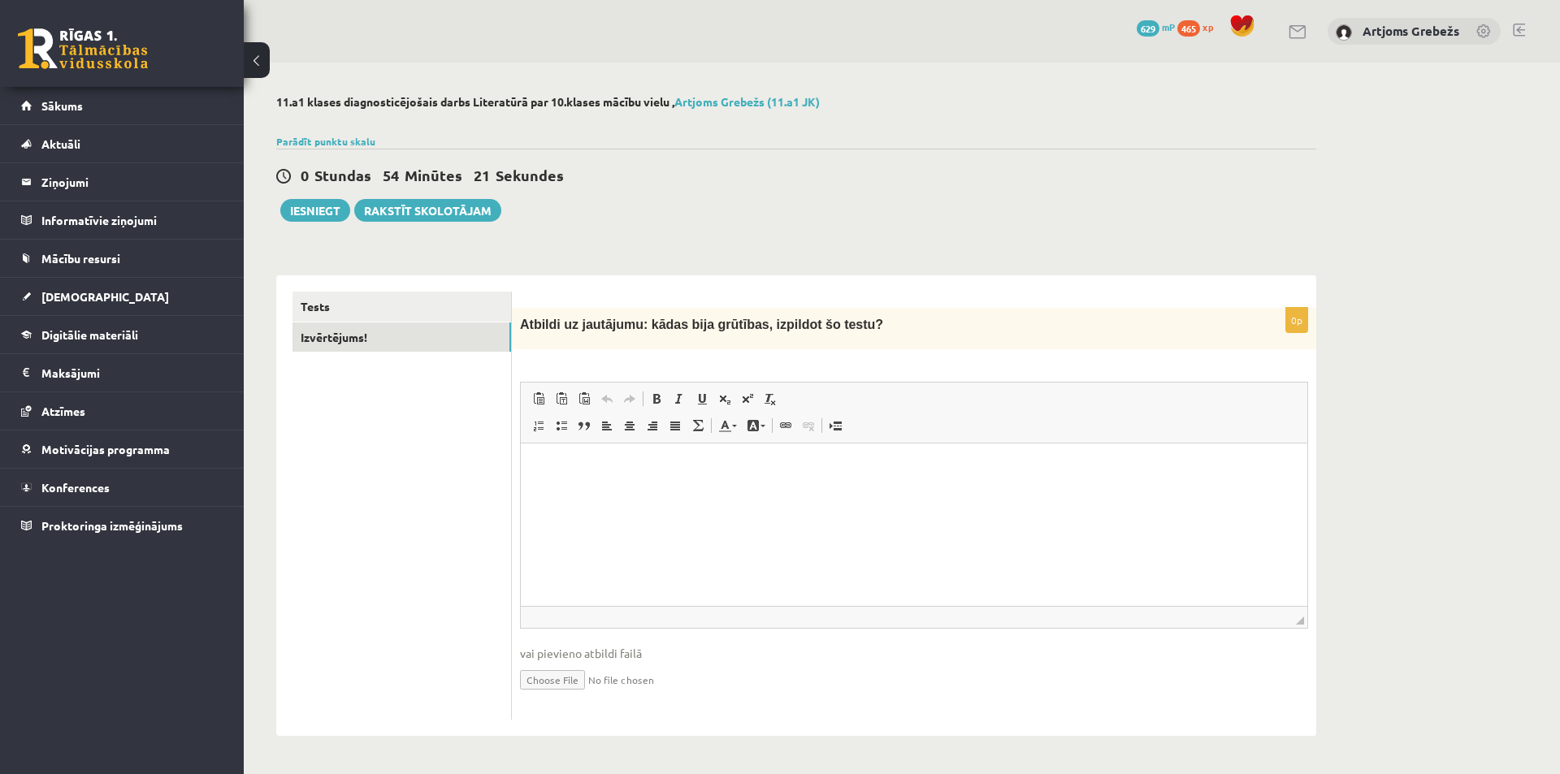
click at [594, 455] on html at bounding box center [914, 469] width 786 height 50
click at [304, 217] on button "Iesniegt" at bounding box center [315, 210] width 70 height 23
click at [905, 444] on html at bounding box center [914, 469] width 786 height 50
click at [310, 210] on button "Iesniegt" at bounding box center [315, 210] width 70 height 23
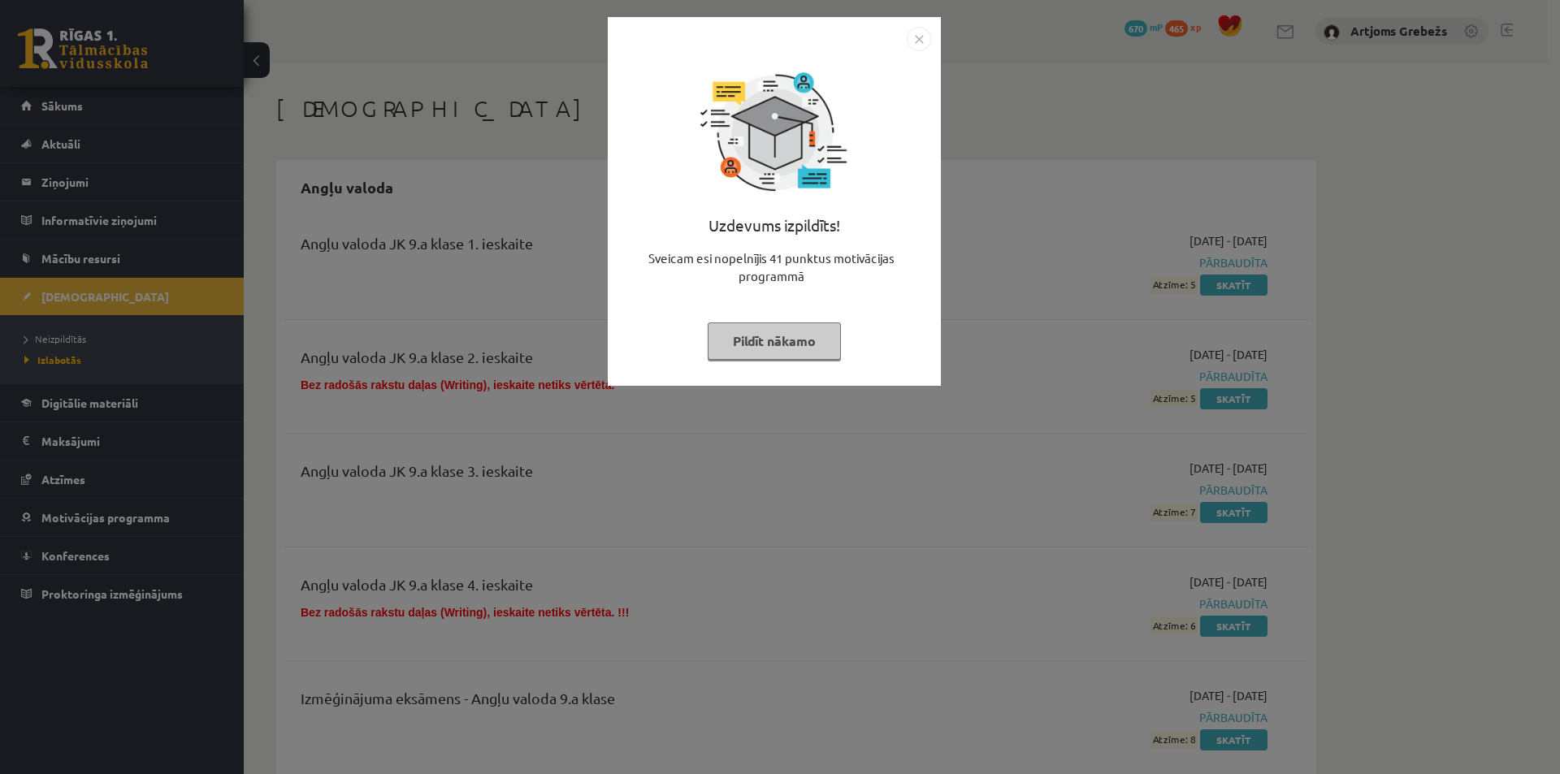
click at [811, 337] on button "Pildīt nākamo" at bounding box center [774, 341] width 133 height 37
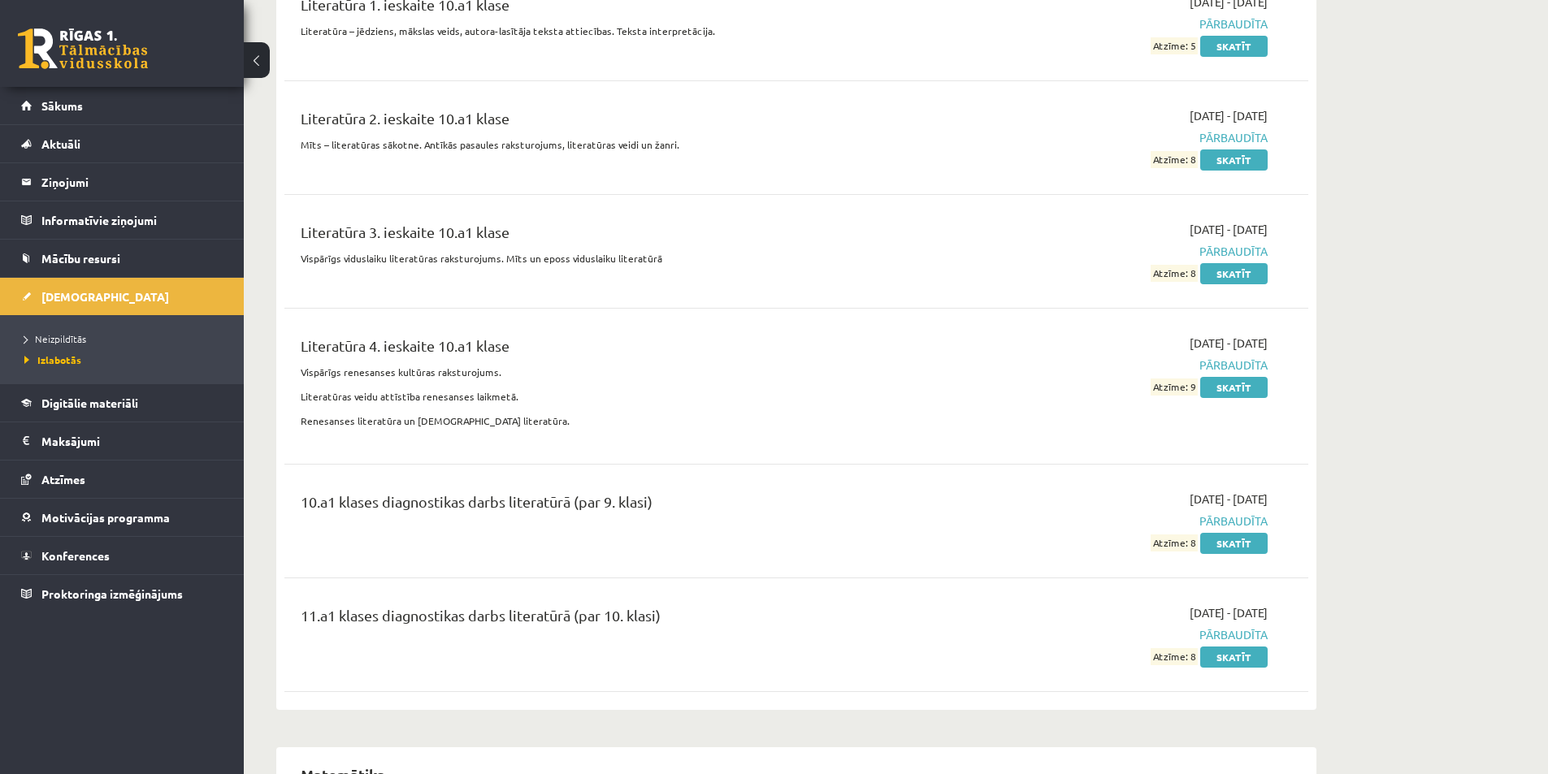
scroll to position [12186, 0]
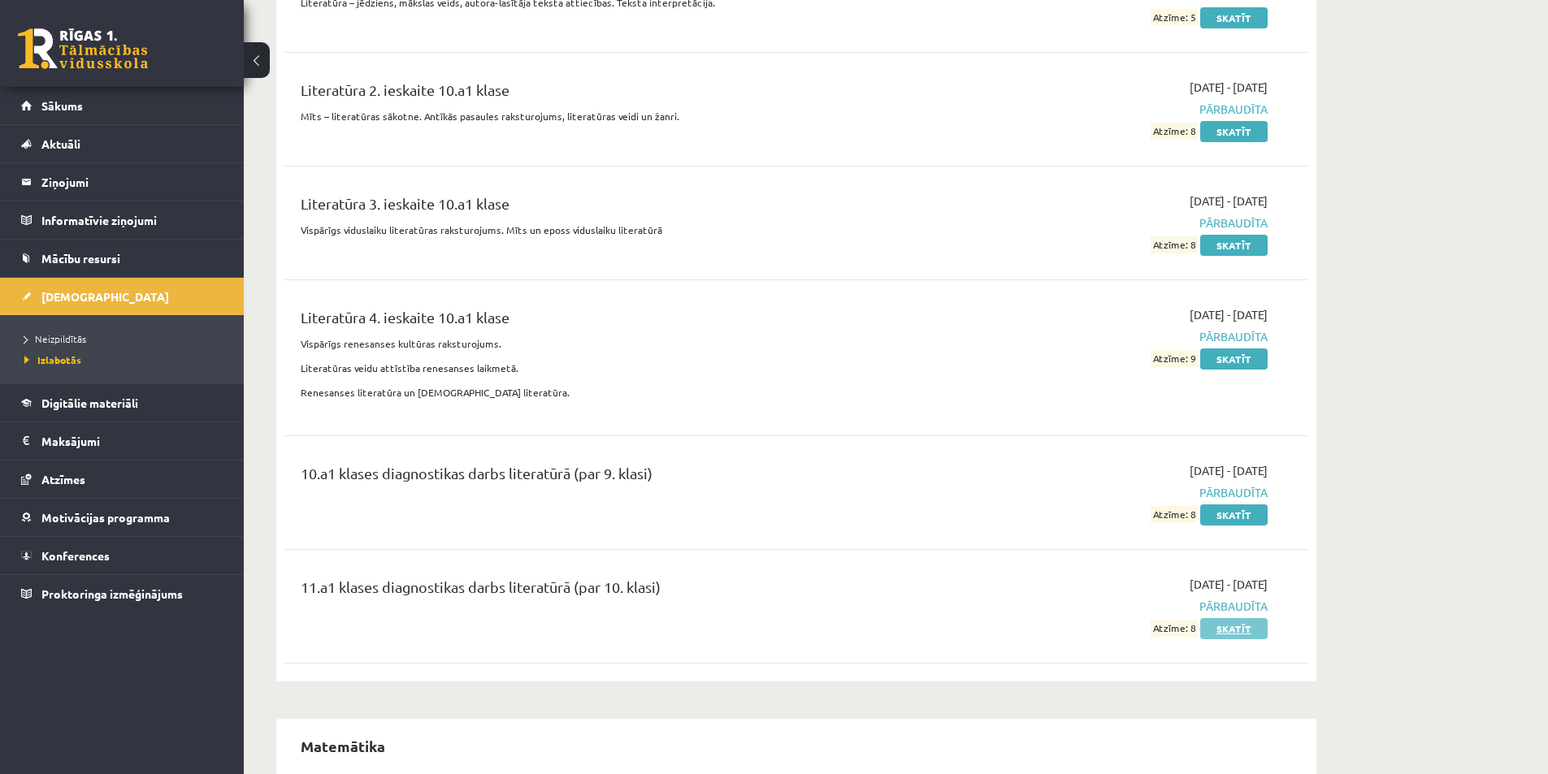
click at [1236, 618] on link "Skatīt" at bounding box center [1233, 628] width 67 height 21
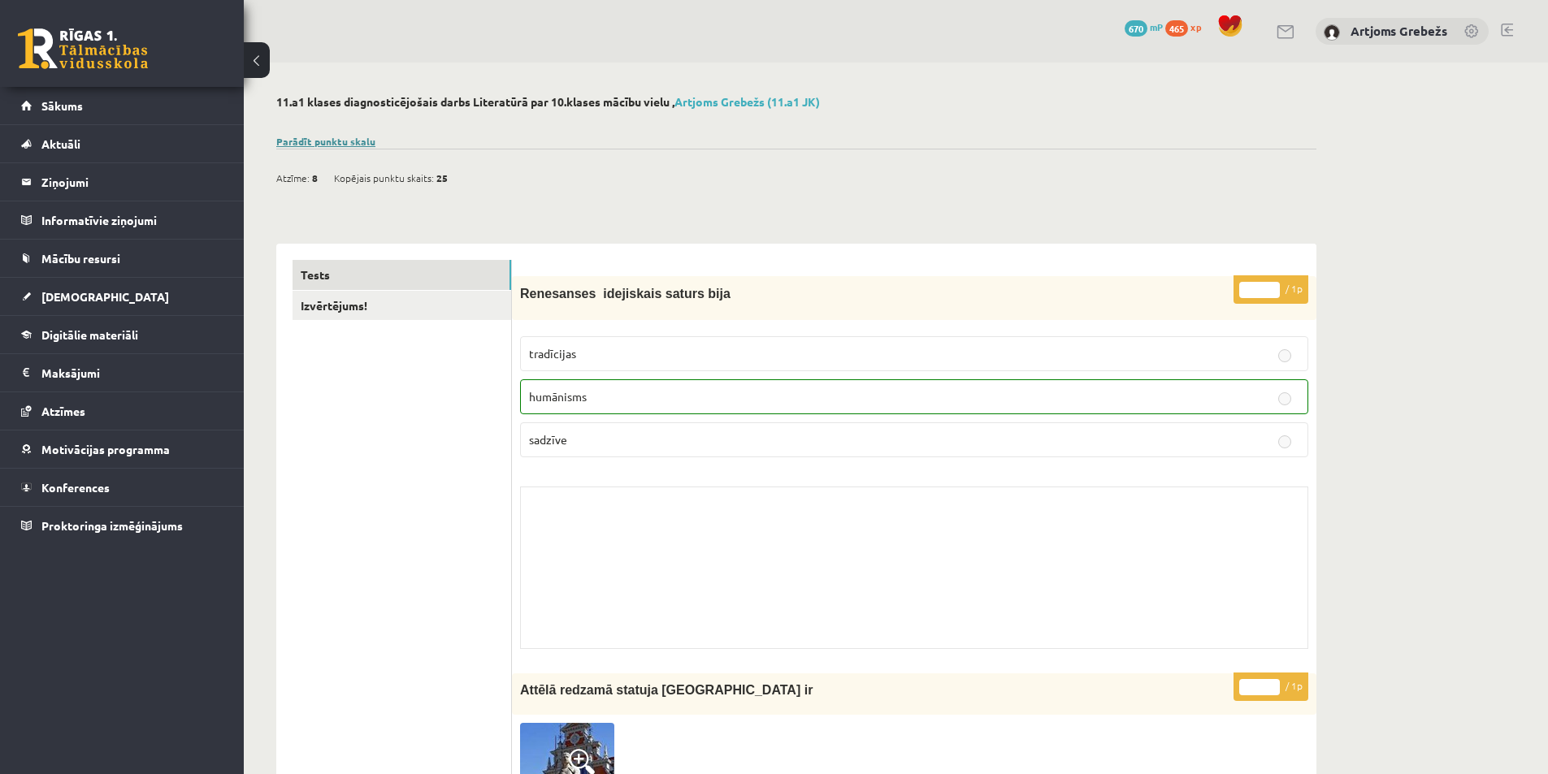
click at [334, 140] on link "Parādīt punktu skalu" at bounding box center [325, 141] width 99 height 13
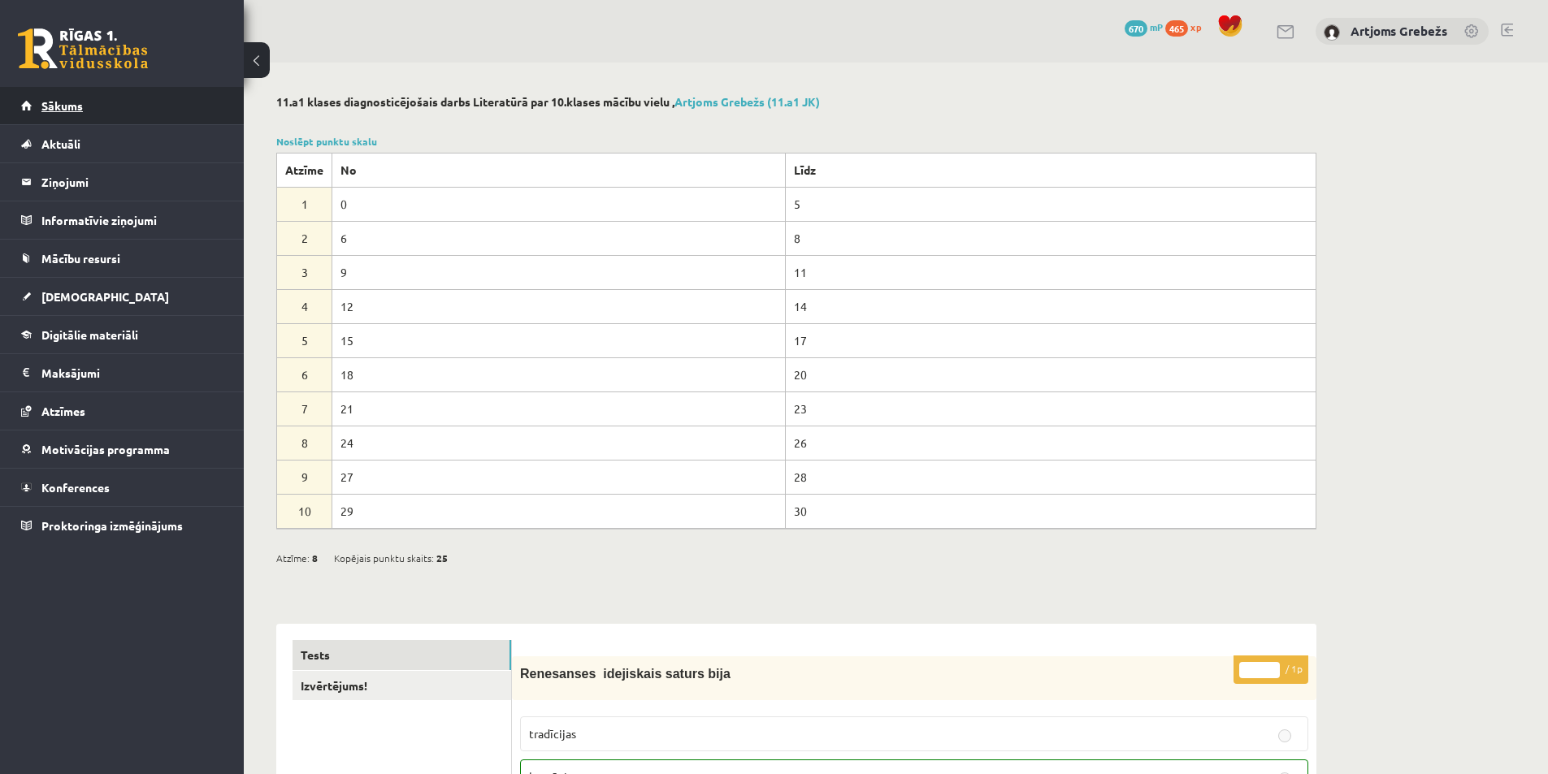
click at [63, 102] on span "Sākums" at bounding box center [61, 105] width 41 height 15
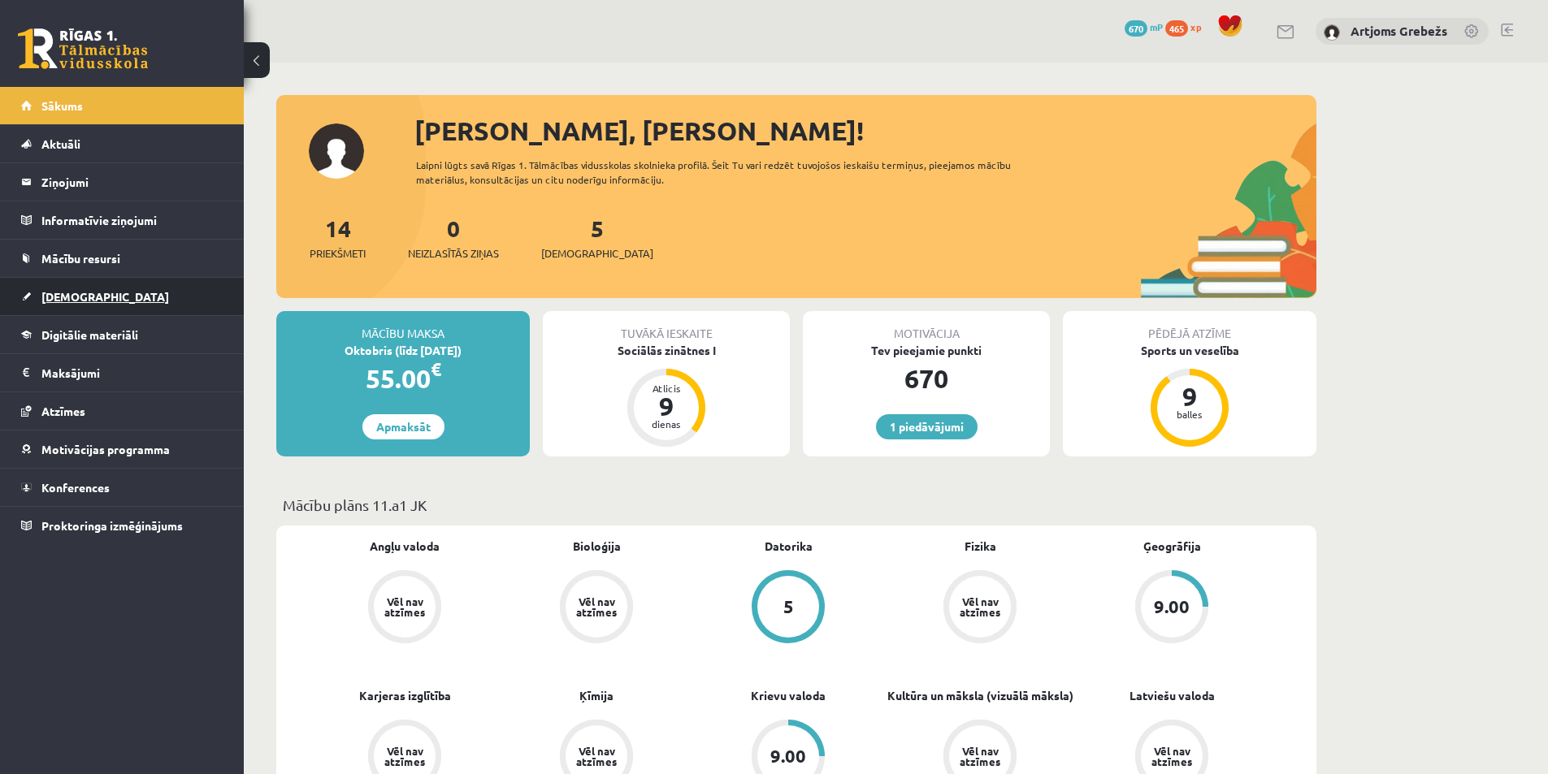
click at [27, 295] on link "[DEMOGRAPHIC_DATA]" at bounding box center [122, 296] width 202 height 37
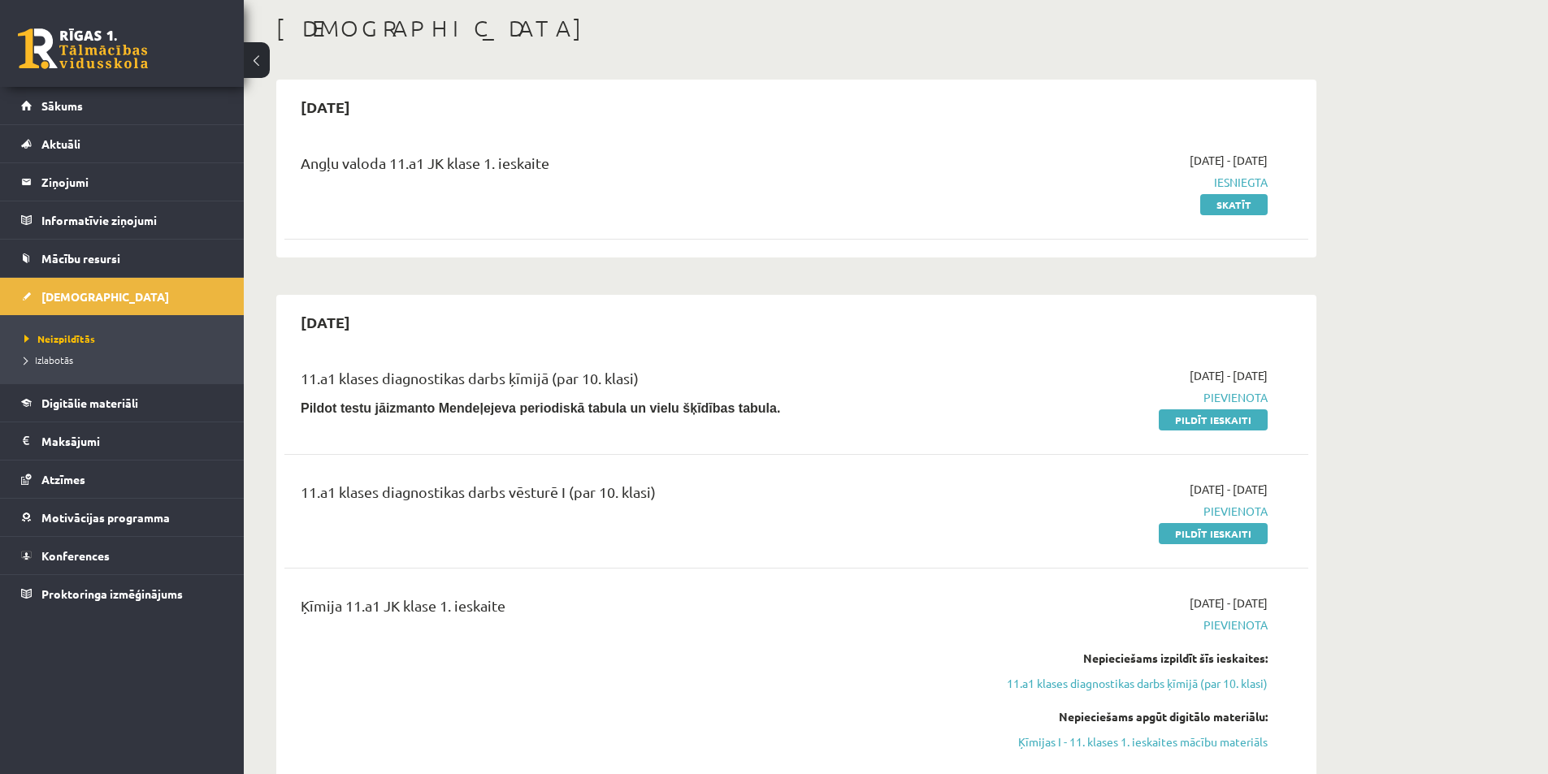
scroll to position [81, 0]
click at [1194, 542] on div "11.a1 klases diagnostikas darbs vēsturē I (par 10. klasi) [DATE] - [DATE] [GEOG…" at bounding box center [796, 510] width 1024 height 93
click at [1207, 534] on link "Pildīt ieskaiti" at bounding box center [1212, 532] width 109 height 21
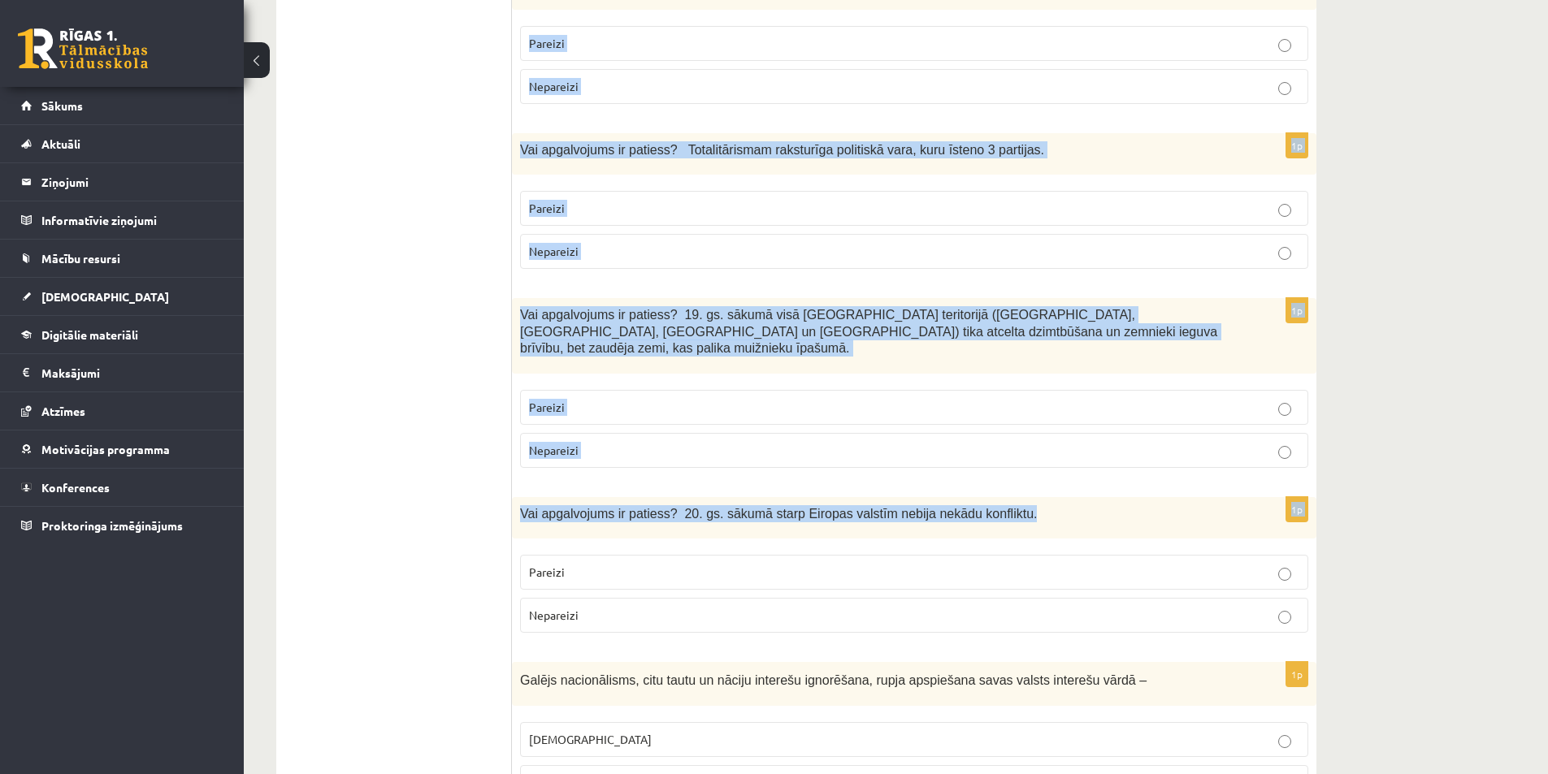
scroll to position [1219, 0]
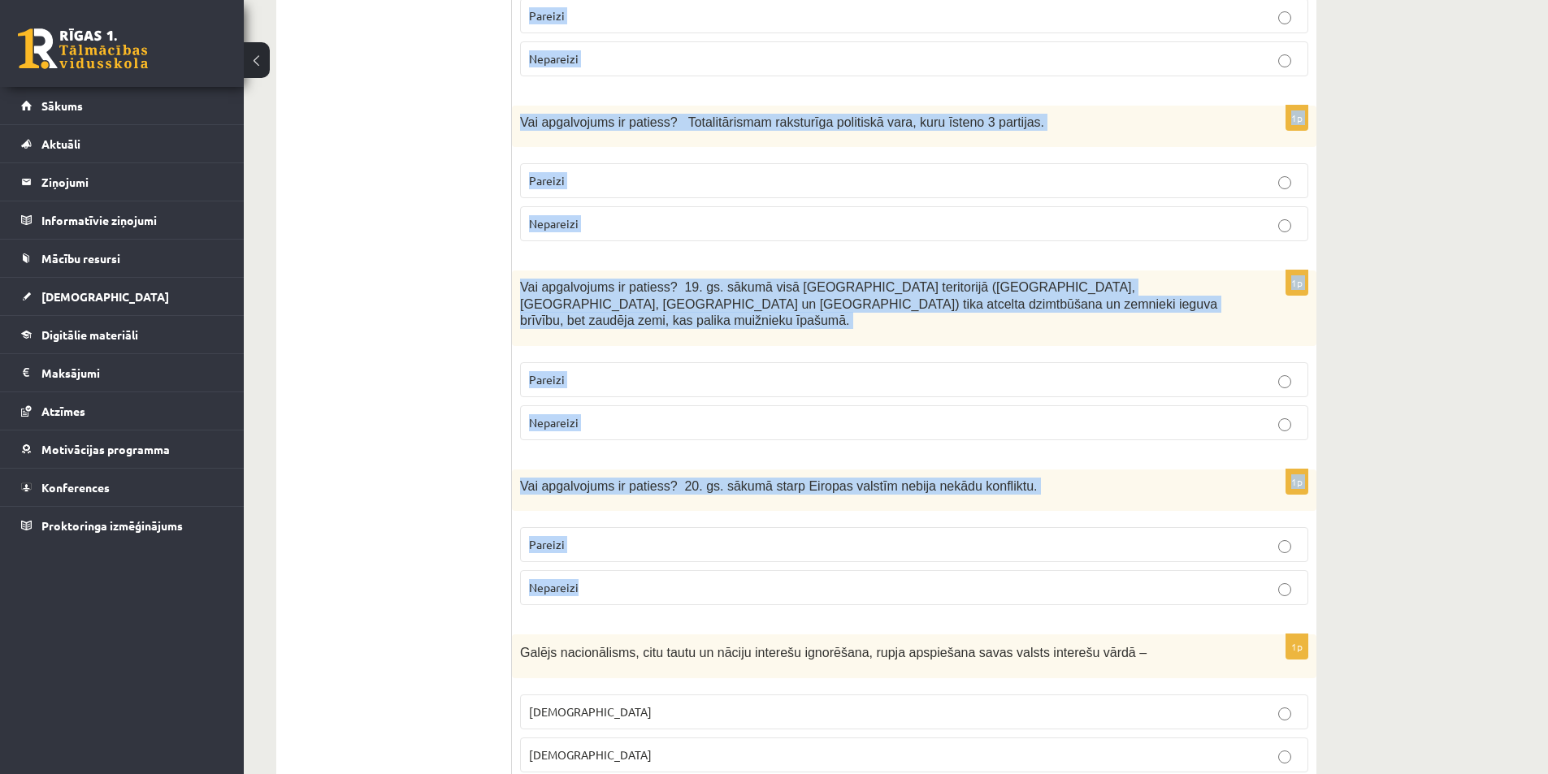
drag, startPoint x: 513, startPoint y: 312, endPoint x: 1010, endPoint y: 533, distance: 543.3
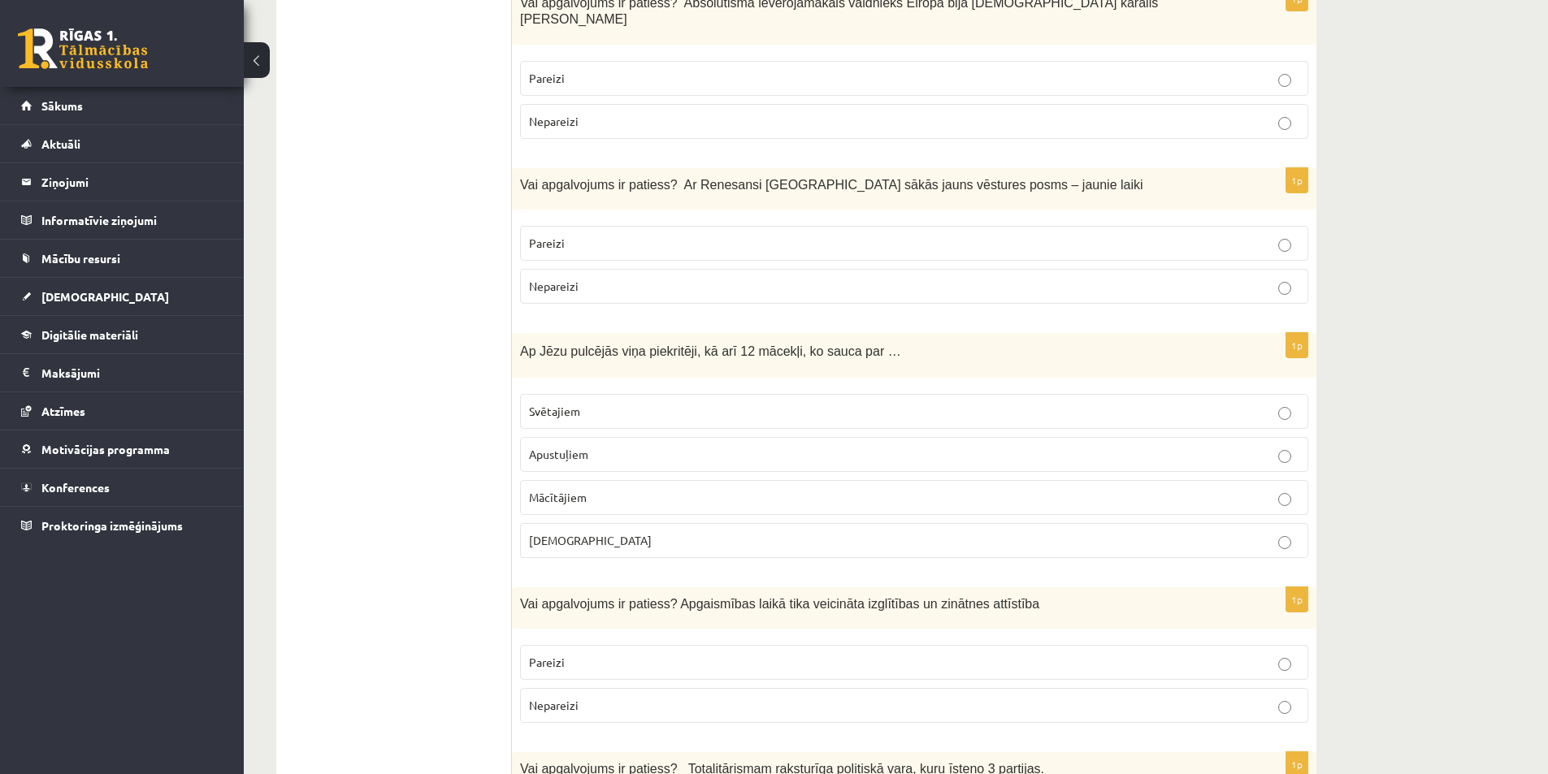
scroll to position [569, 0]
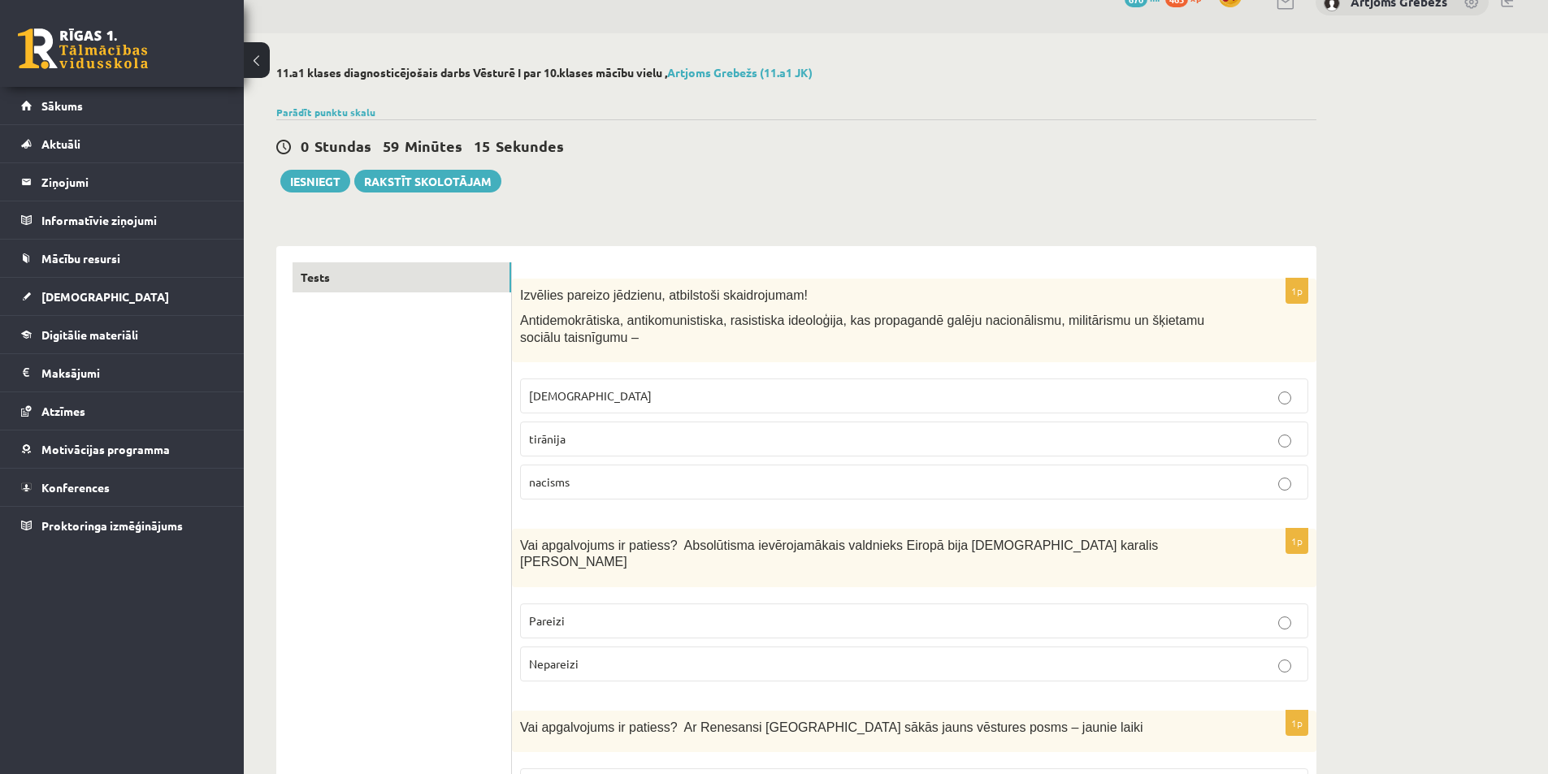
scroll to position [0, 0]
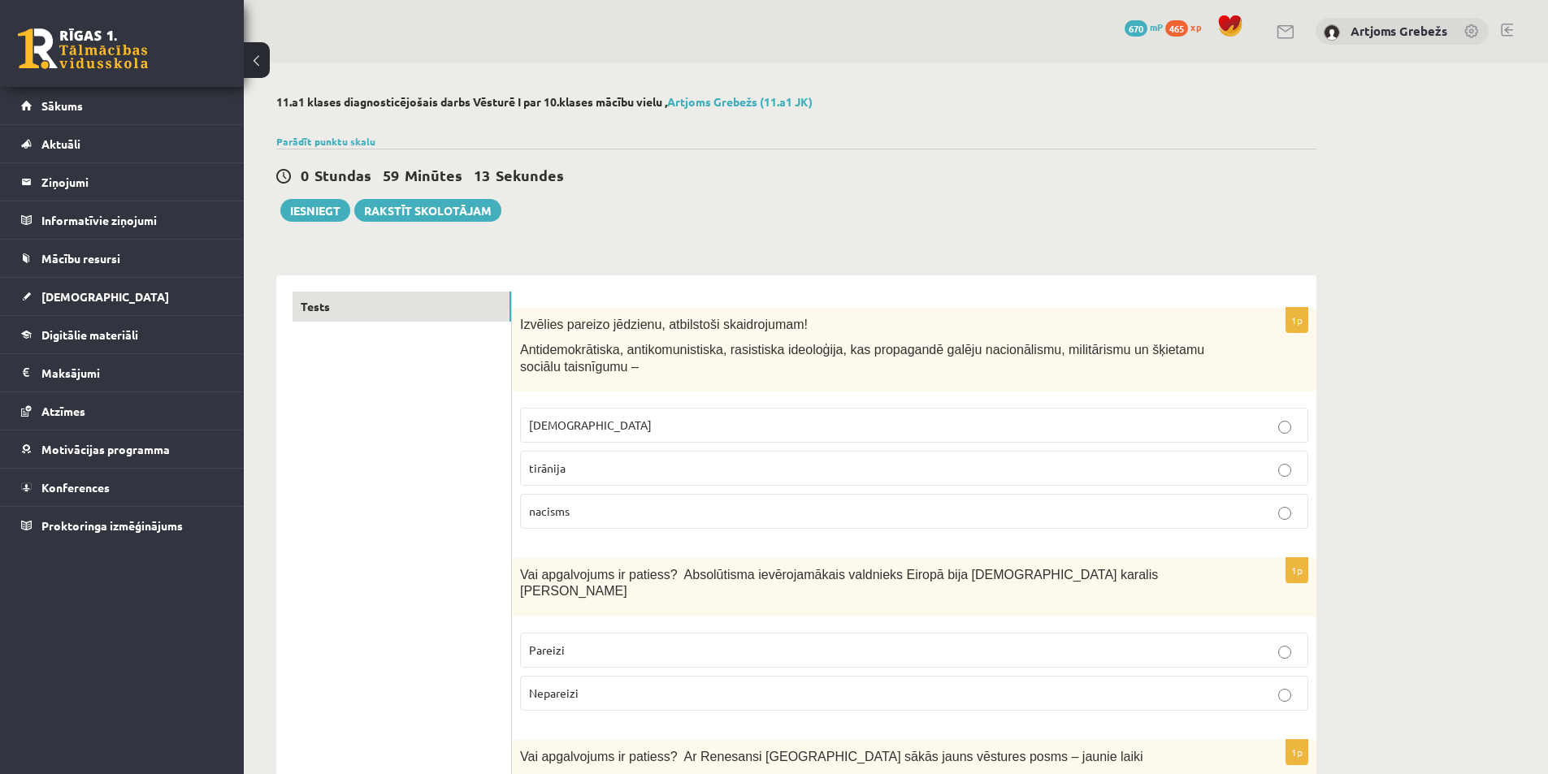
click at [641, 505] on p "nacisms" at bounding box center [914, 511] width 770 height 17
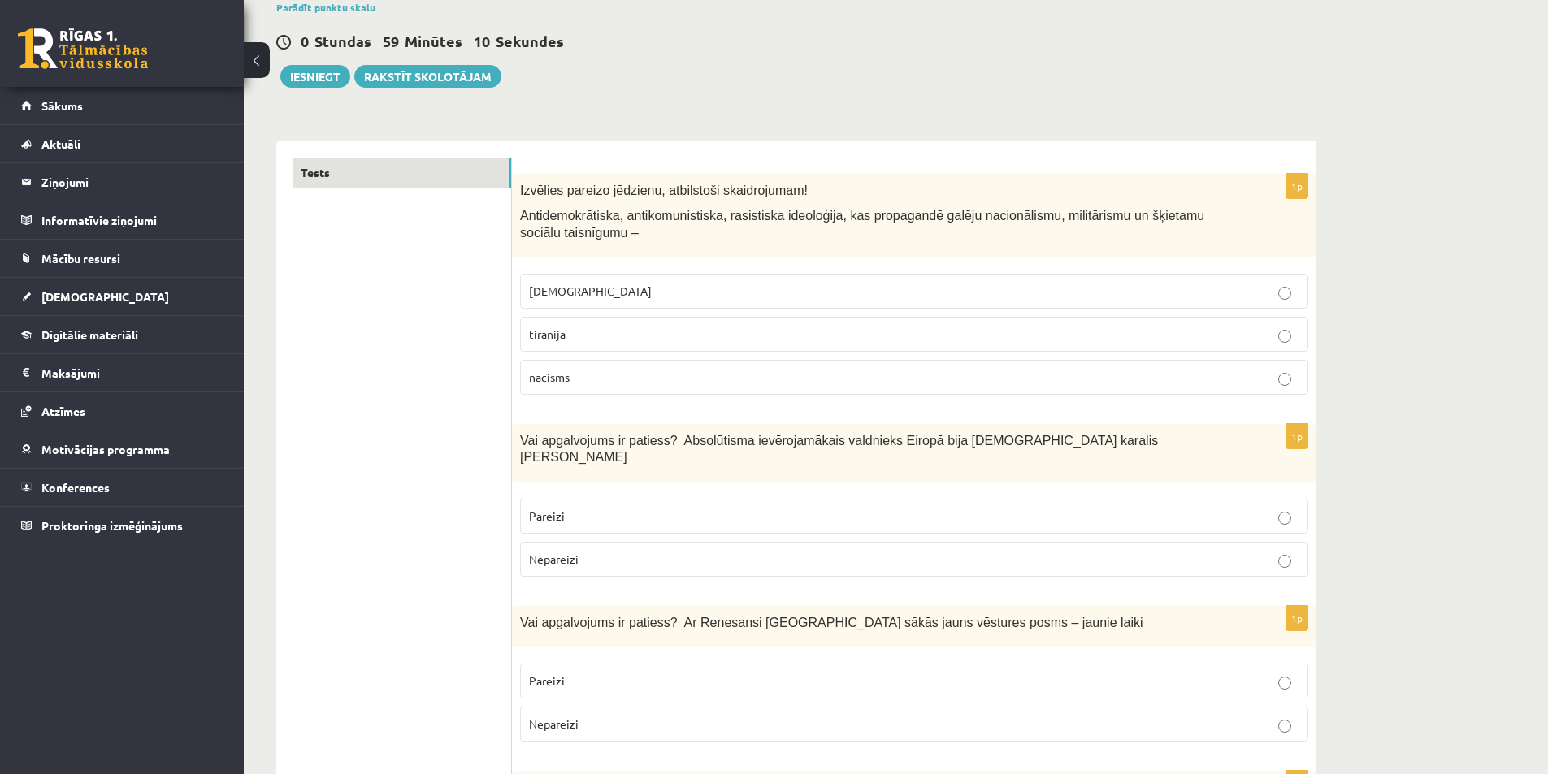
scroll to position [162, 0]
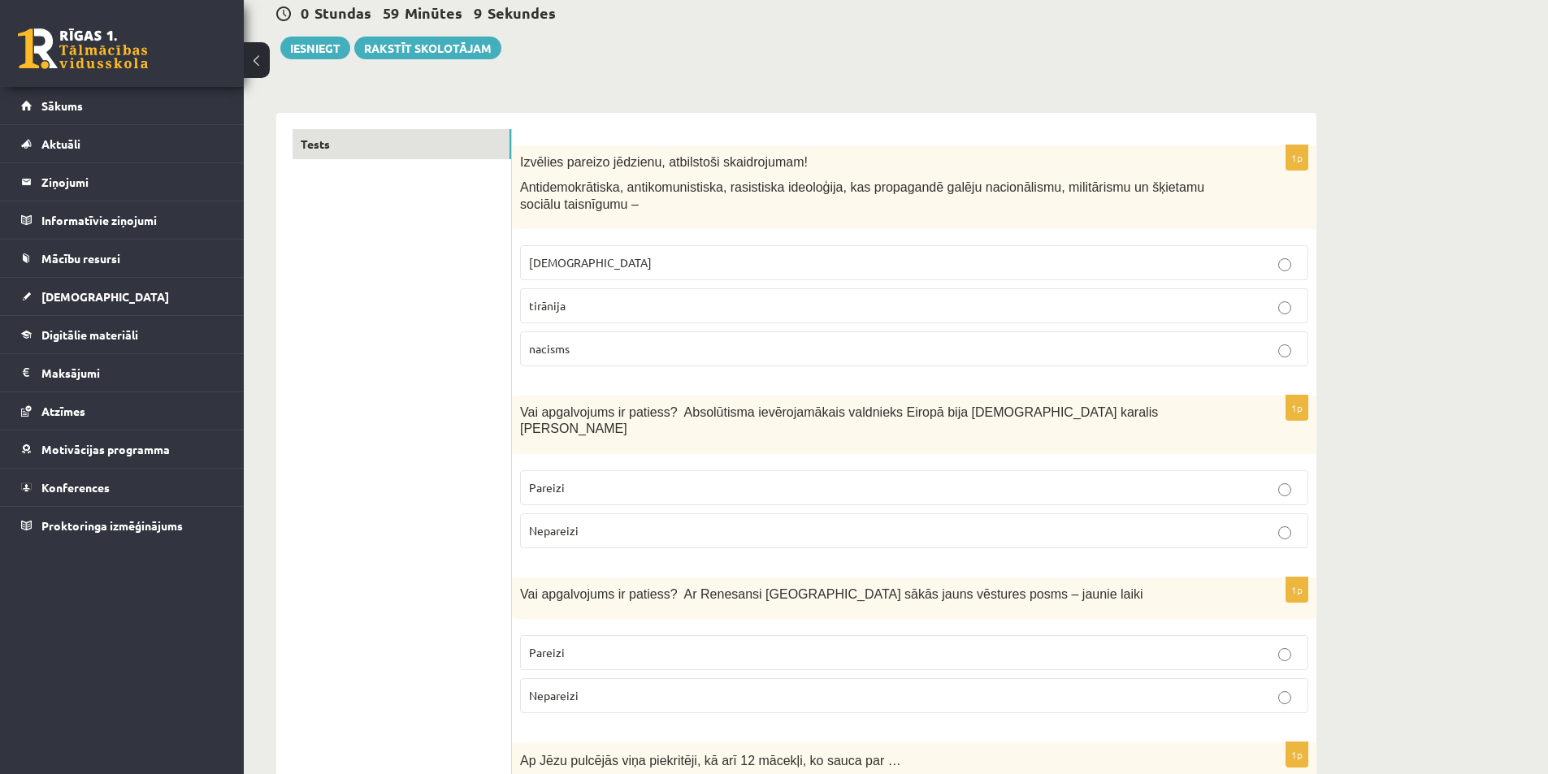
drag, startPoint x: 650, startPoint y: 423, endPoint x: 1549, endPoint y: 373, distance: 900.7
click at [989, 466] on div "1p Vai apgalvojums ir patiess? Absolūtisma ievērojamākais valdnieks Eiropā bija…" at bounding box center [914, 479] width 804 height 166
click at [725, 470] on label "Pareizi" at bounding box center [914, 487] width 788 height 35
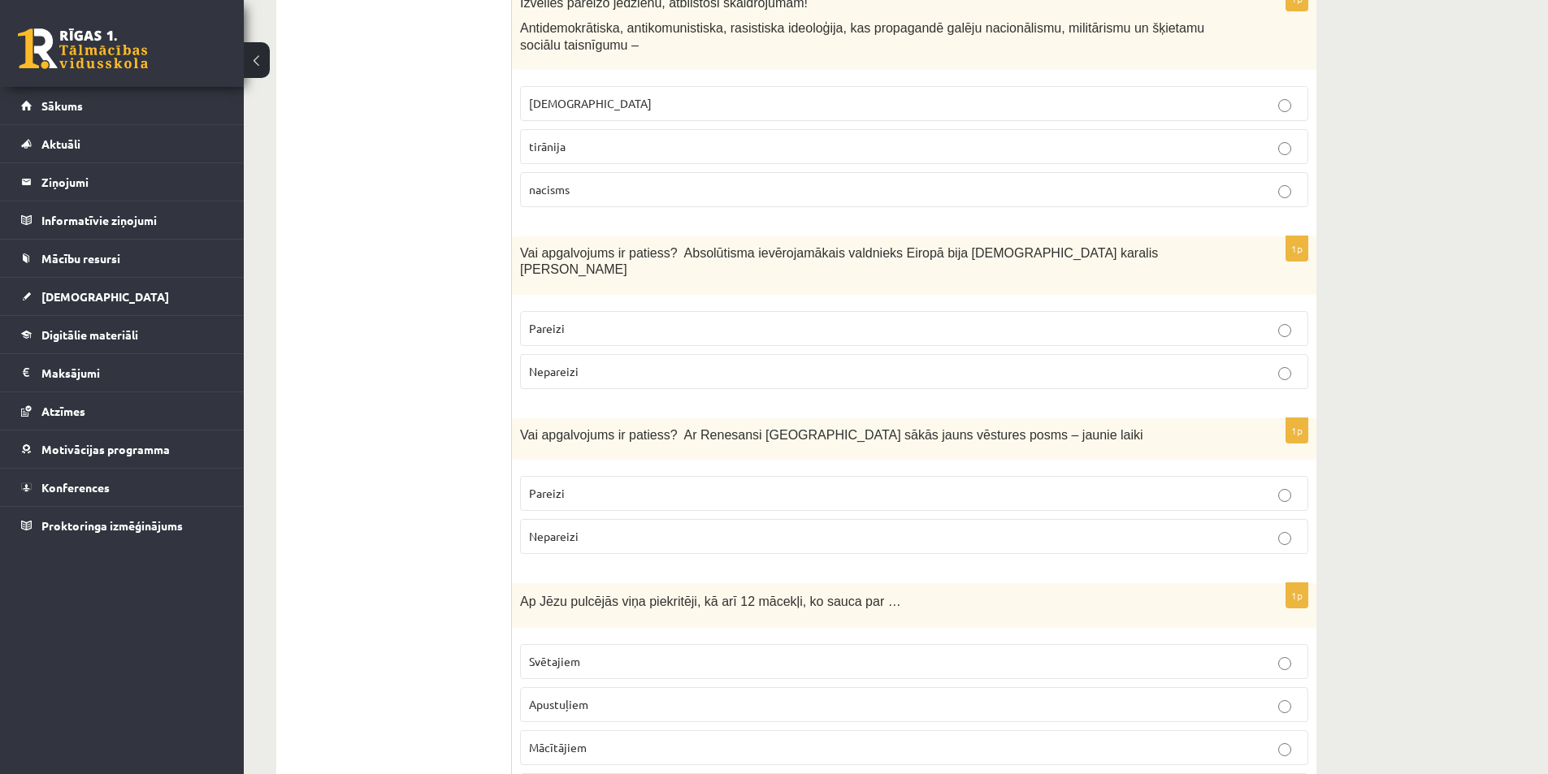
scroll to position [325, 0]
click at [726, 483] on p "Pareizi" at bounding box center [914, 490] width 770 height 17
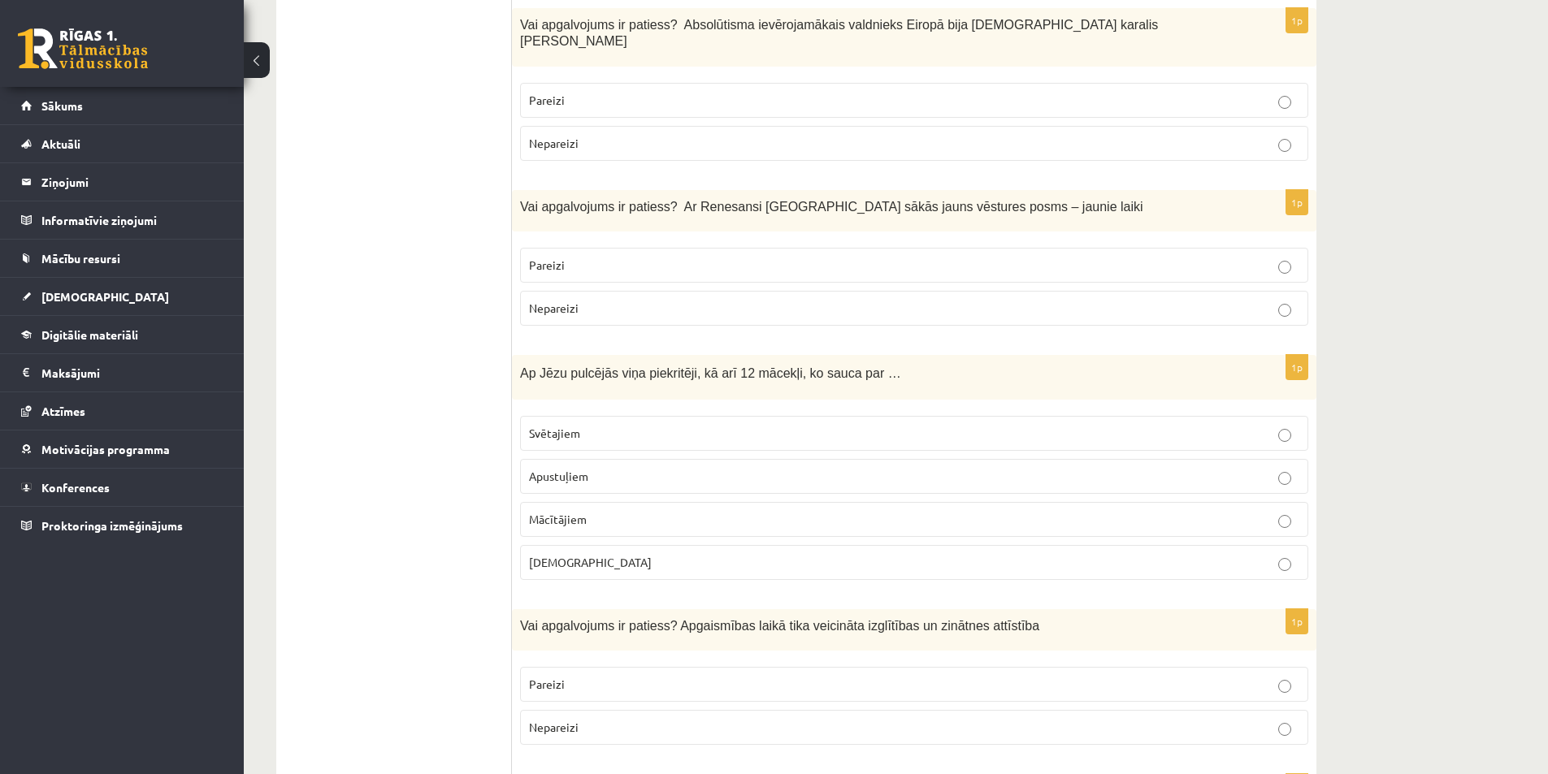
scroll to position [569, 0]
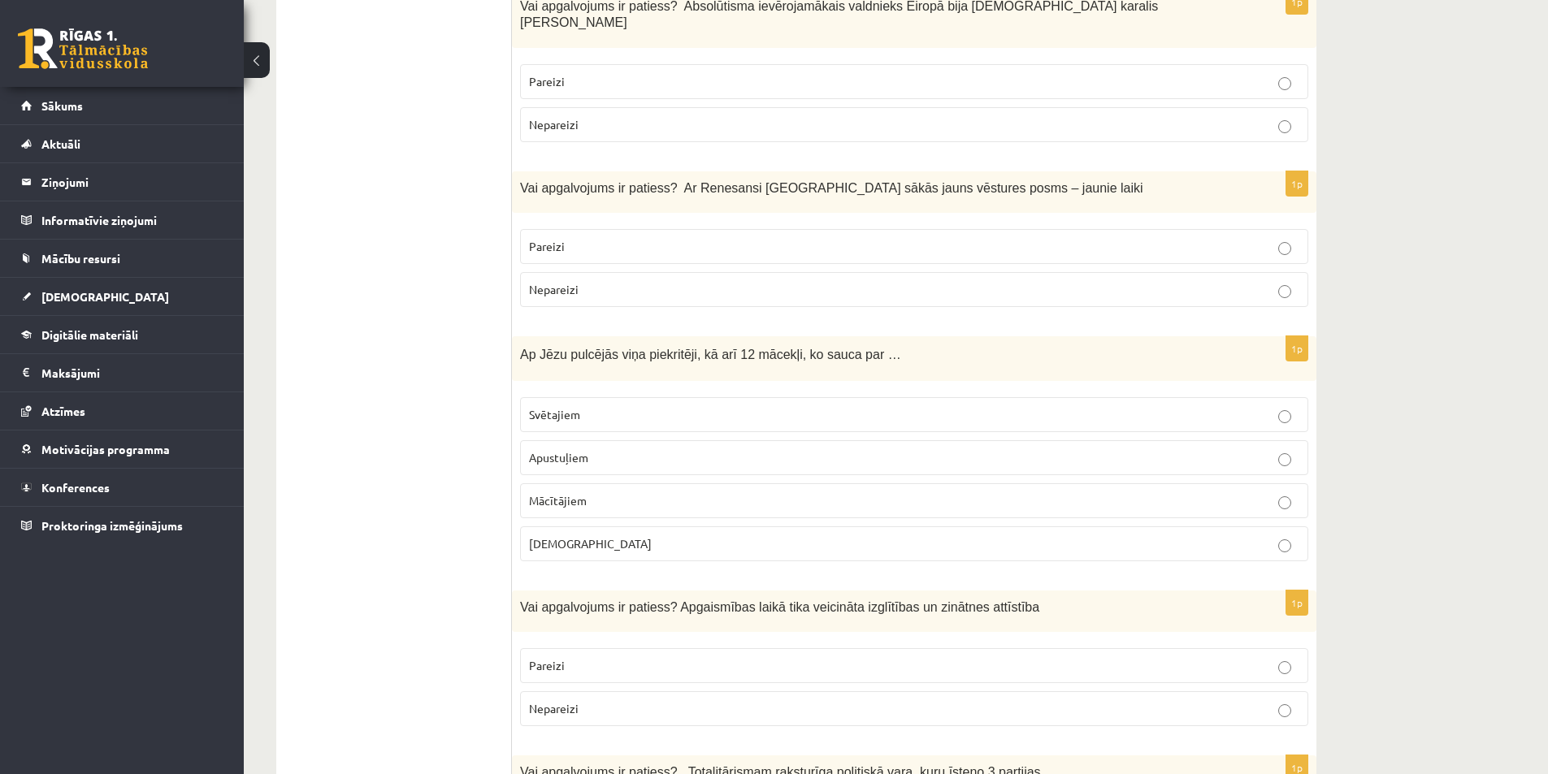
click at [619, 449] on p "Apustuļiem" at bounding box center [914, 457] width 770 height 17
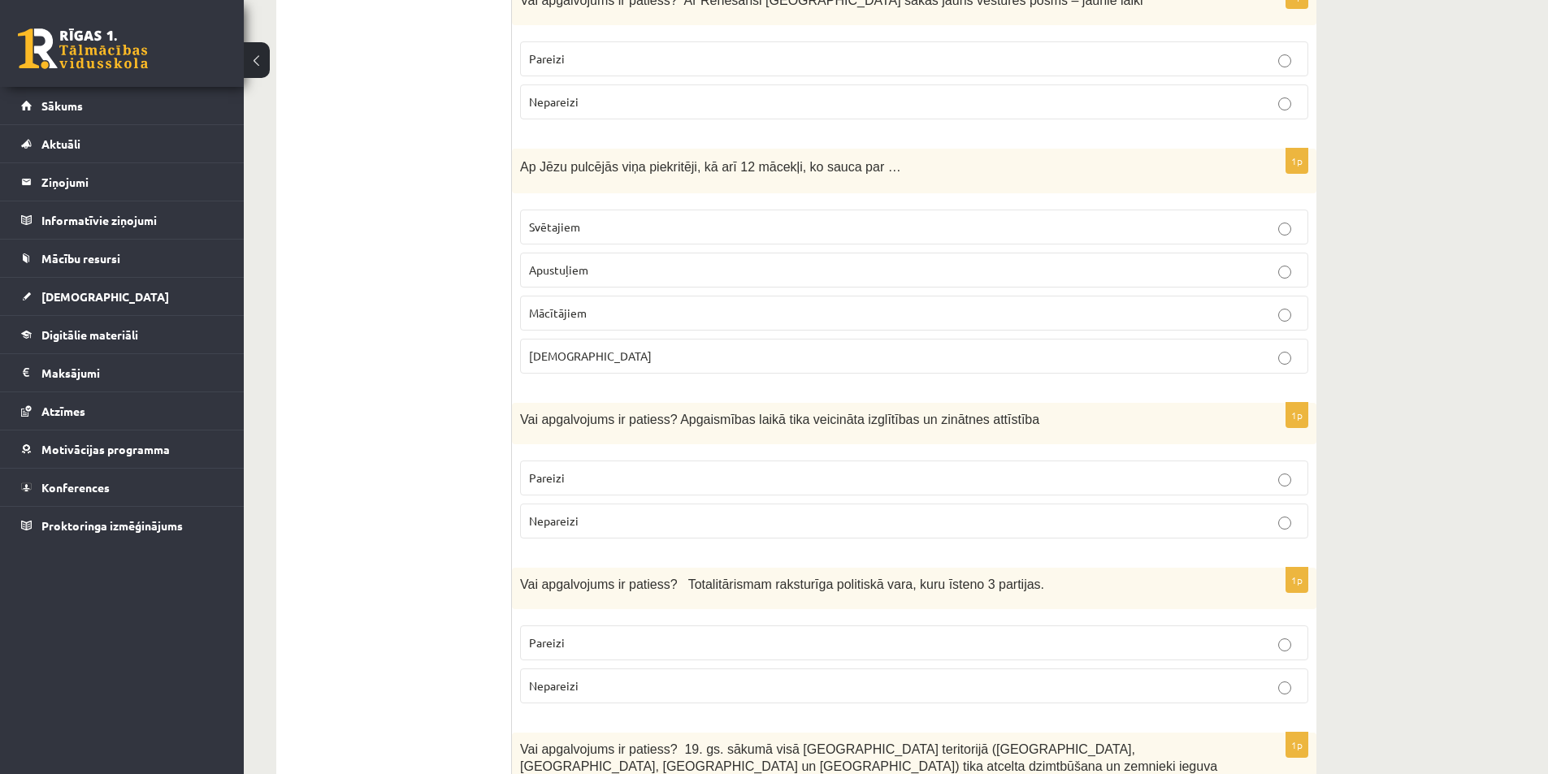
scroll to position [812, 0]
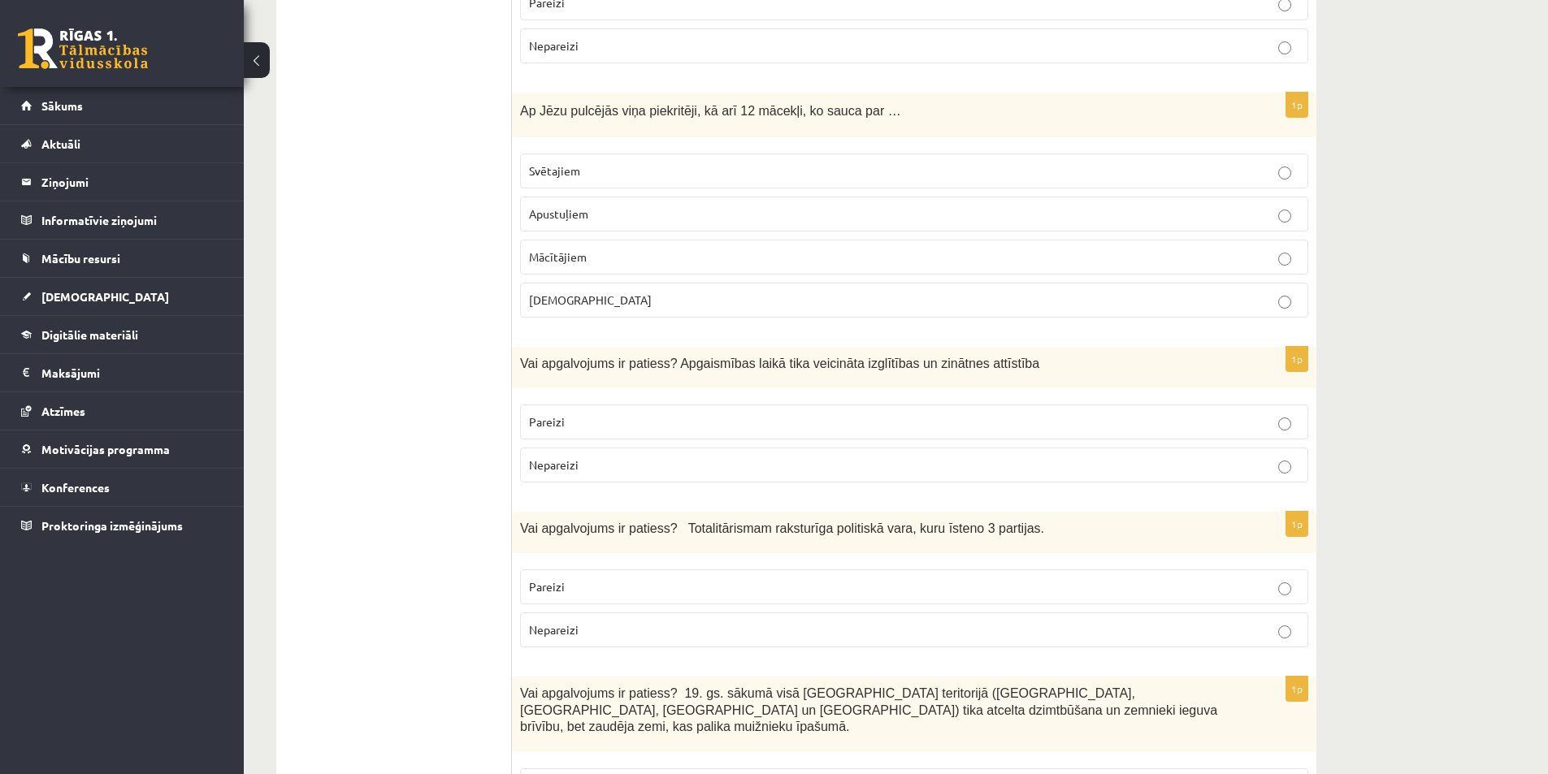
click at [617, 414] on p "Pareizi" at bounding box center [914, 422] width 770 height 17
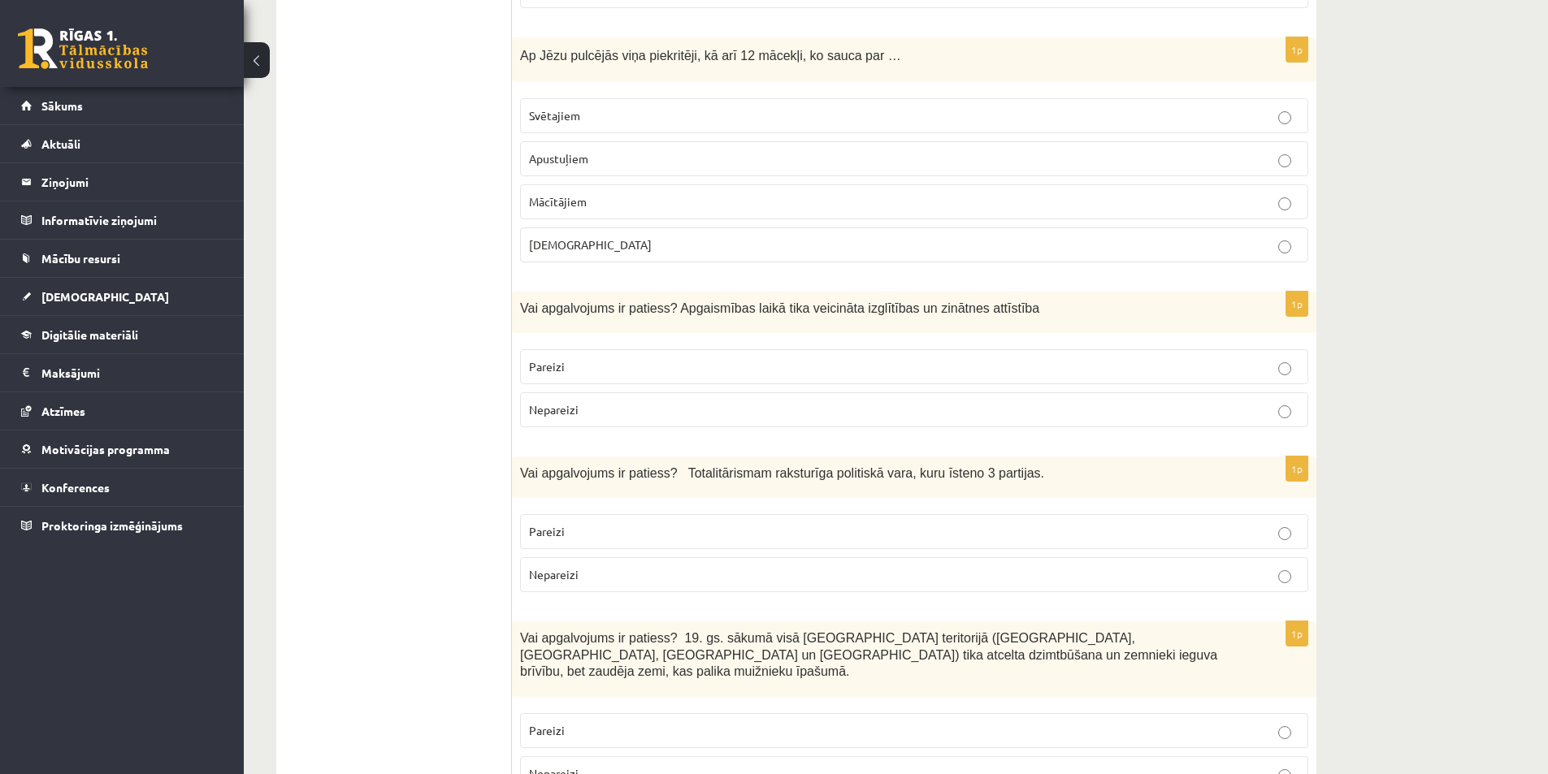
scroll to position [894, 0]
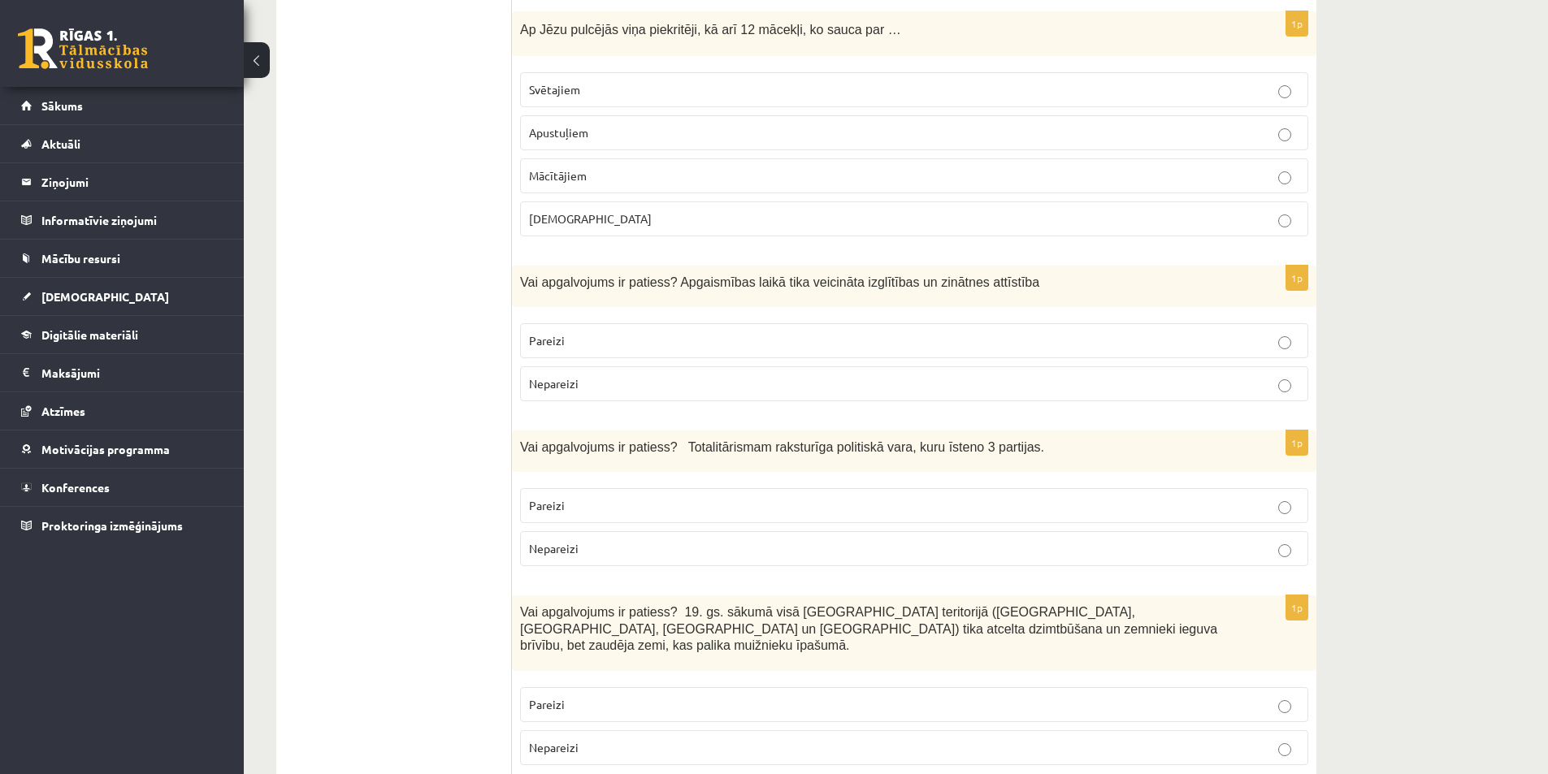
click at [608, 540] on p "Nepareizi" at bounding box center [914, 548] width 770 height 17
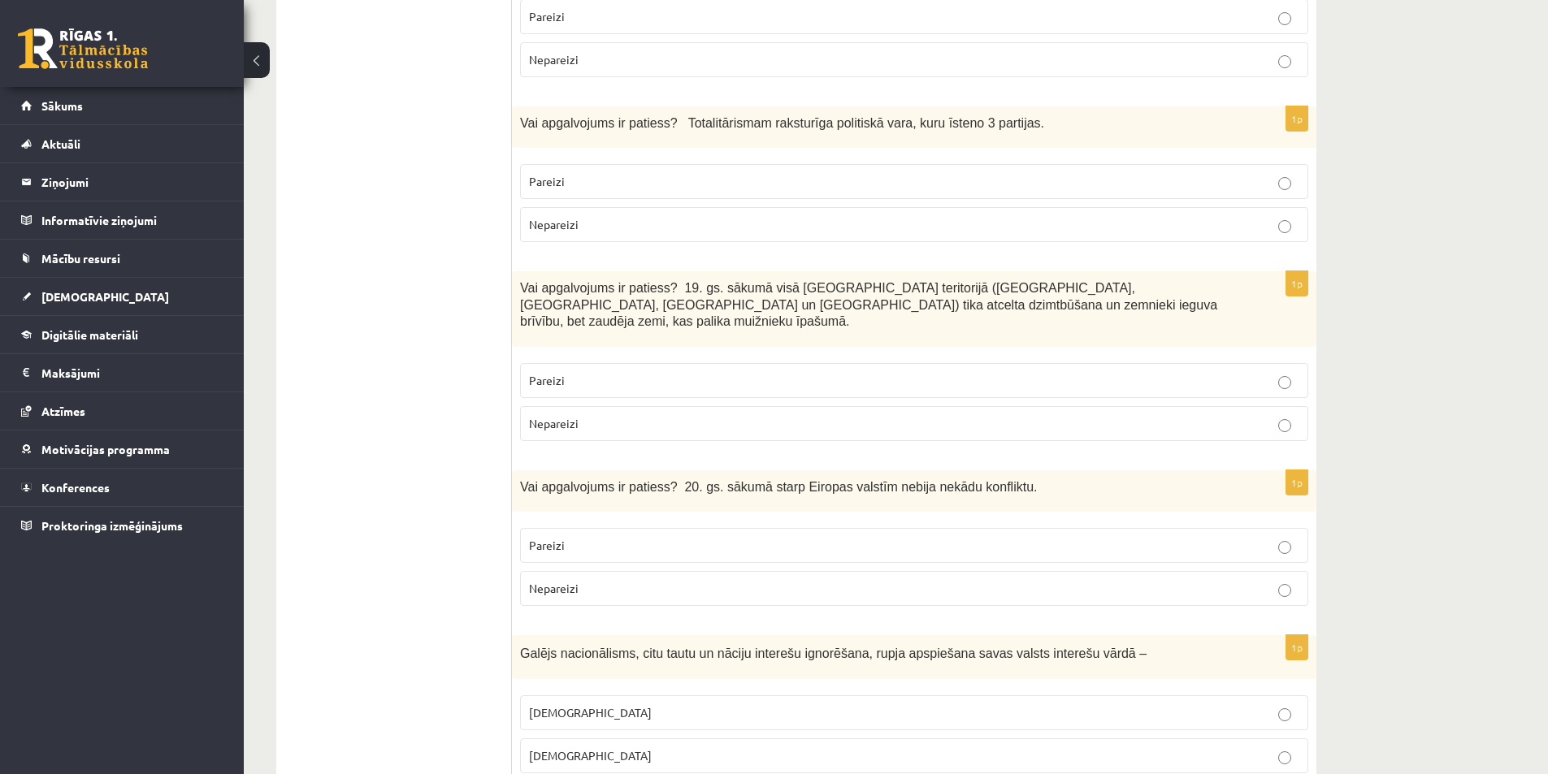
scroll to position [1219, 0]
click at [643, 405] on label "Nepareizi" at bounding box center [914, 422] width 788 height 35
click at [709, 579] on p "Nepareizi" at bounding box center [914, 587] width 770 height 17
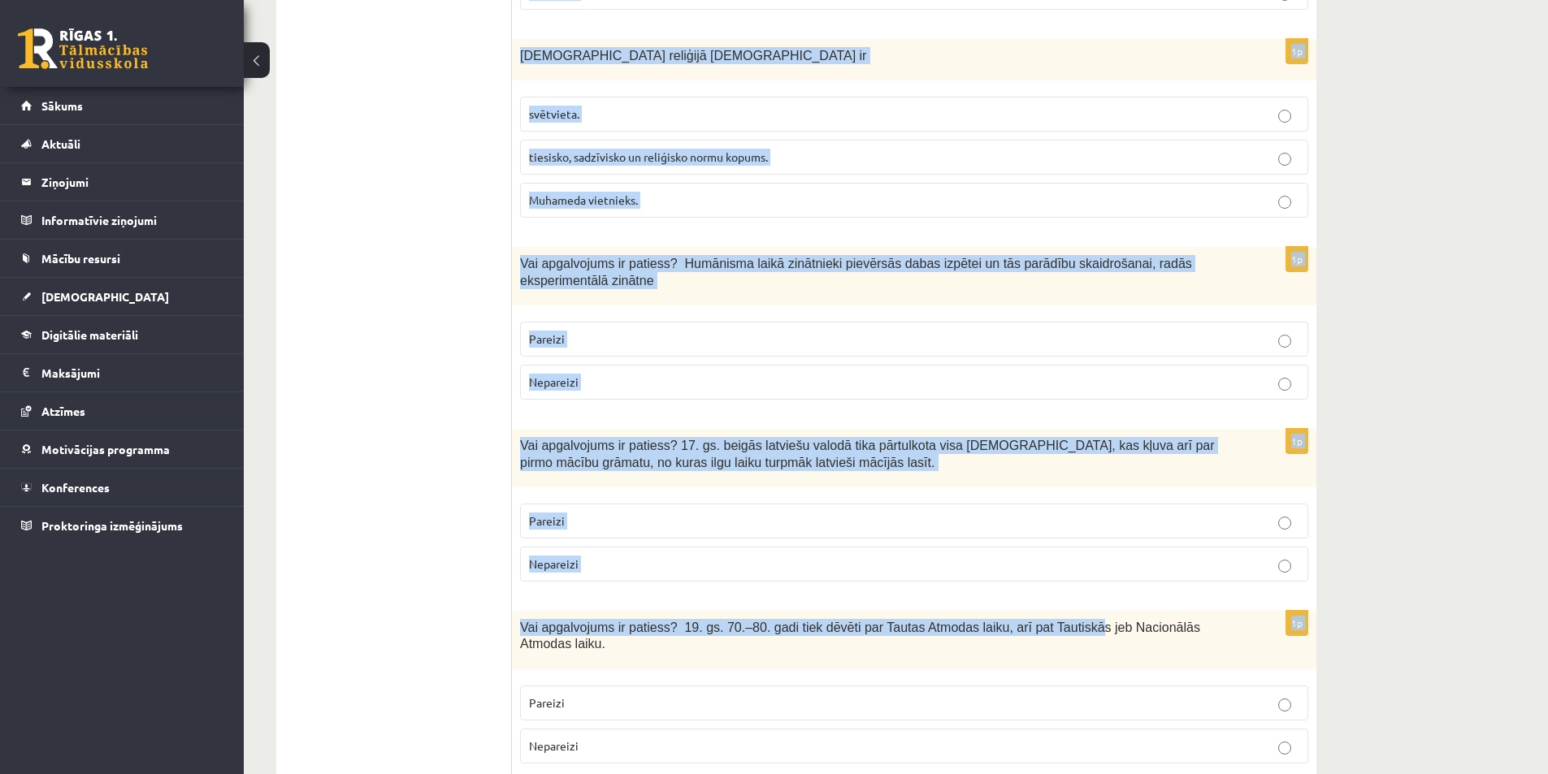
scroll to position [3818, 0]
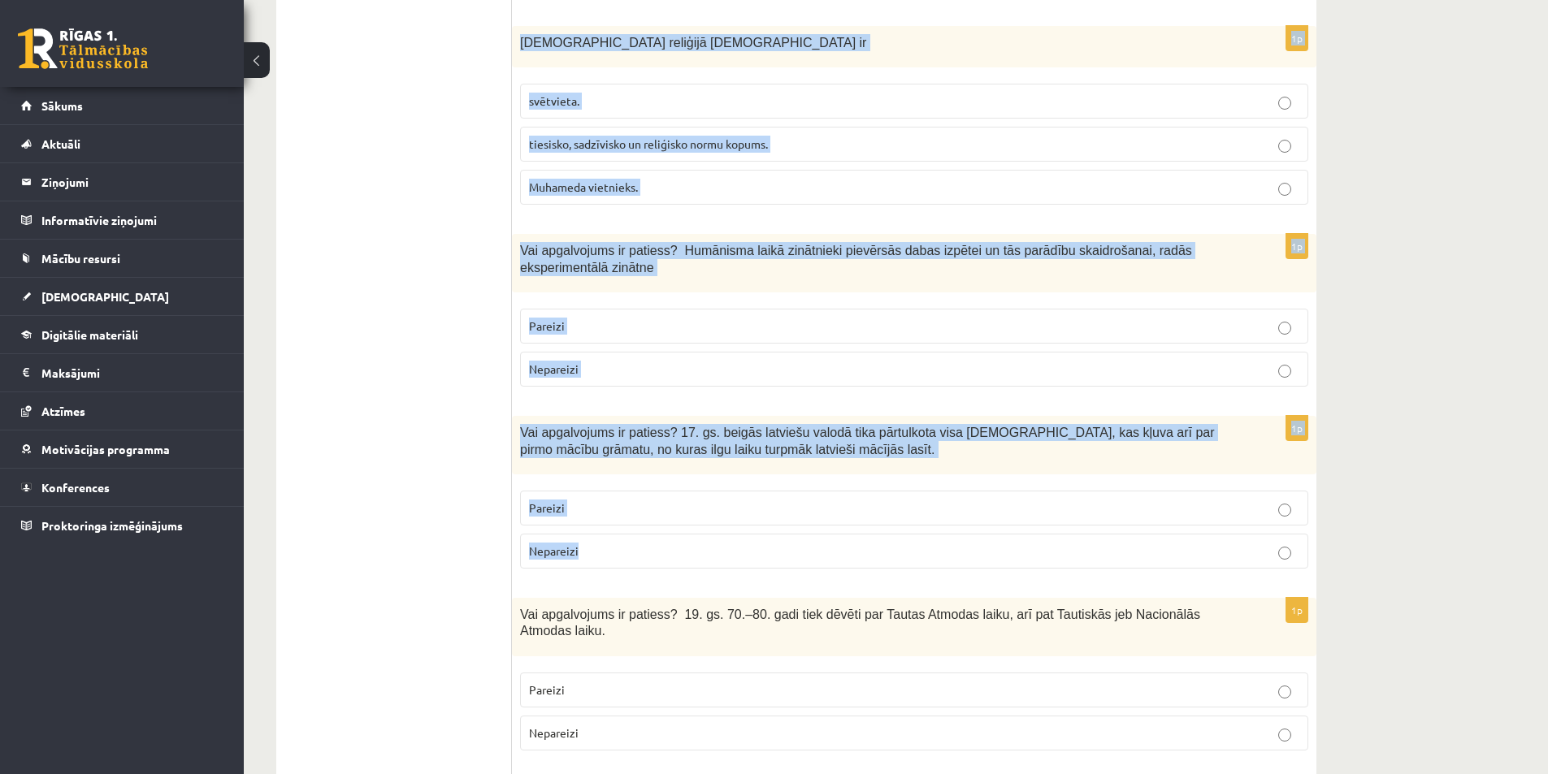
drag, startPoint x: 516, startPoint y: 375, endPoint x: 1045, endPoint y: 505, distance: 544.6
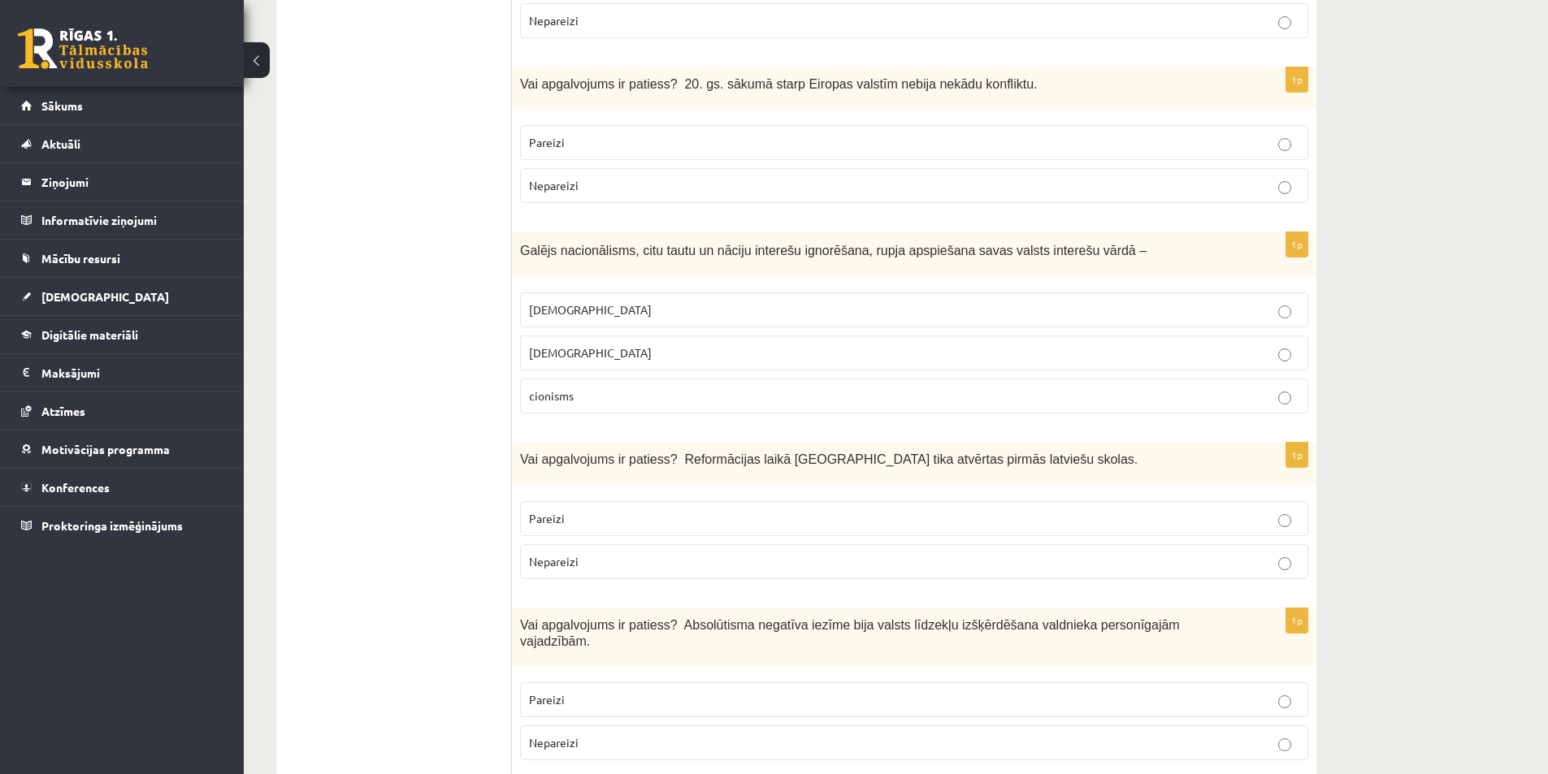
scroll to position [1625, 0]
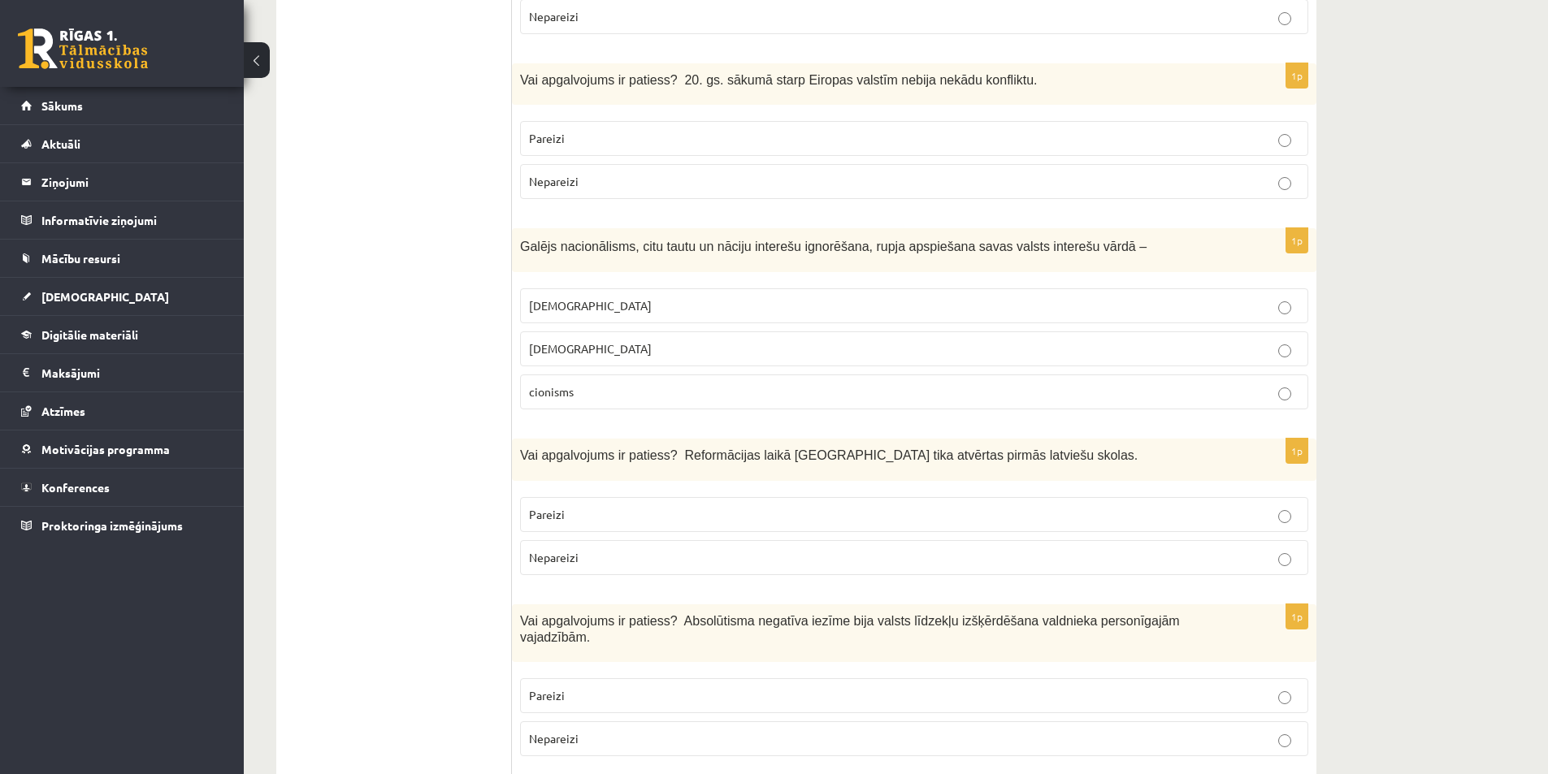
click at [525, 288] on label "šovinisms" at bounding box center [914, 305] width 788 height 35
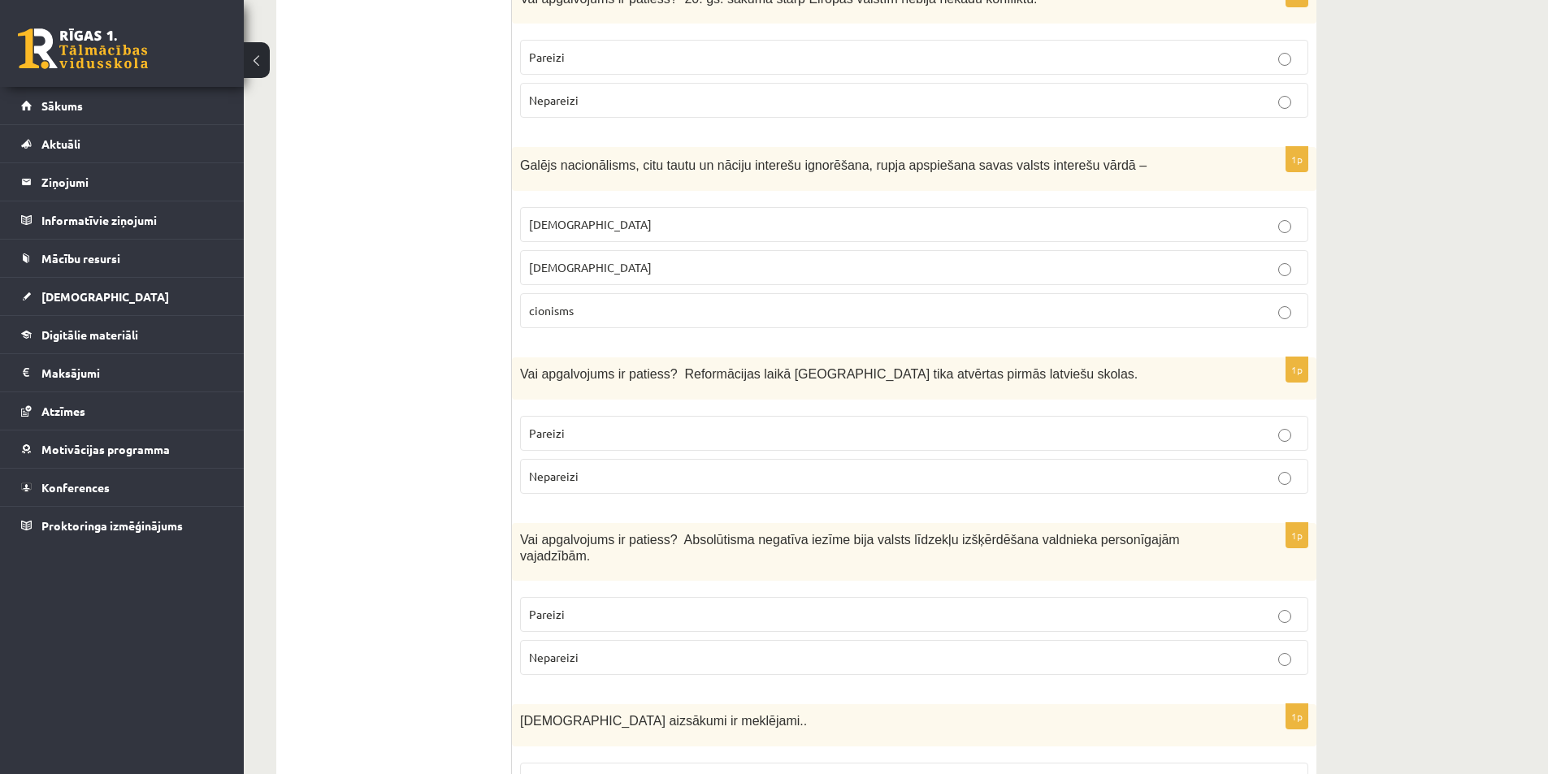
click at [577, 425] on p "Pareizi" at bounding box center [914, 433] width 770 height 17
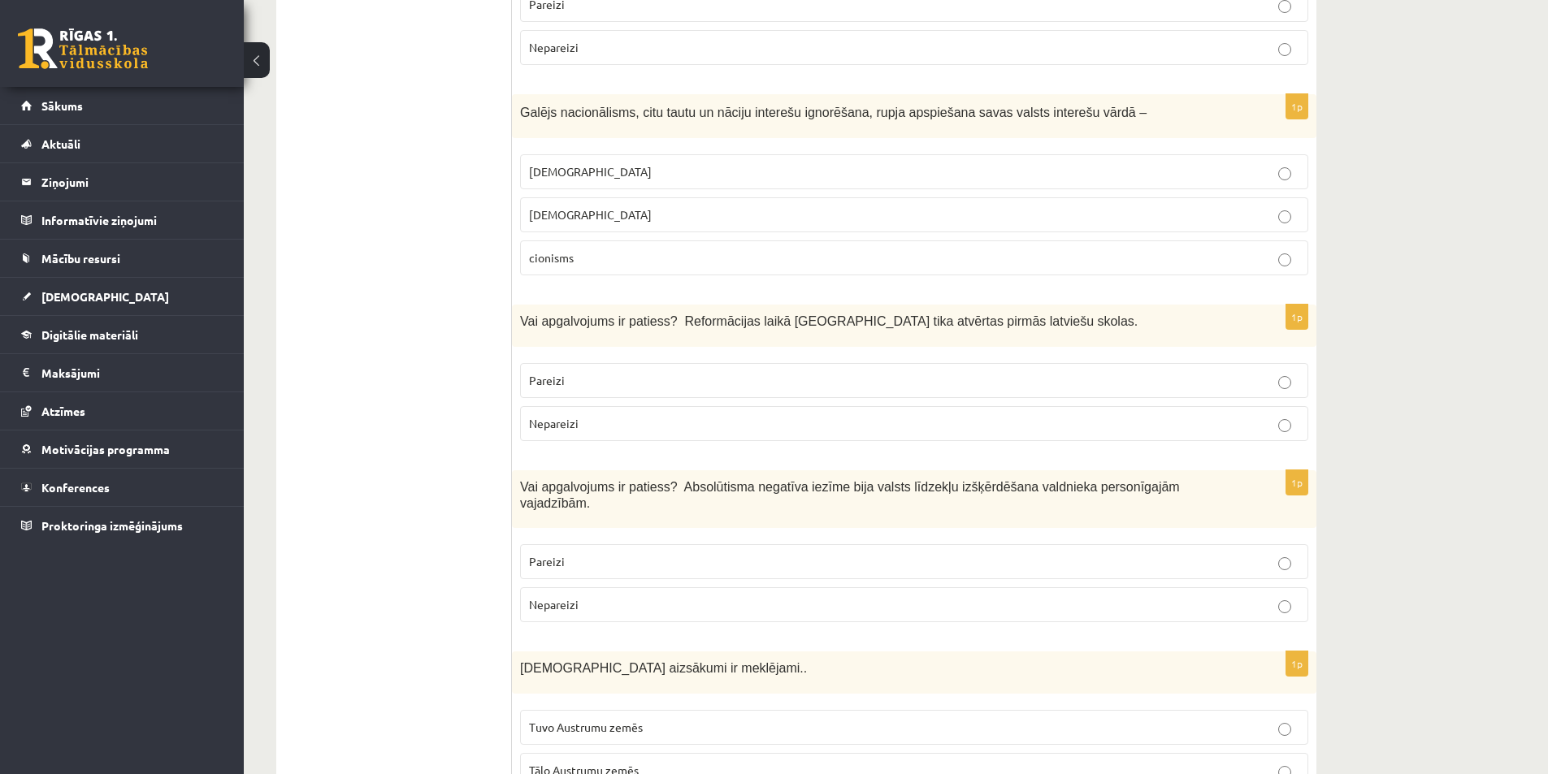
scroll to position [1787, 0]
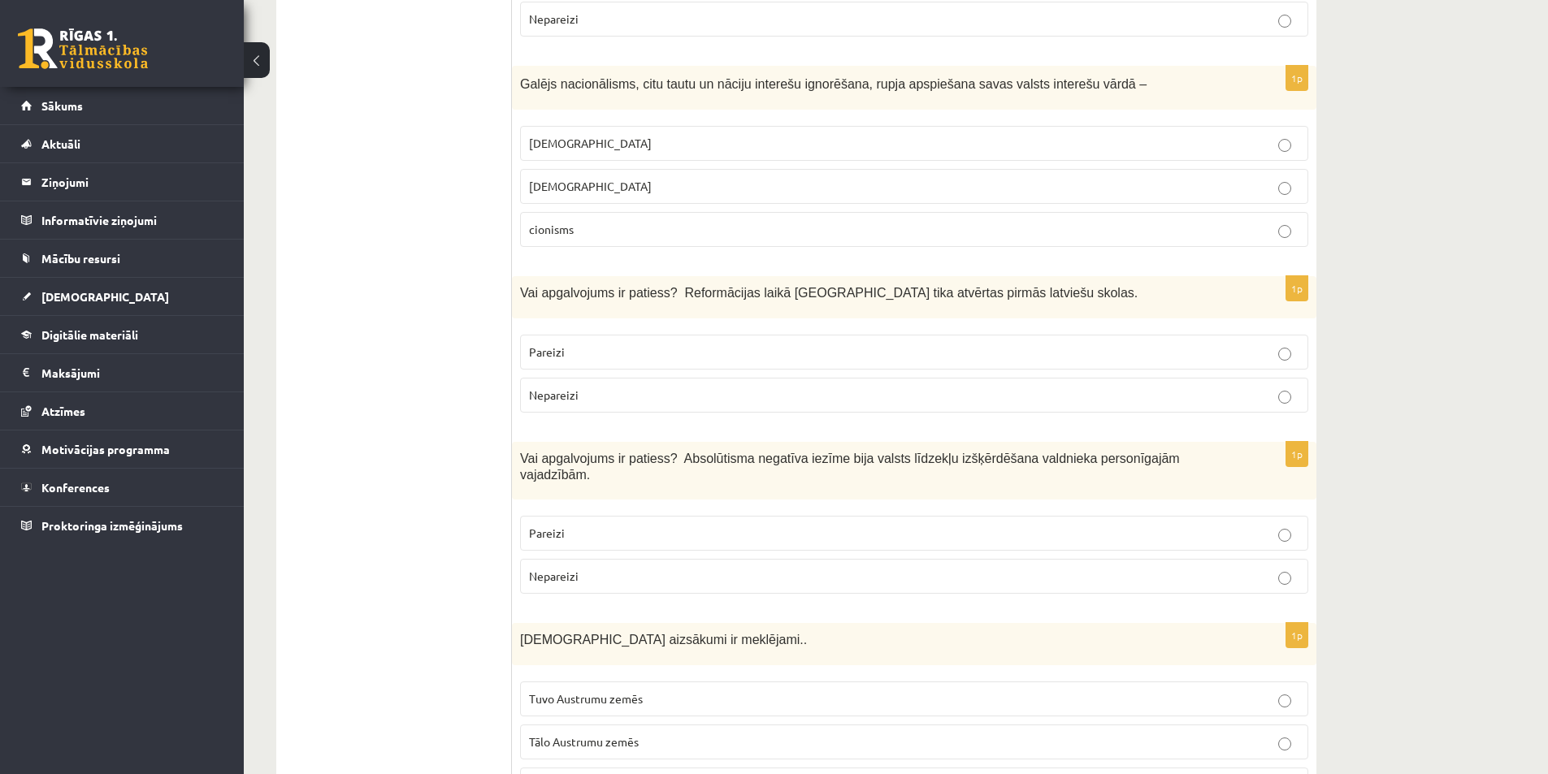
click at [574, 525] on p "Pareizi" at bounding box center [914, 533] width 770 height 17
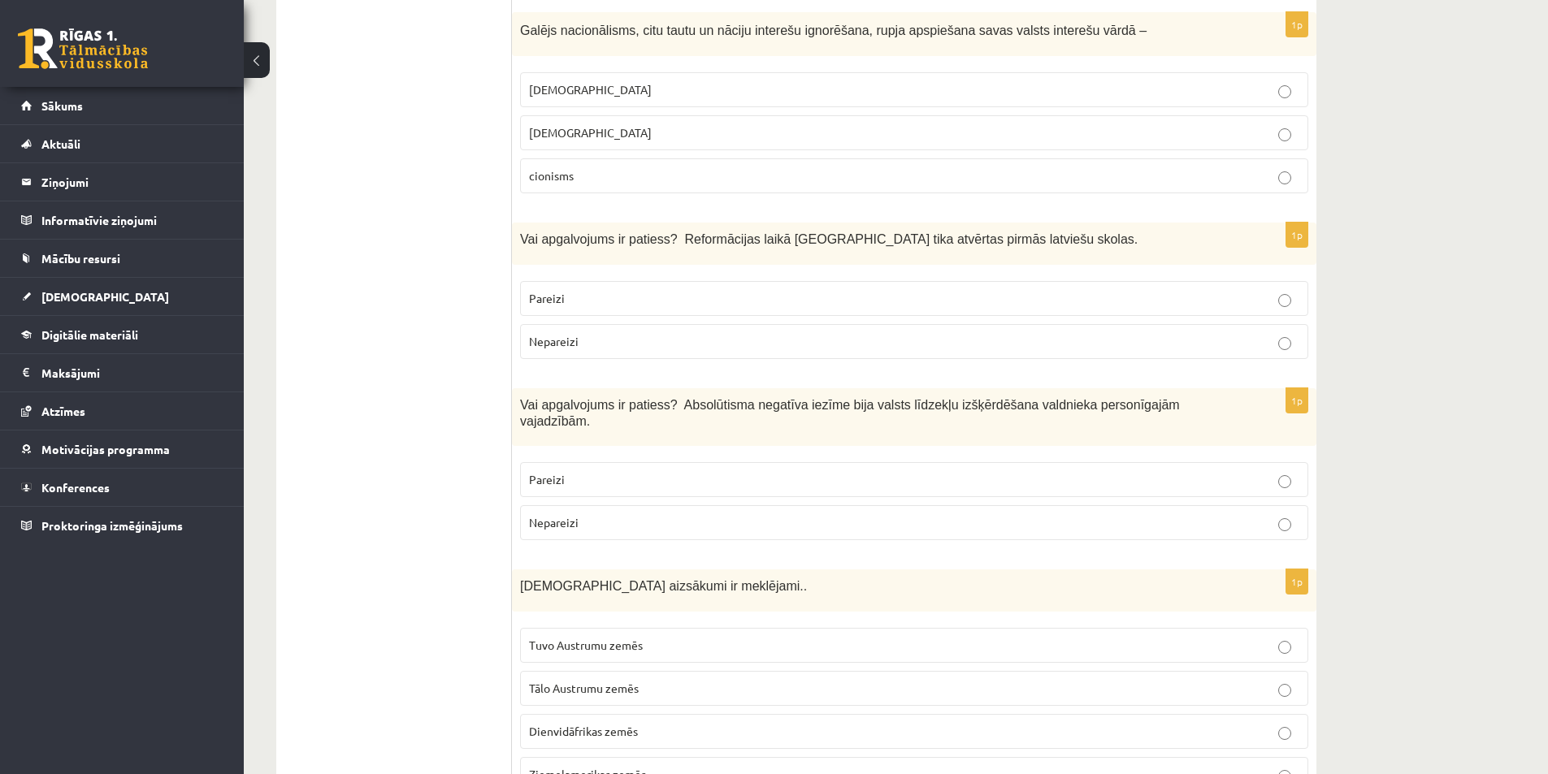
scroll to position [1868, 0]
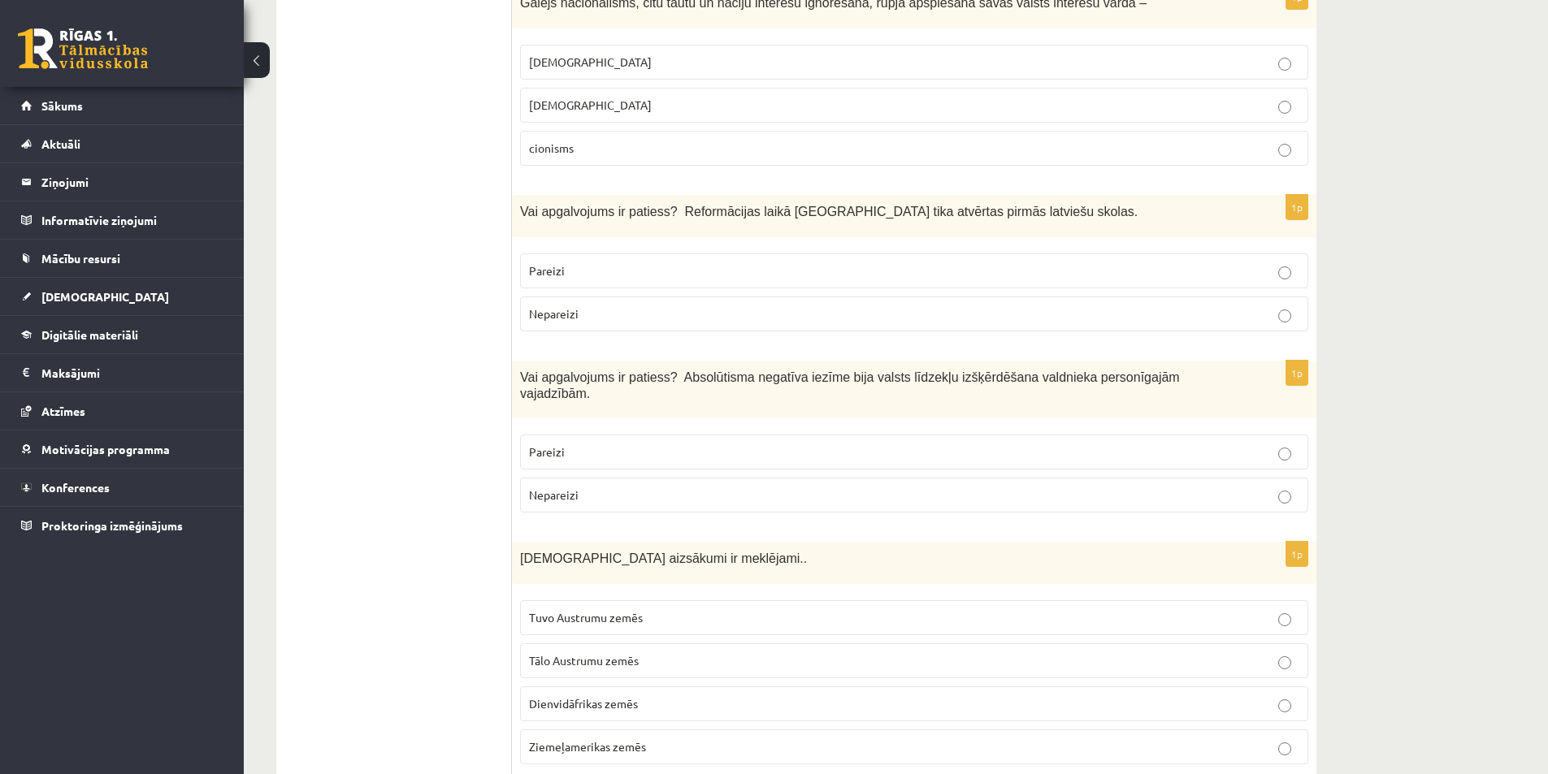
click at [574, 610] on span "Tuvo Austrumu zemēs" at bounding box center [586, 617] width 114 height 15
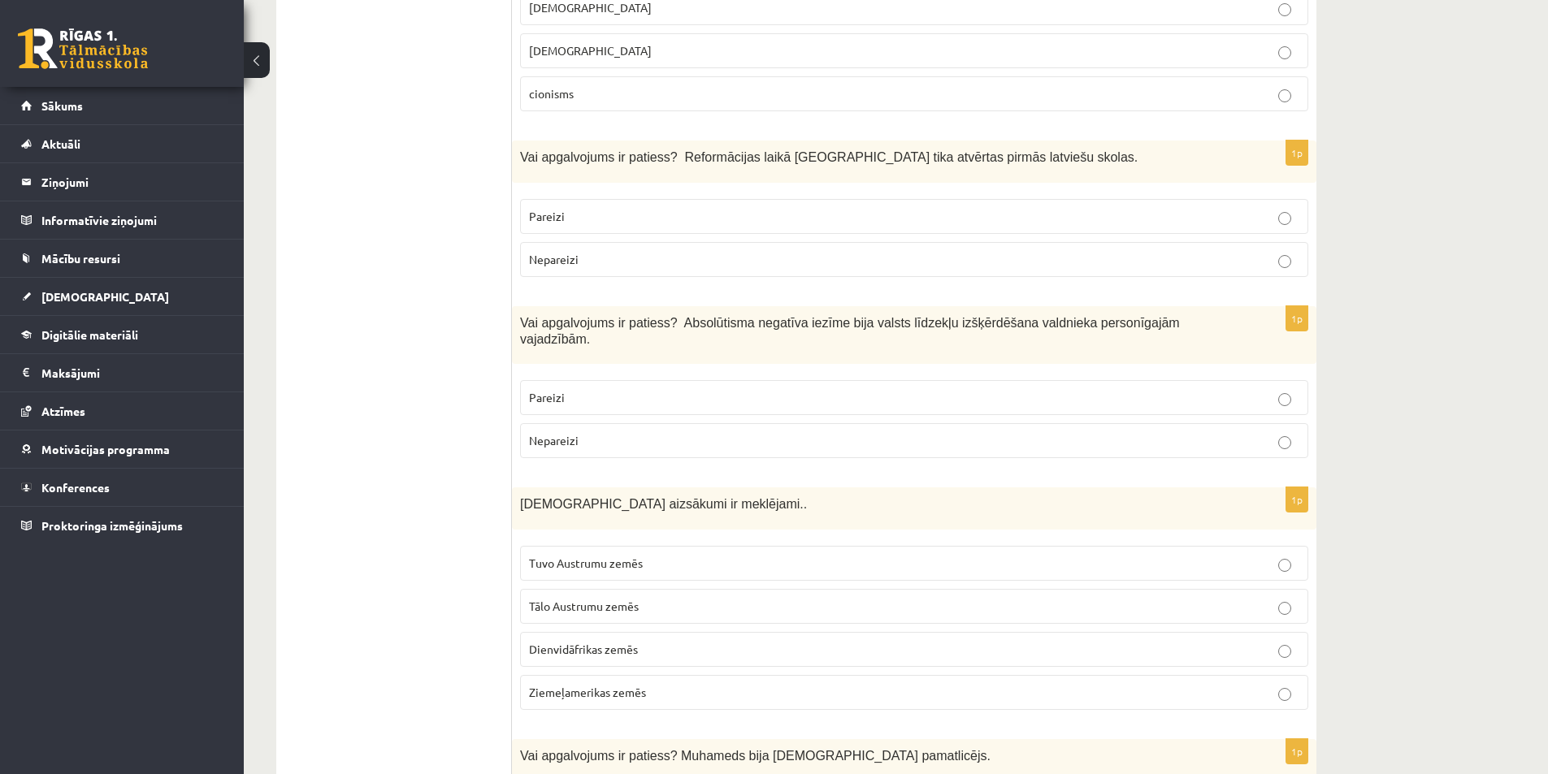
scroll to position [1950, 0]
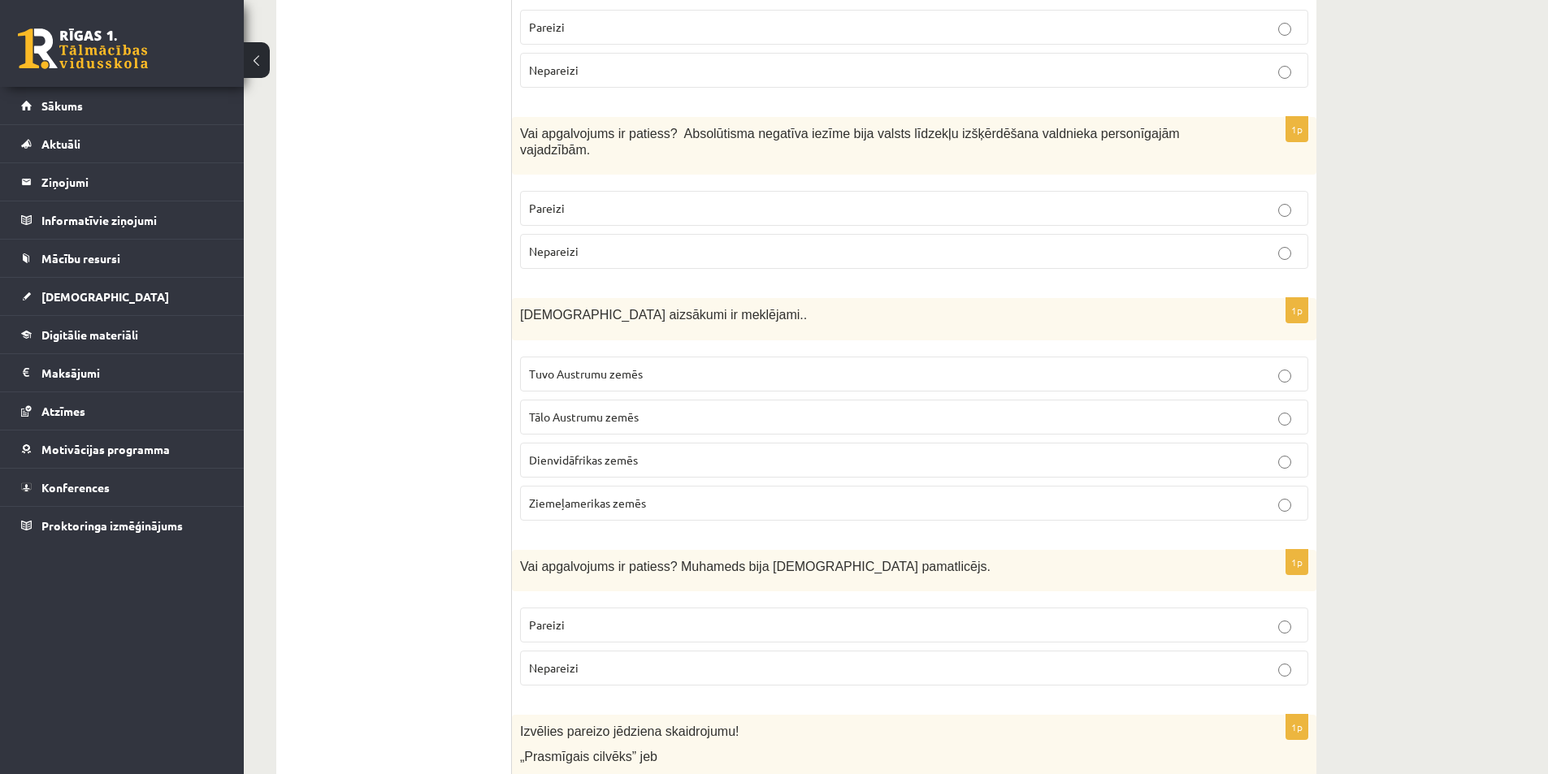
click at [574, 608] on label "Pareizi" at bounding box center [914, 625] width 788 height 35
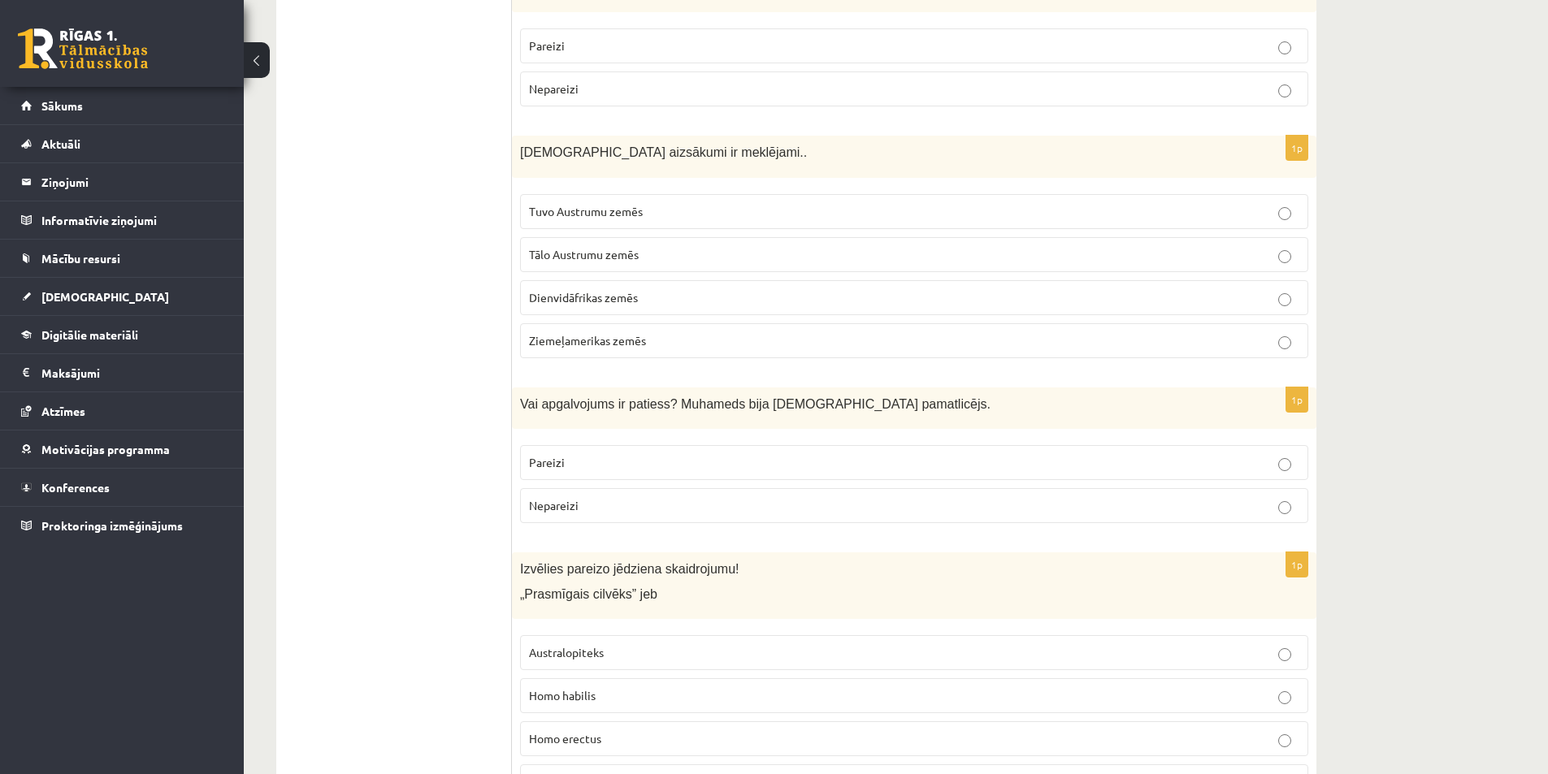
scroll to position [2356, 0]
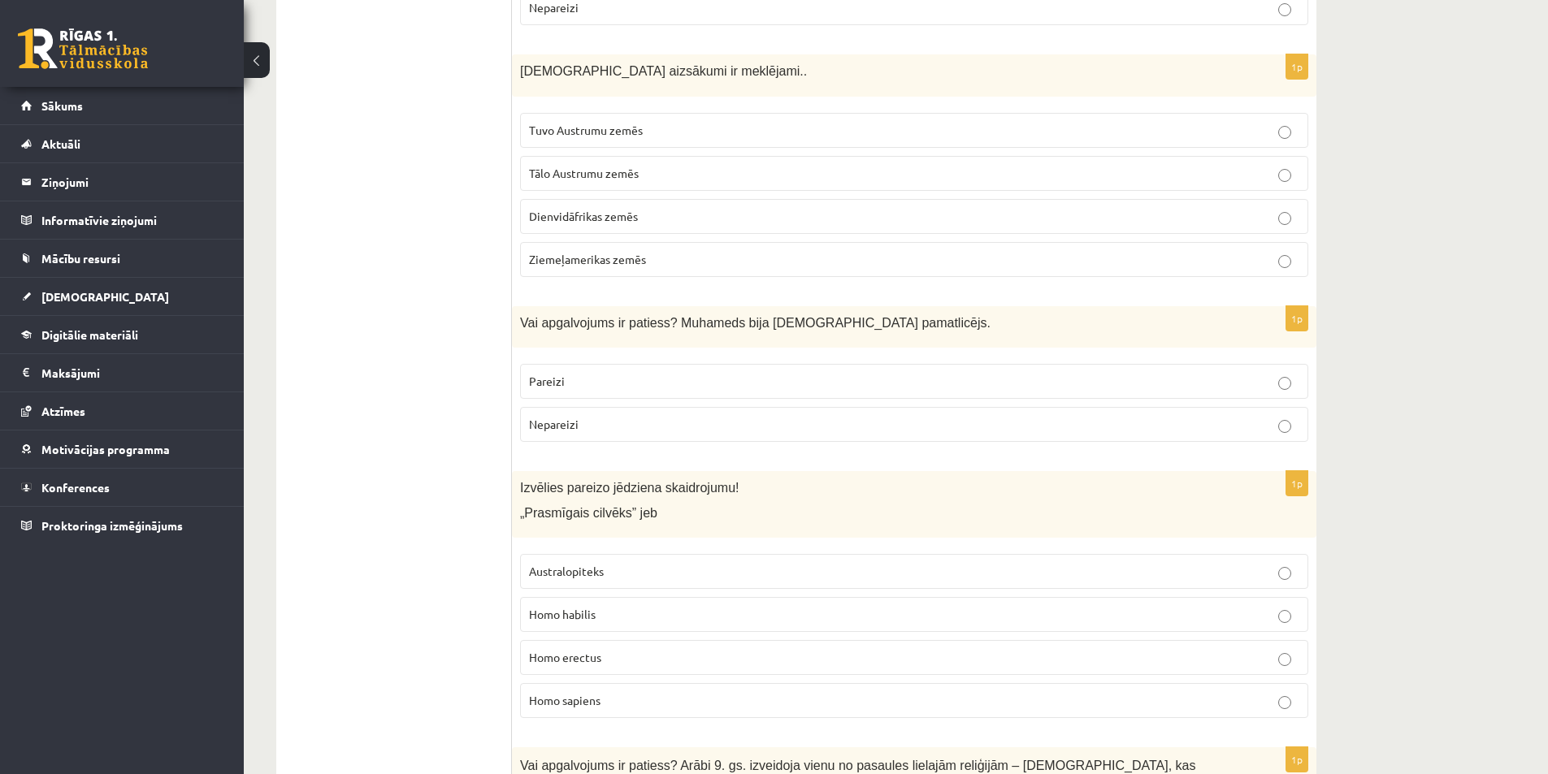
click at [589, 597] on label "Homo habilis" at bounding box center [914, 614] width 788 height 35
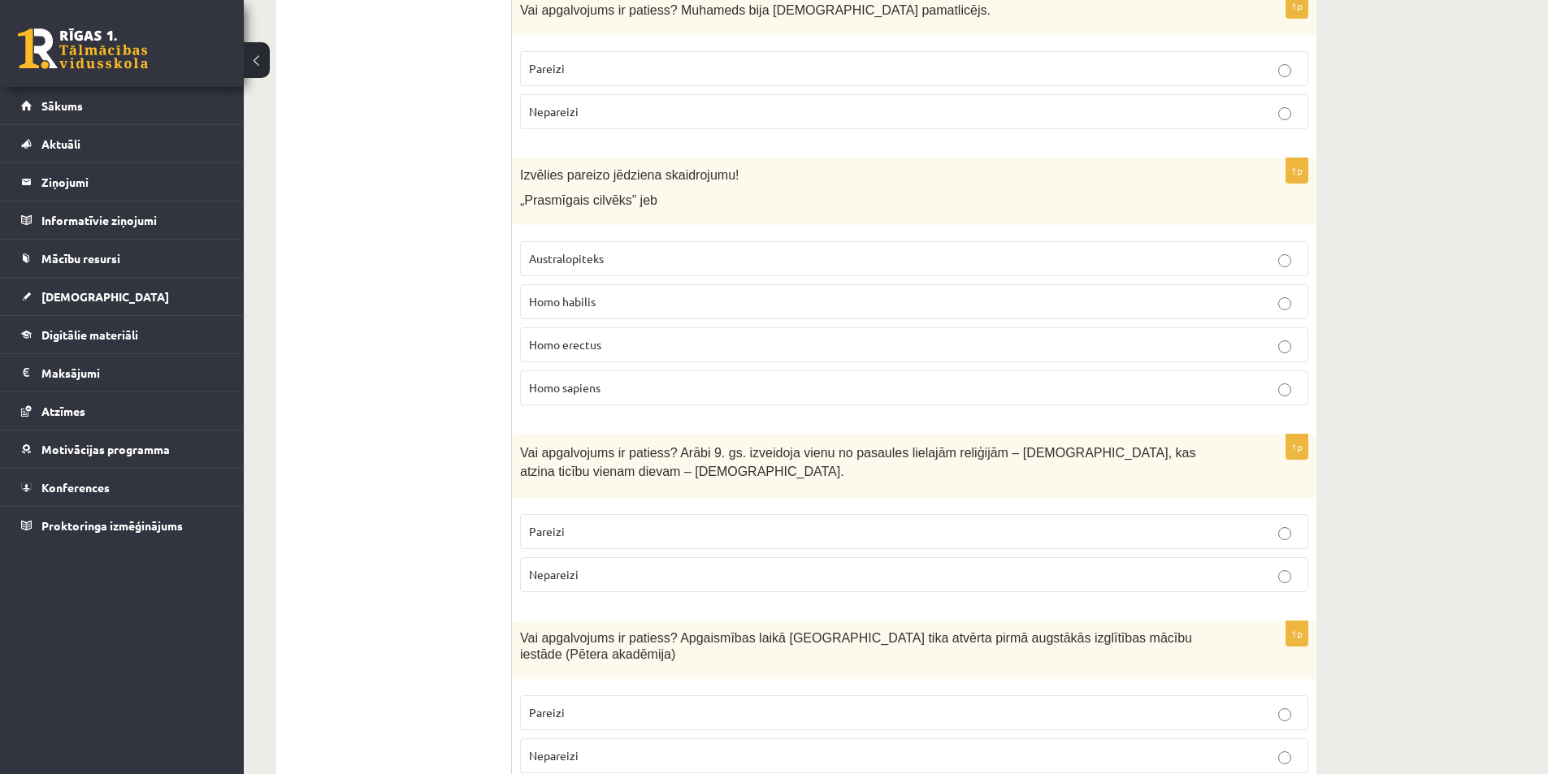
scroll to position [2681, 0]
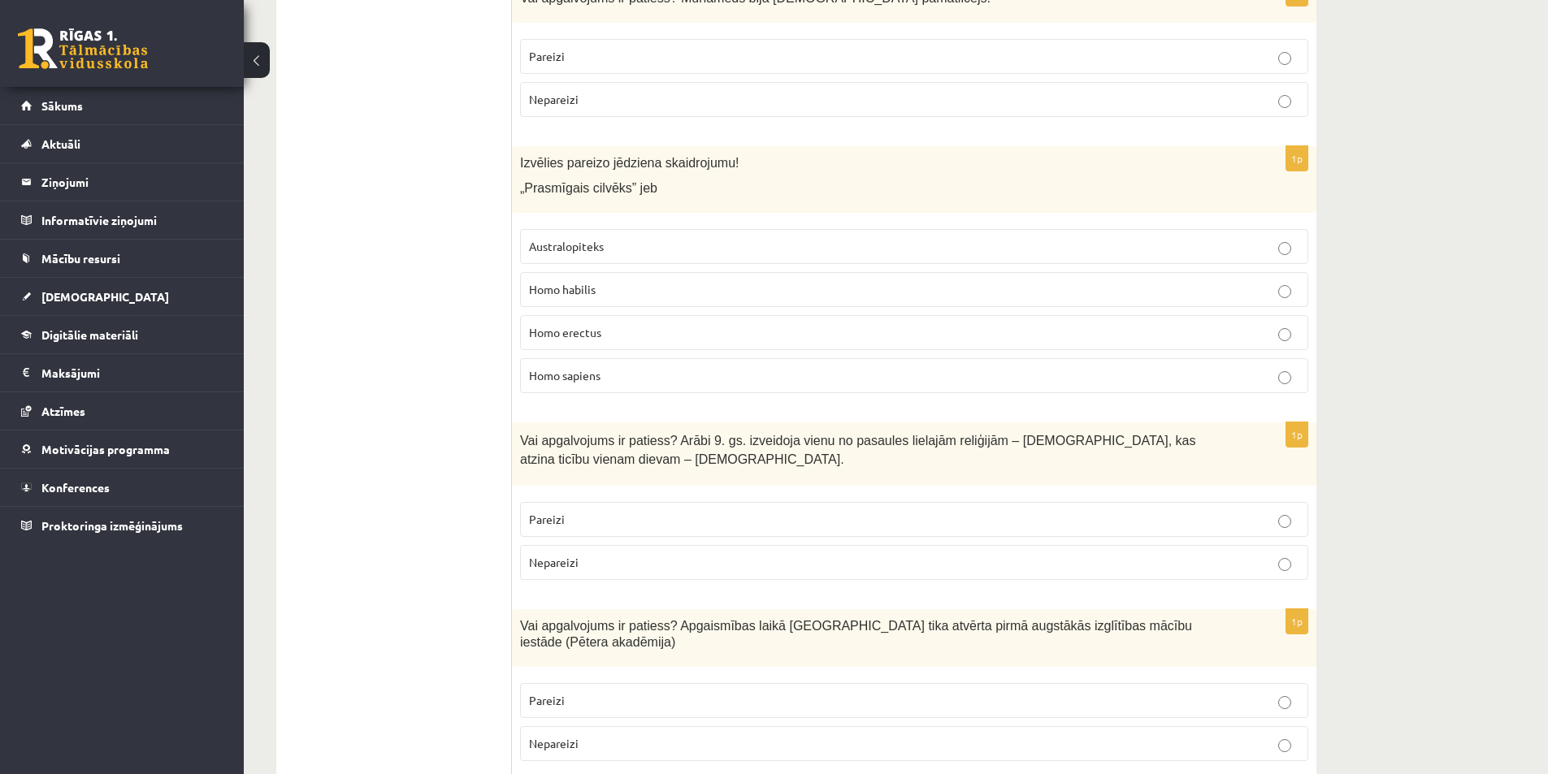
click at [613, 511] on p "Pareizi" at bounding box center [914, 519] width 770 height 17
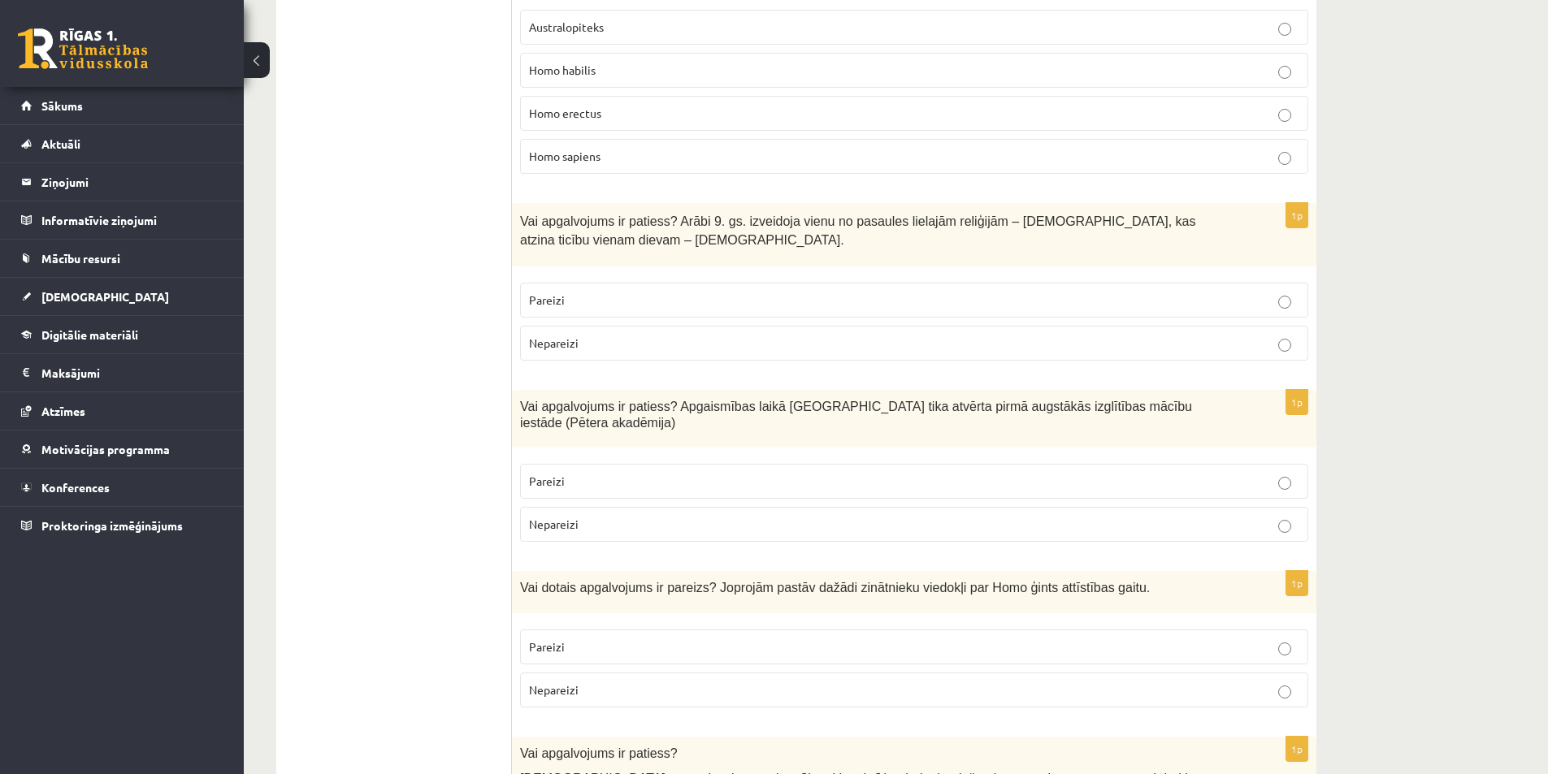
scroll to position [2925, 0]
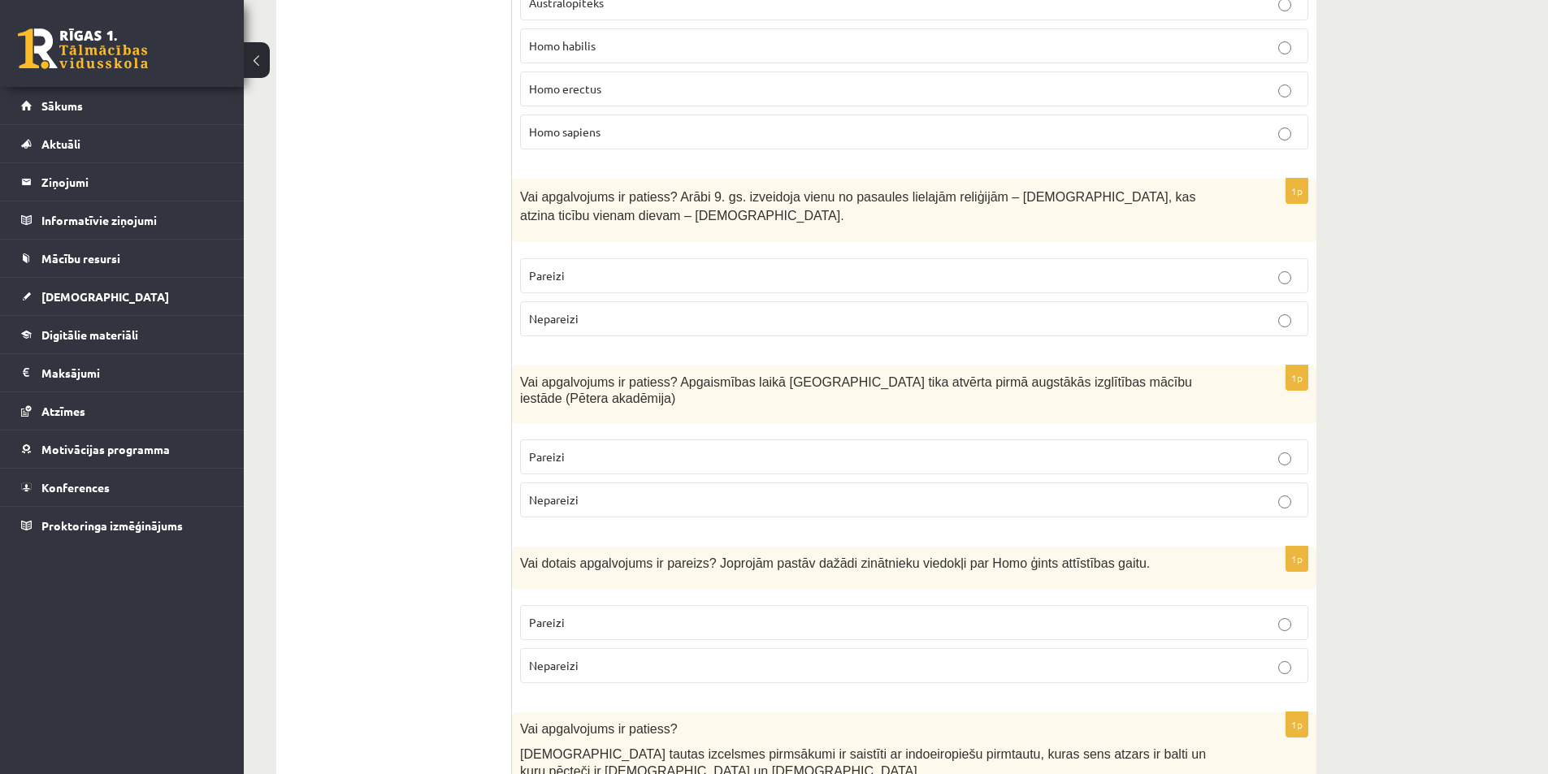
click at [591, 440] on label "Pareizi" at bounding box center [914, 457] width 788 height 35
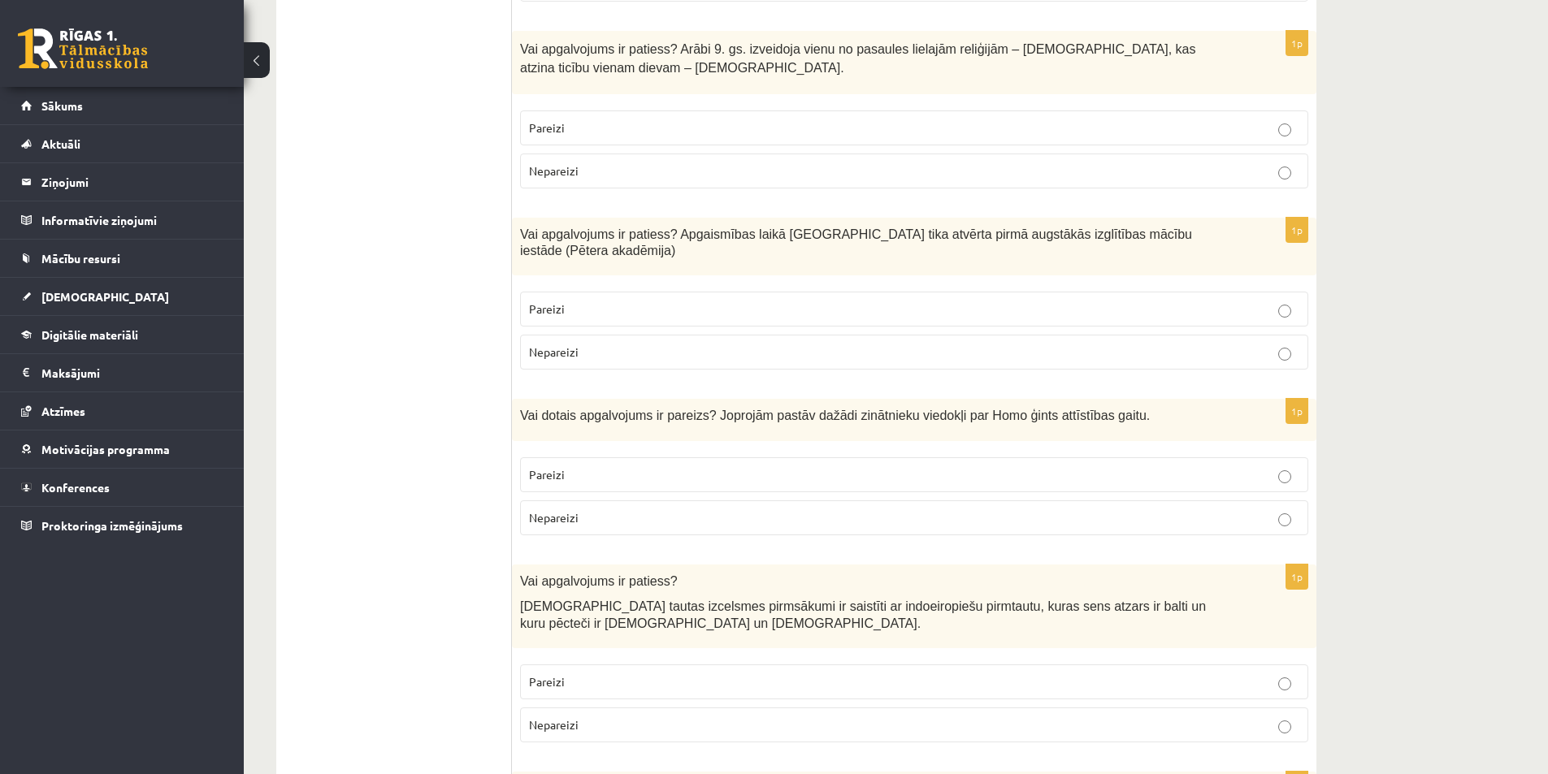
scroll to position [3087, 0]
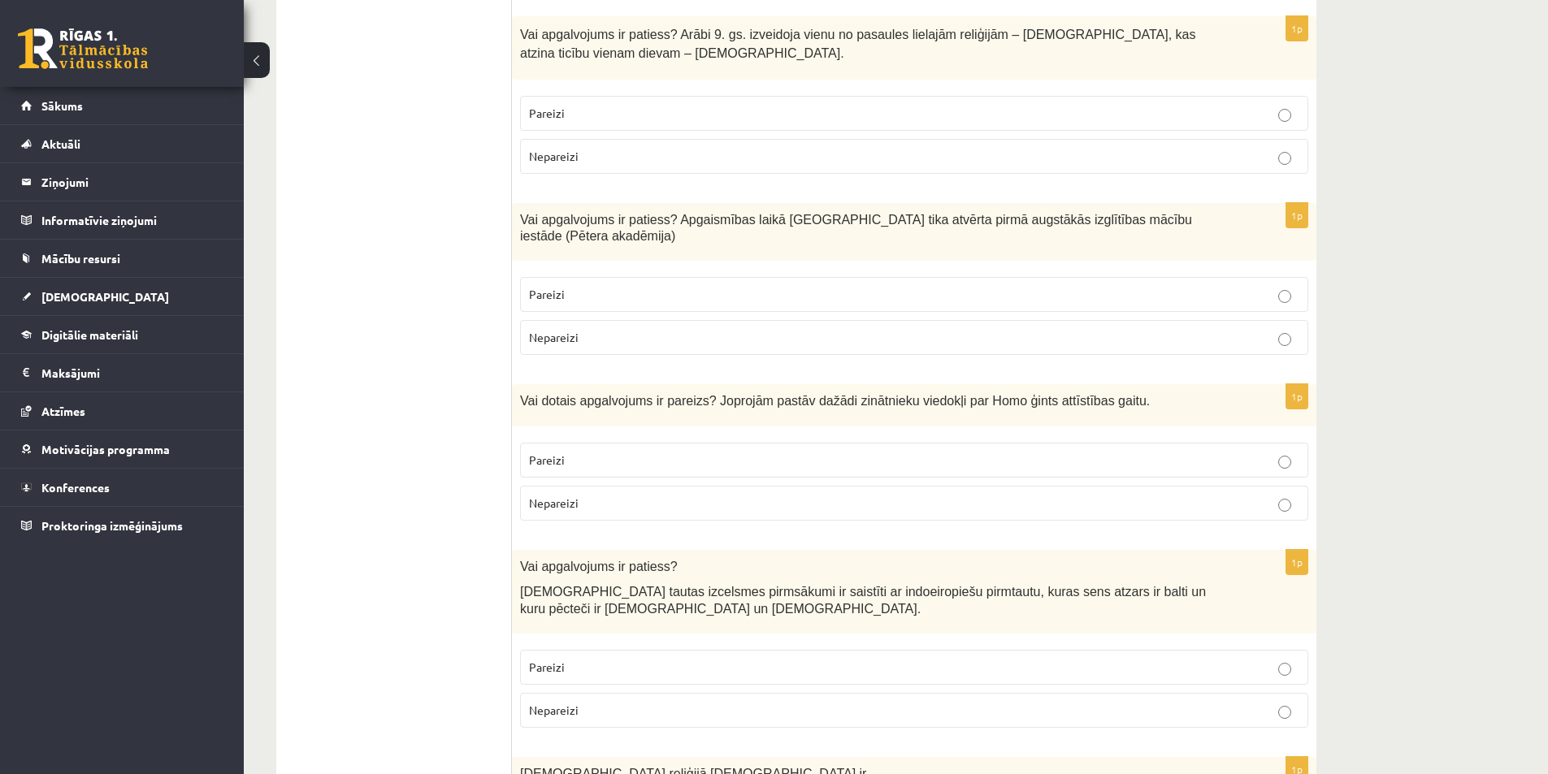
click at [544, 452] on span "Pareizi" at bounding box center [547, 459] width 36 height 15
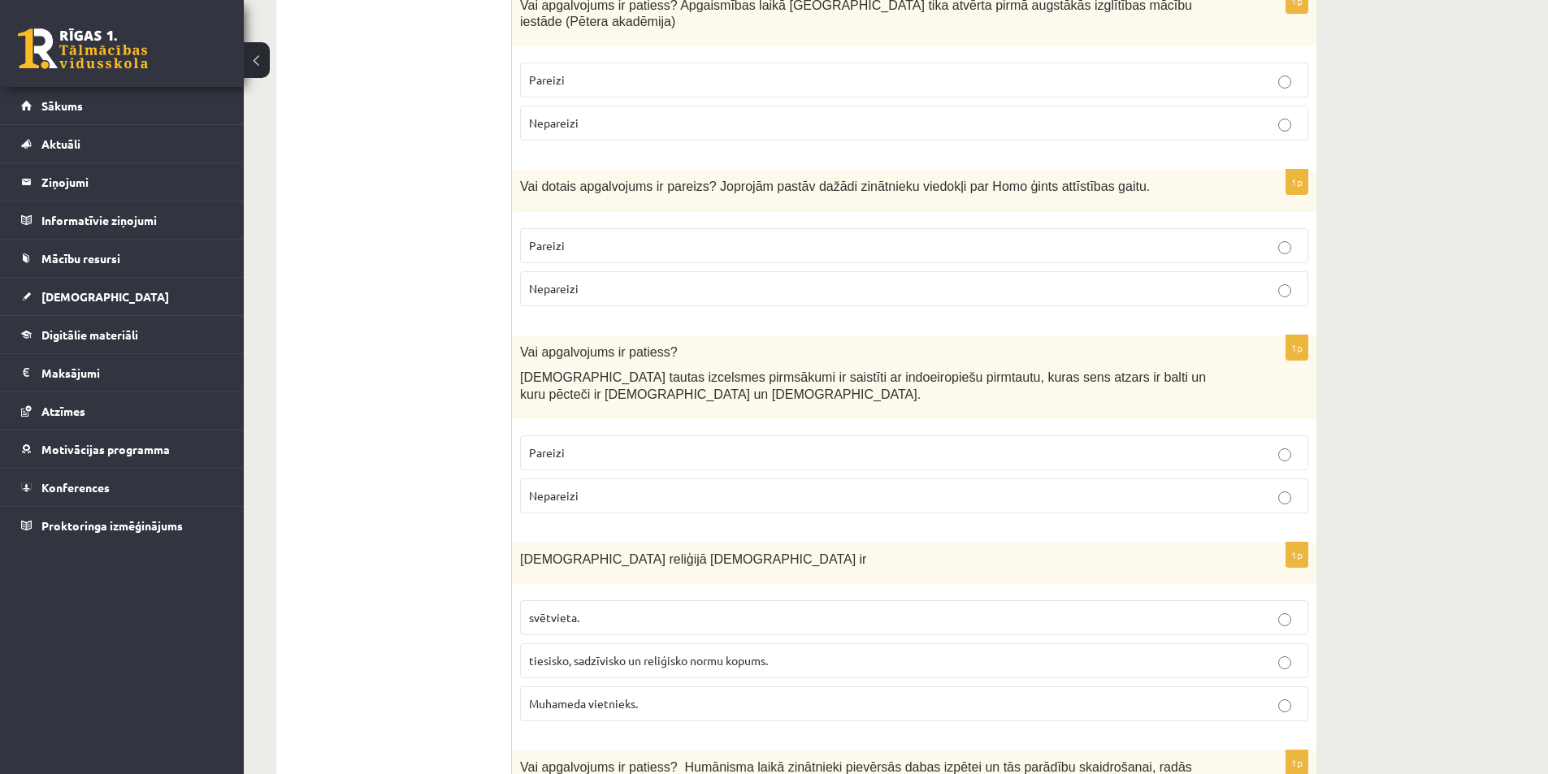
scroll to position [3331, 0]
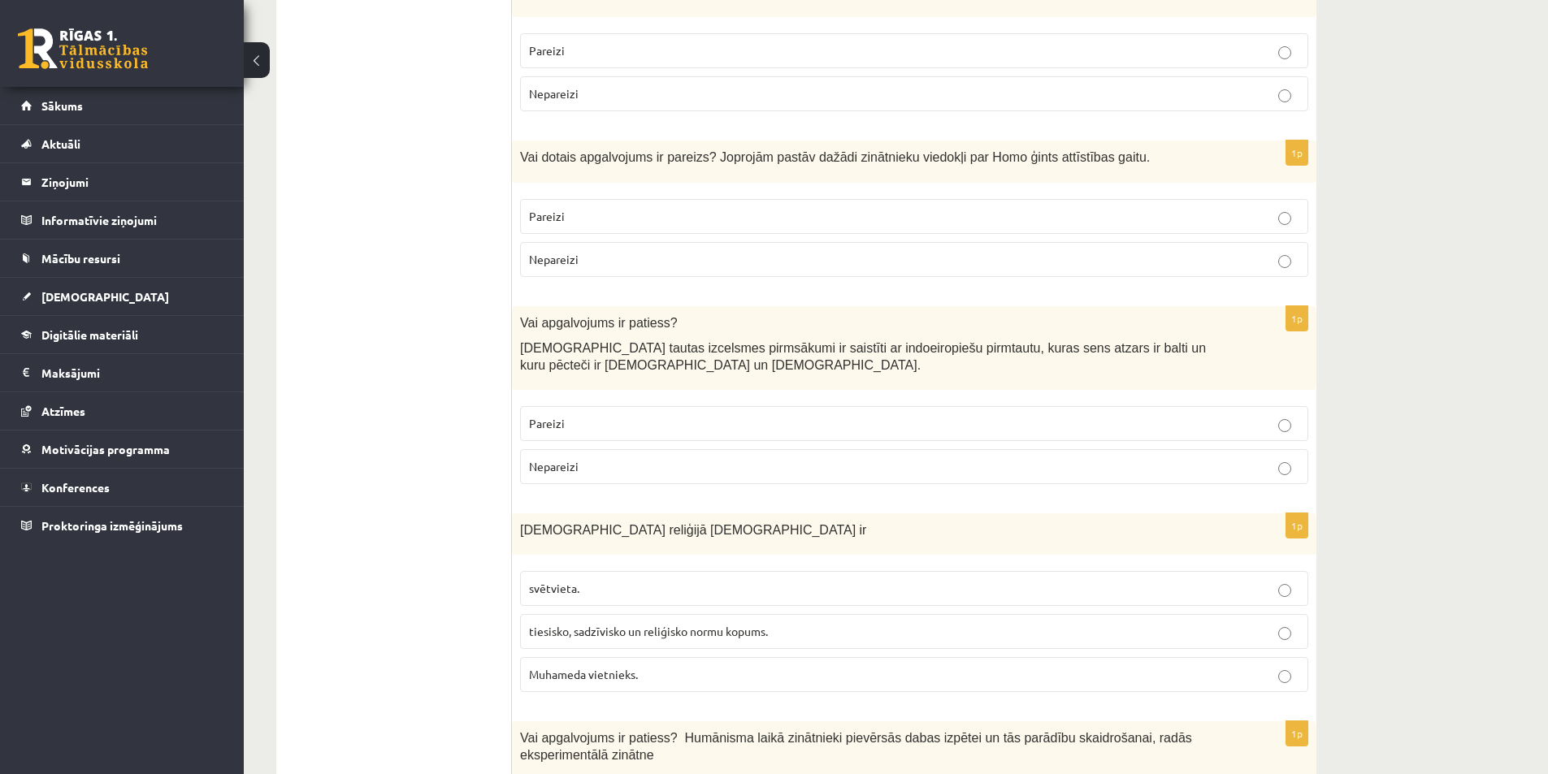
click at [579, 415] on p "Pareizi" at bounding box center [914, 423] width 770 height 17
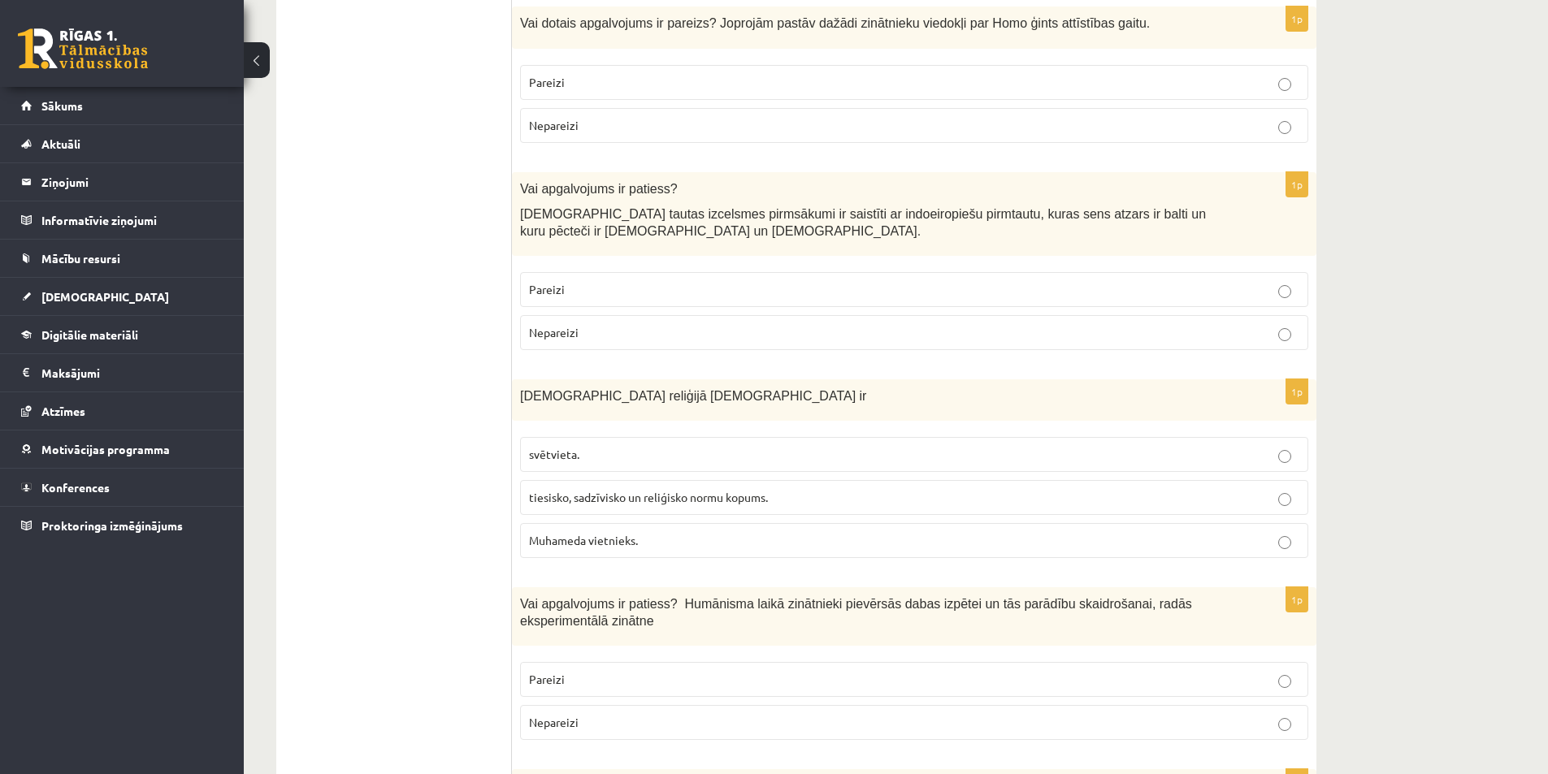
scroll to position [3493, 0]
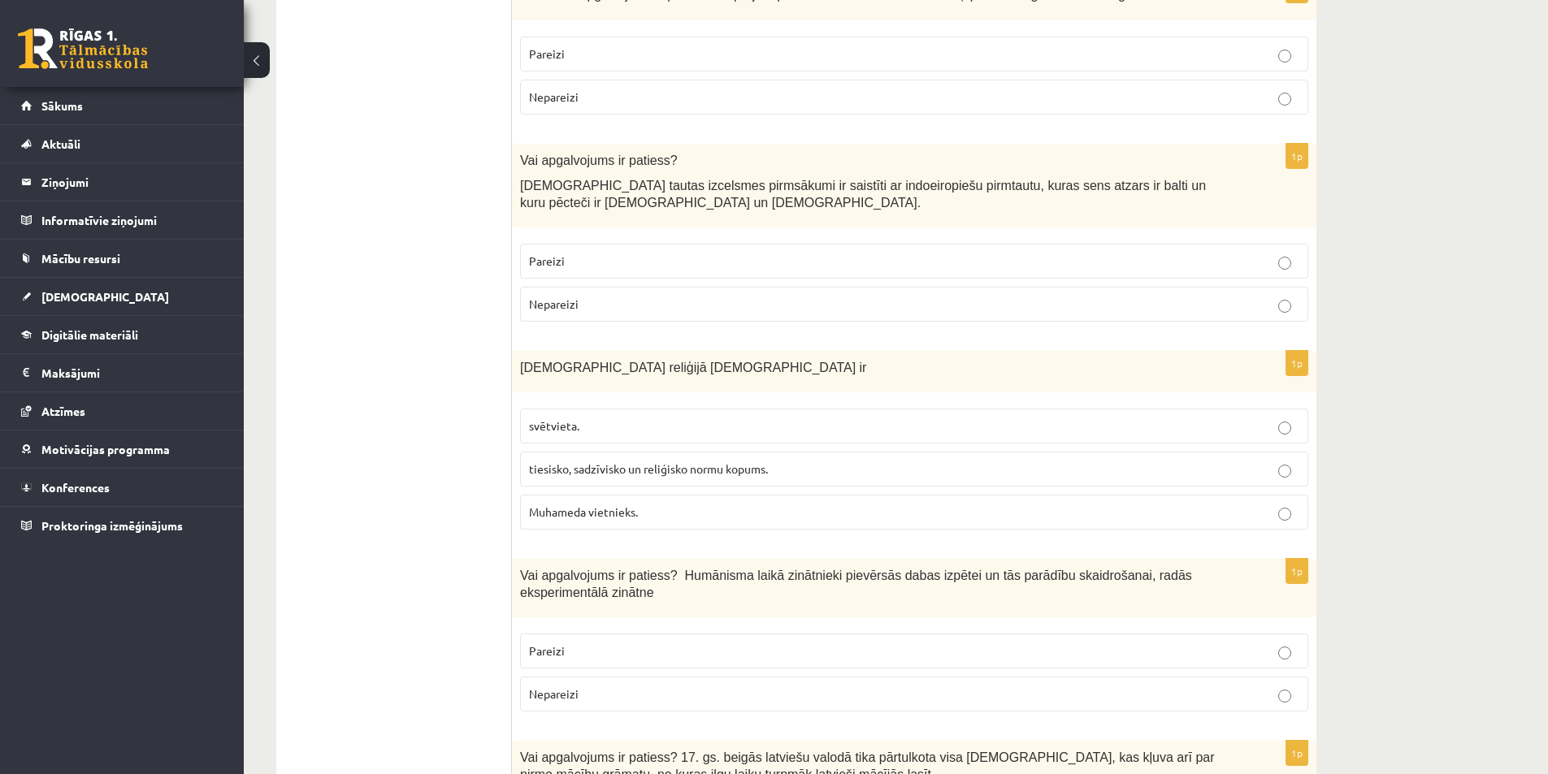
click at [587, 461] on span "tiesisko, sadzīvisko un reliģisko normu kopums." at bounding box center [648, 468] width 239 height 15
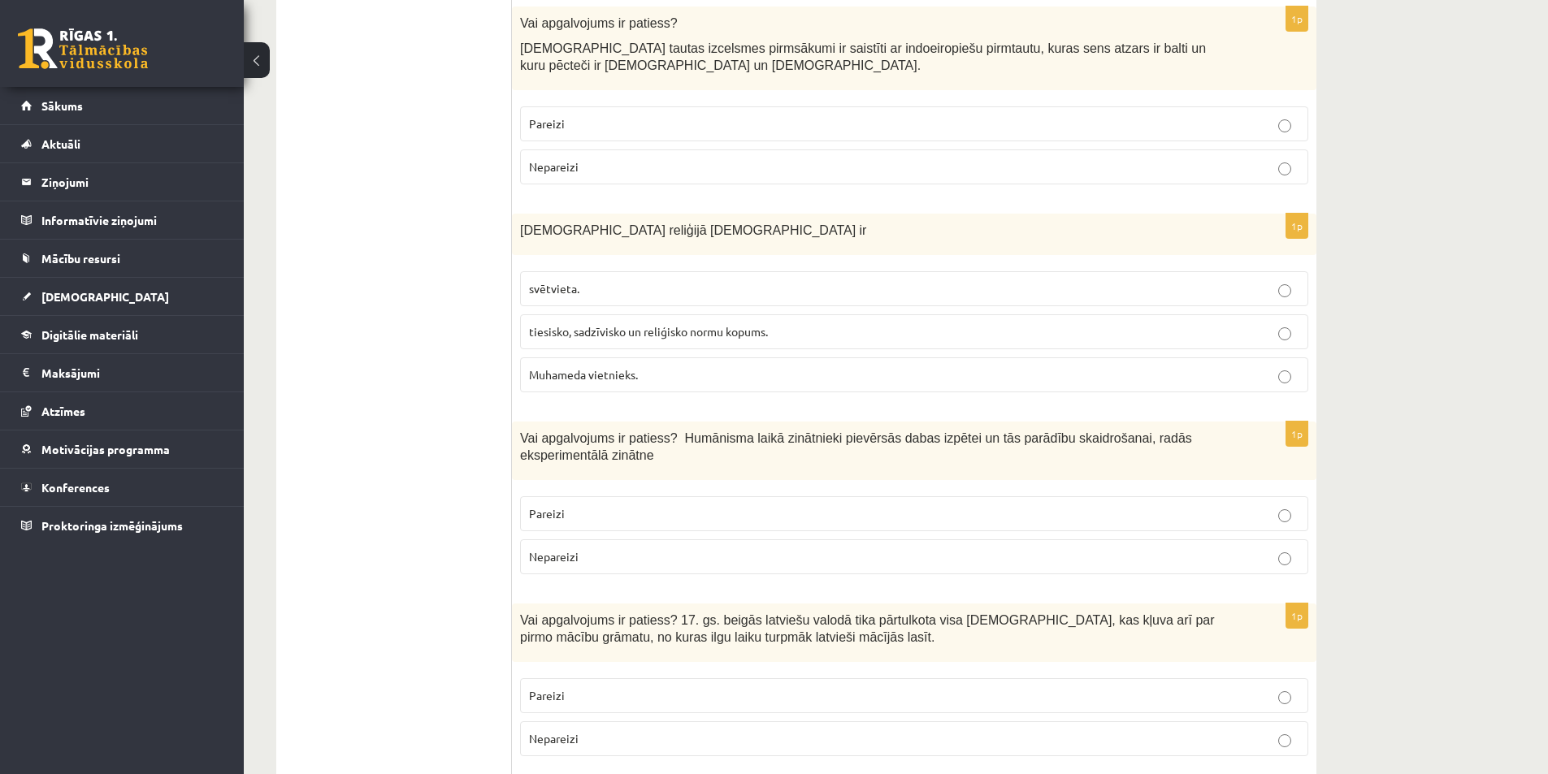
scroll to position [3656, 0]
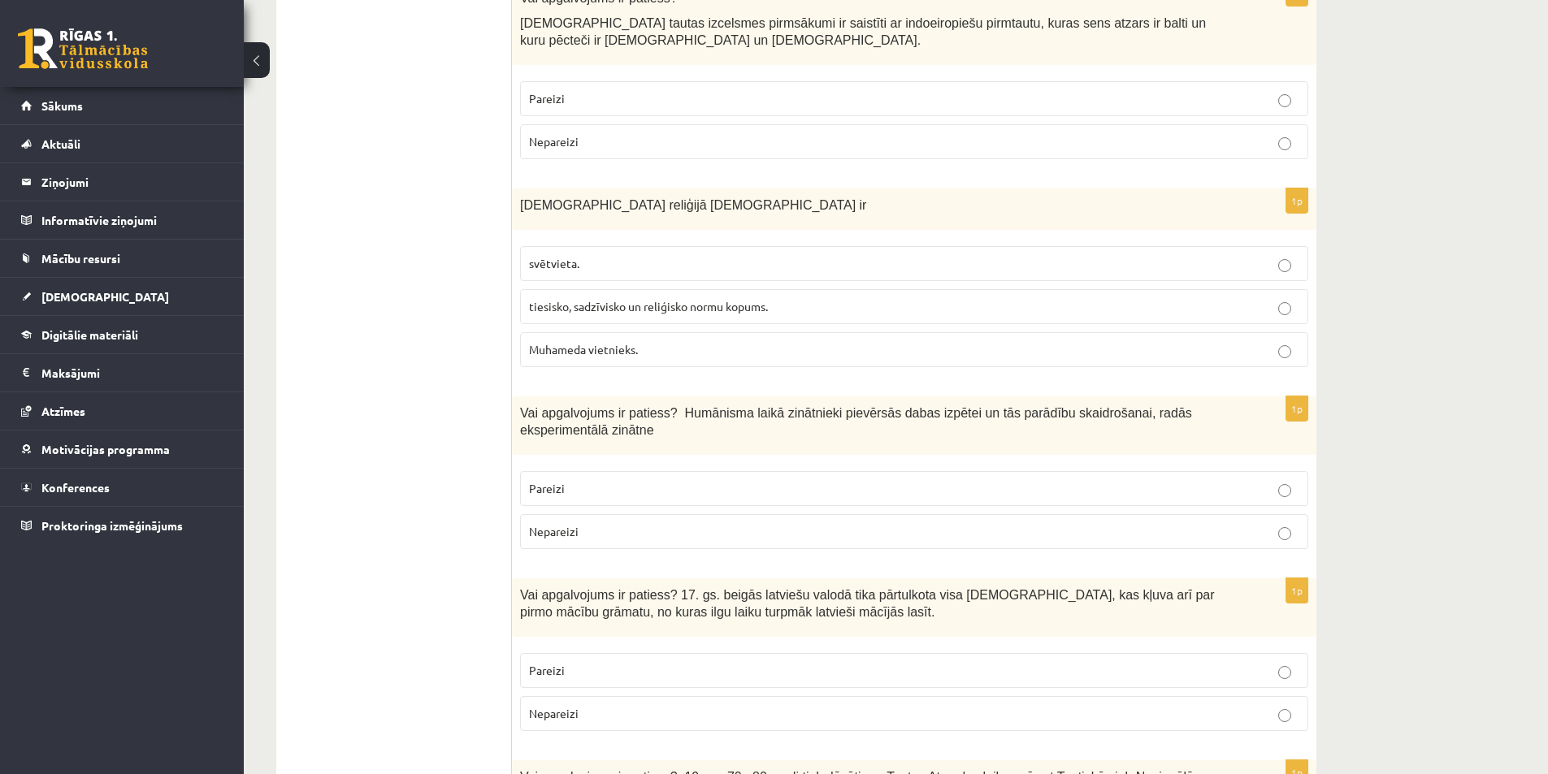
click at [626, 480] on p "Pareizi" at bounding box center [914, 488] width 770 height 17
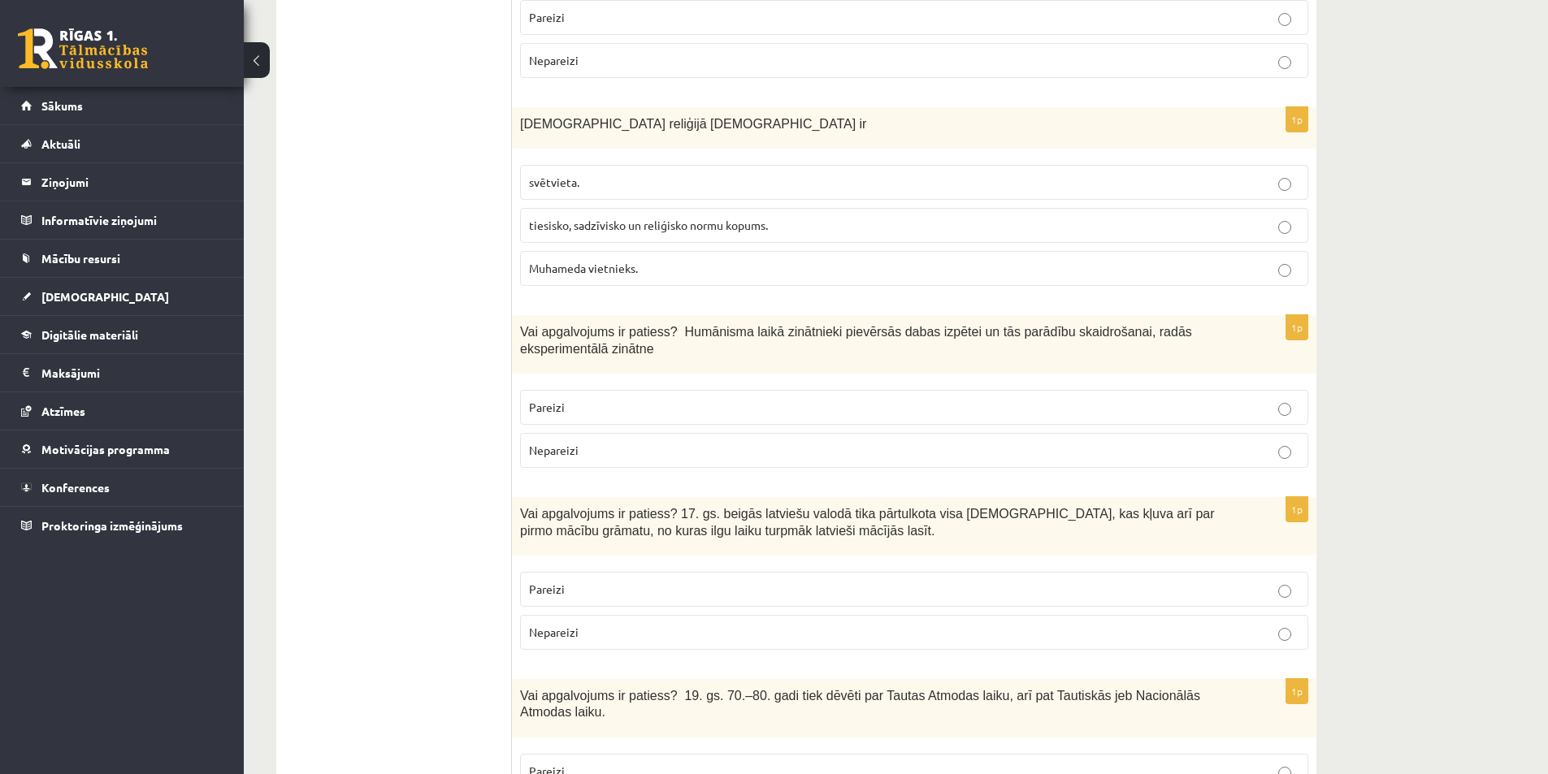
scroll to position [3818, 0]
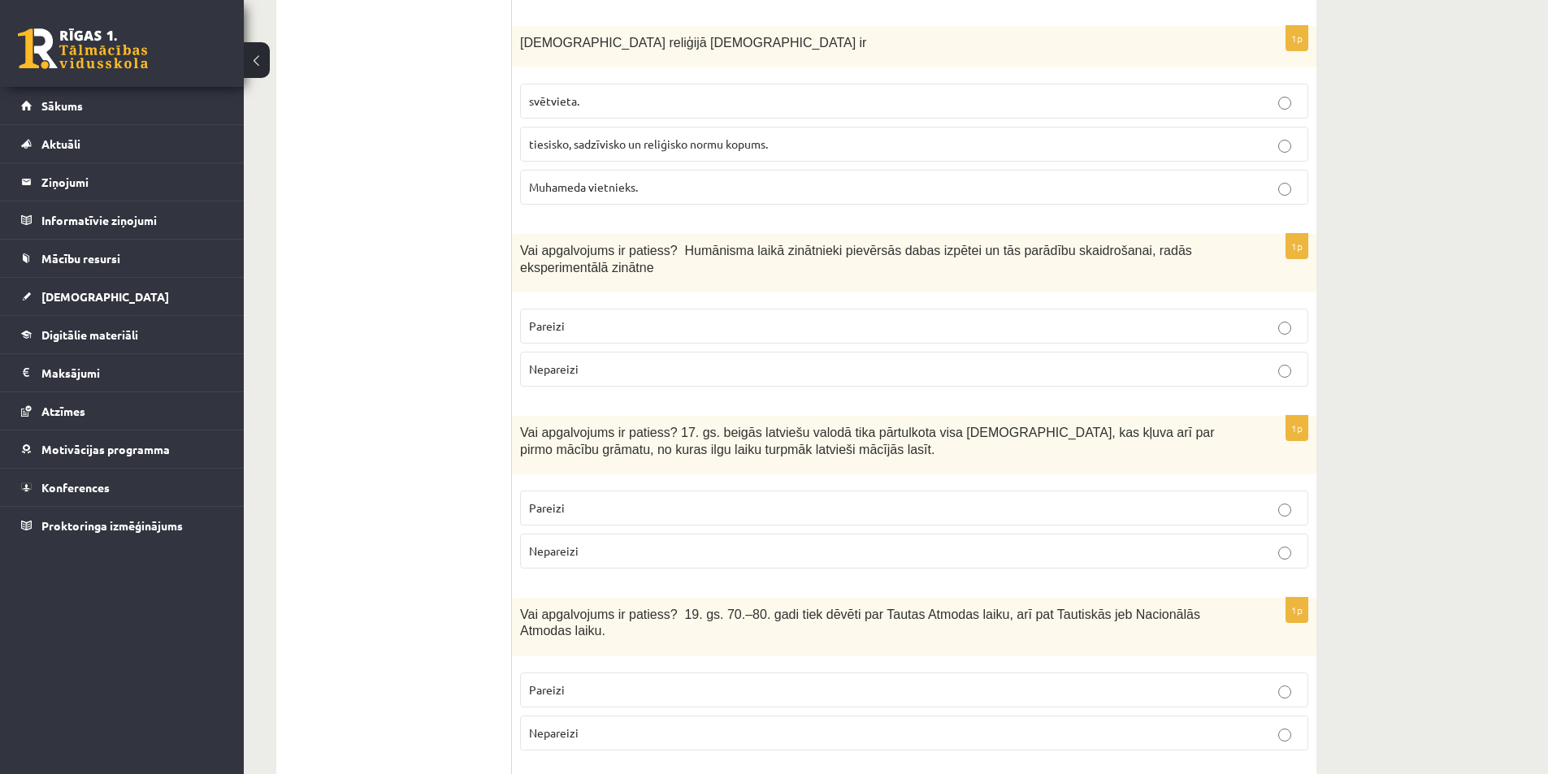
click at [628, 500] on p "Pareizi" at bounding box center [914, 508] width 770 height 17
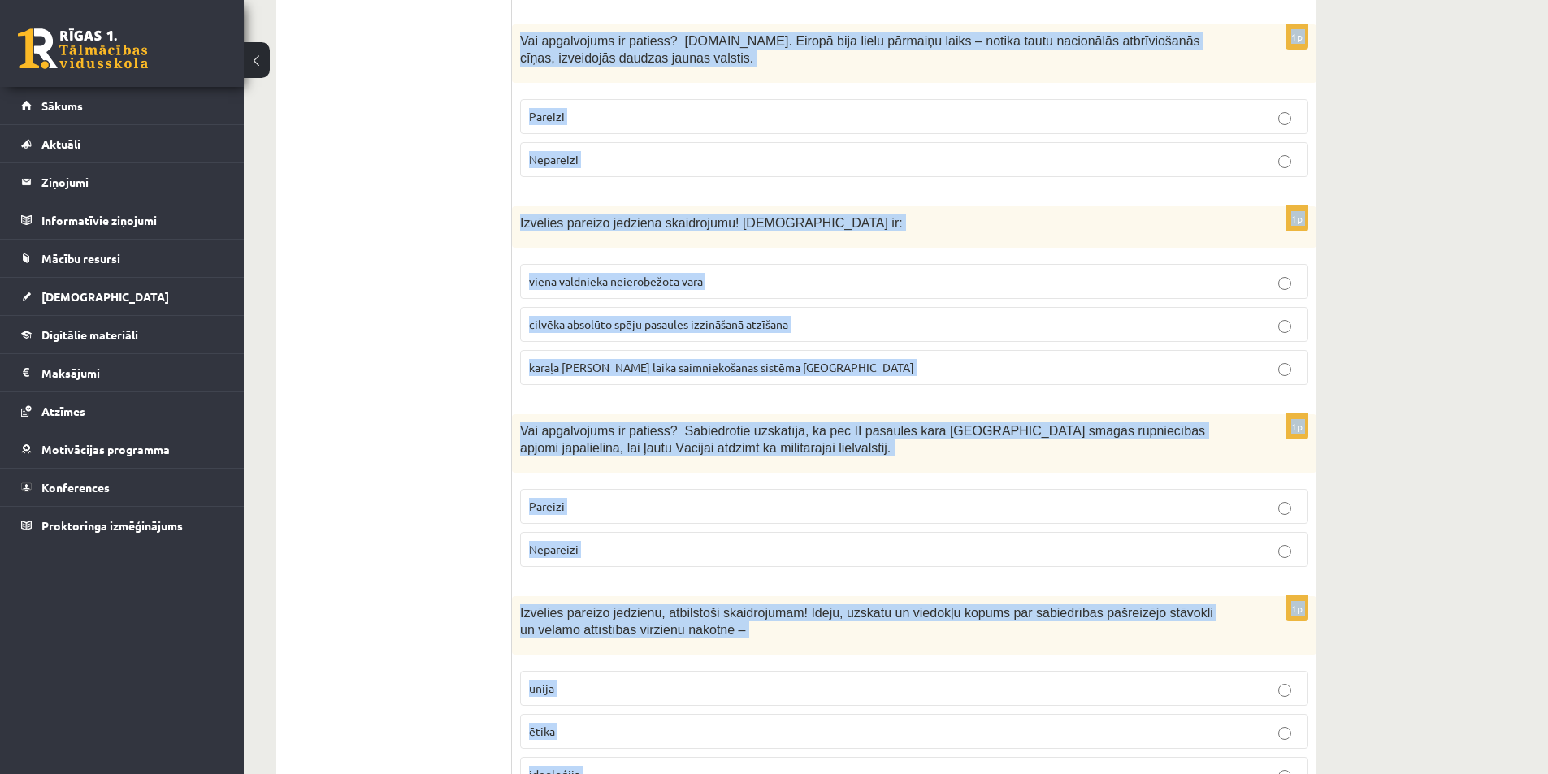
scroll to position [5316, 0]
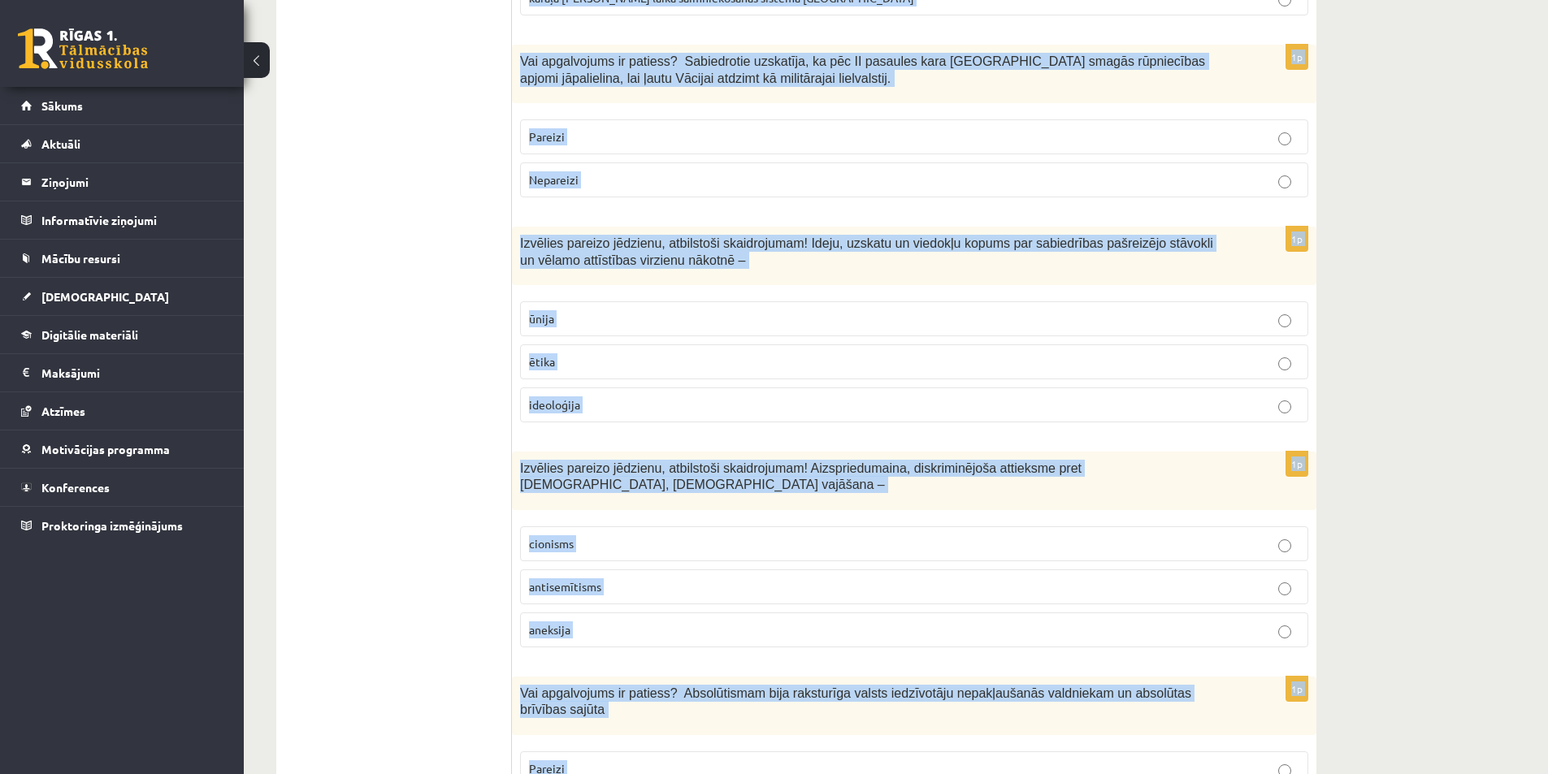
drag, startPoint x: 519, startPoint y: 465, endPoint x: 766, endPoint y: 621, distance: 291.7
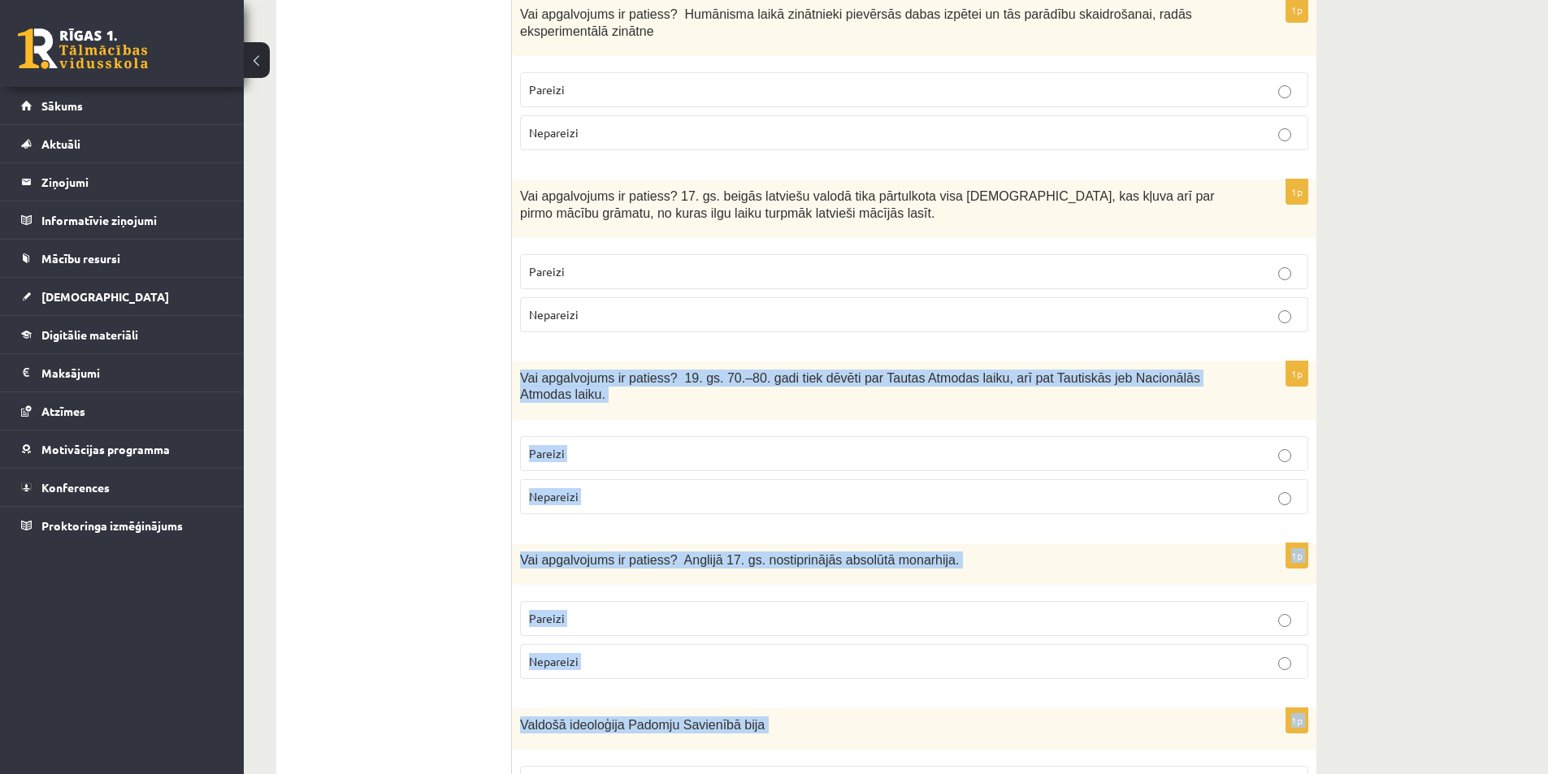
scroll to position [4098, 0]
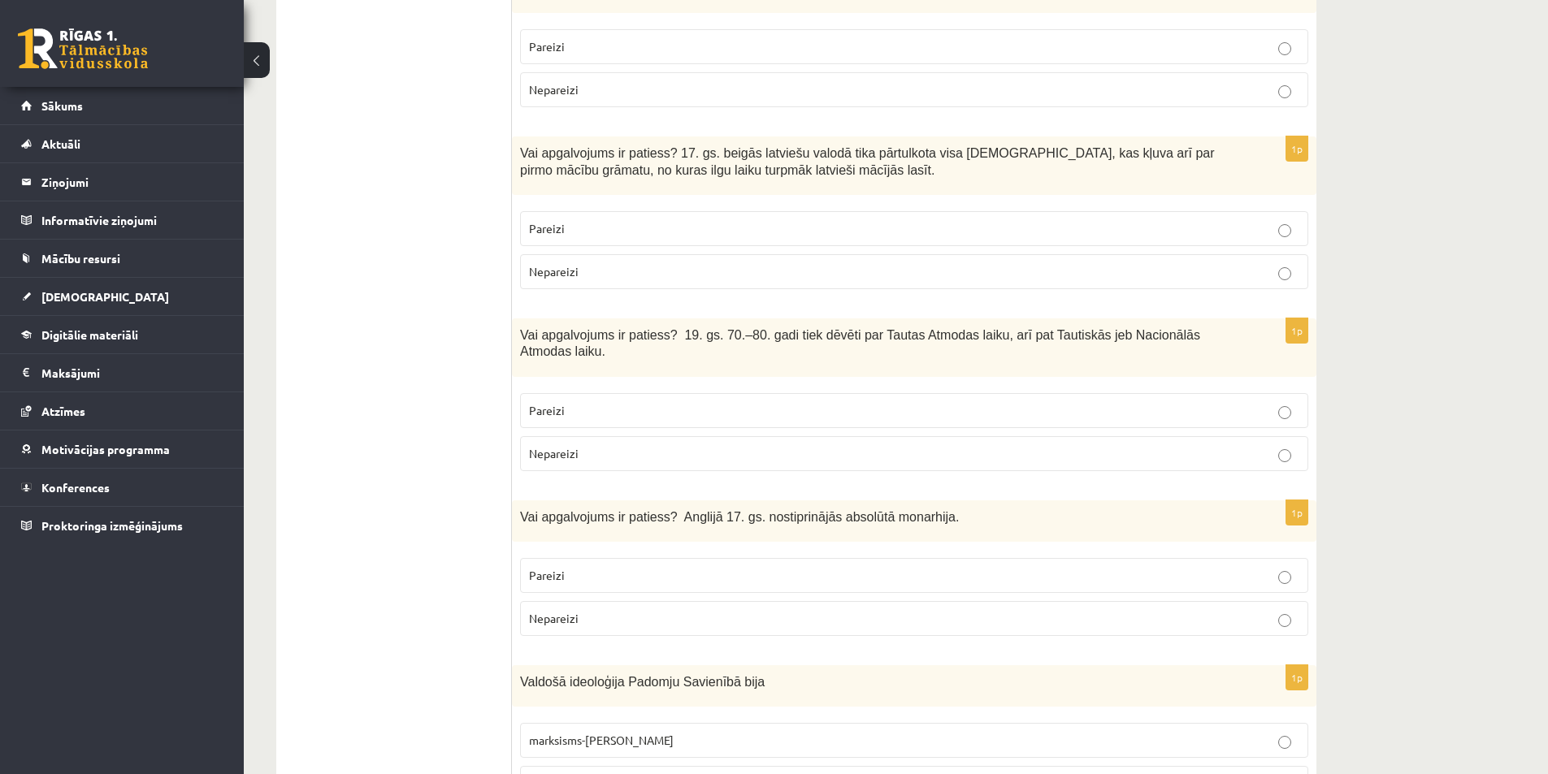
click at [573, 402] on p "Pareizi" at bounding box center [914, 410] width 770 height 17
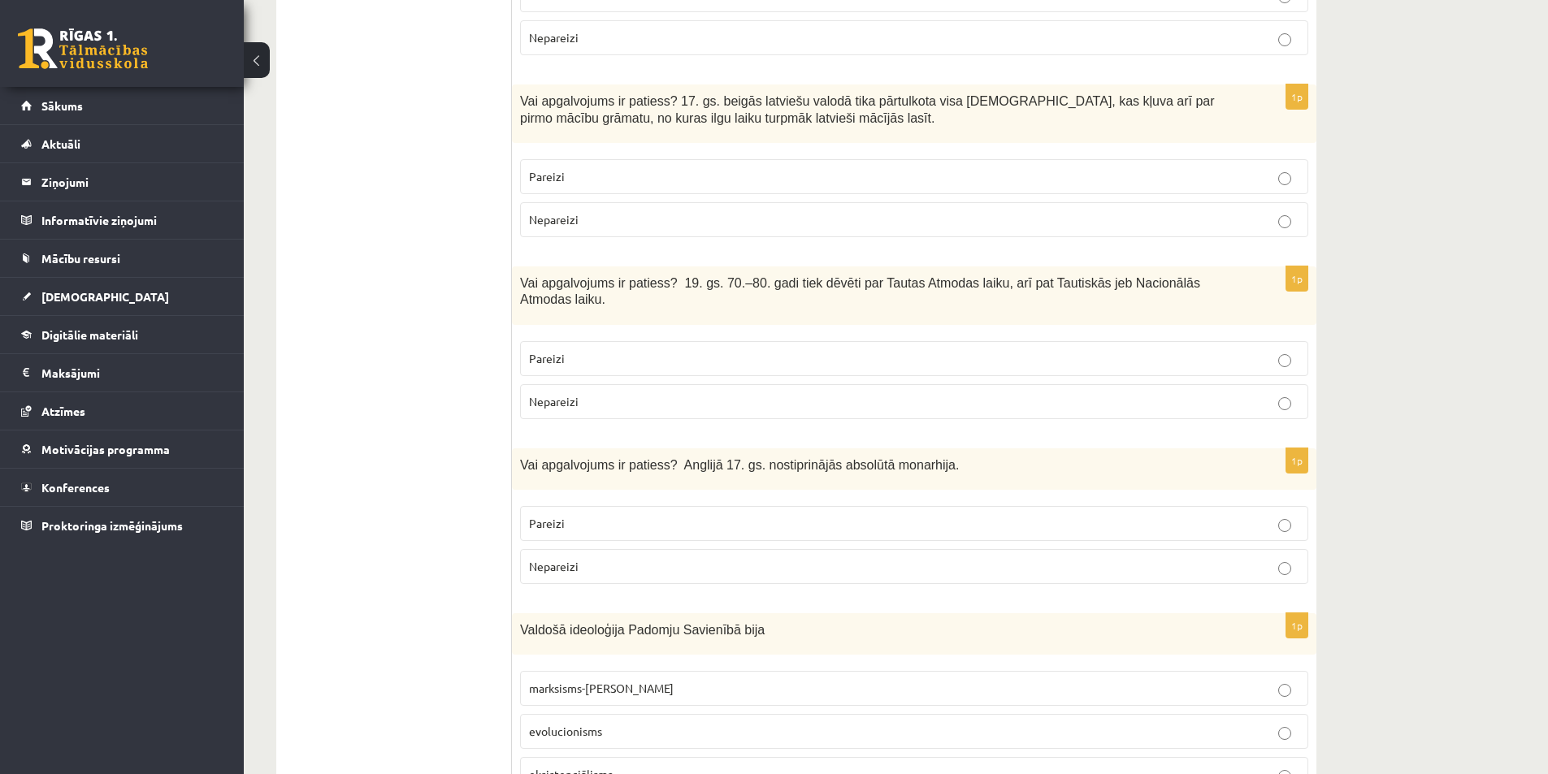
scroll to position [4260, 0]
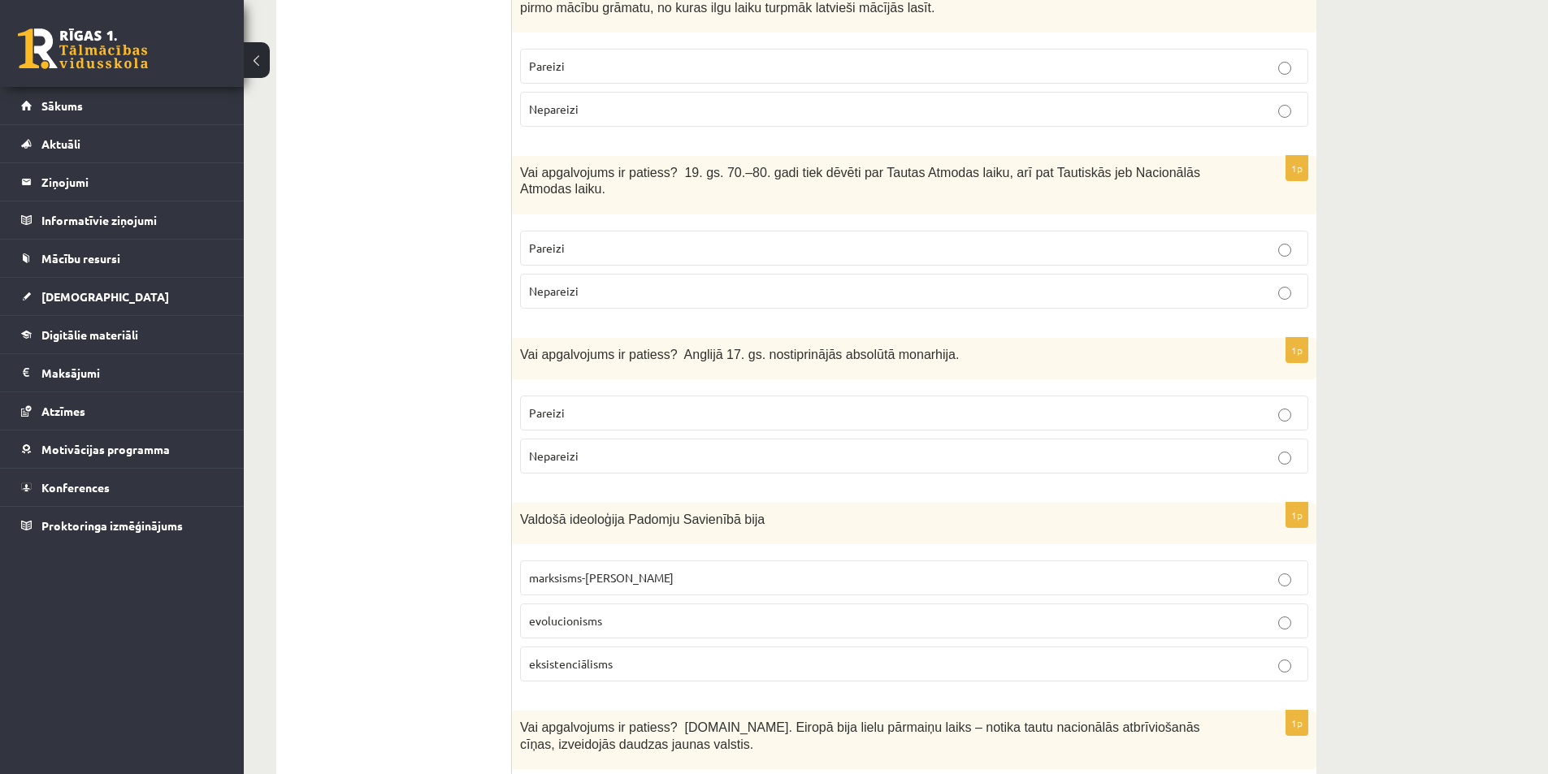
click at [590, 448] on p "Nepareizi" at bounding box center [914, 456] width 770 height 17
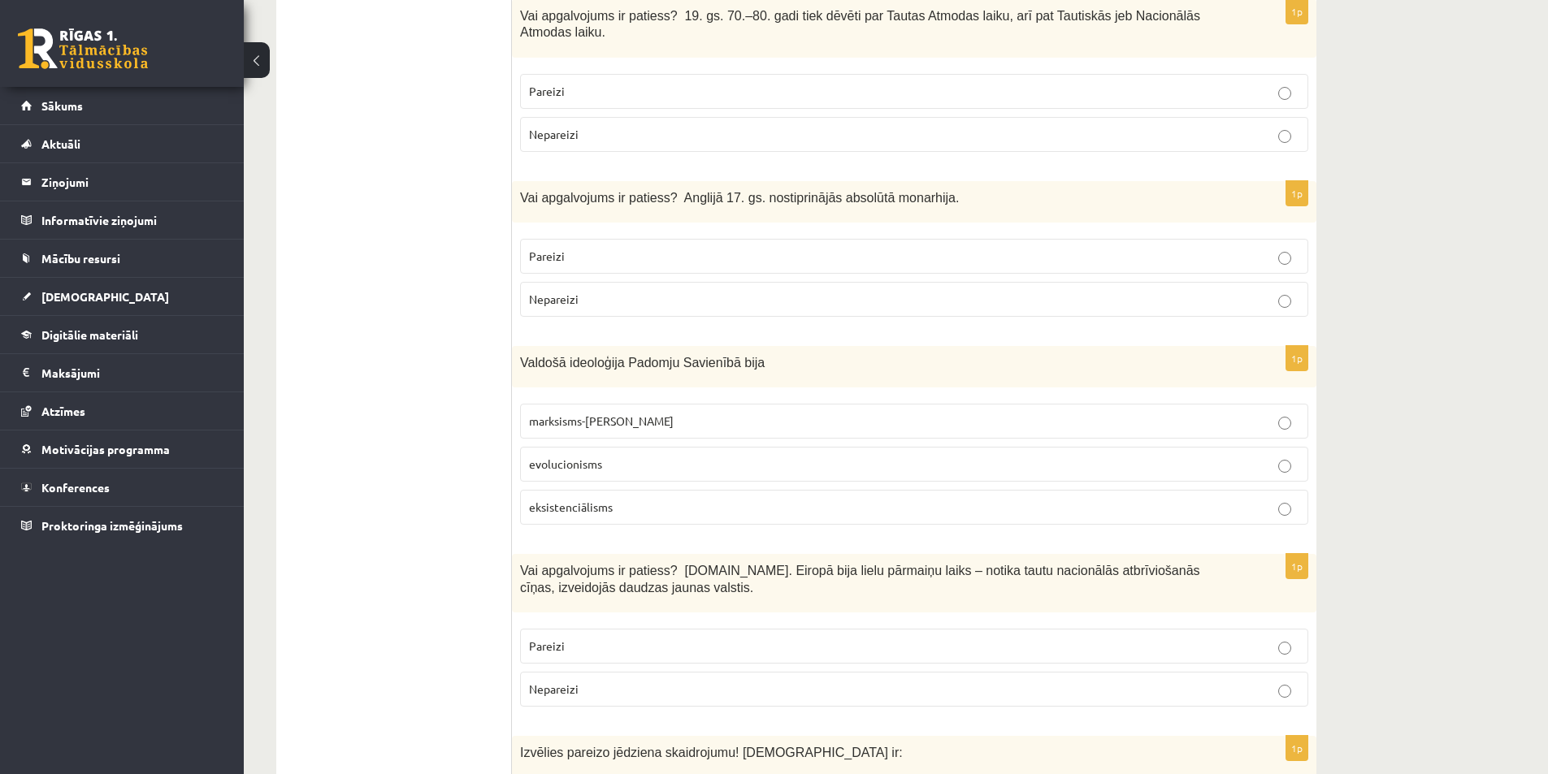
scroll to position [4423, 0]
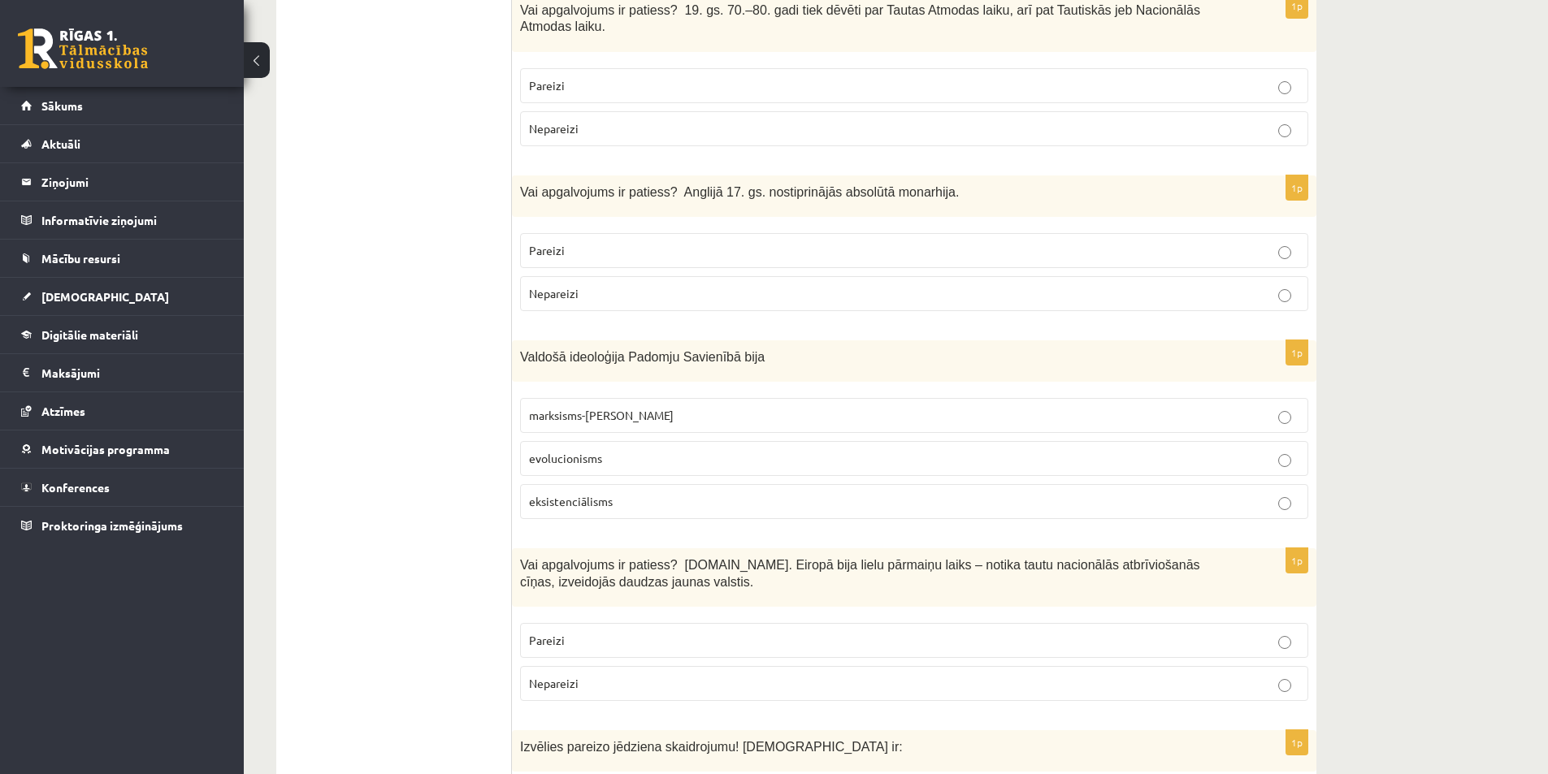
click at [610, 408] on span "marksisms-ļeņinisms" at bounding box center [601, 415] width 145 height 15
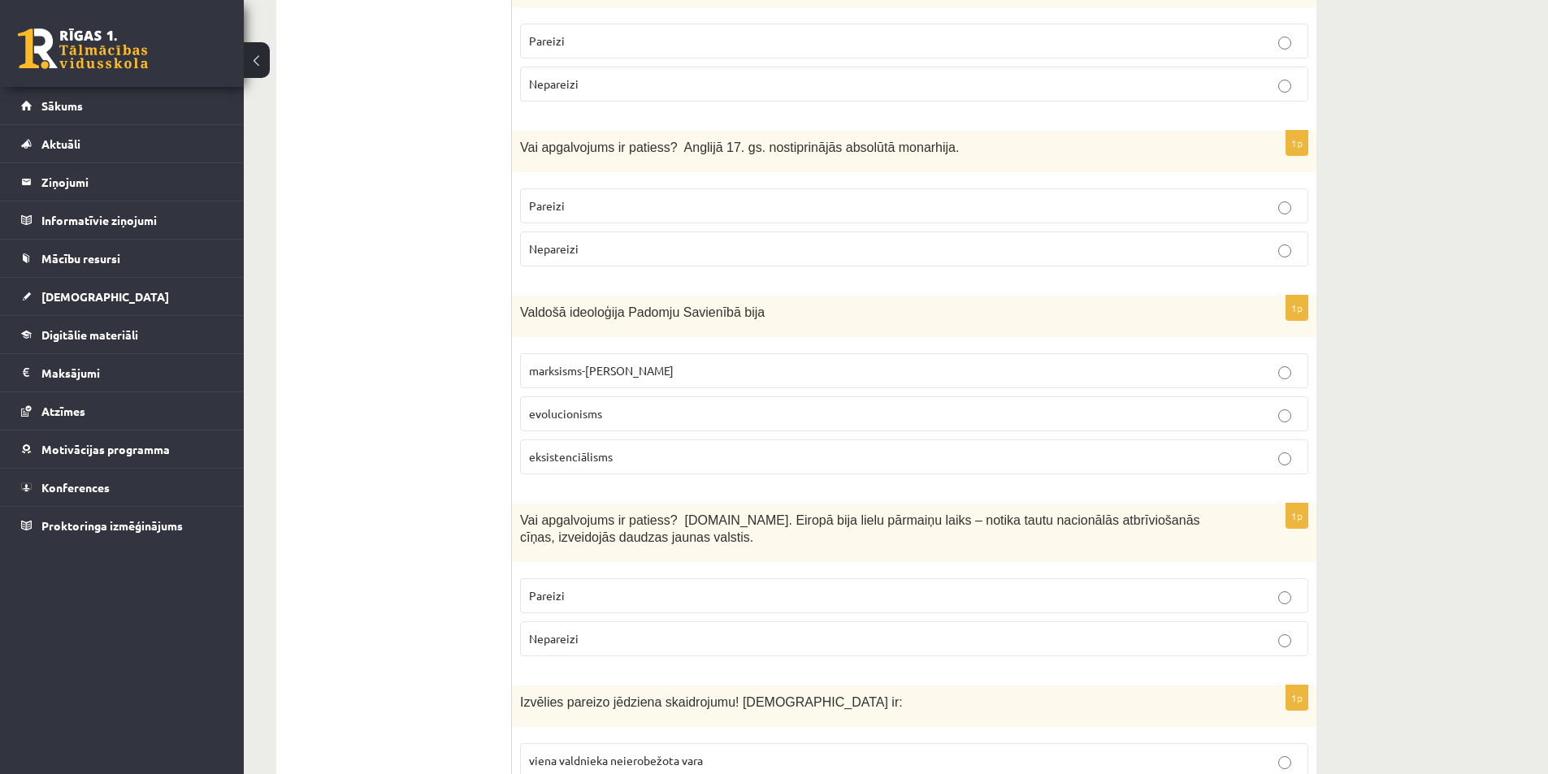
scroll to position [4504, 0]
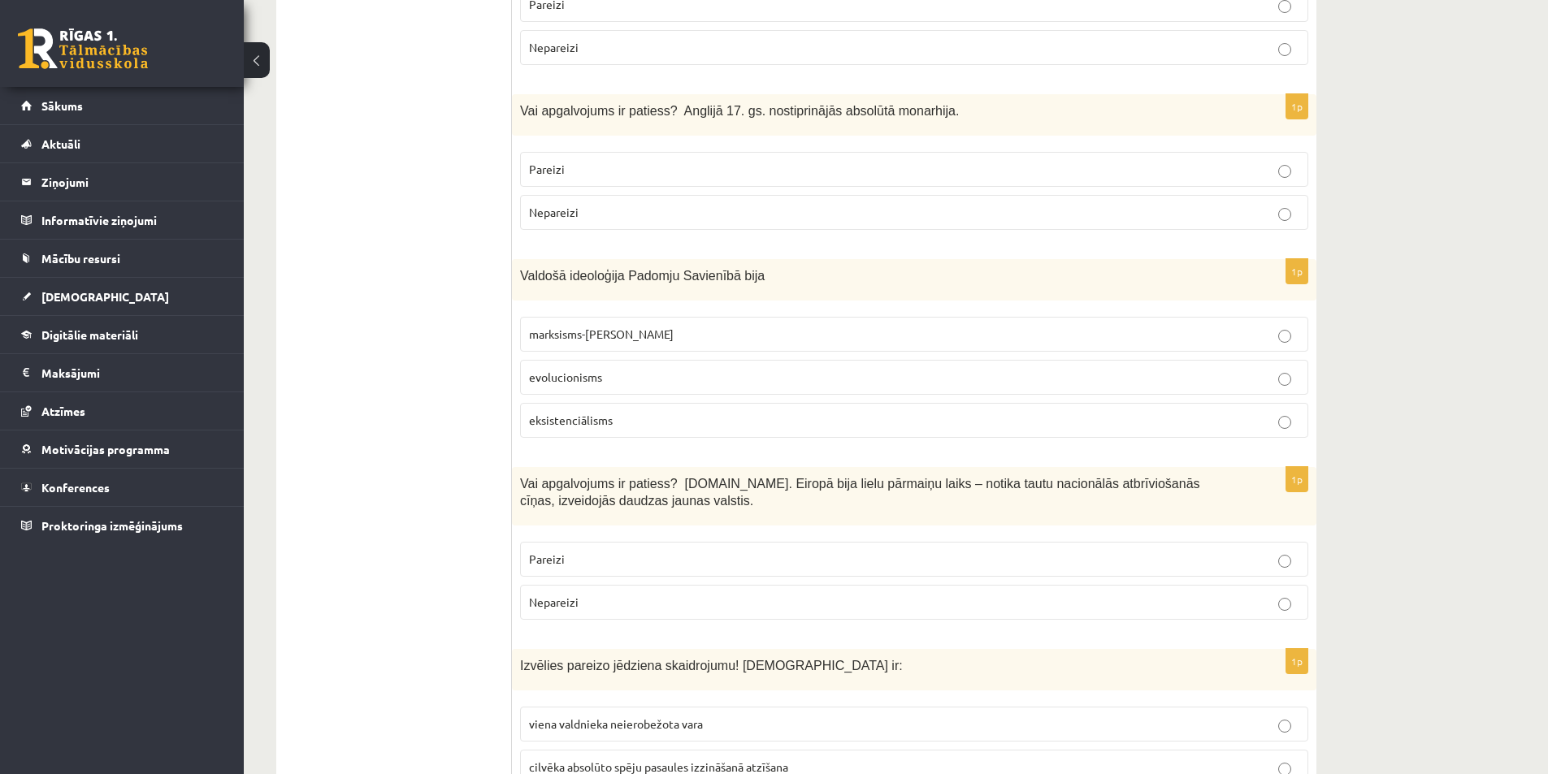
click at [621, 551] on p "Pareizi" at bounding box center [914, 559] width 770 height 17
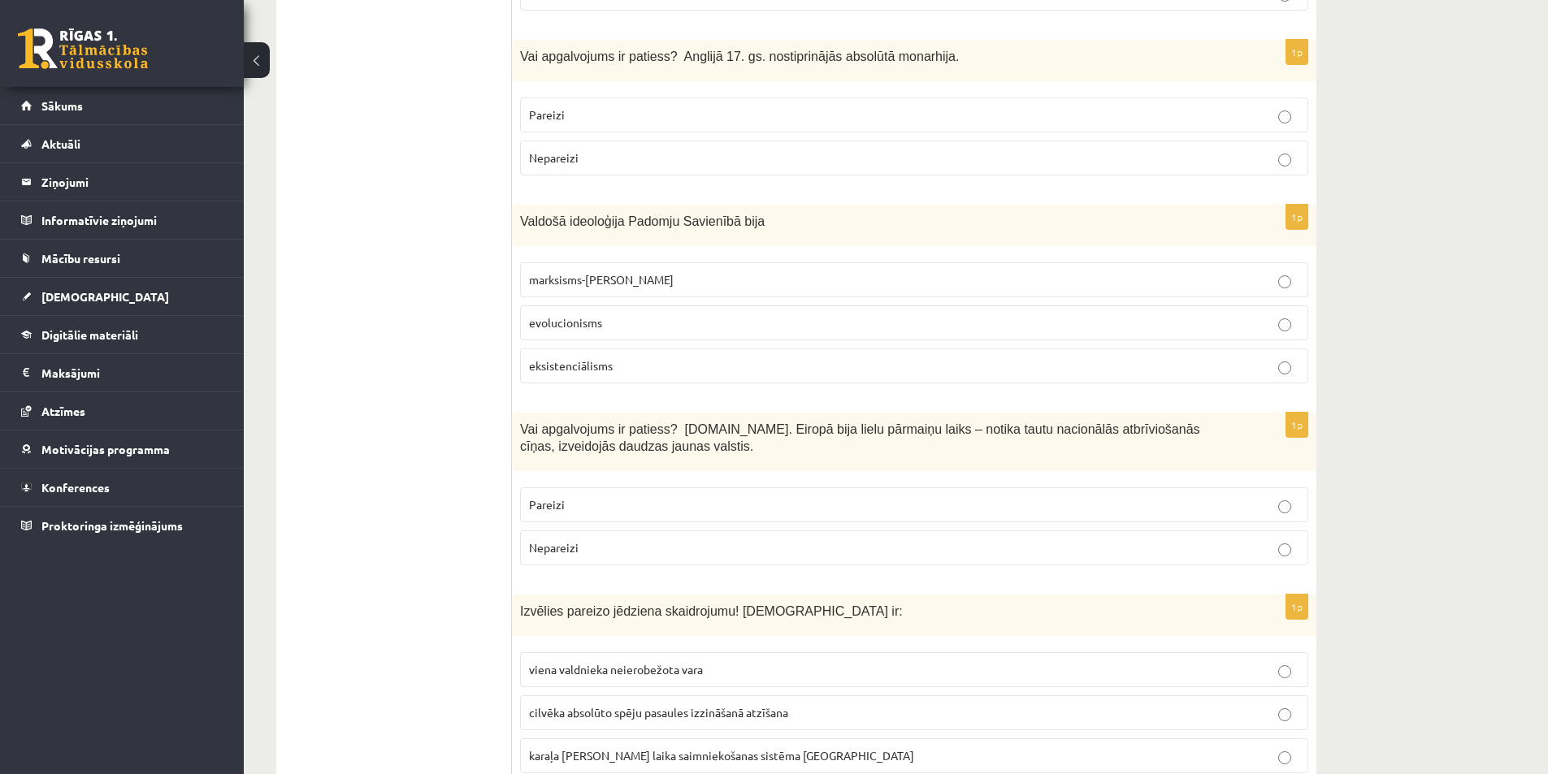
scroll to position [4585, 0]
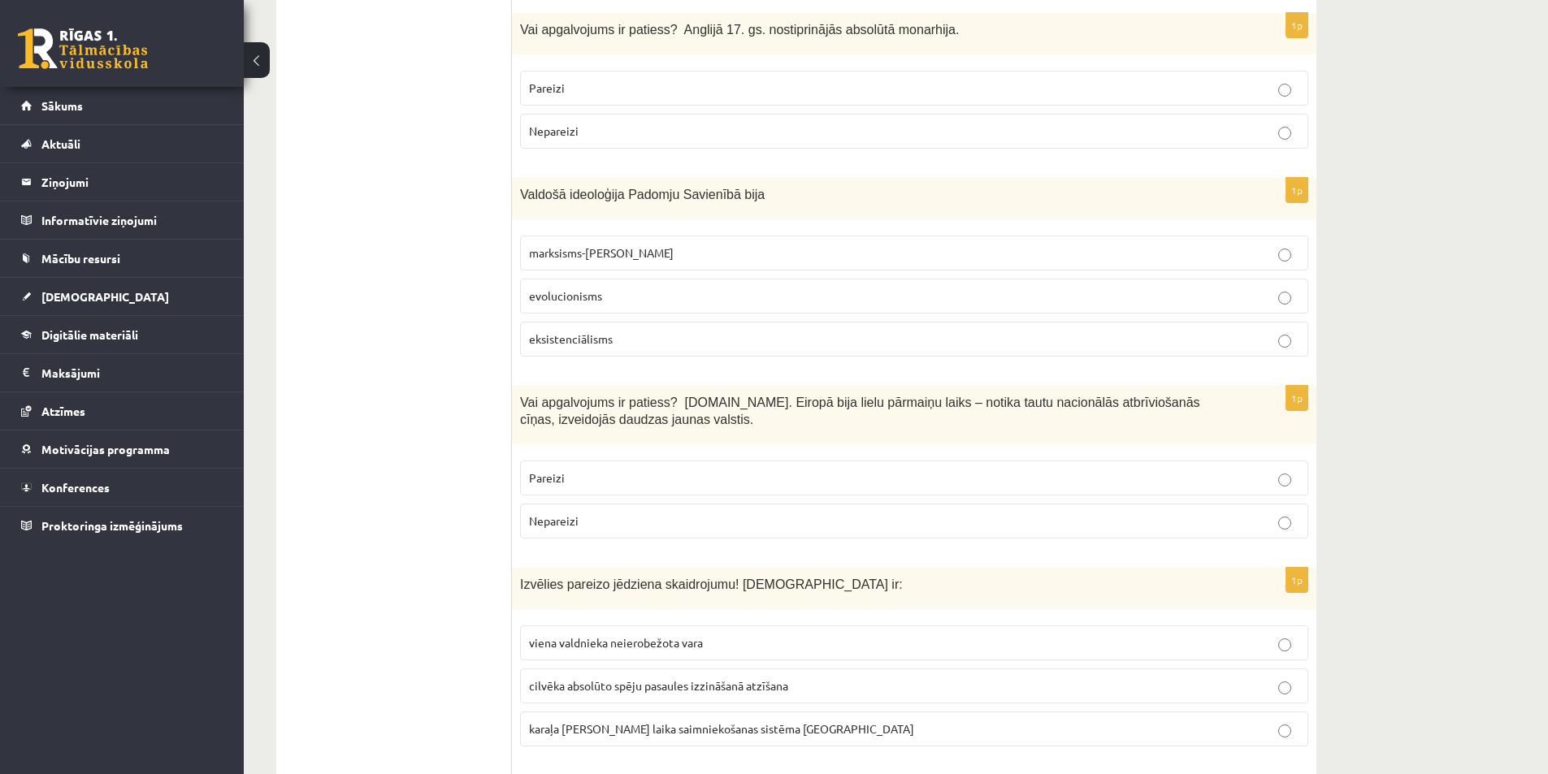
click at [673, 635] on span "viena valdnieka neierobežota vara" at bounding box center [616, 642] width 174 height 15
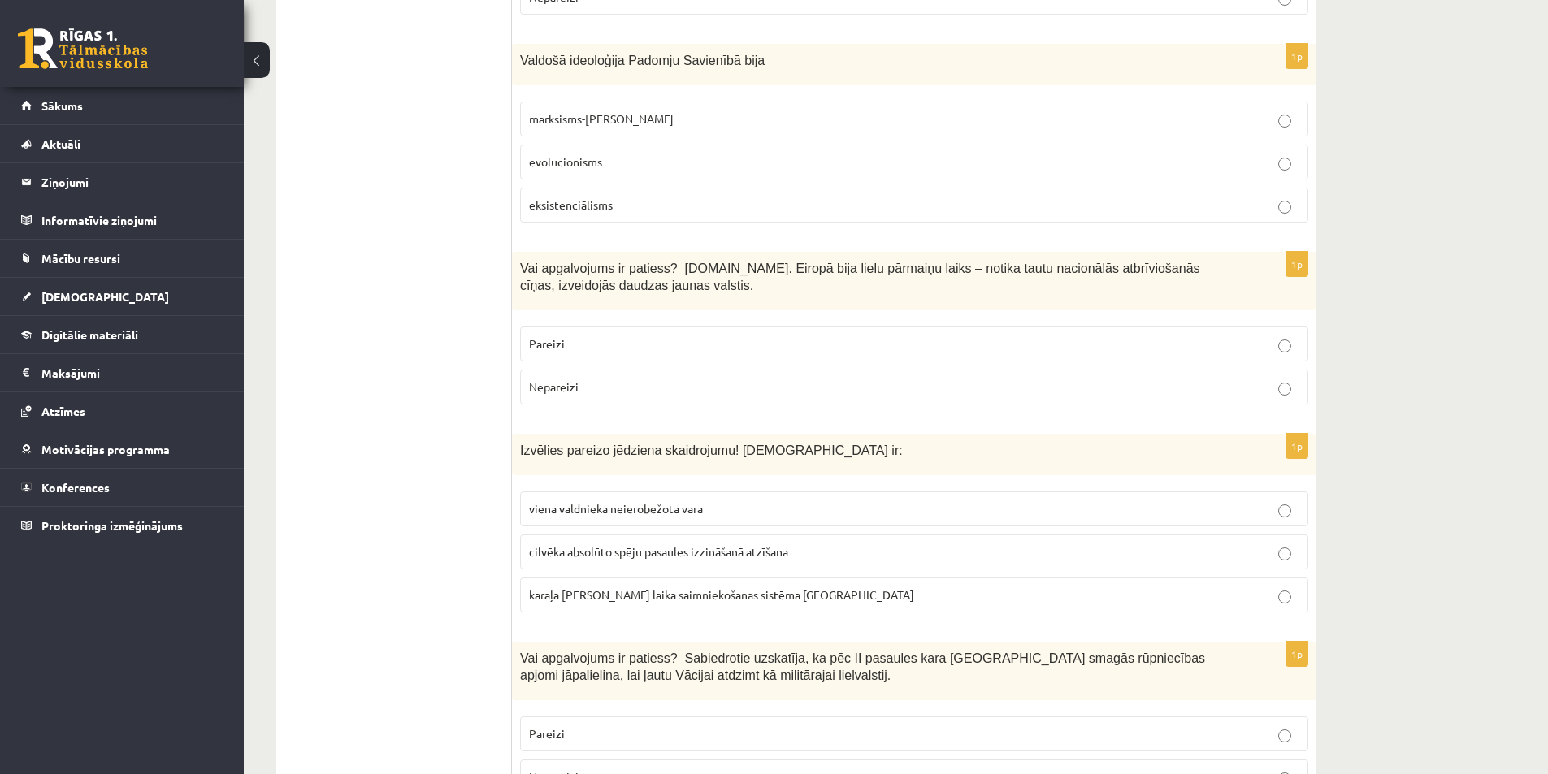
scroll to position [4748, 0]
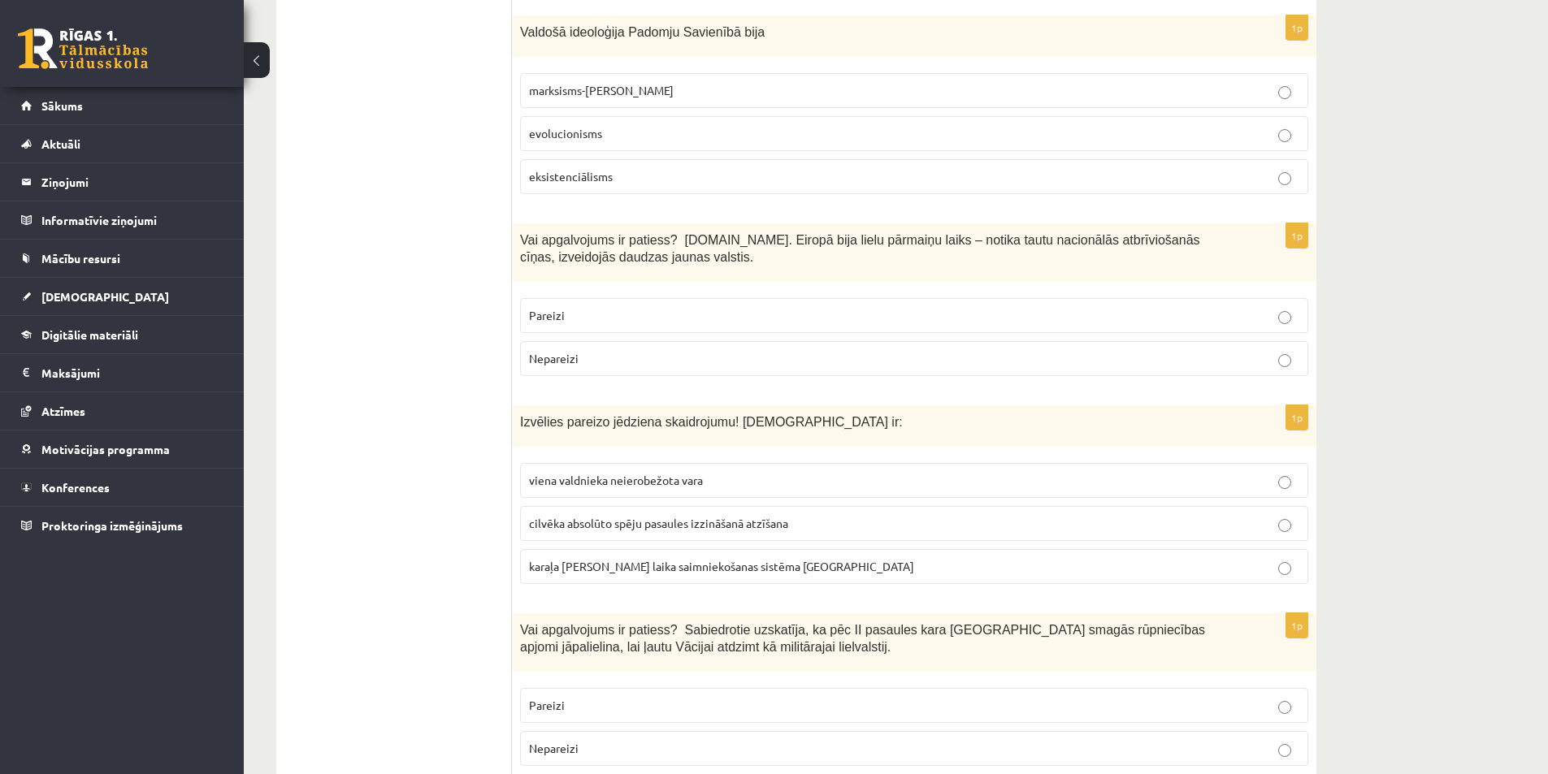
click at [582, 740] on p "Nepareizi" at bounding box center [914, 748] width 770 height 17
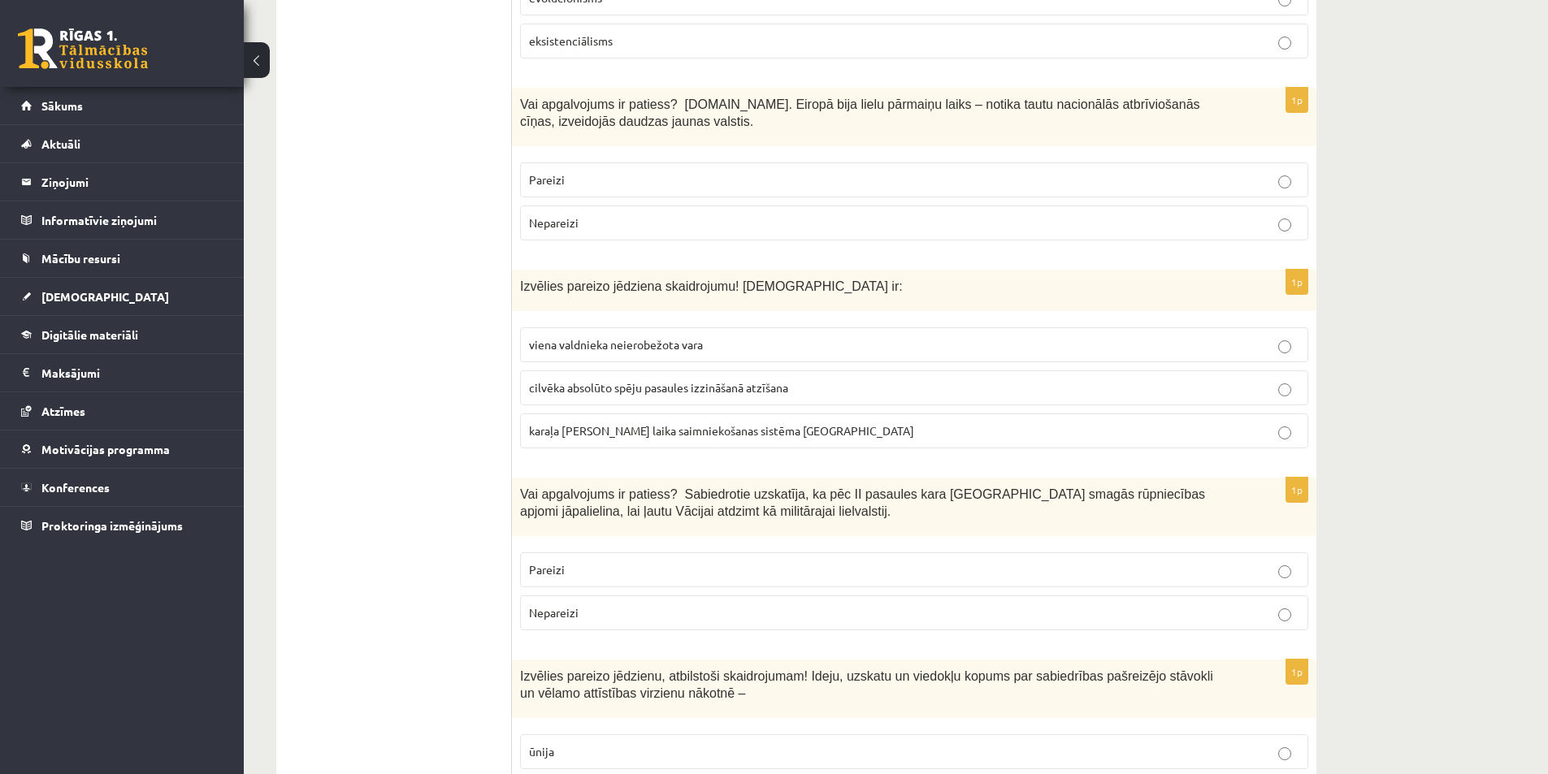
scroll to position [4910, 0]
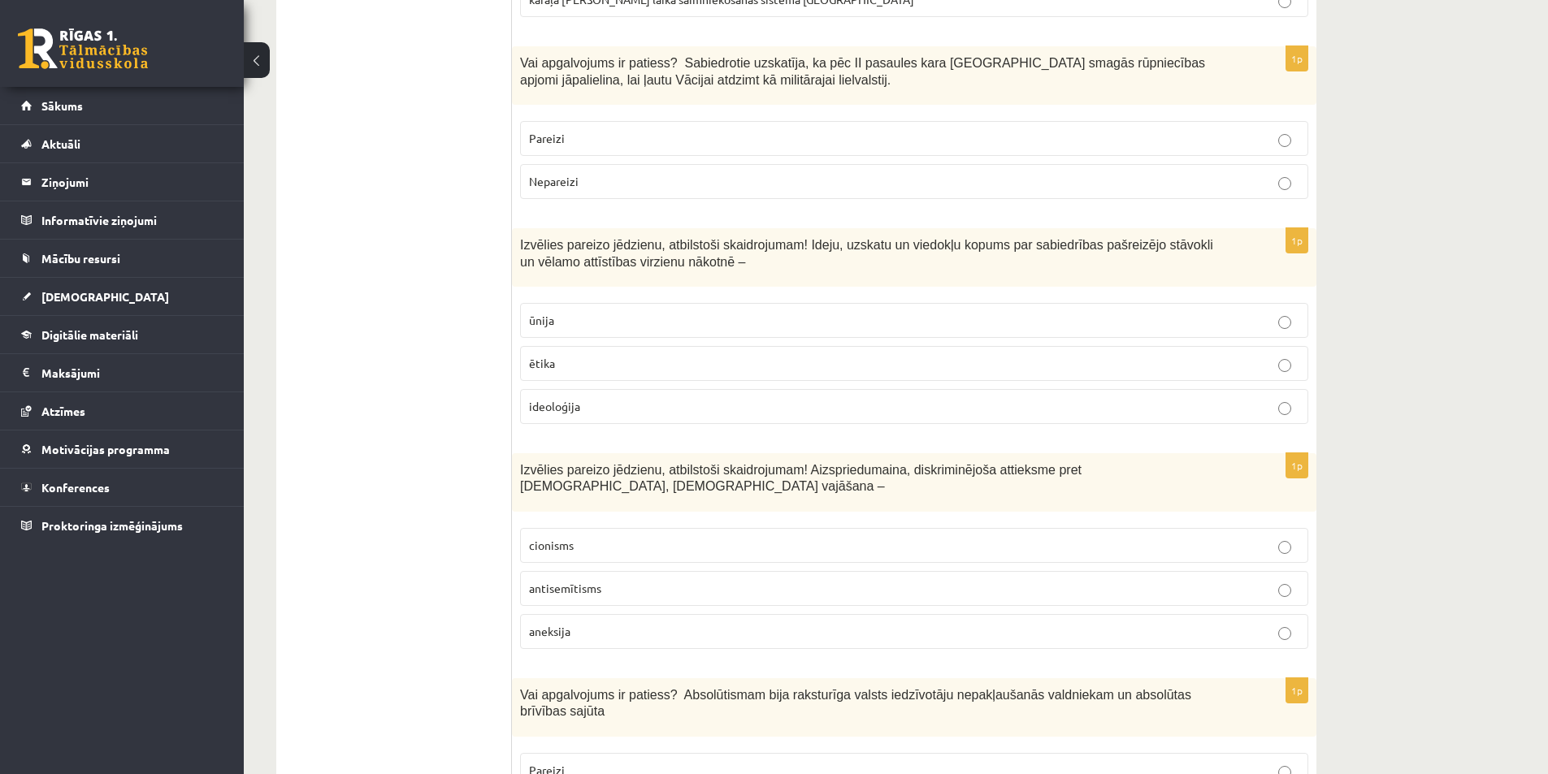
scroll to position [5316, 0]
click at [595, 579] on span "antisemītisms" at bounding box center [565, 586] width 72 height 15
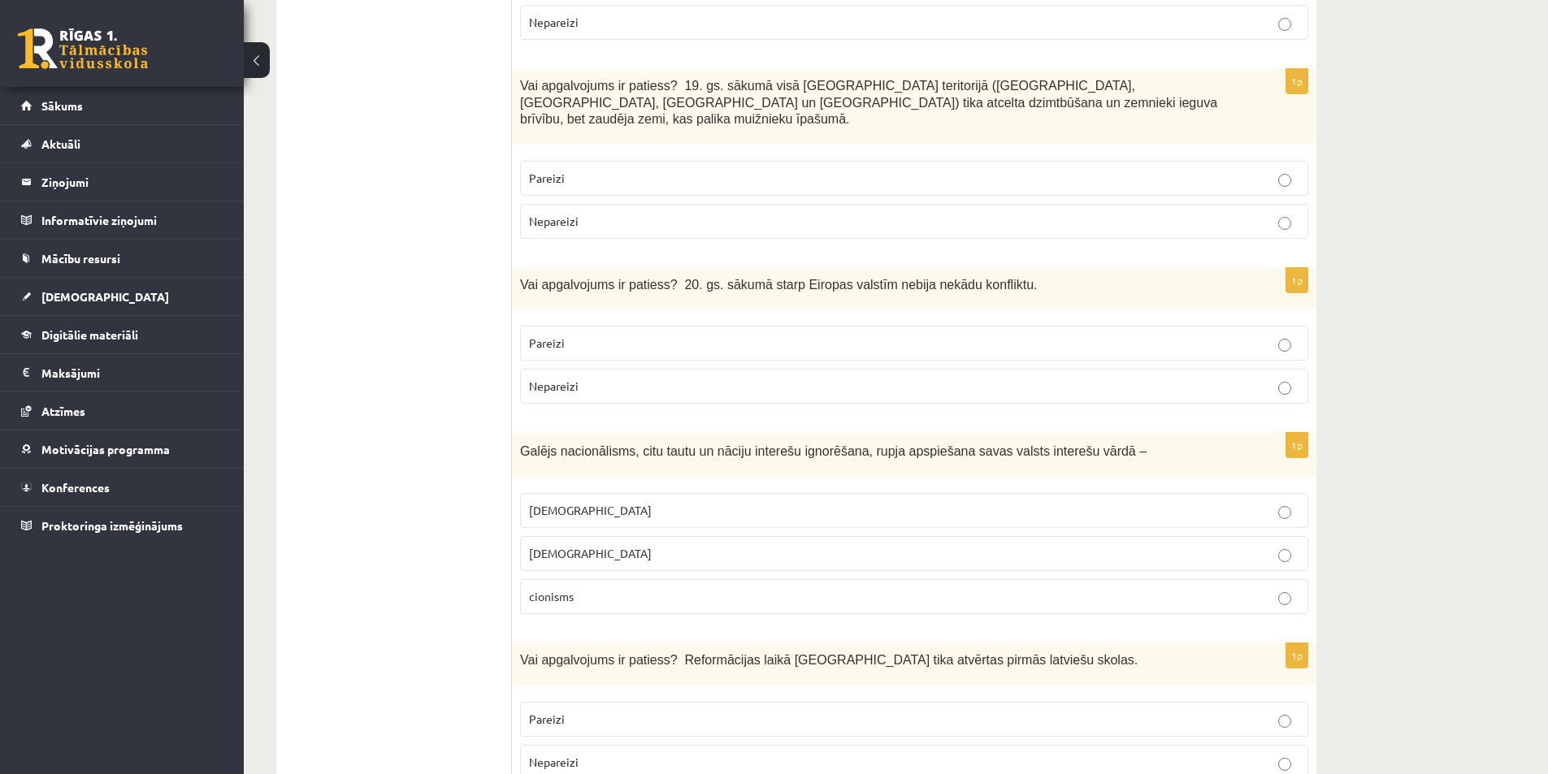
scroll to position [0, 0]
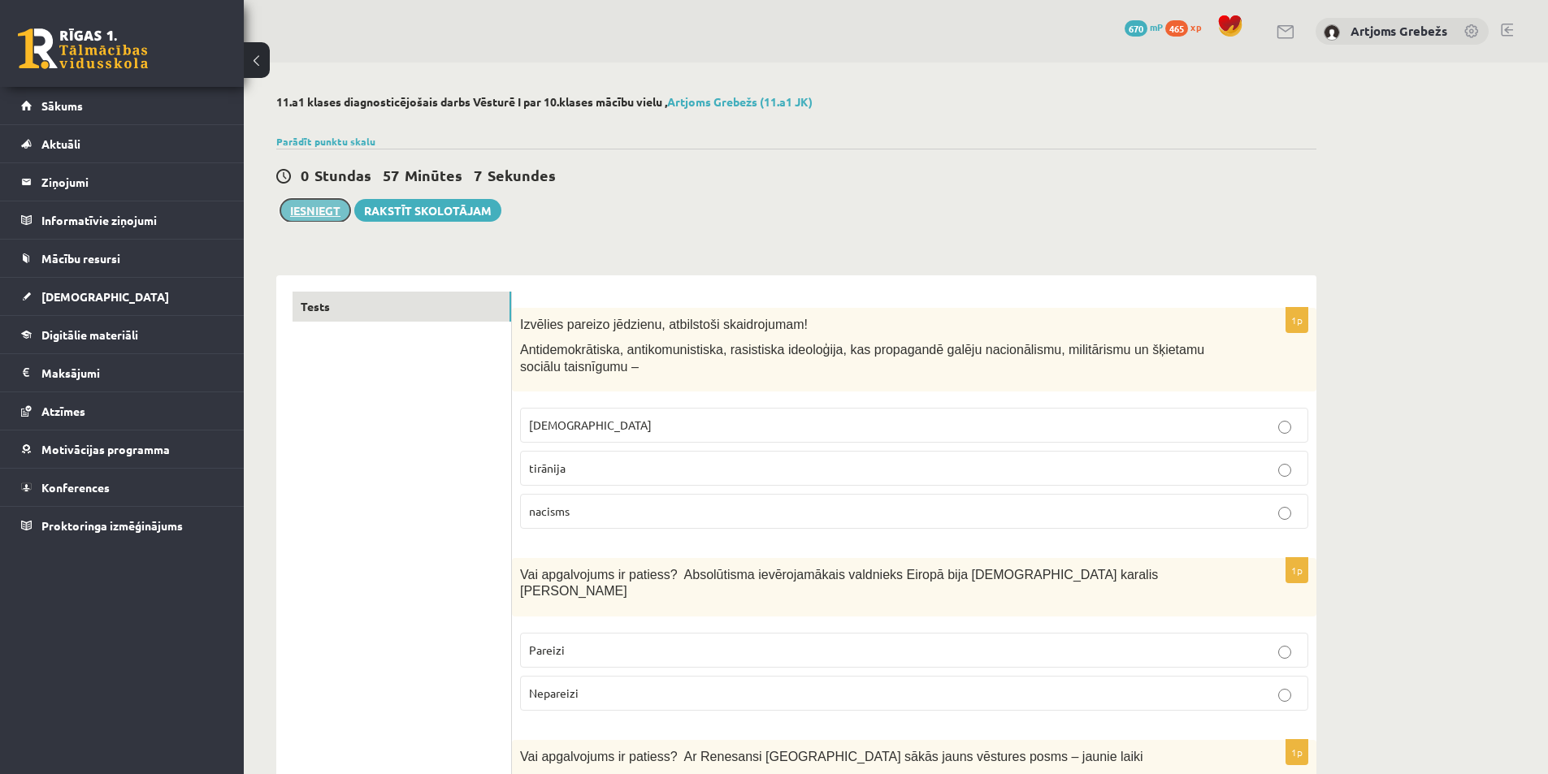
click at [323, 212] on button "Iesniegt" at bounding box center [315, 210] width 70 height 23
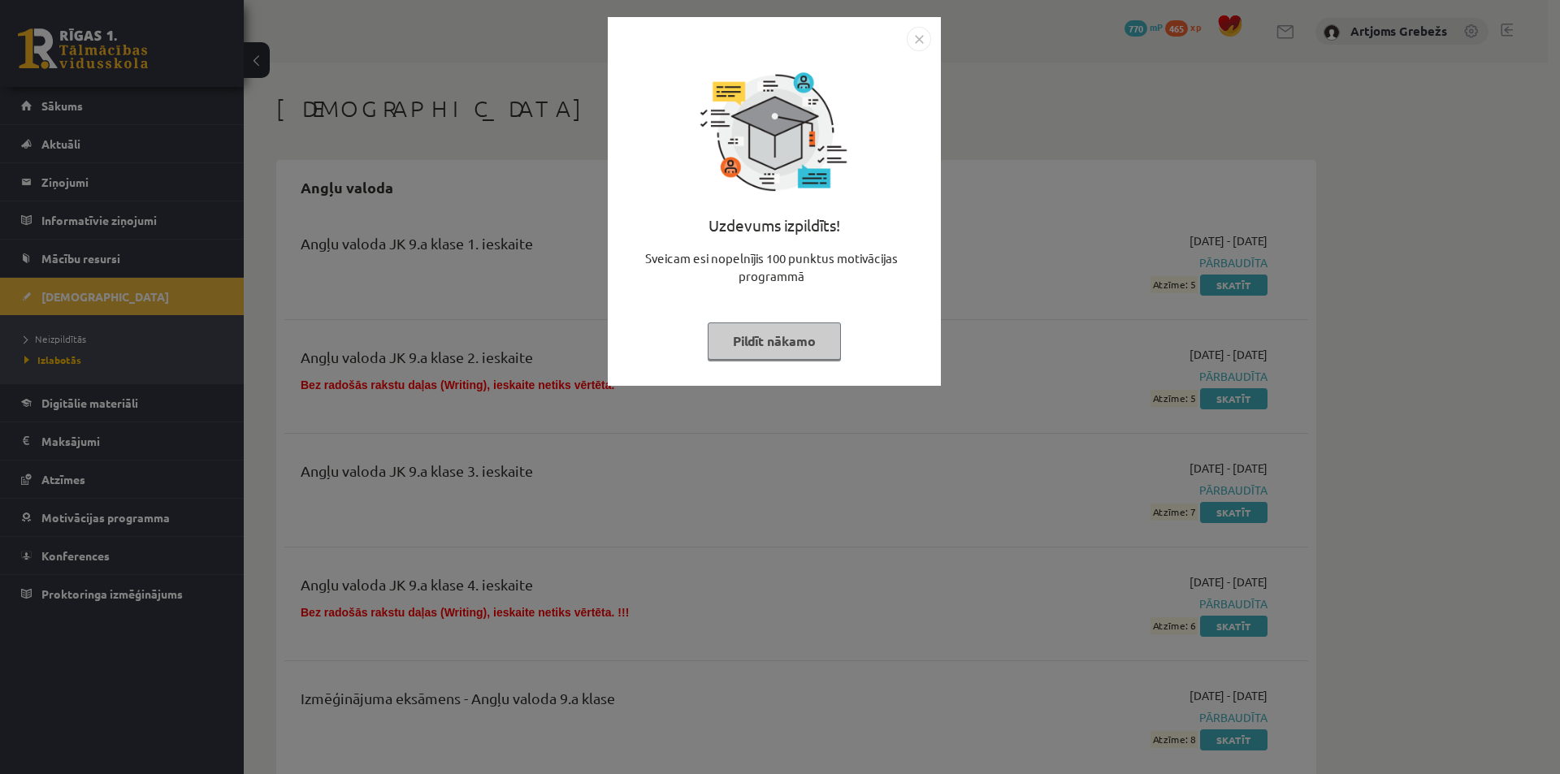
click at [786, 345] on button "Pildīt nākamo" at bounding box center [774, 341] width 133 height 37
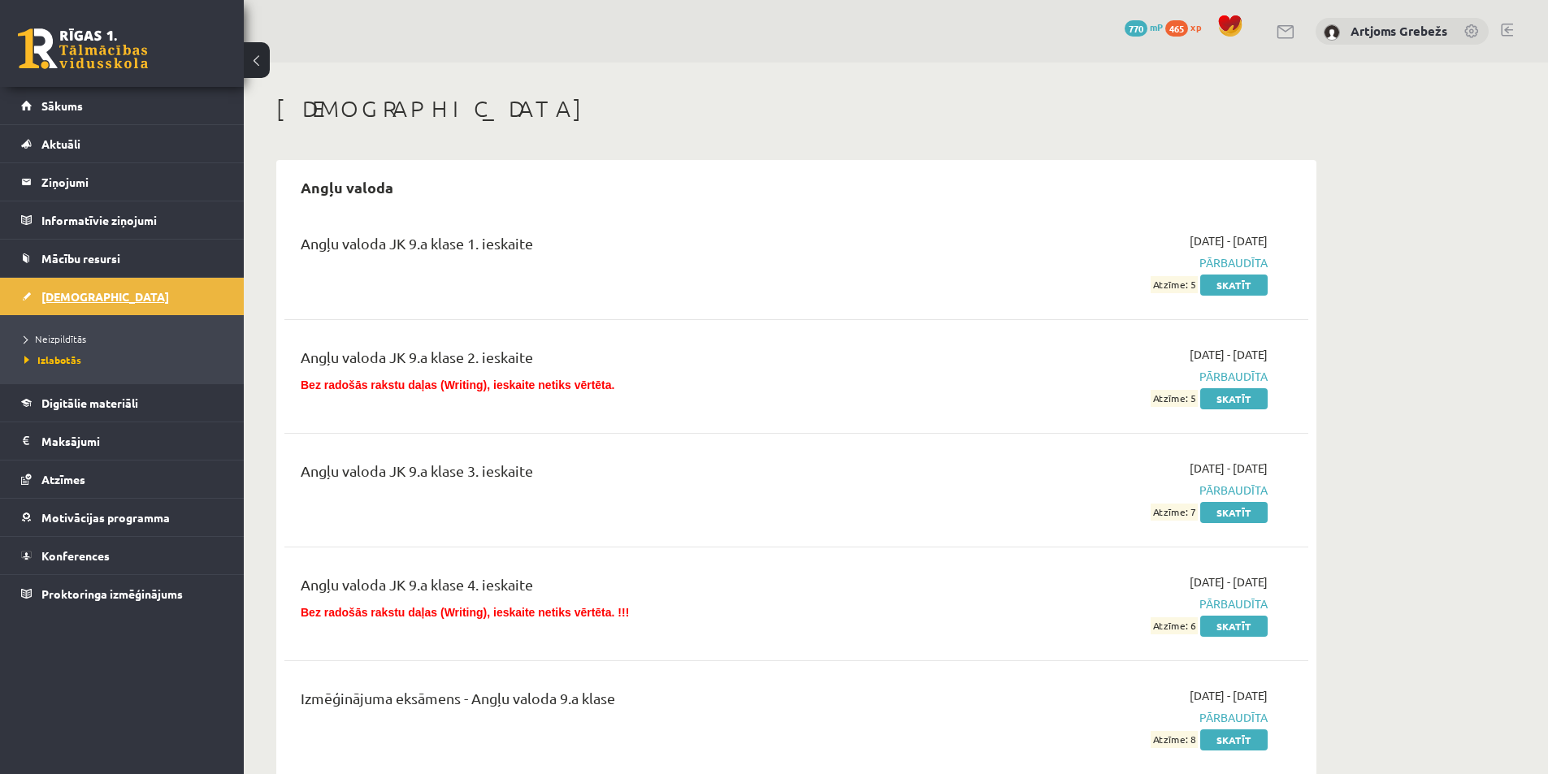
click at [152, 306] on link "[DEMOGRAPHIC_DATA]" at bounding box center [122, 296] width 202 height 37
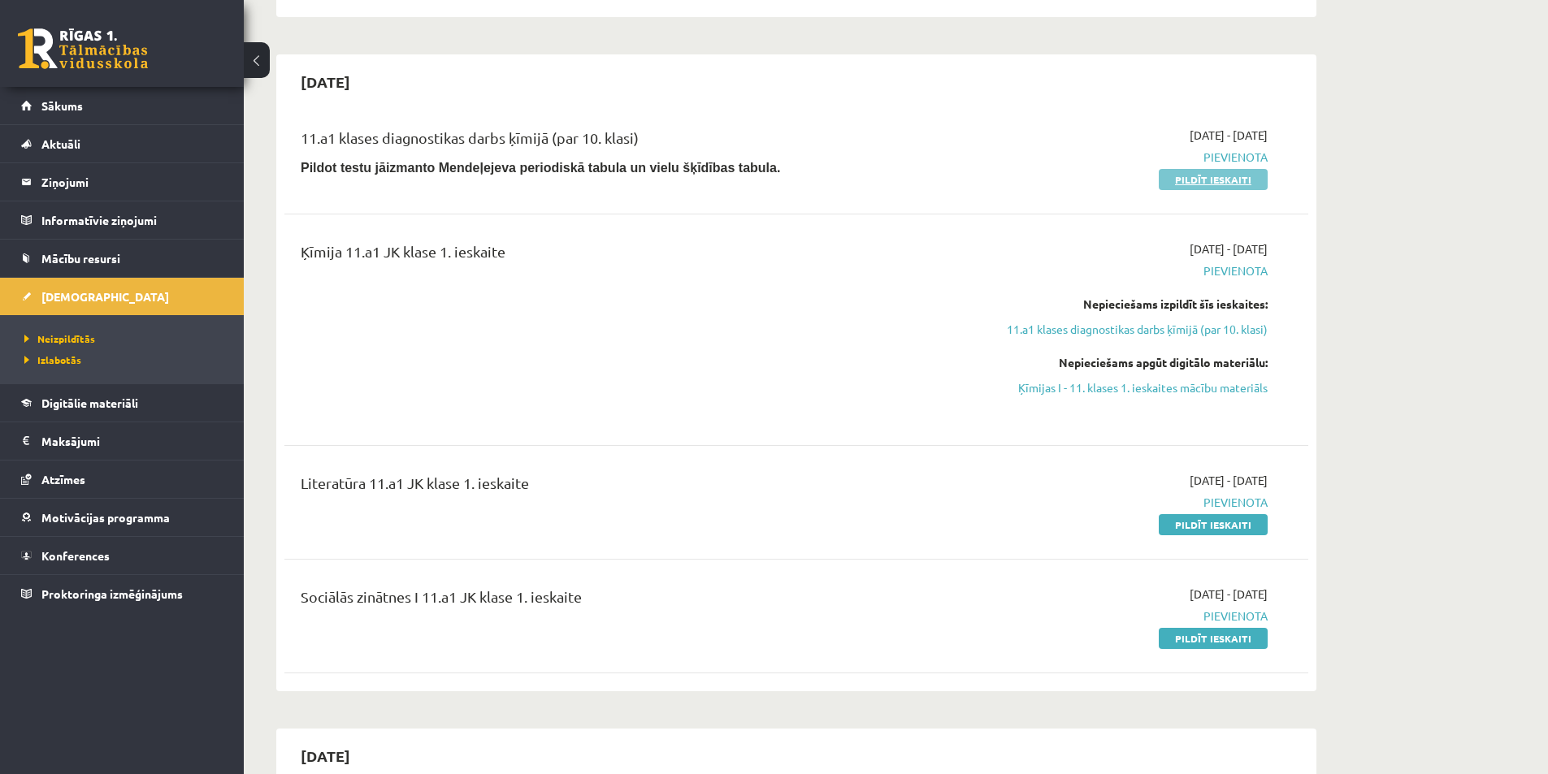
scroll to position [325, 0]
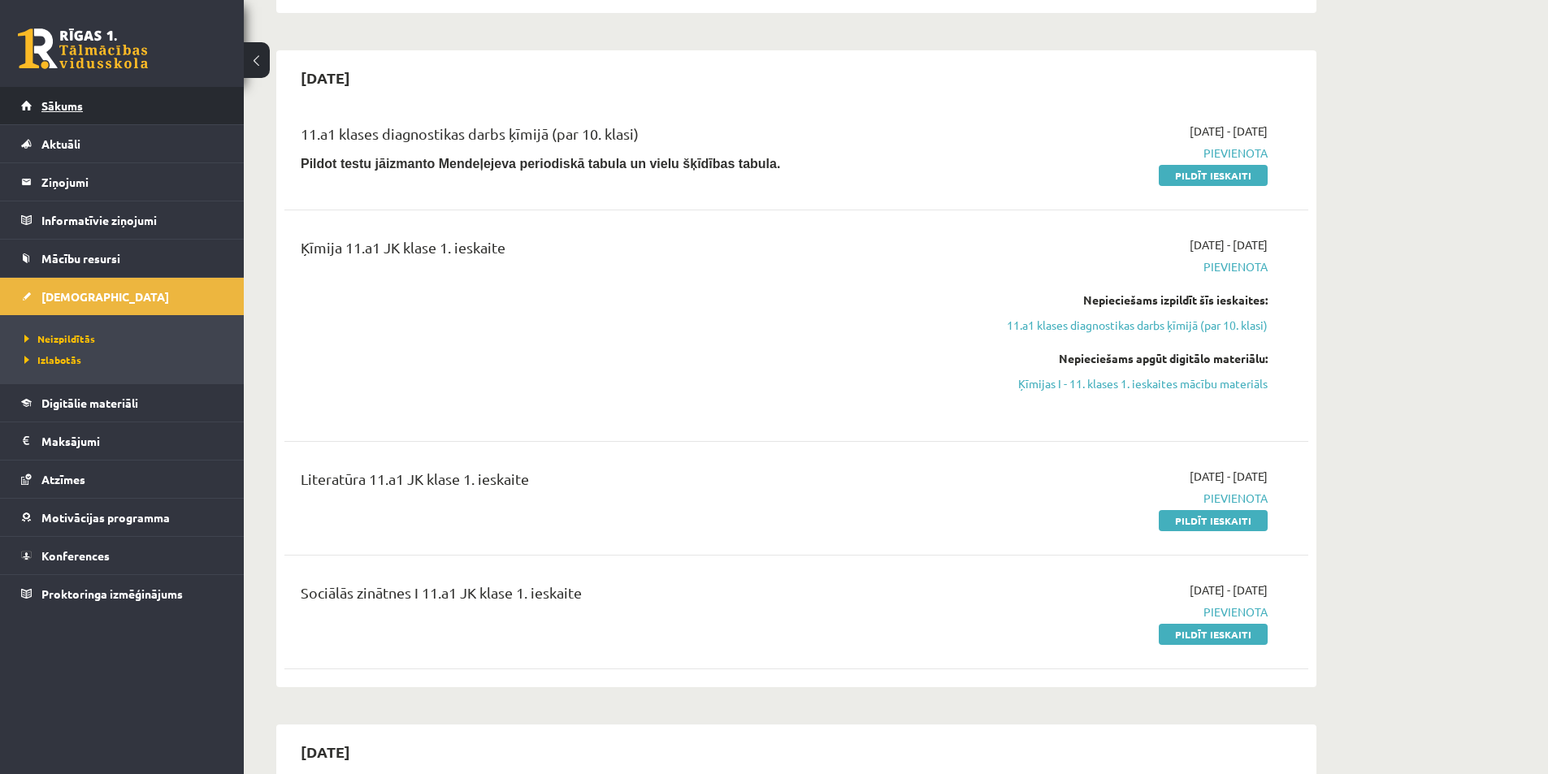
click at [128, 106] on link "Sākums" at bounding box center [122, 105] width 202 height 37
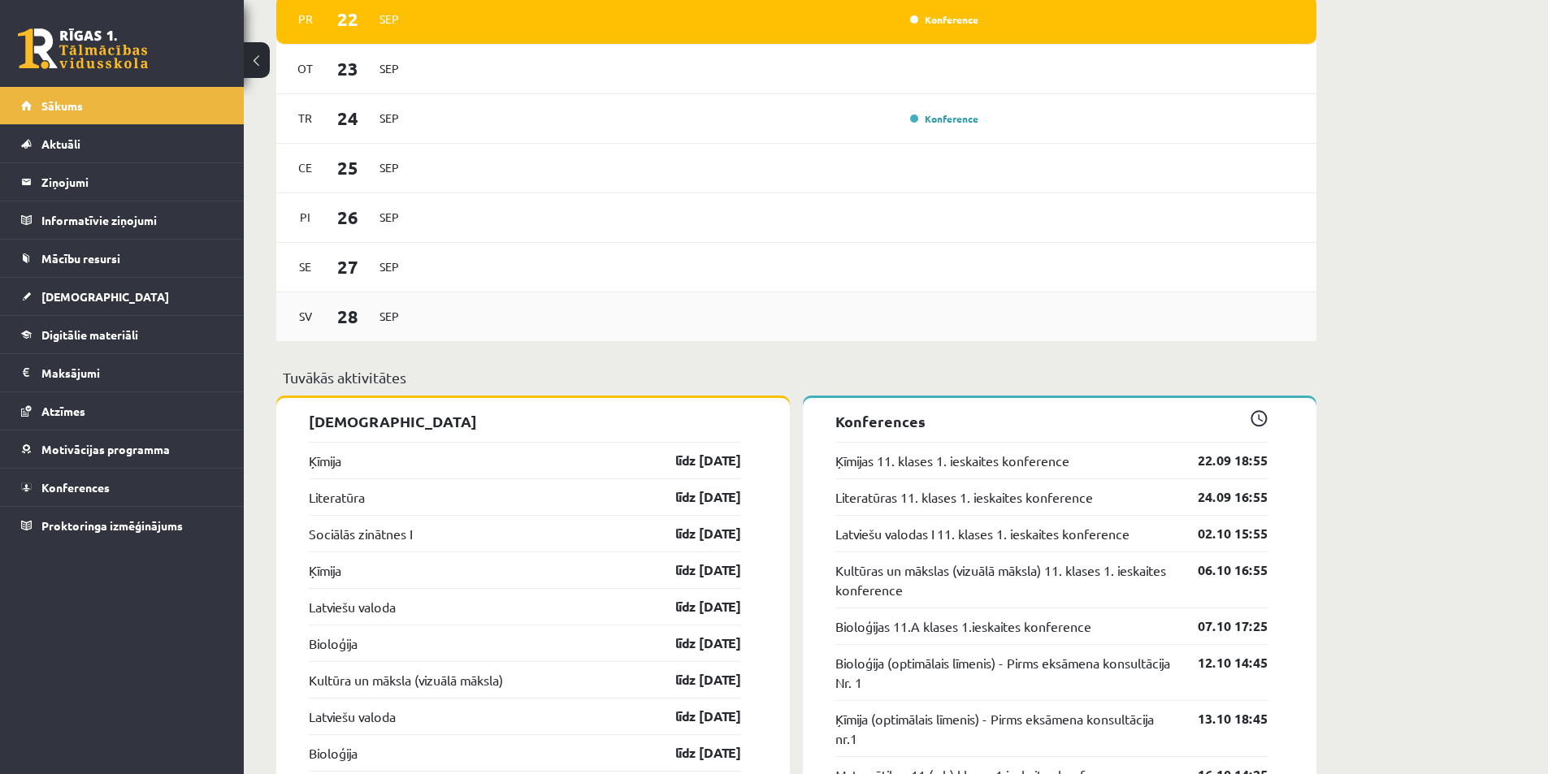
scroll to position [1137, 0]
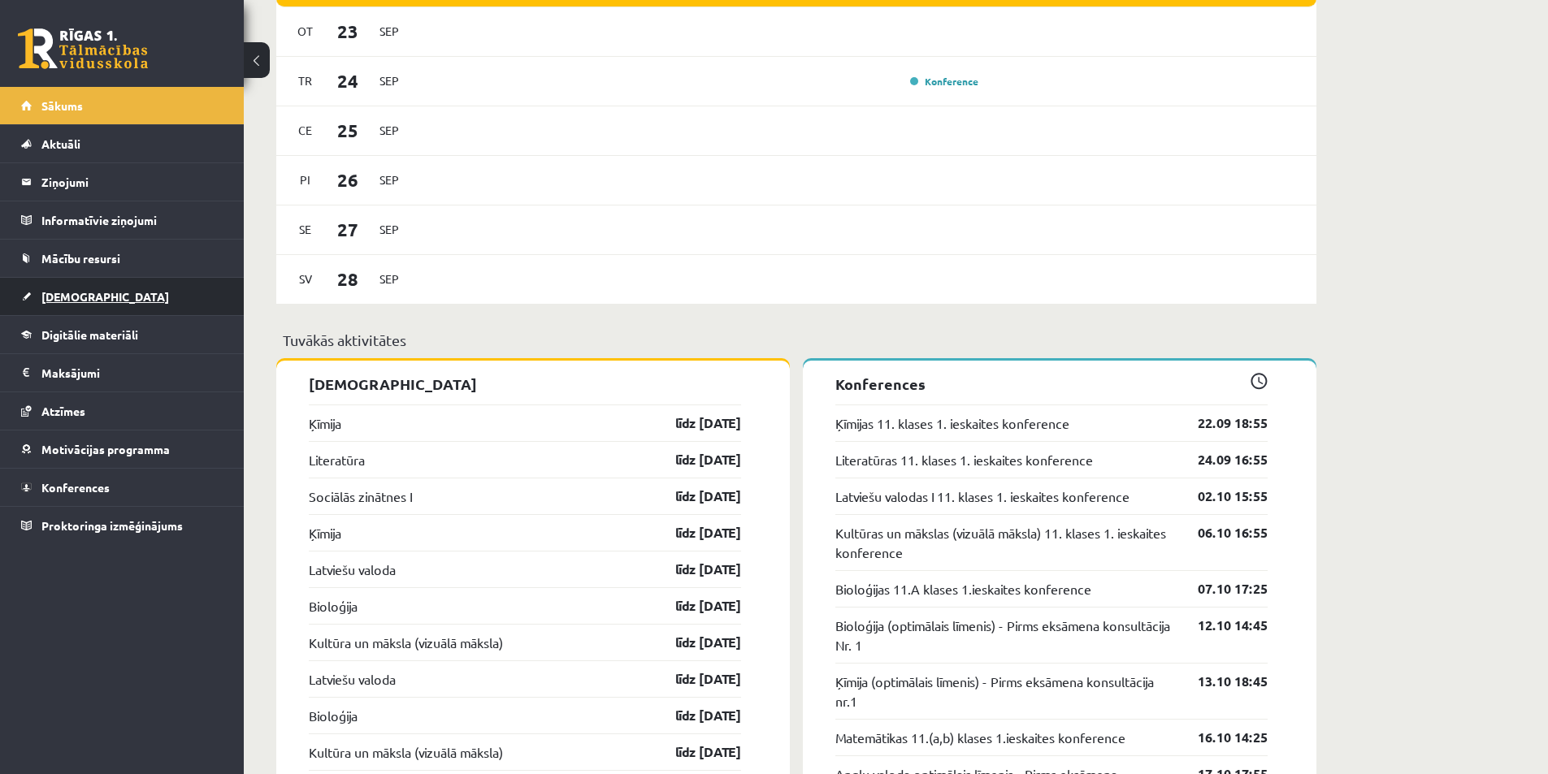
click at [141, 291] on link "[DEMOGRAPHIC_DATA]" at bounding box center [122, 296] width 202 height 37
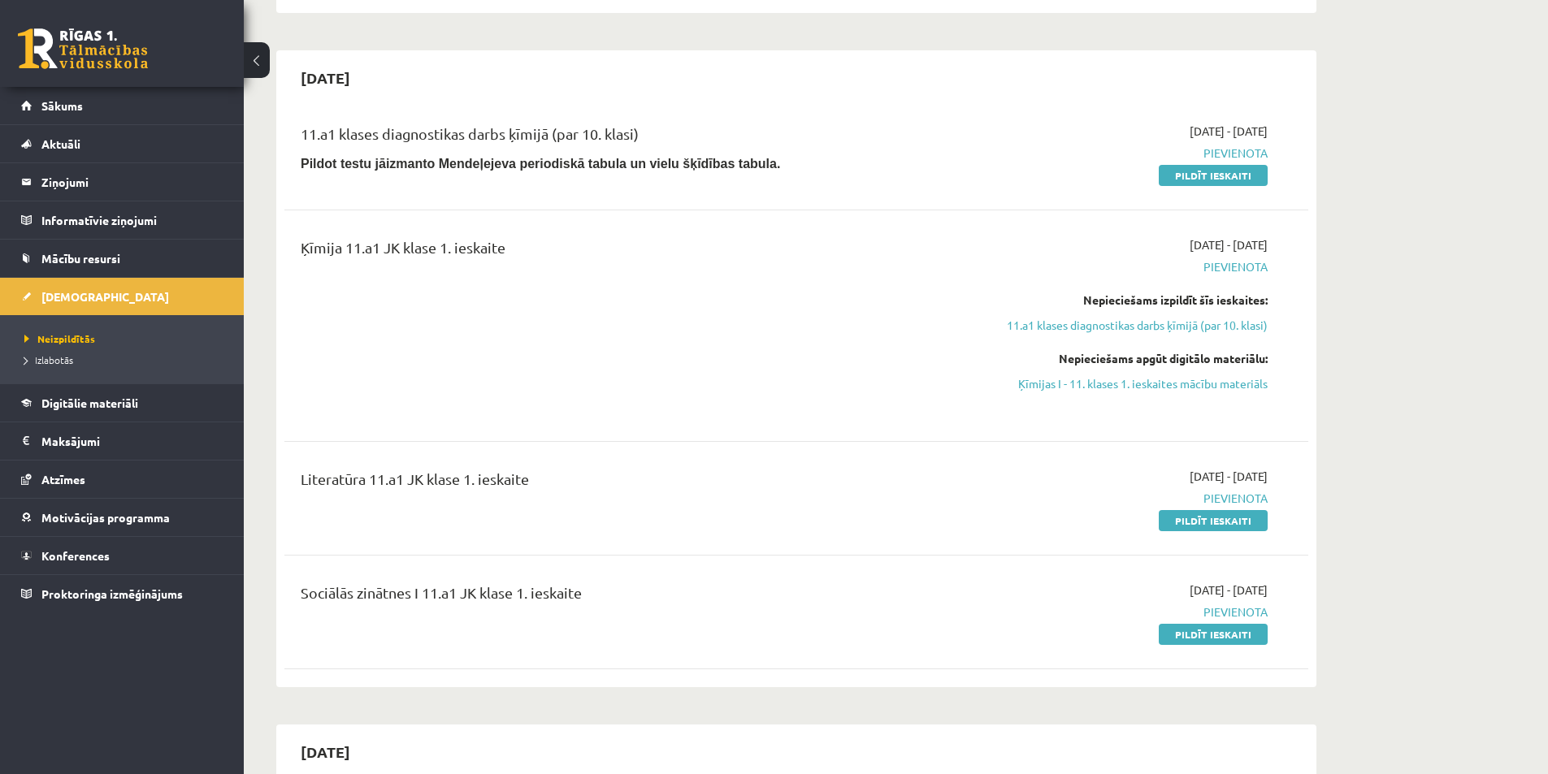
scroll to position [244, 0]
